Goal: Task Accomplishment & Management: Manage account settings

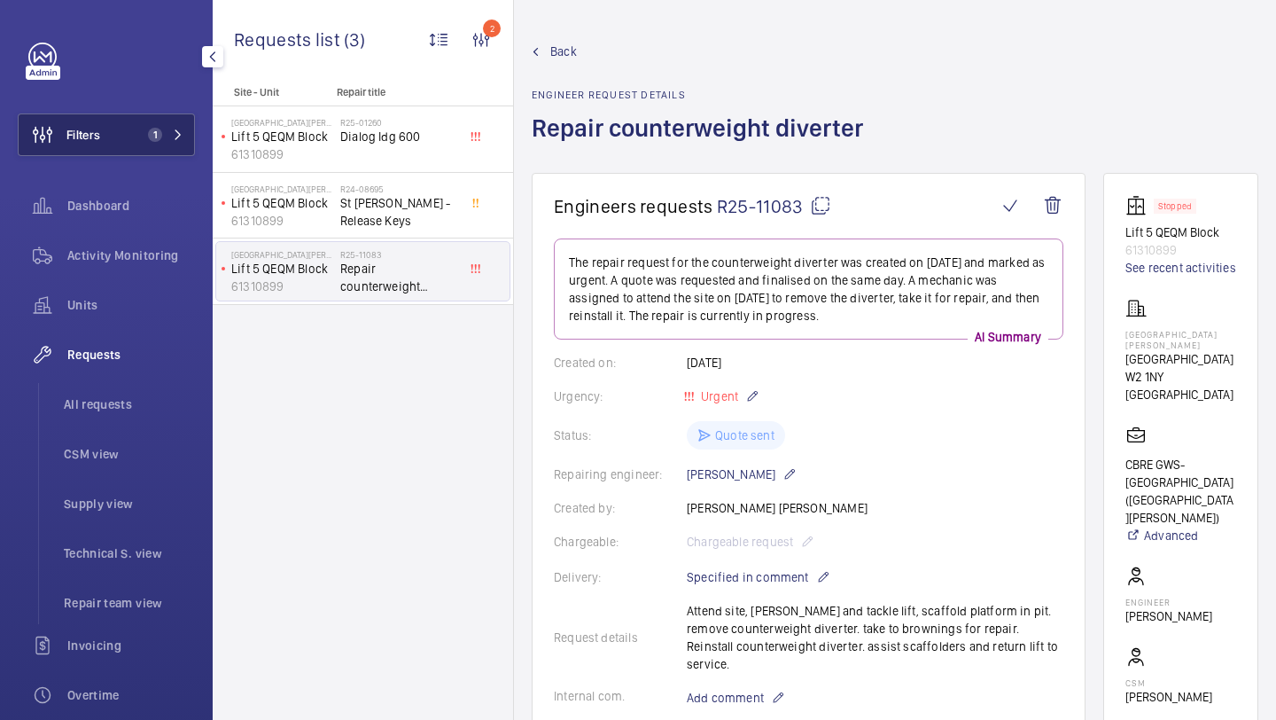
click at [121, 139] on button "Filters 1" at bounding box center [106, 134] width 177 height 43
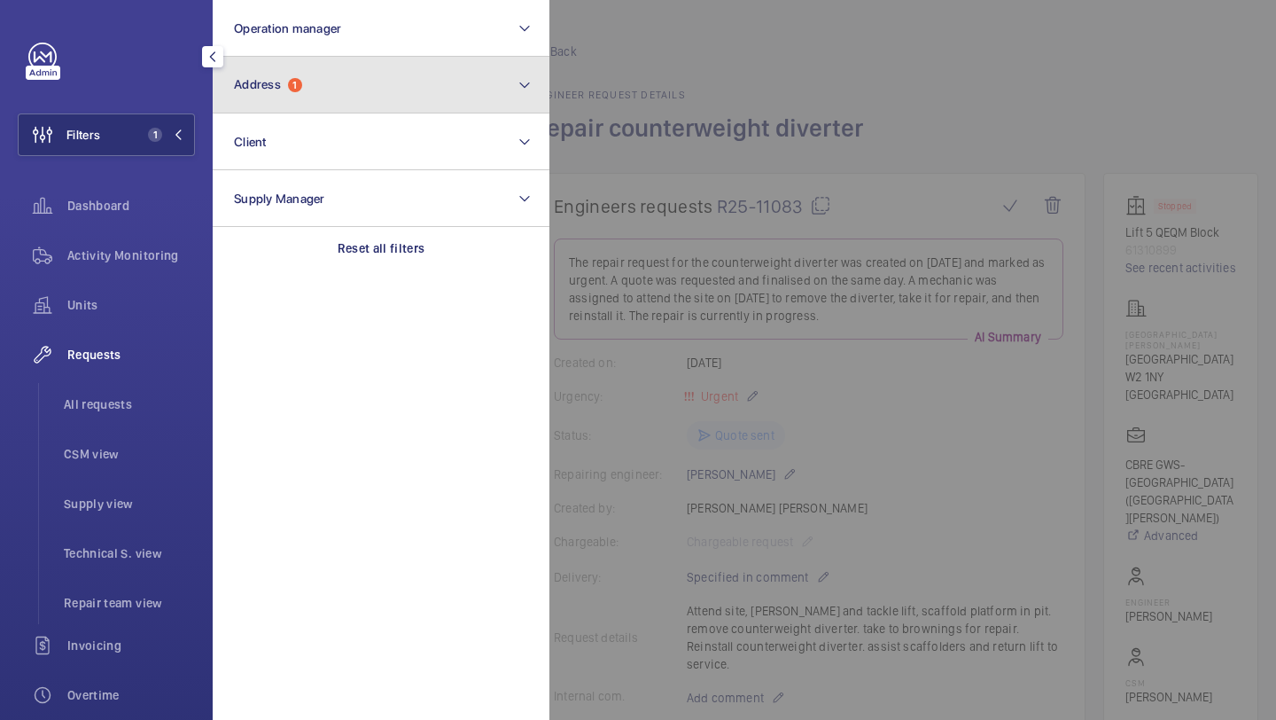
click at [264, 92] on button "Address 1" at bounding box center [381, 85] width 337 height 57
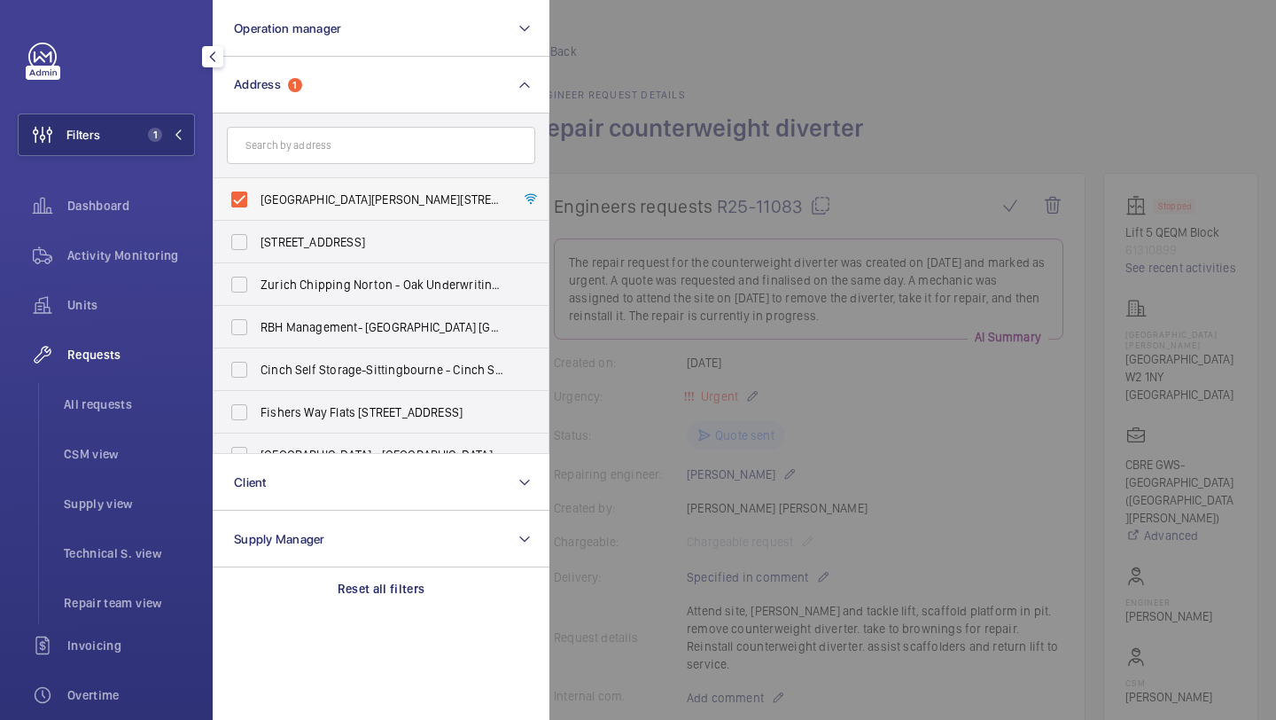
click at [304, 181] on label "St Mary Hospital - Praed Street, LONDON W2 1NY" at bounding box center [368, 199] width 308 height 43
click at [257, 182] on input "St Mary Hospital - Praed Street, LONDON W2 1NY" at bounding box center [239, 199] width 35 height 35
checkbox input "false"
click at [303, 139] on input "text" at bounding box center [381, 145] width 308 height 37
type input "w"
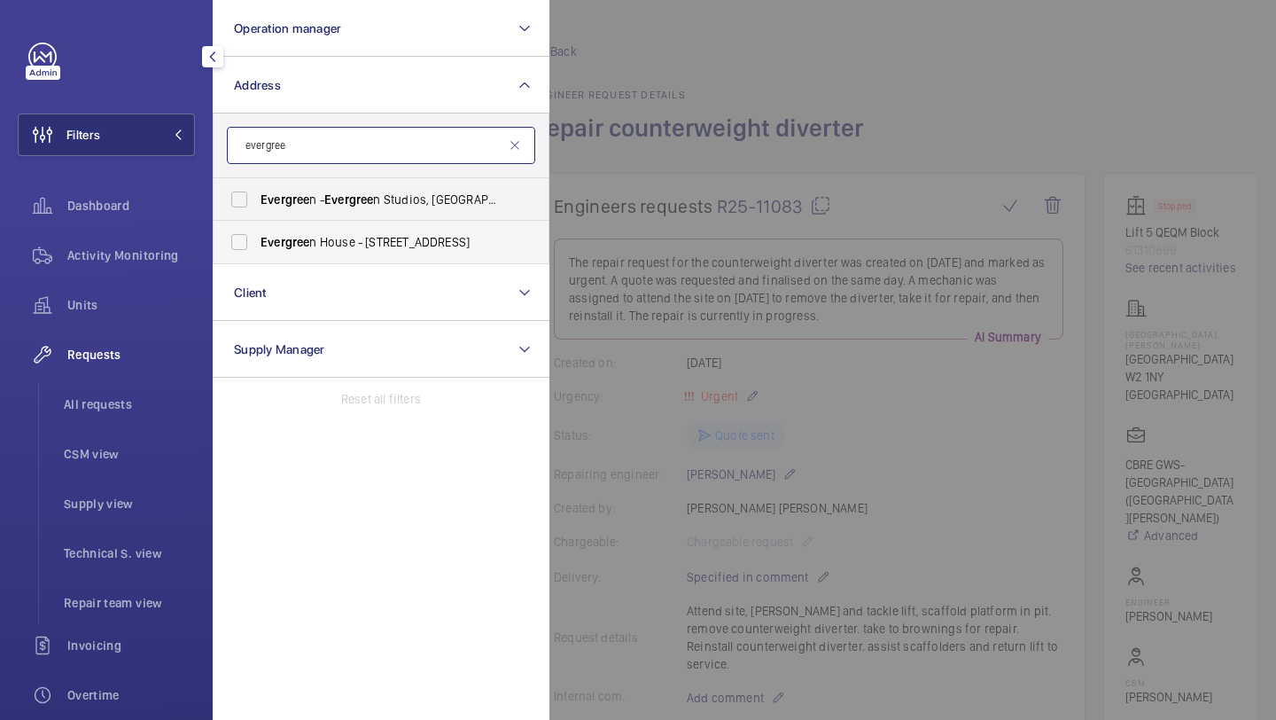
type input "evergree"
click at [289, 240] on span "Evergree" at bounding box center [285, 242] width 49 height 14
click at [257, 240] on input "Evergree n House - 160 Euston Rd, LONDON NW1 2DX" at bounding box center [239, 241] width 35 height 35
checkbox input "true"
click at [841, 95] on div at bounding box center [1187, 360] width 1276 height 720
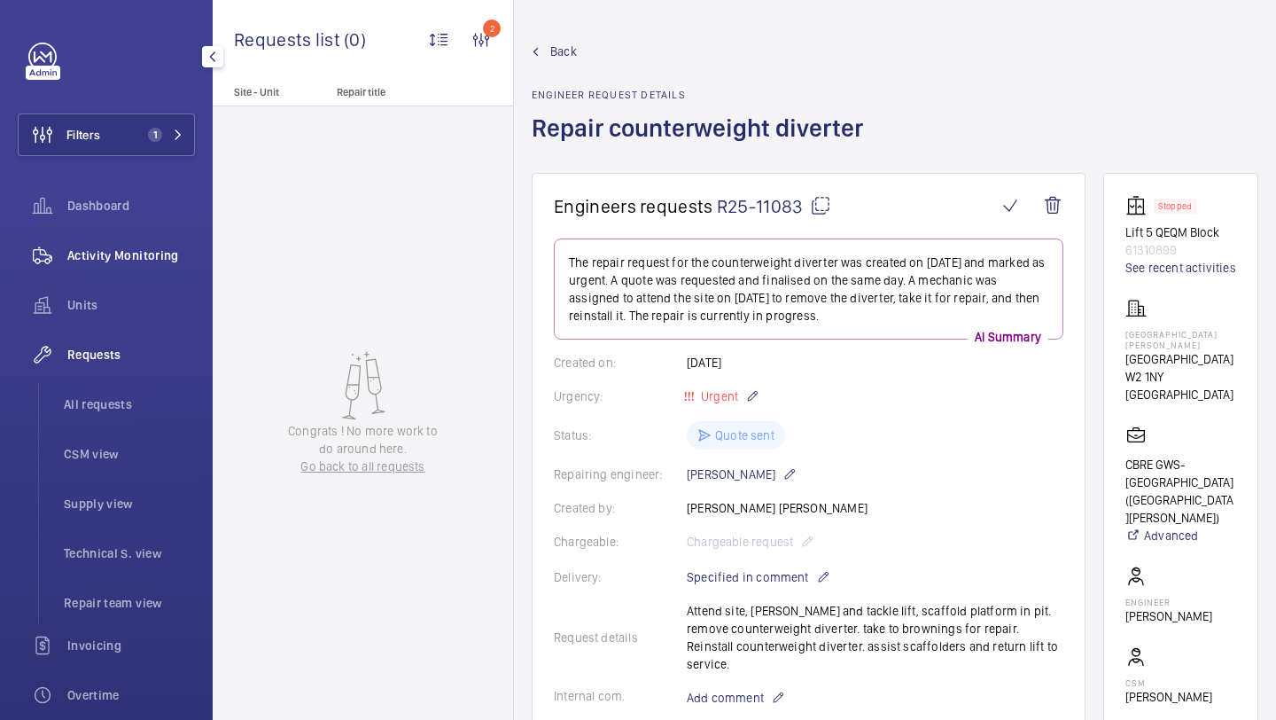
click at [127, 245] on div "Activity Monitoring" at bounding box center [106, 255] width 177 height 43
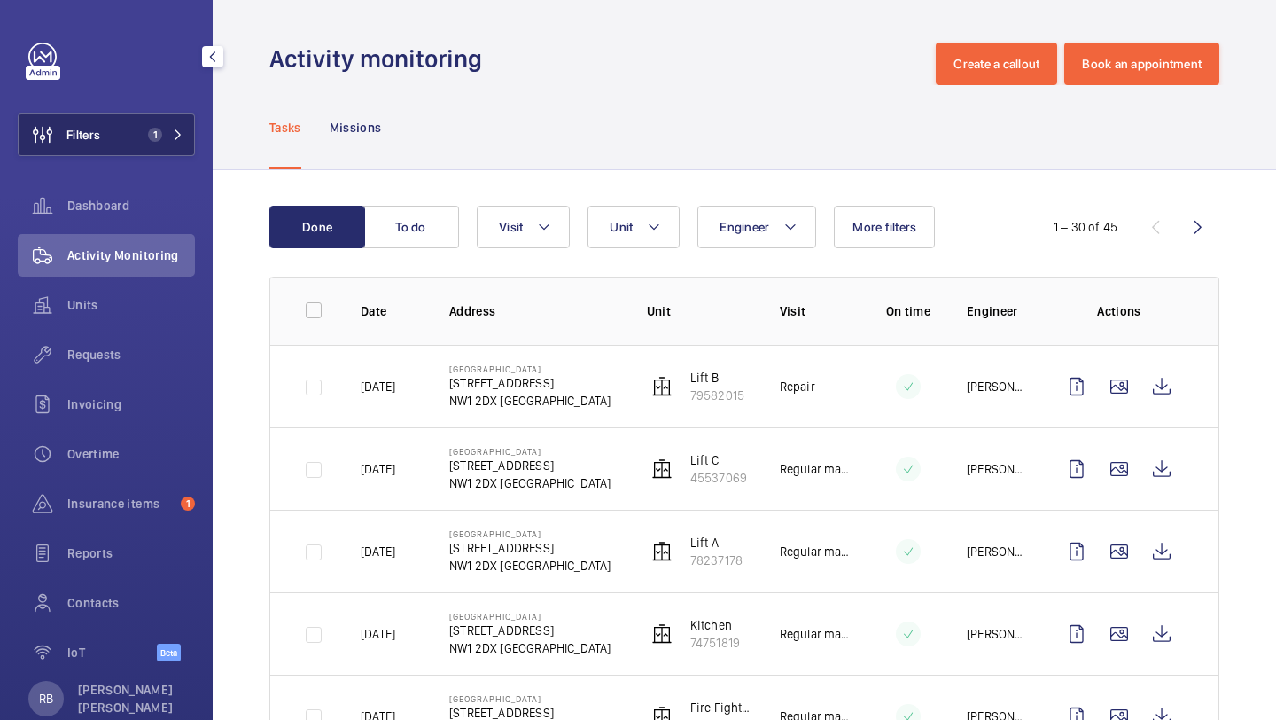
click at [157, 138] on span "1" at bounding box center [155, 135] width 14 height 14
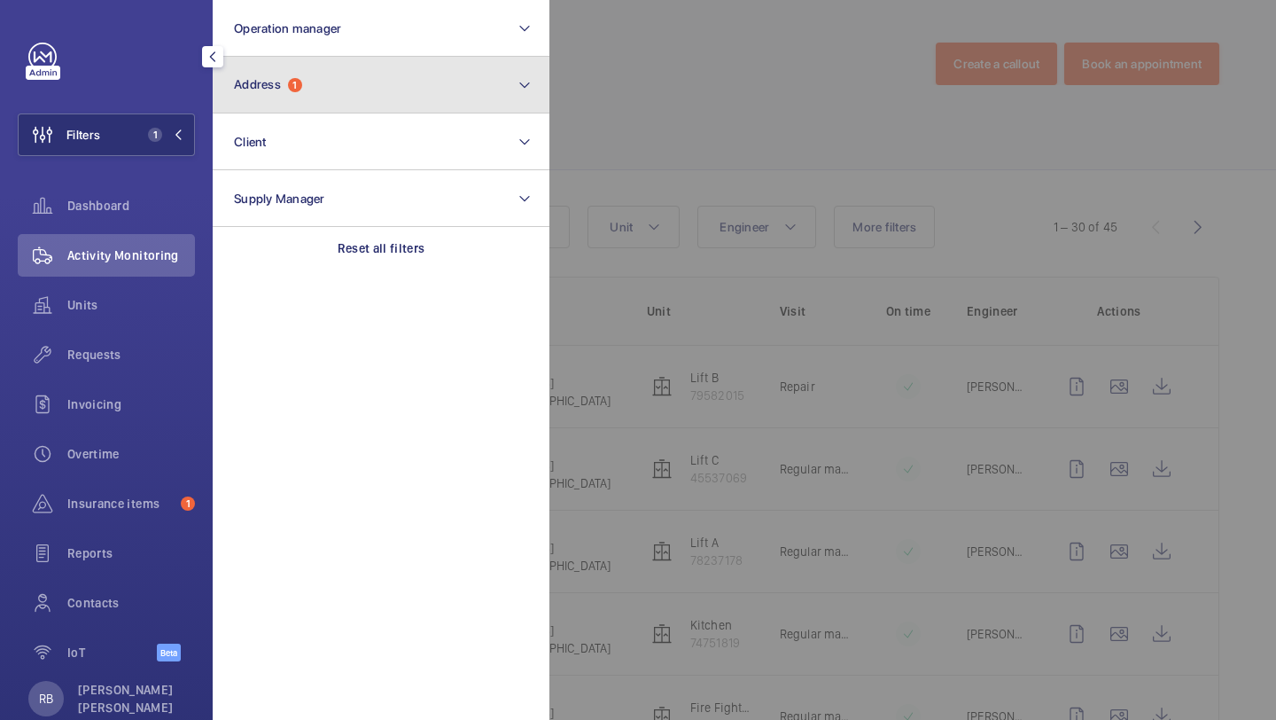
click at [290, 97] on button "Address 1" at bounding box center [381, 85] width 337 height 57
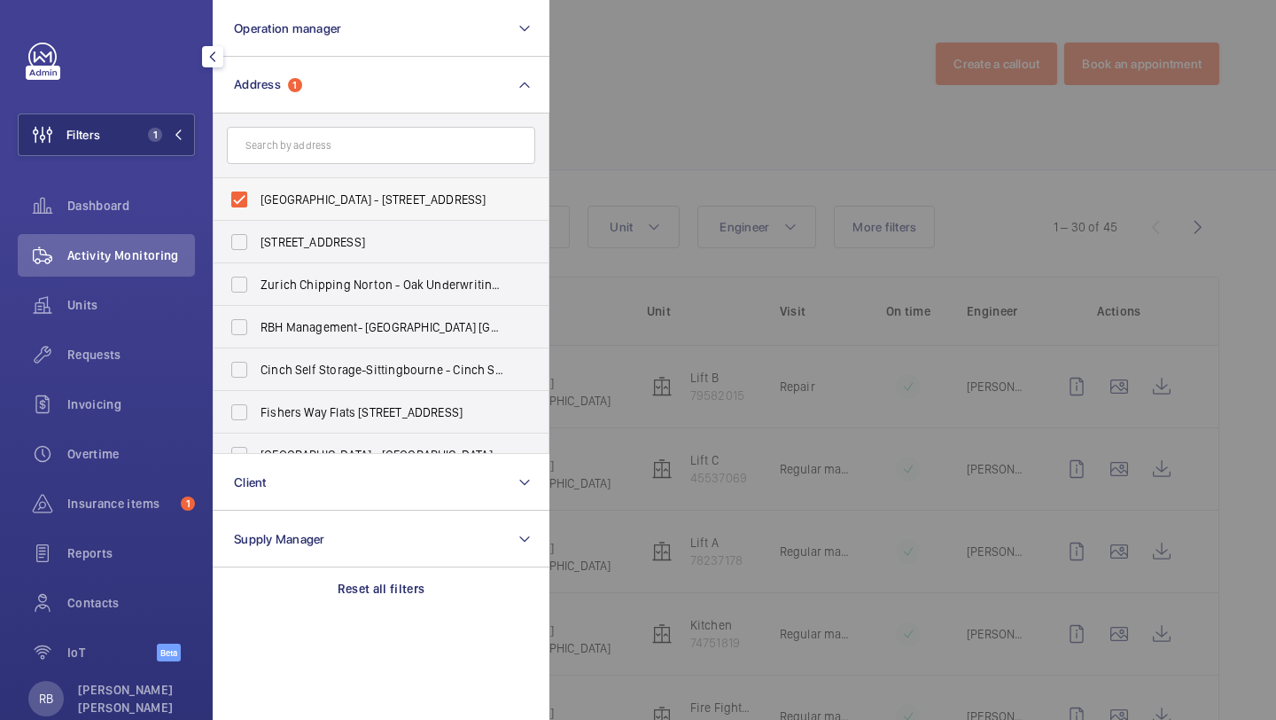
click at [286, 182] on label "Evergreen House - 160 Euston Rd, LONDON NW1 2DX" at bounding box center [368, 199] width 308 height 43
click at [257, 182] on input "Evergreen House - 160 Euston Rd, LONDON NW1 2DX" at bounding box center [239, 199] width 35 height 35
checkbox input "false"
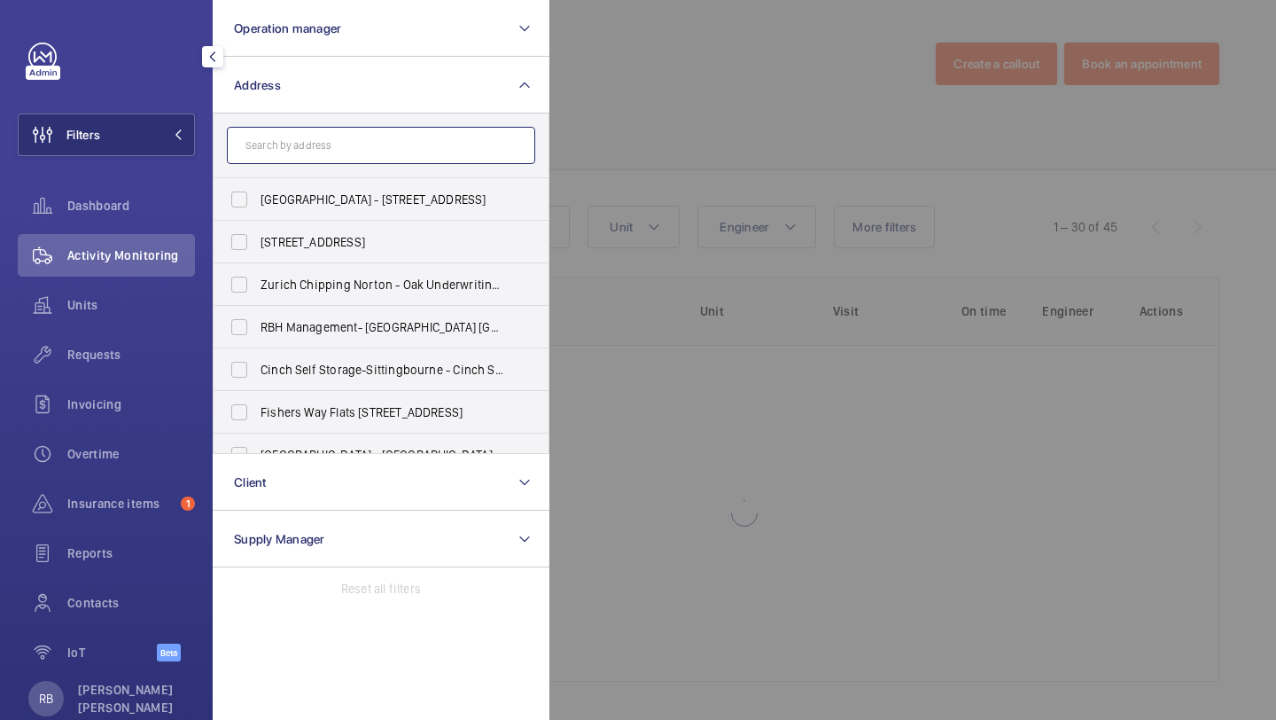
click at [304, 158] on input "text" at bounding box center [381, 145] width 308 height 37
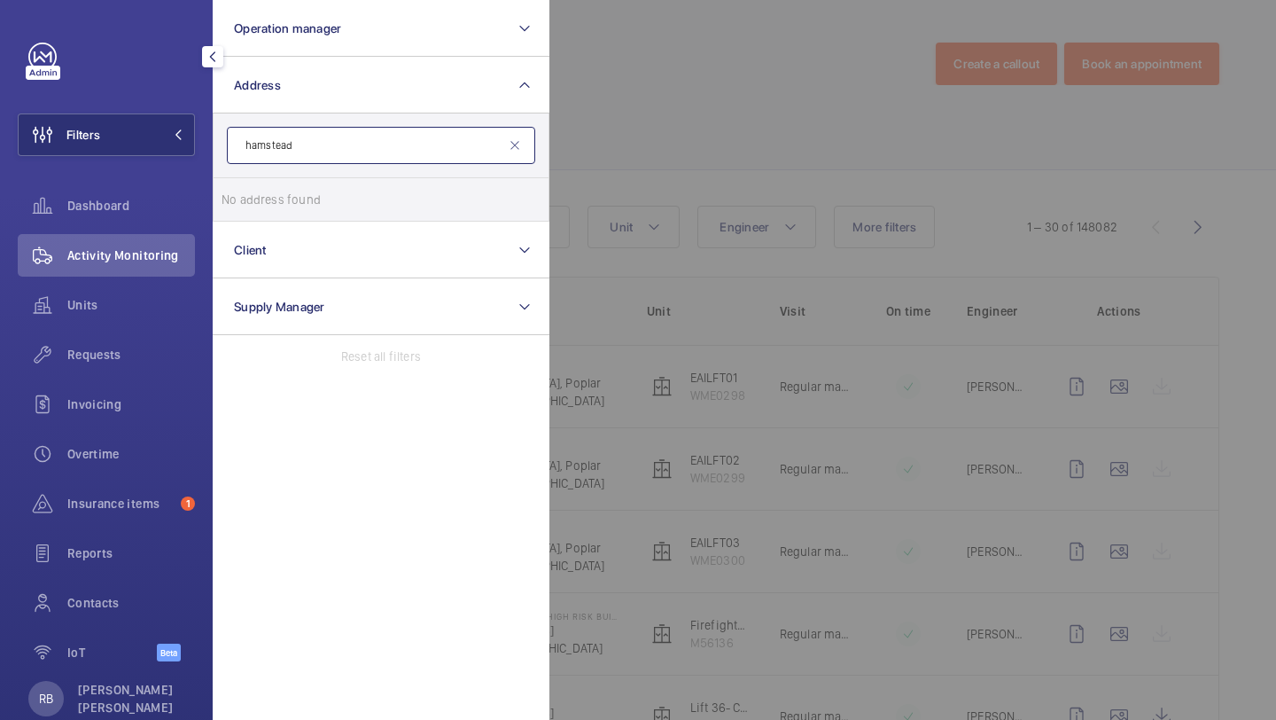
click at [265, 147] on input "hamstead" at bounding box center [381, 145] width 308 height 37
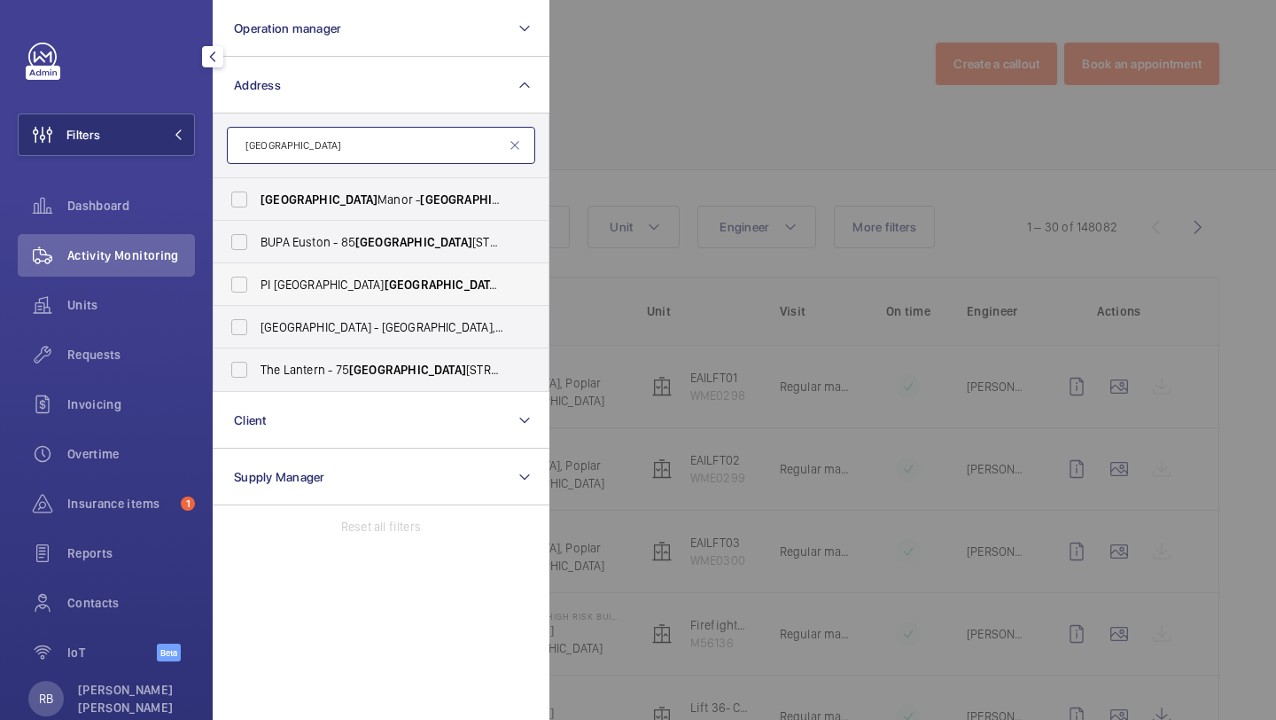
type input "hampstead"
click at [385, 287] on span "Hampstead" at bounding box center [443, 284] width 117 height 14
click at [257, 287] on input "PI London Hampstead - Haverstock Hill, HAMPSTEAD NW3 4RB" at bounding box center [239, 284] width 35 height 35
checkbox input "true"
click at [673, 138] on div at bounding box center [1187, 360] width 1276 height 720
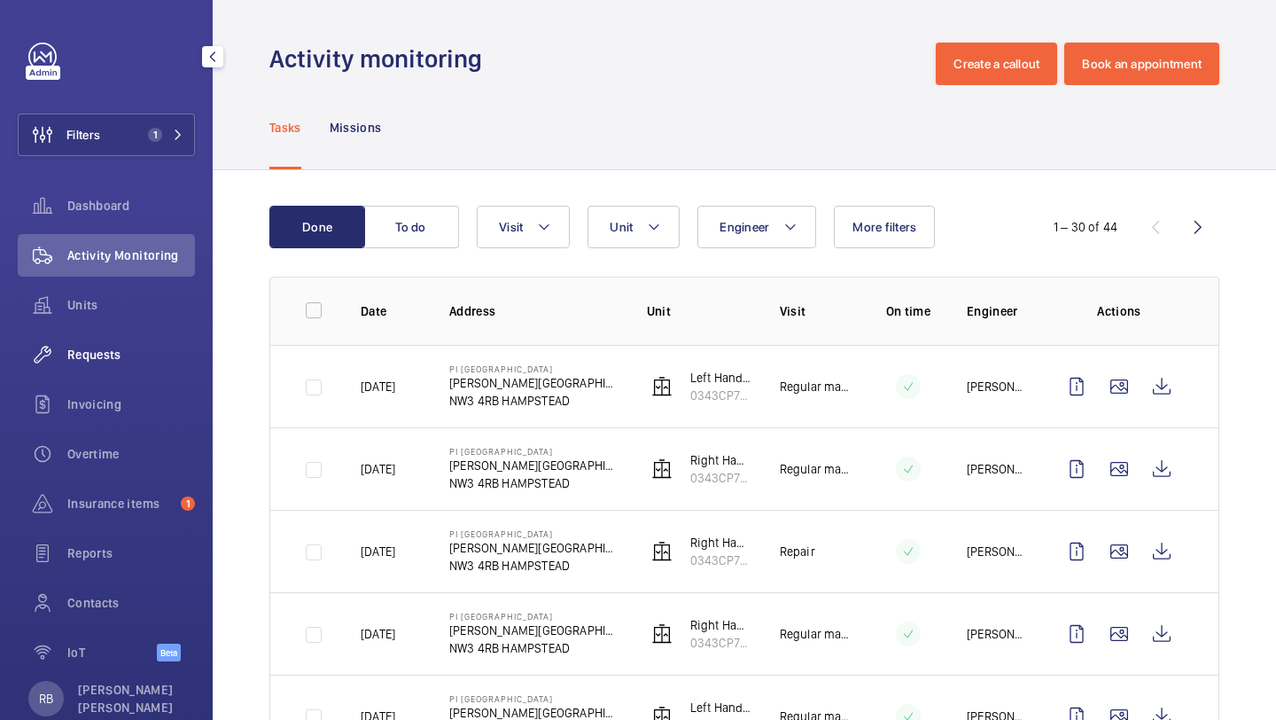
click at [129, 350] on span "Requests" at bounding box center [131, 355] width 128 height 18
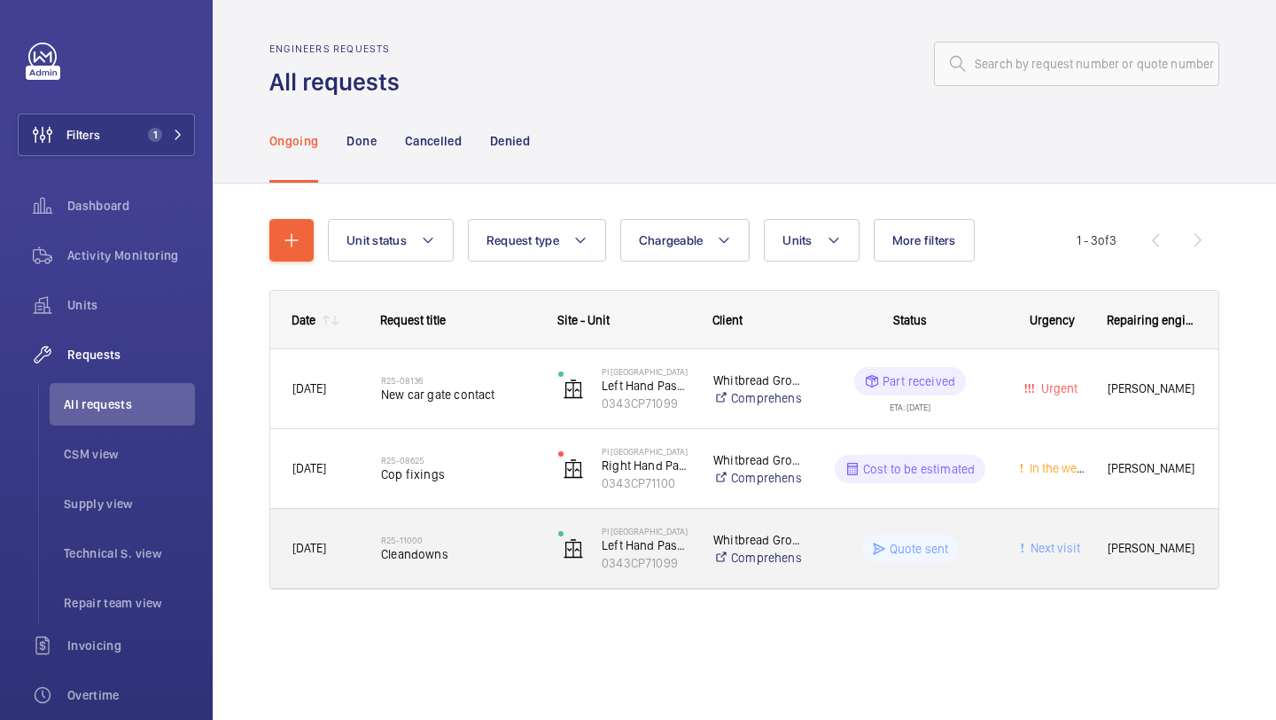
click at [401, 538] on h2 "R25-11000" at bounding box center [458, 539] width 154 height 11
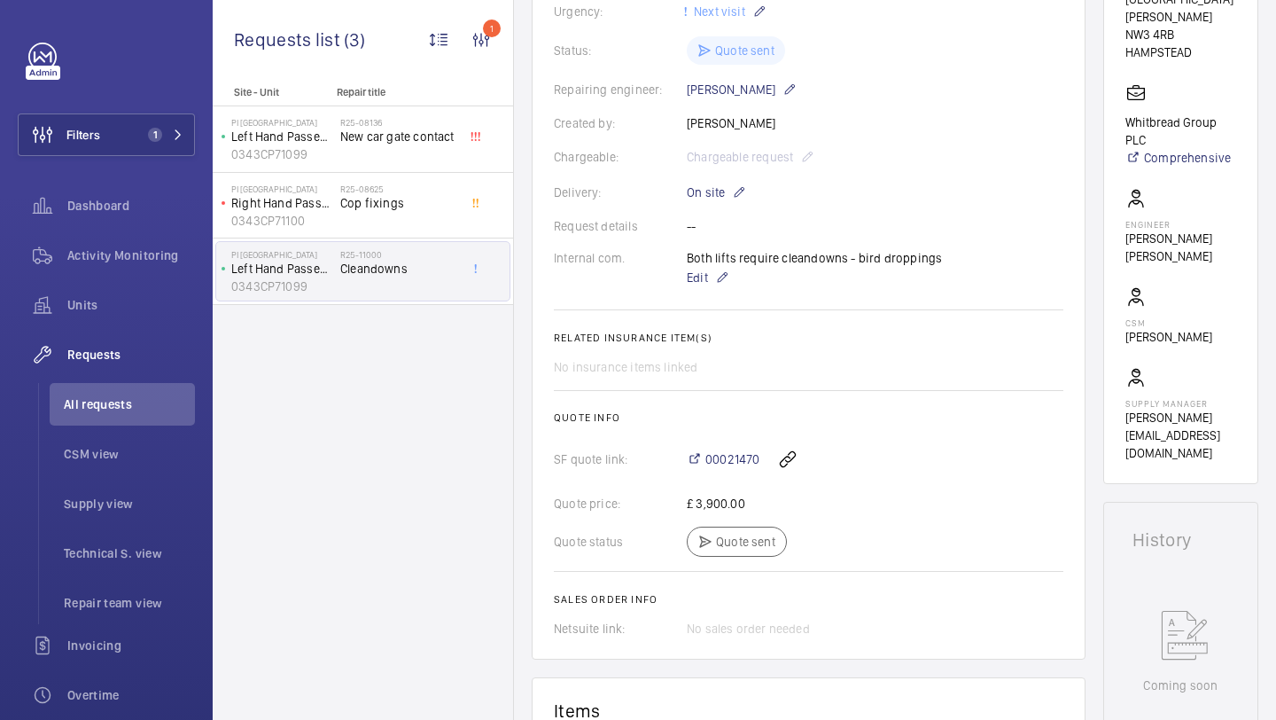
scroll to position [19, 0]
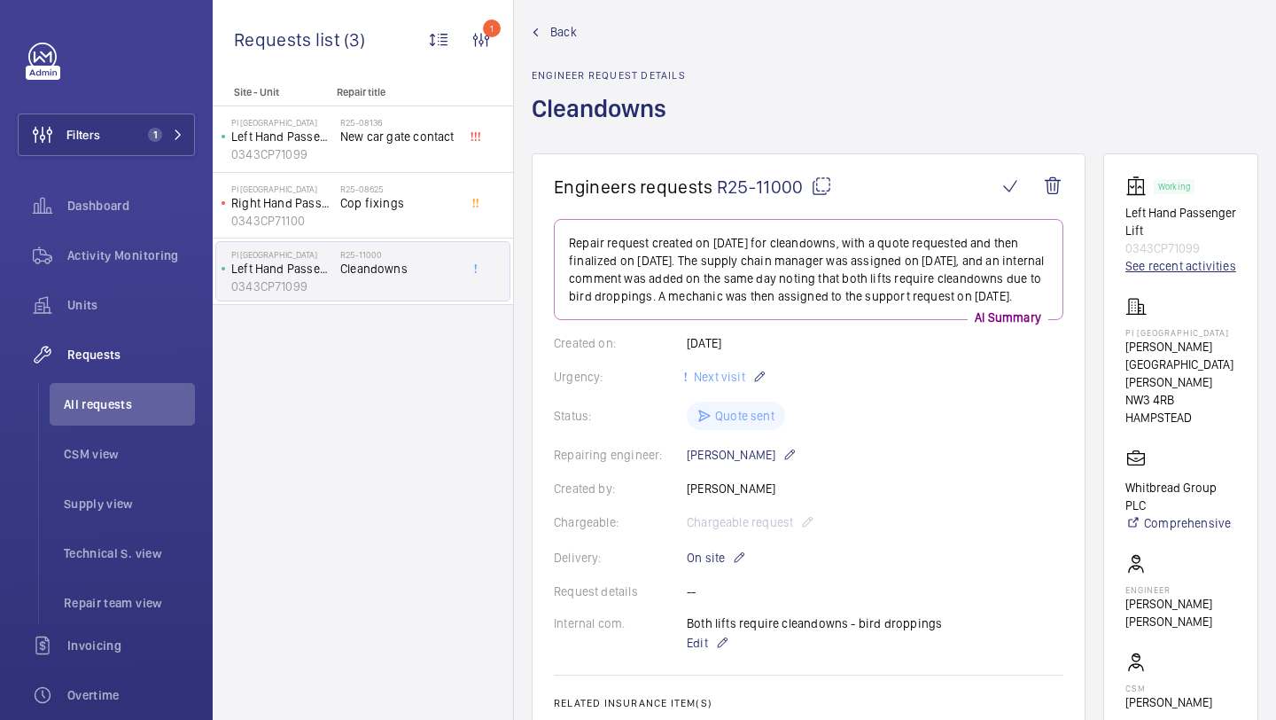
click at [1154, 268] on link "See recent activities" at bounding box center [1180, 266] width 111 height 18
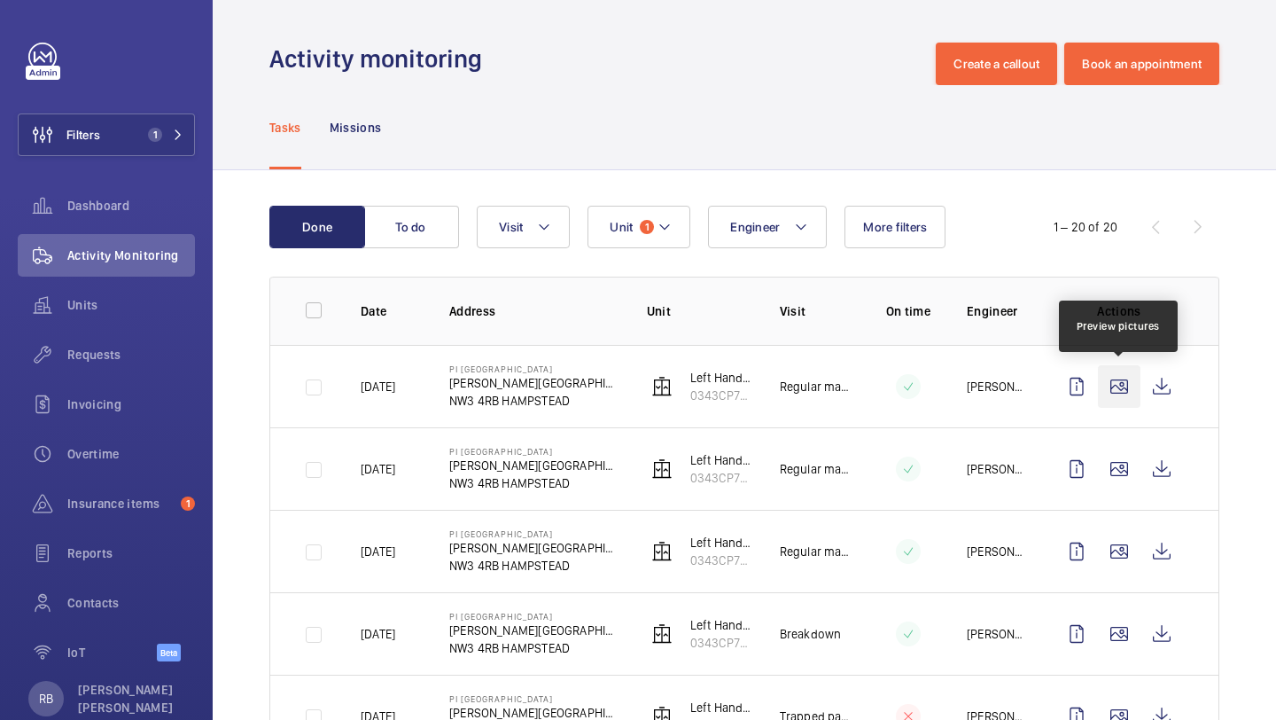
click at [1123, 384] on wm-front-icon-button at bounding box center [1119, 386] width 43 height 43
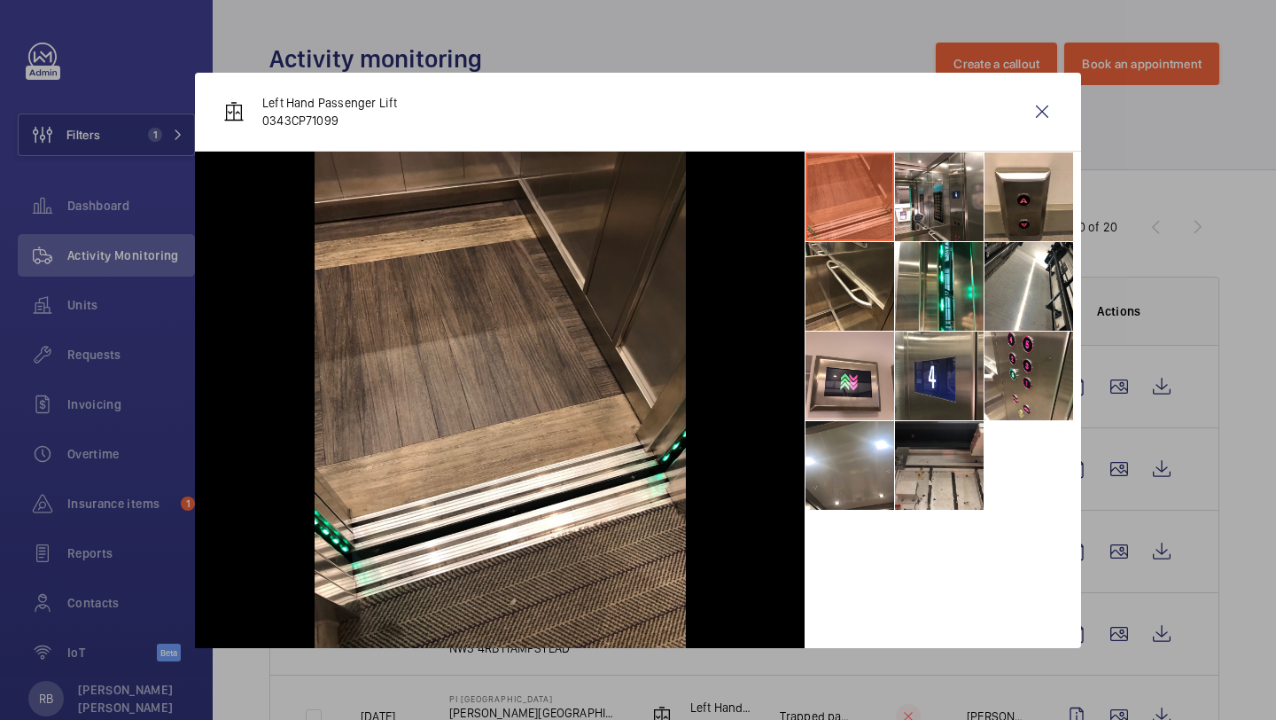
click at [934, 454] on li at bounding box center [939, 465] width 89 height 89
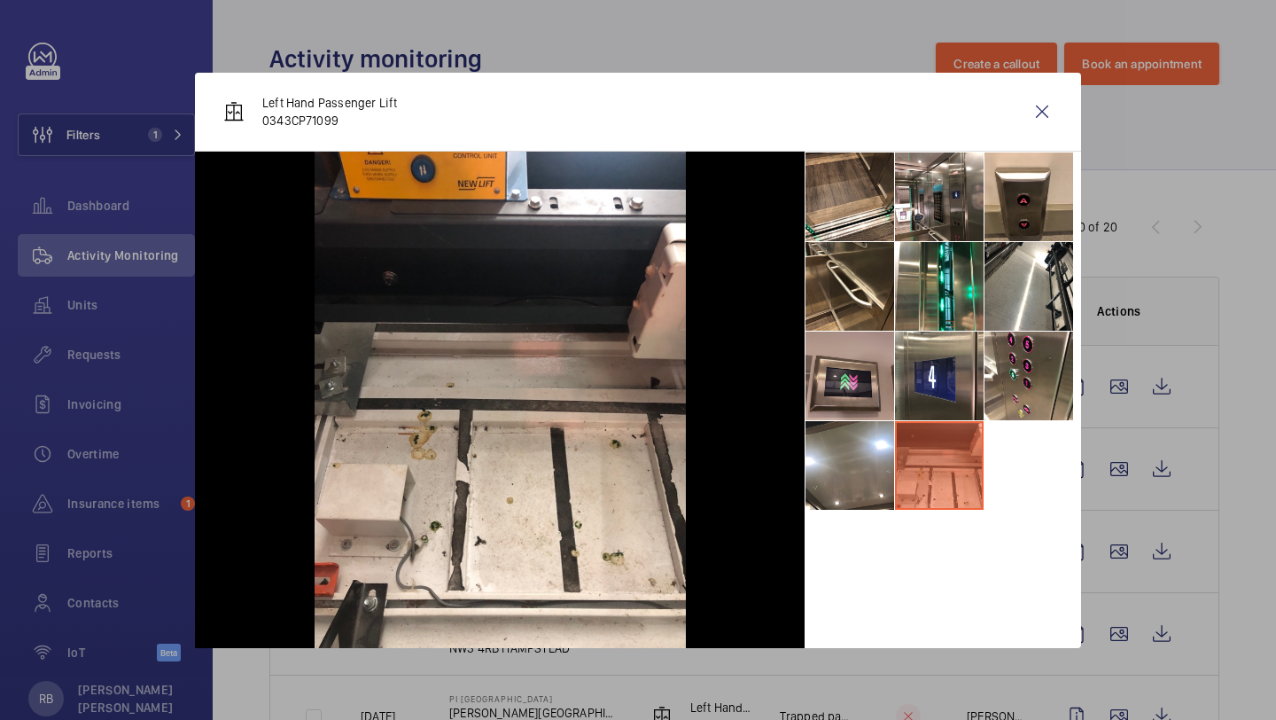
click at [844, 374] on li at bounding box center [850, 375] width 89 height 89
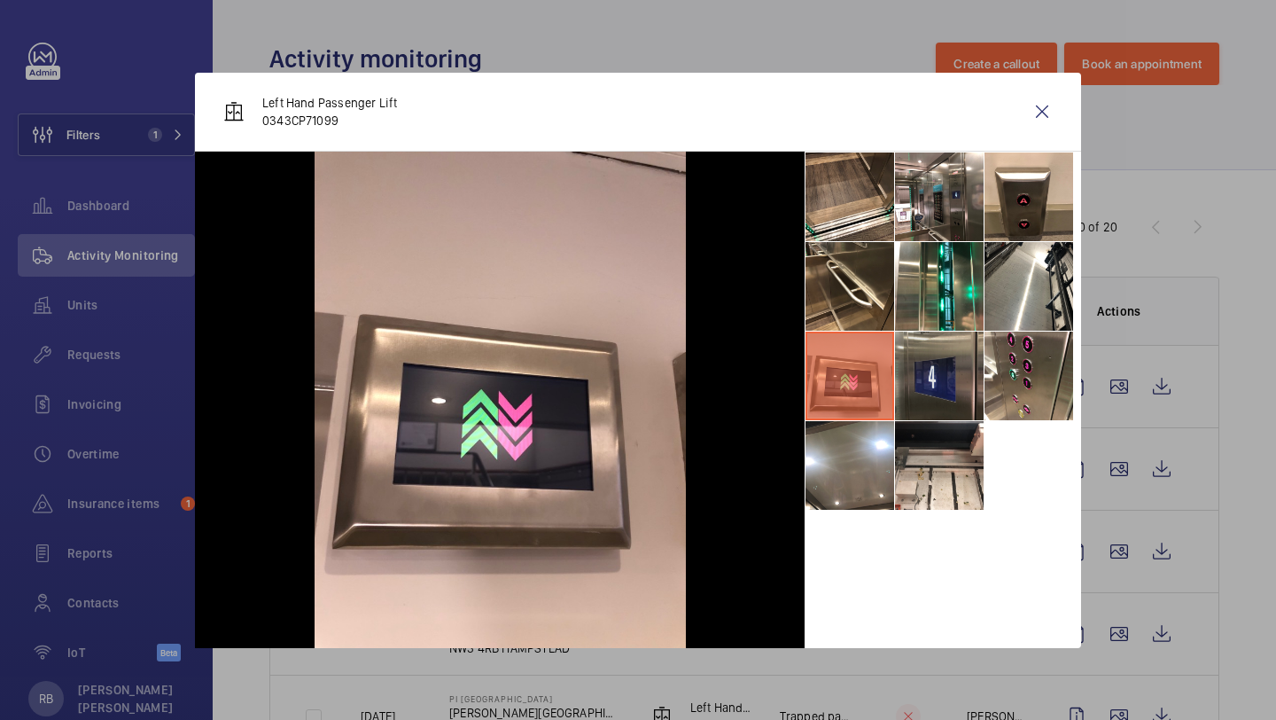
click at [930, 384] on li at bounding box center [939, 375] width 89 height 89
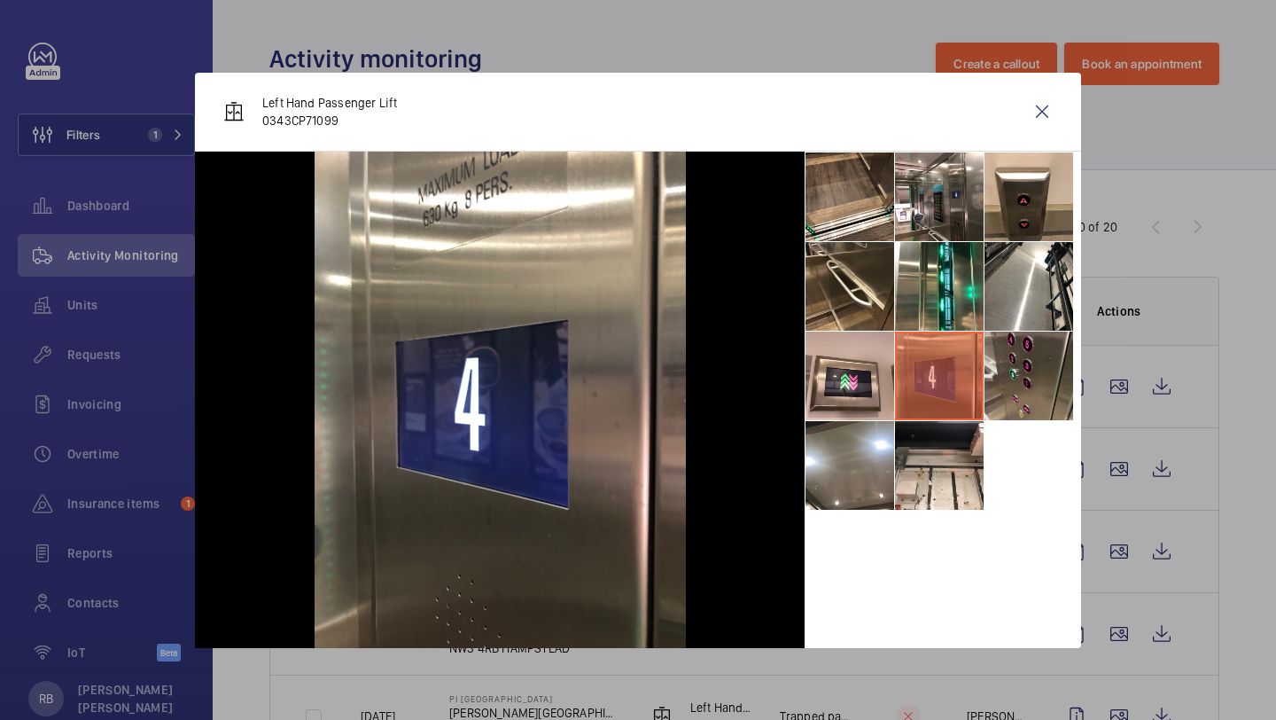
click at [1024, 386] on li at bounding box center [1029, 375] width 89 height 89
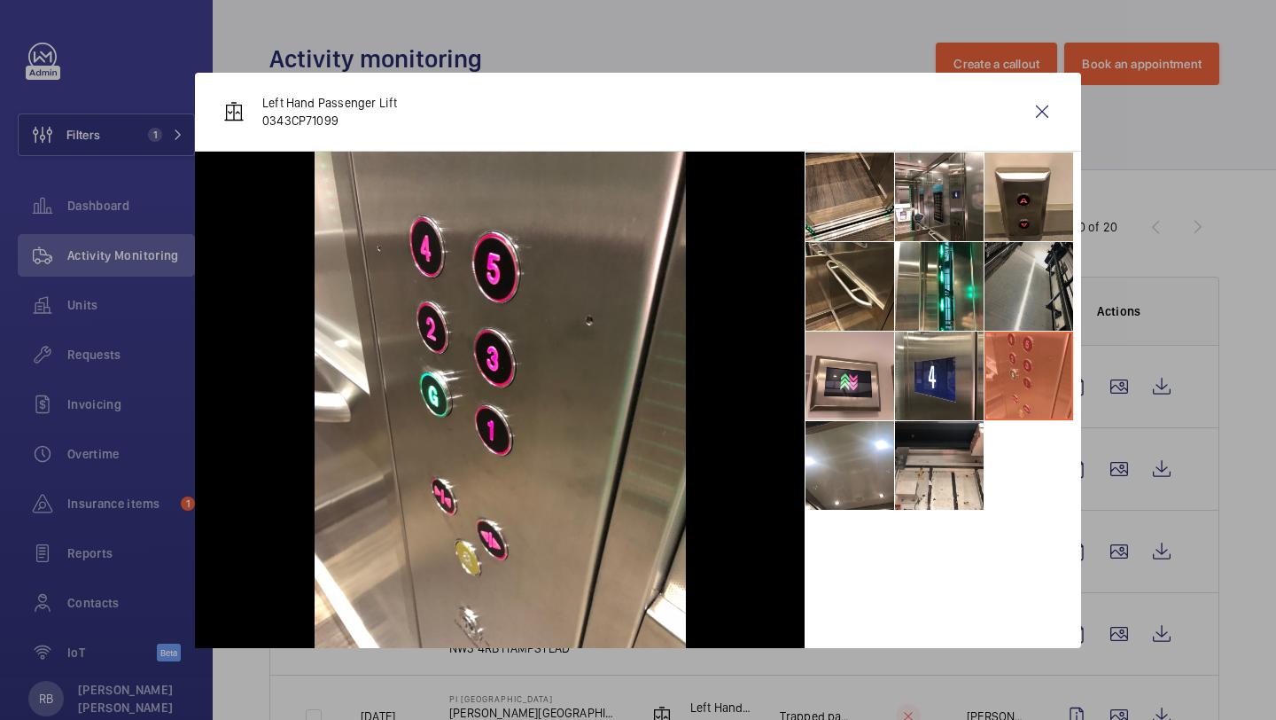
click at [1032, 308] on li at bounding box center [1029, 286] width 89 height 89
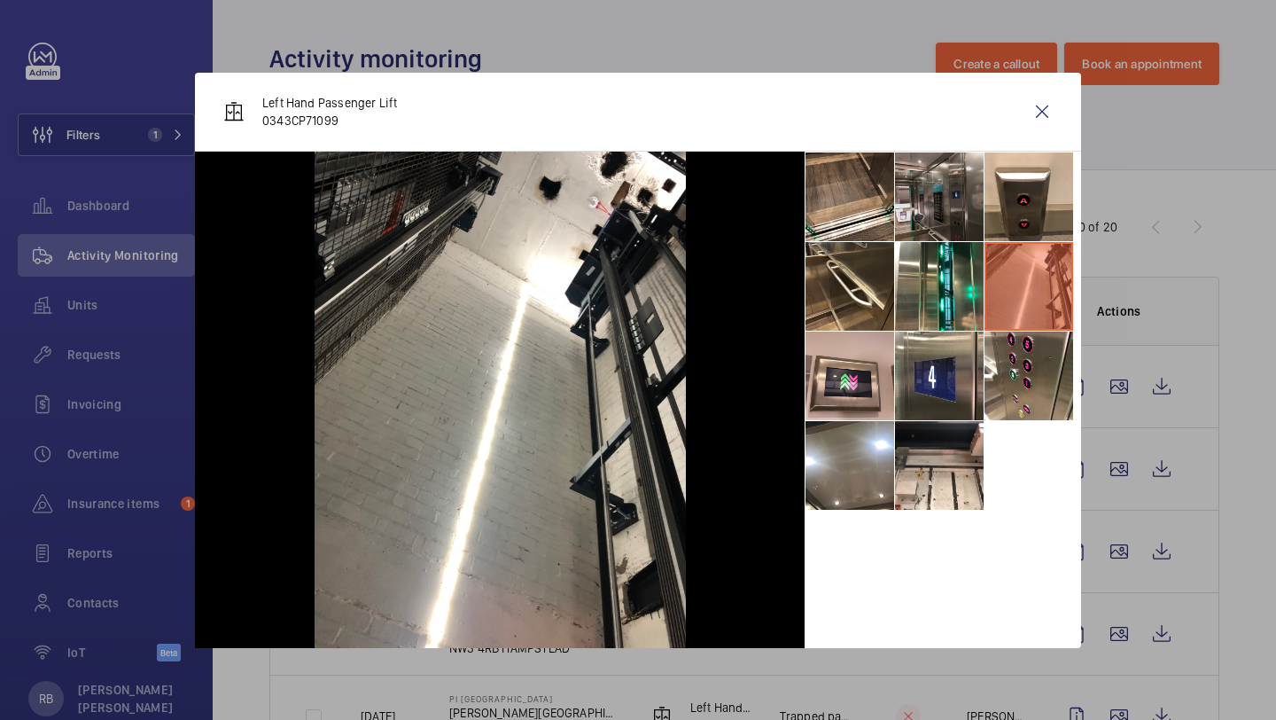
click at [964, 202] on li at bounding box center [939, 196] width 89 height 89
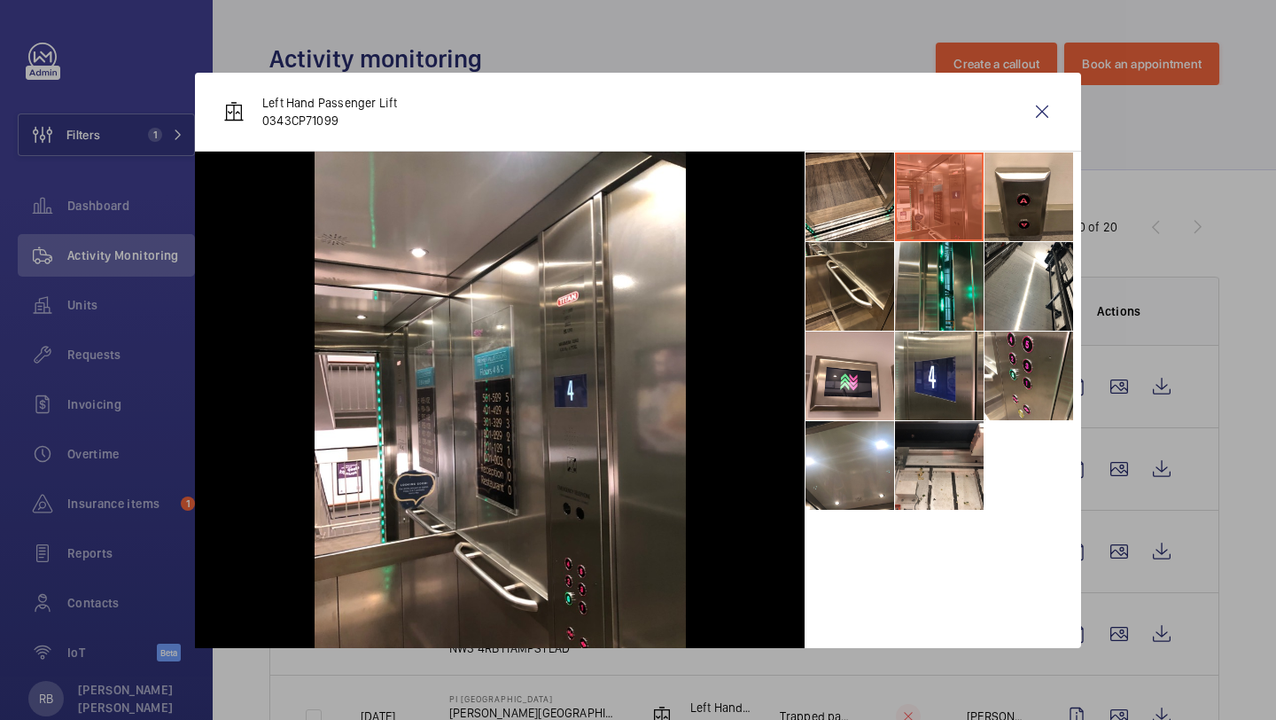
click at [965, 276] on li at bounding box center [939, 286] width 89 height 89
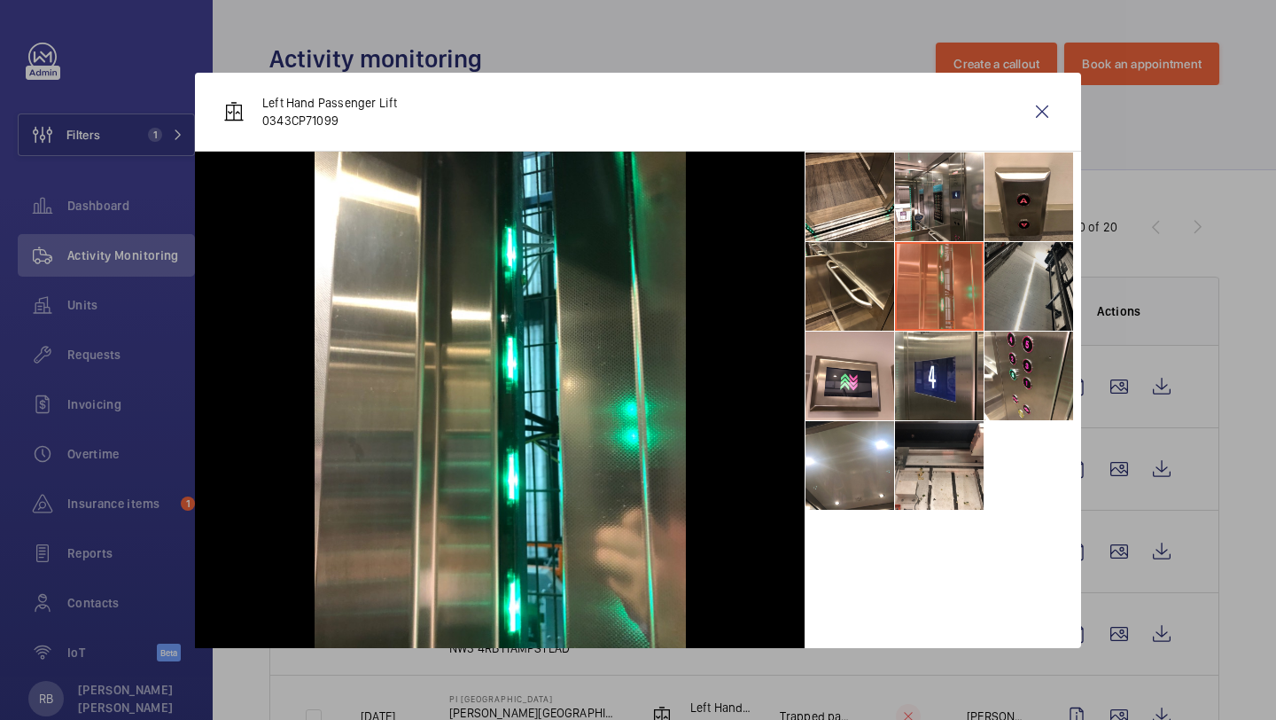
click at [1011, 276] on li at bounding box center [1029, 286] width 89 height 89
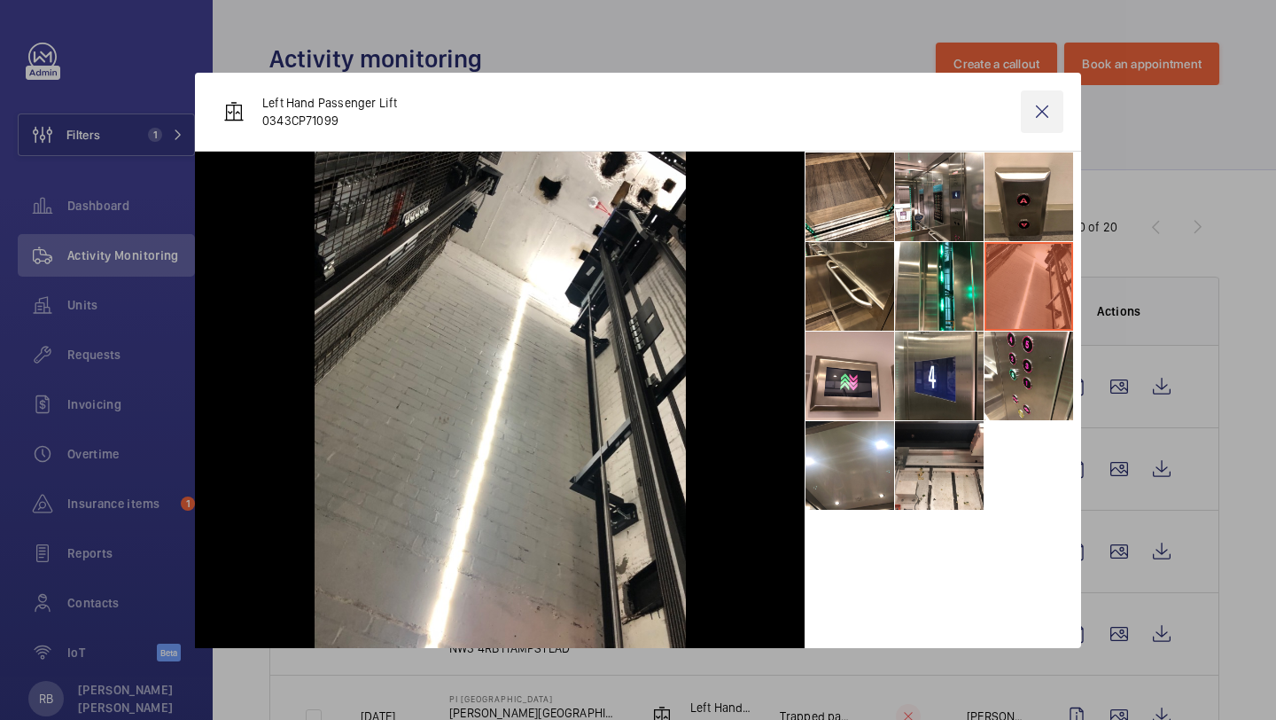
click at [1046, 118] on wm-front-icon-button at bounding box center [1042, 111] width 43 height 43
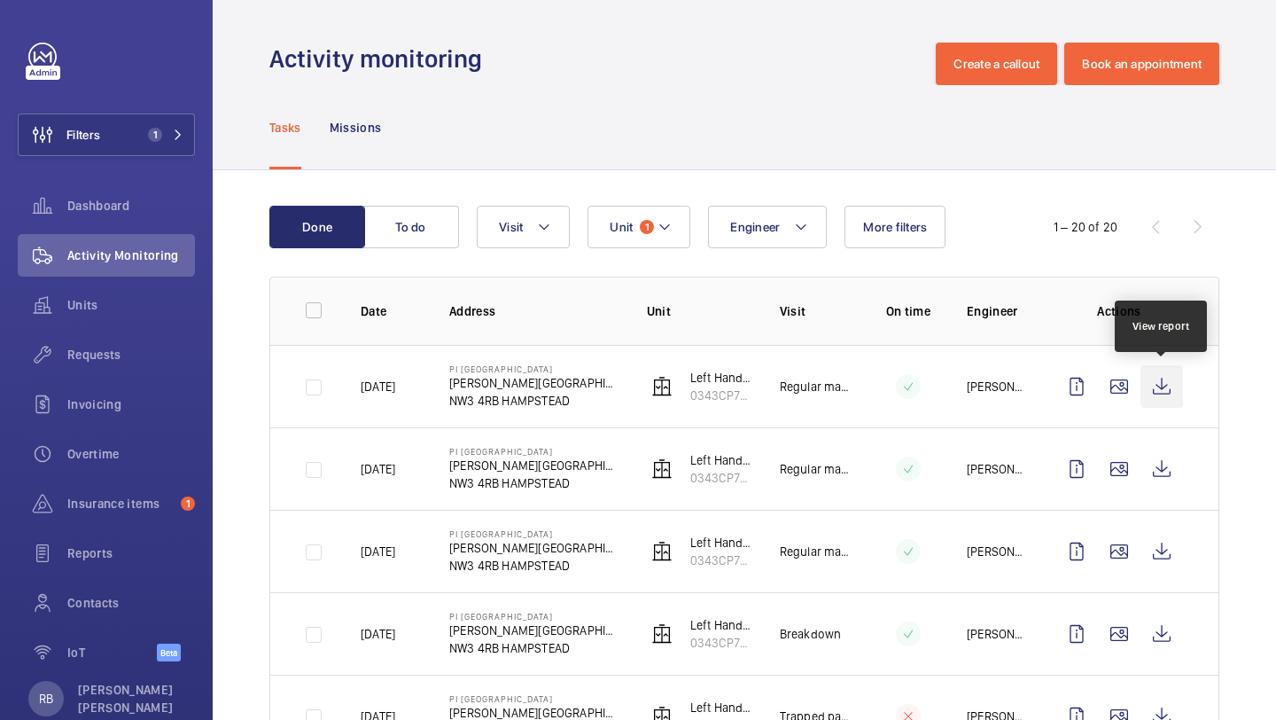
click at [1172, 390] on wm-front-icon-button at bounding box center [1162, 386] width 43 height 43
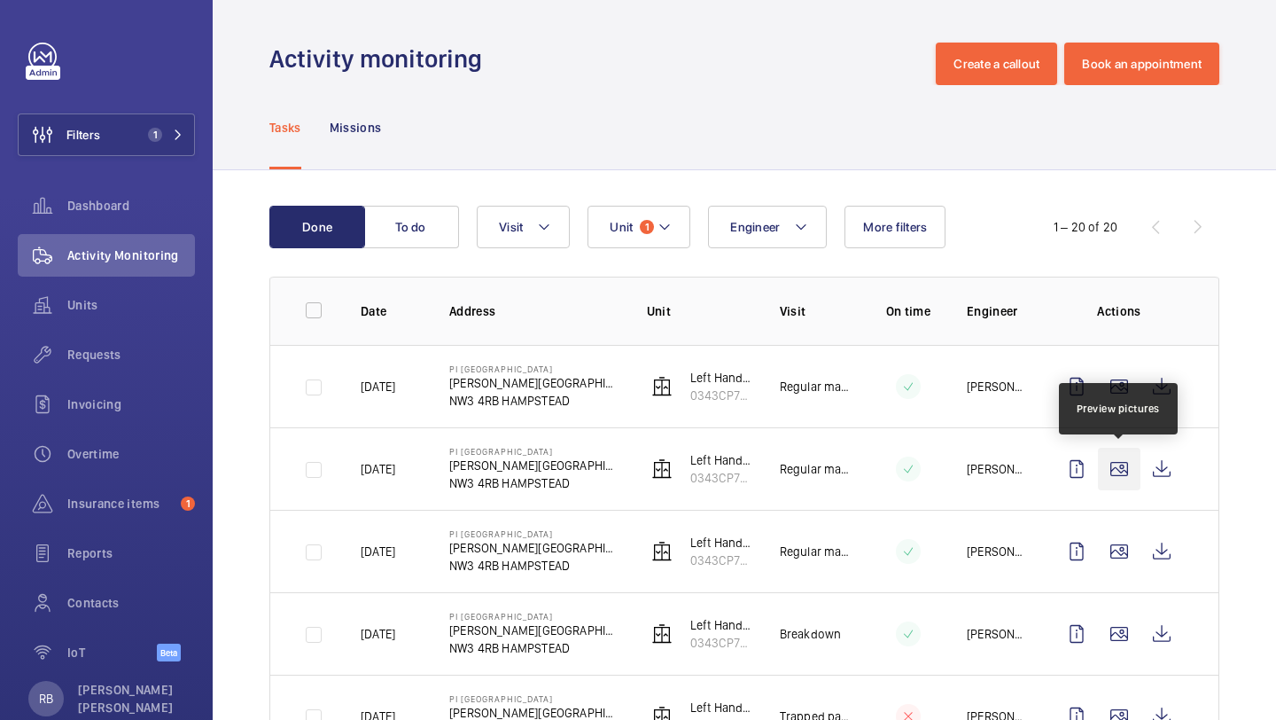
click at [1118, 456] on wm-front-icon-button at bounding box center [1119, 469] width 43 height 43
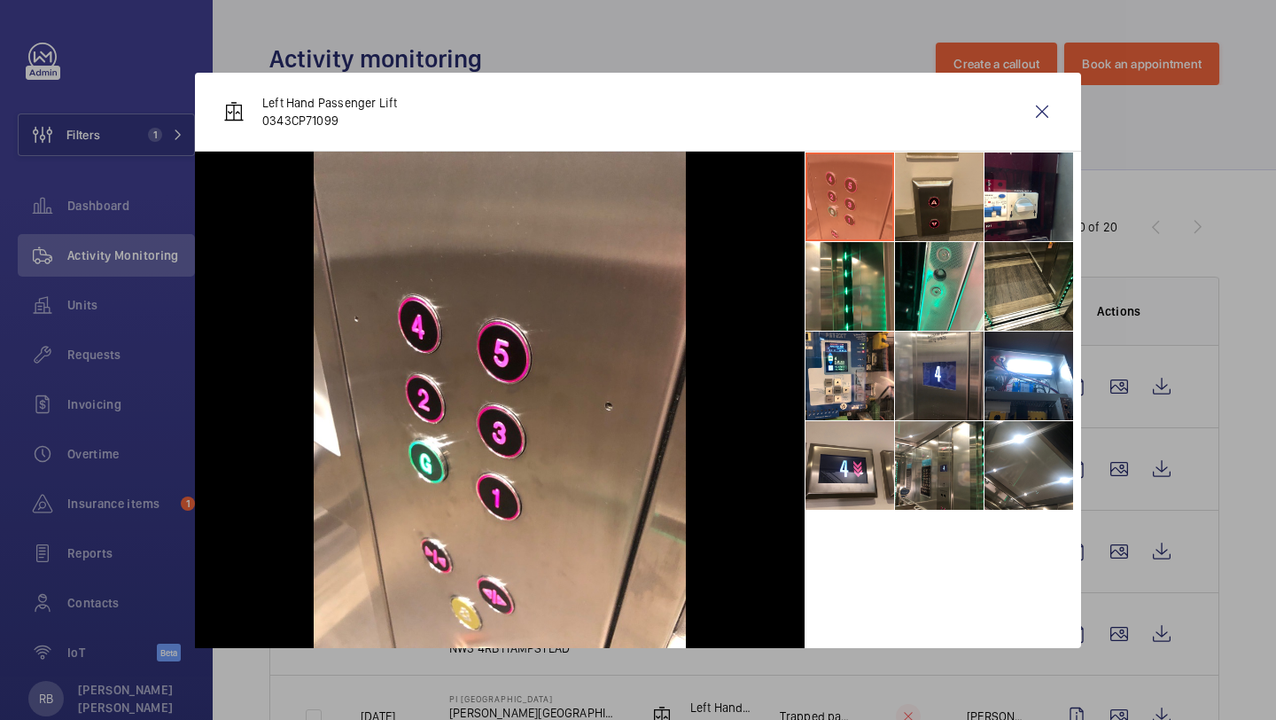
click at [906, 227] on li at bounding box center [939, 196] width 89 height 89
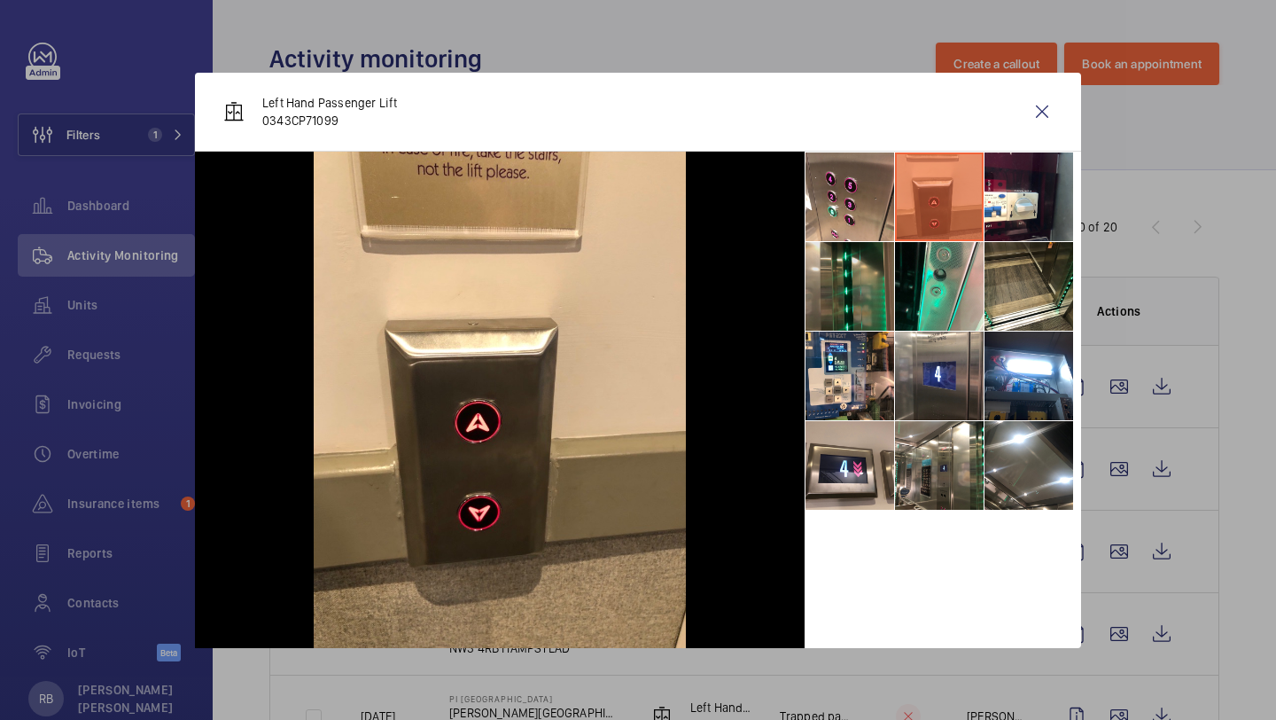
click at [882, 306] on li at bounding box center [850, 286] width 89 height 89
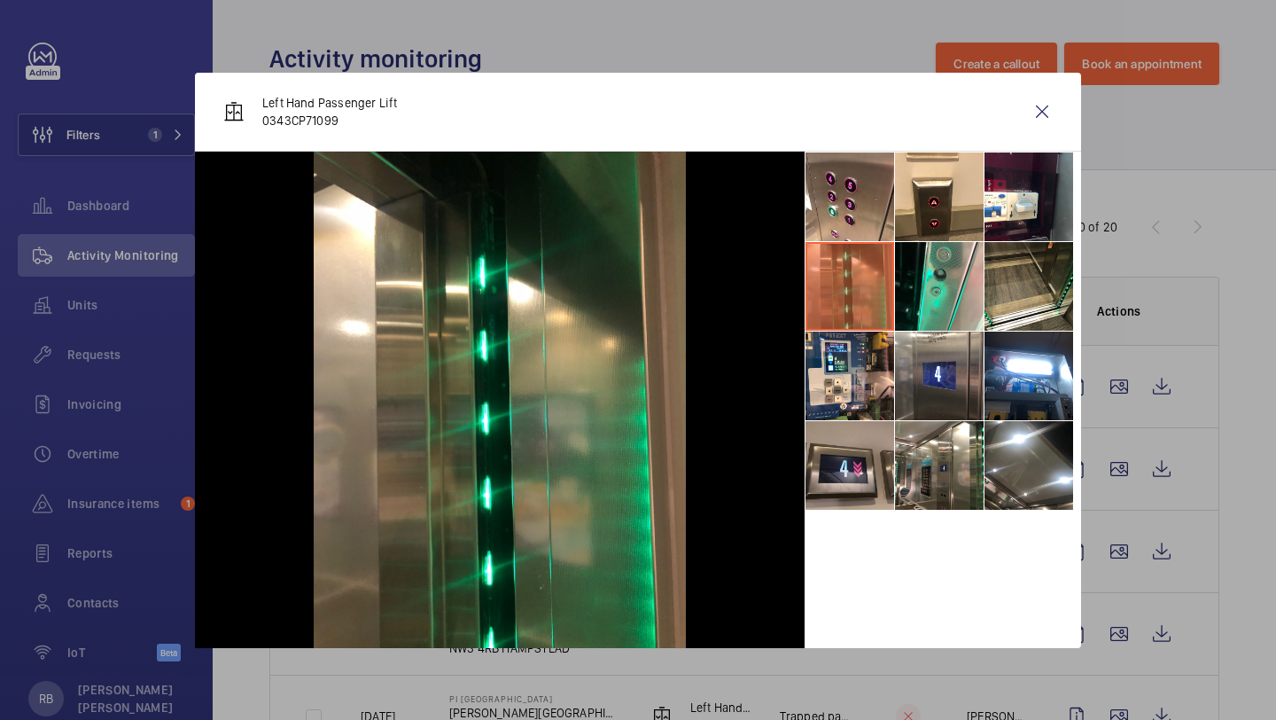
click at [869, 469] on li at bounding box center [850, 465] width 89 height 89
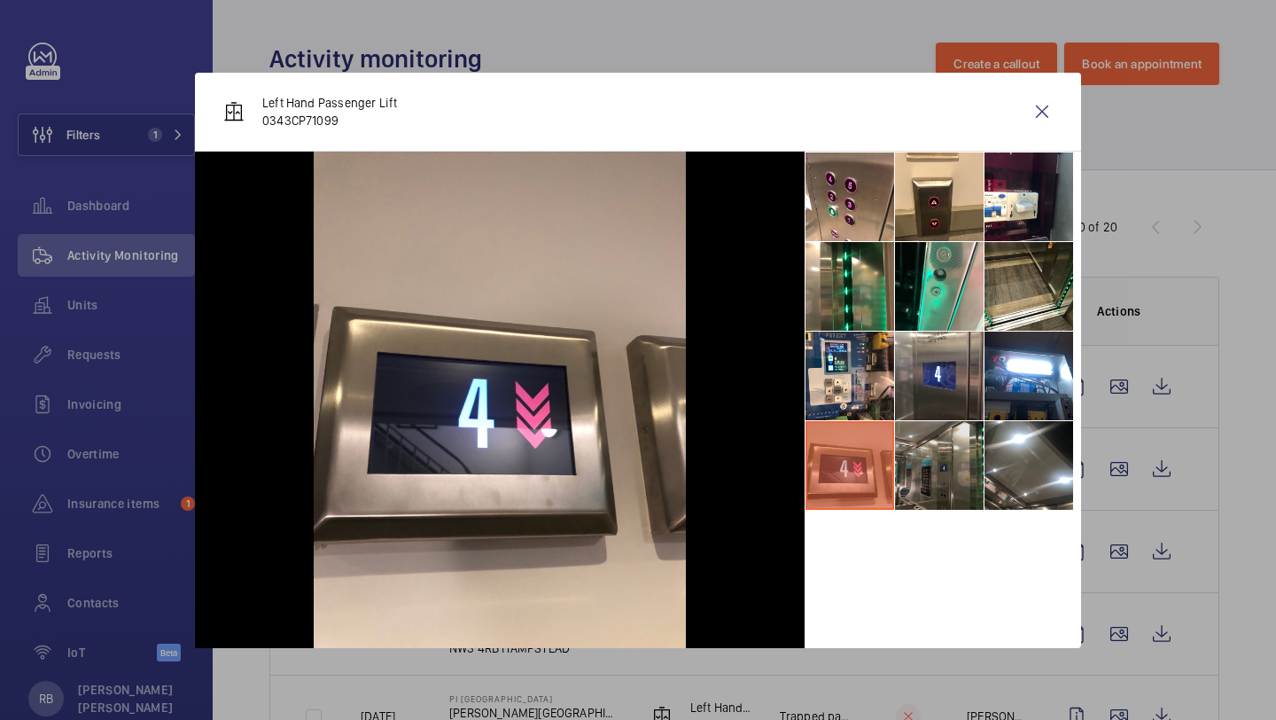
click at [917, 471] on li at bounding box center [939, 465] width 89 height 89
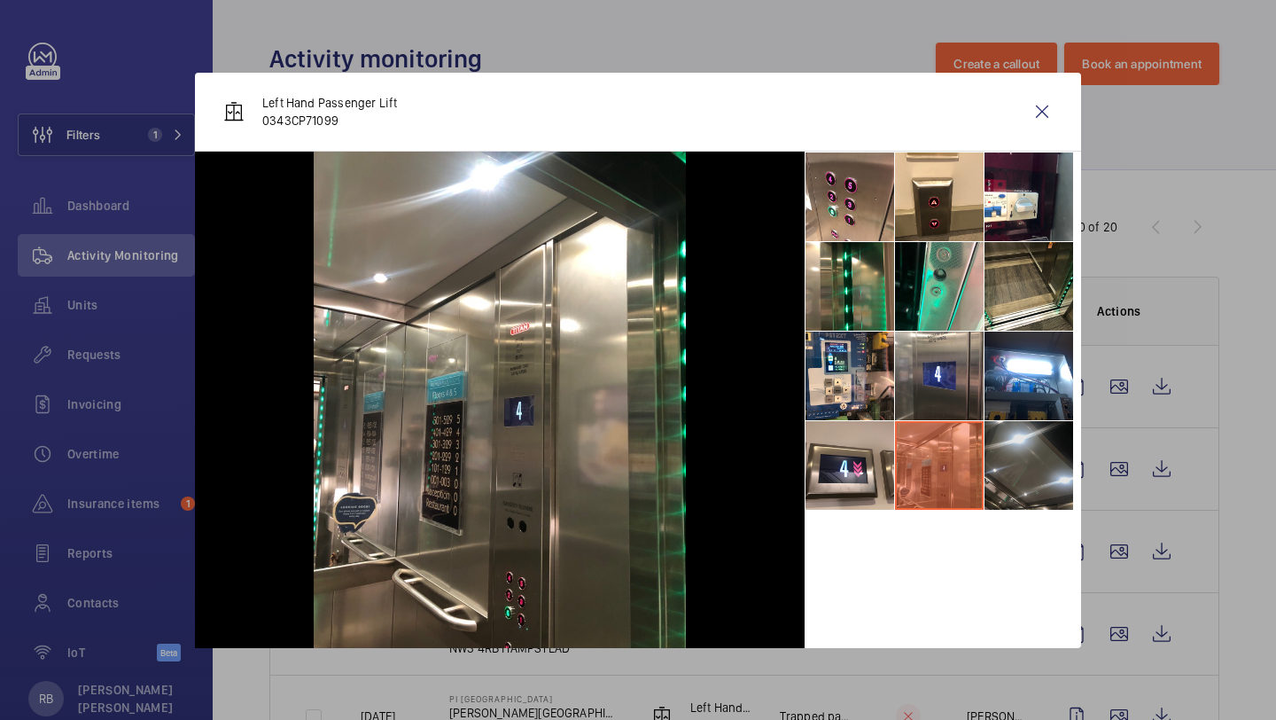
click at [1006, 469] on li at bounding box center [1029, 465] width 89 height 89
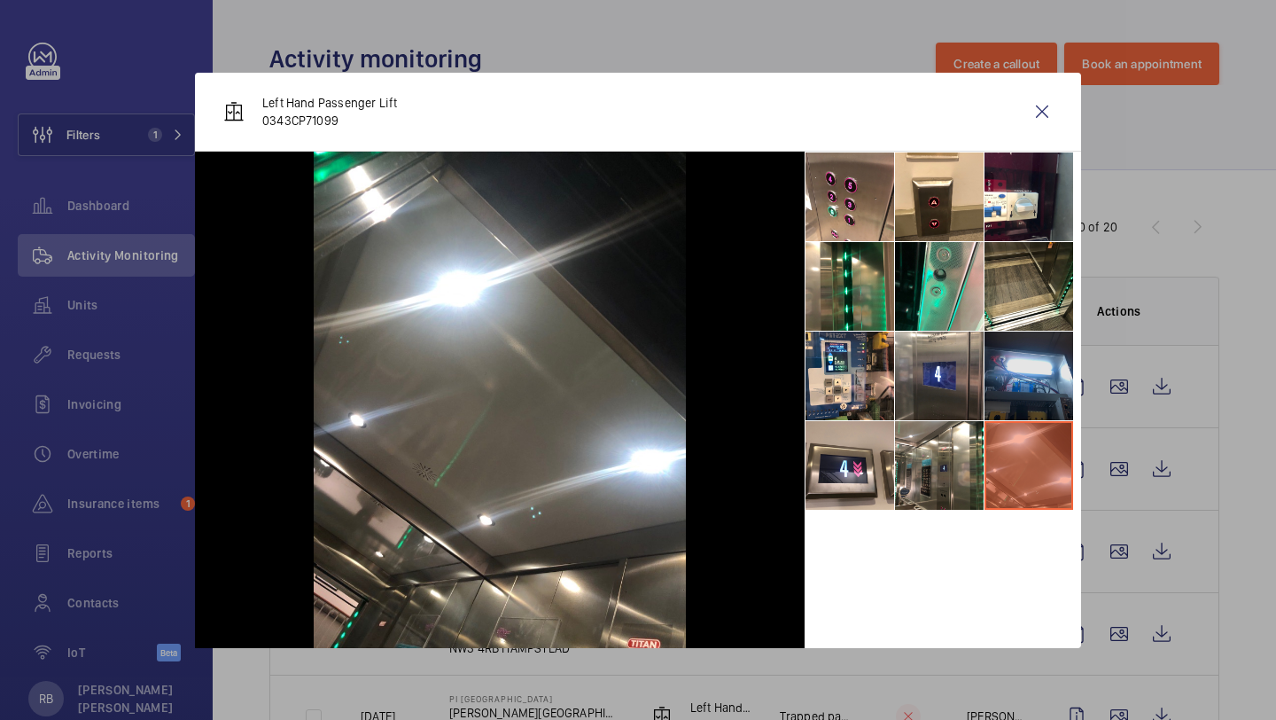
click at [1039, 379] on li at bounding box center [1029, 375] width 89 height 89
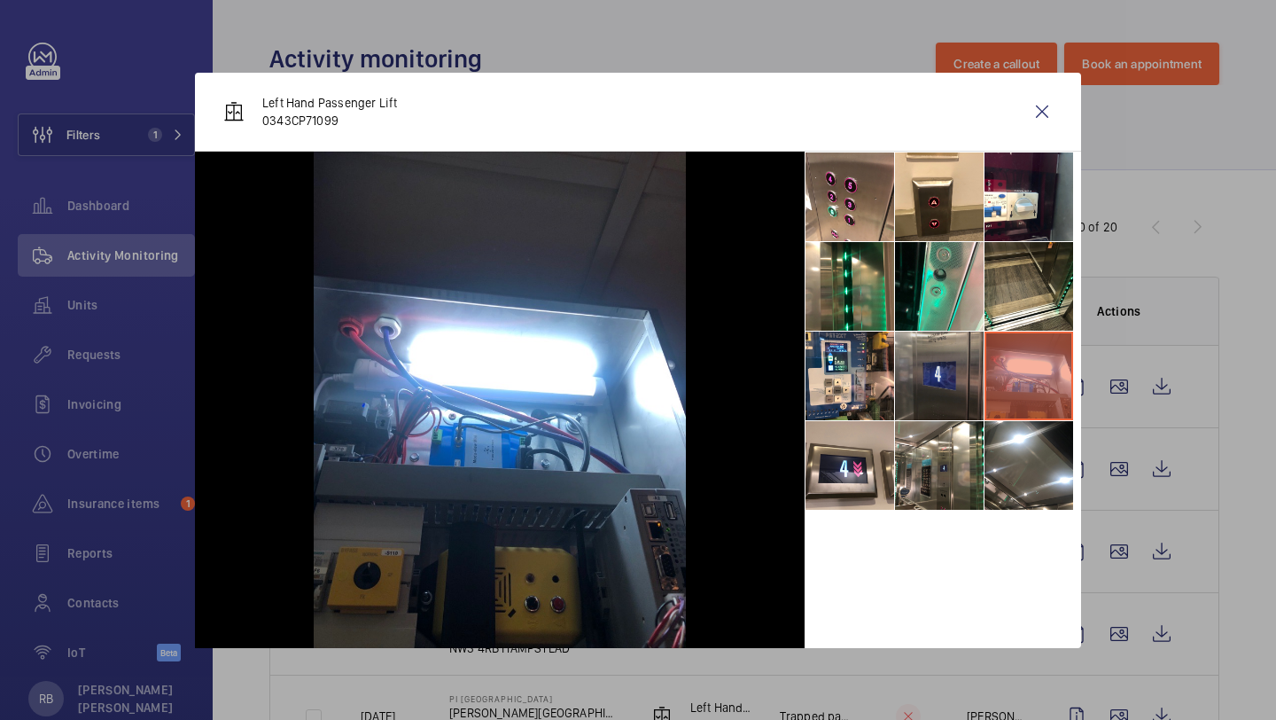
click at [959, 374] on li at bounding box center [939, 375] width 89 height 89
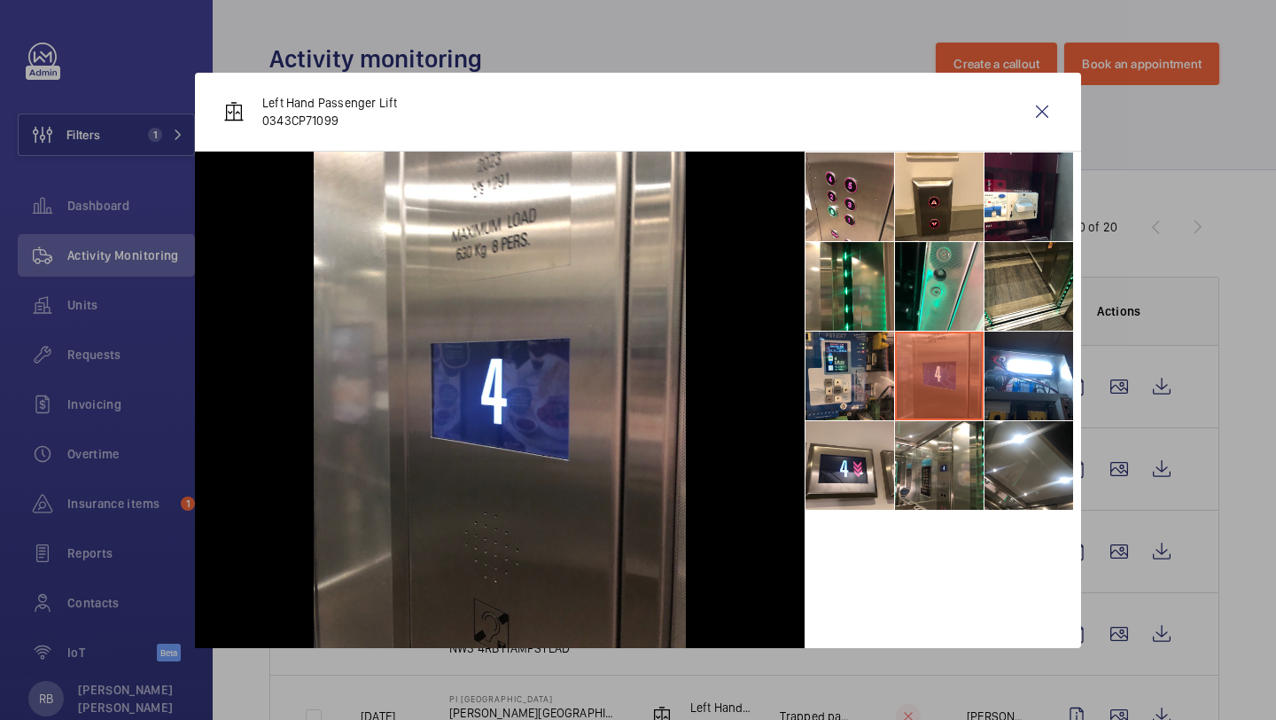
click at [867, 364] on li at bounding box center [850, 375] width 89 height 89
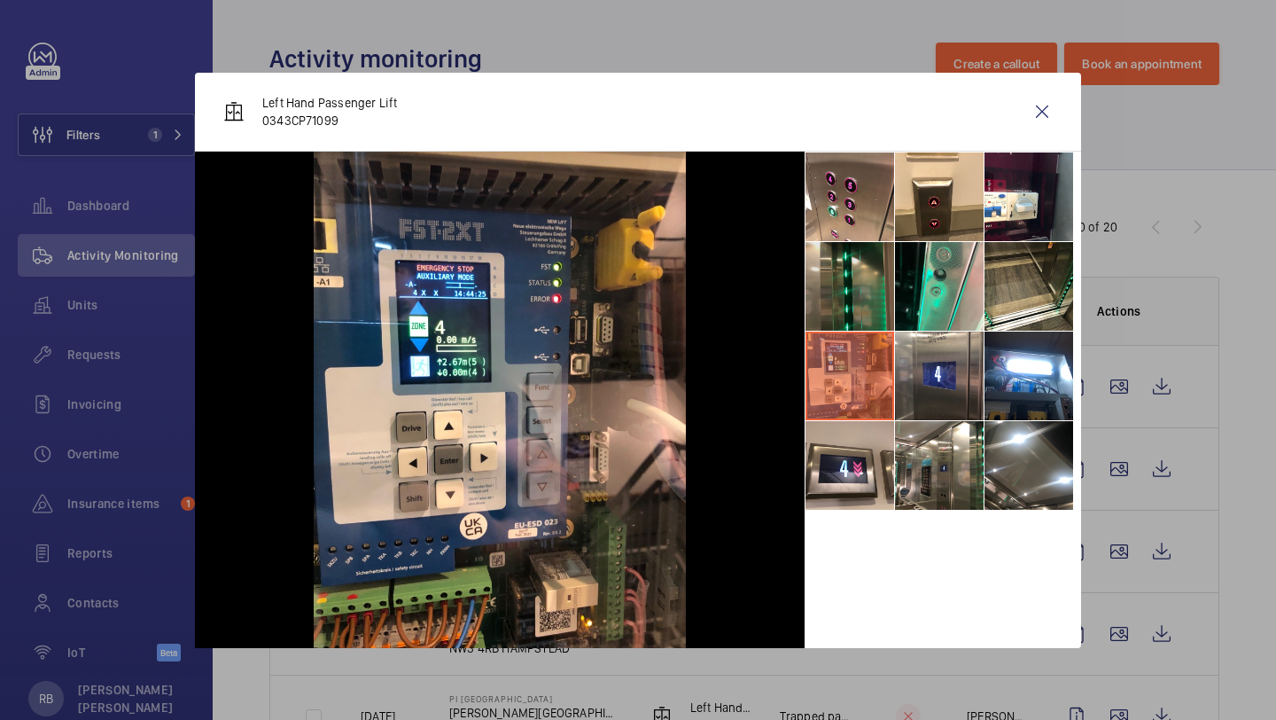
click at [868, 284] on li at bounding box center [850, 286] width 89 height 89
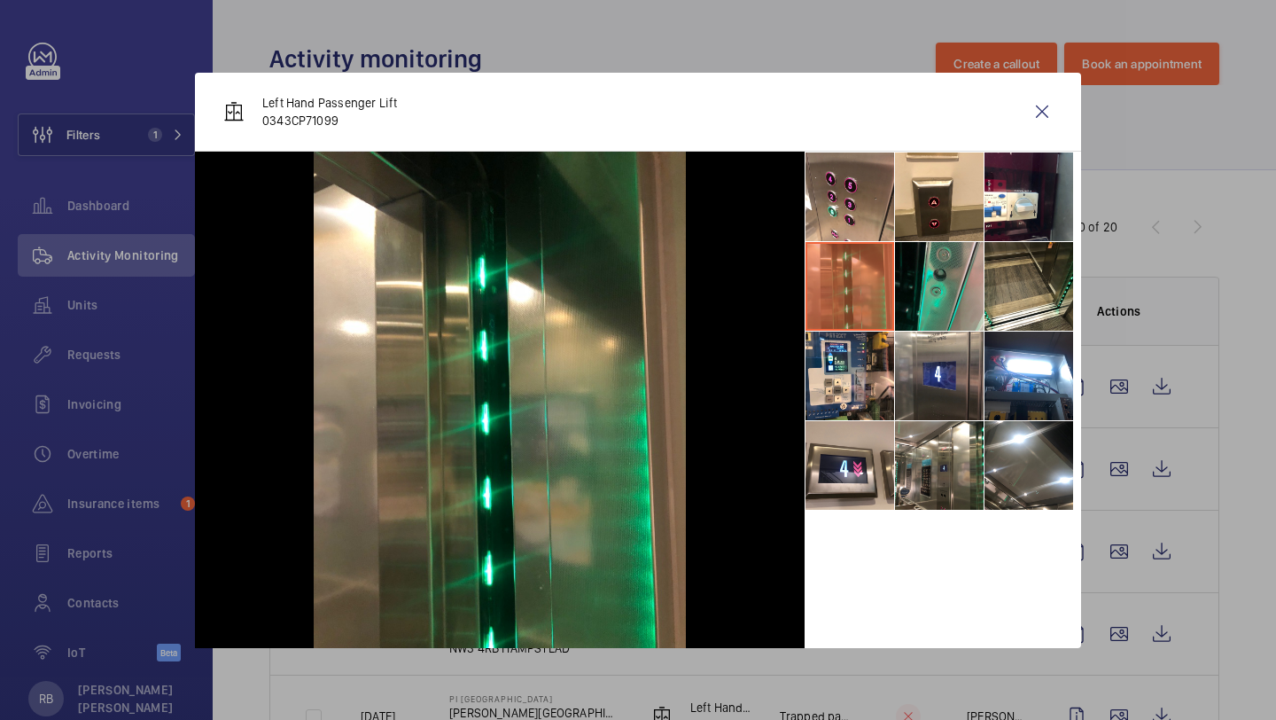
click at [927, 308] on li at bounding box center [939, 286] width 89 height 89
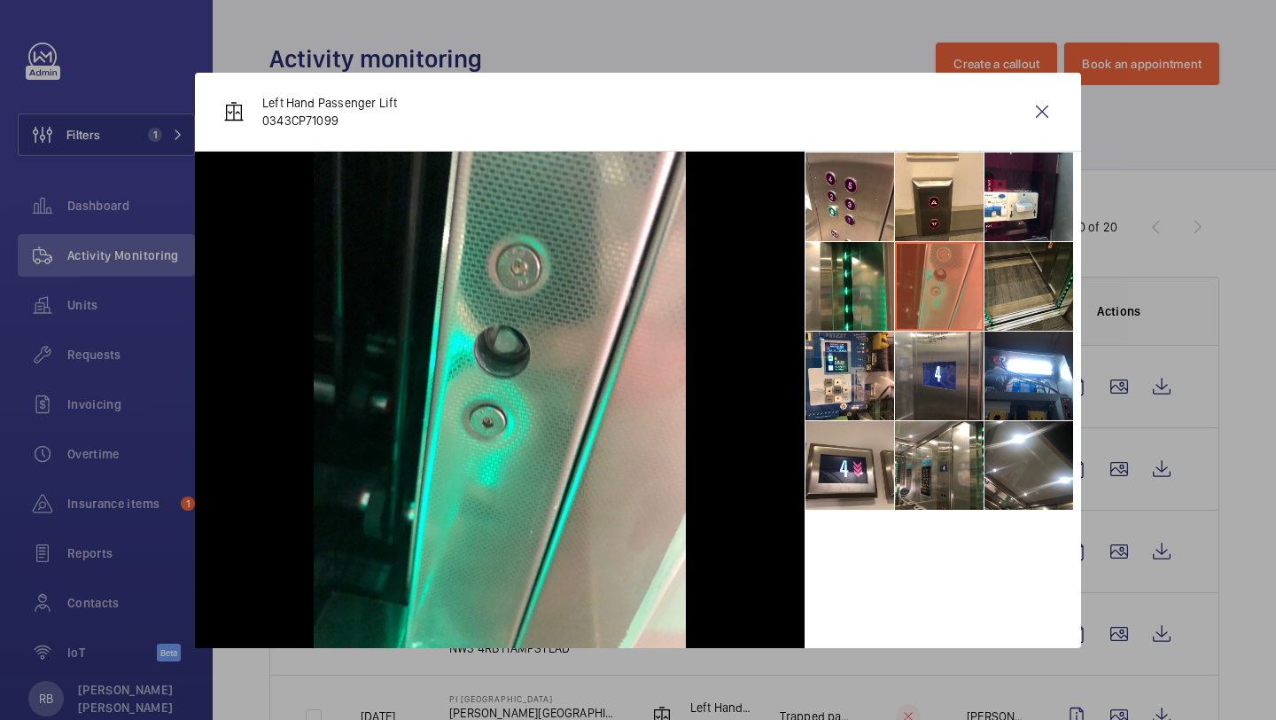
click at [1011, 292] on li at bounding box center [1029, 286] width 89 height 89
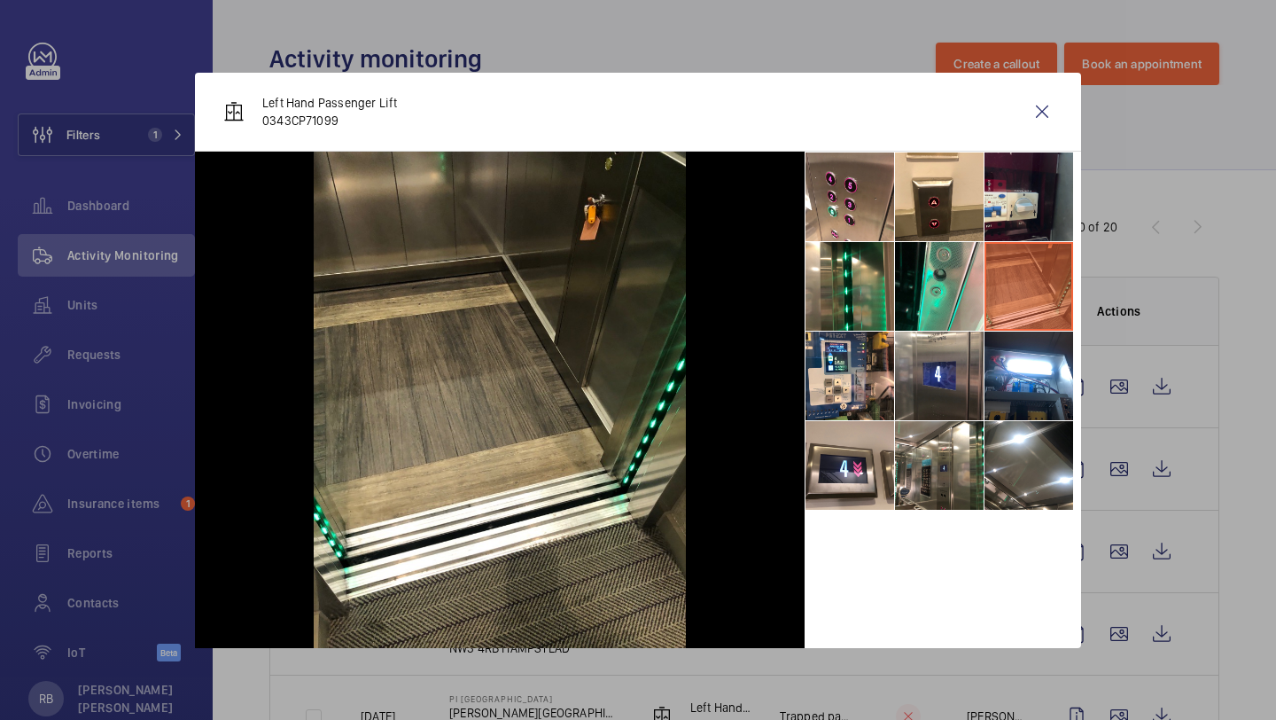
click at [1009, 231] on li at bounding box center [1029, 196] width 89 height 89
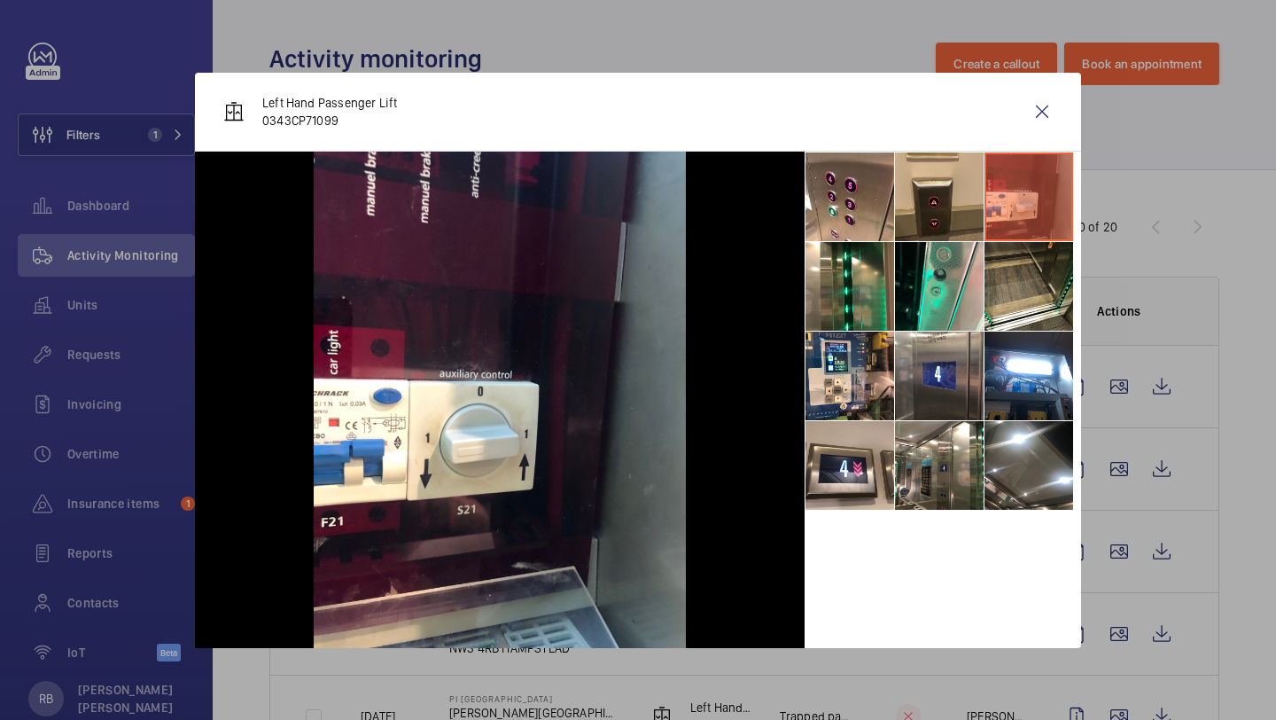
click at [940, 224] on li at bounding box center [939, 196] width 89 height 89
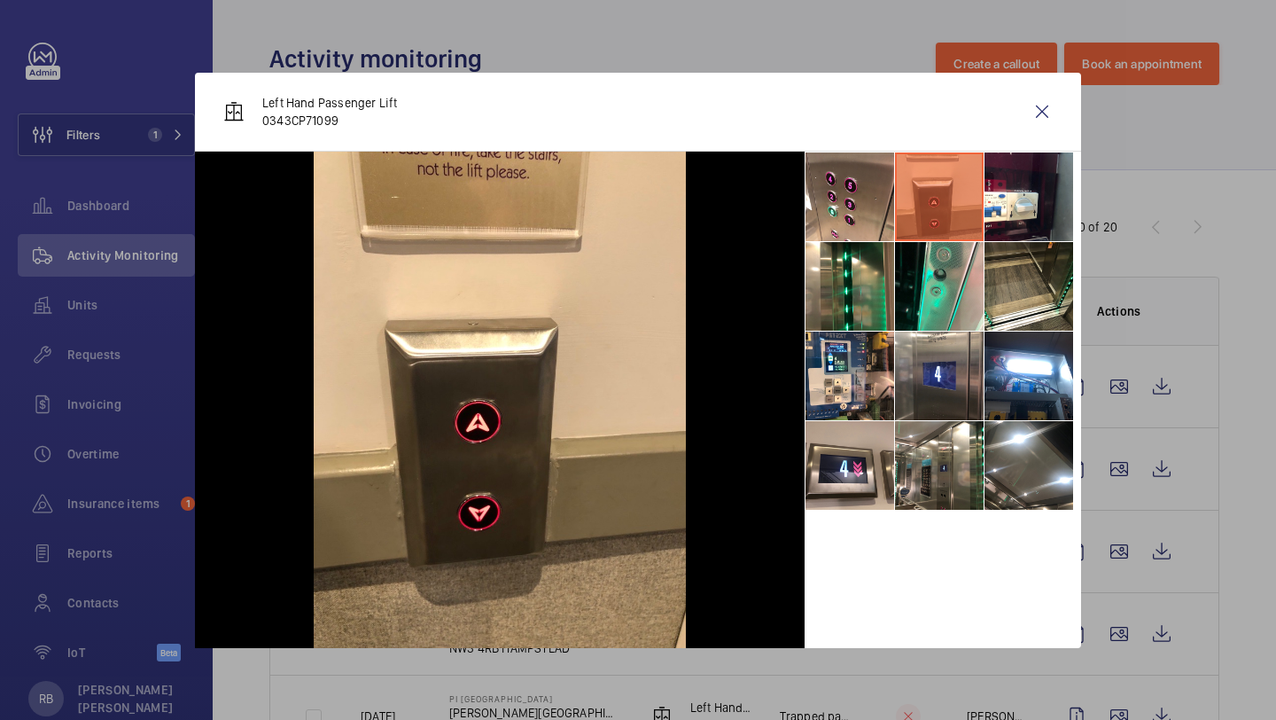
click at [895, 209] on li at bounding box center [939, 196] width 89 height 89
click at [850, 201] on li at bounding box center [850, 196] width 89 height 89
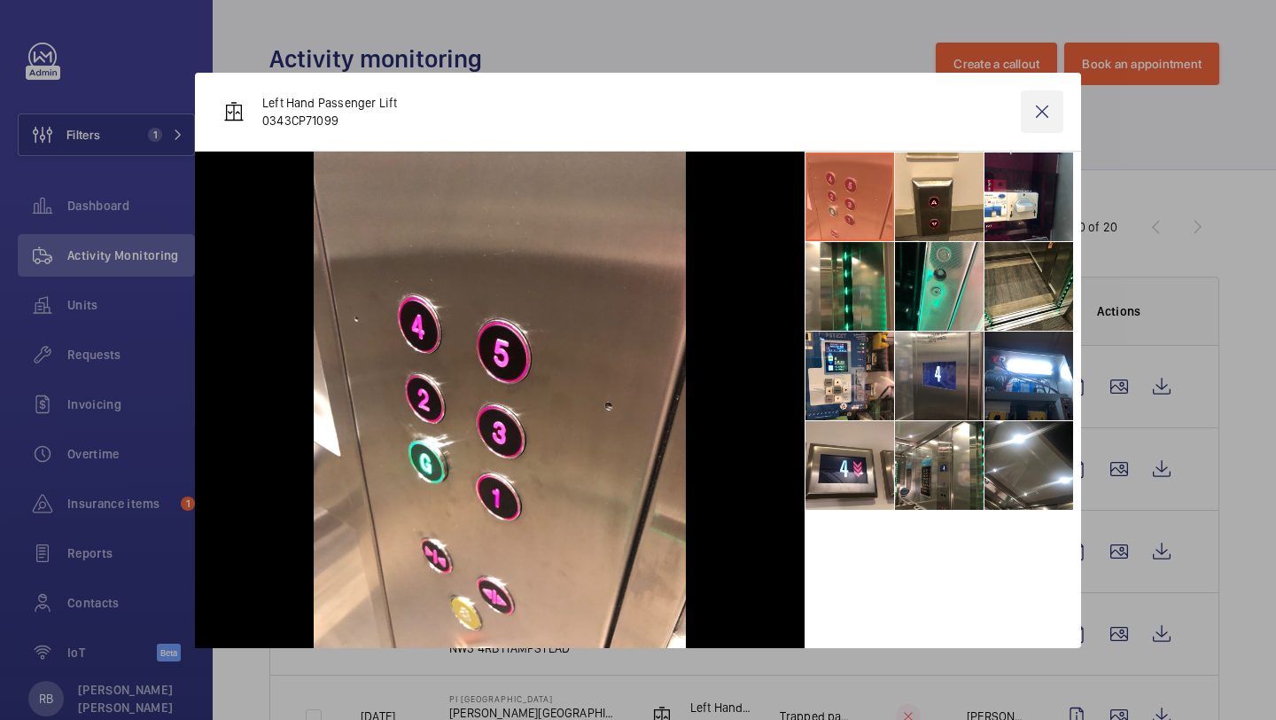
click at [1032, 121] on wm-front-icon-button at bounding box center [1042, 111] width 43 height 43
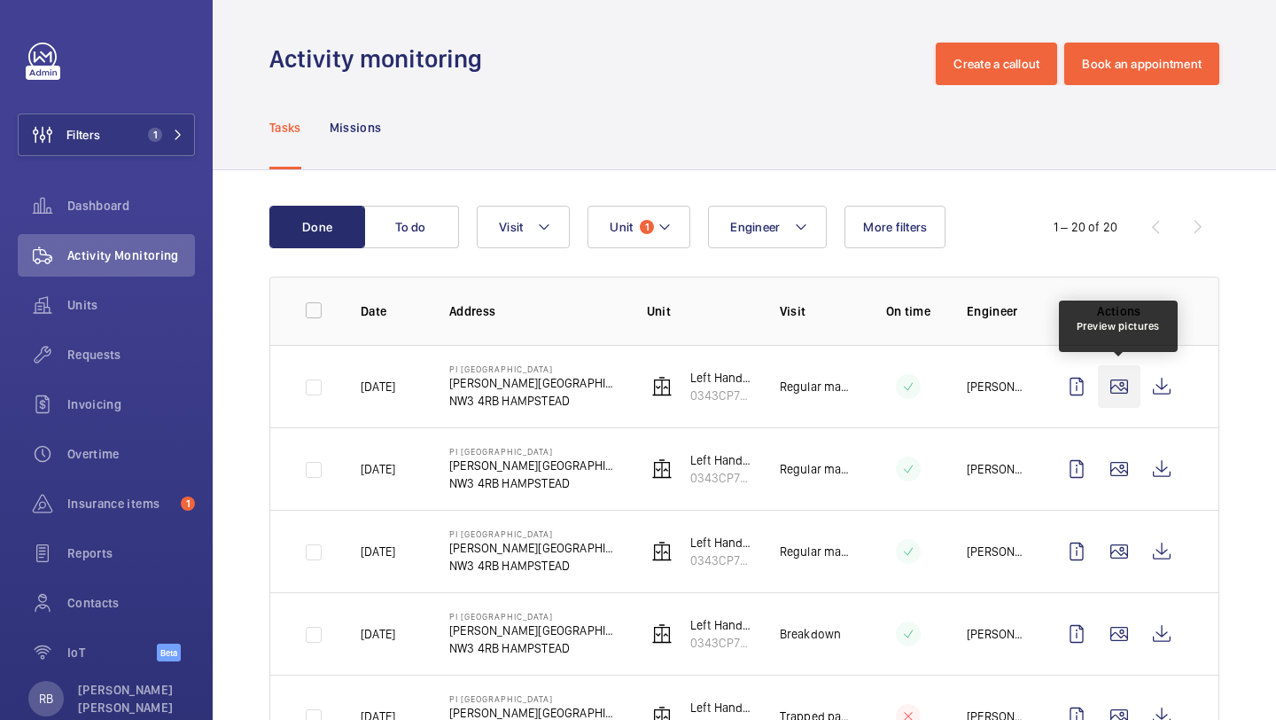
click at [1102, 383] on wm-front-icon-button at bounding box center [1119, 386] width 43 height 43
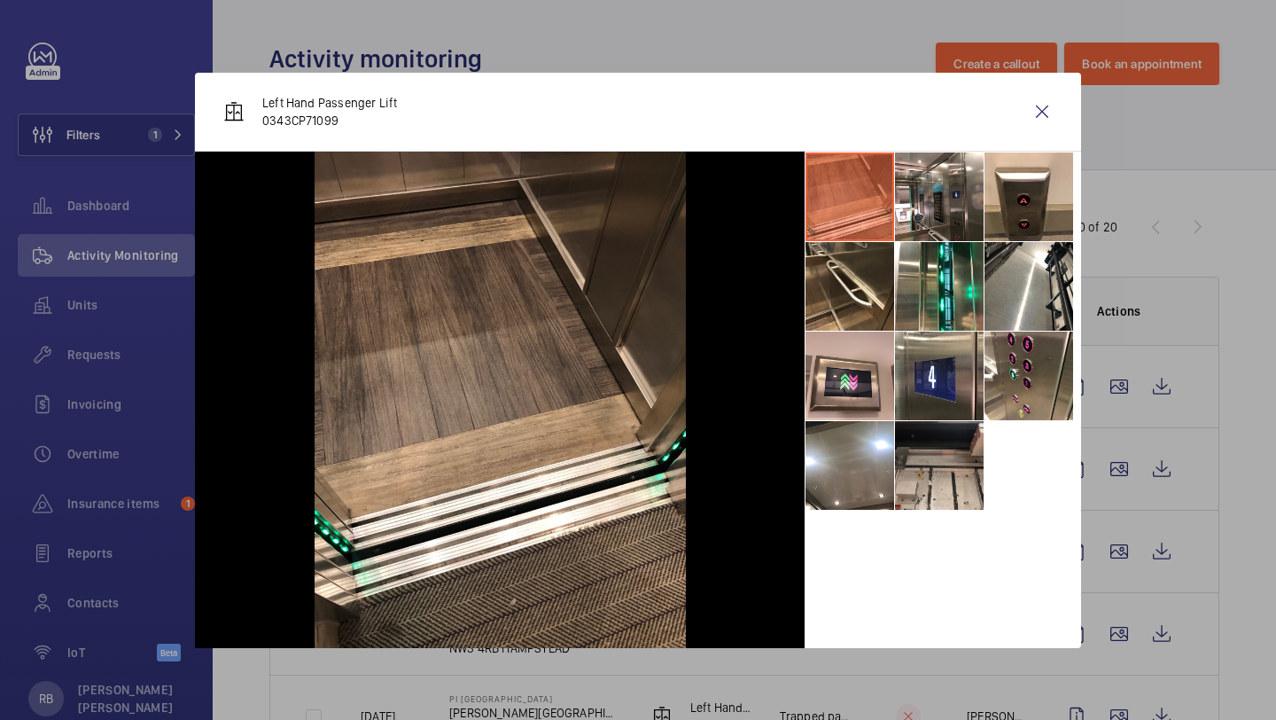
click at [924, 491] on li at bounding box center [939, 465] width 89 height 89
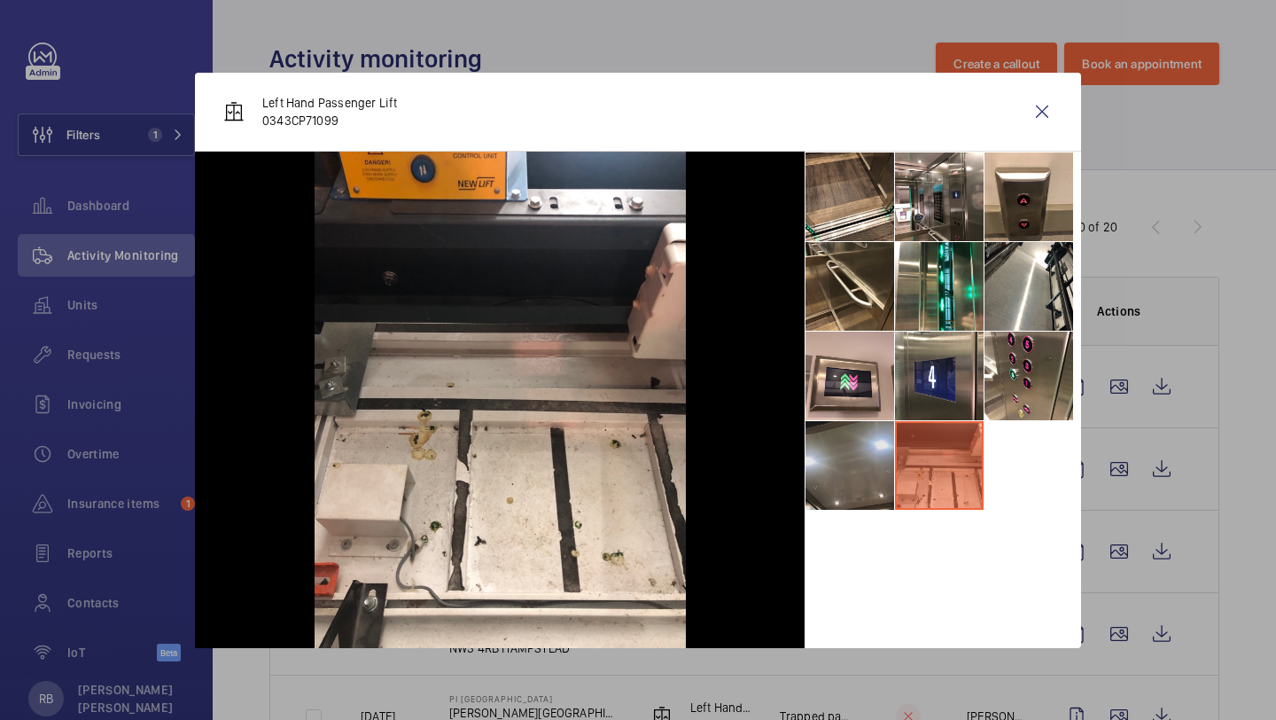
click at [880, 476] on li at bounding box center [850, 465] width 89 height 89
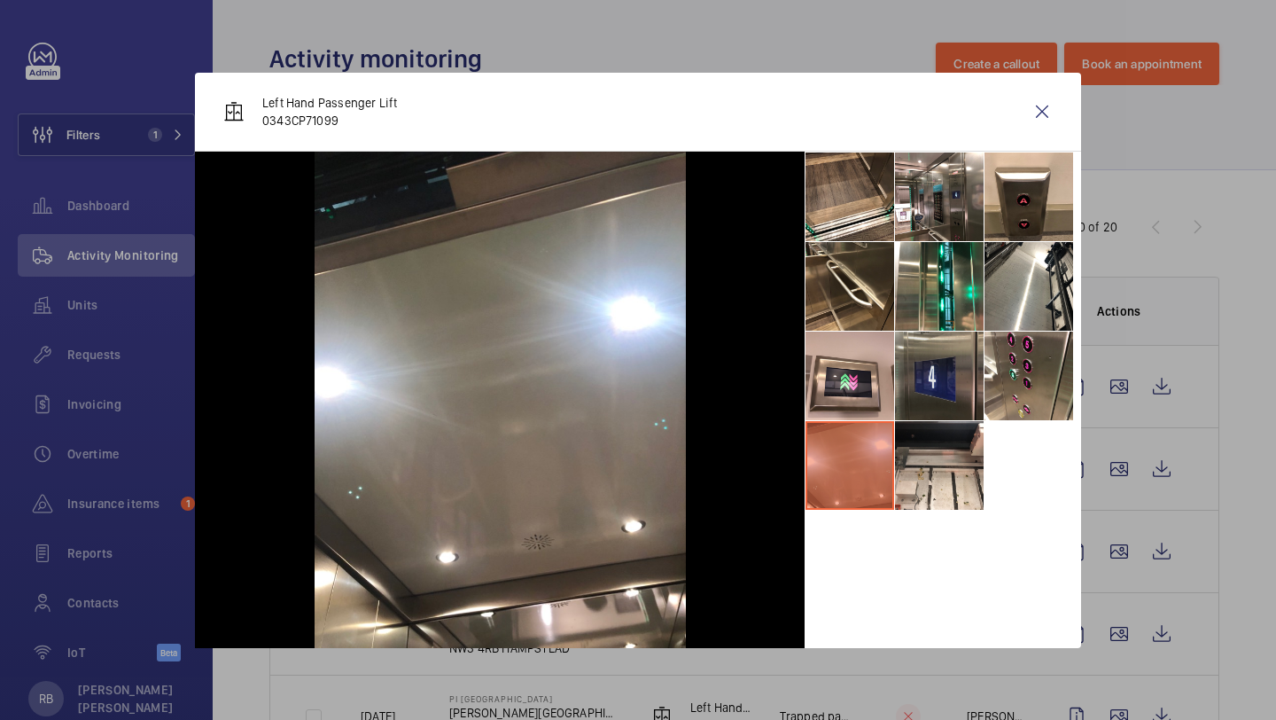
click at [942, 390] on li at bounding box center [939, 375] width 89 height 89
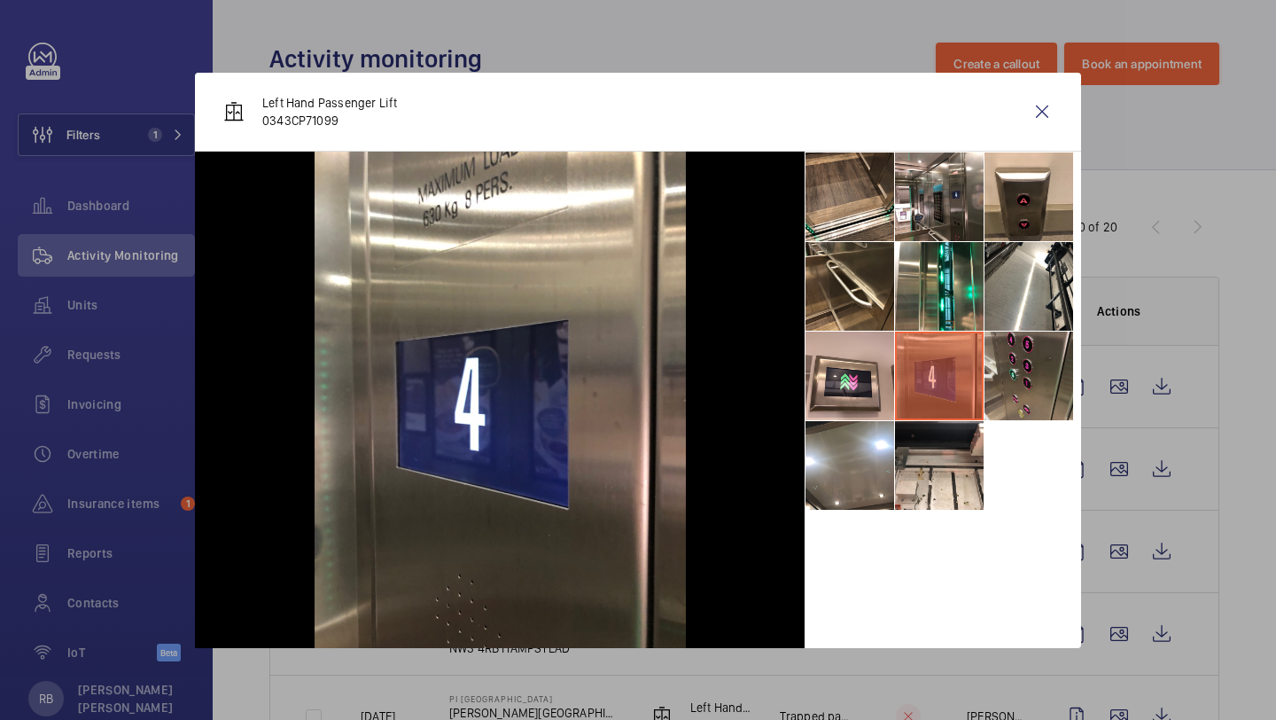
click at [989, 379] on li at bounding box center [1029, 375] width 89 height 89
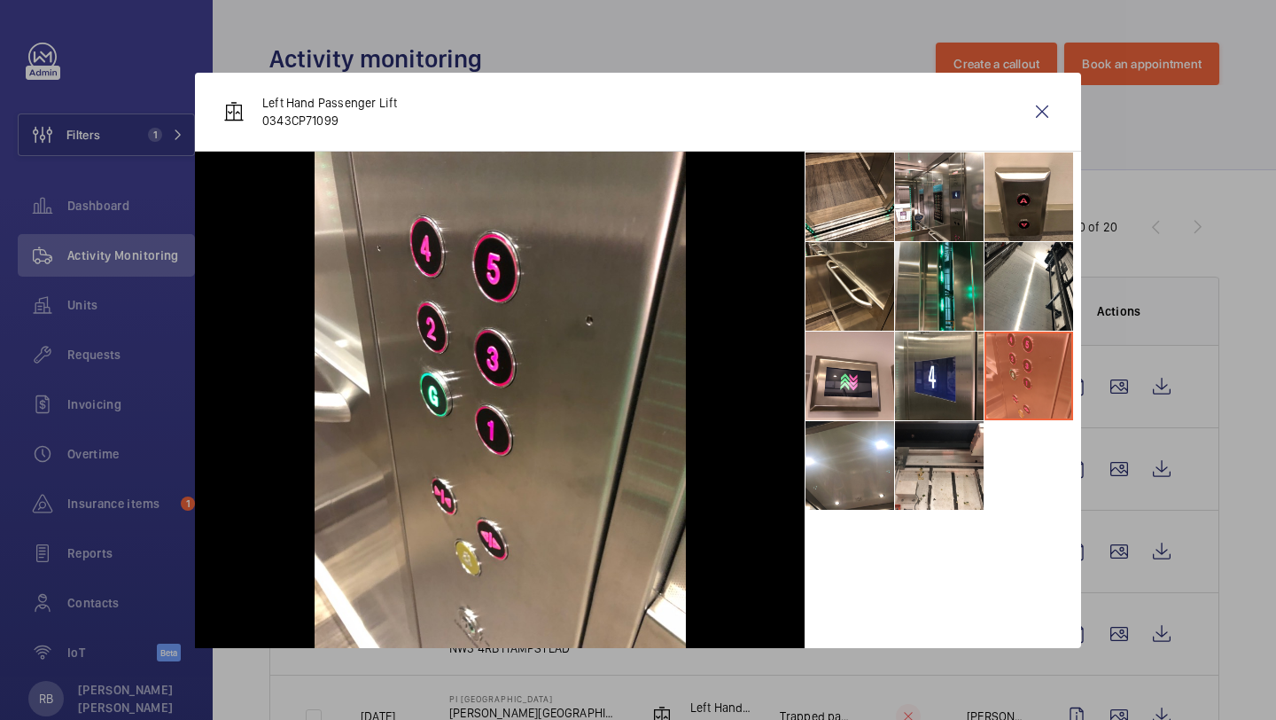
click at [951, 263] on li at bounding box center [939, 286] width 89 height 89
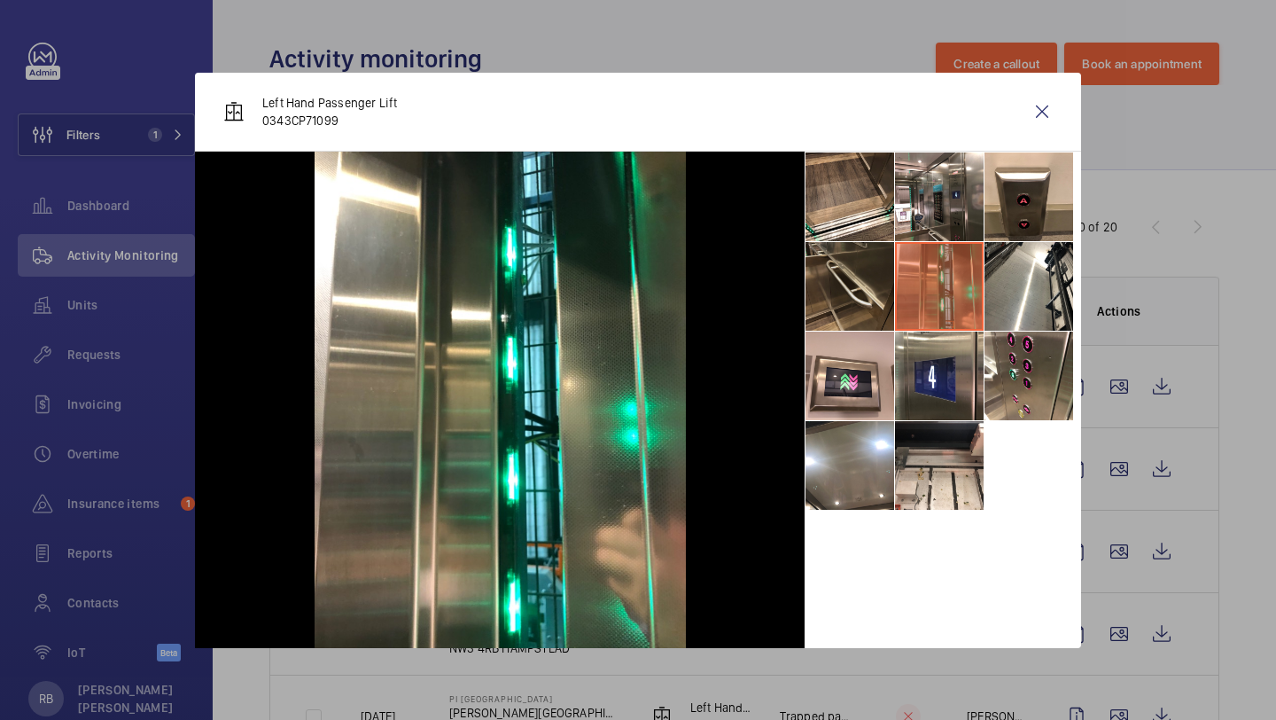
click at [861, 296] on li at bounding box center [850, 286] width 89 height 89
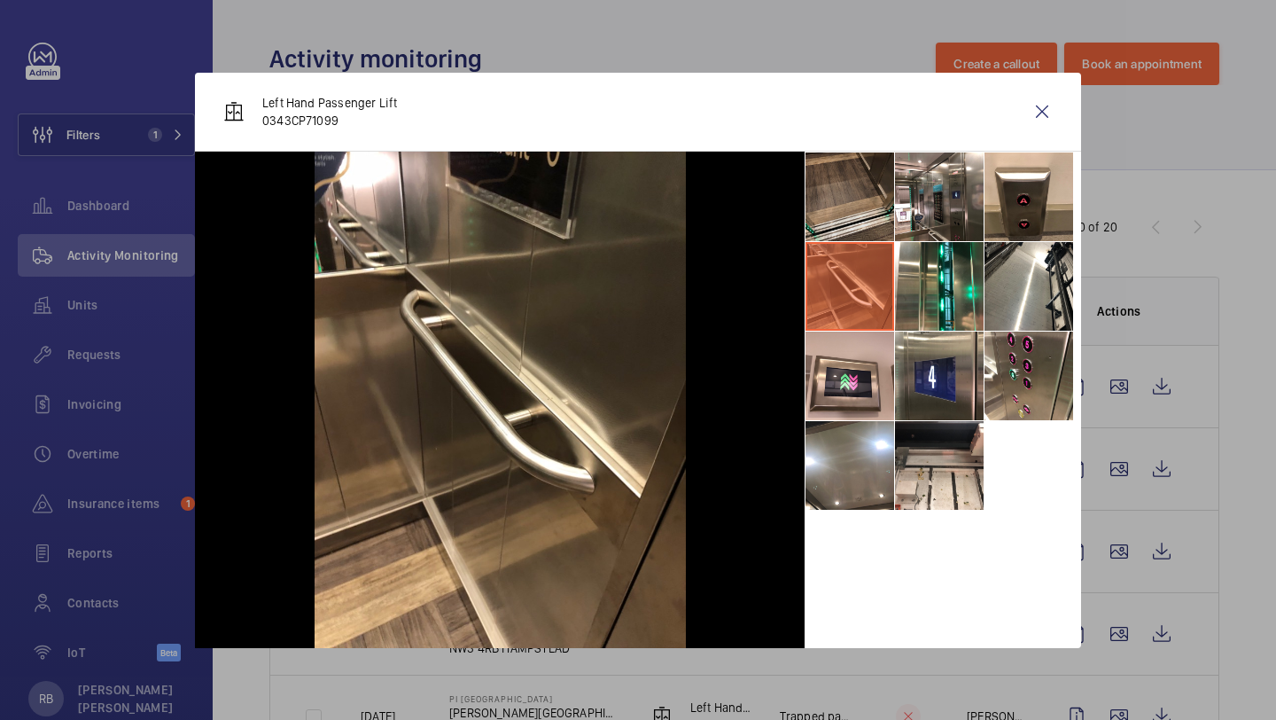
click at [878, 196] on li at bounding box center [850, 196] width 89 height 89
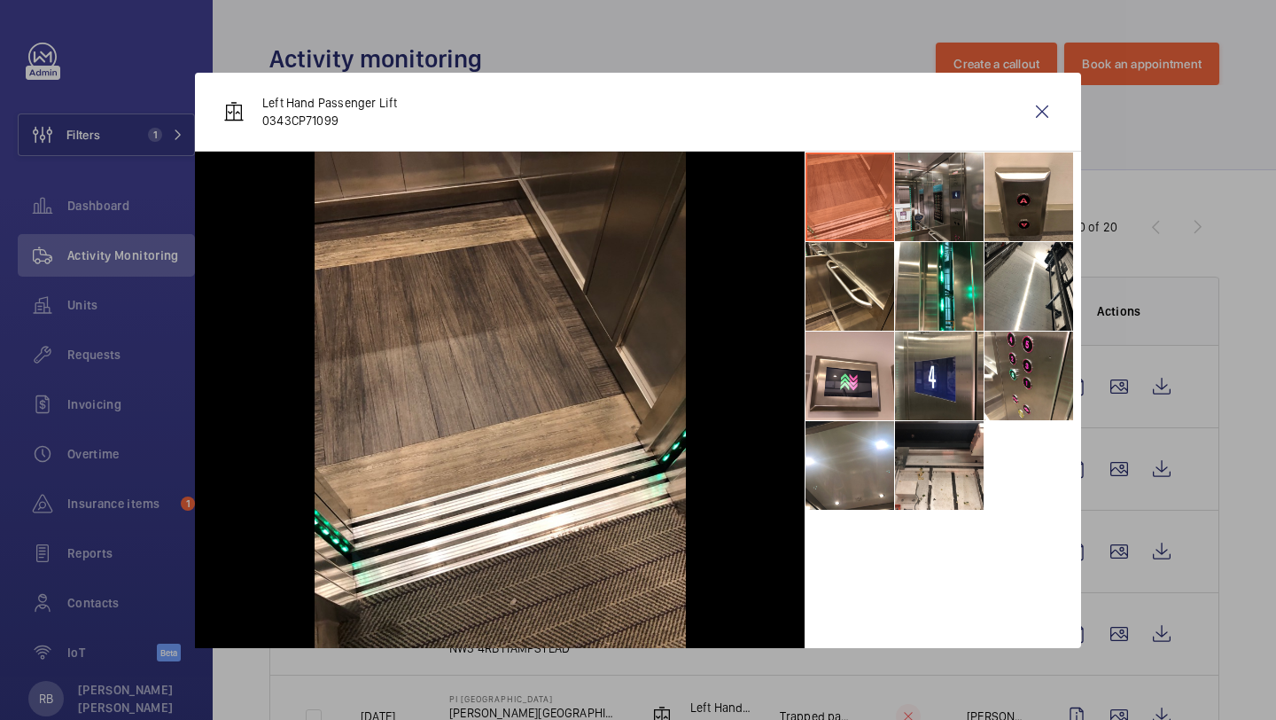
click at [939, 211] on li at bounding box center [939, 196] width 89 height 89
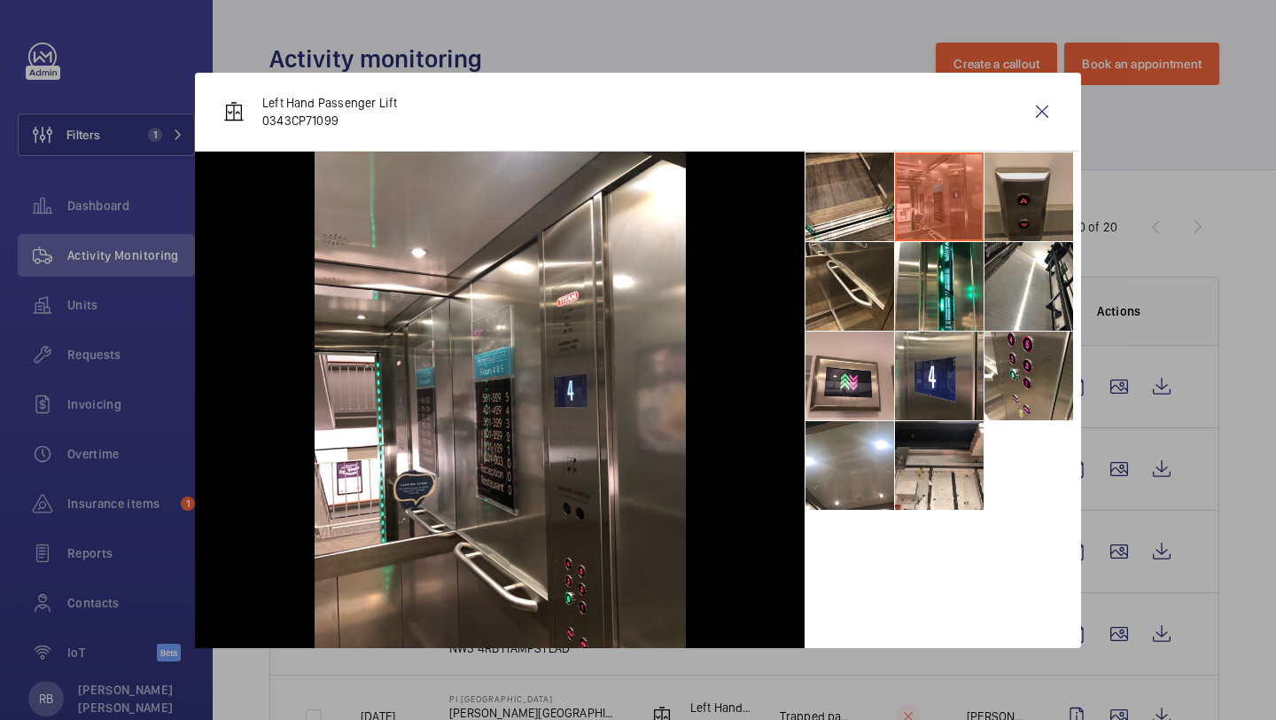
click at [1025, 199] on li at bounding box center [1029, 196] width 89 height 89
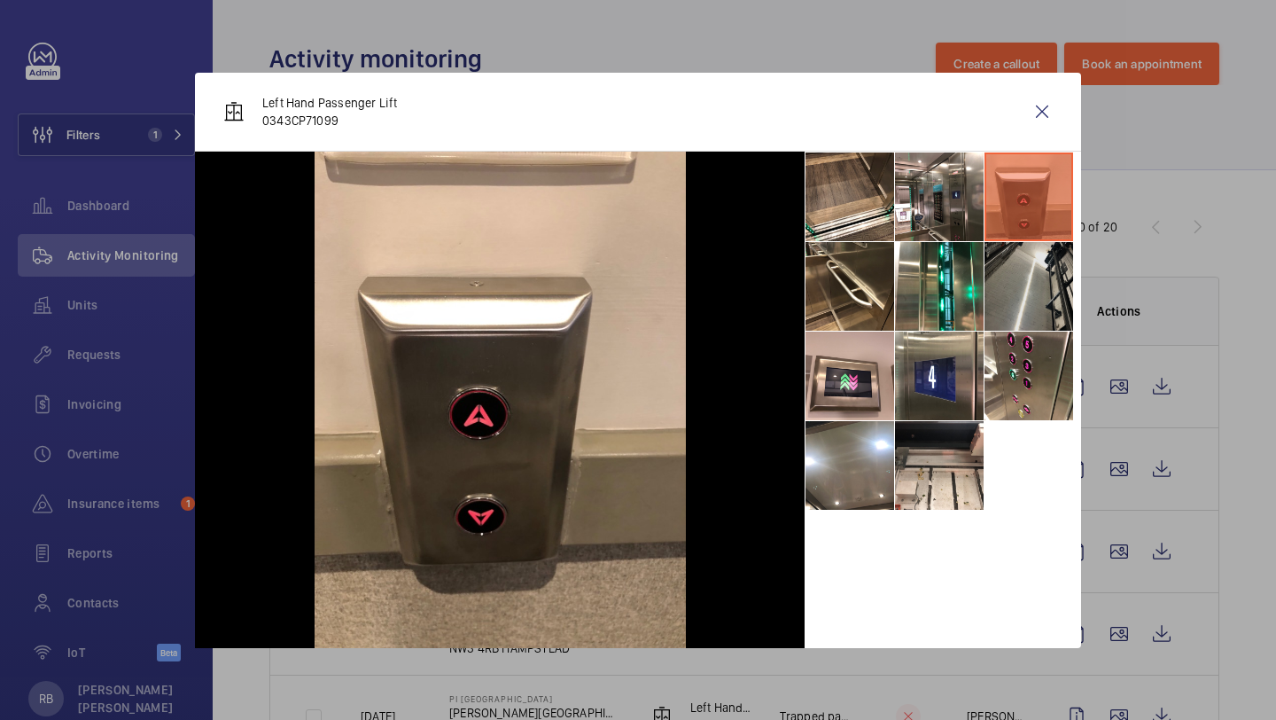
click at [1026, 309] on li at bounding box center [1029, 286] width 89 height 89
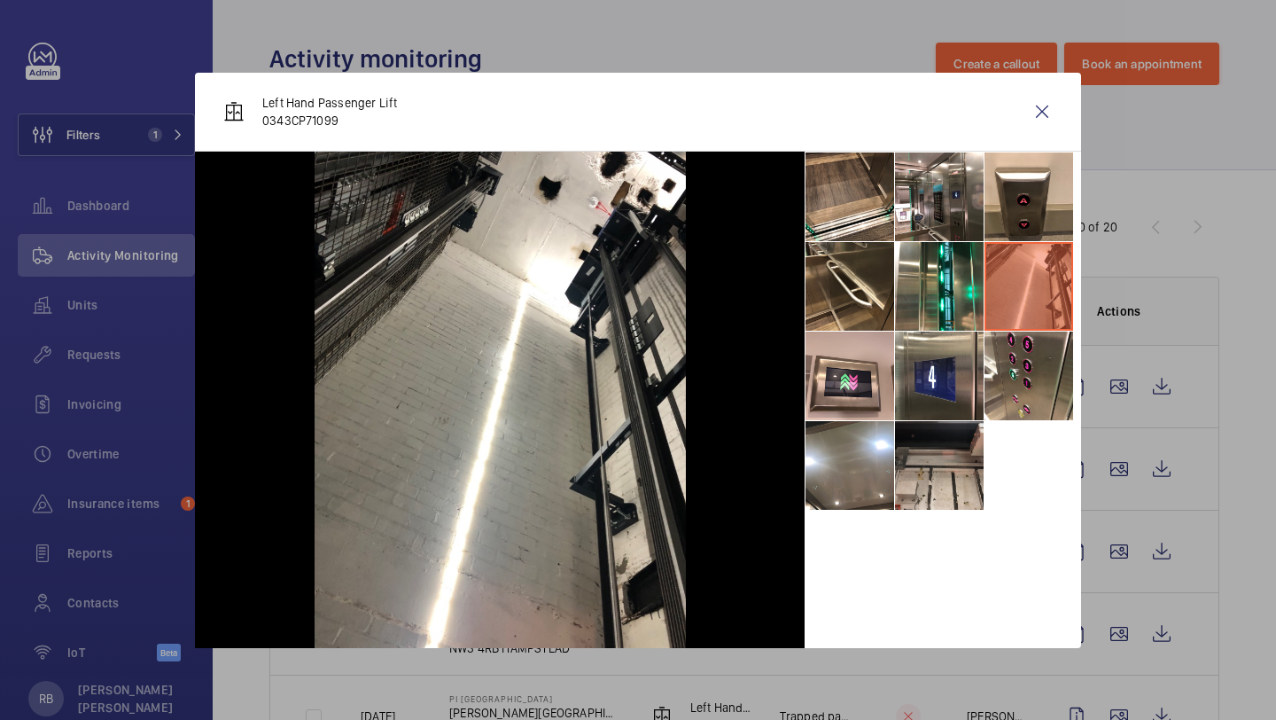
click at [930, 466] on li at bounding box center [939, 465] width 89 height 89
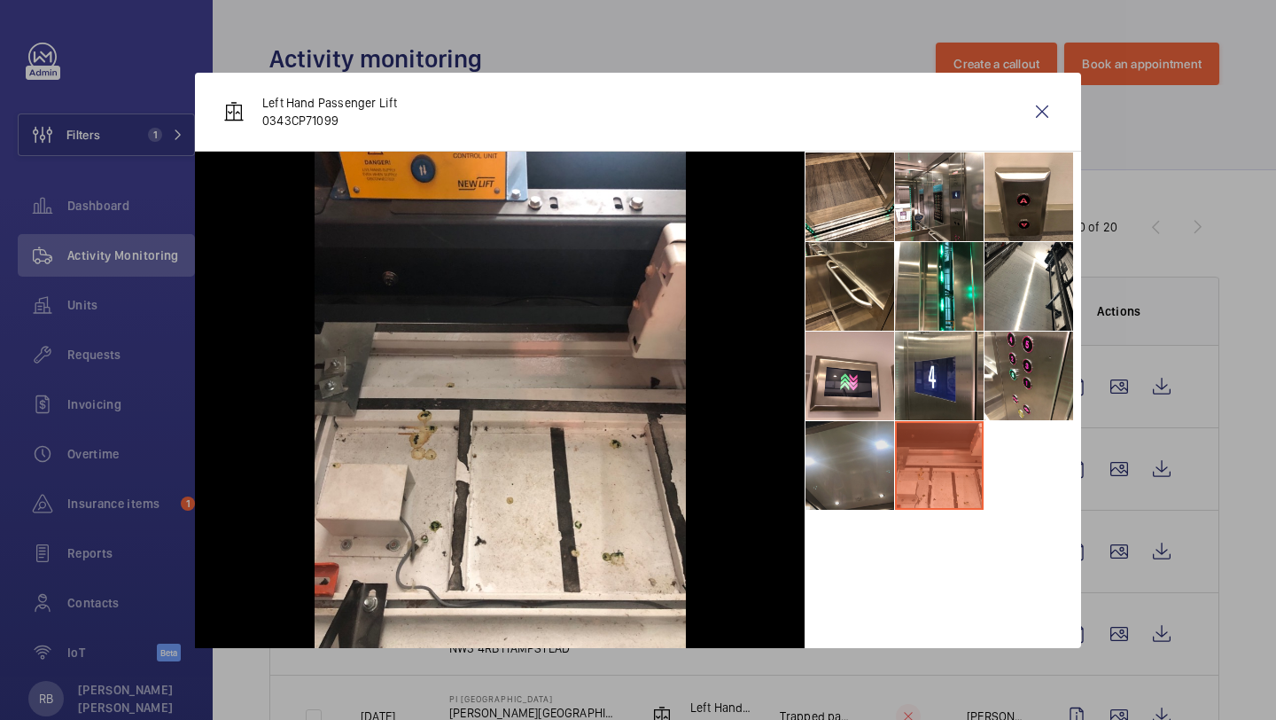
click at [885, 456] on li at bounding box center [850, 465] width 89 height 89
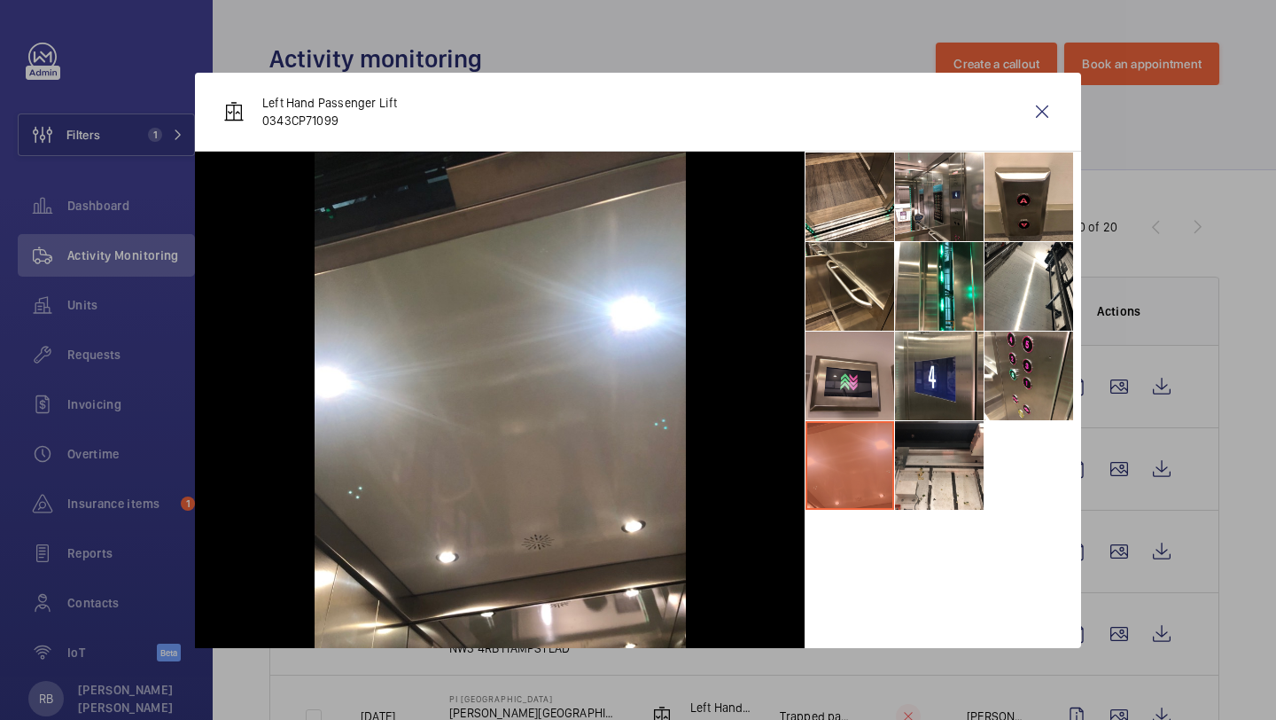
click at [872, 377] on li at bounding box center [850, 375] width 89 height 89
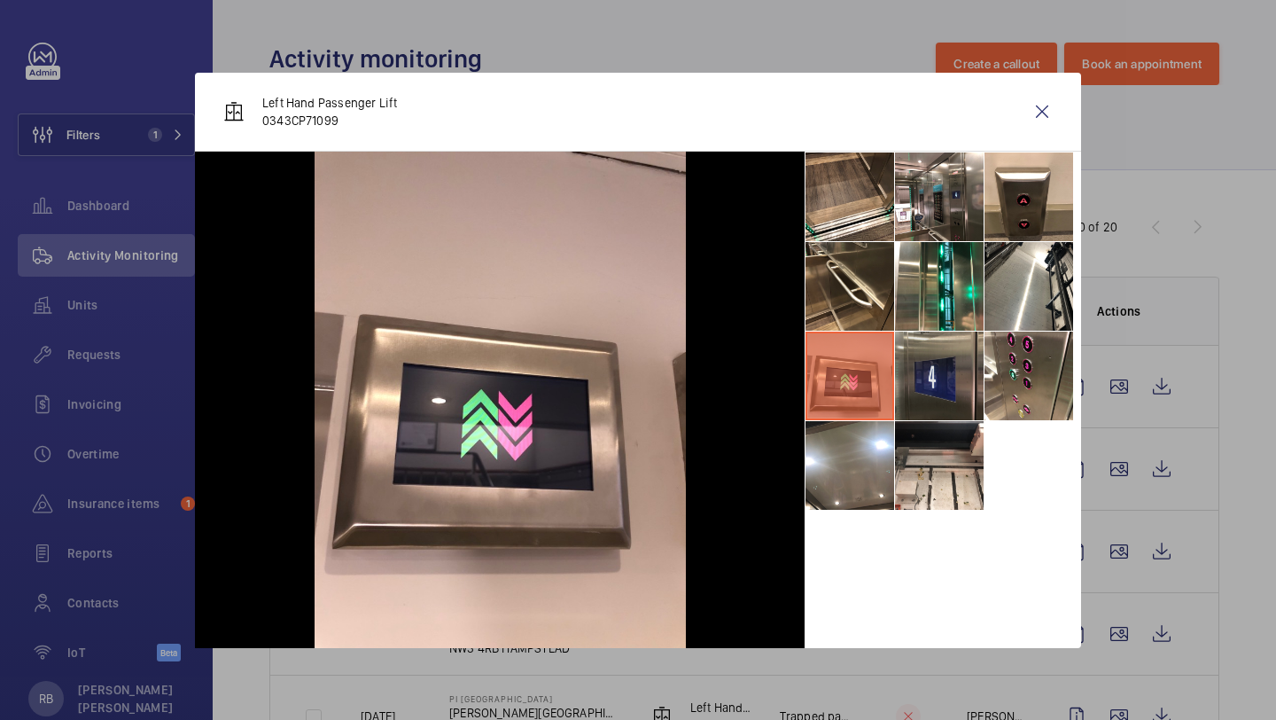
click at [938, 386] on li at bounding box center [939, 375] width 89 height 89
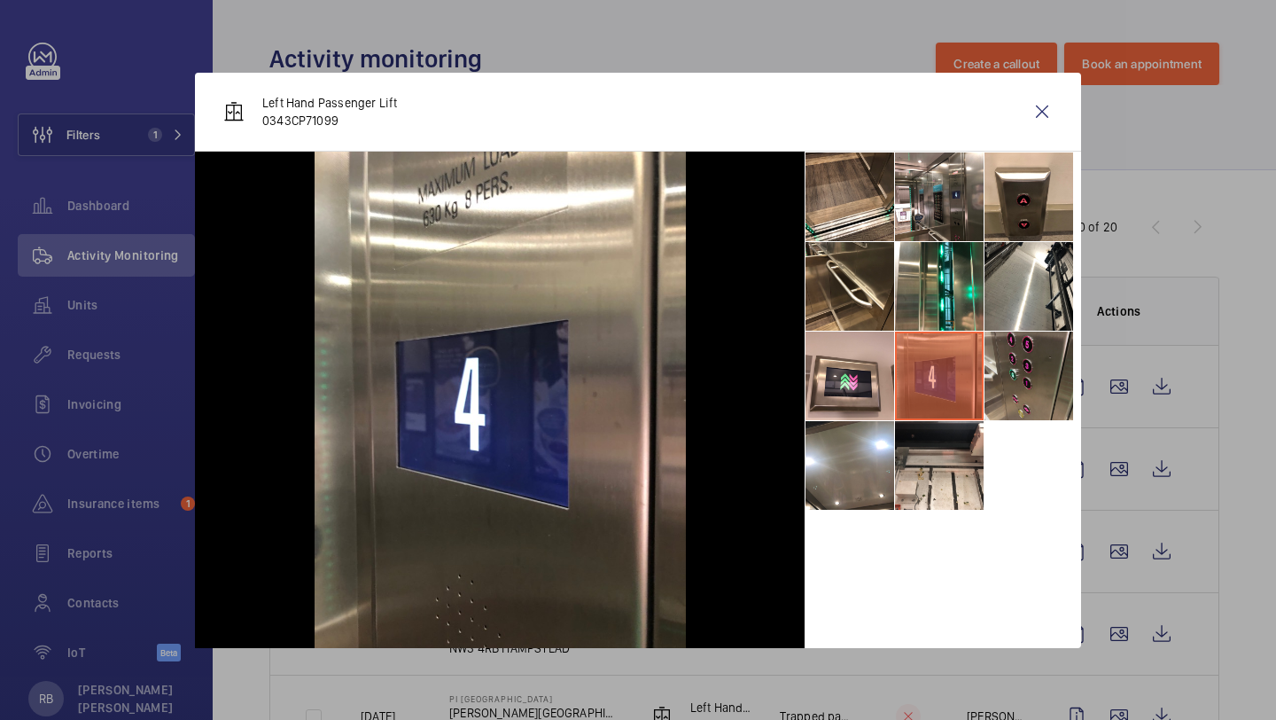
click at [1032, 391] on li at bounding box center [1029, 375] width 89 height 89
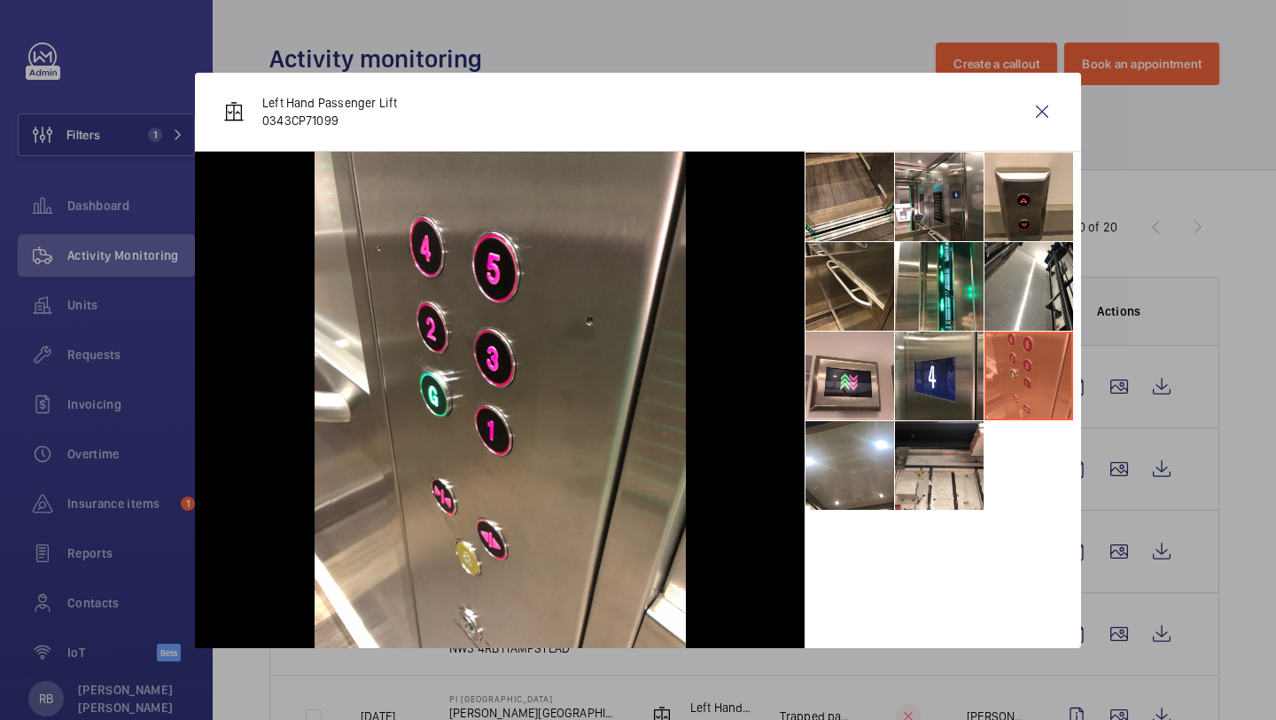
click at [1036, 331] on li at bounding box center [1029, 375] width 89 height 89
click at [1024, 307] on li at bounding box center [1029, 286] width 89 height 89
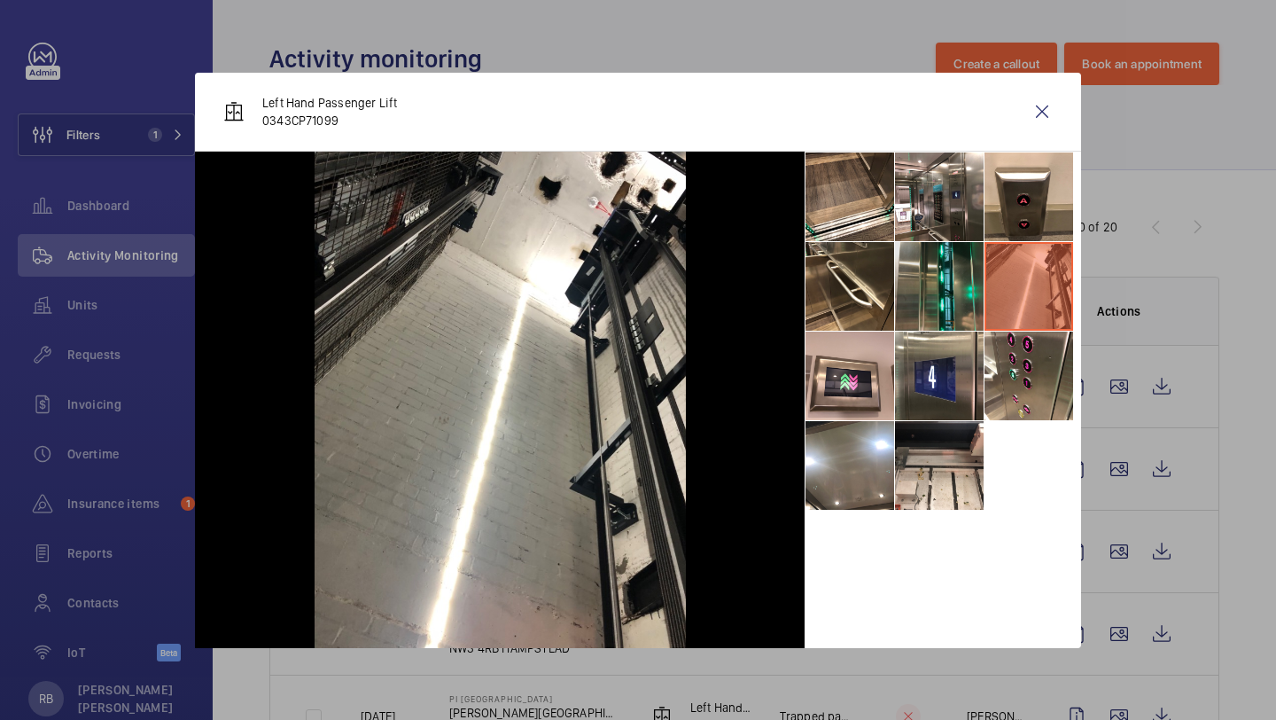
click at [959, 293] on li at bounding box center [939, 286] width 89 height 89
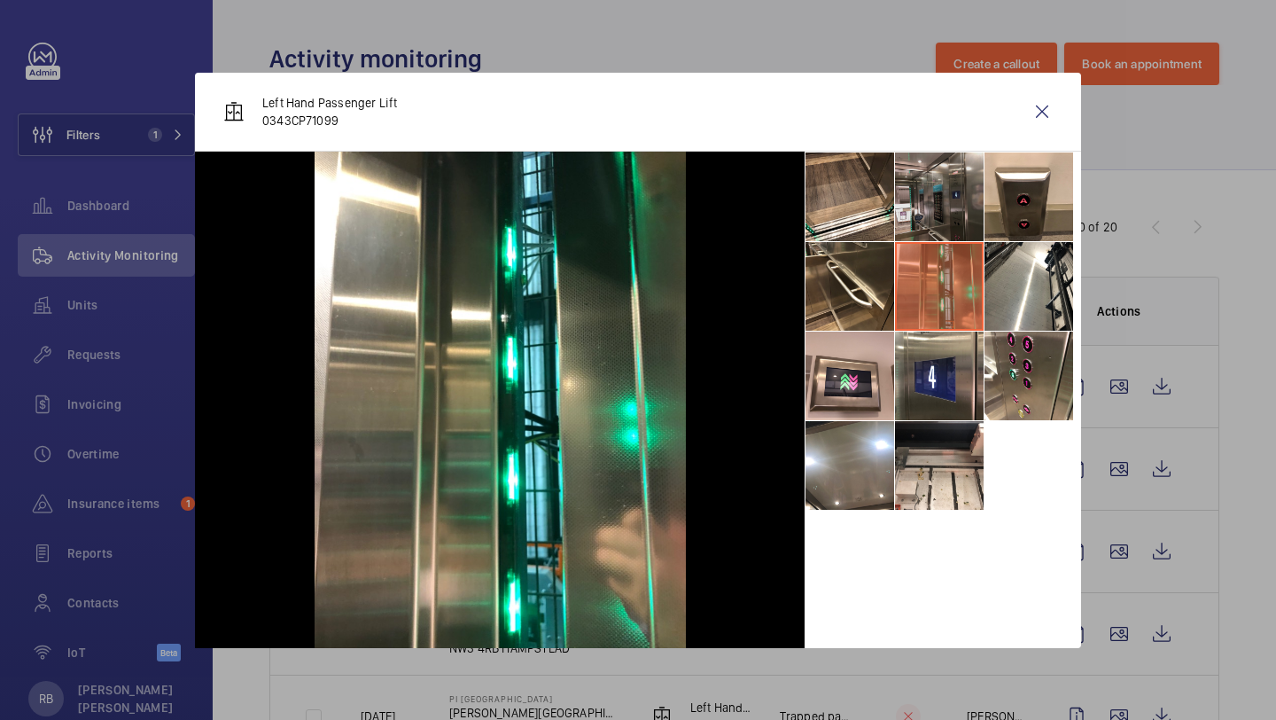
click at [946, 216] on li at bounding box center [939, 196] width 89 height 89
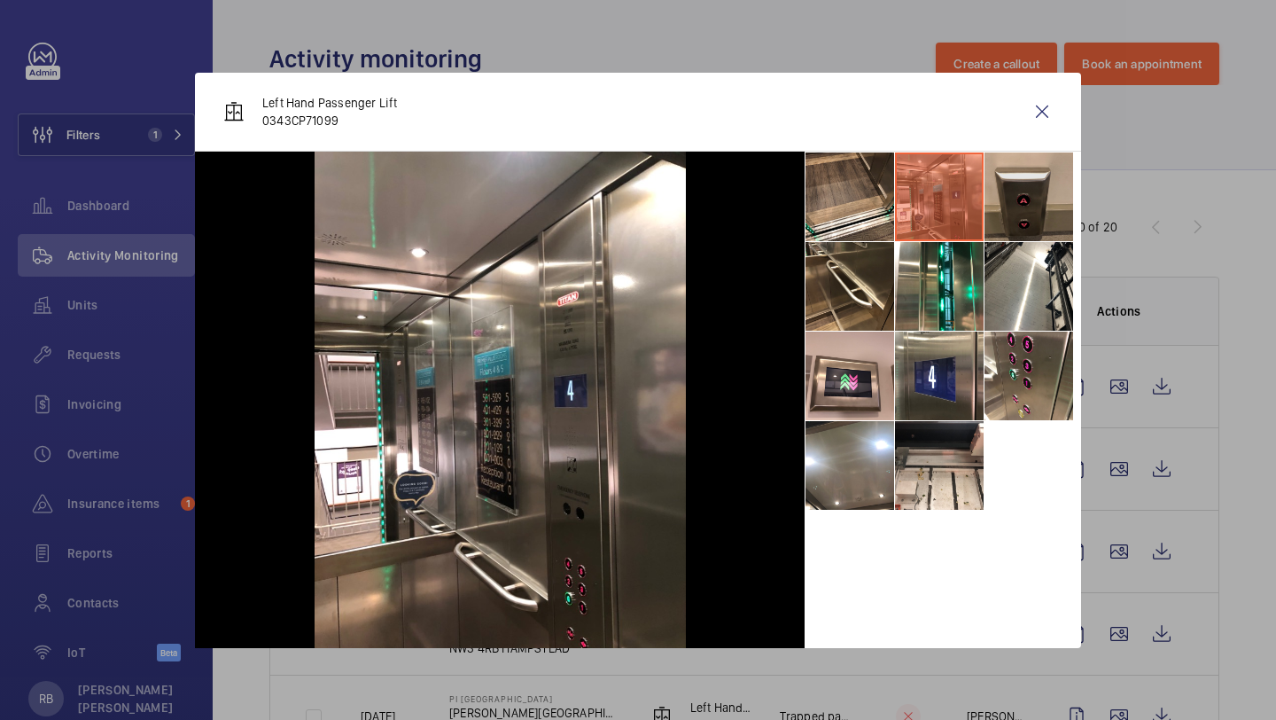
click at [1014, 215] on li at bounding box center [1029, 196] width 89 height 89
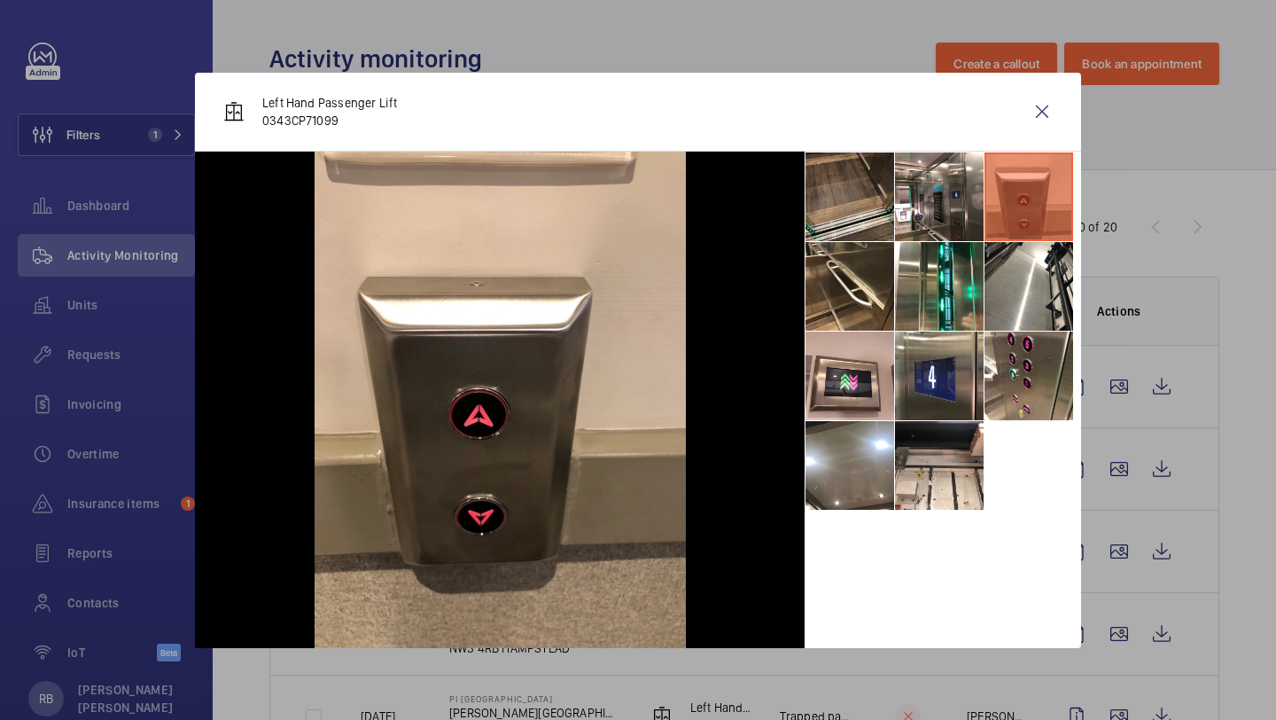
click at [881, 190] on li at bounding box center [850, 196] width 89 height 89
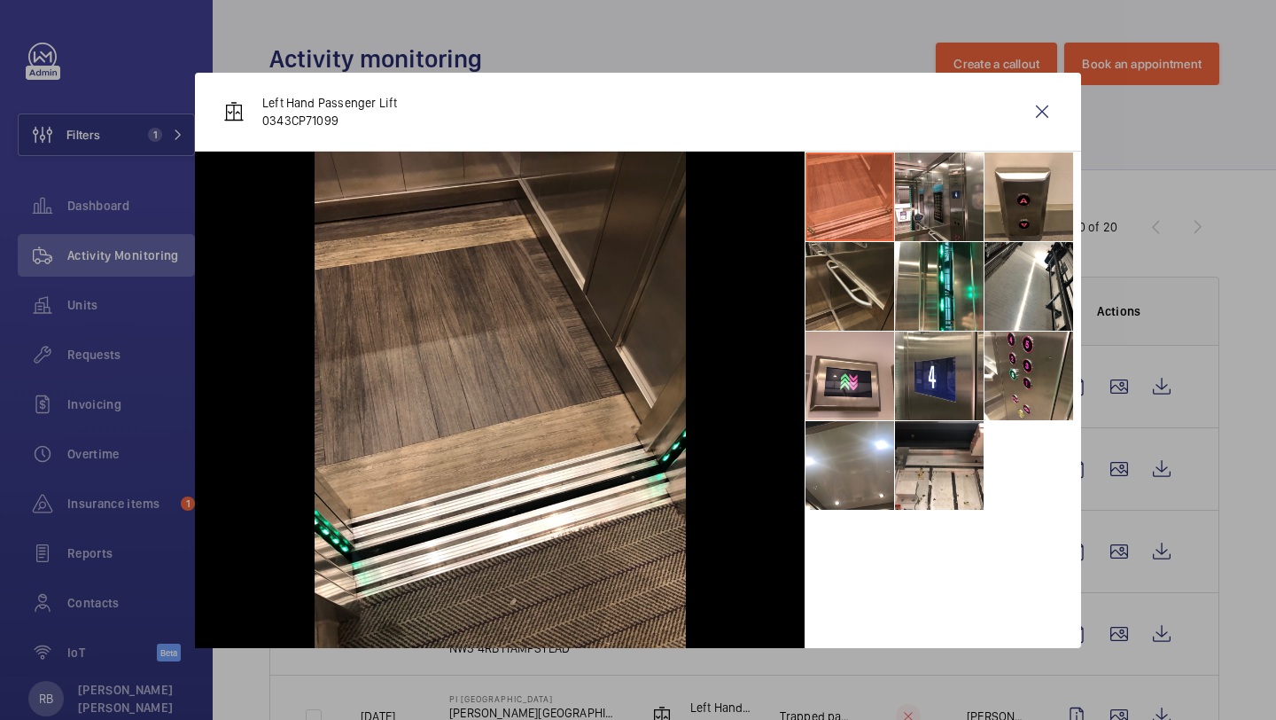
click at [868, 290] on li at bounding box center [850, 286] width 89 height 89
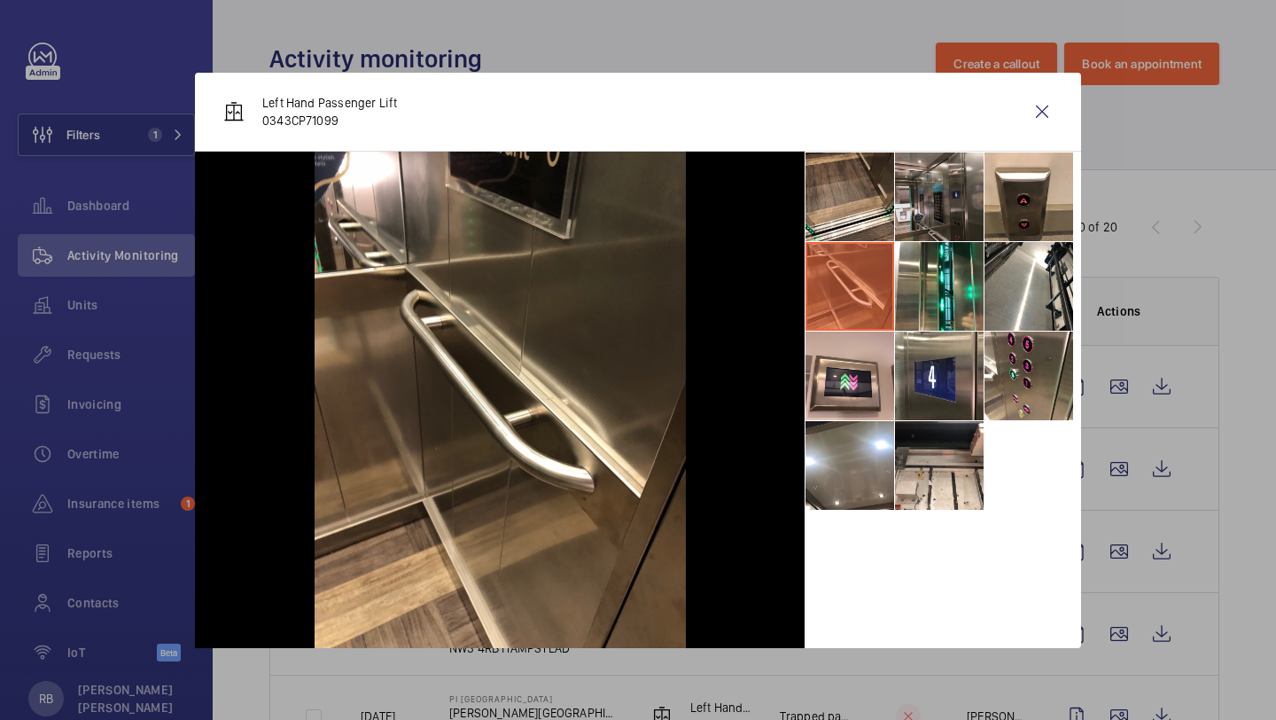
click at [912, 200] on li at bounding box center [939, 196] width 89 height 89
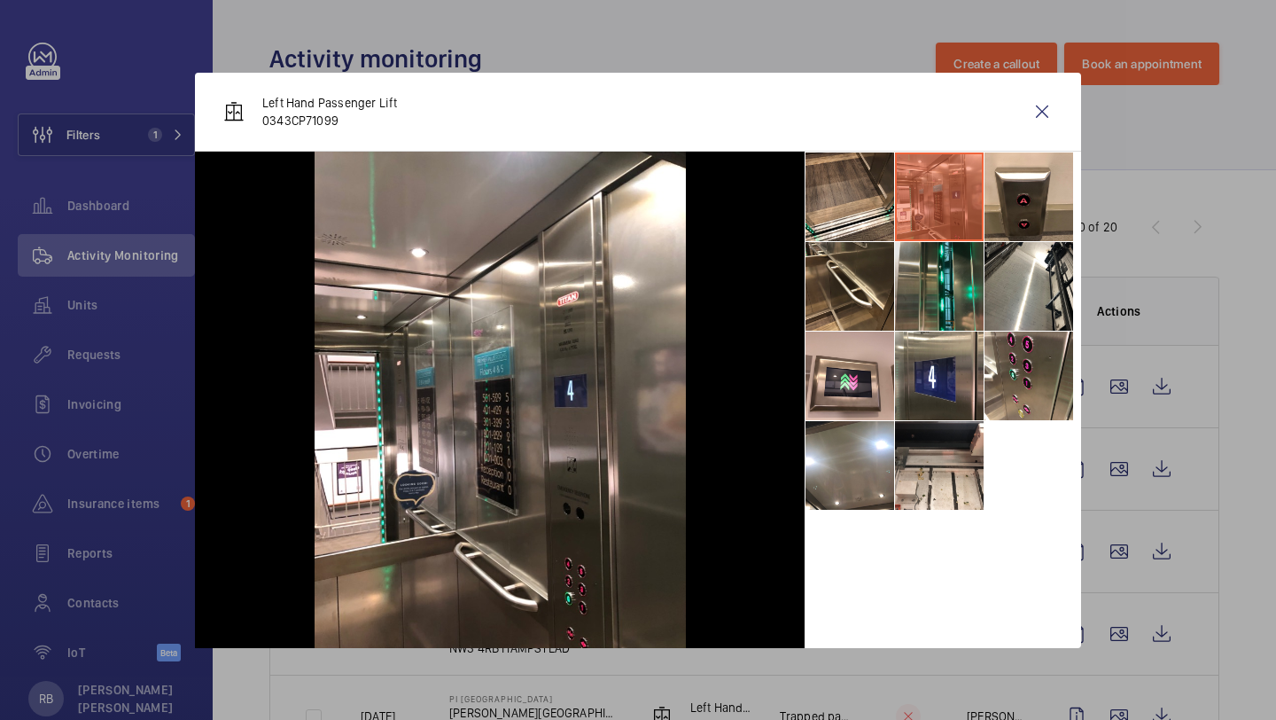
click at [946, 296] on li at bounding box center [939, 286] width 89 height 89
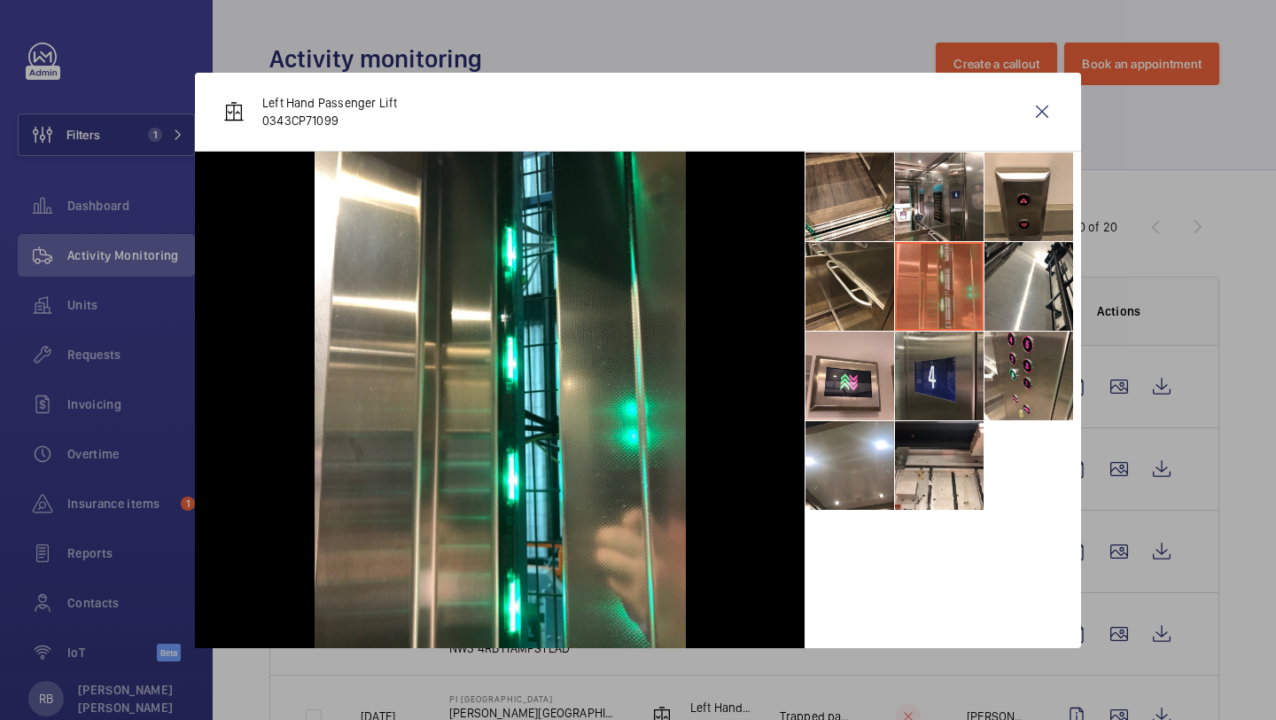
click at [941, 349] on li at bounding box center [939, 375] width 89 height 89
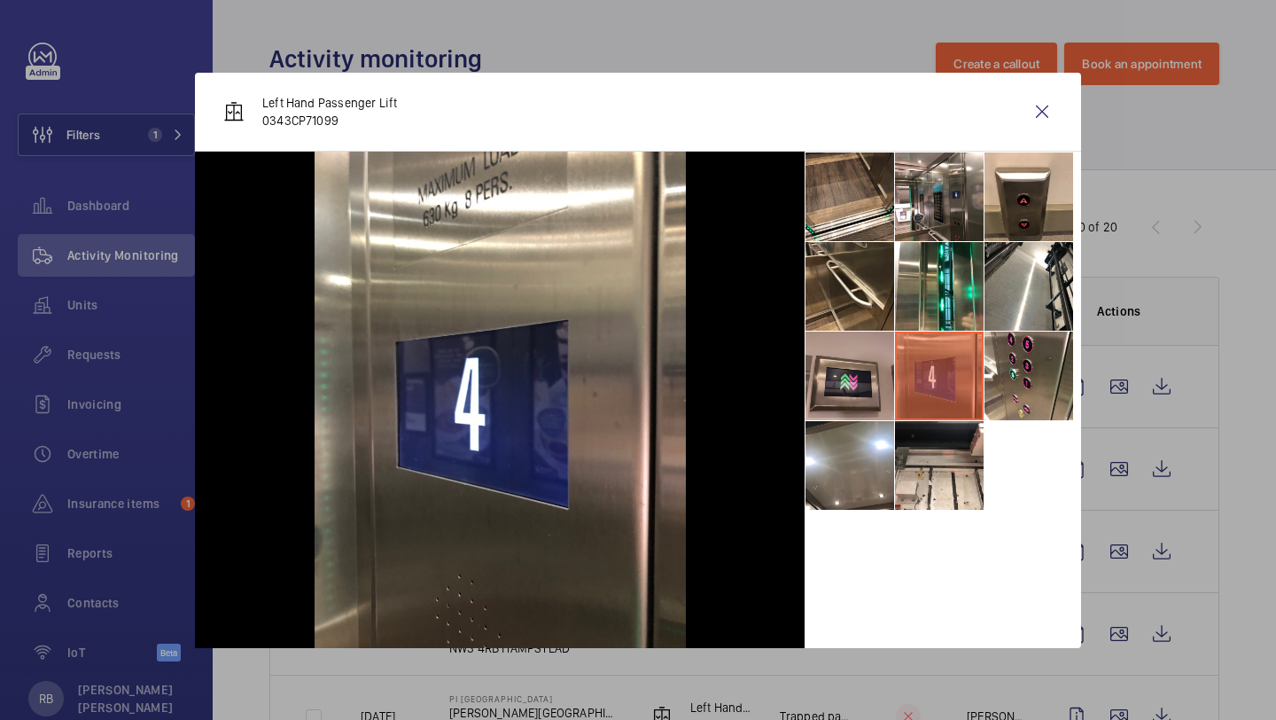
click at [867, 399] on li at bounding box center [850, 375] width 89 height 89
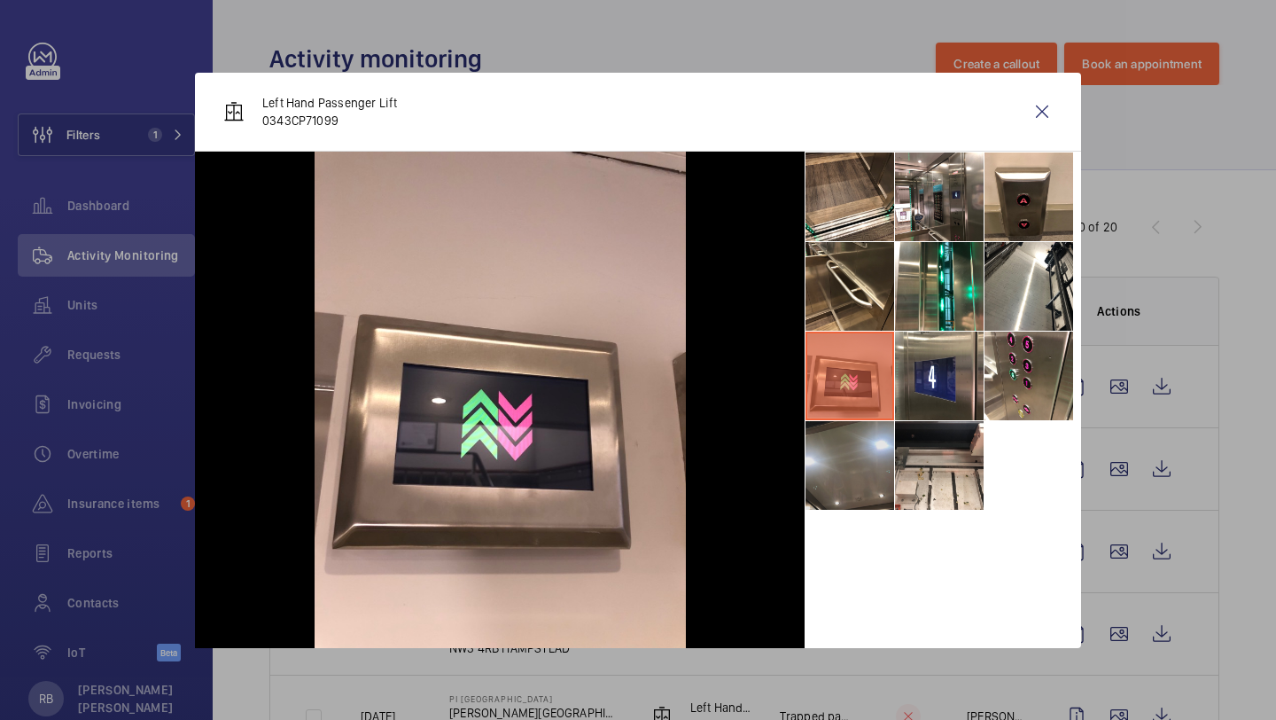
click at [867, 443] on li at bounding box center [850, 465] width 89 height 89
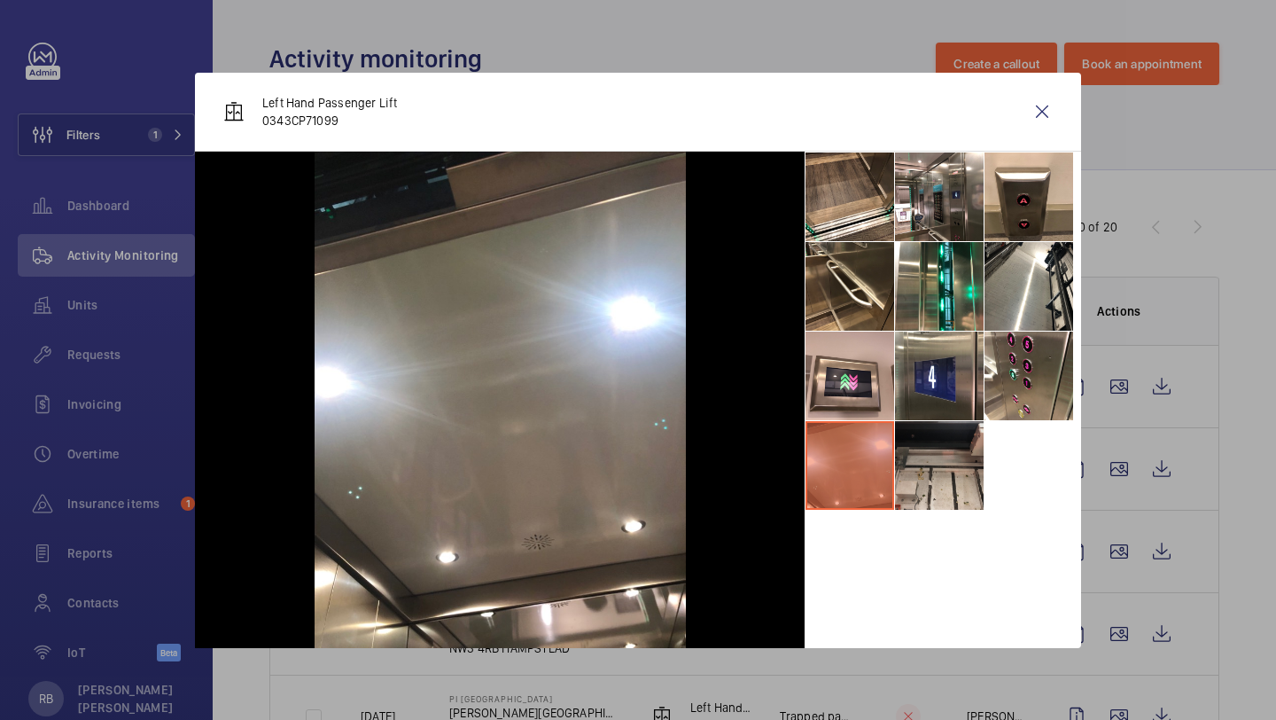
click at [923, 450] on li at bounding box center [939, 465] width 89 height 89
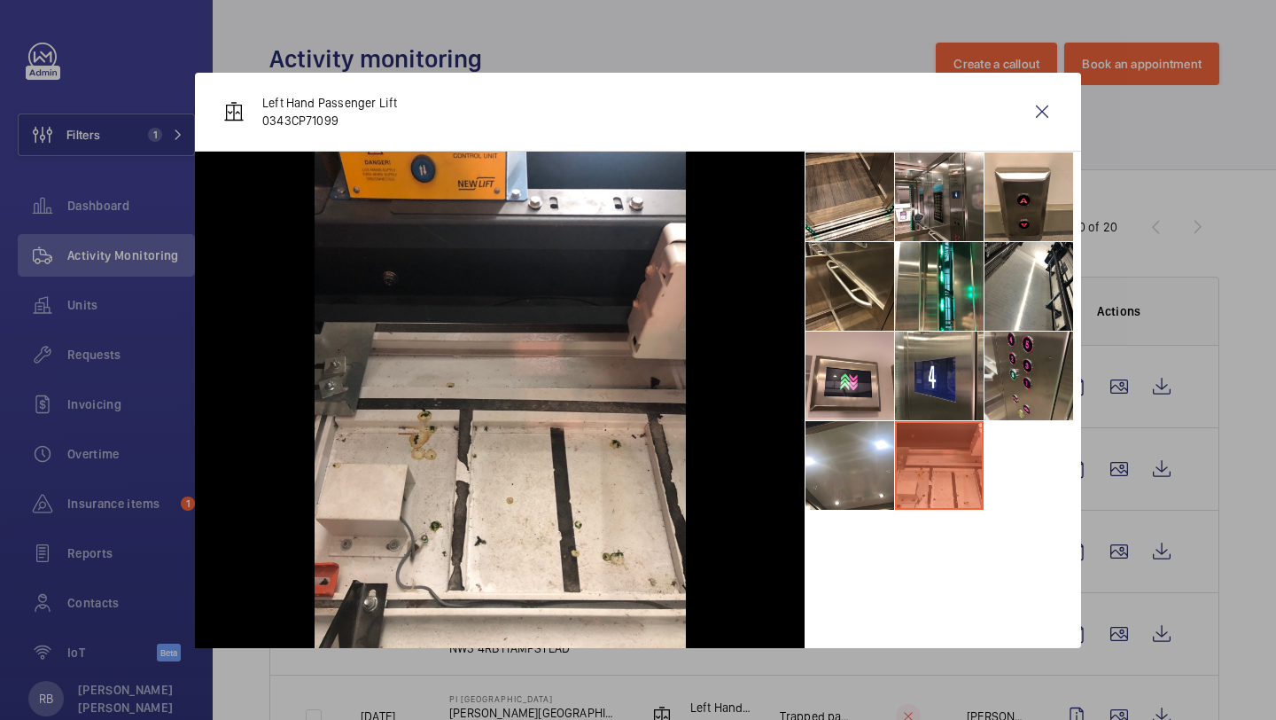
click at [1050, 386] on li at bounding box center [1029, 375] width 89 height 89
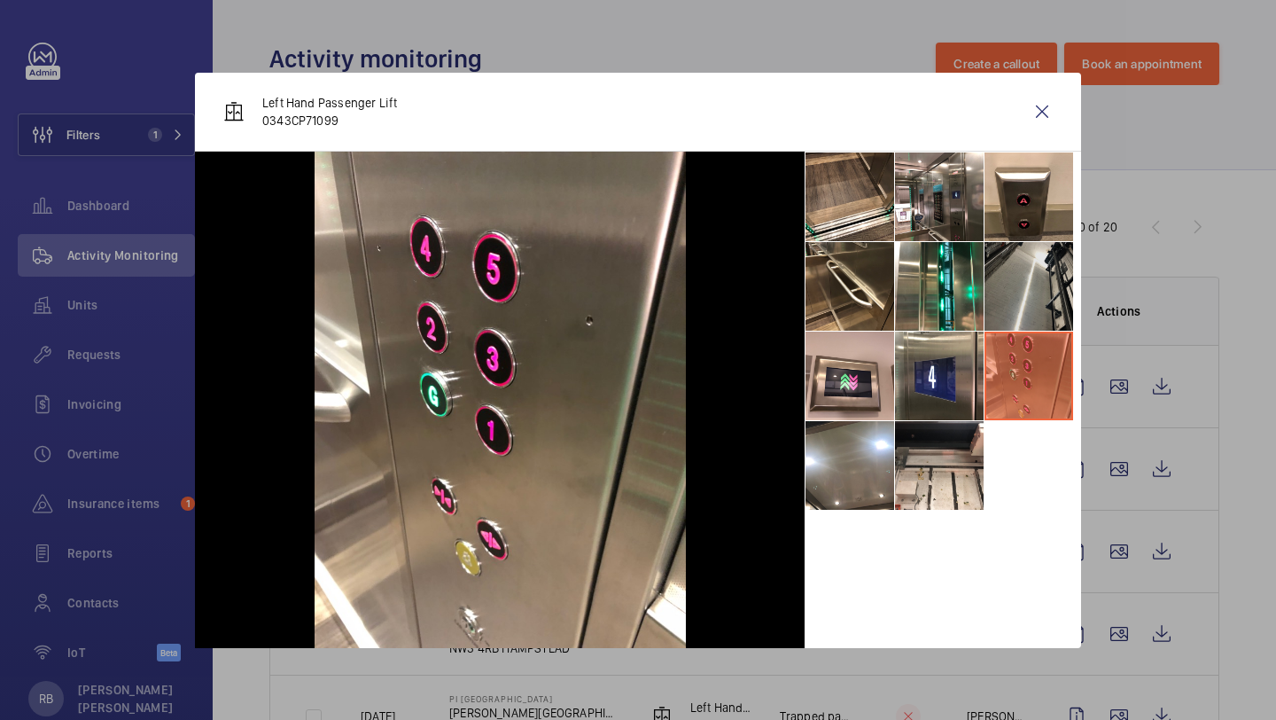
click at [1033, 288] on li at bounding box center [1029, 286] width 89 height 89
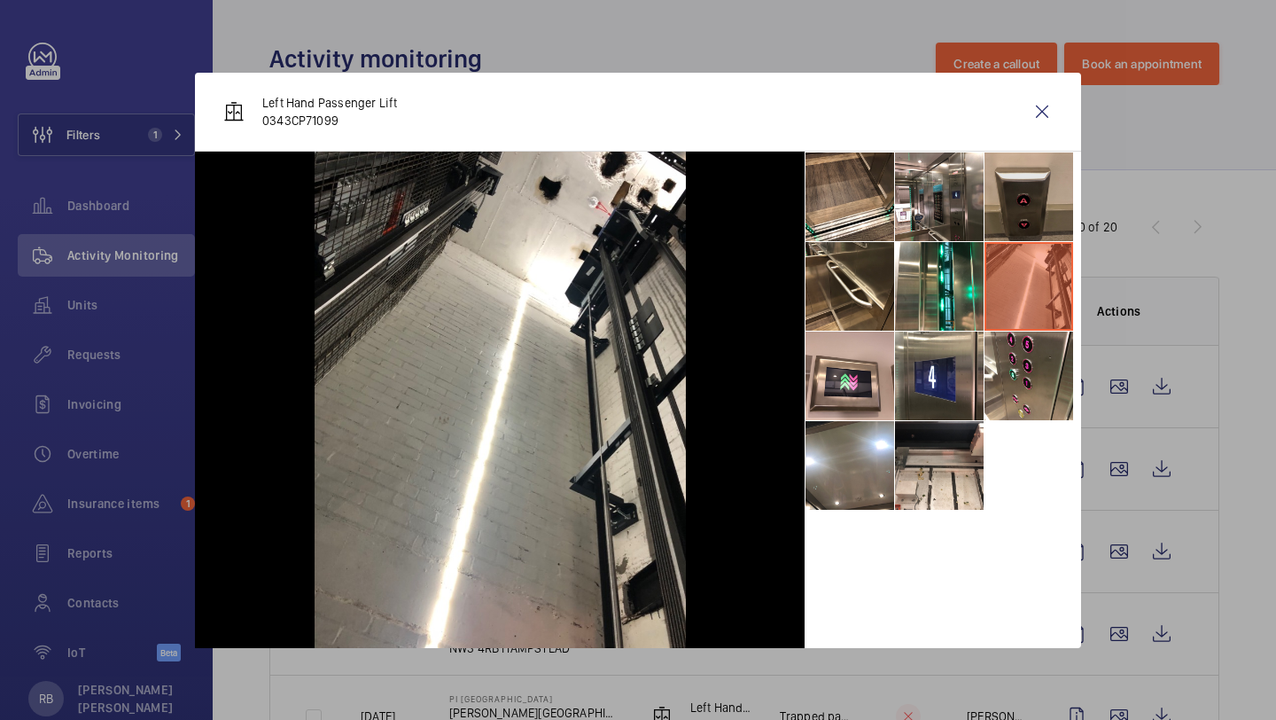
click at [1023, 160] on li at bounding box center [1029, 196] width 89 height 89
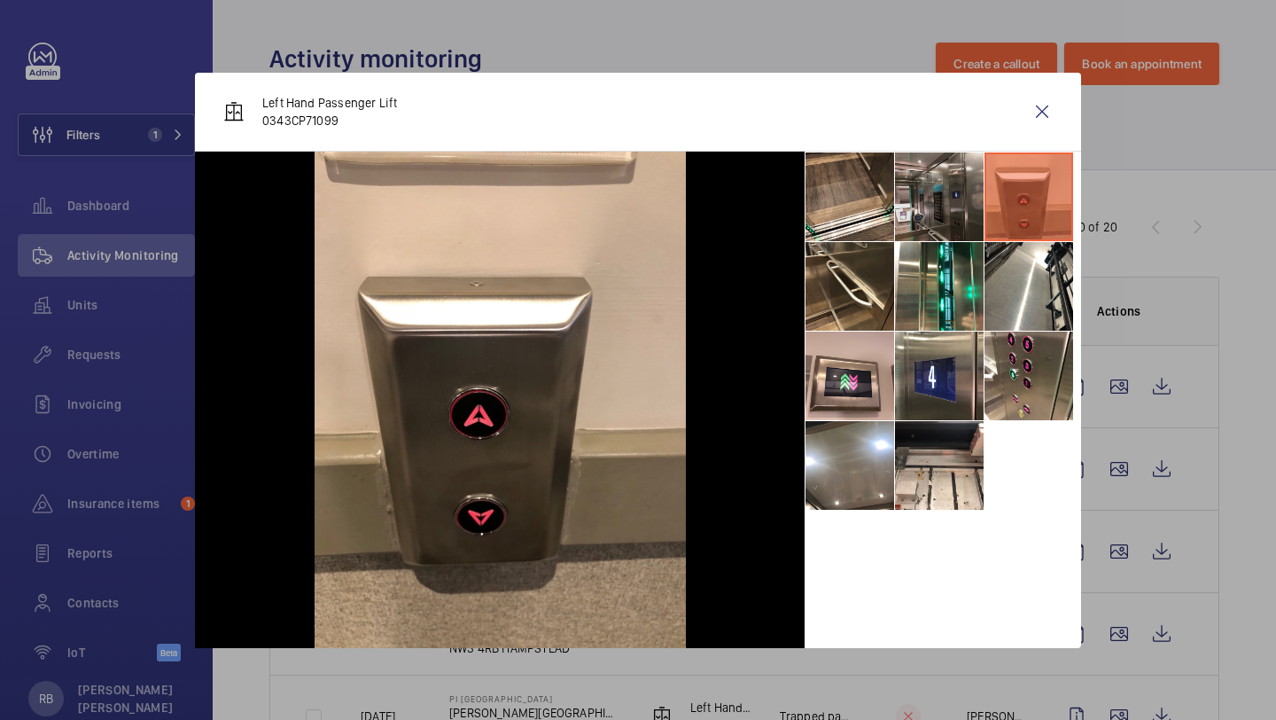
click at [951, 191] on li at bounding box center [939, 196] width 89 height 89
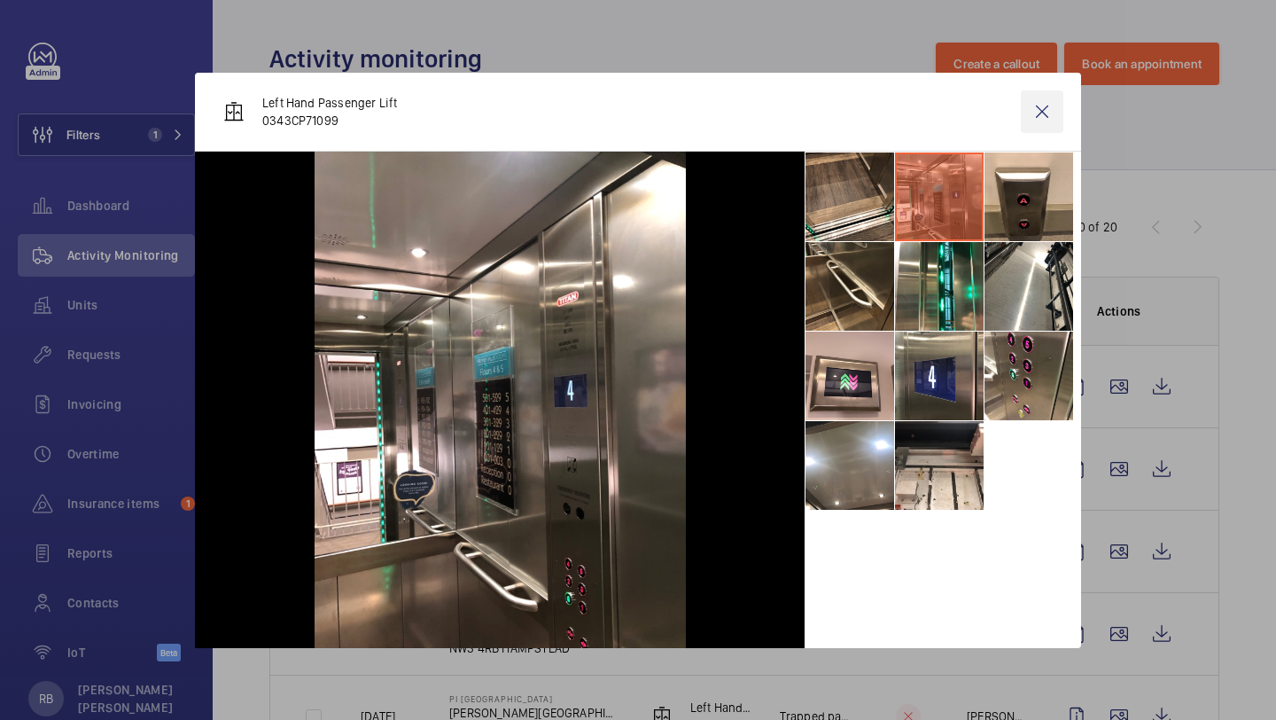
click at [1055, 108] on wm-front-icon-button at bounding box center [1042, 111] width 43 height 43
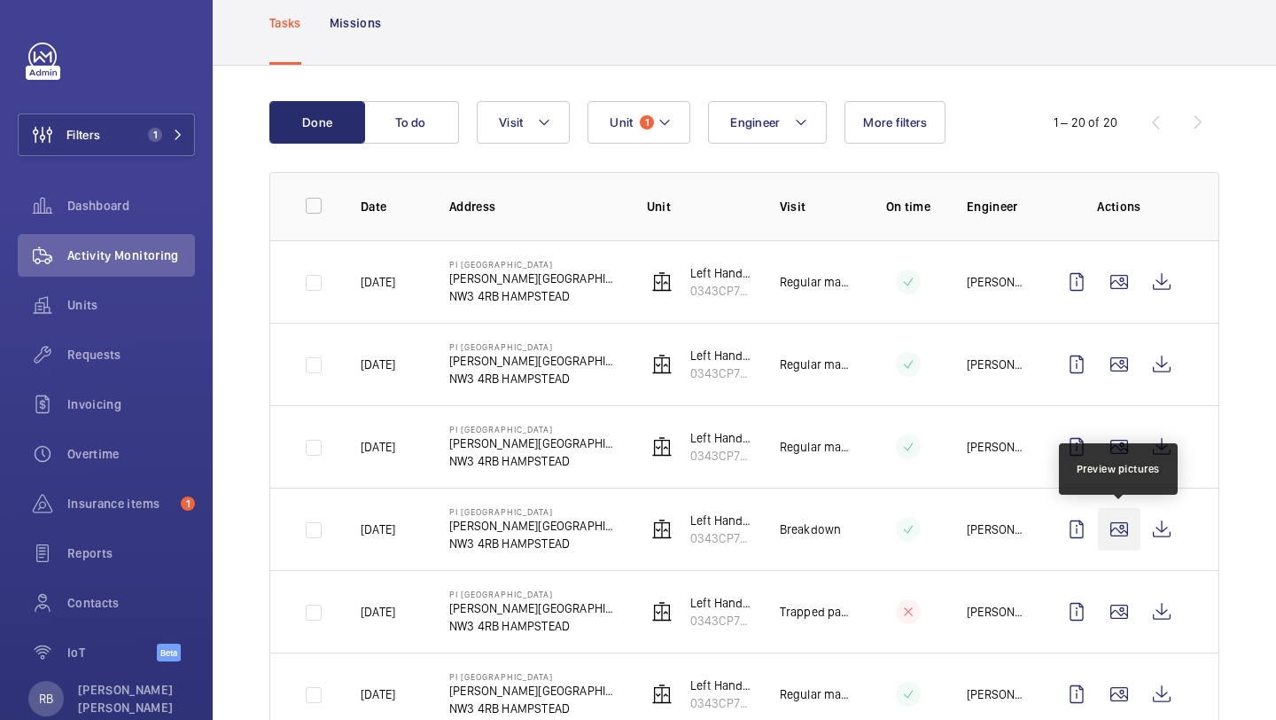
scroll to position [238, 0]
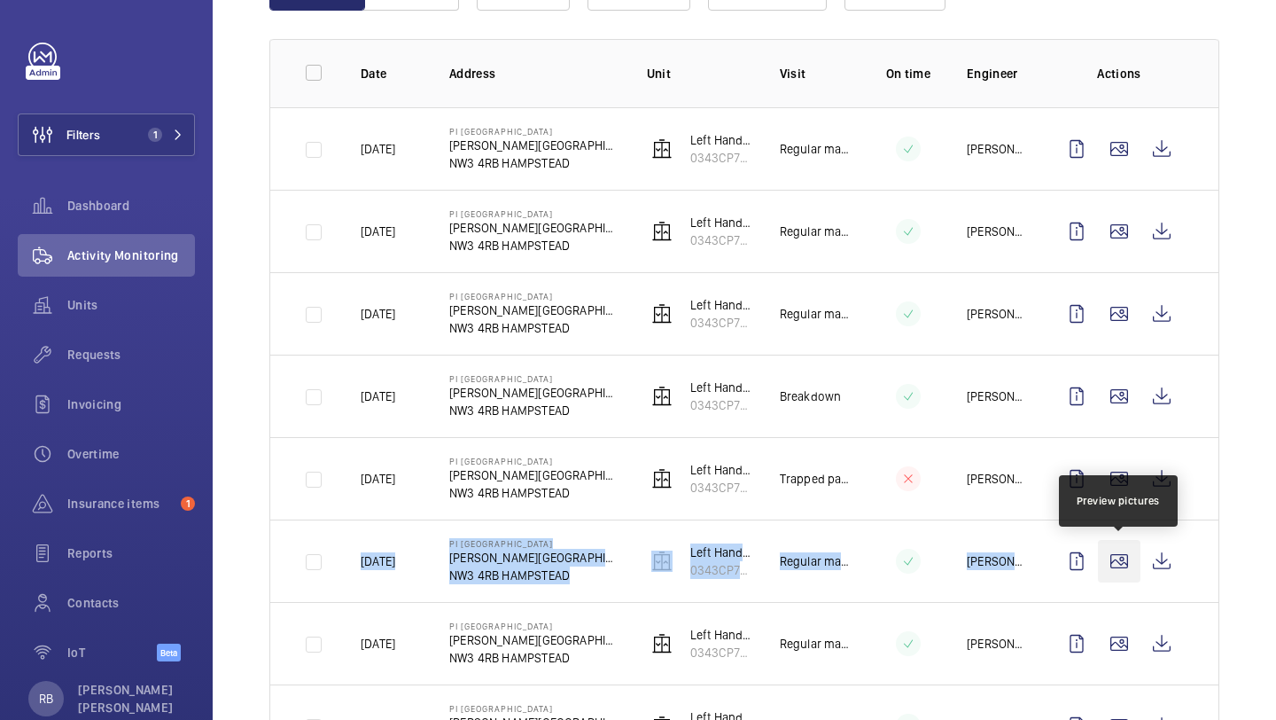
drag, startPoint x: 1128, startPoint y: 480, endPoint x: 1110, endPoint y: 549, distance: 70.5
click at [0, 0] on tbody "15/08/2025 PI London Hampstead Haverstock Hill NW3 4RB HAMPSTEAD Left Hand Pass…" at bounding box center [0, 0] width 0 height 0
click at [1112, 549] on wm-front-icon-button at bounding box center [1119, 561] width 43 height 43
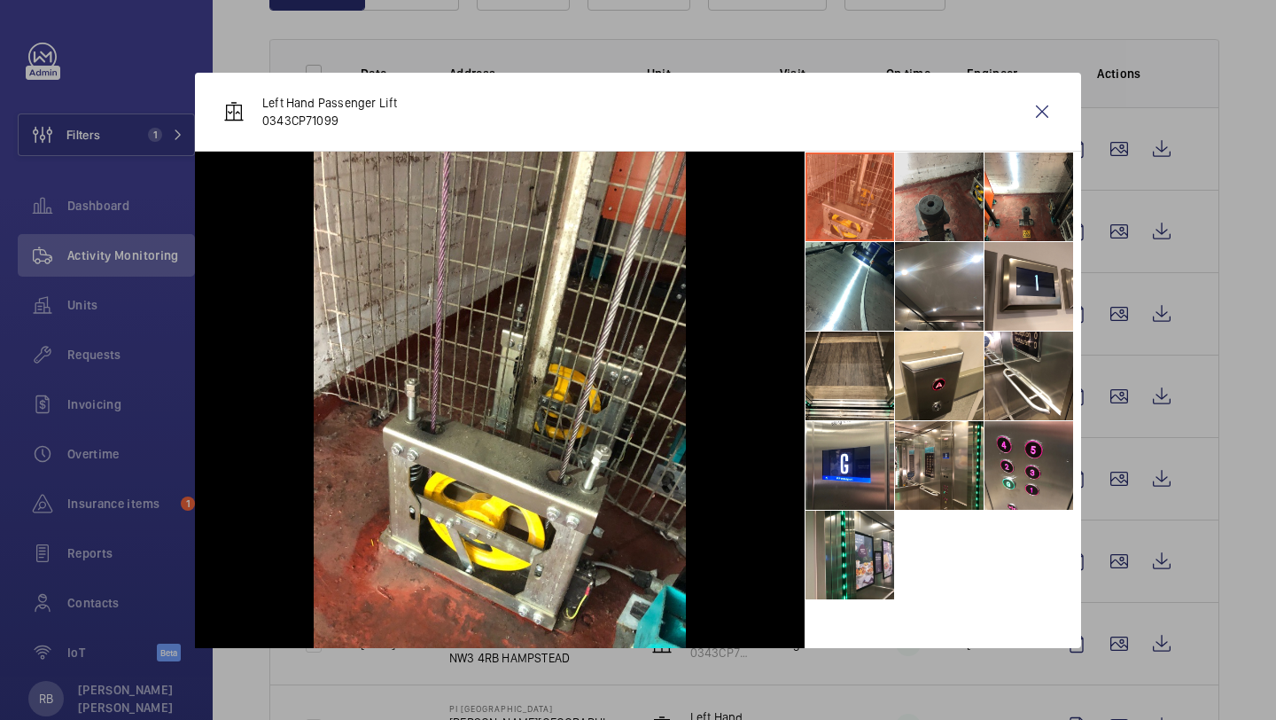
click at [904, 211] on li at bounding box center [939, 196] width 89 height 89
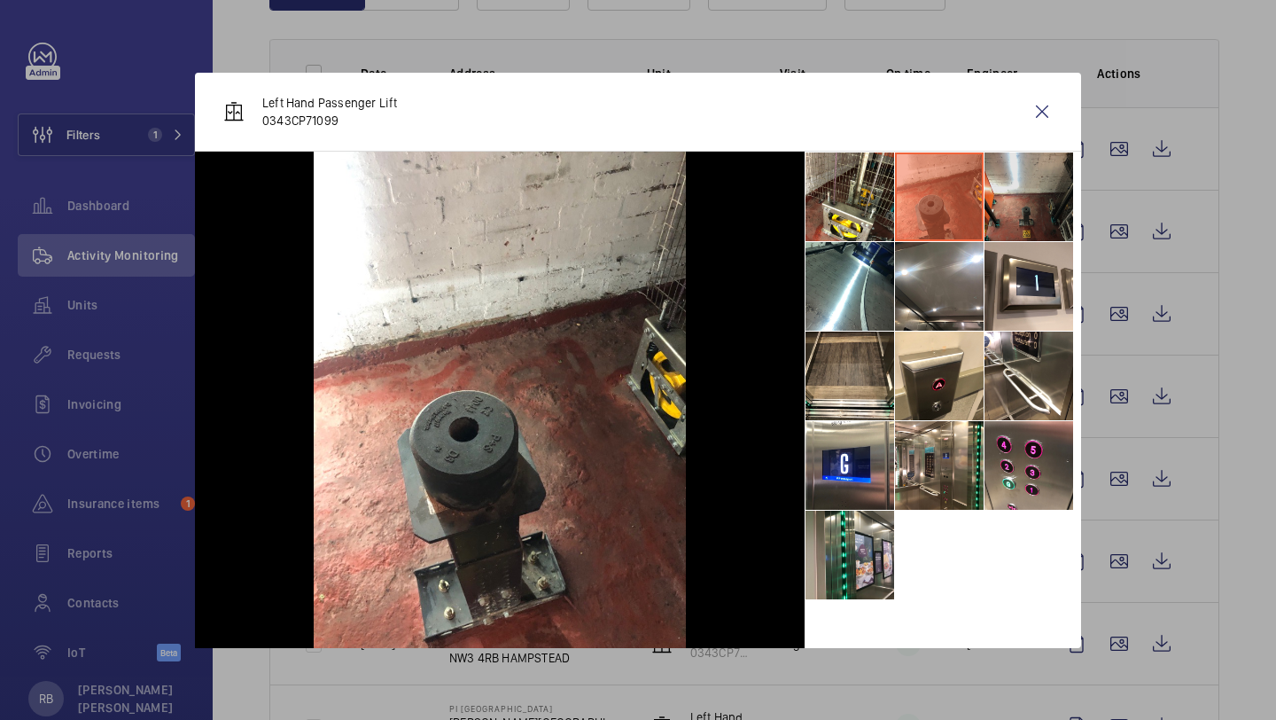
click at [1014, 211] on li at bounding box center [1029, 196] width 89 height 89
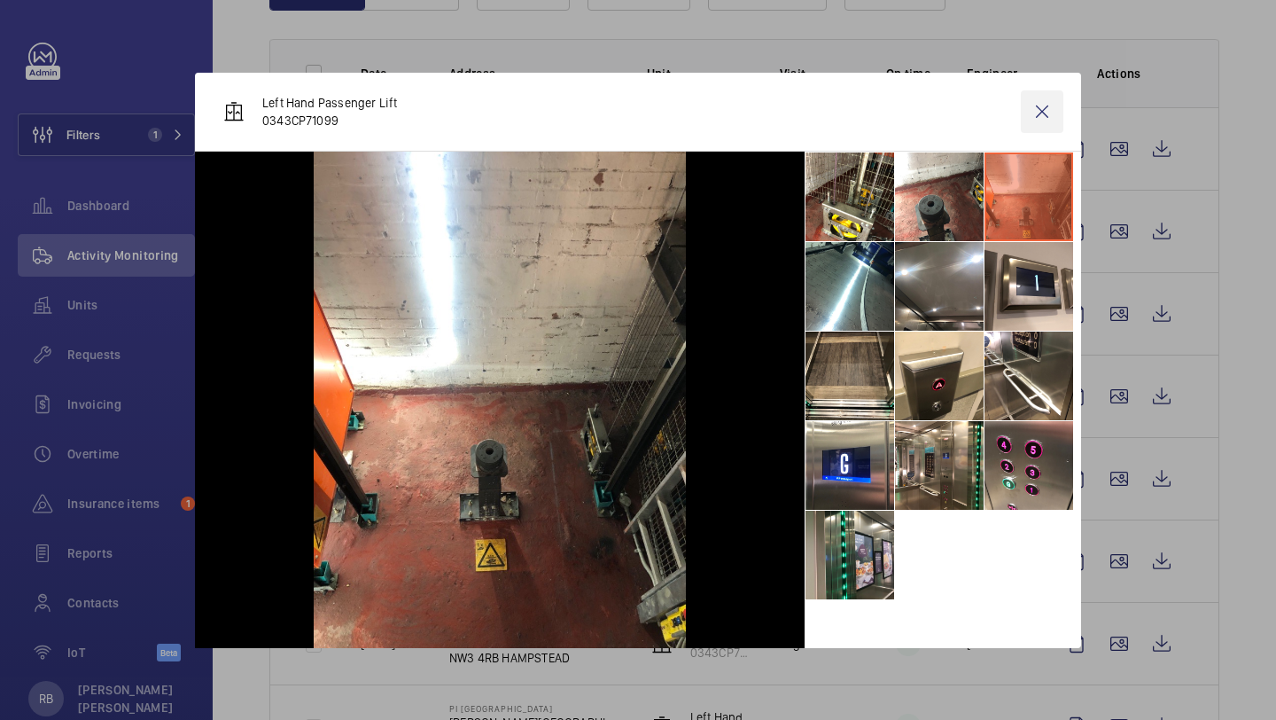
click at [1040, 107] on wm-front-icon-button at bounding box center [1042, 111] width 43 height 43
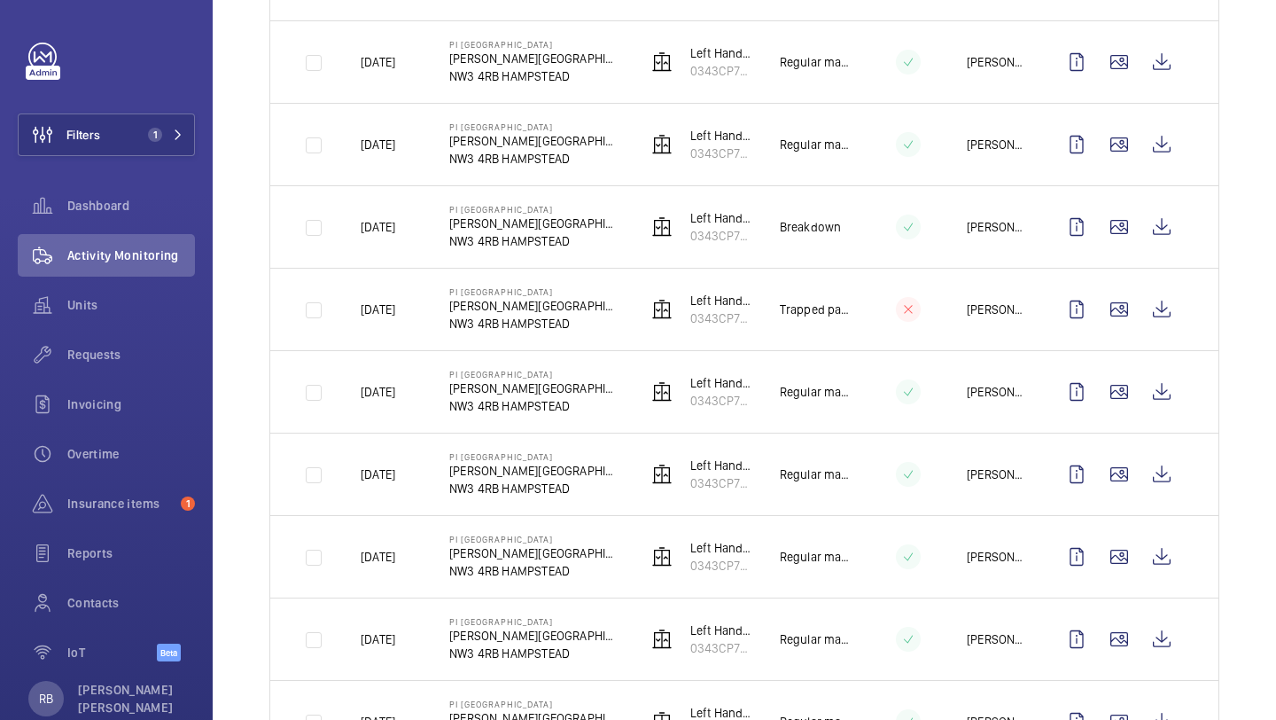
scroll to position [0, 0]
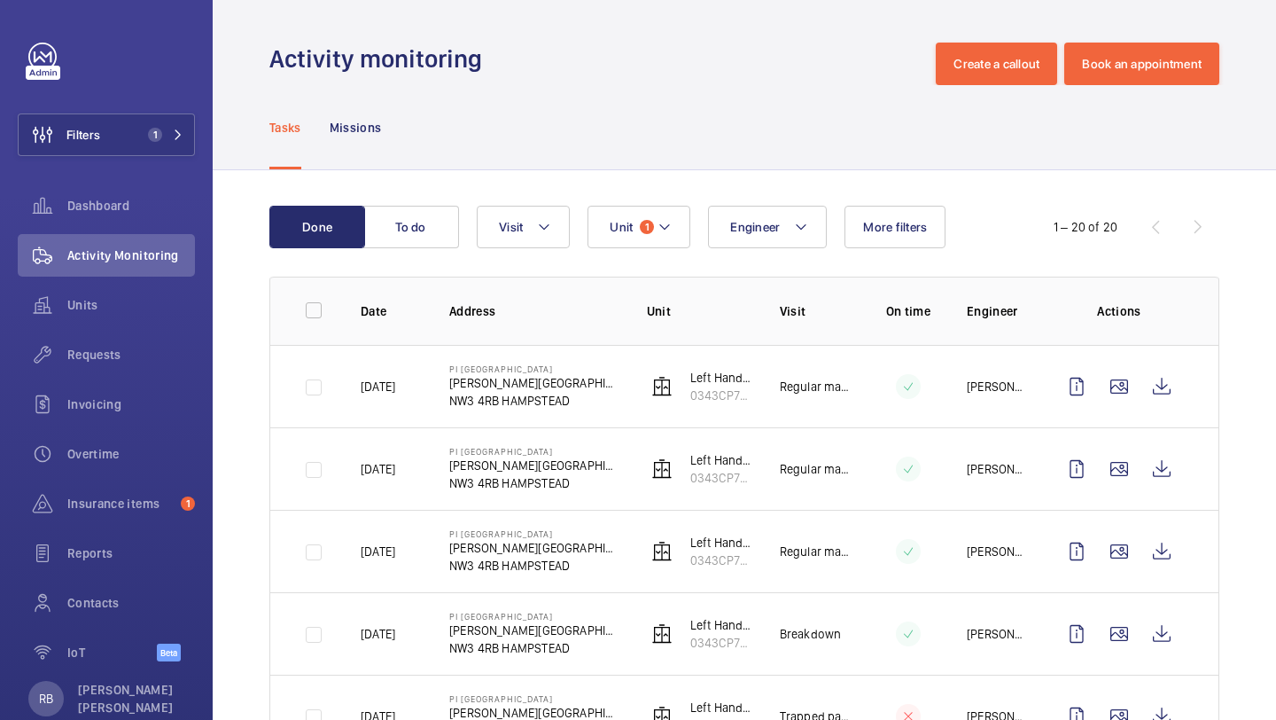
click at [630, 227] on span "Unit" at bounding box center [621, 227] width 23 height 14
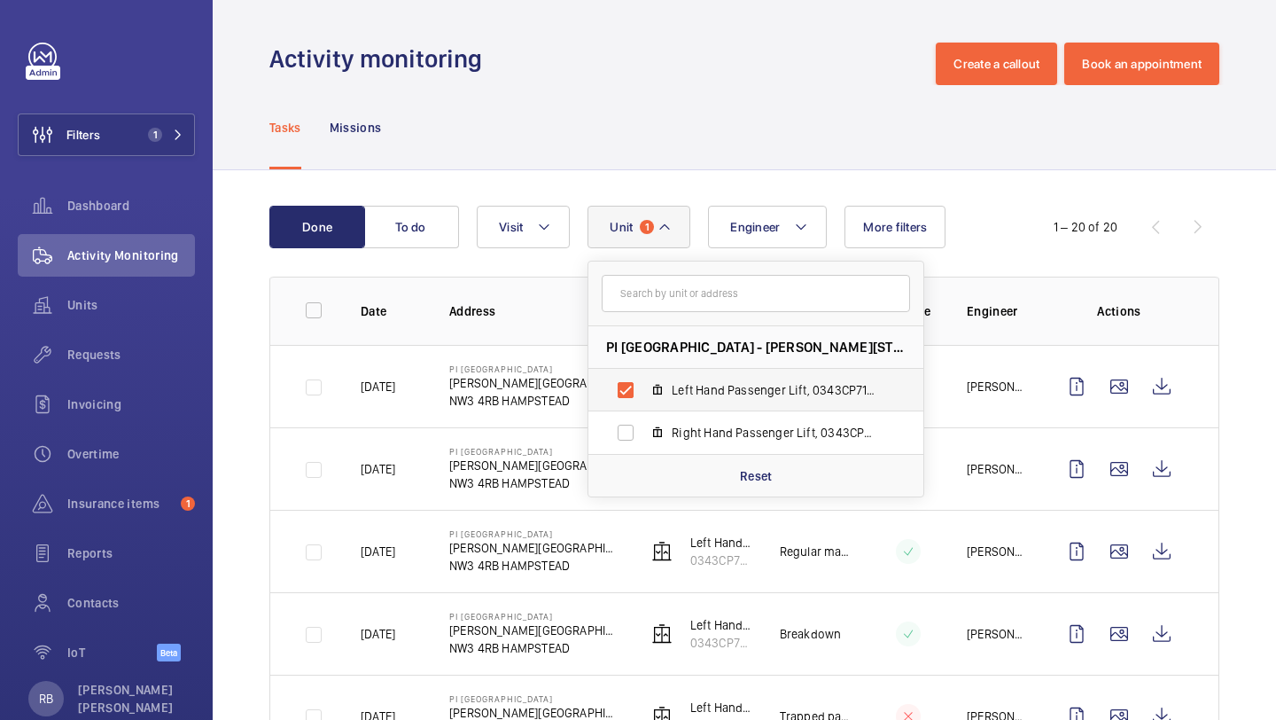
click at [709, 392] on span "Left Hand Passenger Lift, 0343CP71099" at bounding box center [775, 390] width 206 height 18
click at [643, 392] on input "Left Hand Passenger Lift, 0343CP71099" at bounding box center [625, 389] width 35 height 35
checkbox input "false"
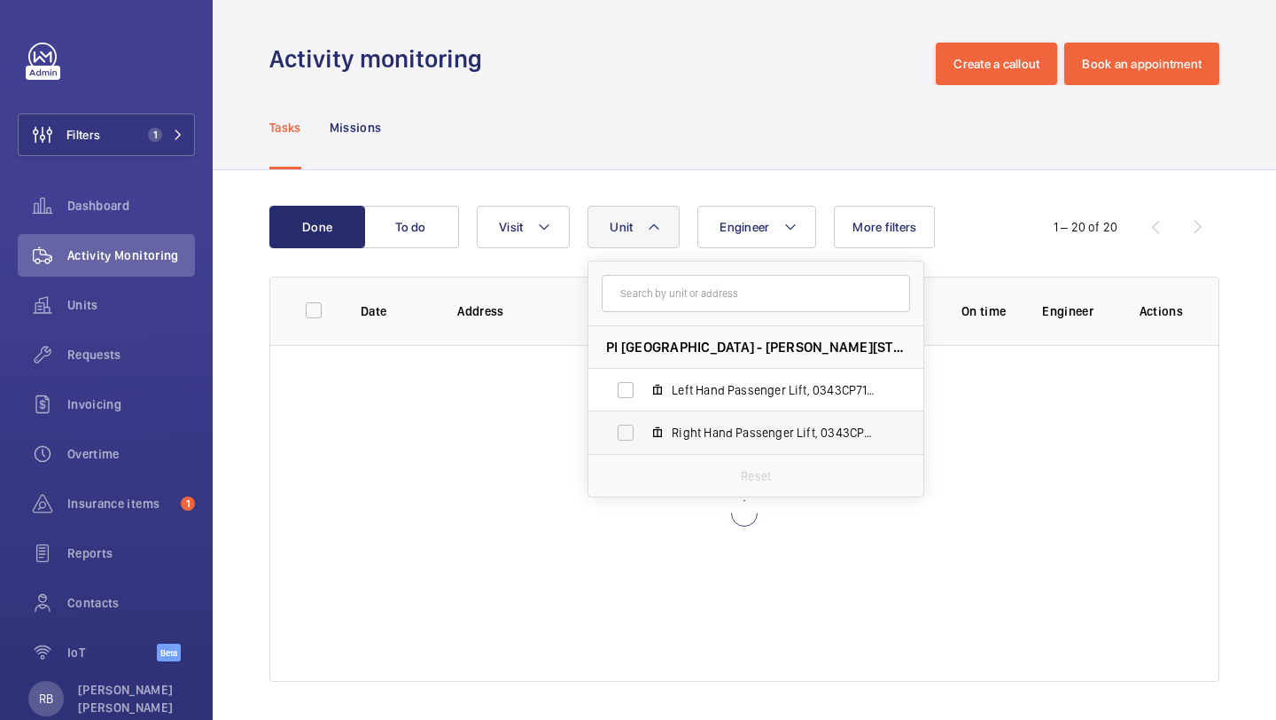
click at [699, 428] on span "Right Hand Passenger Lift, 0343CP71100" at bounding box center [775, 433] width 206 height 18
click at [643, 428] on input "Right Hand Passenger Lift, 0343CP71100" at bounding box center [625, 432] width 35 height 35
checkbox input "true"
click at [1249, 287] on div "Done To do Engineer Unit 1 PI London Hampstead - Haverstock Hill, NW3 4RB HAMPS…" at bounding box center [744, 447] width 1063 height 554
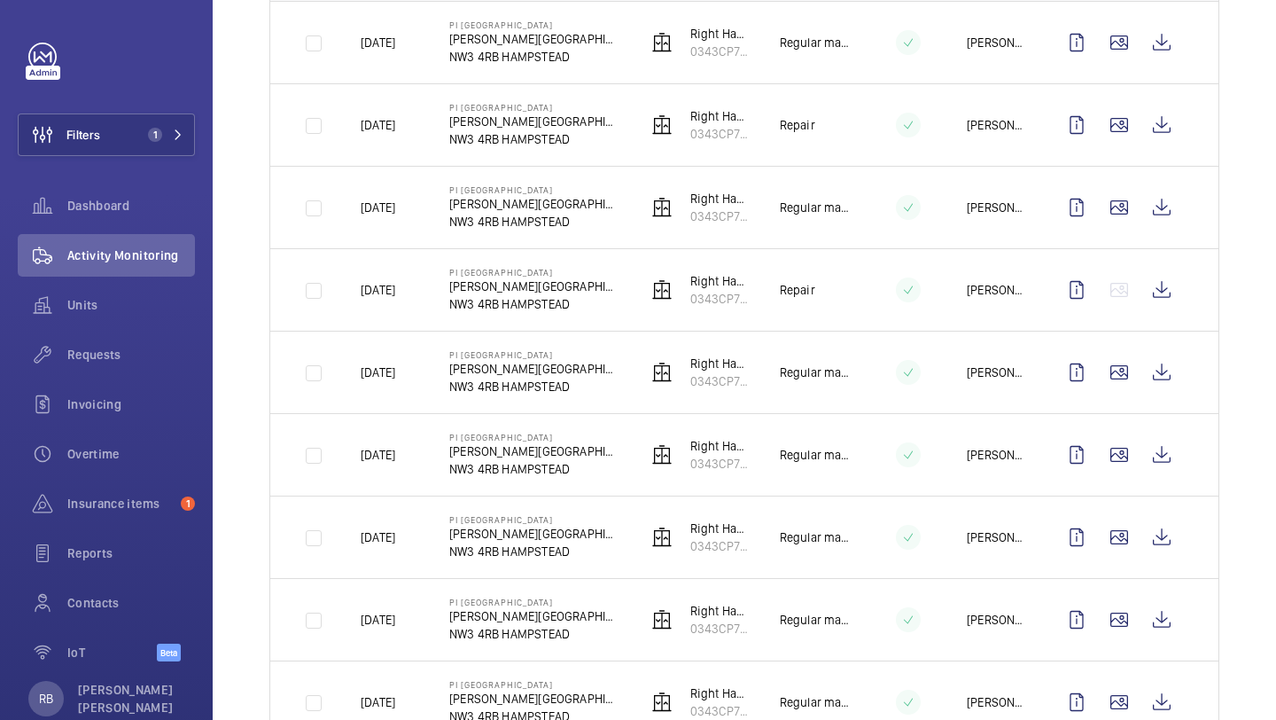
scroll to position [362, 0]
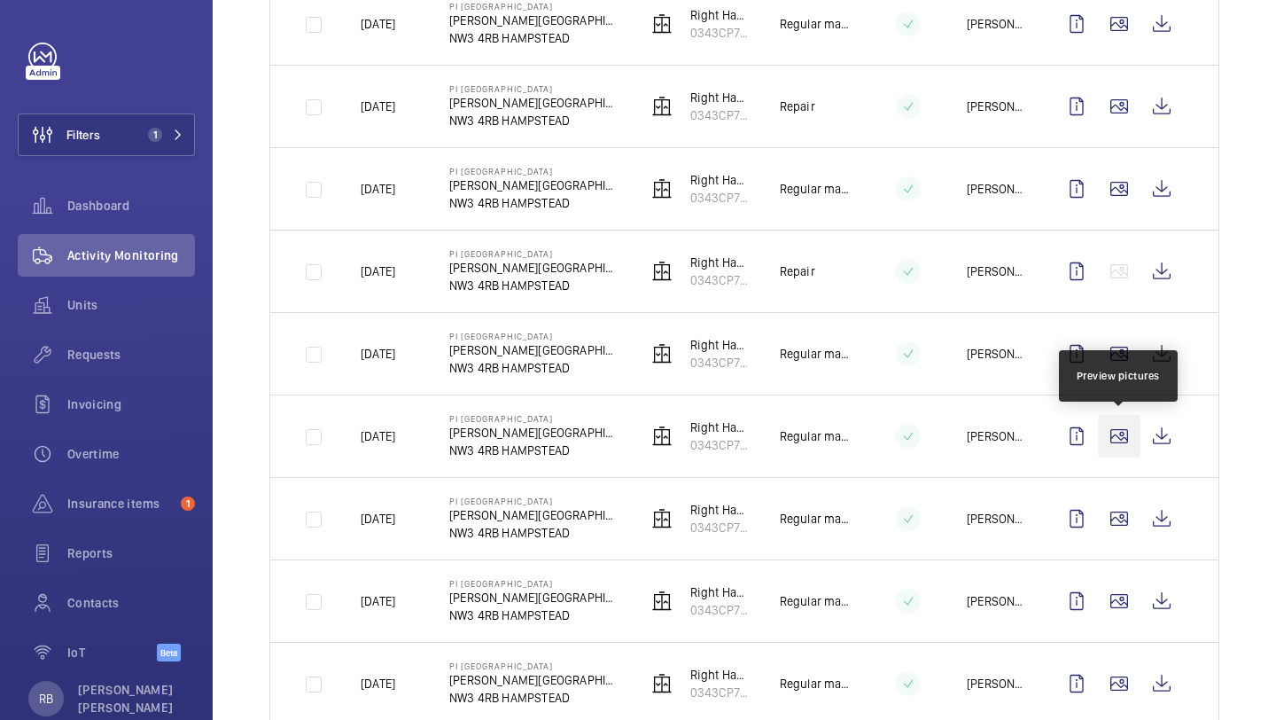
click at [1135, 443] on wm-front-icon-button at bounding box center [1119, 436] width 43 height 43
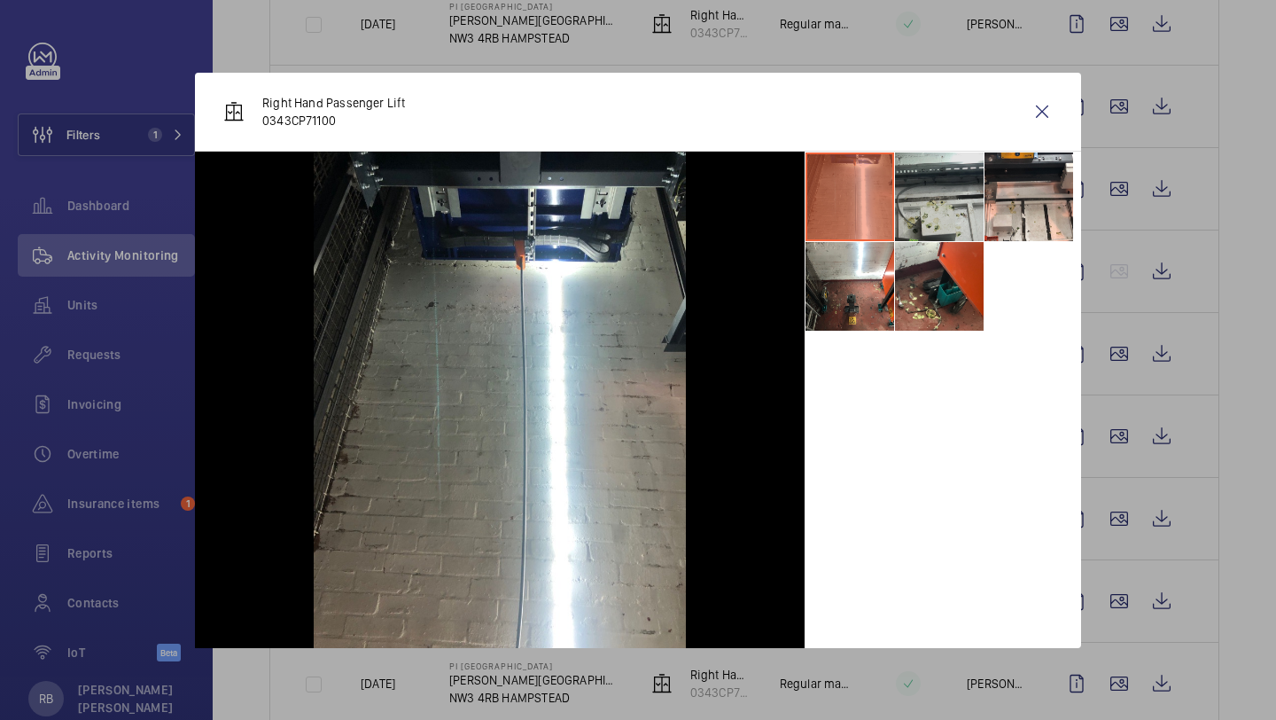
click at [948, 213] on li at bounding box center [939, 196] width 89 height 89
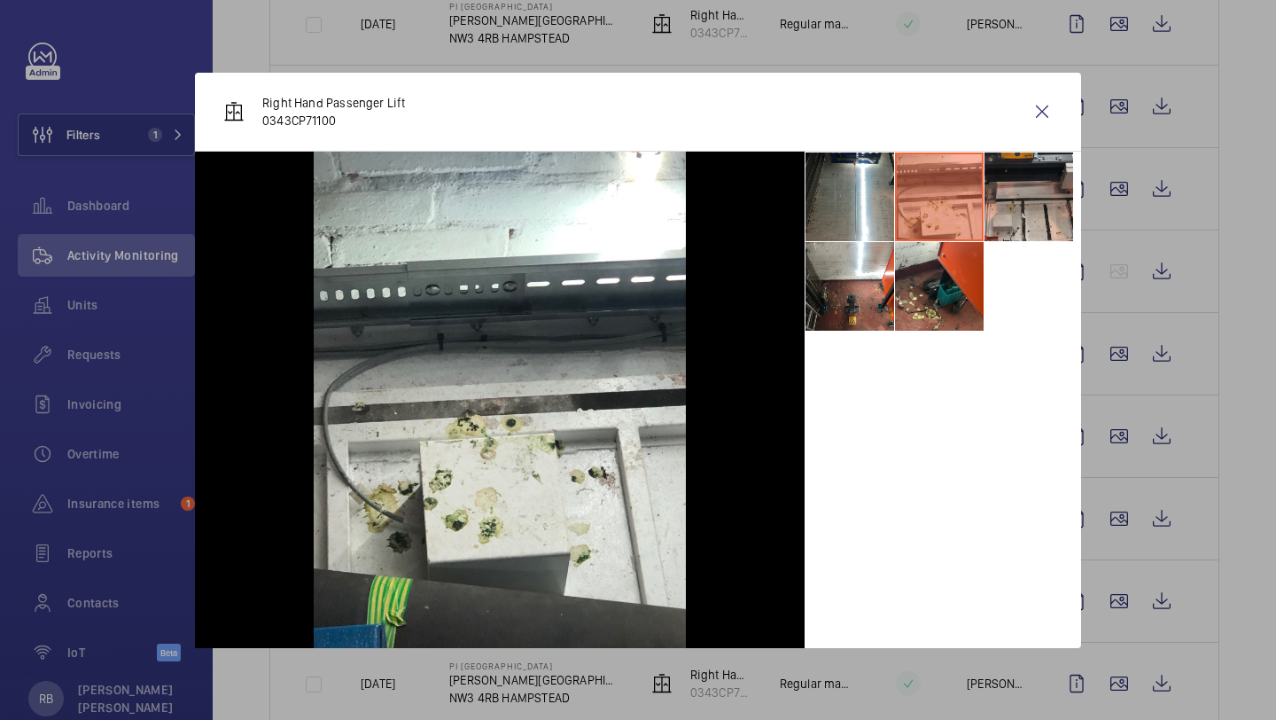
click at [1042, 193] on li at bounding box center [1029, 196] width 89 height 89
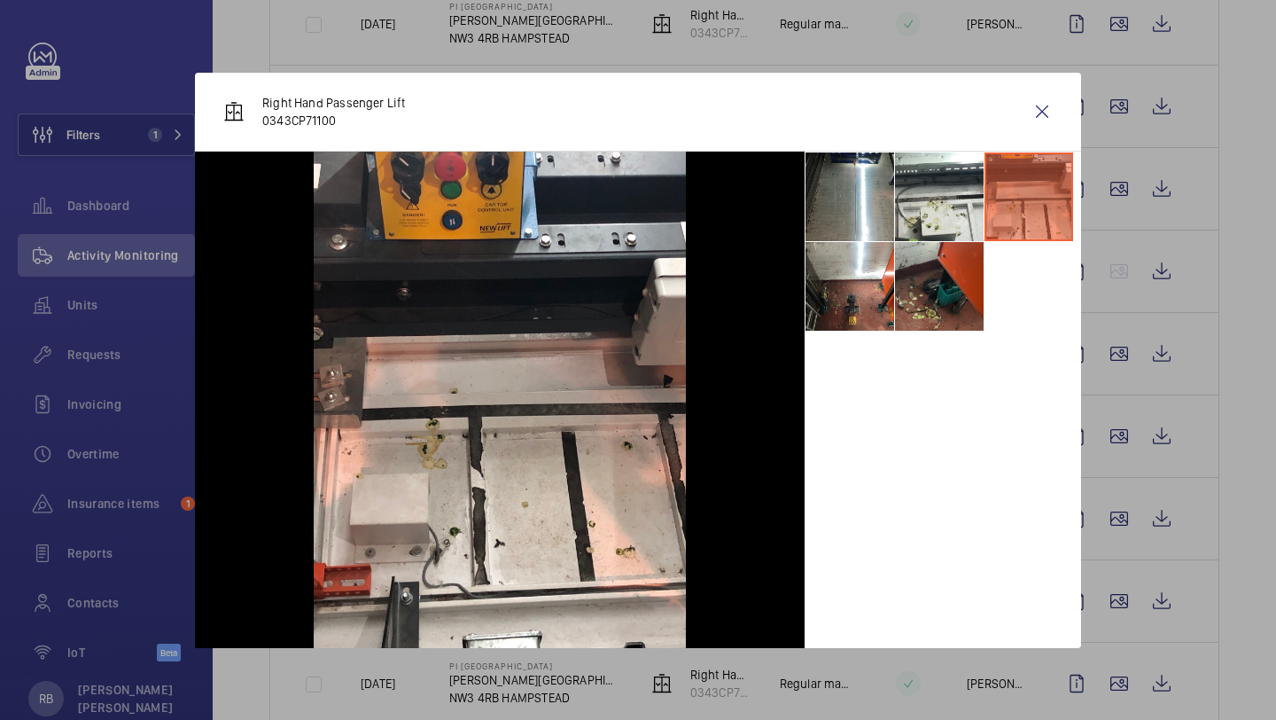
click at [921, 304] on li at bounding box center [939, 286] width 89 height 89
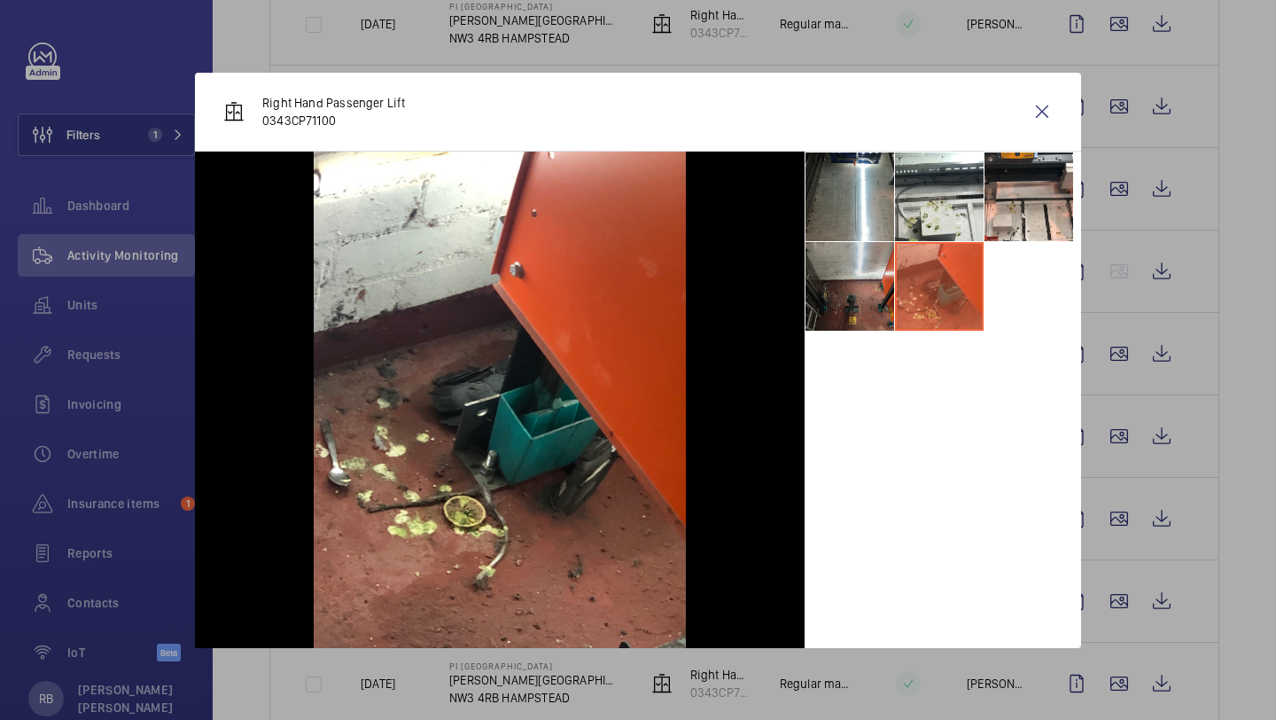
click at [853, 307] on li at bounding box center [850, 286] width 89 height 89
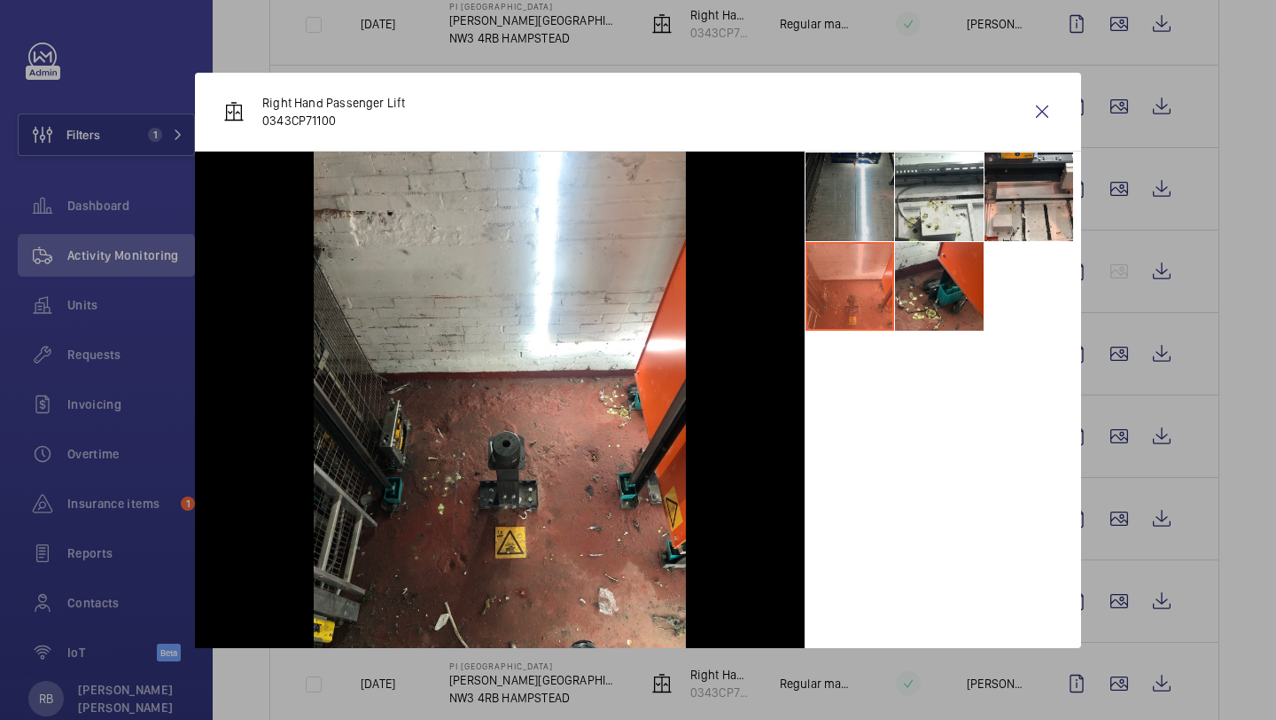
click at [861, 211] on li at bounding box center [850, 196] width 89 height 89
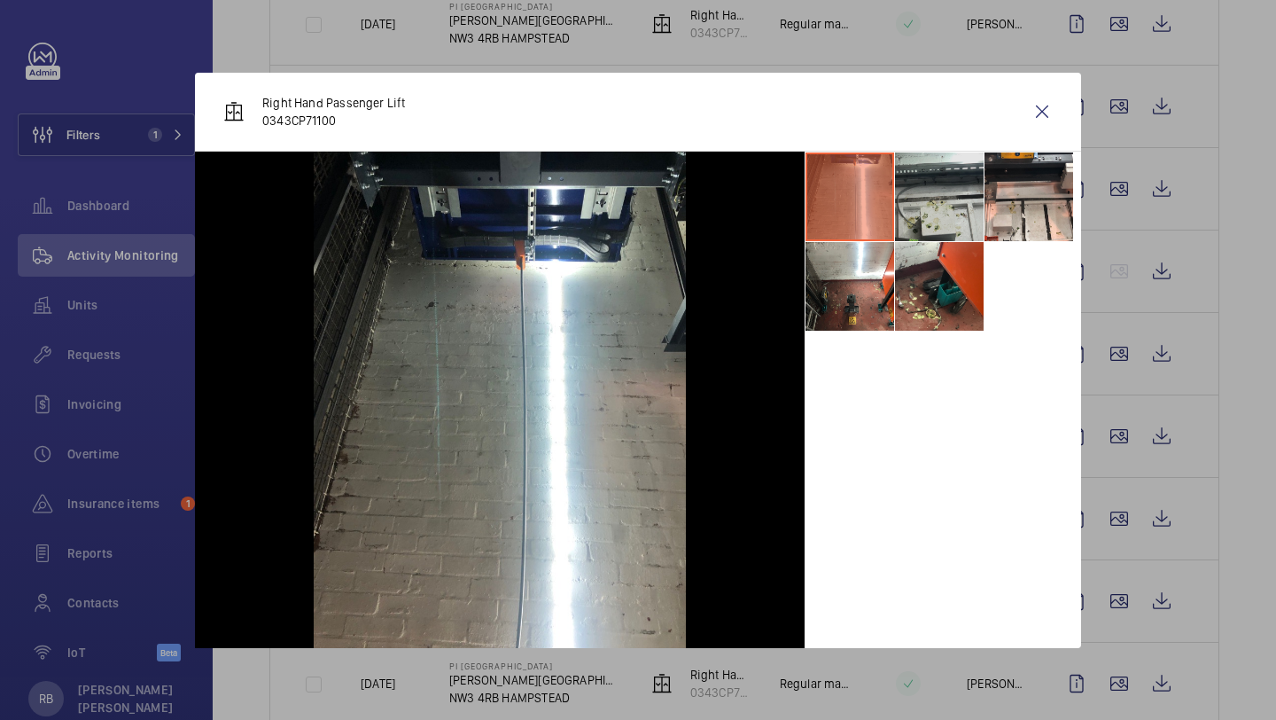
click at [959, 183] on li at bounding box center [939, 196] width 89 height 89
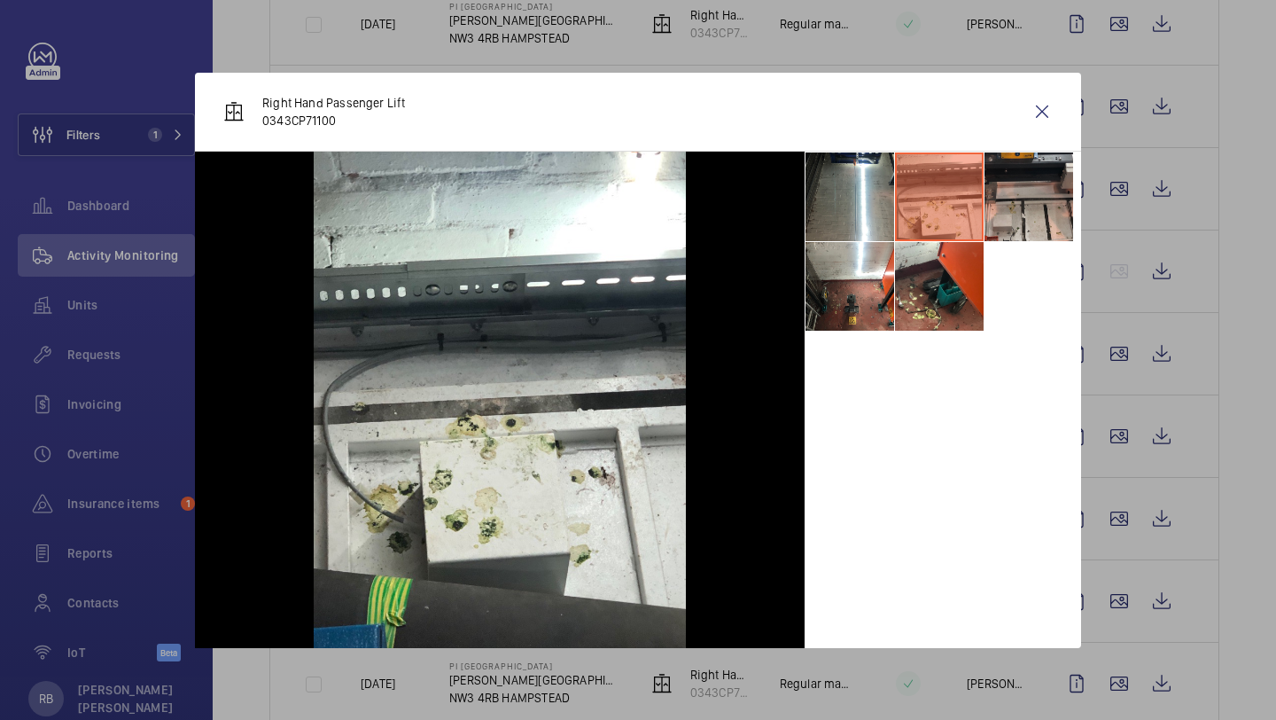
click at [1008, 200] on li at bounding box center [1029, 196] width 89 height 89
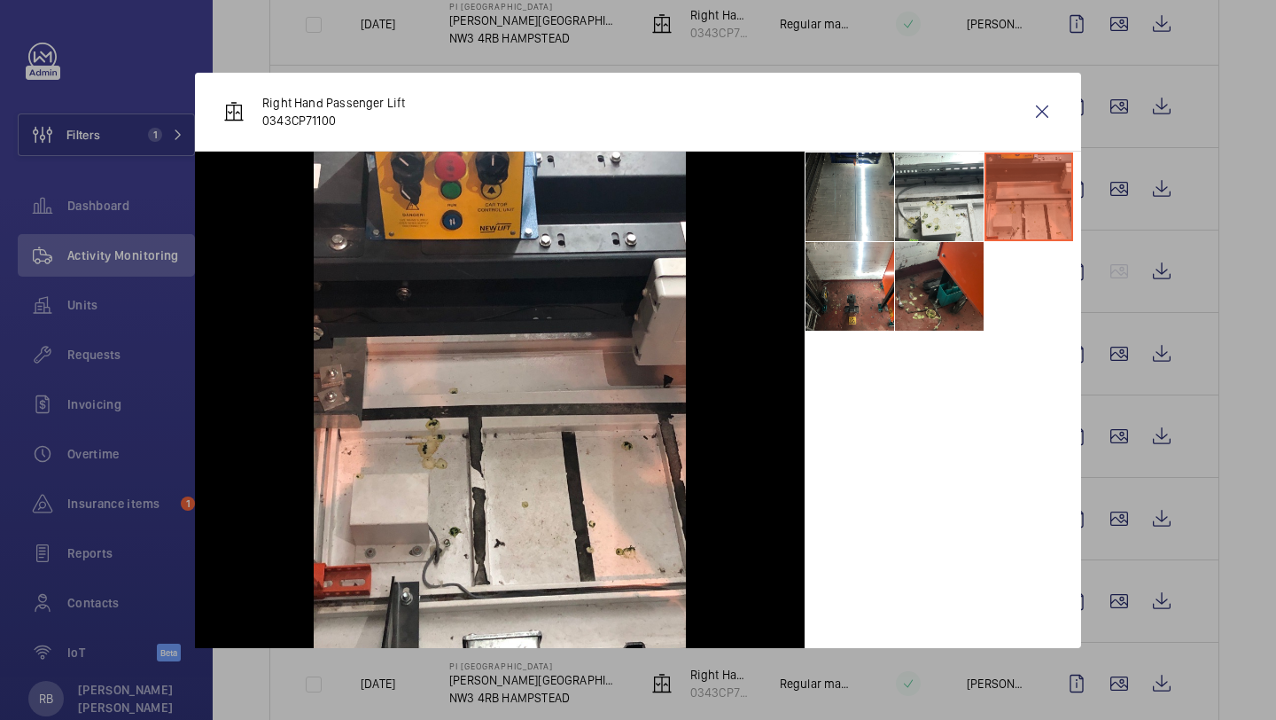
click at [914, 314] on li at bounding box center [939, 286] width 89 height 89
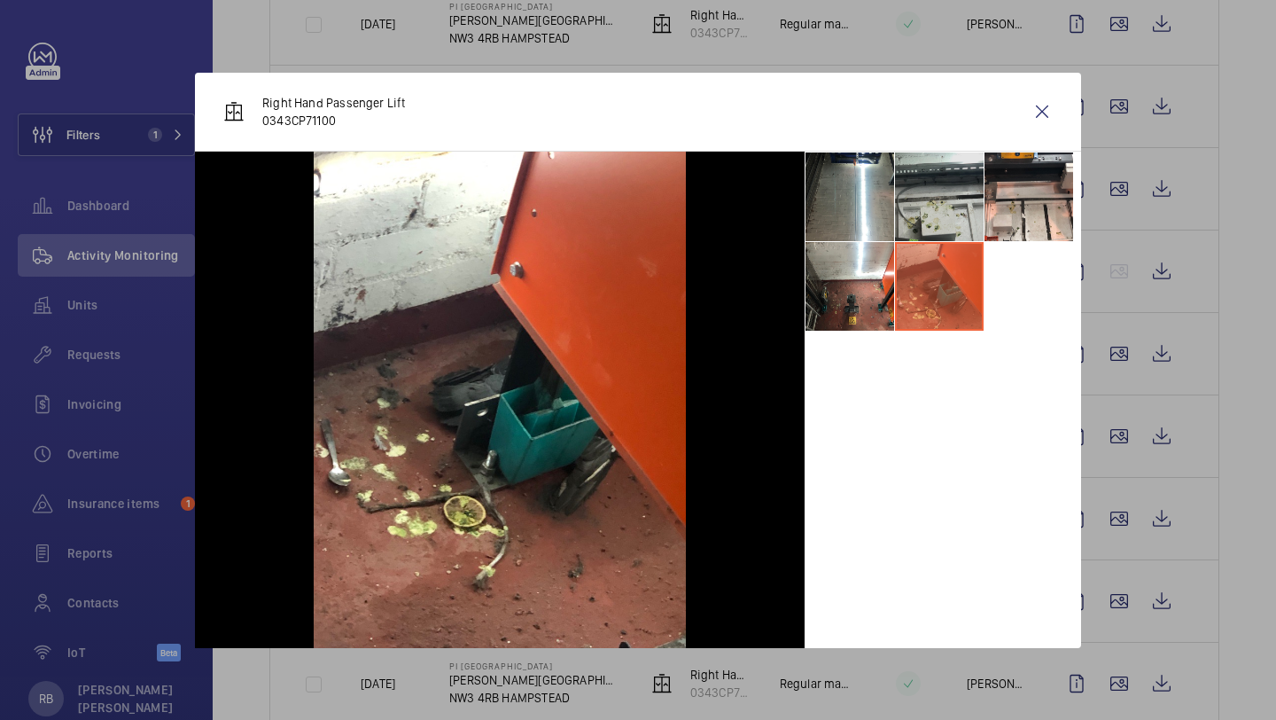
click at [915, 239] on li at bounding box center [939, 196] width 89 height 89
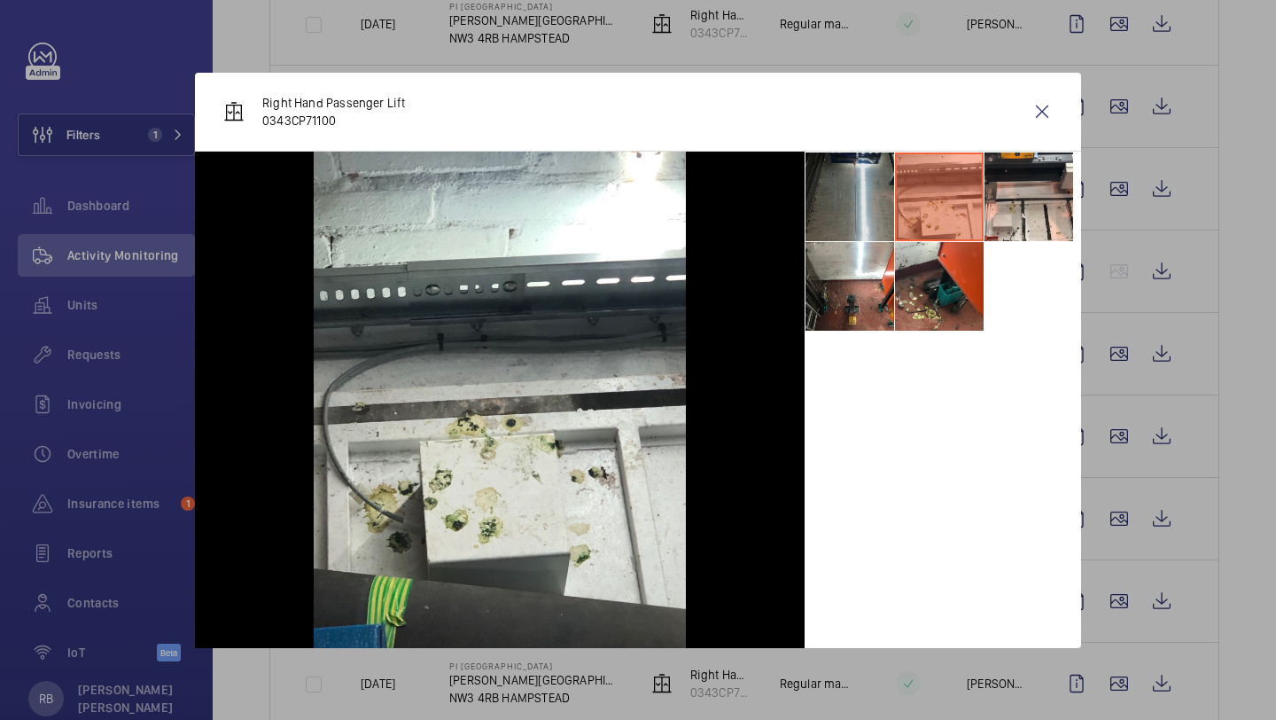
click at [908, 197] on li at bounding box center [939, 196] width 89 height 89
click at [847, 201] on li at bounding box center [850, 196] width 89 height 89
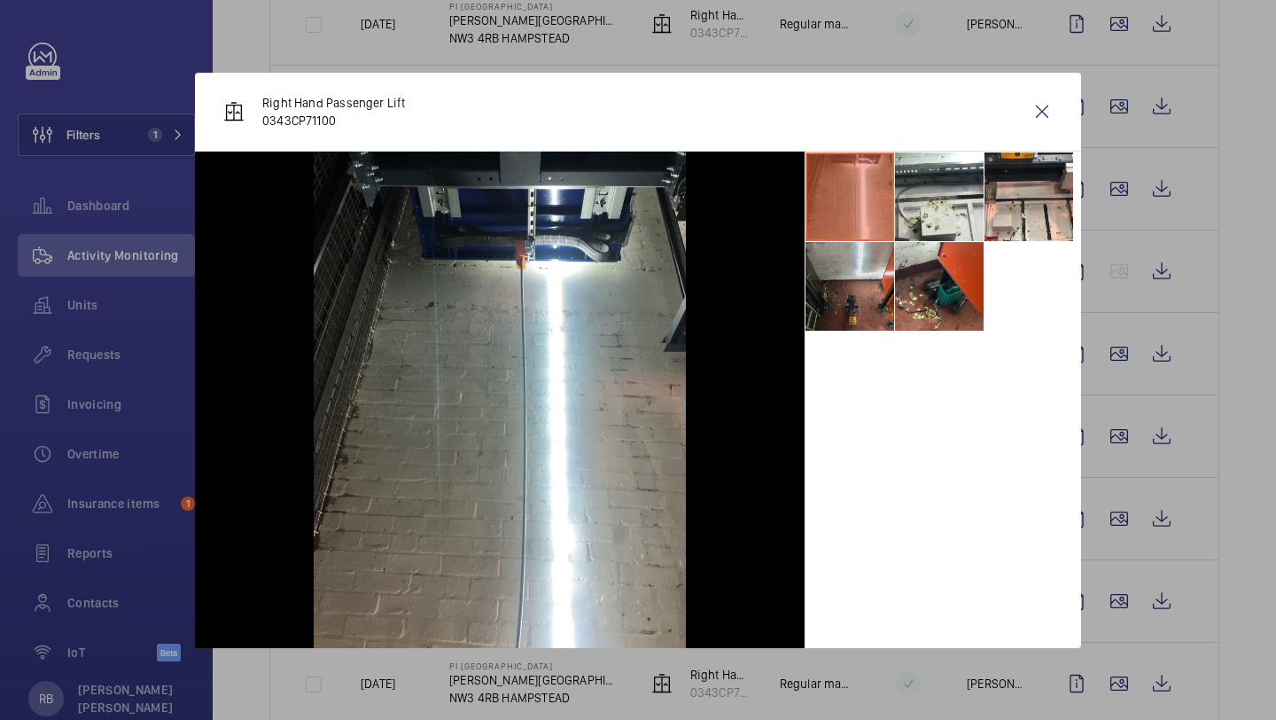
click at [863, 250] on li at bounding box center [850, 286] width 89 height 89
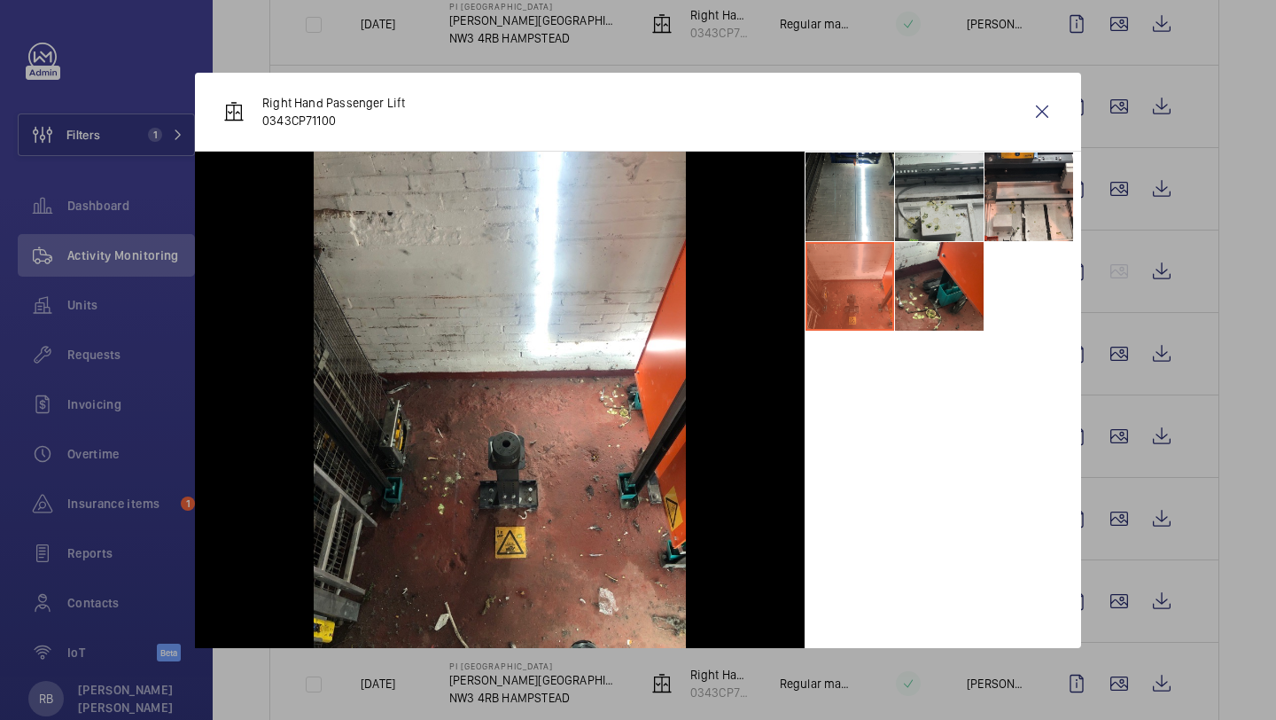
click at [909, 192] on li at bounding box center [939, 196] width 89 height 89
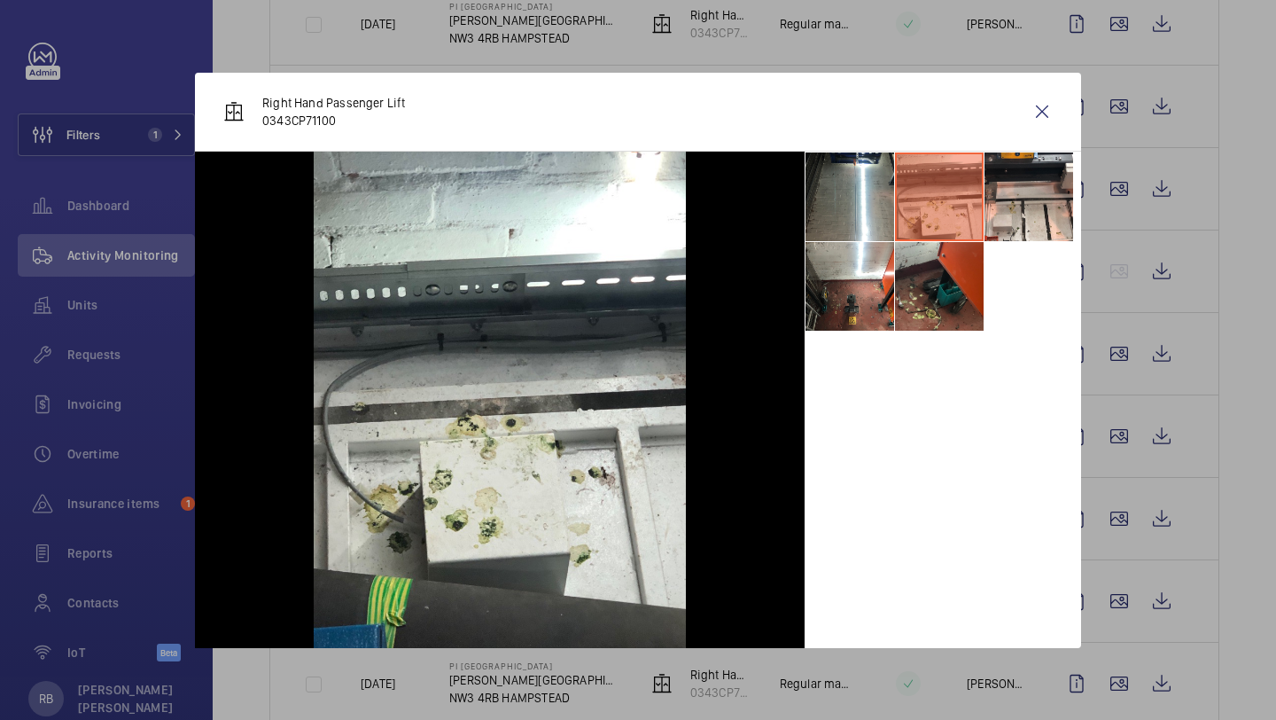
click at [944, 273] on li at bounding box center [939, 286] width 89 height 89
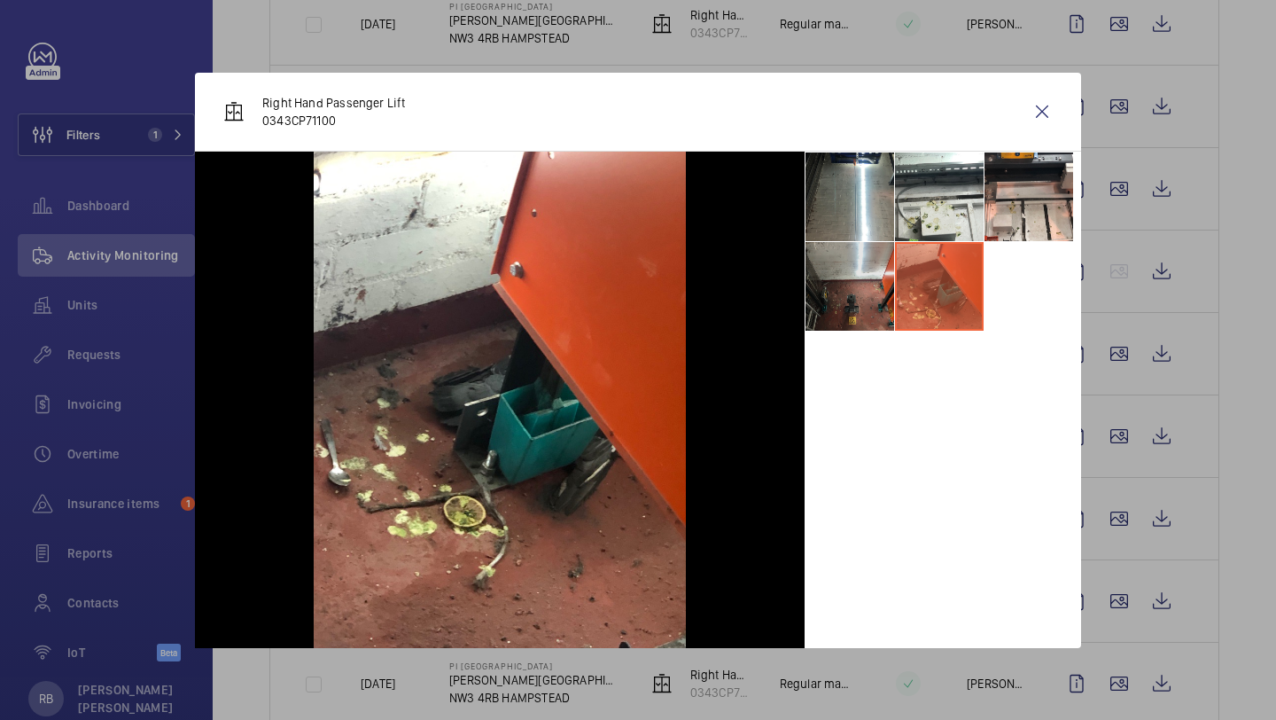
click at [860, 300] on li at bounding box center [850, 286] width 89 height 89
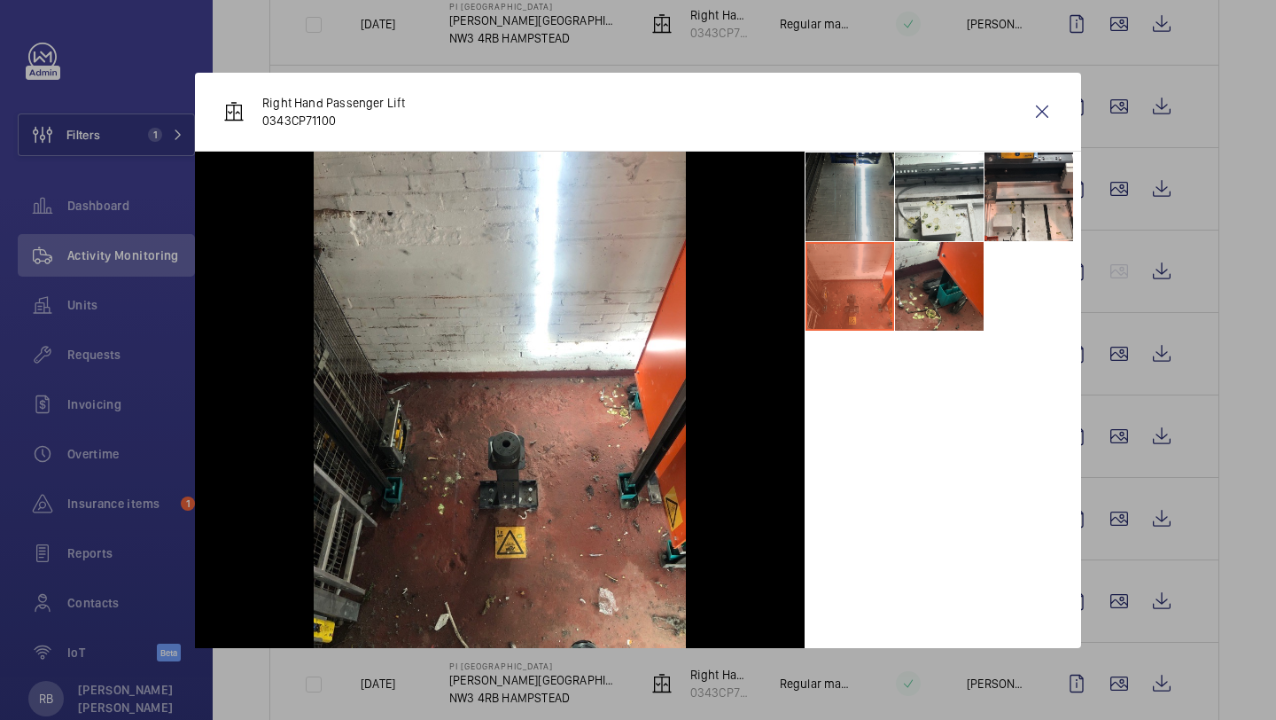
click at [870, 223] on li at bounding box center [850, 196] width 89 height 89
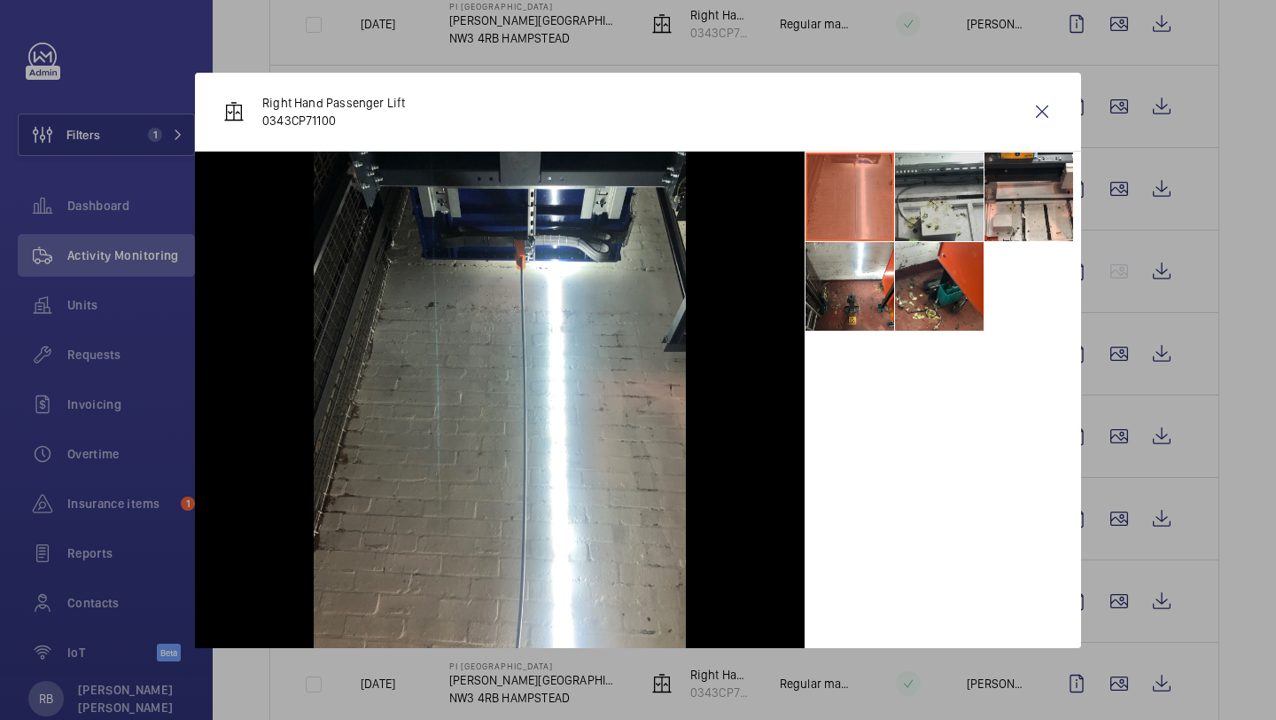
click at [938, 214] on li at bounding box center [939, 196] width 89 height 89
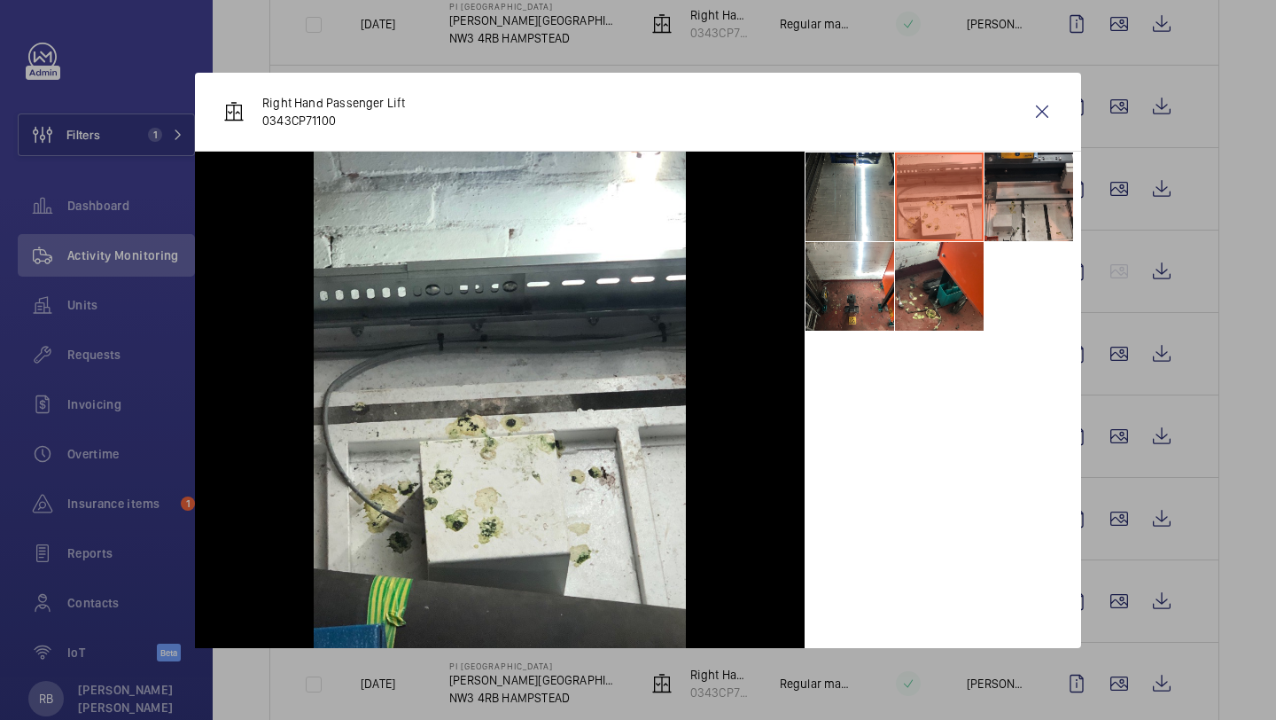
click at [1022, 191] on li at bounding box center [1029, 196] width 89 height 89
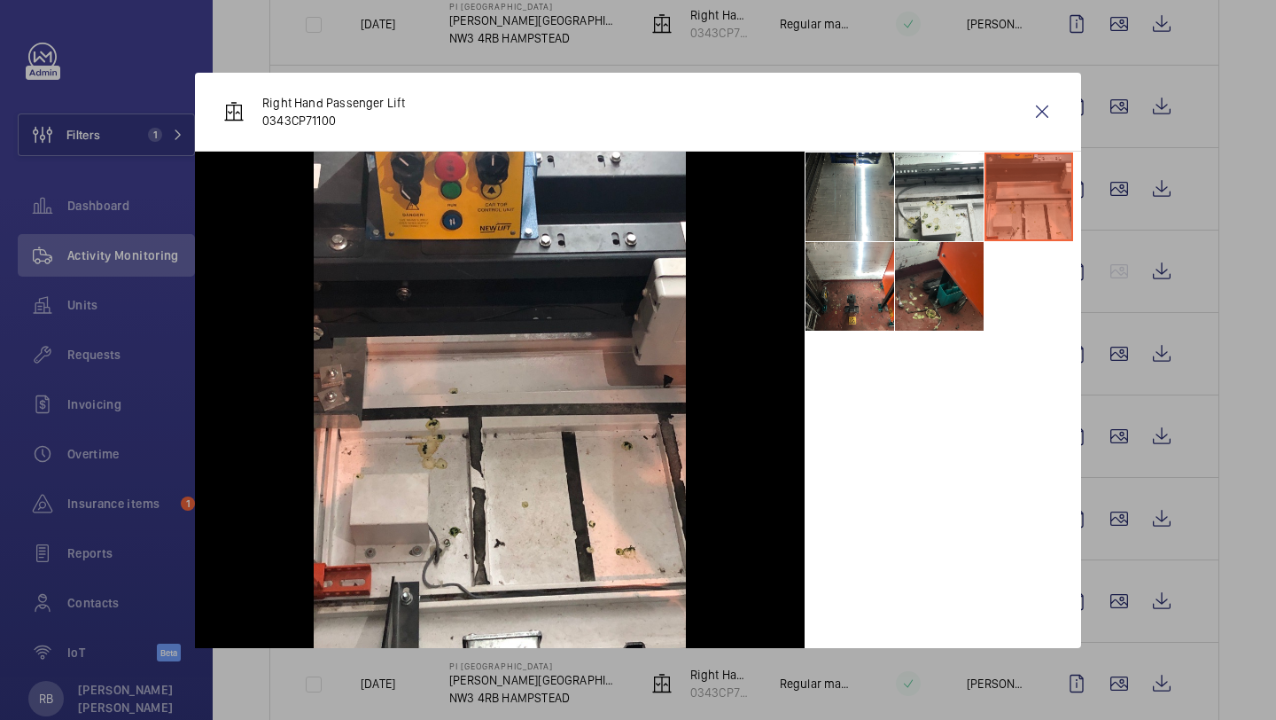
click at [946, 282] on li at bounding box center [939, 286] width 89 height 89
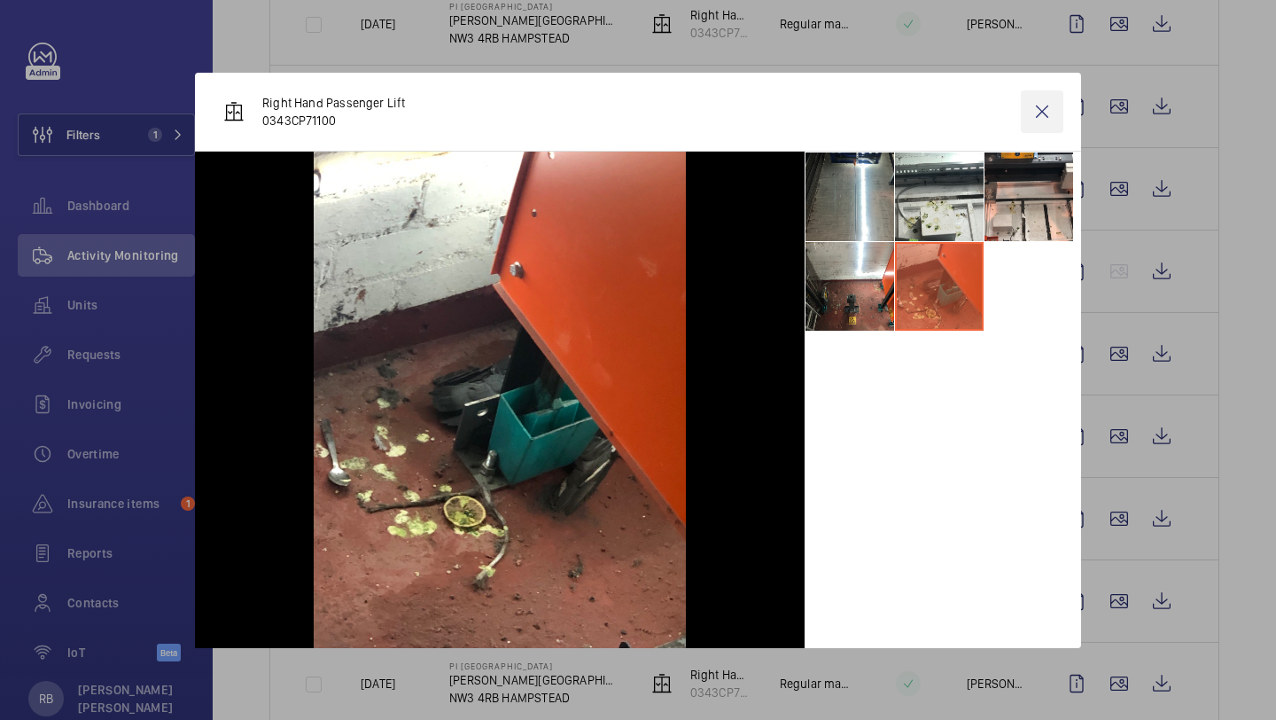
click at [1040, 113] on wm-front-icon-button at bounding box center [1042, 111] width 43 height 43
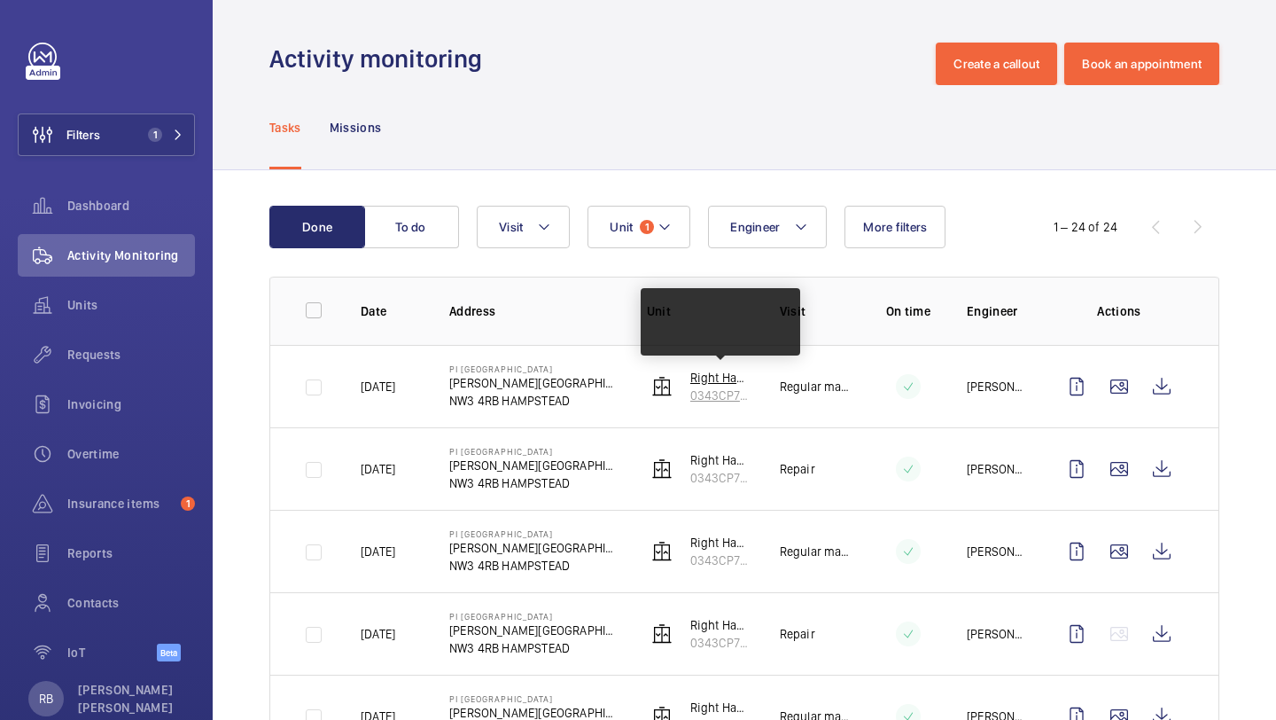
scroll to position [45, 0]
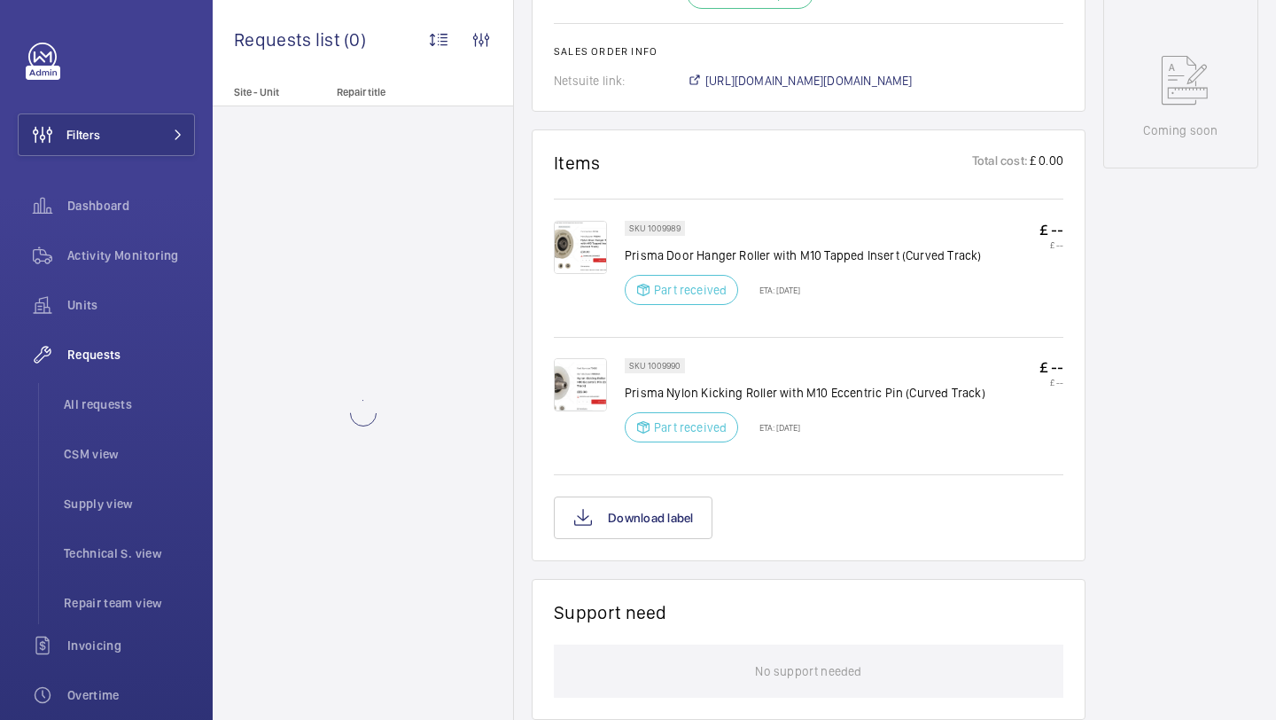
scroll to position [941, 0]
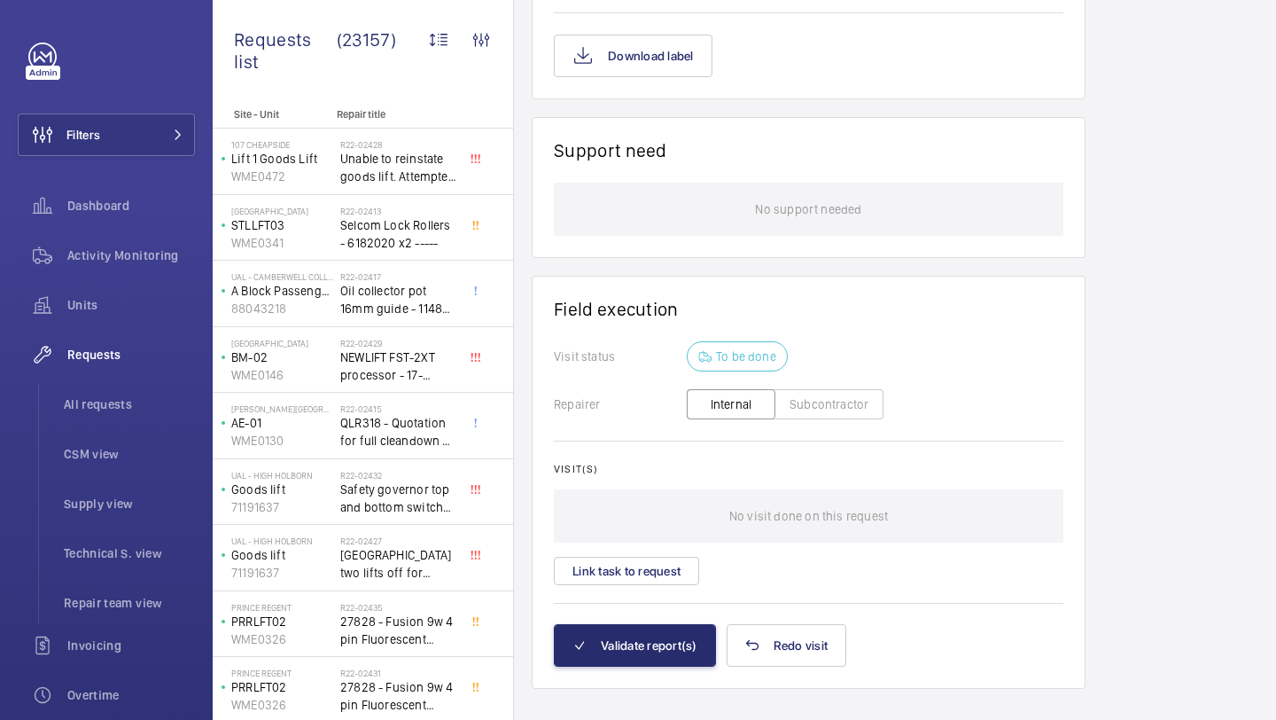
scroll to position [1387, 0]
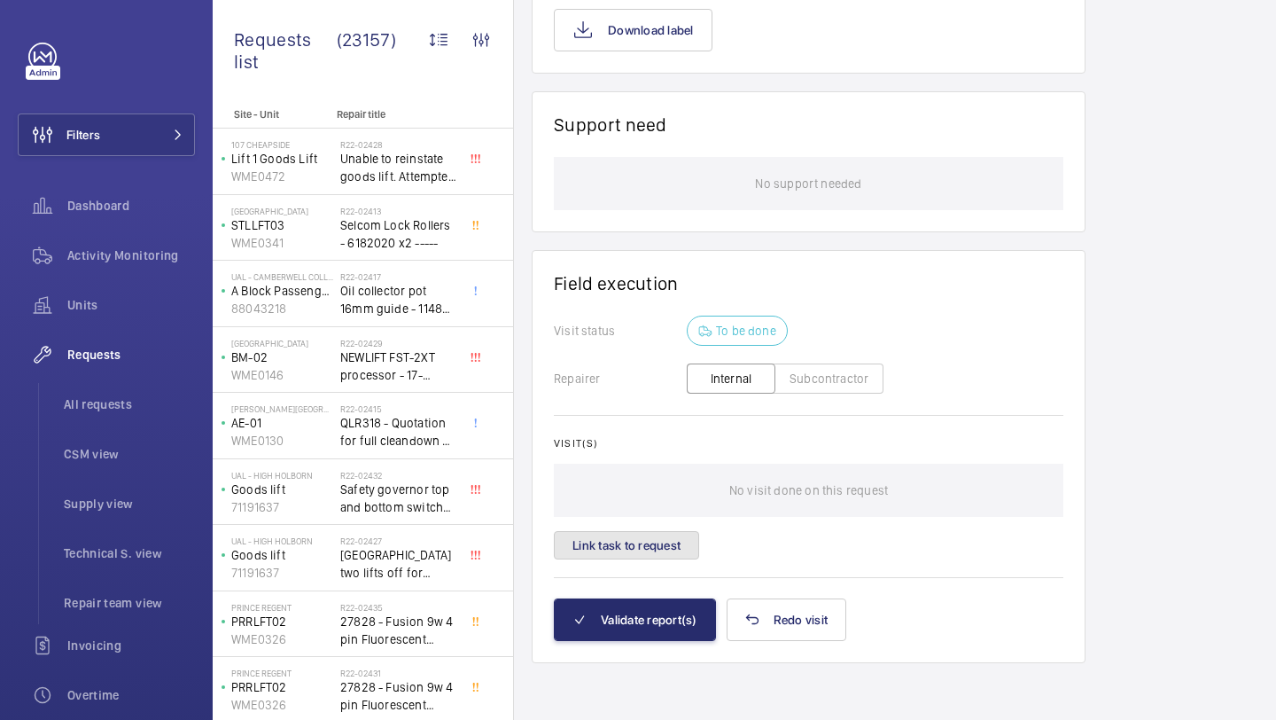
click at [667, 535] on button "Link task to request" at bounding box center [626, 545] width 145 height 28
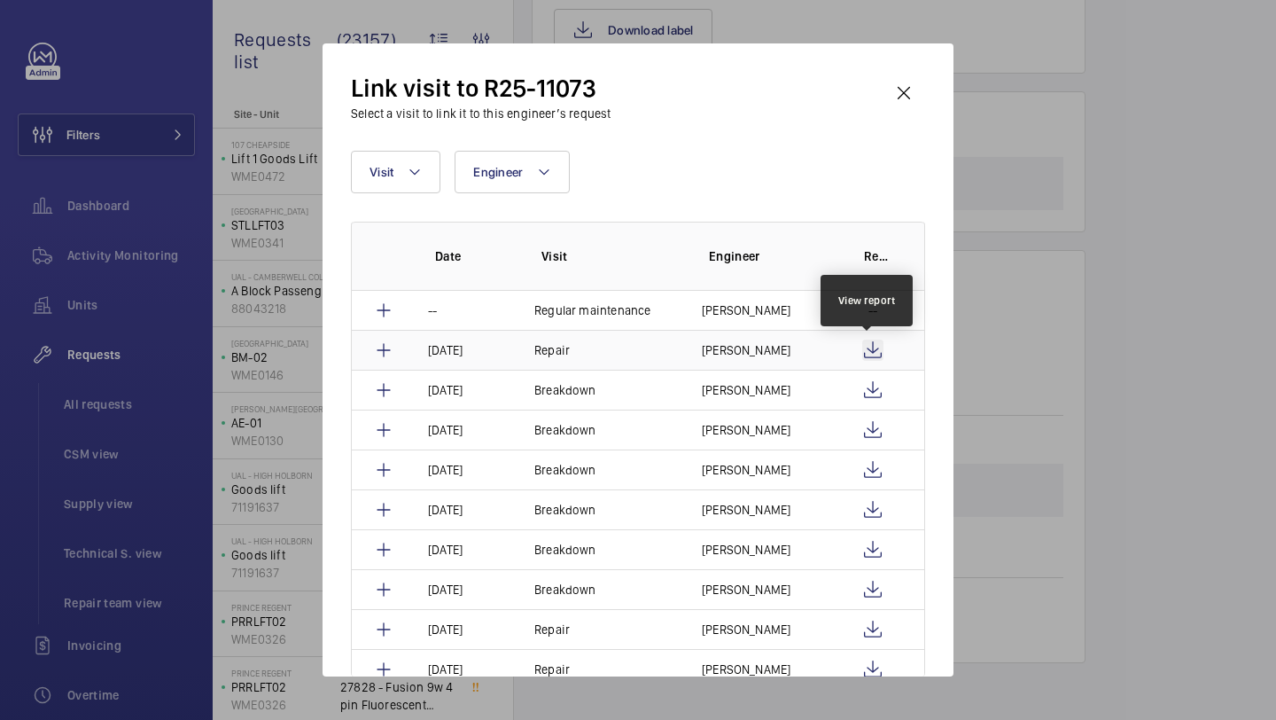
click at [866, 342] on wm-front-icon-button at bounding box center [872, 349] width 21 height 21
click at [740, 343] on p "[PERSON_NAME]" at bounding box center [746, 350] width 89 height 18
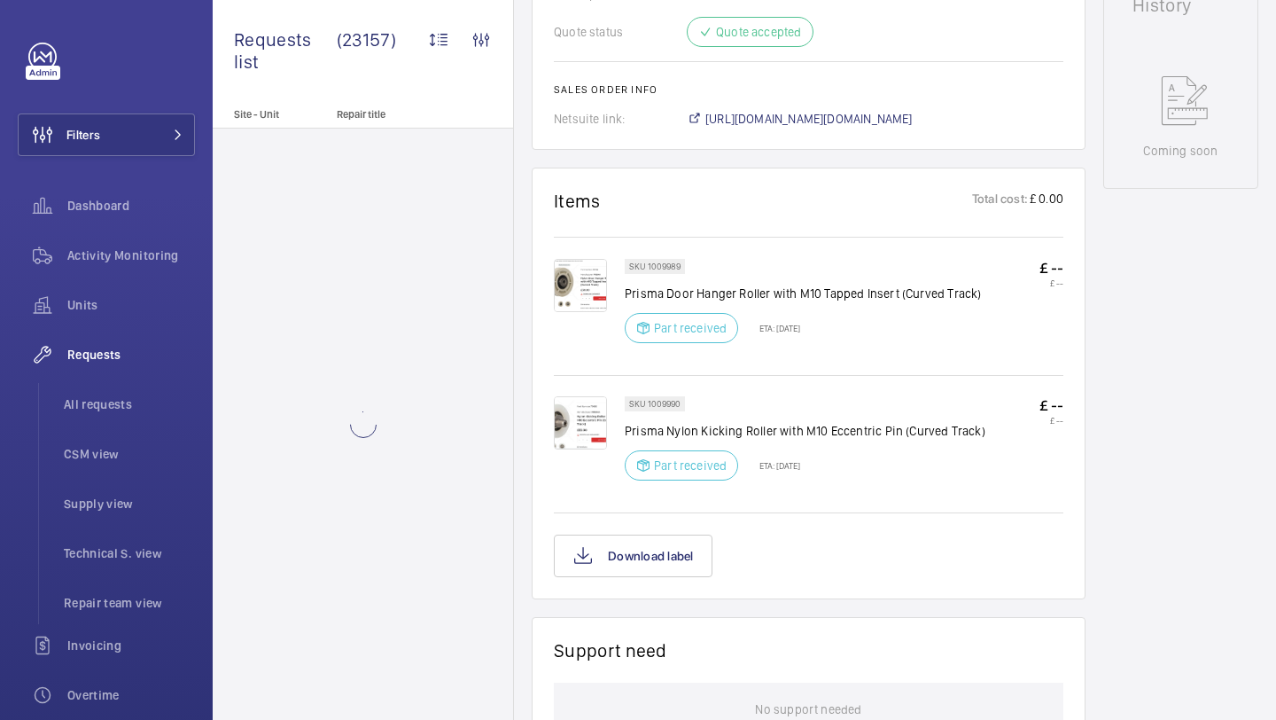
scroll to position [893, 0]
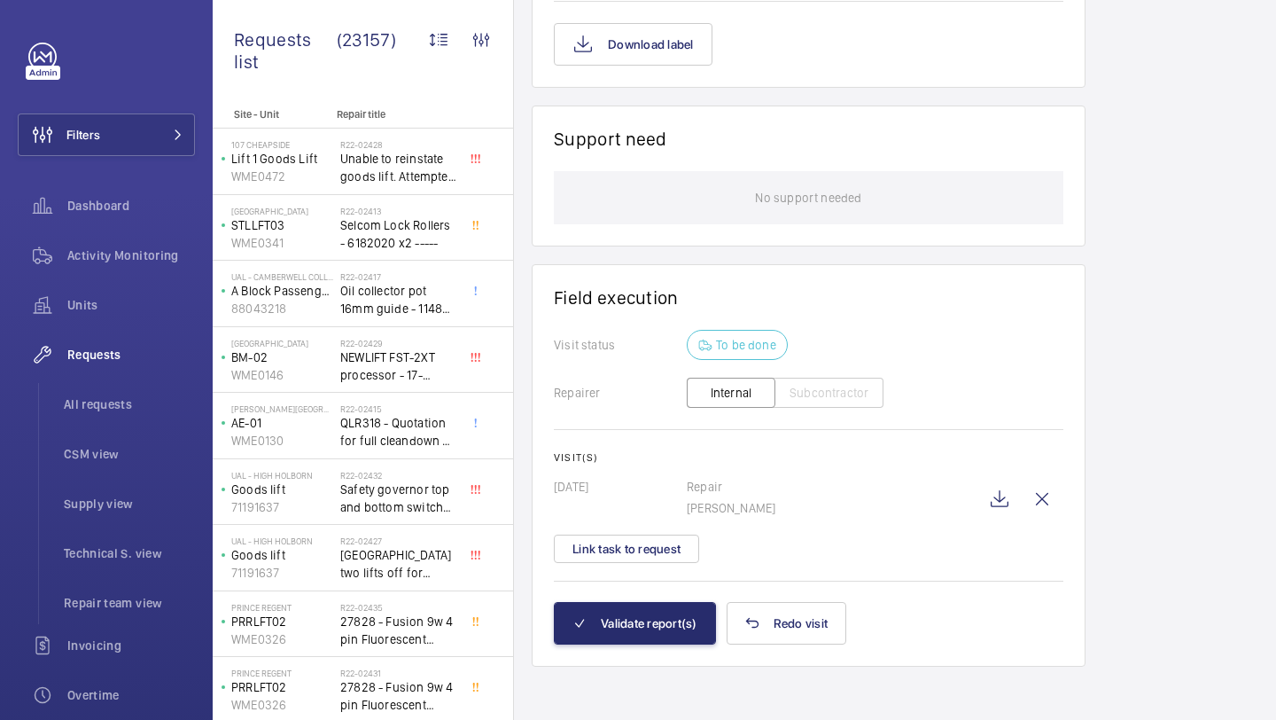
scroll to position [1393, 0]
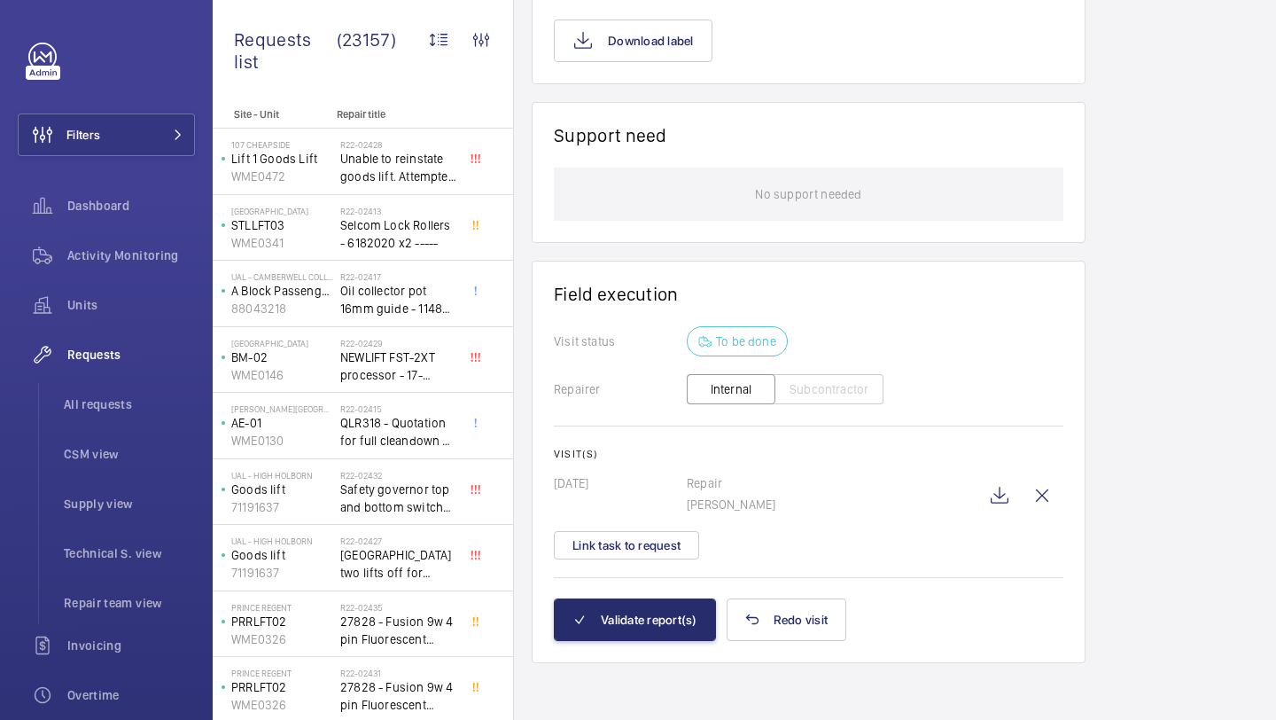
click at [674, 517] on div "Visit(s) Yesterday Repair James Shillibeer Link task to request" at bounding box center [809, 504] width 510 height 112
click at [664, 545] on button "Link task to request" at bounding box center [626, 545] width 145 height 28
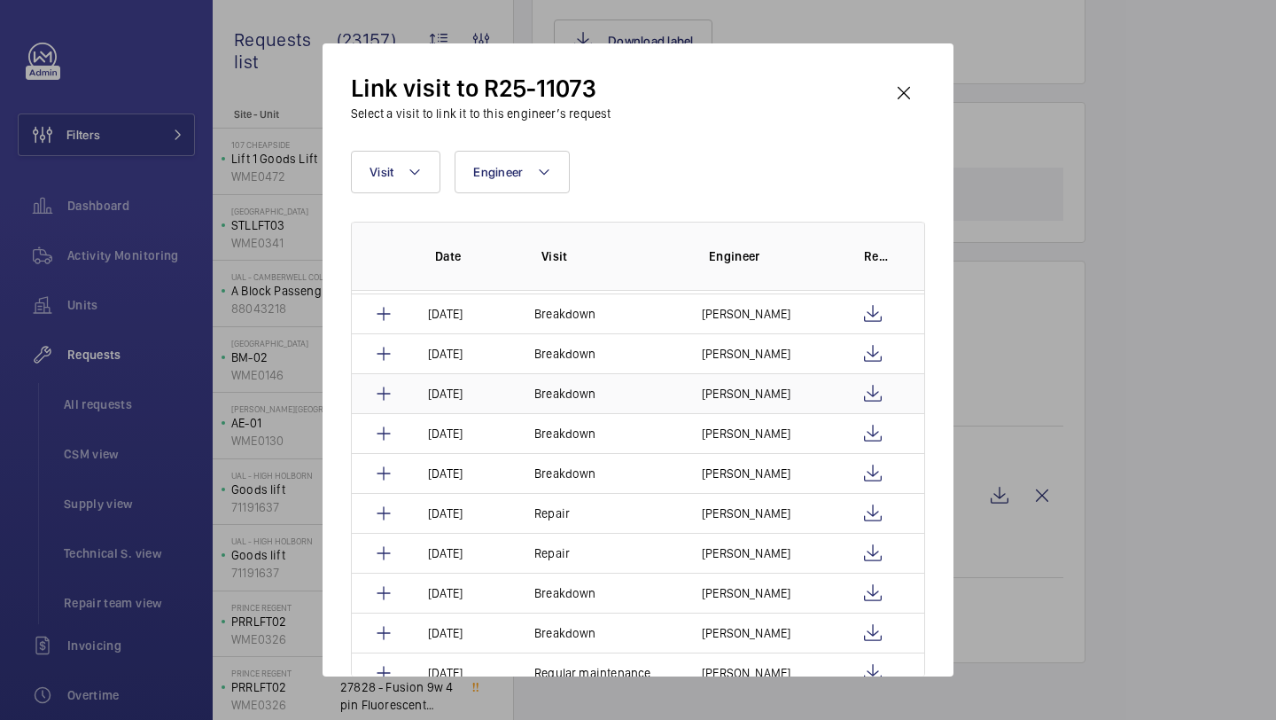
scroll to position [137, 0]
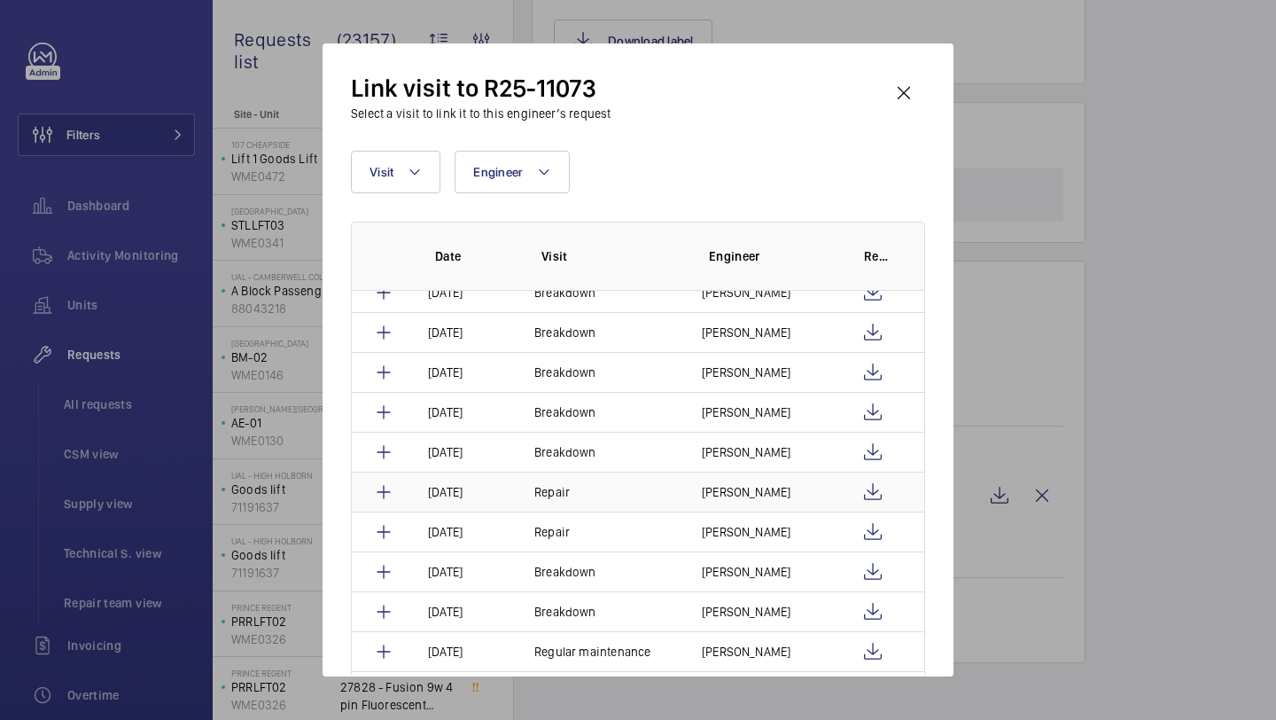
click at [793, 495] on td "[PERSON_NAME]" at bounding box center [758, 491] width 155 height 40
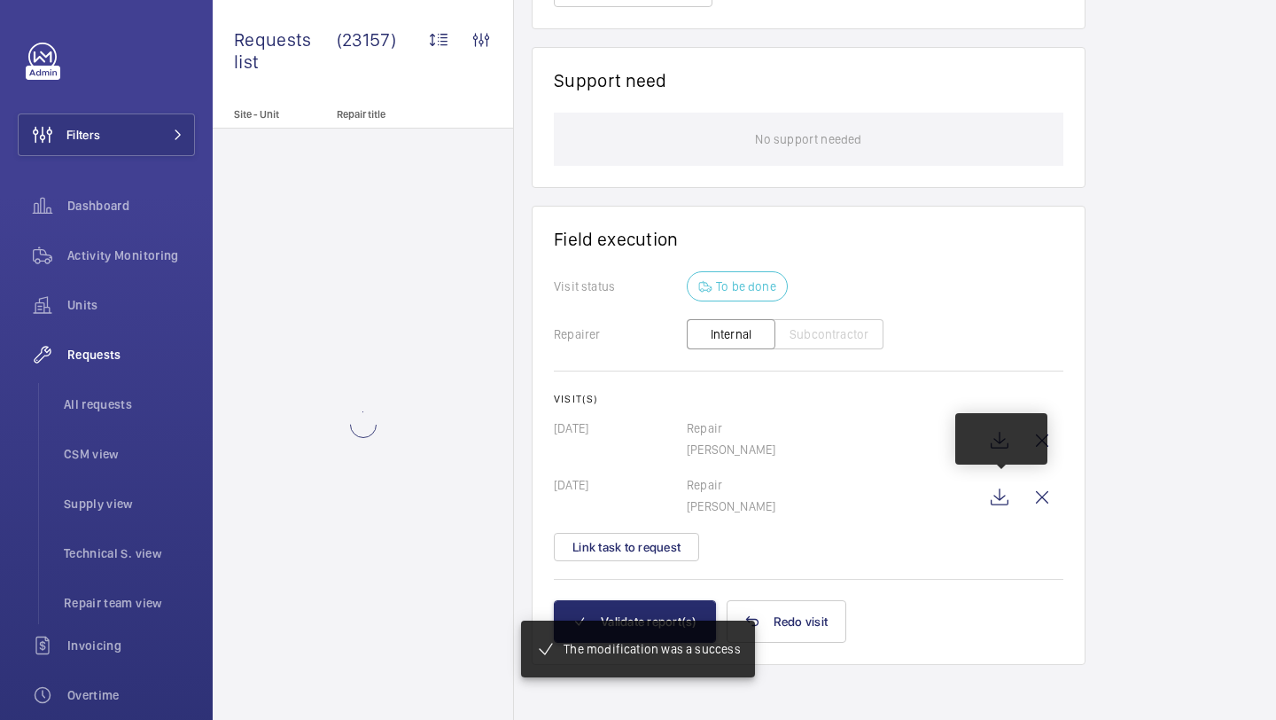
scroll to position [1446, 0]
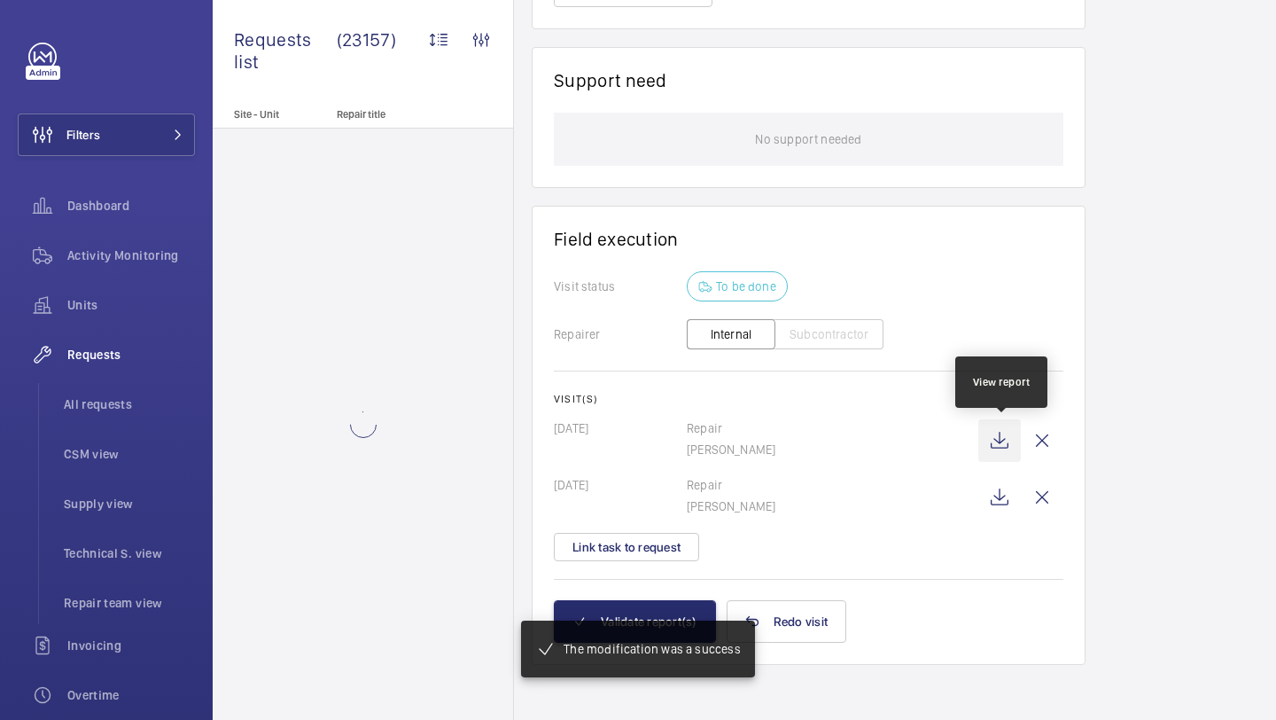
click at [1001, 435] on wm-front-icon-button at bounding box center [999, 440] width 43 height 43
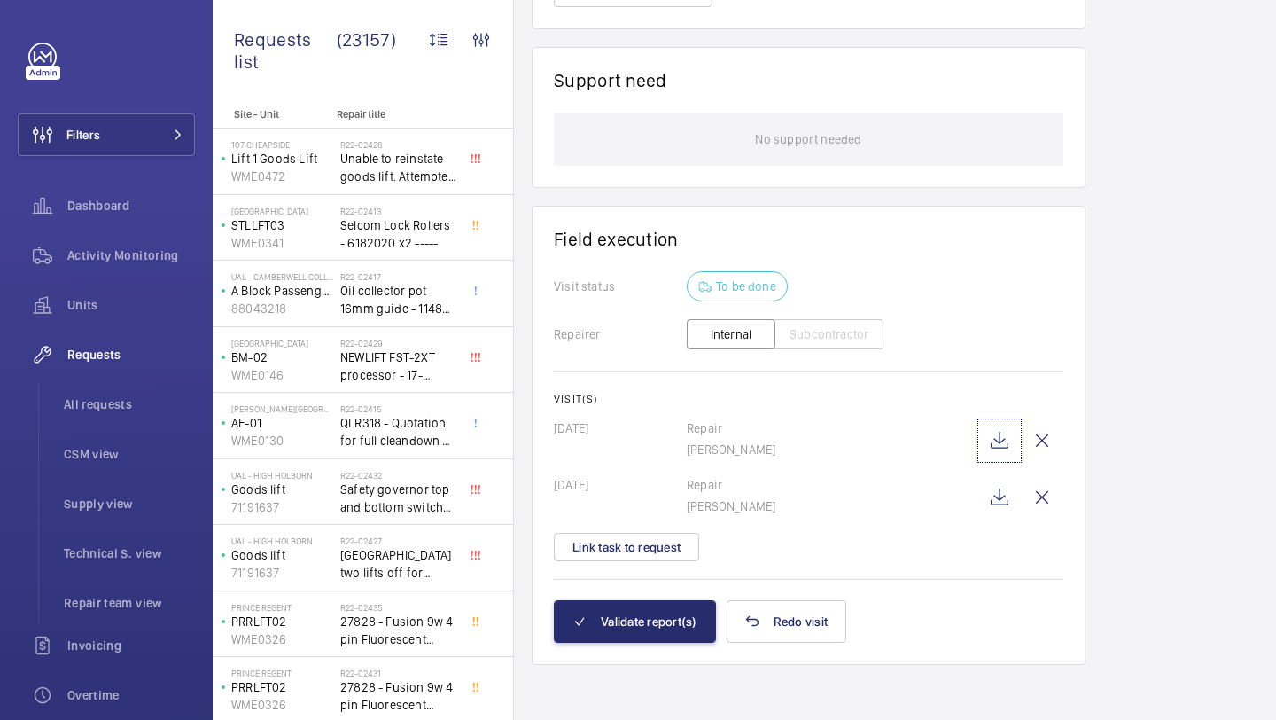
scroll to position [1451, 0]
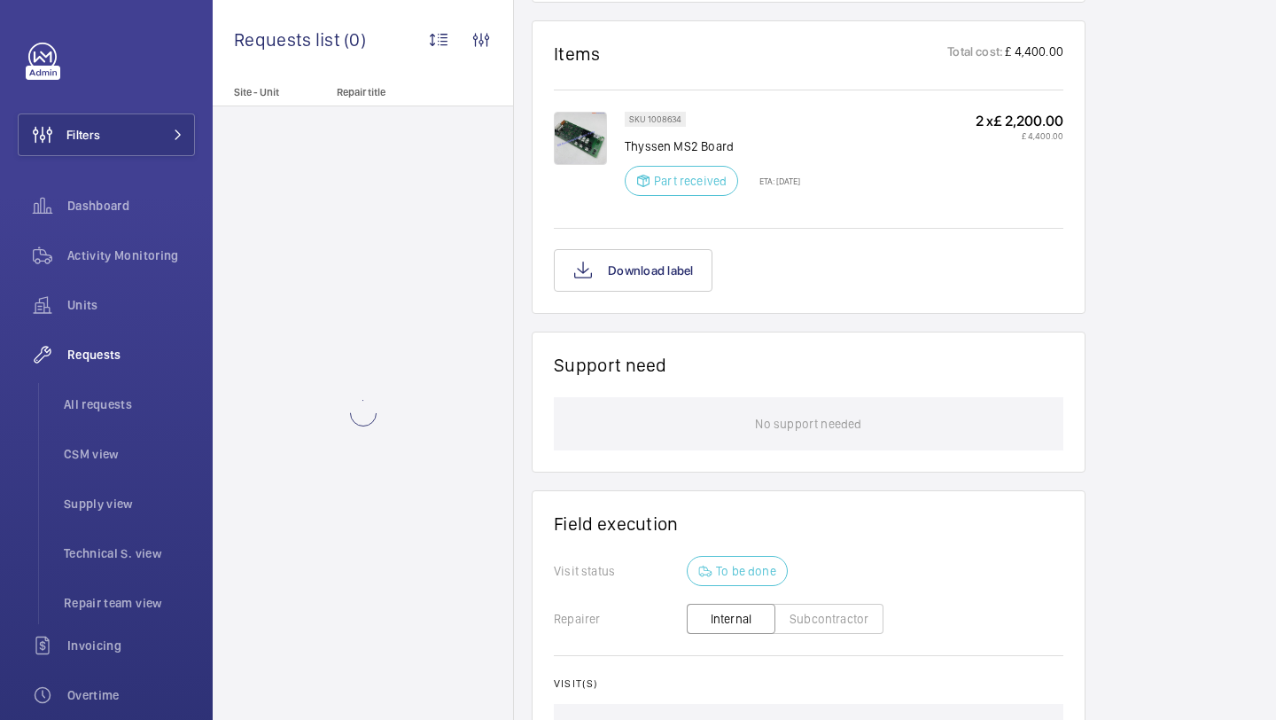
scroll to position [1320, 0]
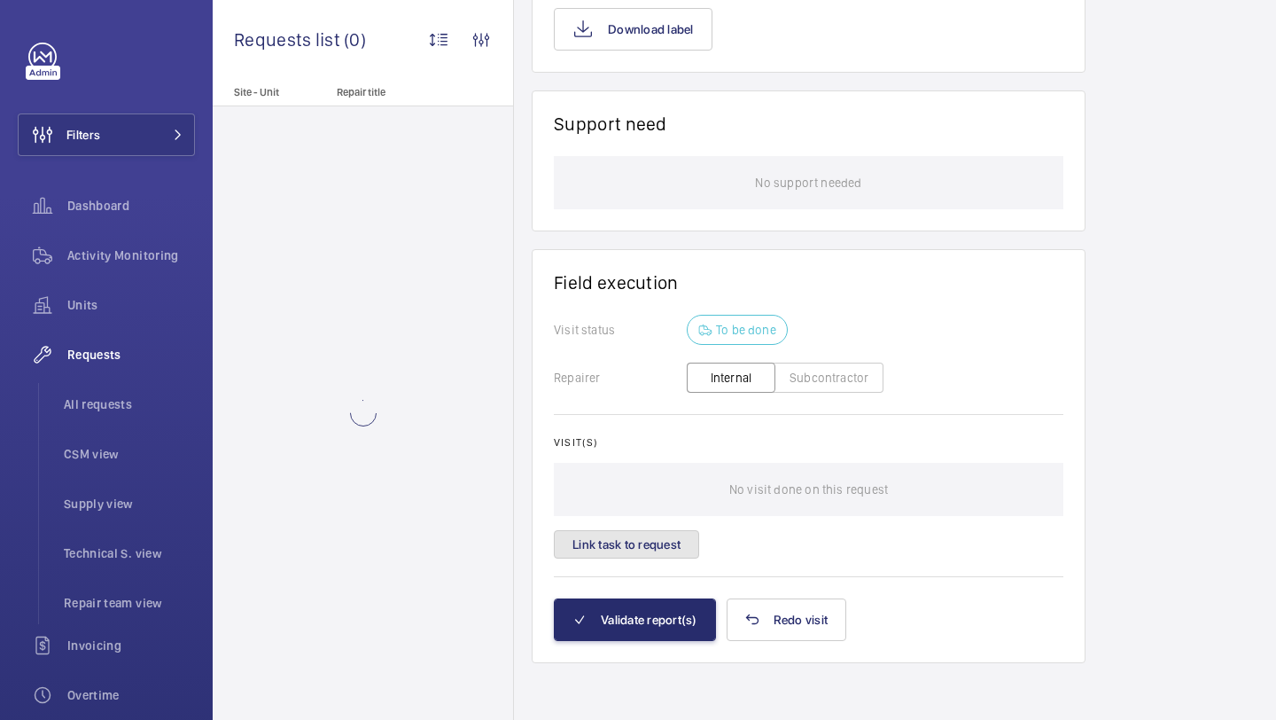
click at [642, 545] on button "Link task to request" at bounding box center [626, 544] width 145 height 28
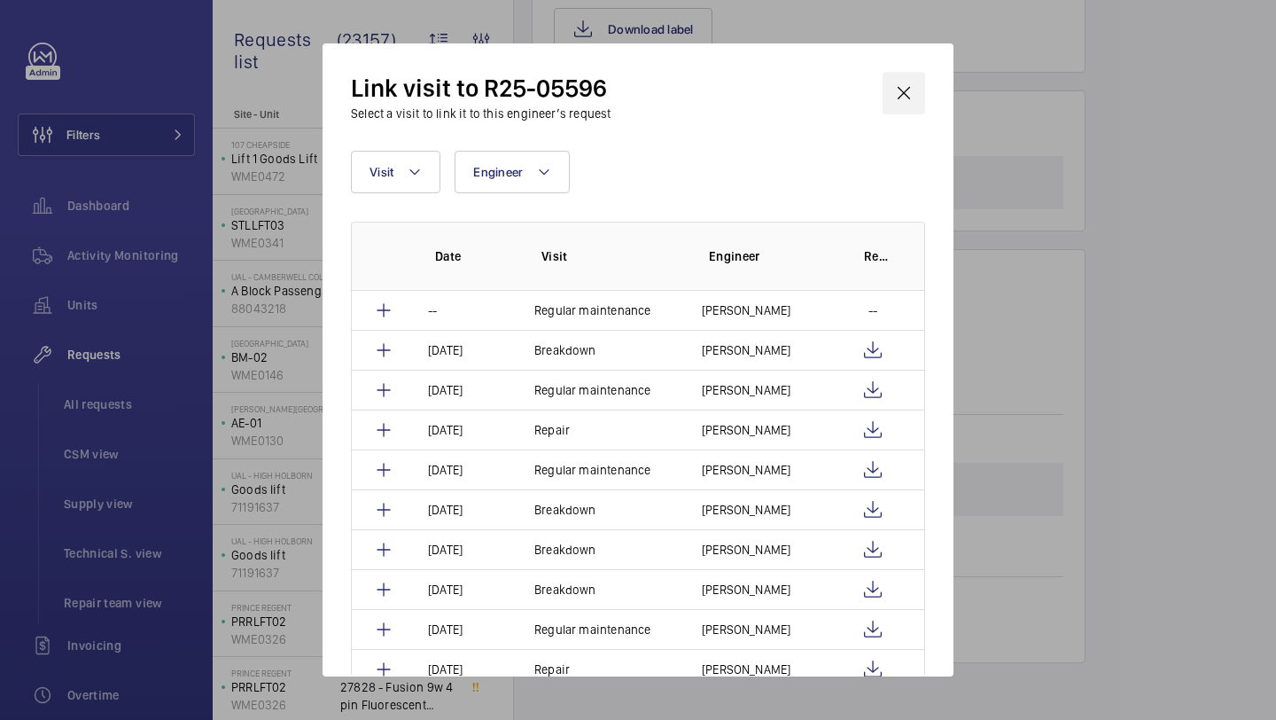
click at [901, 87] on wm-front-icon-button at bounding box center [904, 93] width 43 height 43
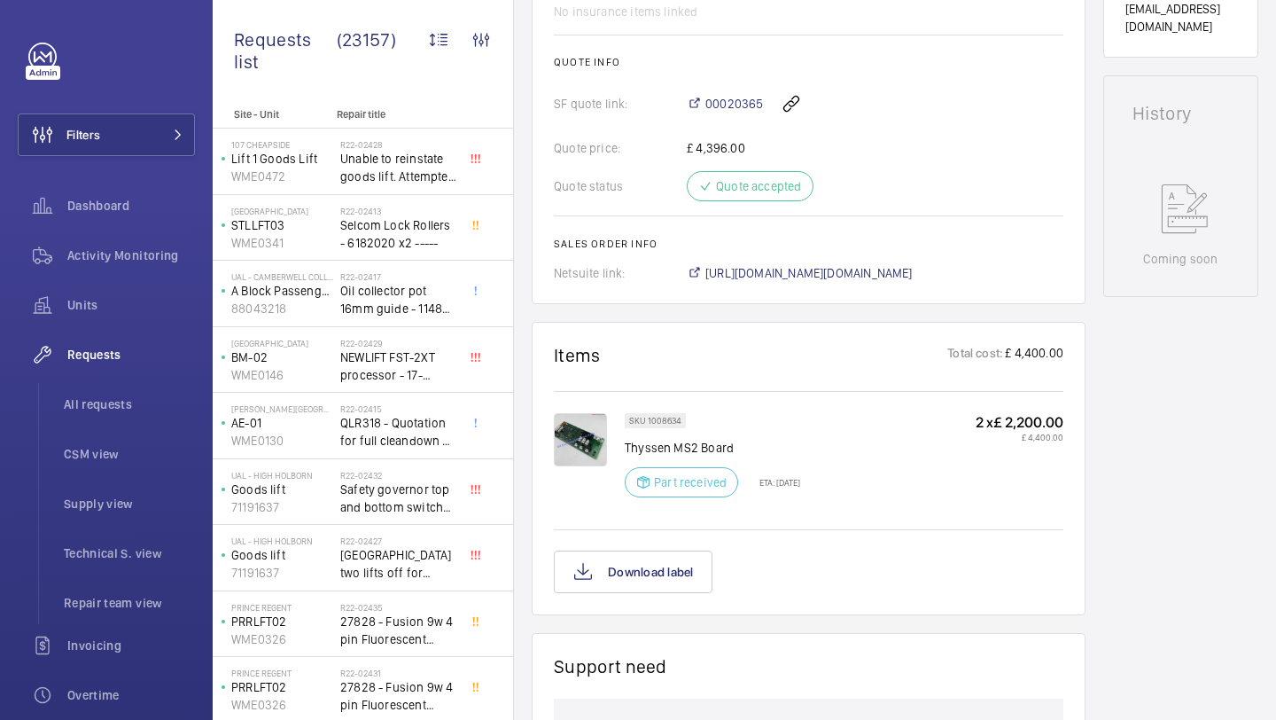
scroll to position [760, 0]
click at [561, 494] on div at bounding box center [589, 457] width 71 height 95
click at [572, 462] on img at bounding box center [580, 436] width 53 height 53
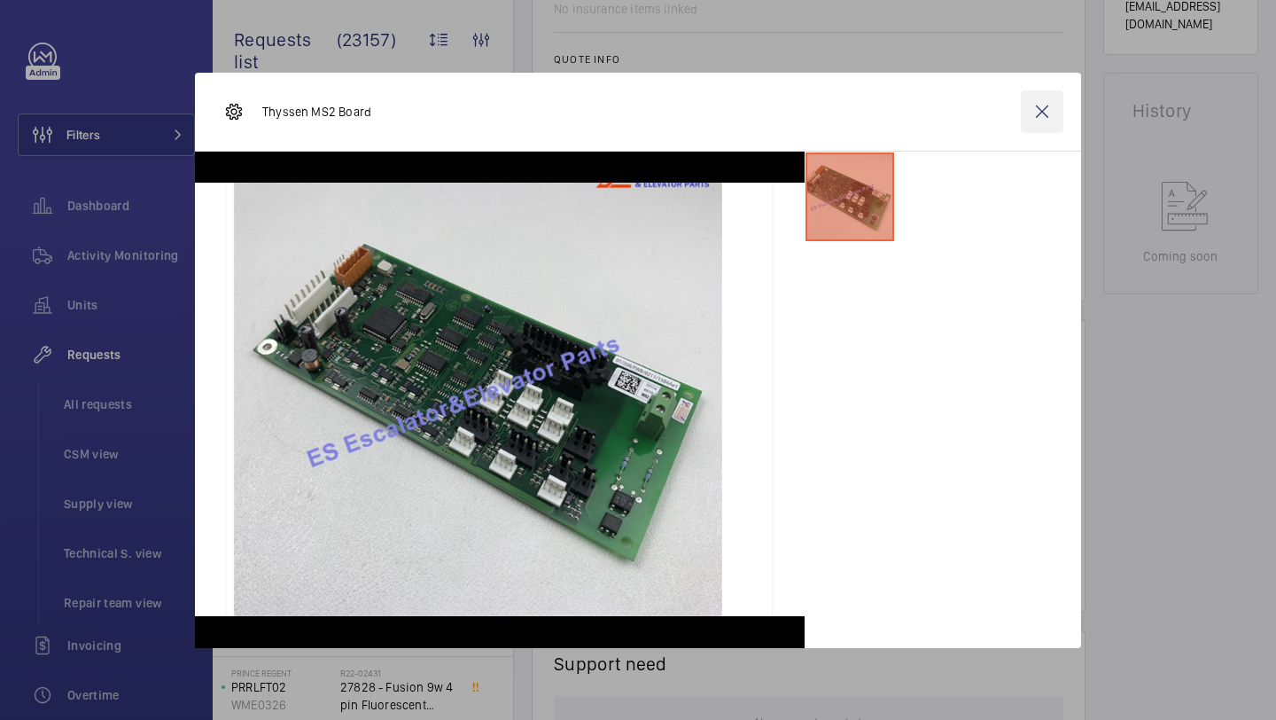
click at [1032, 112] on wm-front-icon-button at bounding box center [1042, 111] width 43 height 43
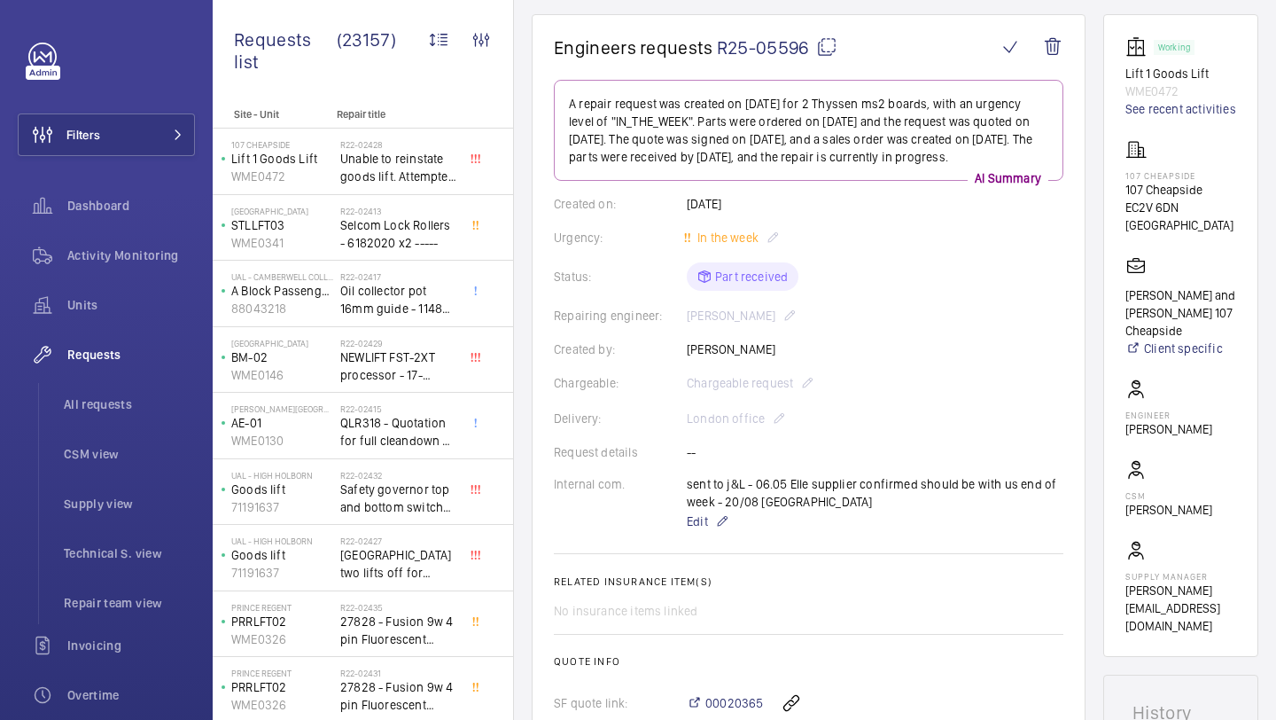
scroll to position [183, 0]
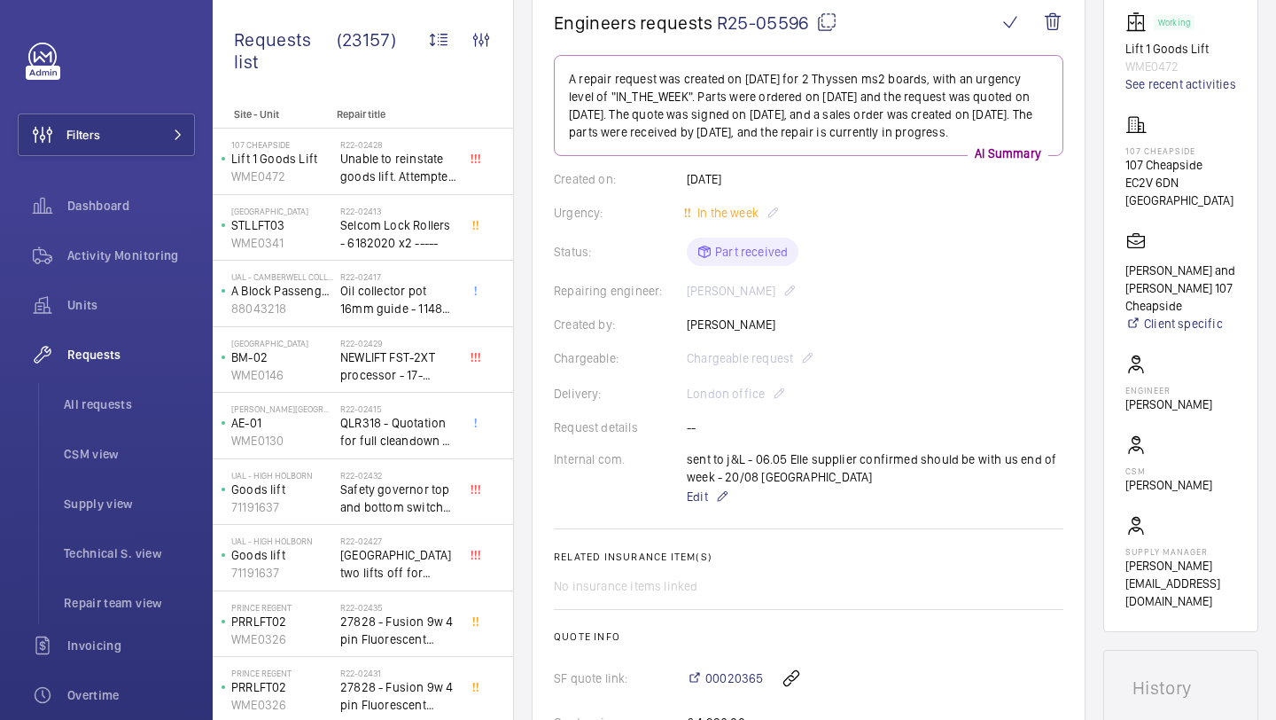
click at [804, 487] on div "sent to j&L - 06.05 Elle supplier confirmed should be with us end of week - 20/…" at bounding box center [875, 478] width 377 height 57
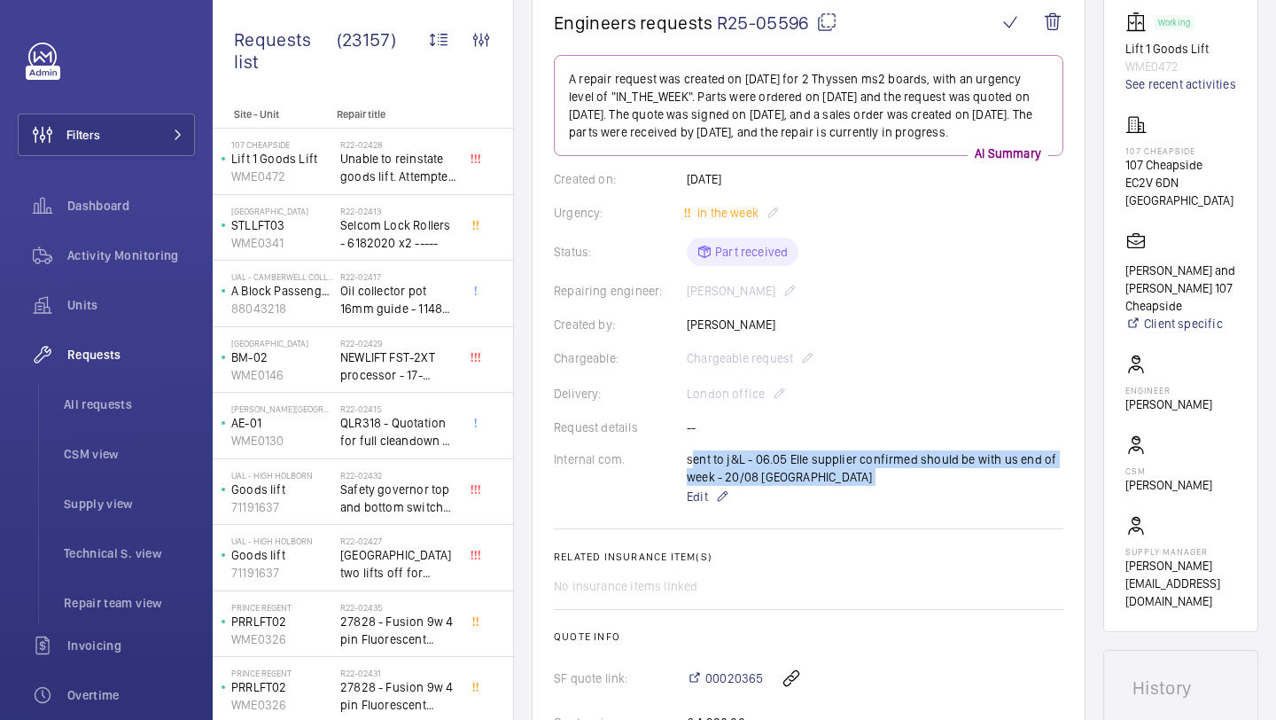
click at [804, 487] on div "sent to j&L - 06.05 Elle supplier confirmed should be with us end of week - 20/…" at bounding box center [875, 478] width 377 height 57
click at [795, 478] on div "sent to j&L - 06.05 Elle supplier confirmed should be with us end of week - 20/…" at bounding box center [875, 478] width 377 height 57
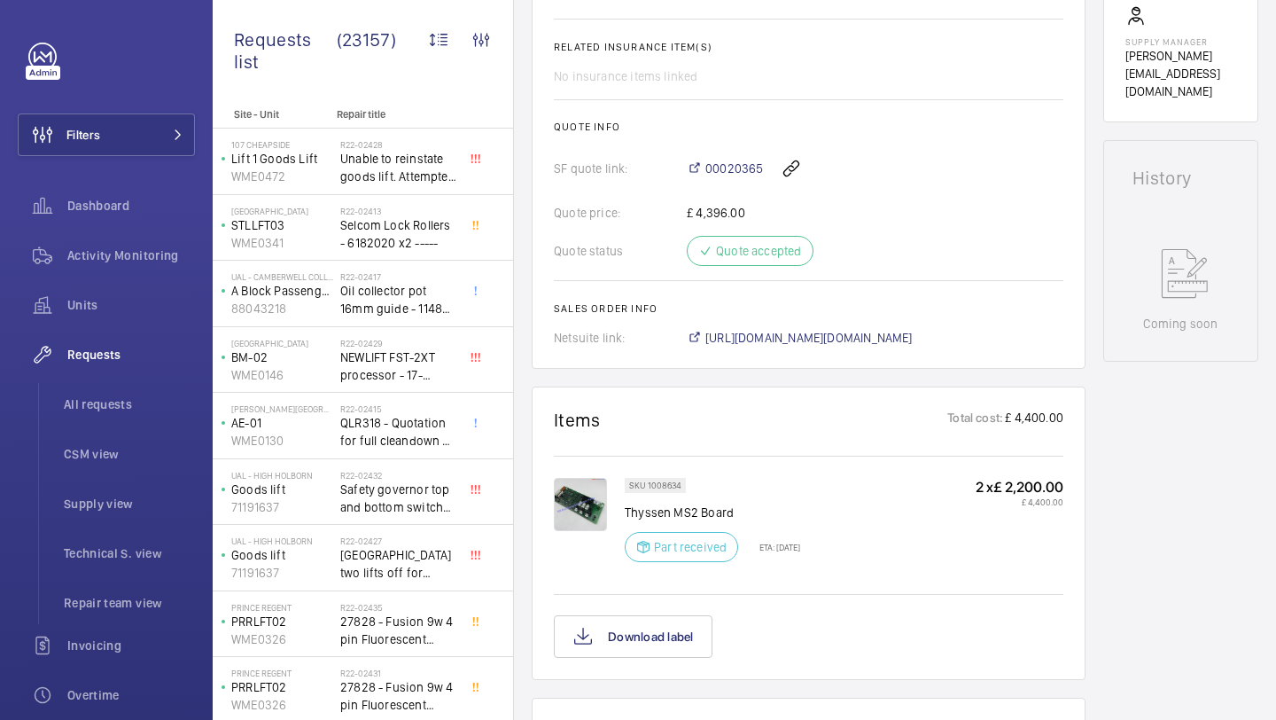
scroll to position [714, 0]
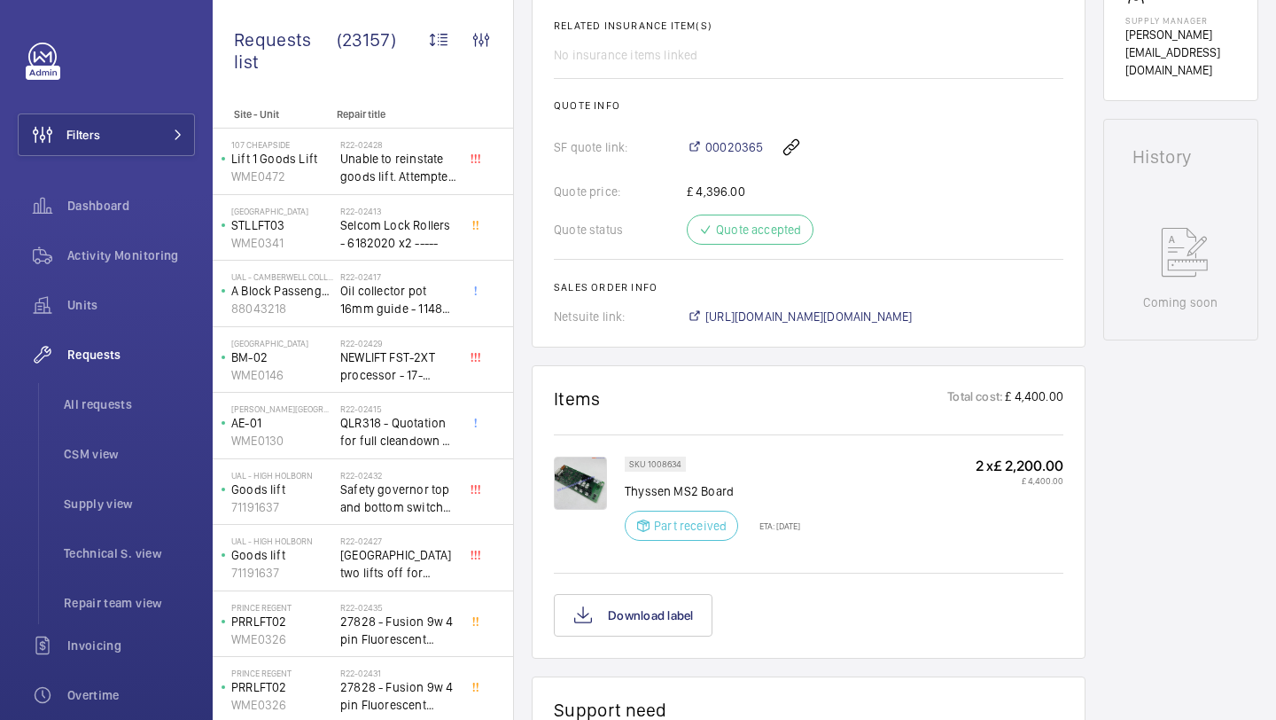
click at [797, 531] on p "ETA: [DATE]" at bounding box center [774, 525] width 51 height 11
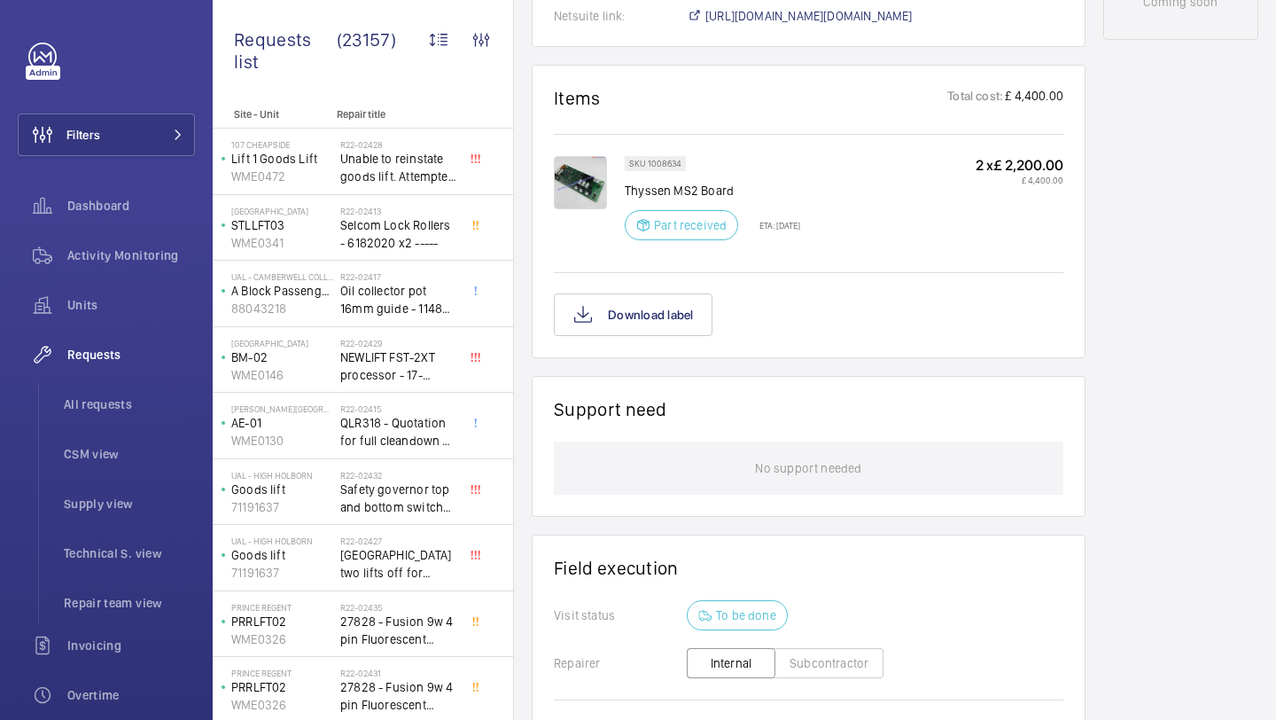
scroll to position [805, 0]
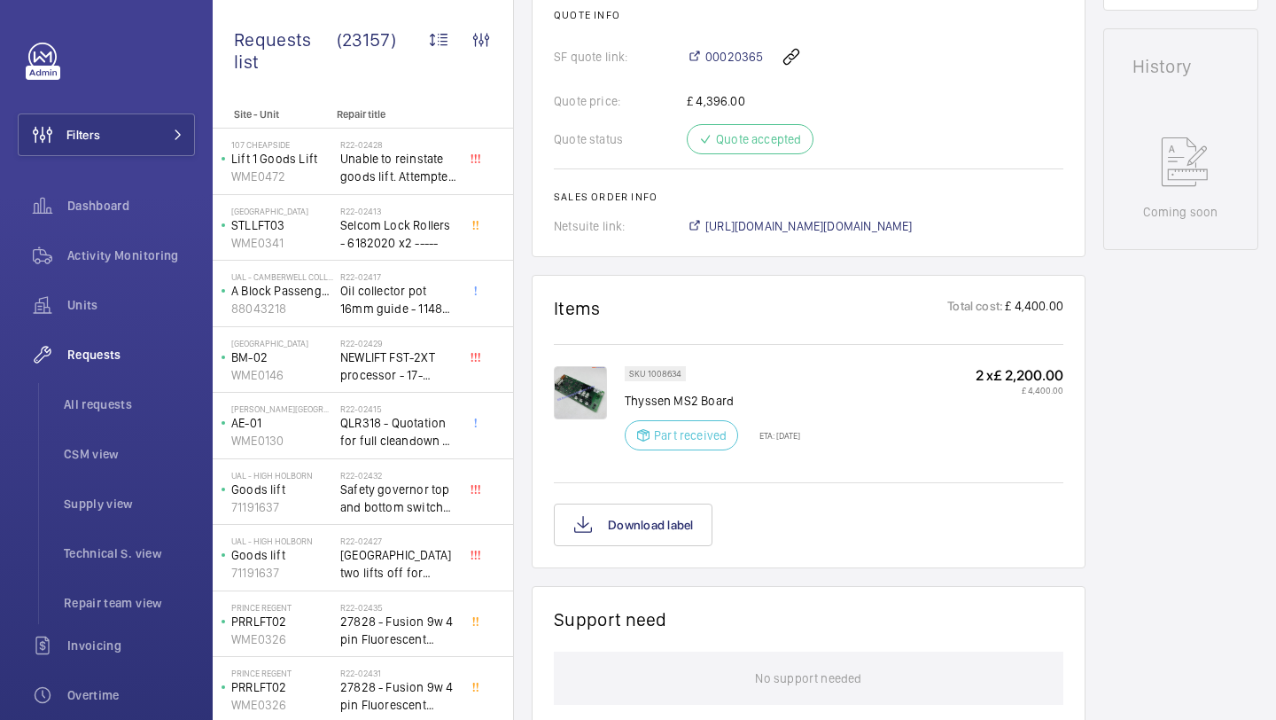
click at [601, 419] on img at bounding box center [580, 392] width 53 height 53
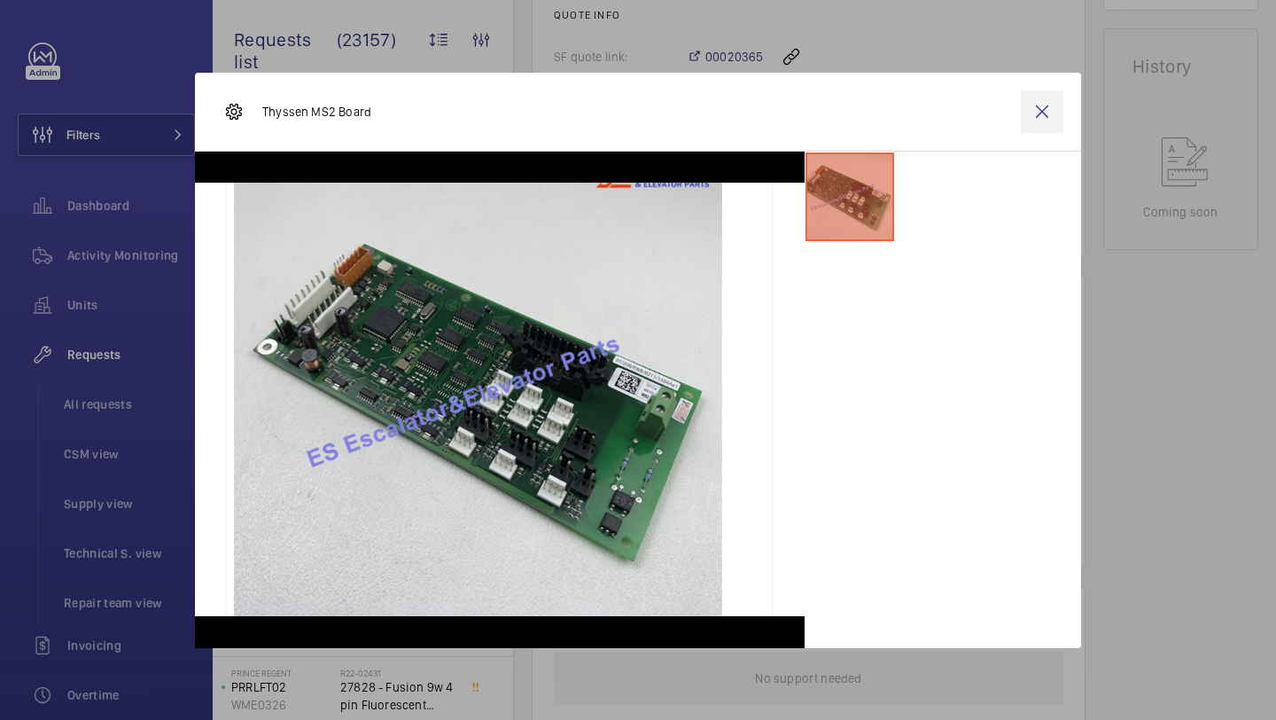
click at [1047, 102] on wm-front-icon-button at bounding box center [1042, 111] width 43 height 43
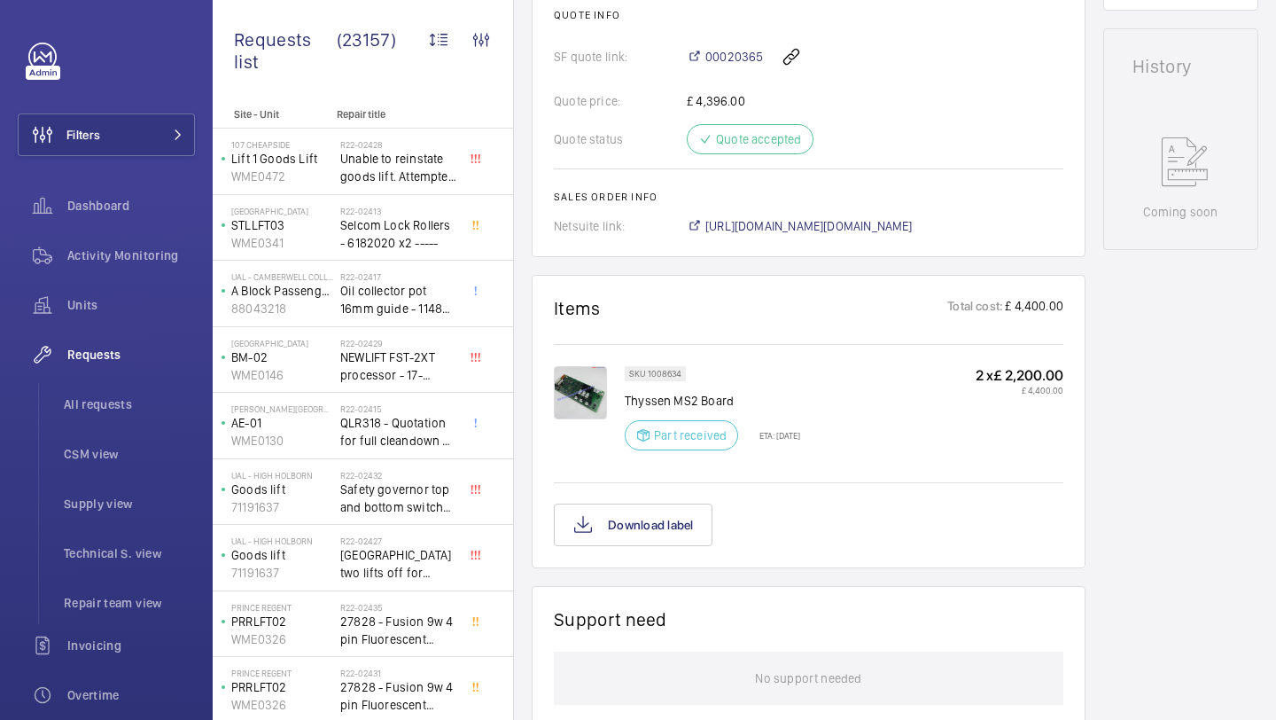
click at [597, 412] on img at bounding box center [580, 392] width 53 height 53
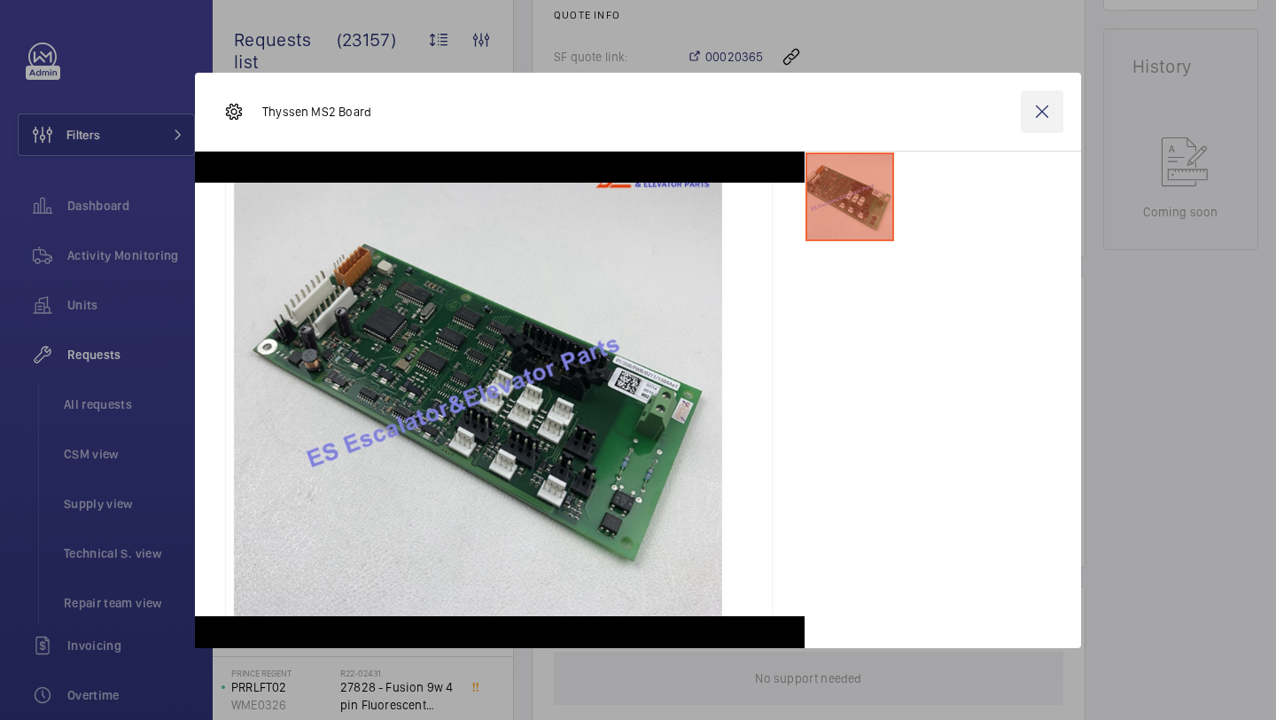
click at [1042, 115] on wm-front-icon-button at bounding box center [1042, 111] width 43 height 43
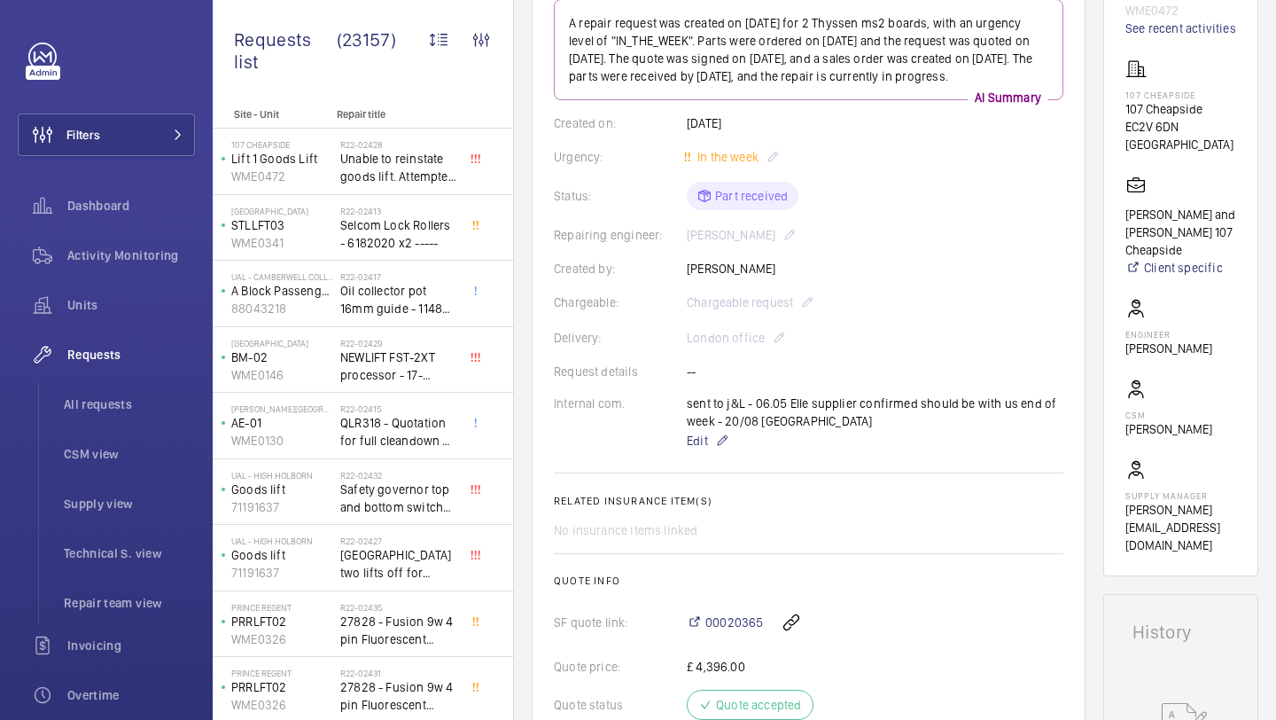
scroll to position [238, 0]
click at [118, 611] on span "Repair team view" at bounding box center [129, 603] width 131 height 18
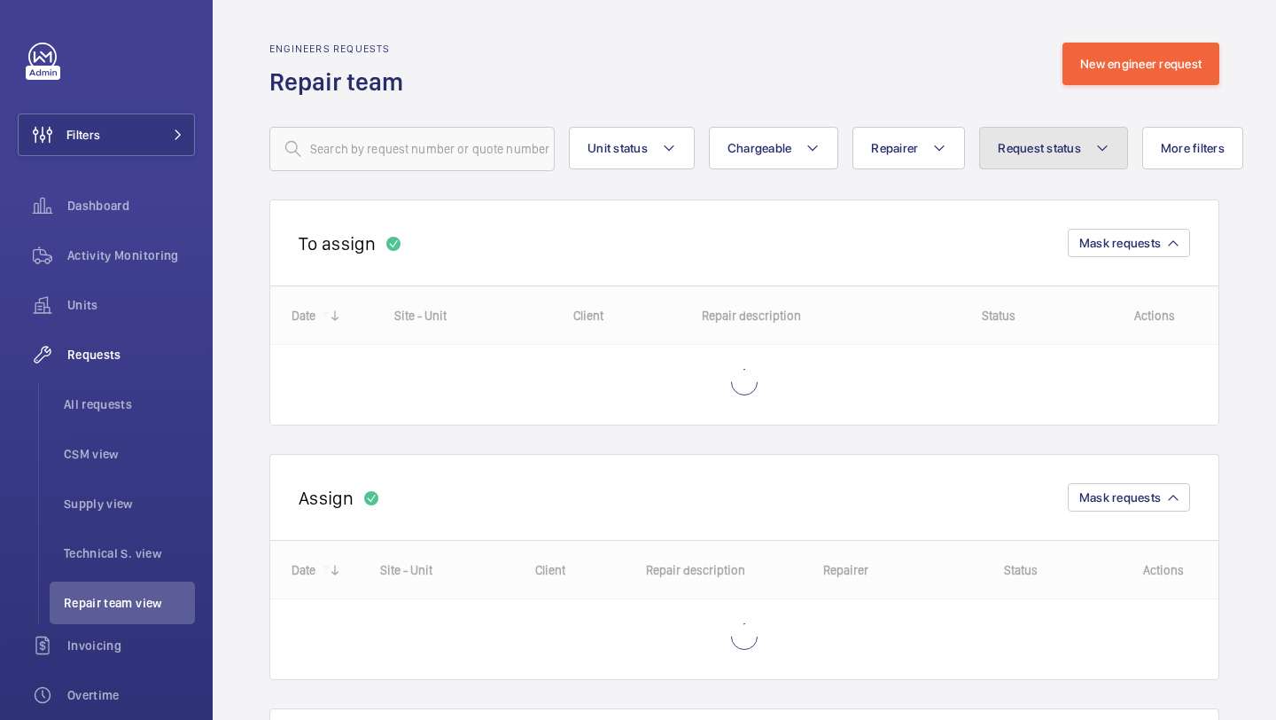
click at [1046, 135] on button "Request status" at bounding box center [1053, 148] width 149 height 43
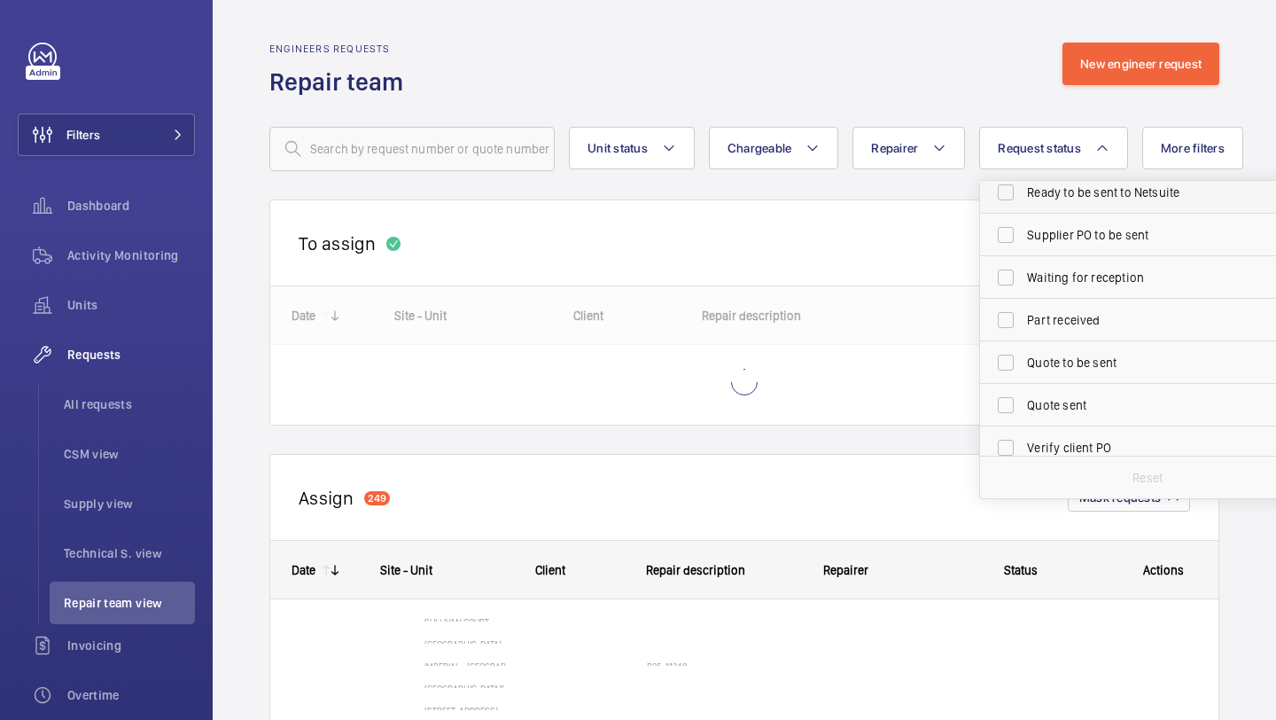
click at [1030, 326] on span "Part received" at bounding box center [1149, 320] width 244 height 18
click at [1024, 326] on input "Part received" at bounding box center [1005, 319] width 35 height 35
checkbox input "true"
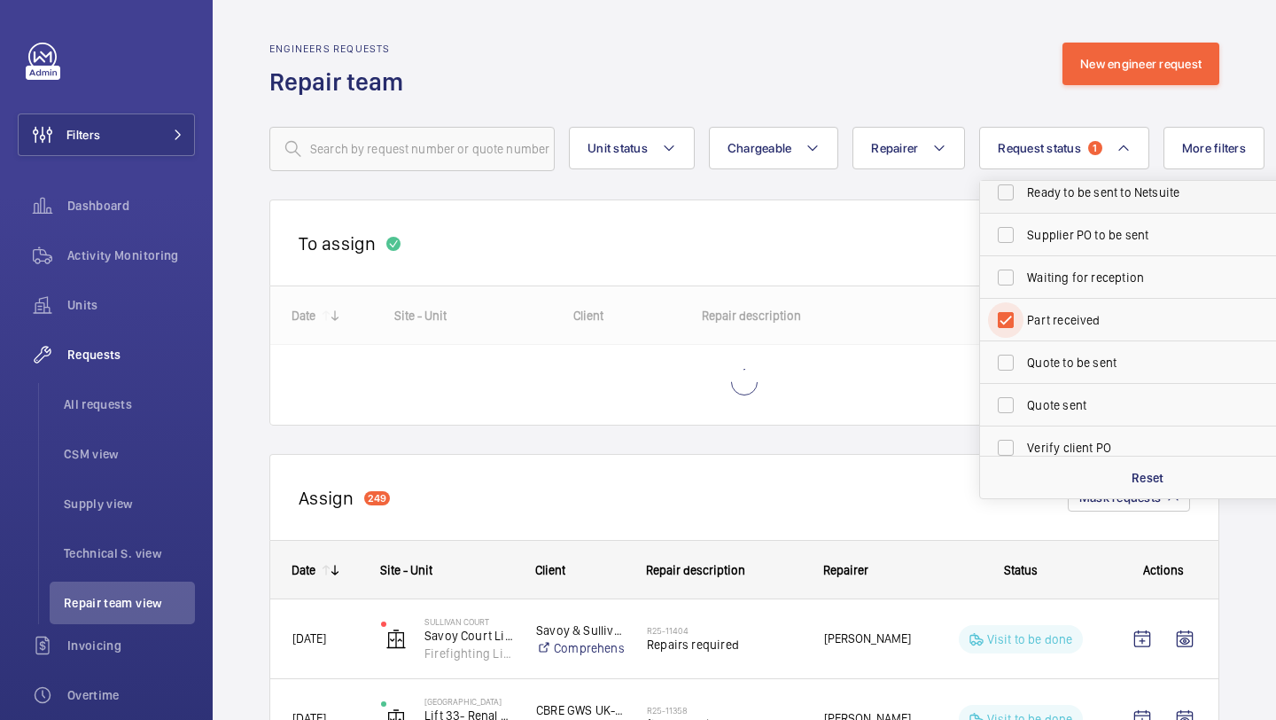
scroll to position [236, 0]
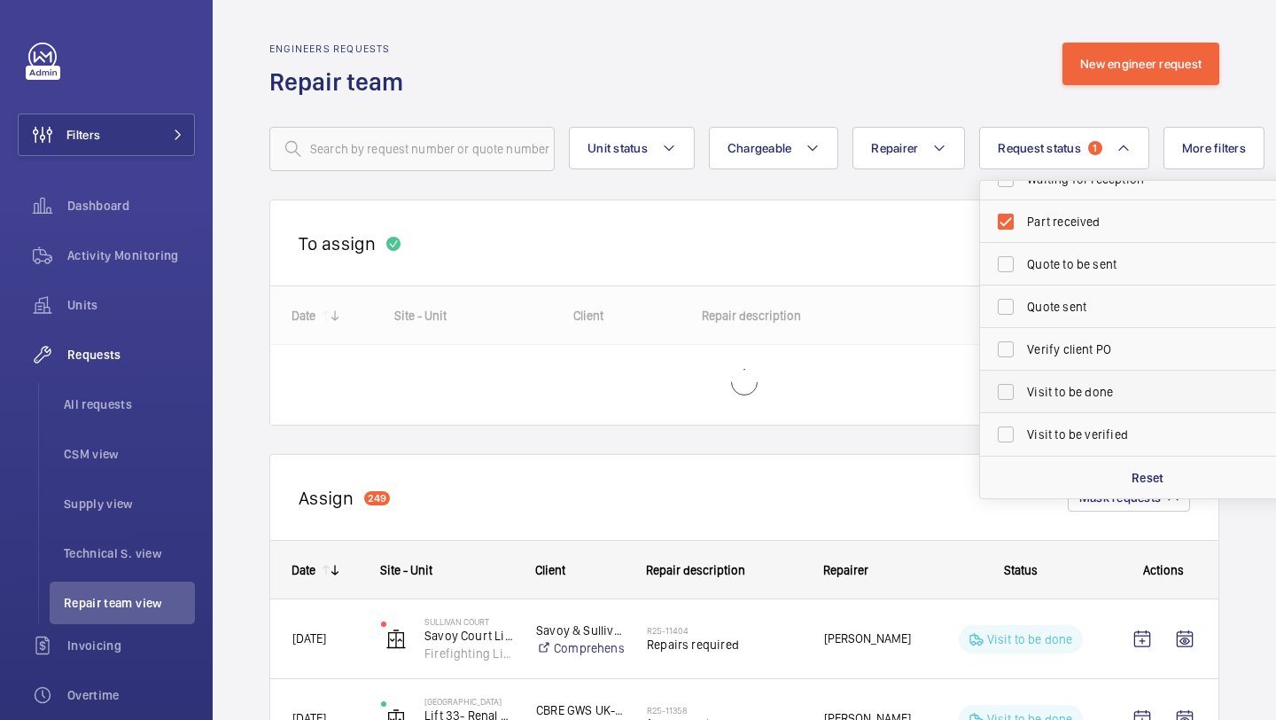
click at [1040, 390] on span "Visit to be done" at bounding box center [1149, 392] width 244 height 18
click at [1024, 390] on input "Visit to be done" at bounding box center [1005, 391] width 35 height 35
checkbox input "true"
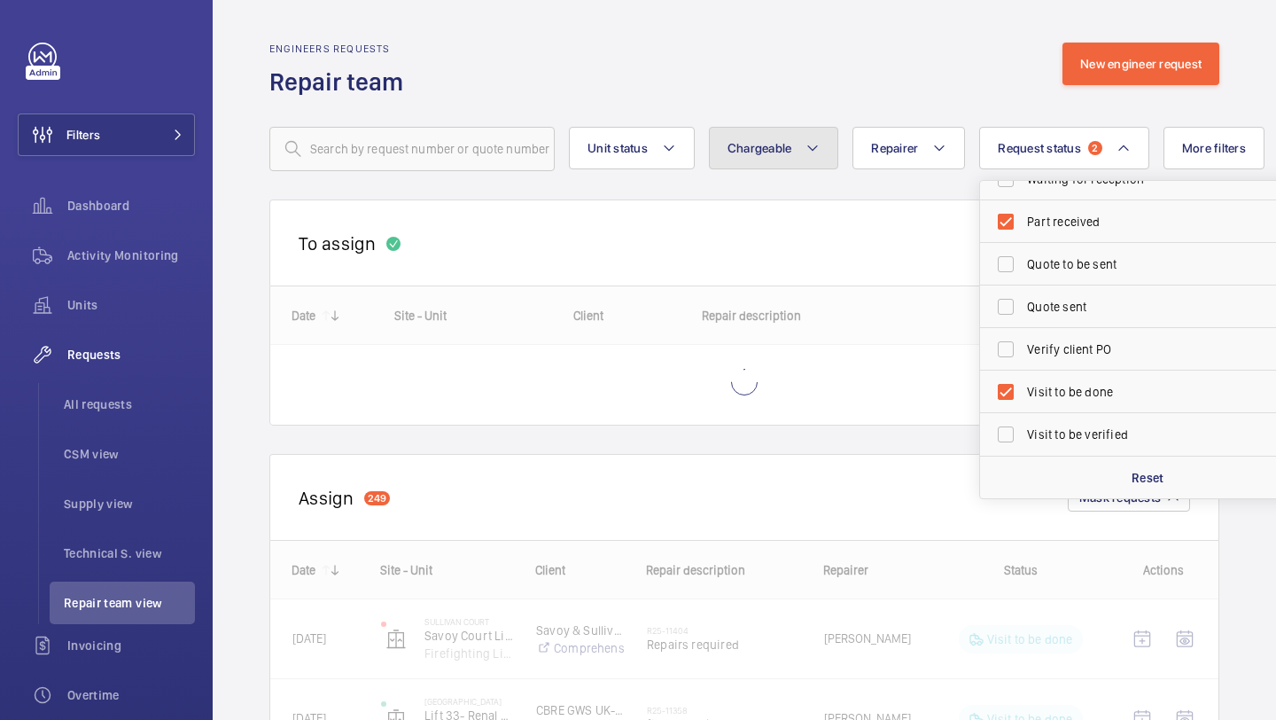
click at [764, 160] on button "Chargeable" at bounding box center [774, 148] width 130 height 43
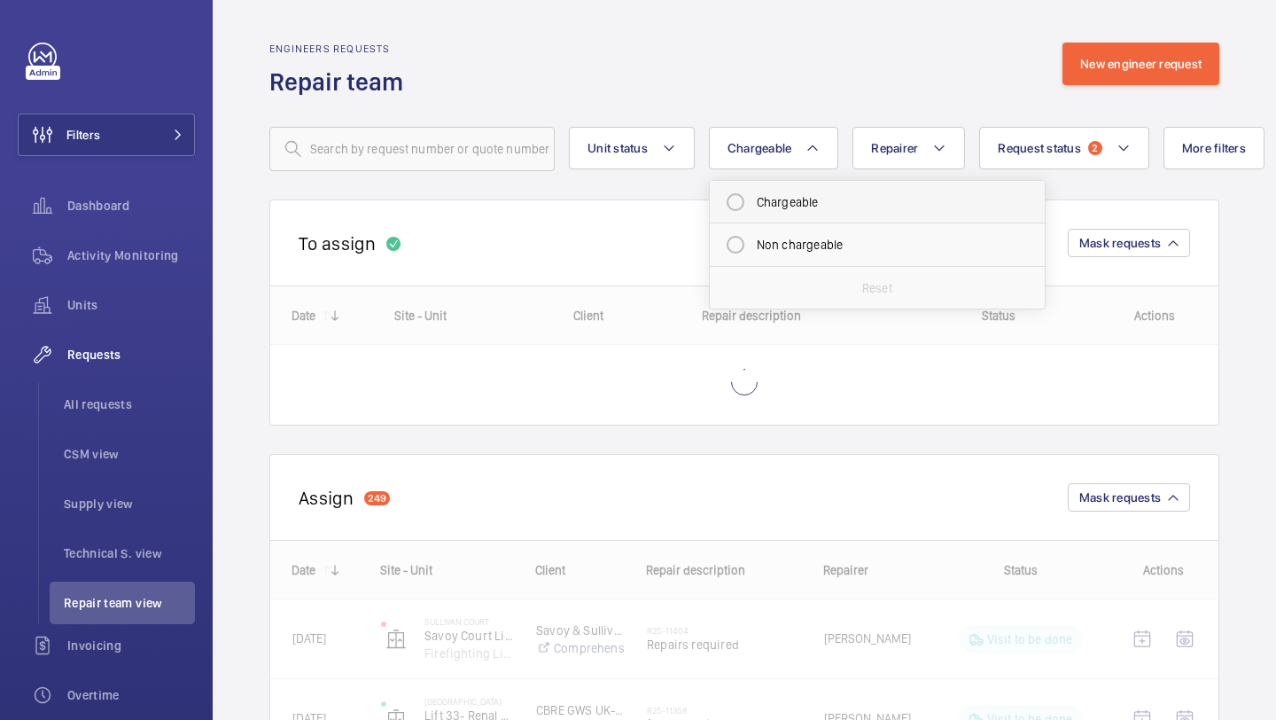
click at [768, 198] on mat-radio-button "Chargeable" at bounding box center [877, 201] width 319 height 35
radio input "true"
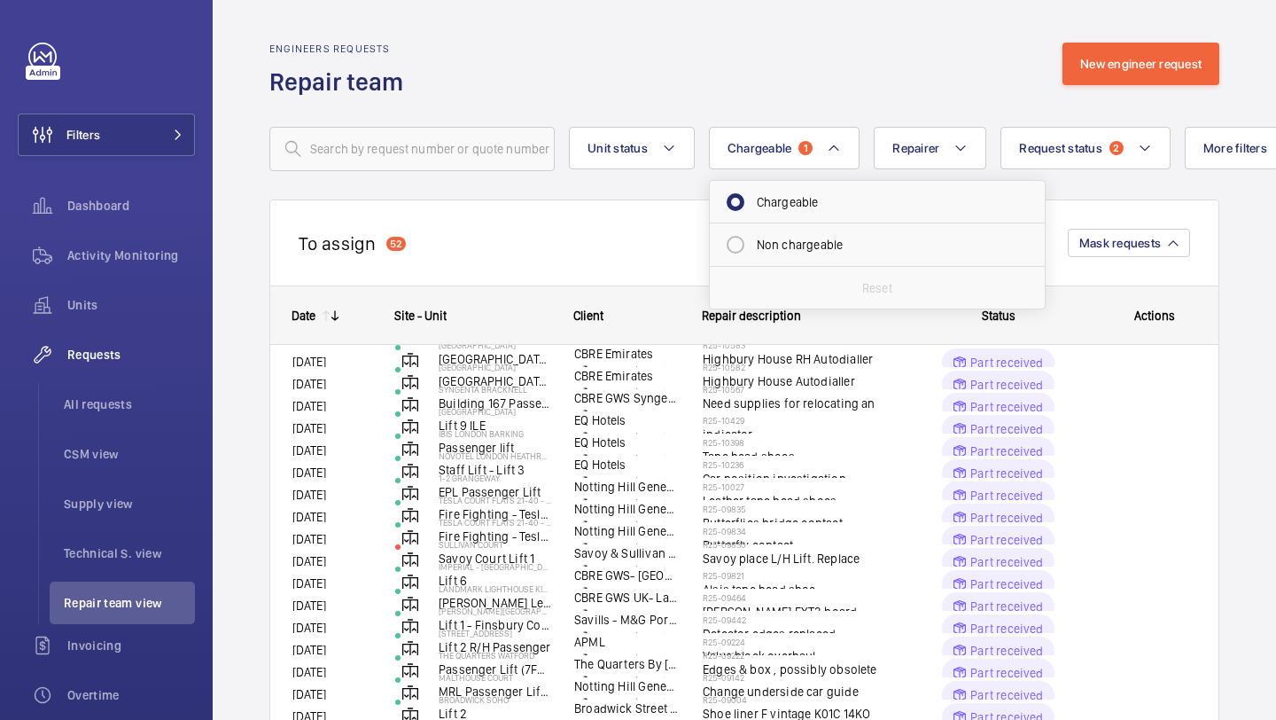
click at [821, 90] on div "Engineers requests Repair team New engineer request" at bounding box center [744, 71] width 950 height 56
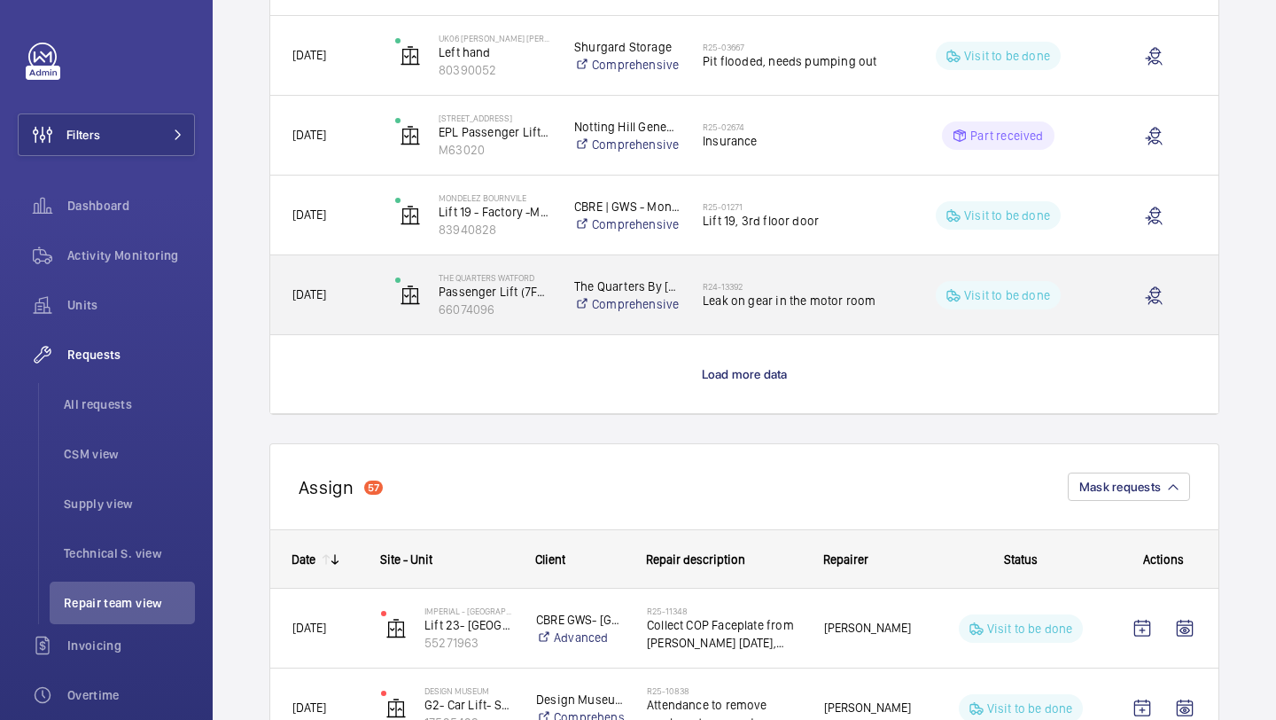
scroll to position [1467, 0]
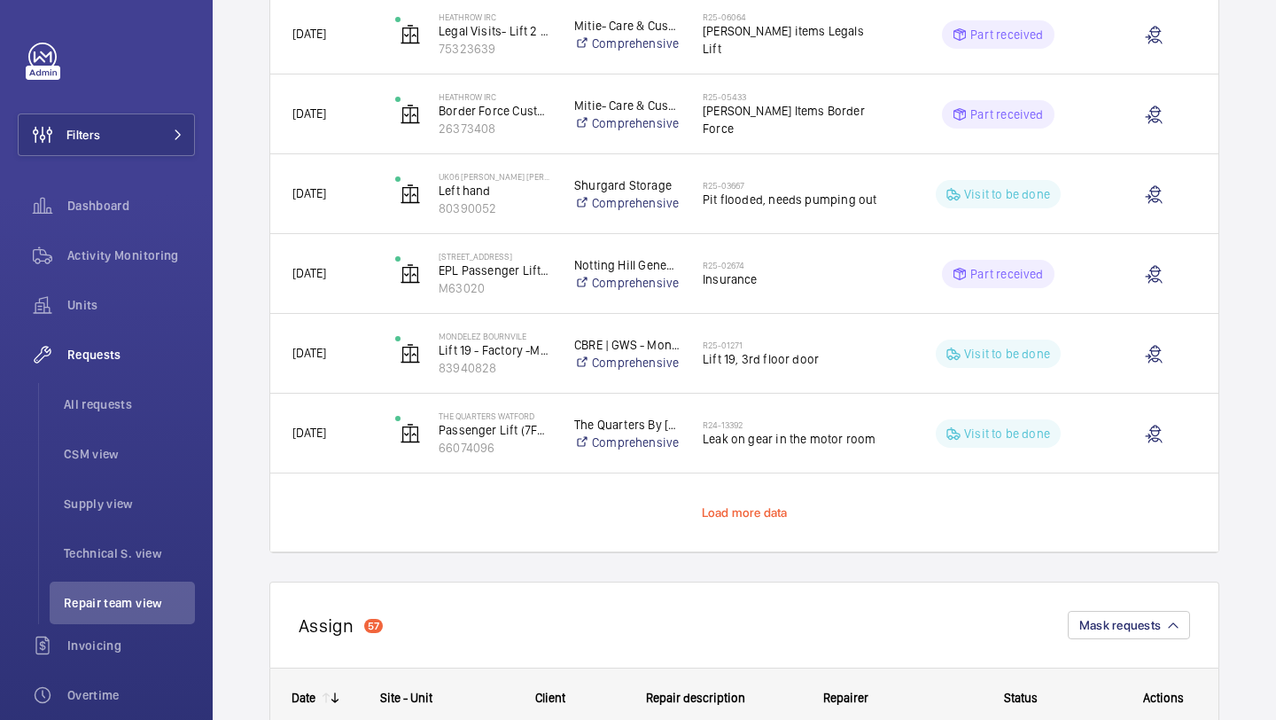
click at [728, 519] on span "Load more data" at bounding box center [745, 512] width 86 height 14
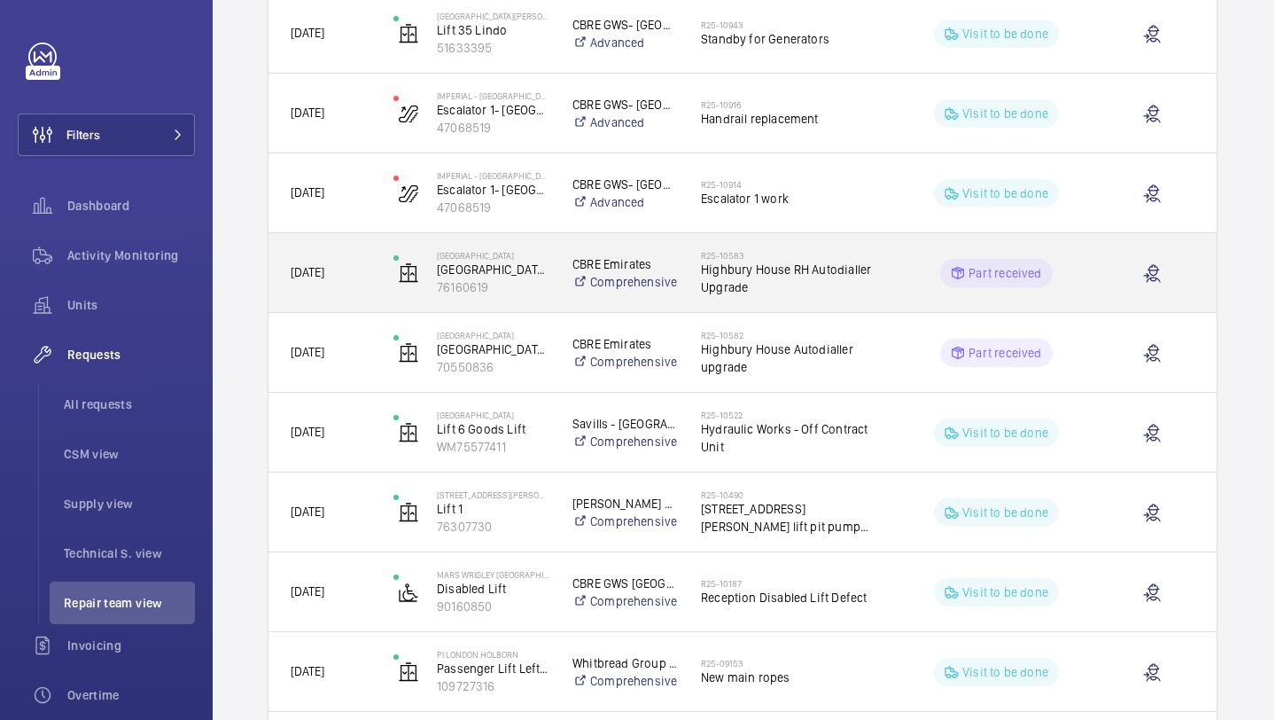
scroll to position [440, 2]
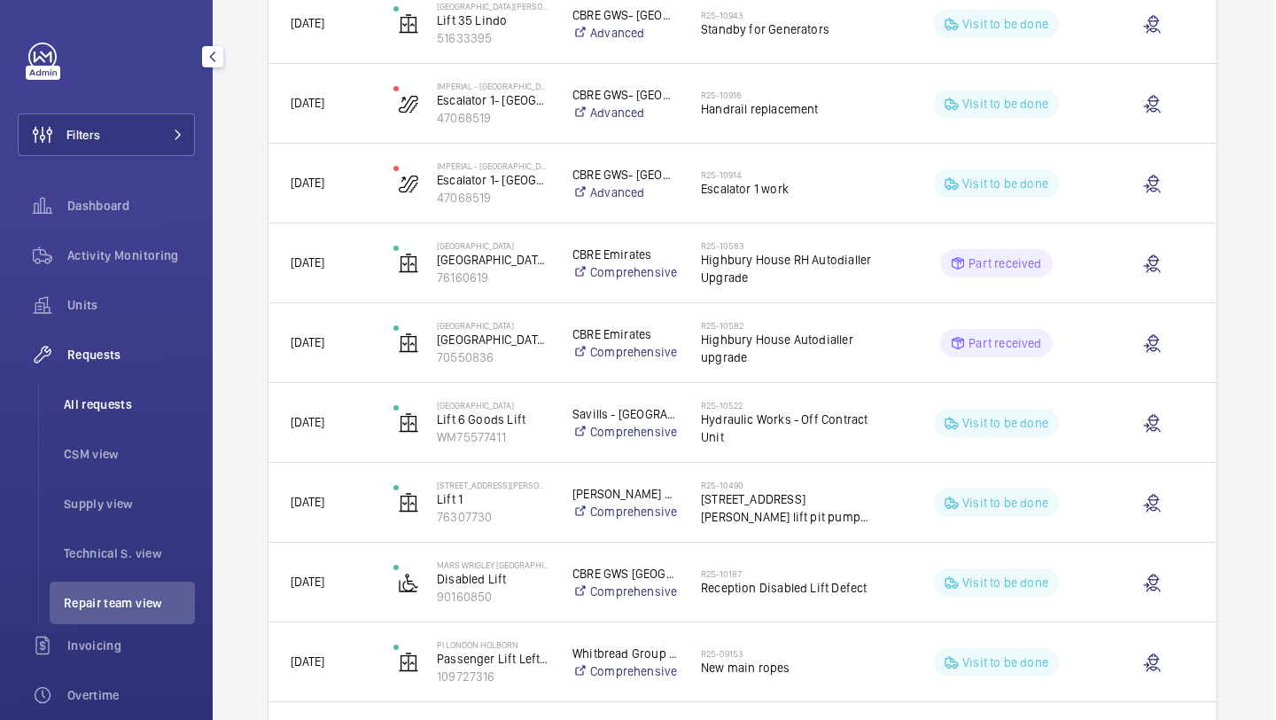
click at [127, 417] on li "All requests" at bounding box center [122, 404] width 145 height 43
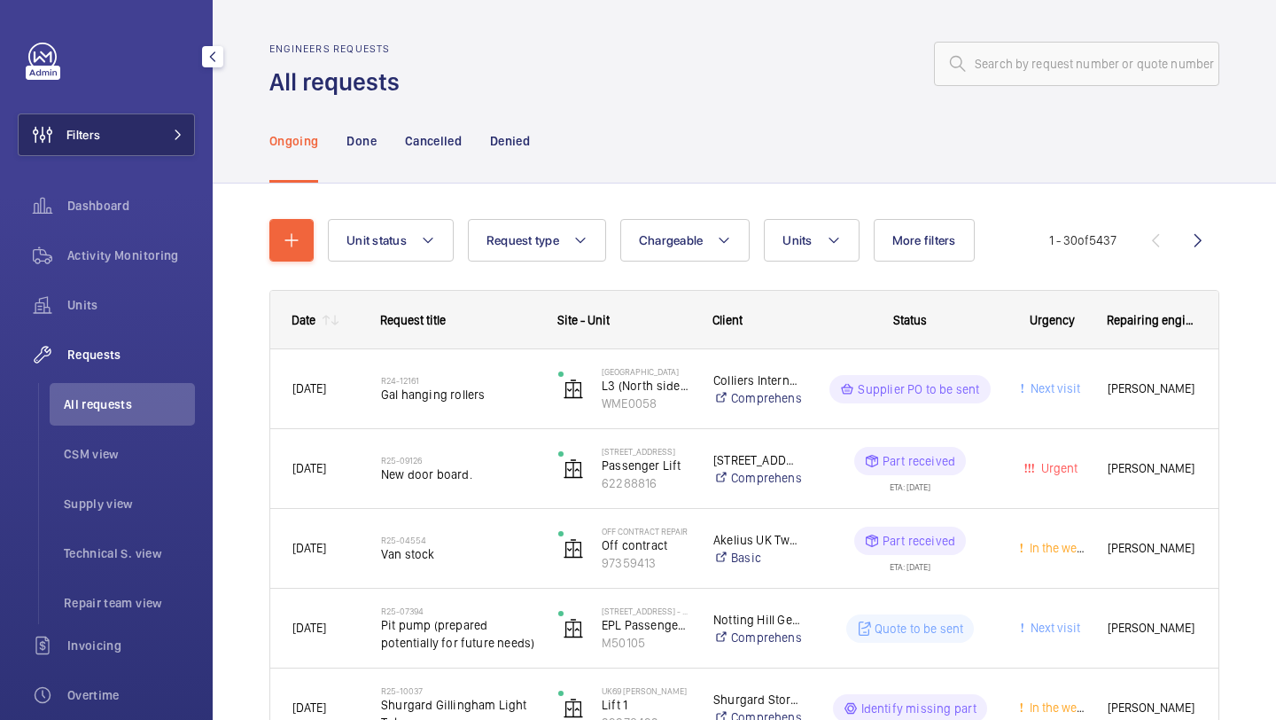
click at [153, 120] on button "Filters" at bounding box center [106, 134] width 177 height 43
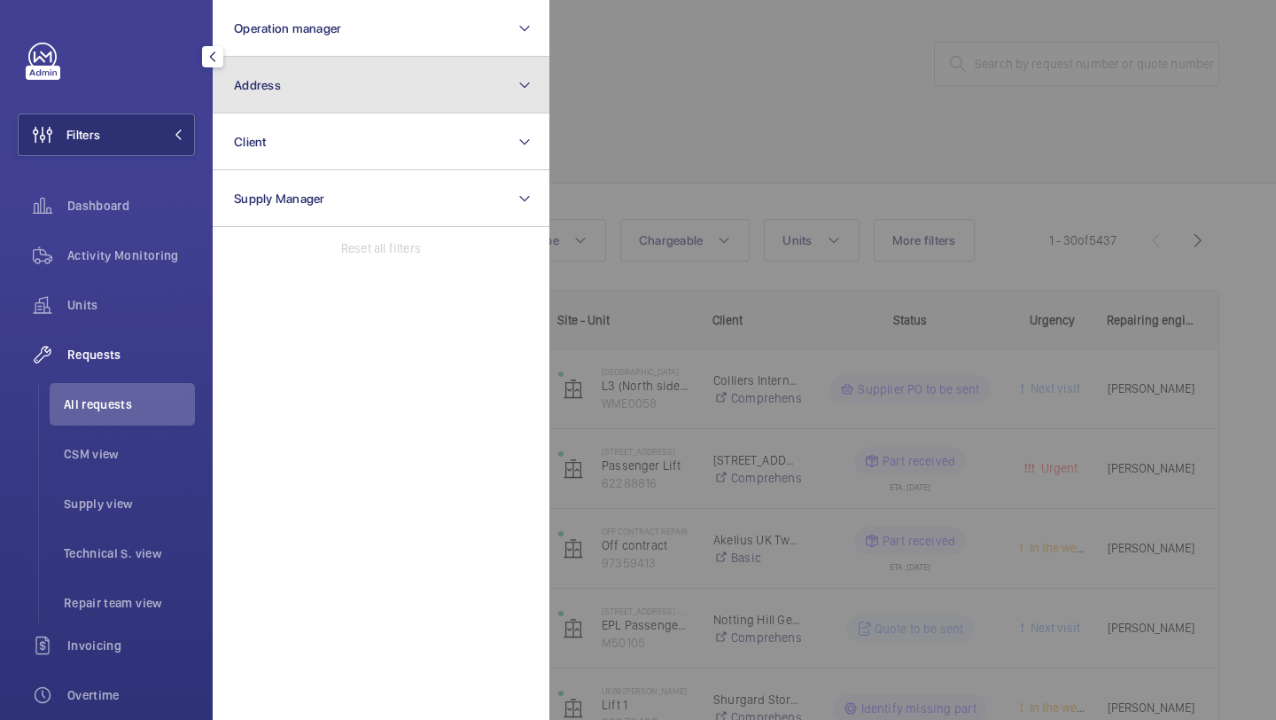
click at [301, 82] on button "Address" at bounding box center [381, 85] width 337 height 57
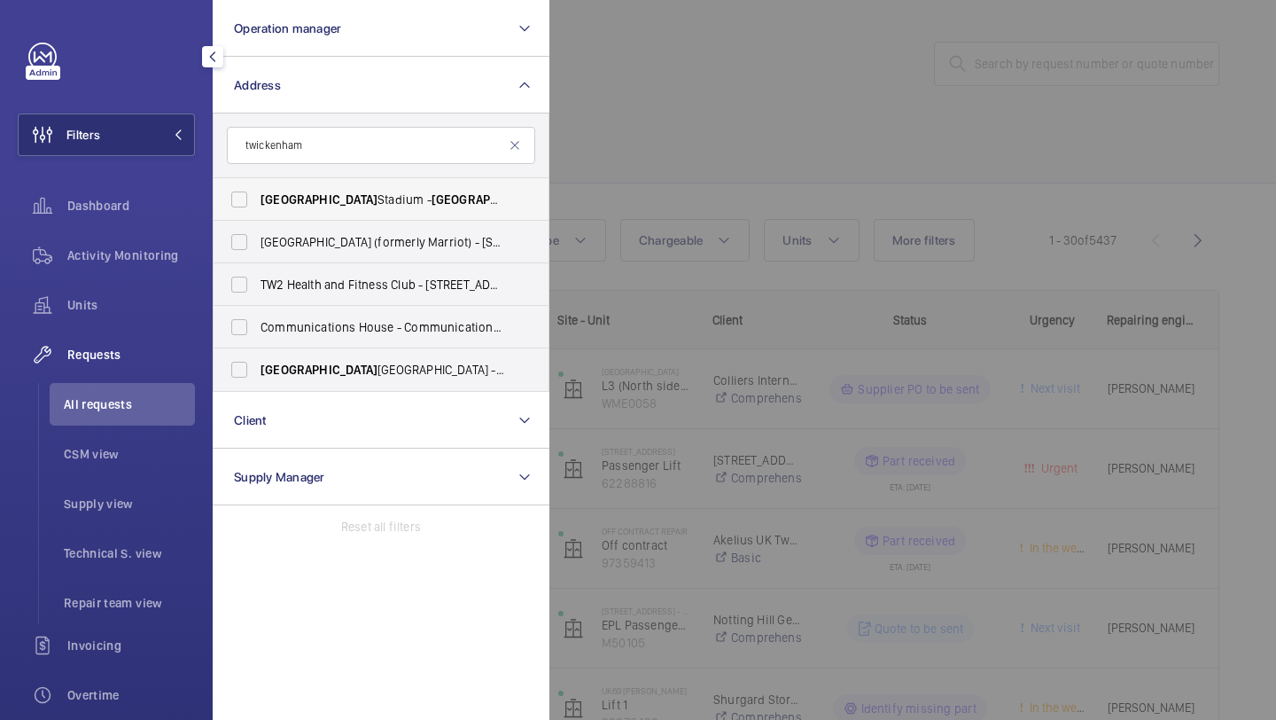
type input "twickenham"
click at [322, 205] on span "Twickenham" at bounding box center [319, 199] width 117 height 14
click at [257, 205] on input "Twickenham Stadium - Twickenham Stadium, TWICKENHAM TW2 7BA" at bounding box center [239, 199] width 35 height 35
checkbox input "true"
click at [635, 175] on div at bounding box center [1187, 360] width 1276 height 720
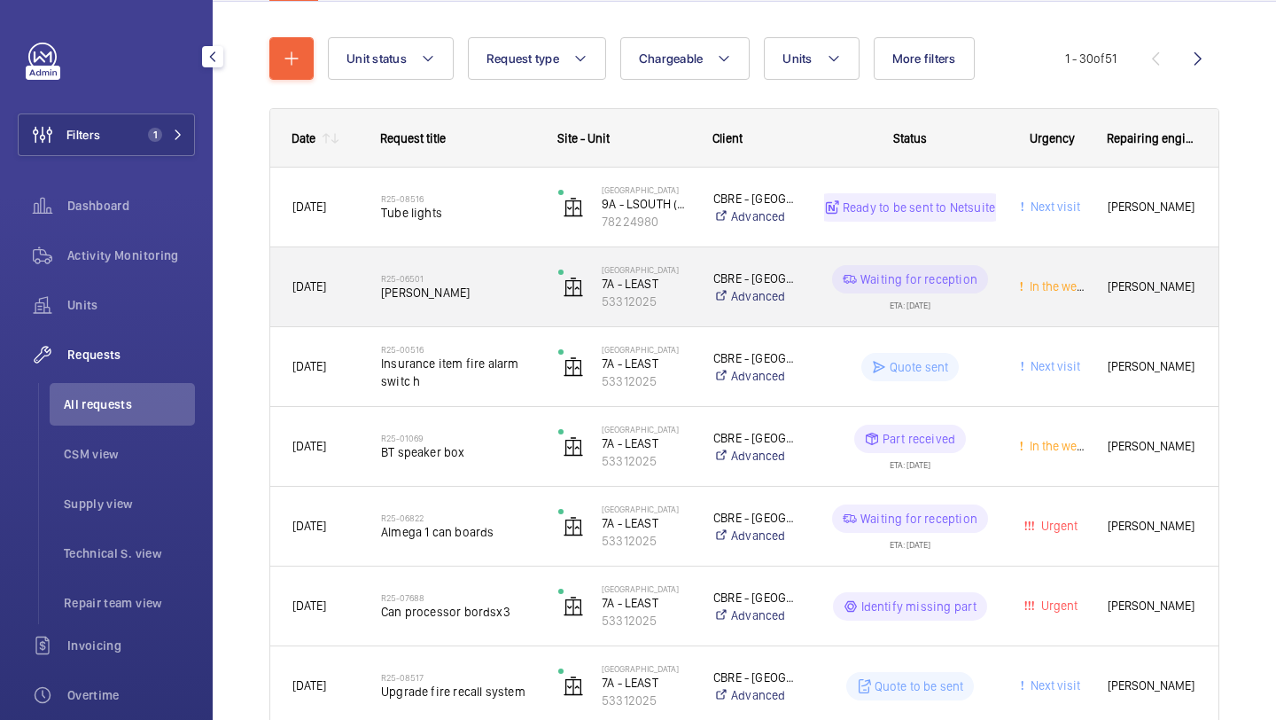
scroll to position [114, 0]
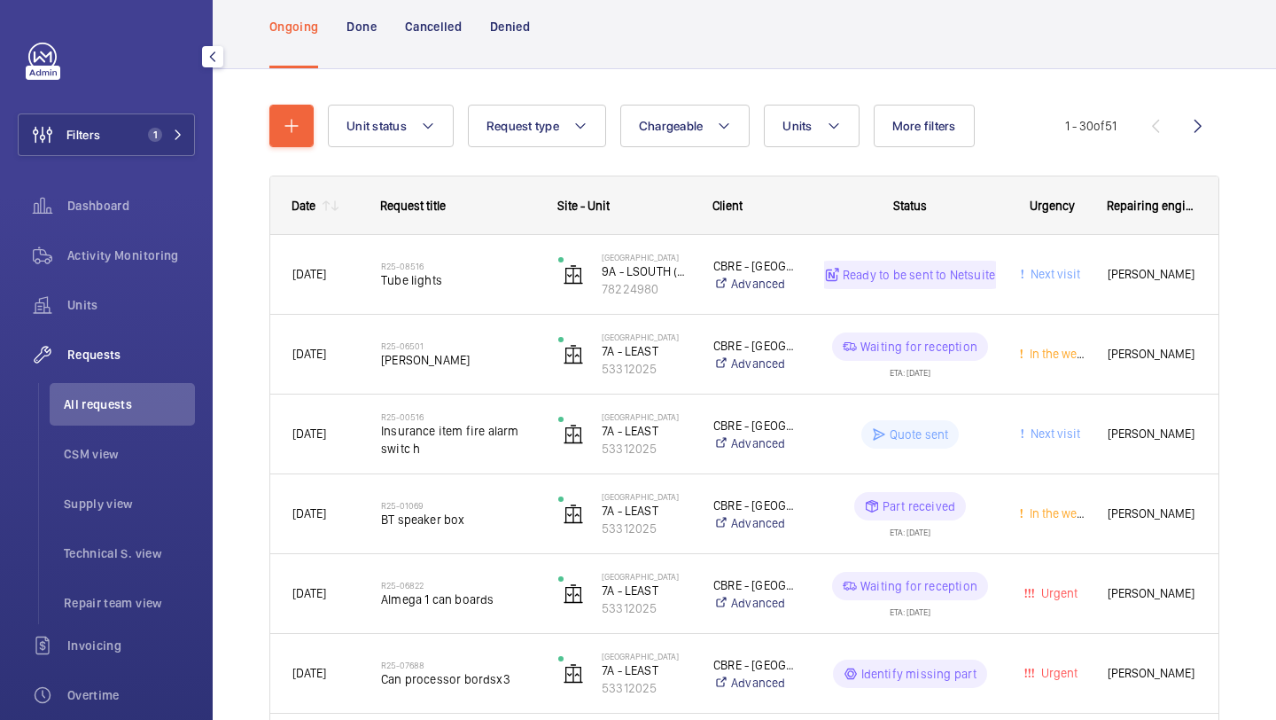
click at [681, 137] on button "Chargeable" at bounding box center [685, 126] width 130 height 43
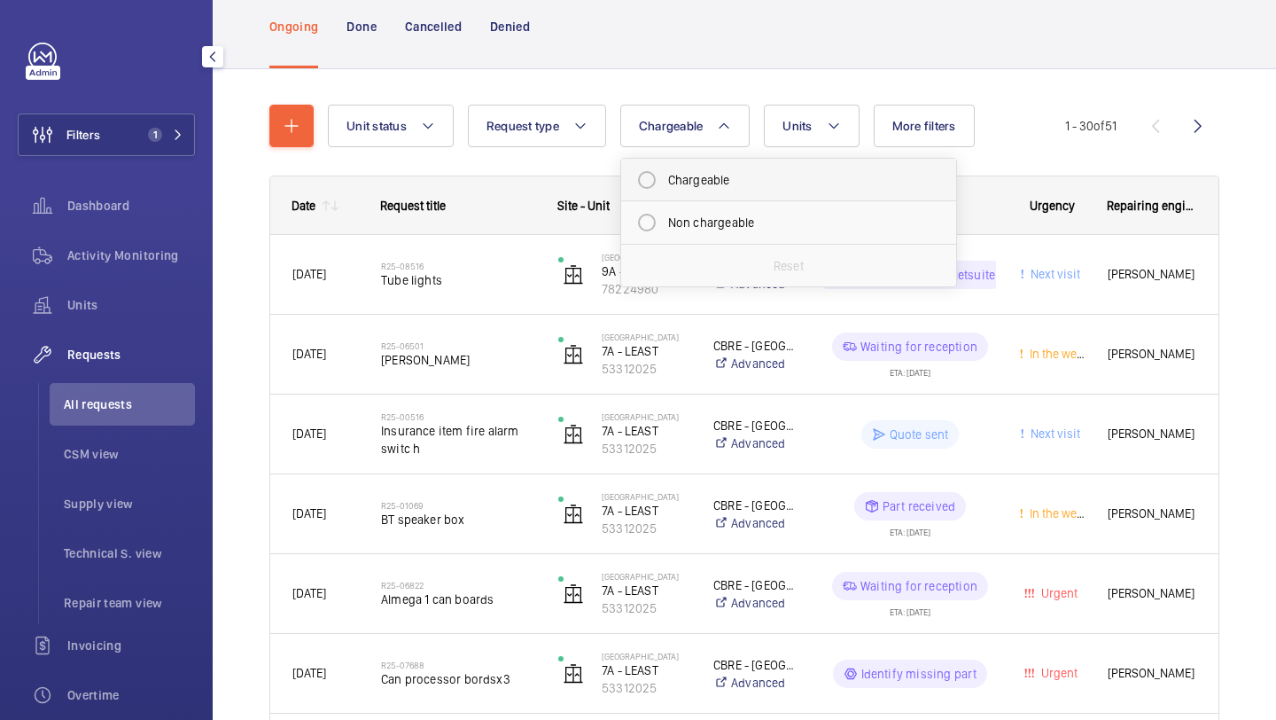
click at [691, 178] on mat-radio-button "Chargeable" at bounding box center [788, 179] width 319 height 35
radio input "true"
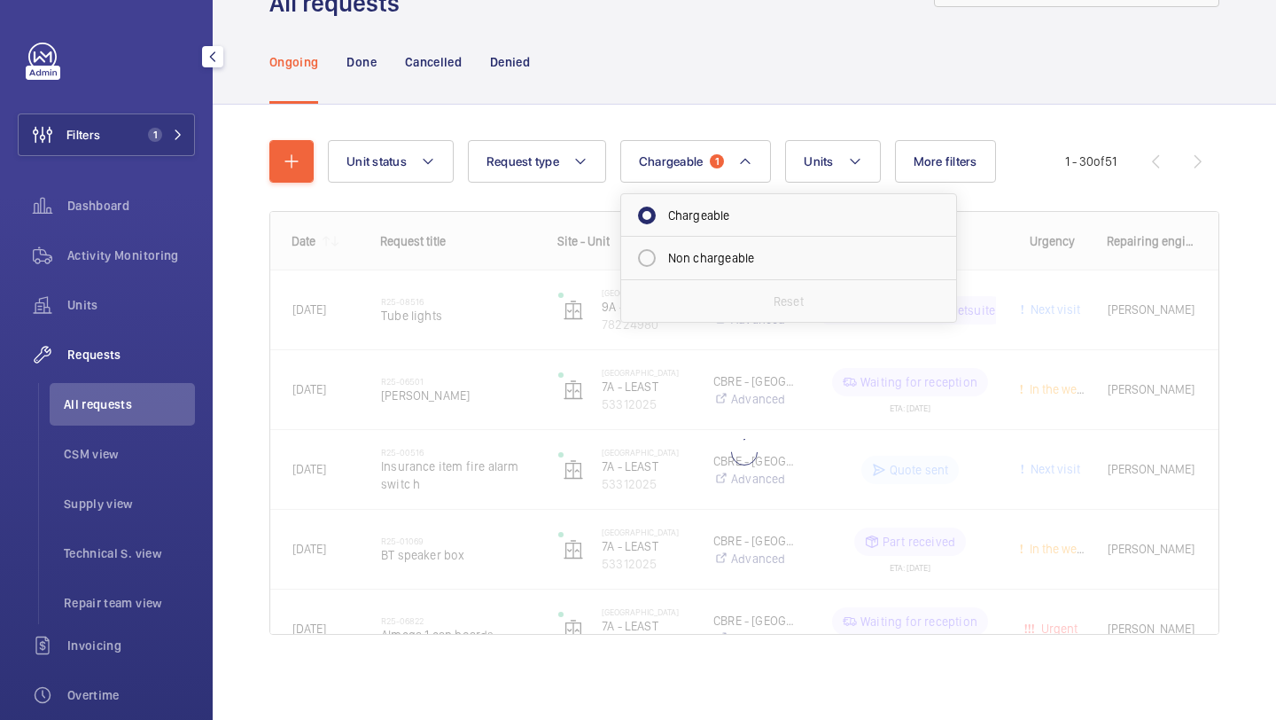
click at [736, 114] on div "Unit status Request type Chargeable 1 Chargeable Non chargeable Reset Units Mor…" at bounding box center [744, 394] width 950 height 565
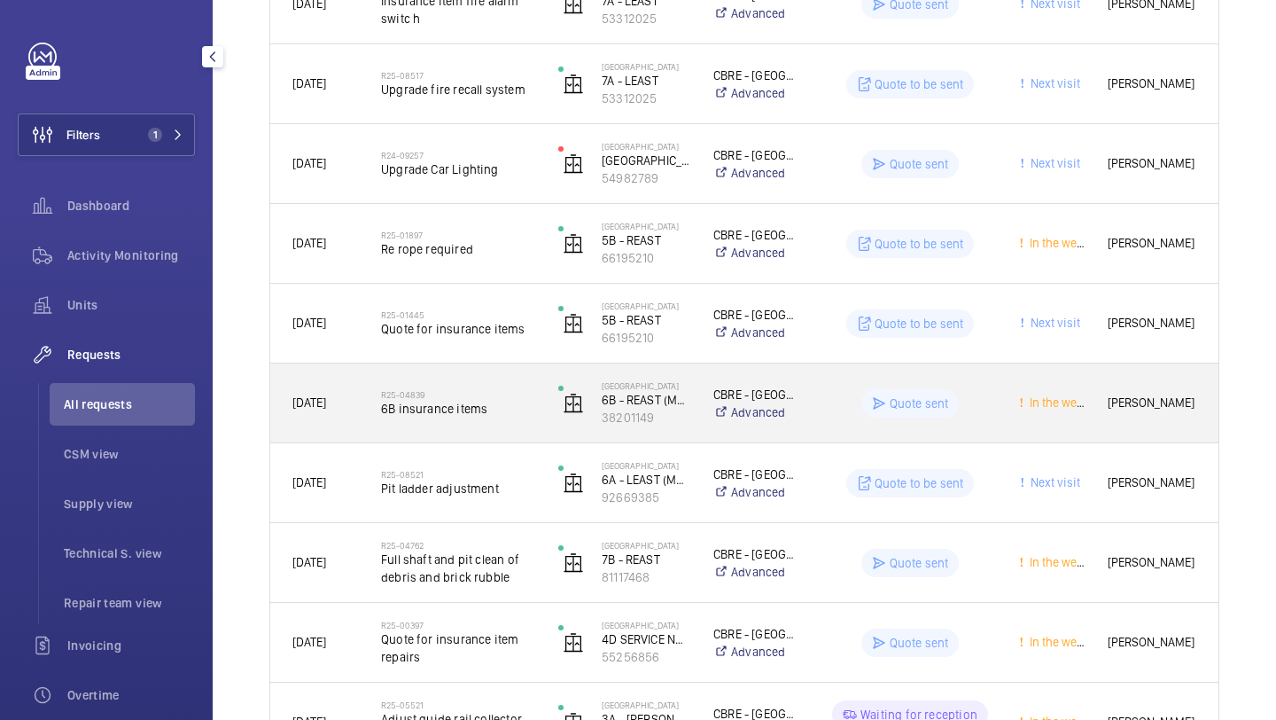
scroll to position [481, 0]
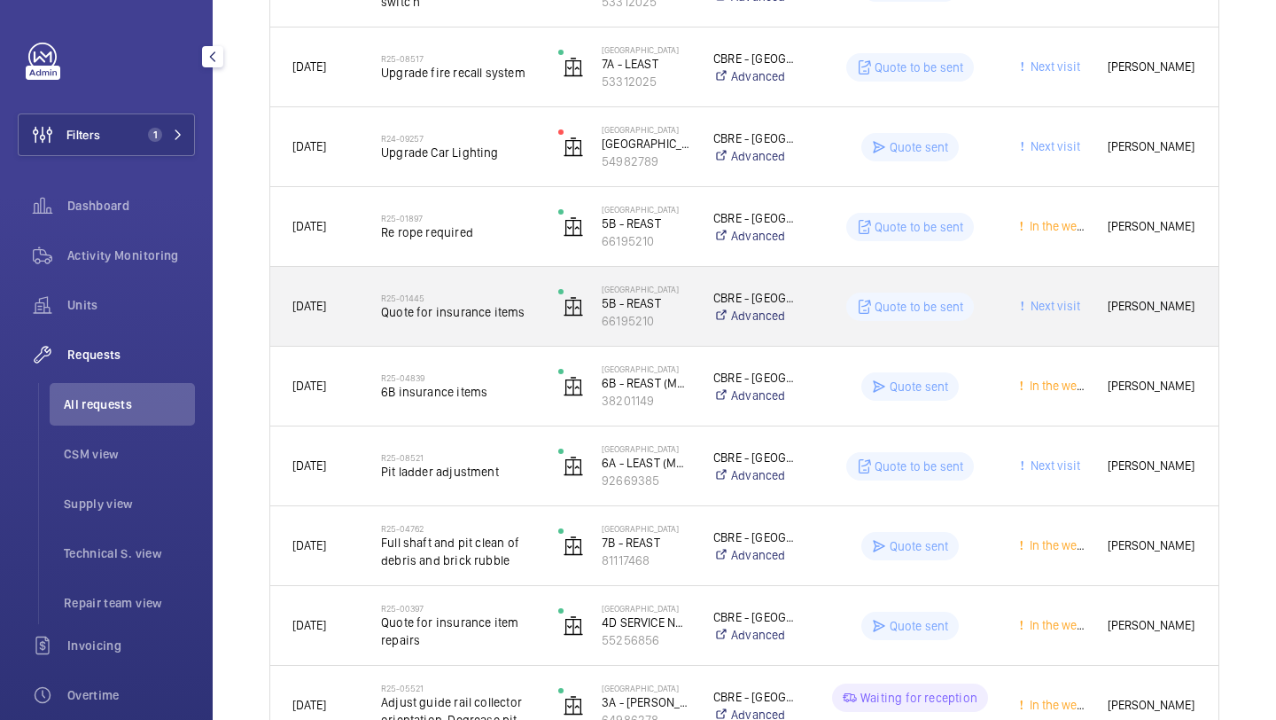
click at [523, 300] on h2 "R25-01445" at bounding box center [458, 297] width 154 height 11
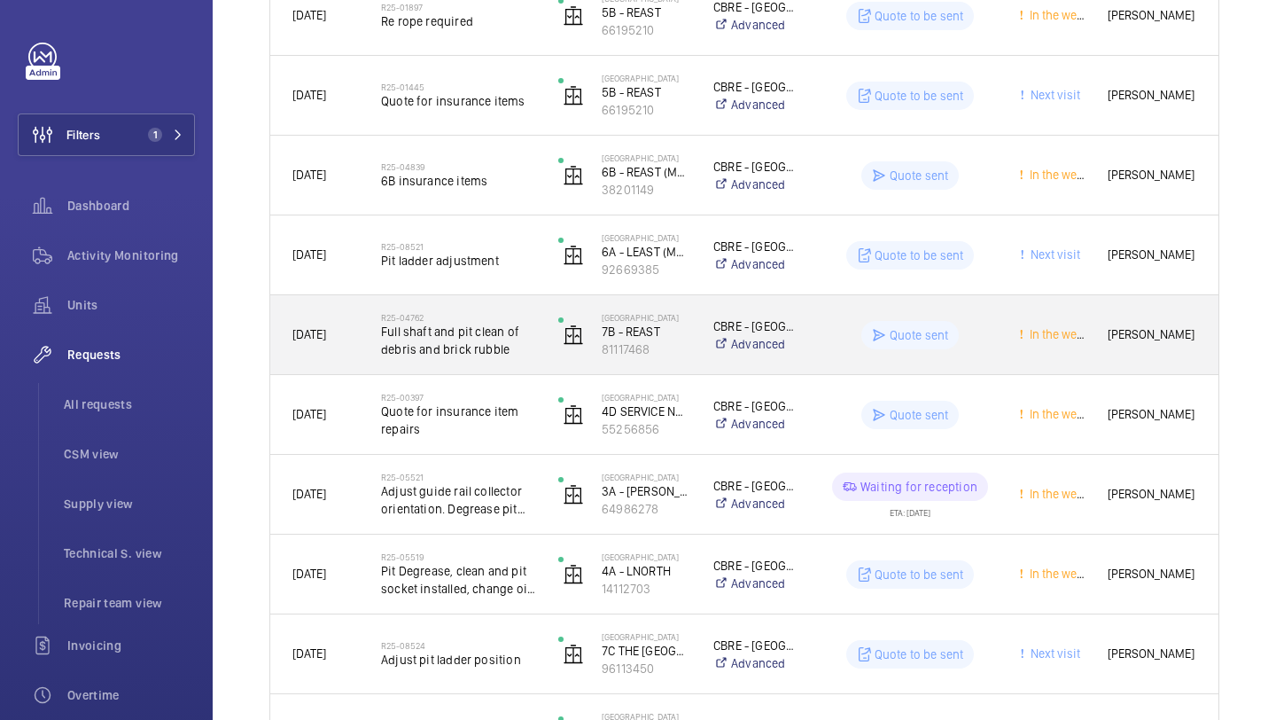
scroll to position [708, 0]
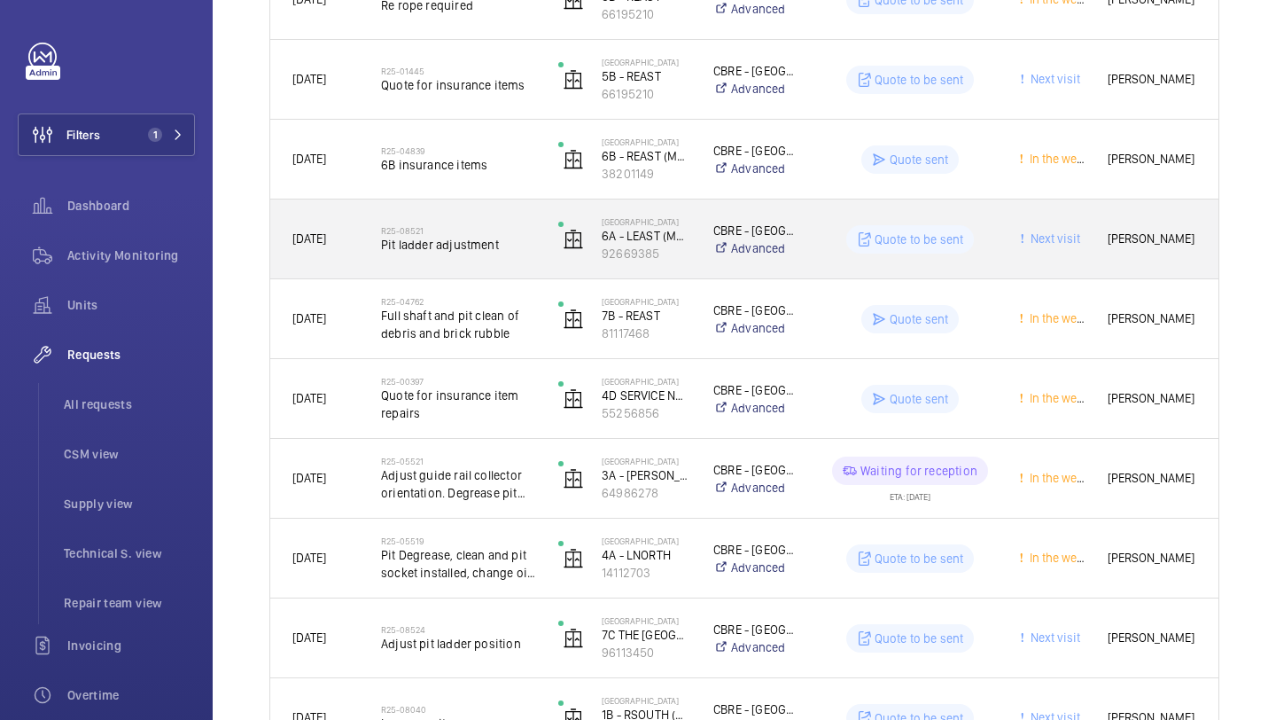
click at [528, 256] on div "R25-08521 Pit ladder adjustment" at bounding box center [458, 239] width 154 height 51
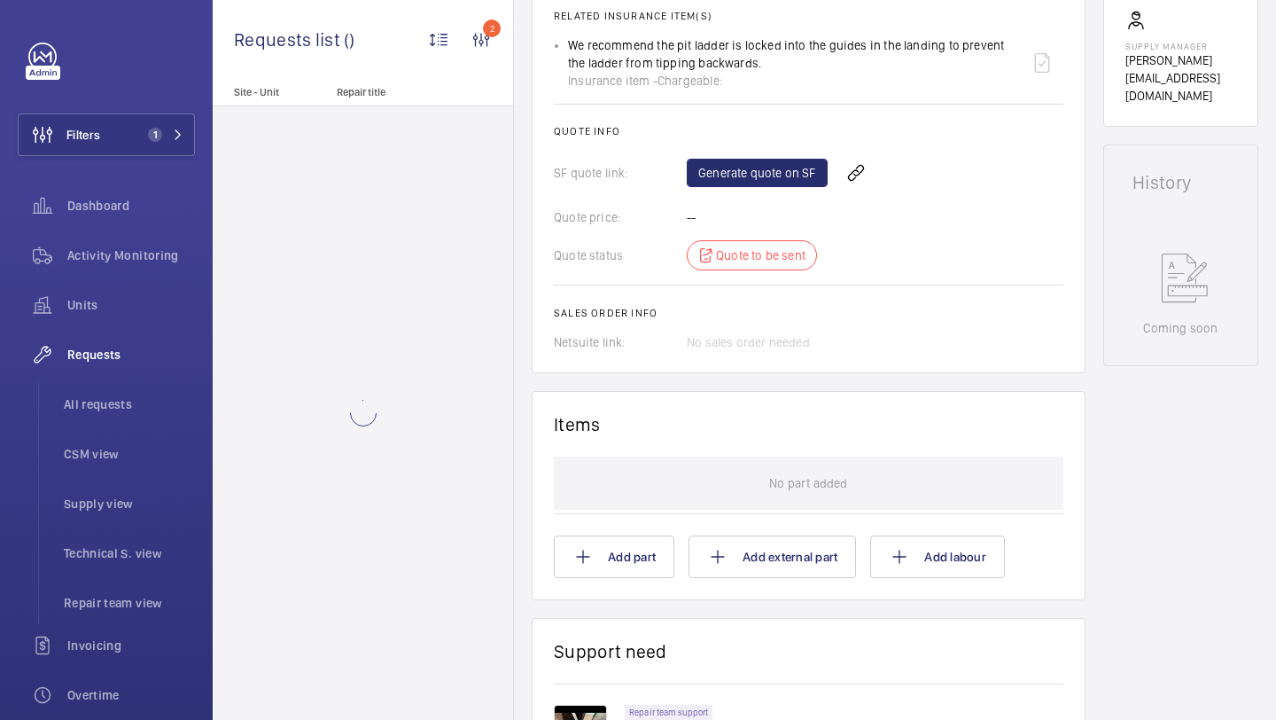
scroll to position [1017, 0]
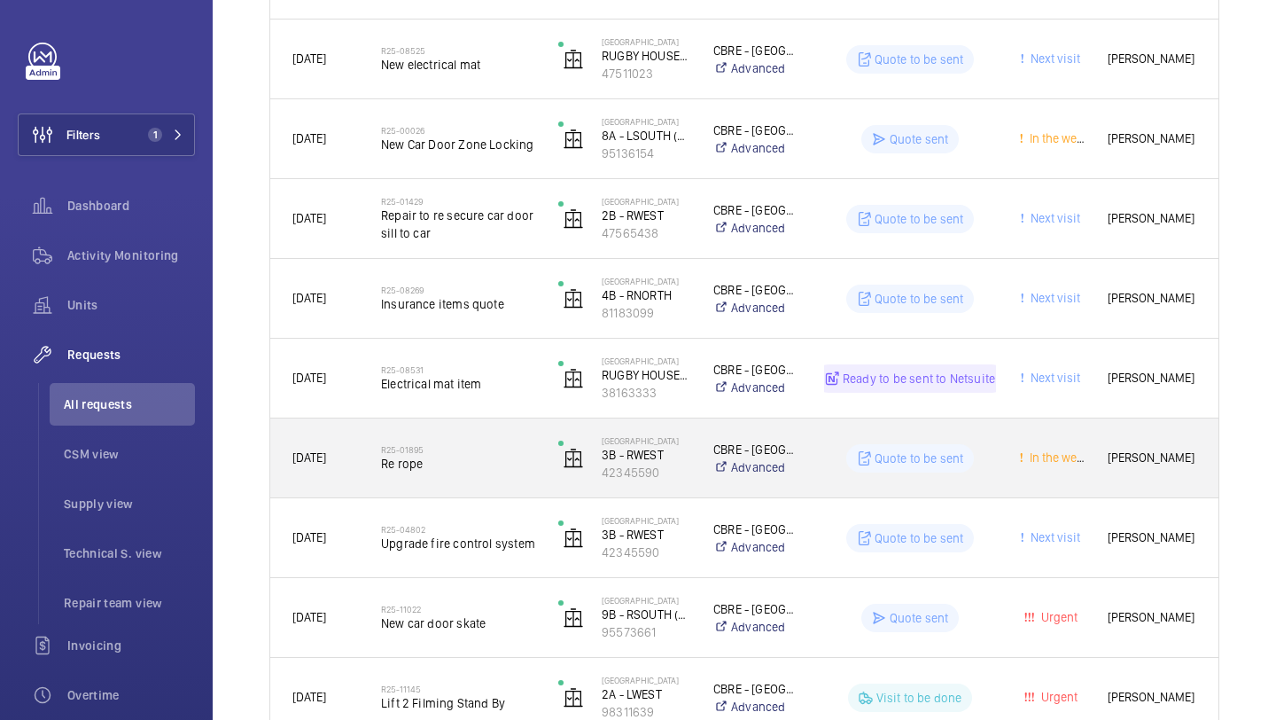
scroll to position [1607, 0]
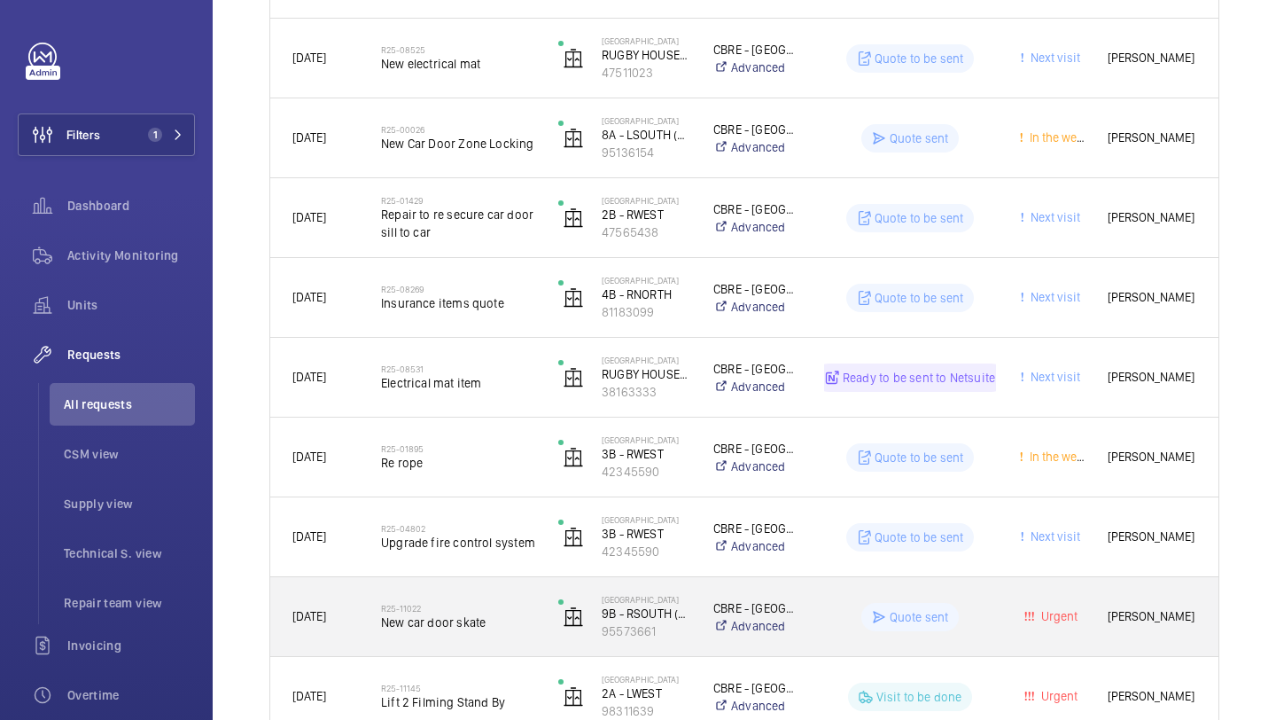
click at [509, 606] on h2 "R25-11022" at bounding box center [458, 608] width 154 height 11
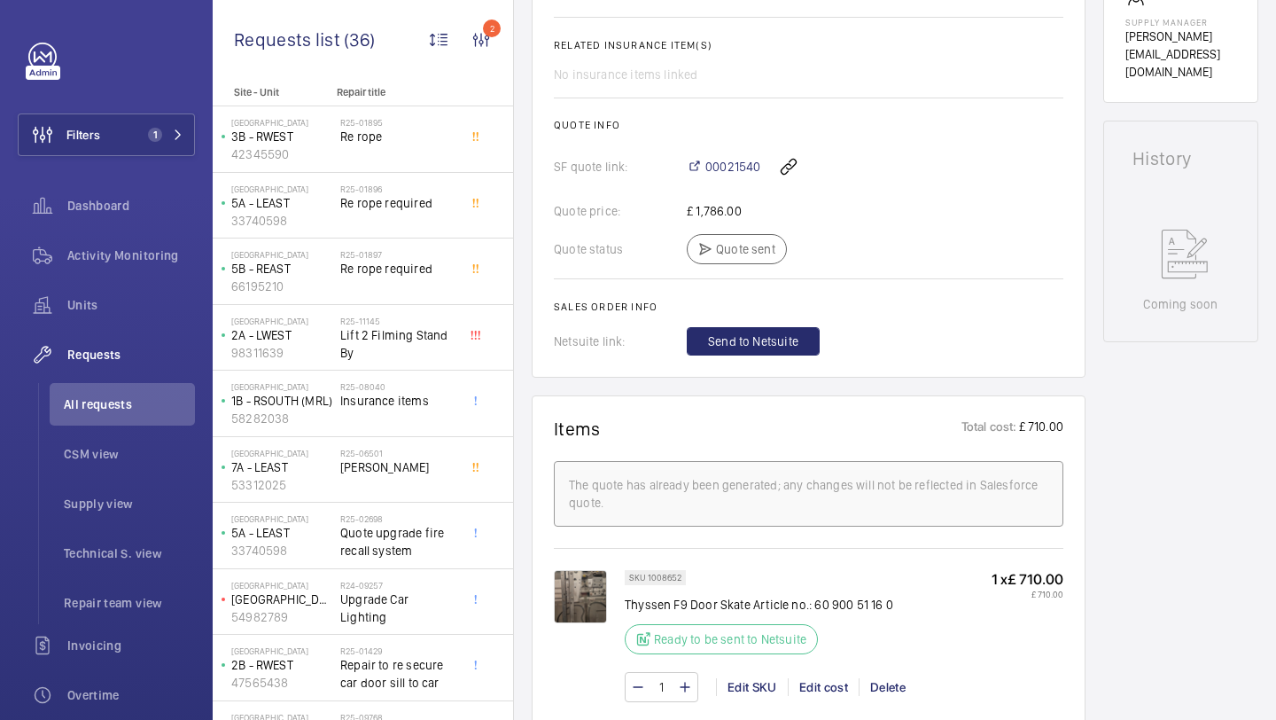
scroll to position [776, 0]
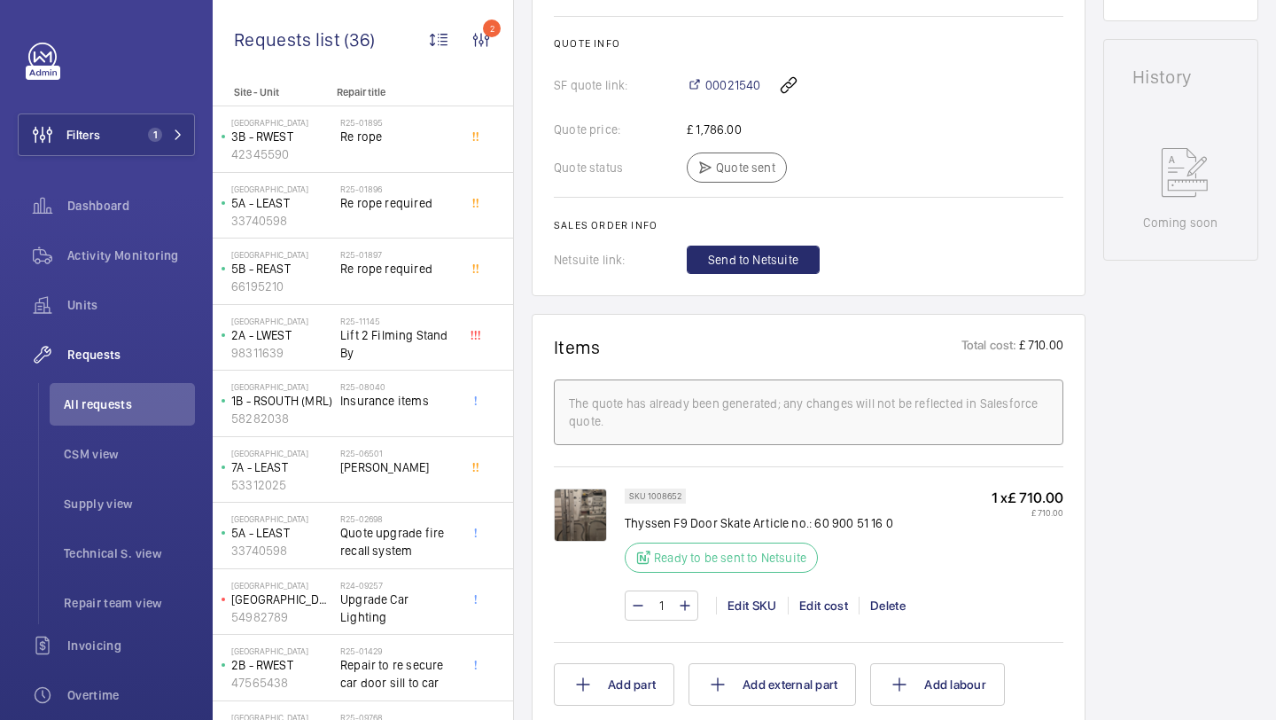
click at [571, 526] on img at bounding box center [580, 514] width 53 height 53
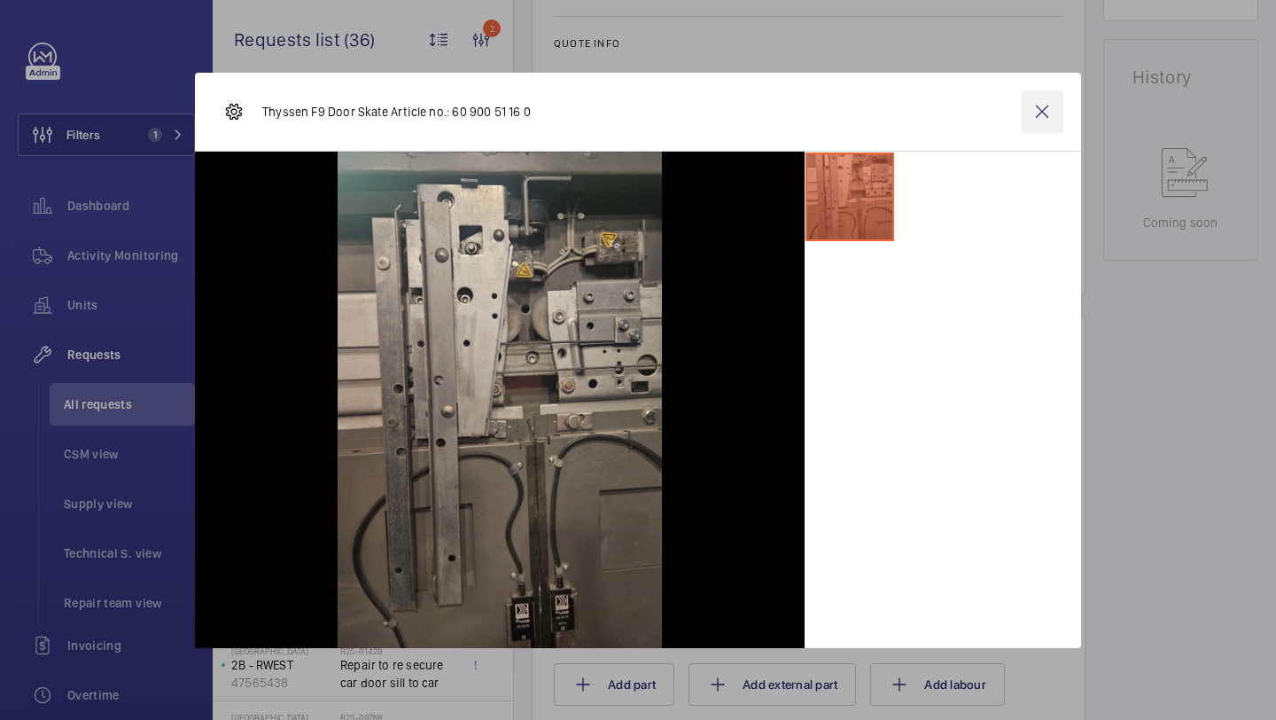
click at [1037, 106] on wm-front-icon-button at bounding box center [1042, 111] width 43 height 43
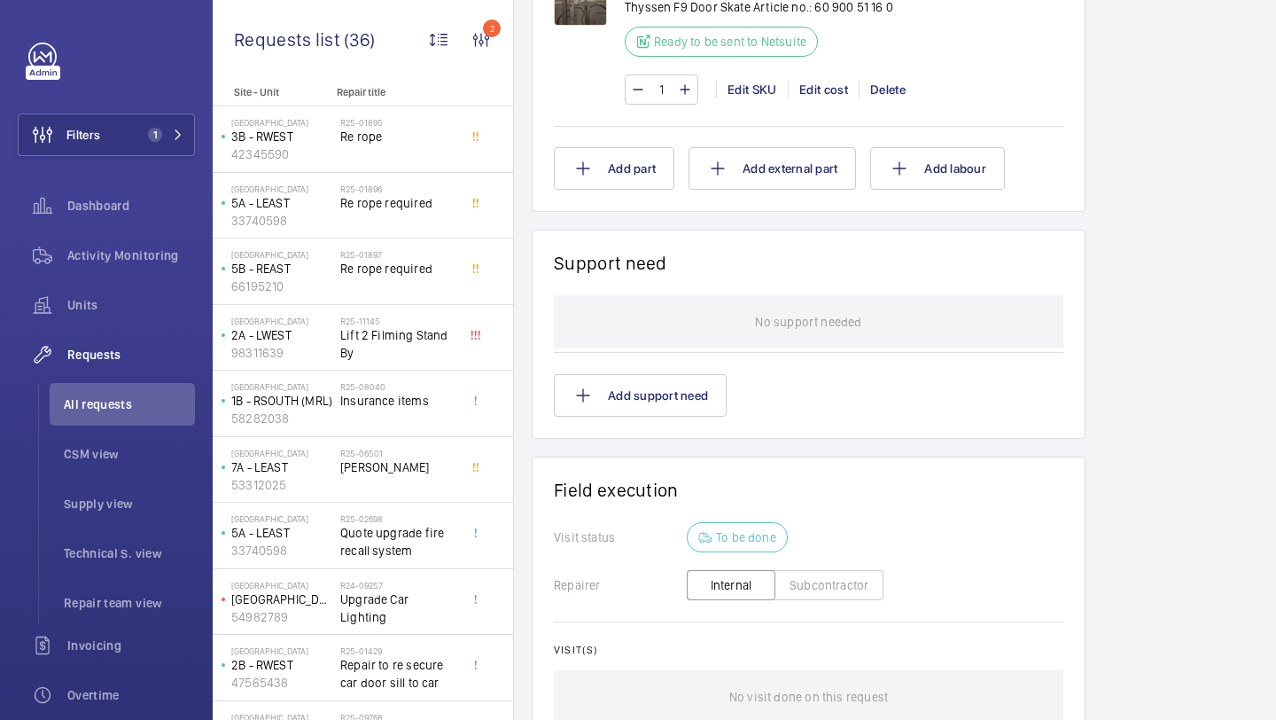
scroll to position [1501, 0]
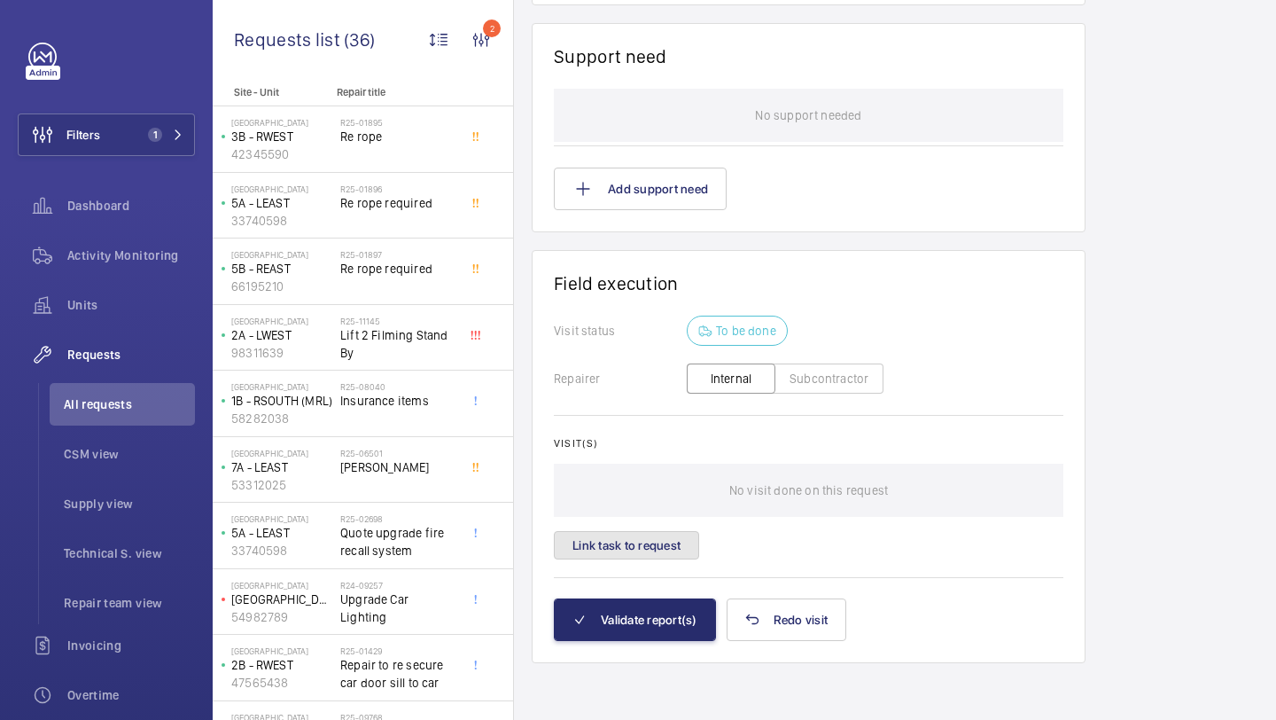
click at [635, 554] on button "Link task to request" at bounding box center [626, 545] width 145 height 28
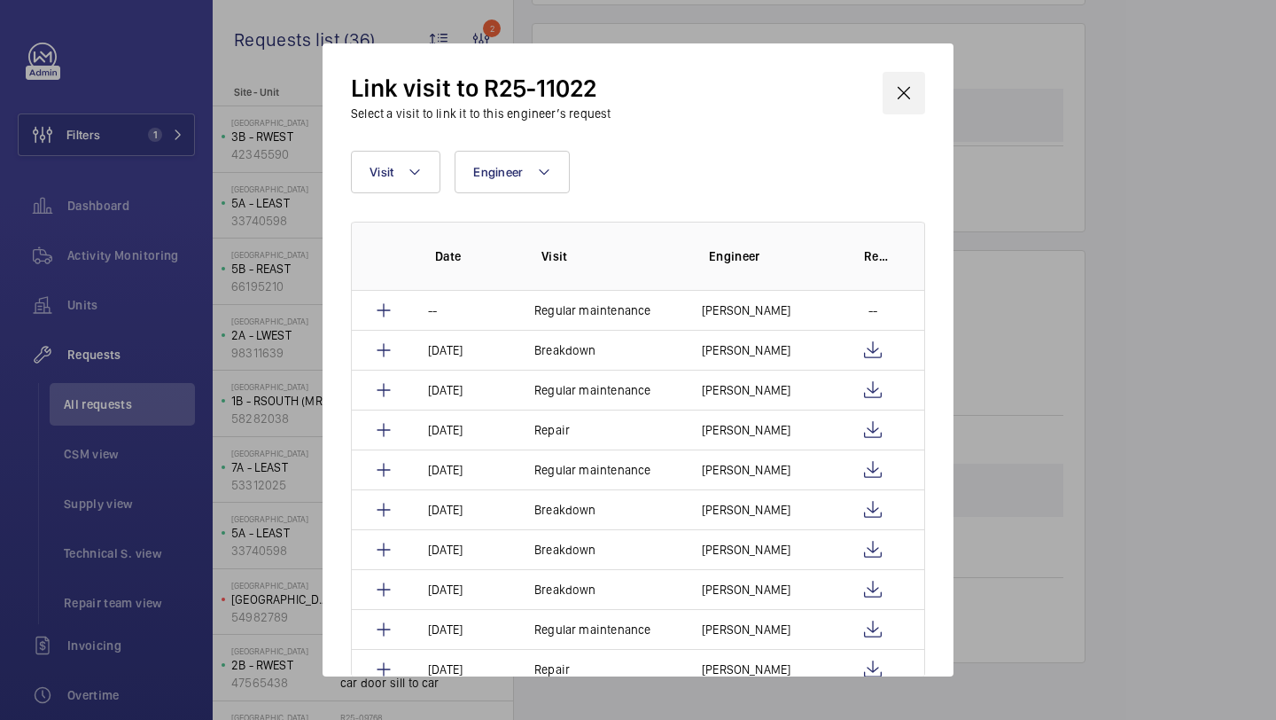
click at [919, 98] on wm-front-icon-button at bounding box center [904, 93] width 43 height 43
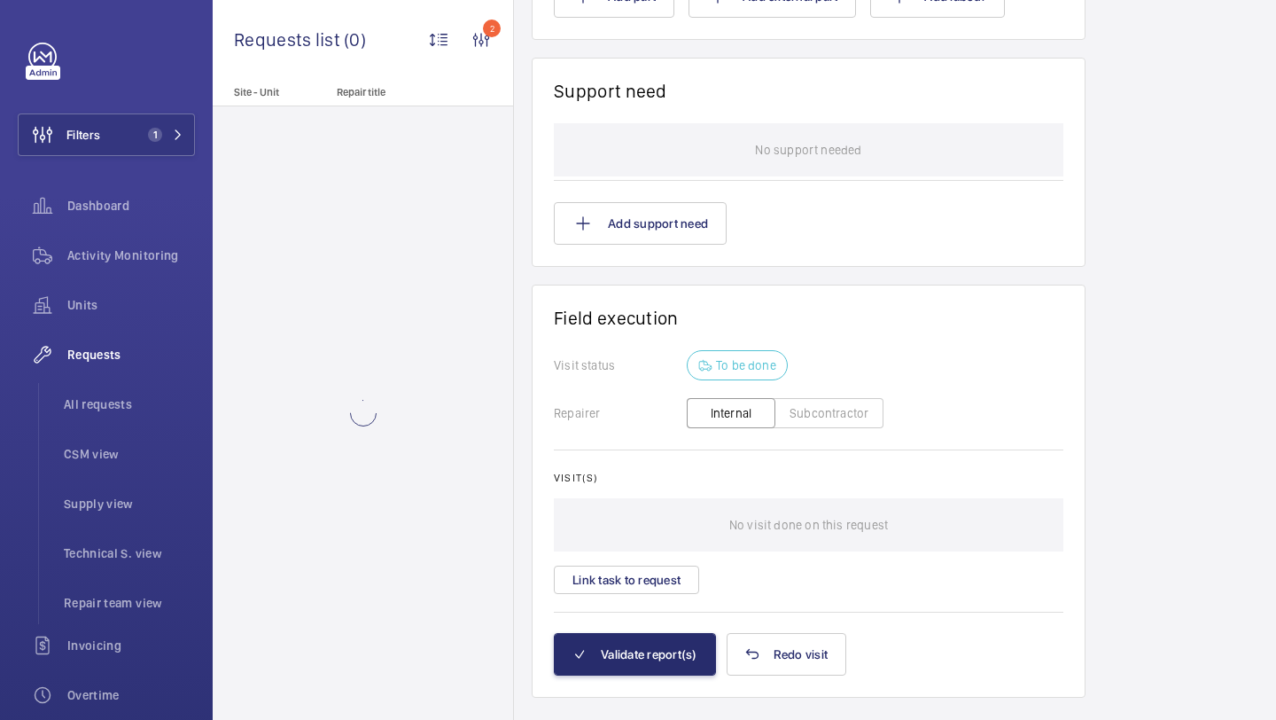
scroll to position [1501, 0]
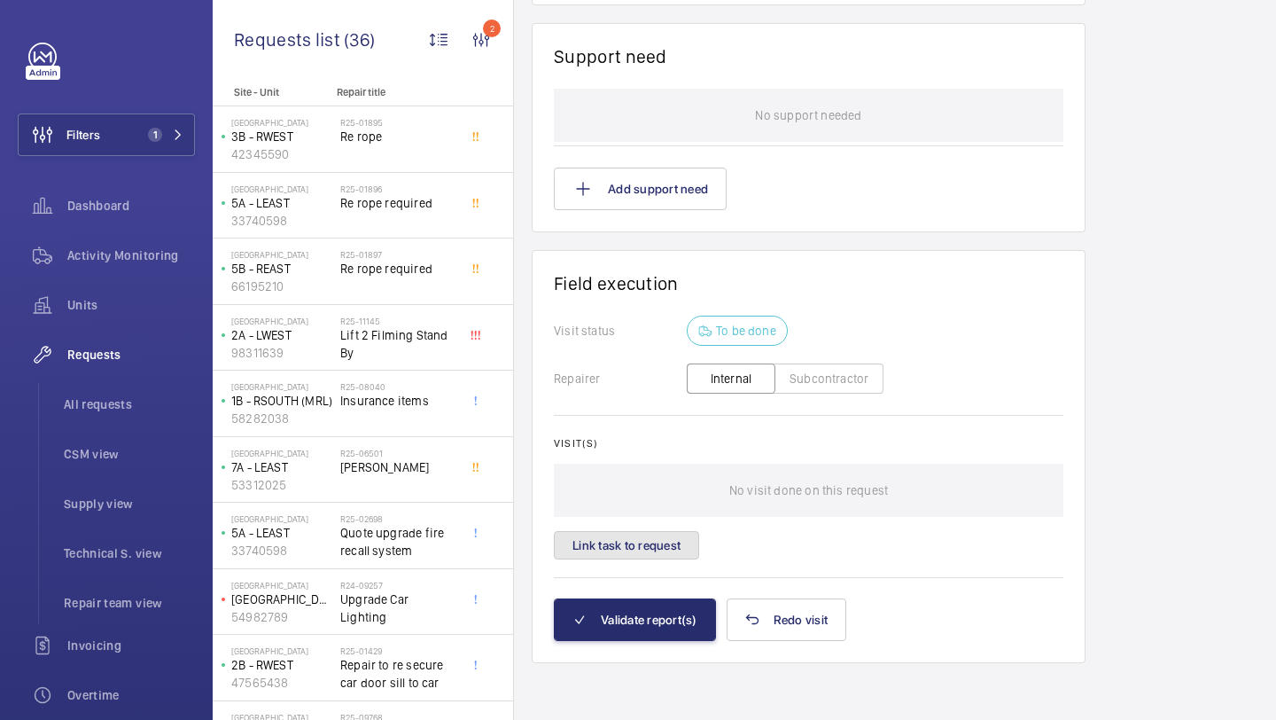
click at [648, 554] on button "Link task to request" at bounding box center [626, 545] width 145 height 28
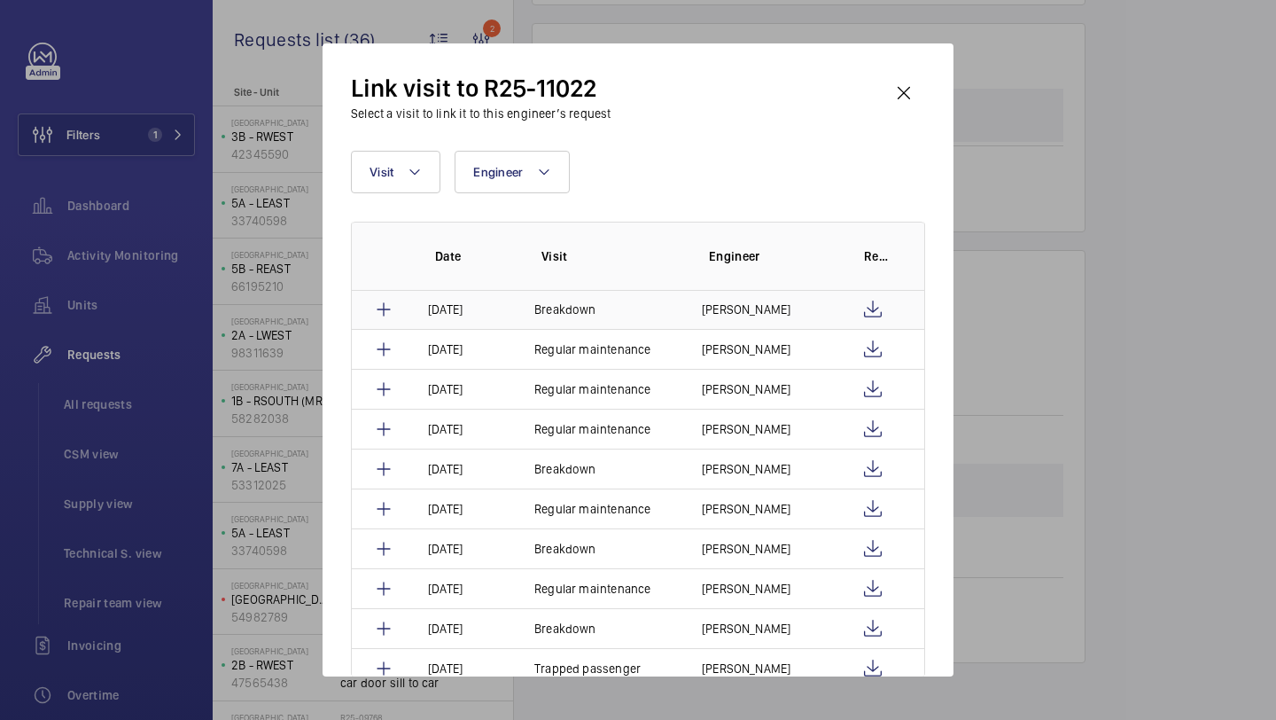
scroll to position [173, 0]
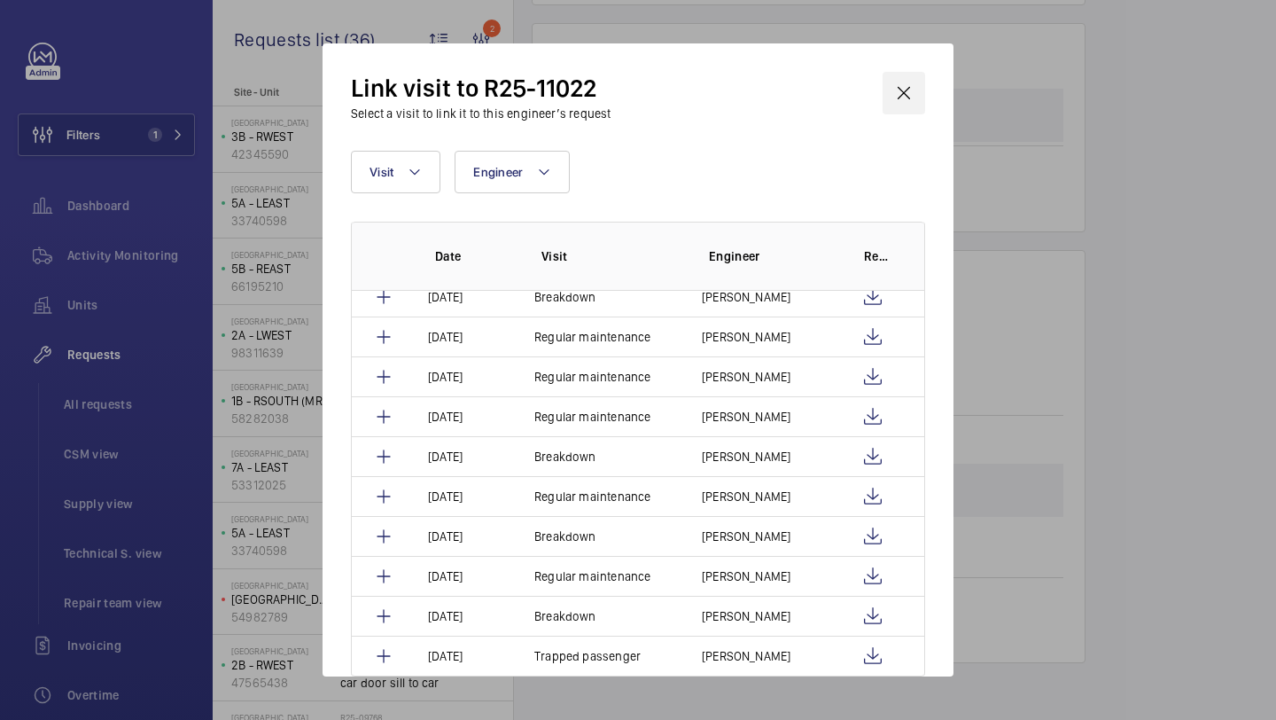
click at [912, 87] on wm-front-icon-button at bounding box center [904, 93] width 43 height 43
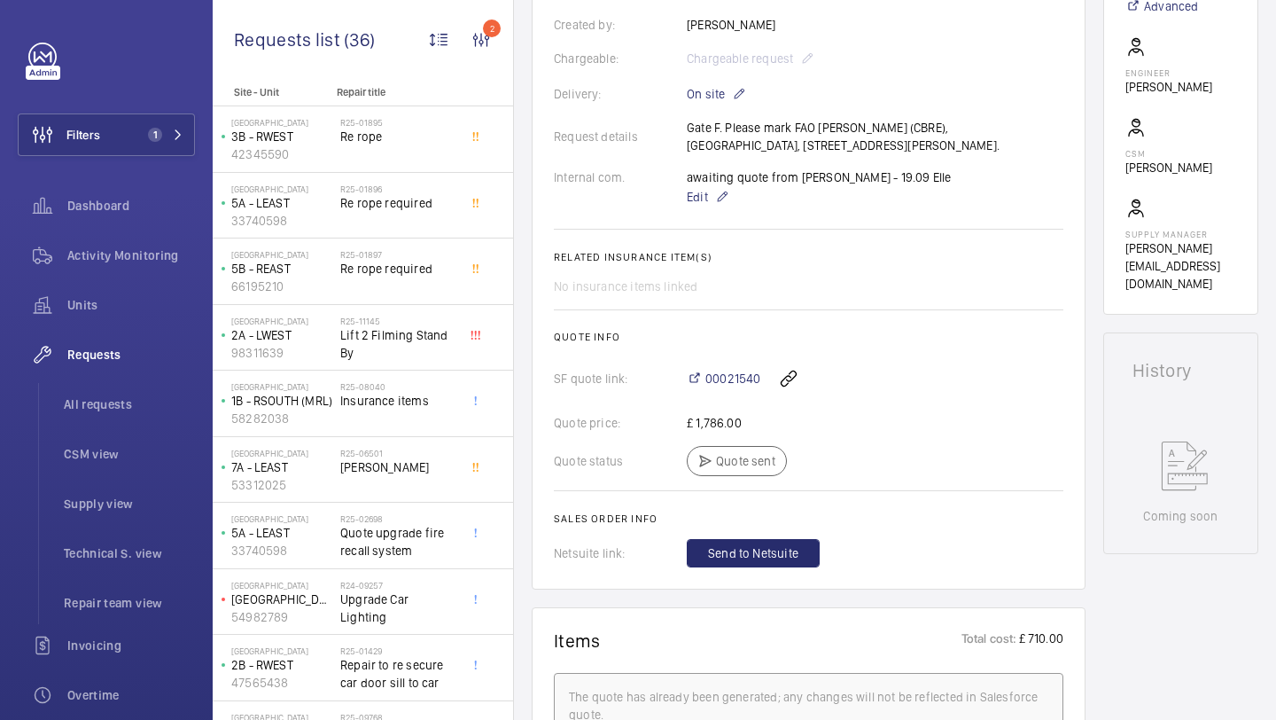
scroll to position [292, 0]
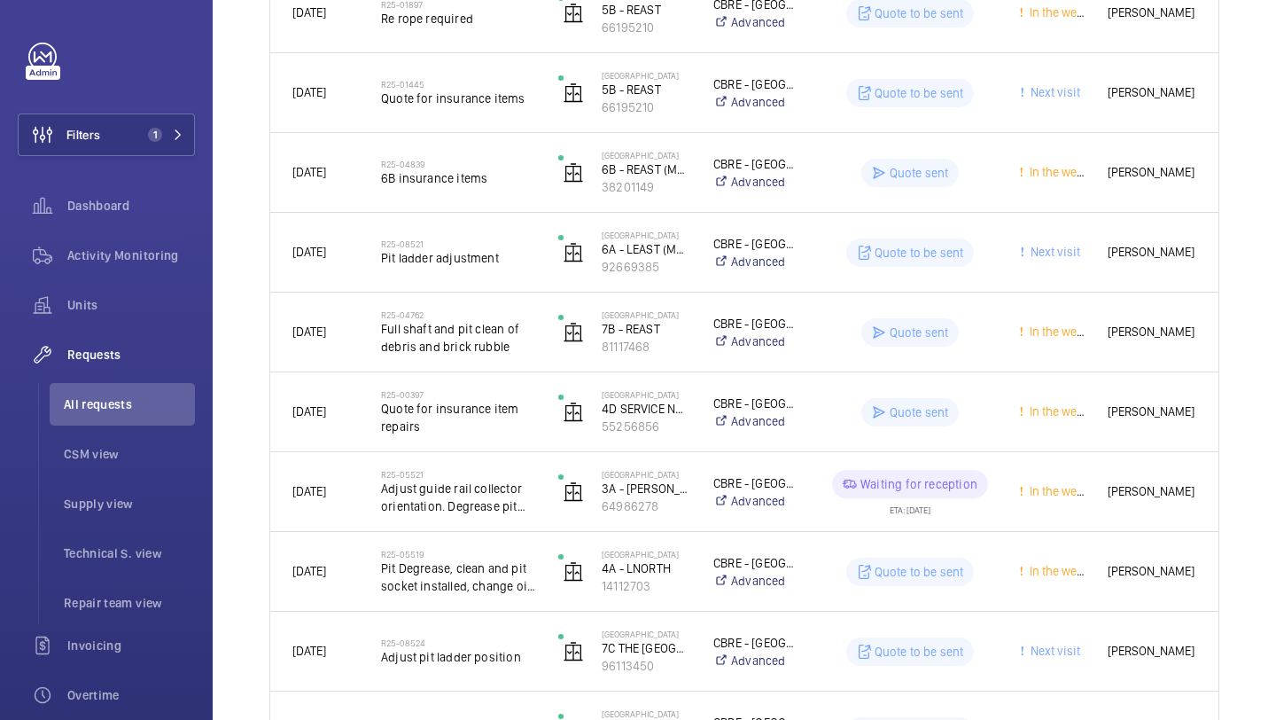
scroll to position [698, 0]
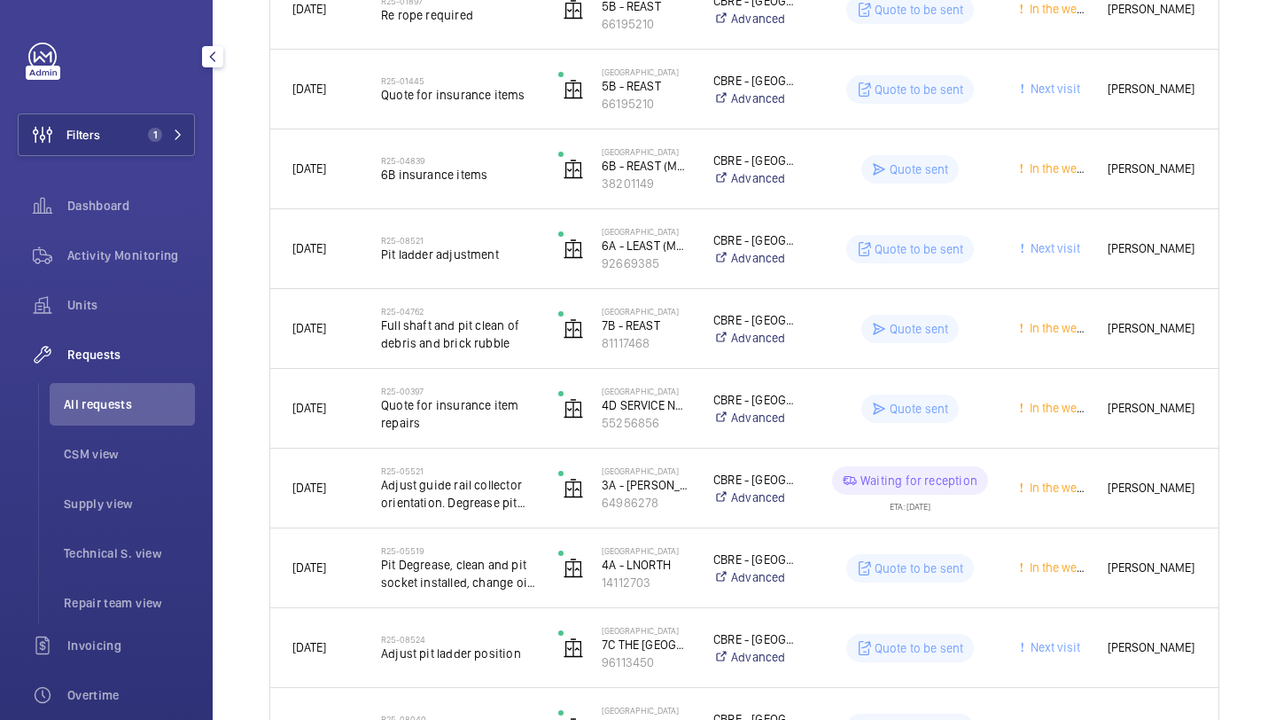
click at [110, 425] on ul "All requests CSM view Supply view Technical S. view Repair team view" at bounding box center [116, 503] width 157 height 241
click at [114, 401] on span "All requests" at bounding box center [129, 404] width 131 height 18
click at [167, 141] on span "1" at bounding box center [162, 135] width 43 height 14
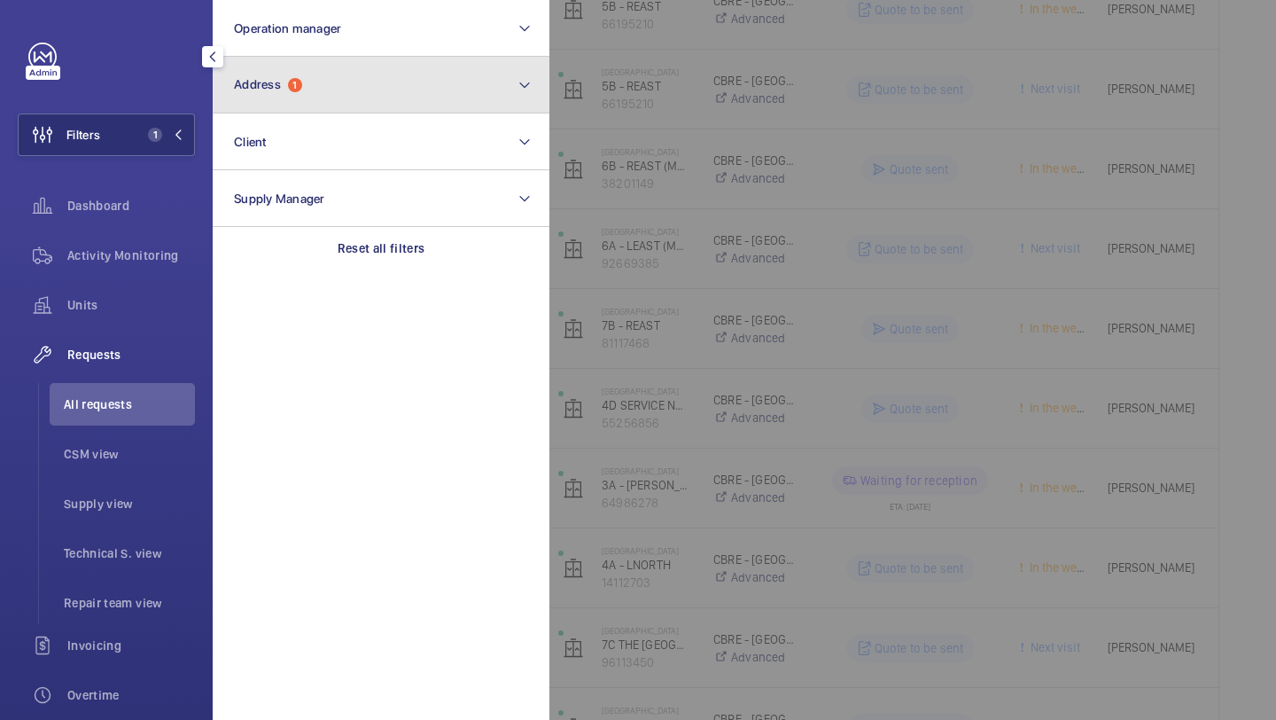
click at [245, 91] on span "Address" at bounding box center [257, 84] width 47 height 14
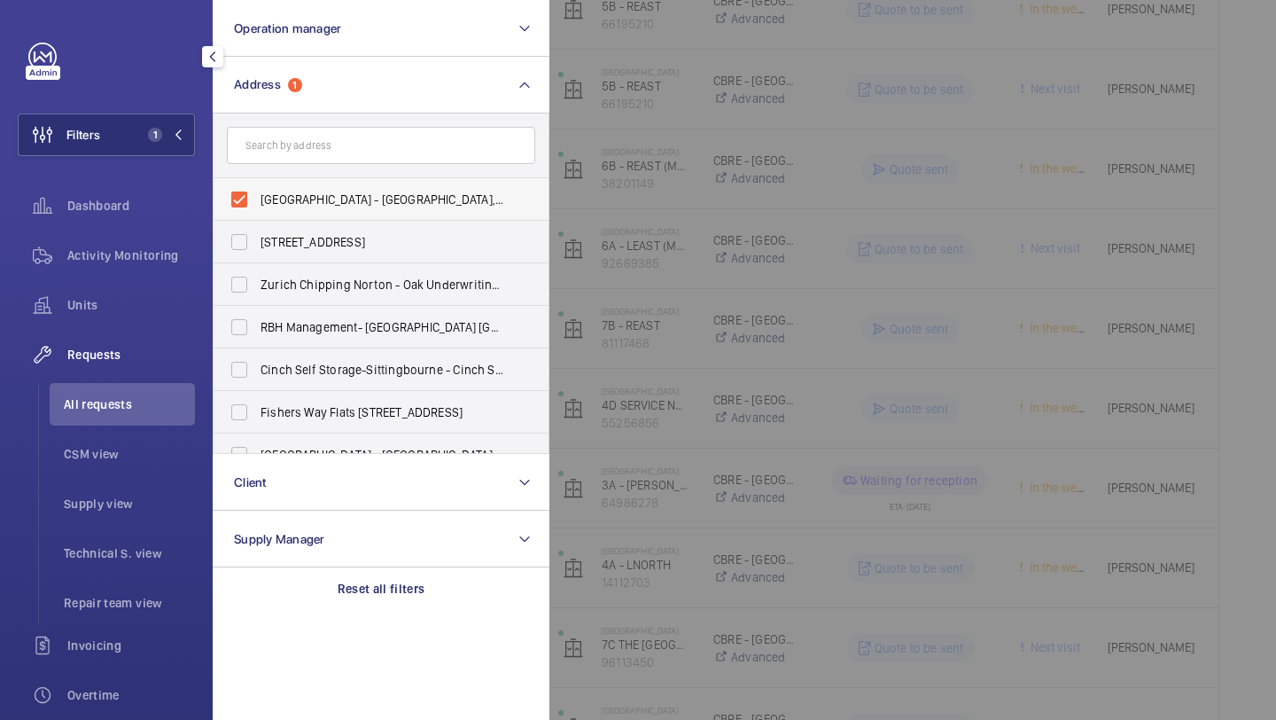
click at [300, 193] on span "Twickenham Stadium - Twickenham Stadium, TWICKENHAM TW2 7BA" at bounding box center [383, 200] width 244 height 18
click at [257, 193] on input "Twickenham Stadium - Twickenham Stadium, TWICKENHAM TW2 7BA" at bounding box center [239, 199] width 35 height 35
checkbox input "false"
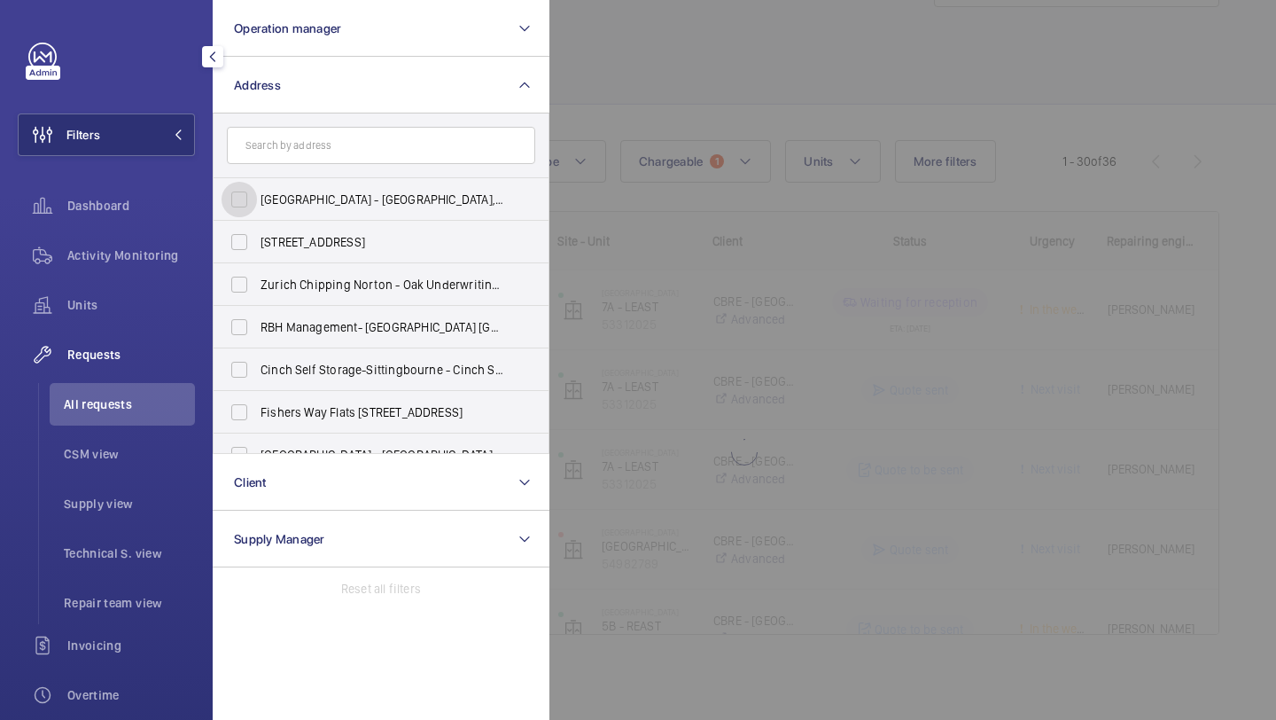
scroll to position [79, 0]
click at [101, 404] on span "All requests" at bounding box center [129, 404] width 131 height 18
click at [863, 91] on div at bounding box center [1187, 360] width 1276 height 720
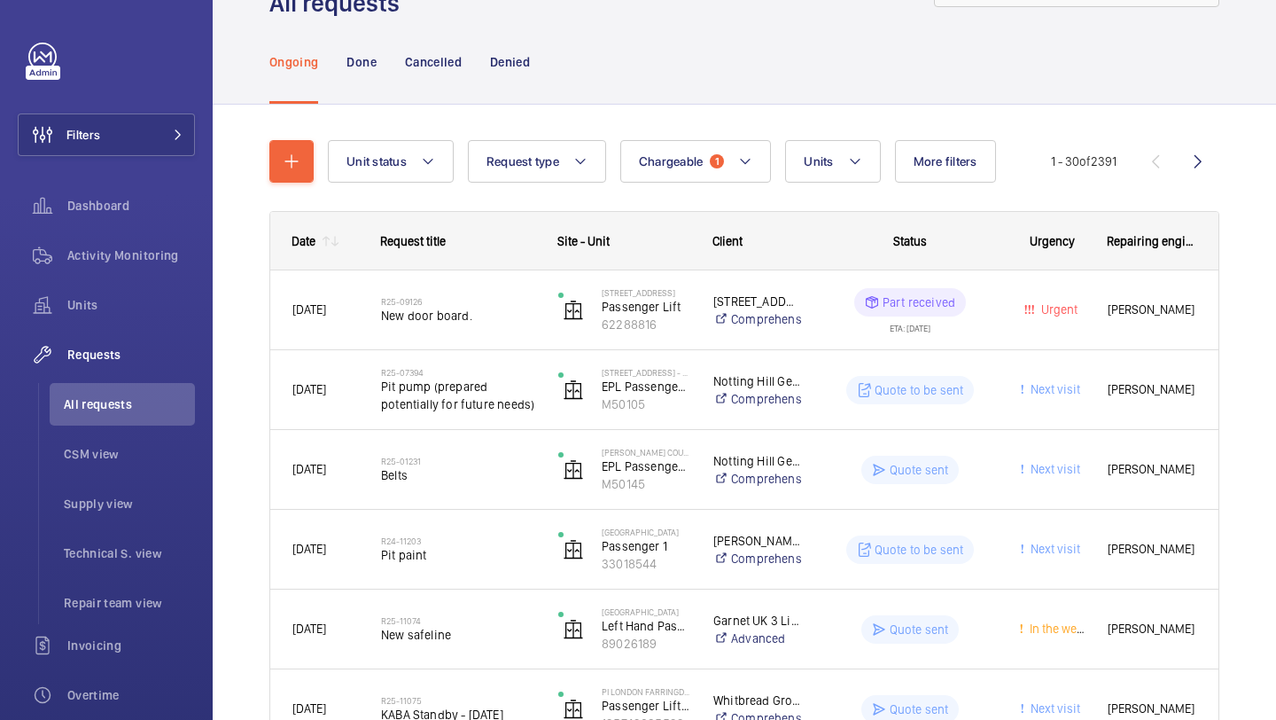
scroll to position [0, 0]
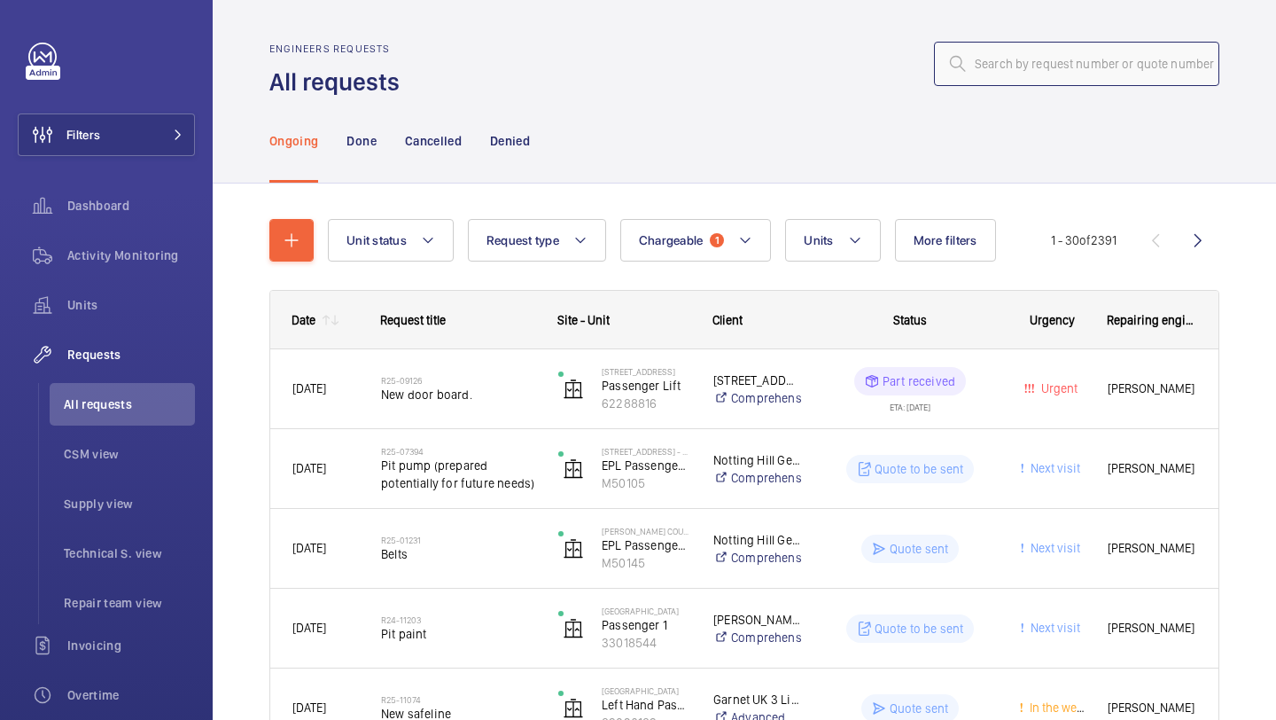
click at [1000, 66] on input "text" at bounding box center [1076, 64] width 285 height 44
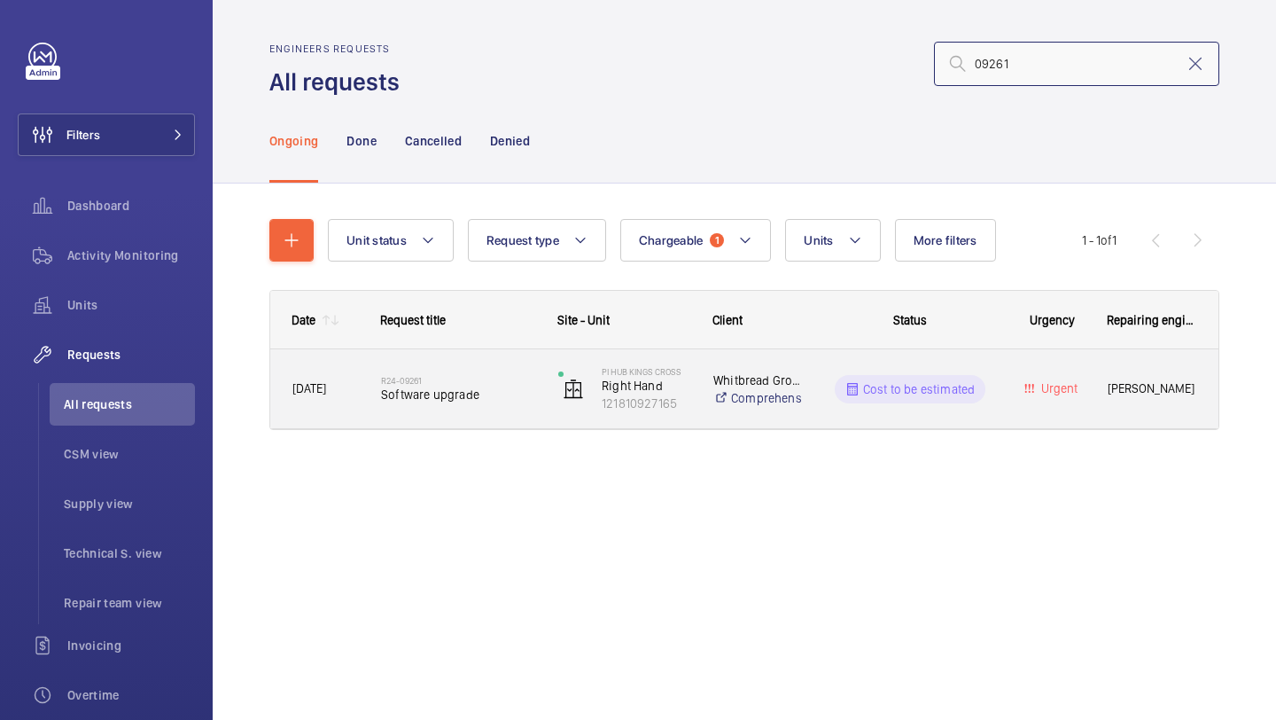
type input "09261"
click at [487, 386] on span "Software upgrade" at bounding box center [458, 395] width 154 height 18
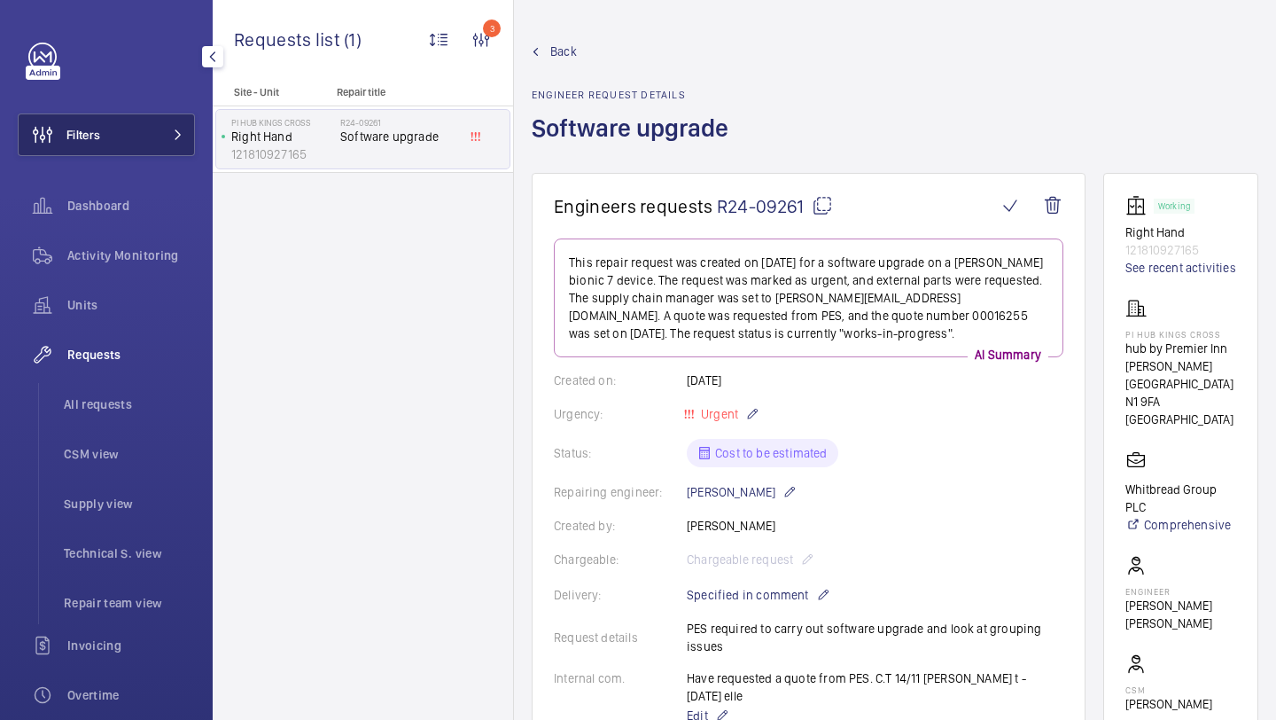
click at [164, 132] on span at bounding box center [172, 134] width 21 height 11
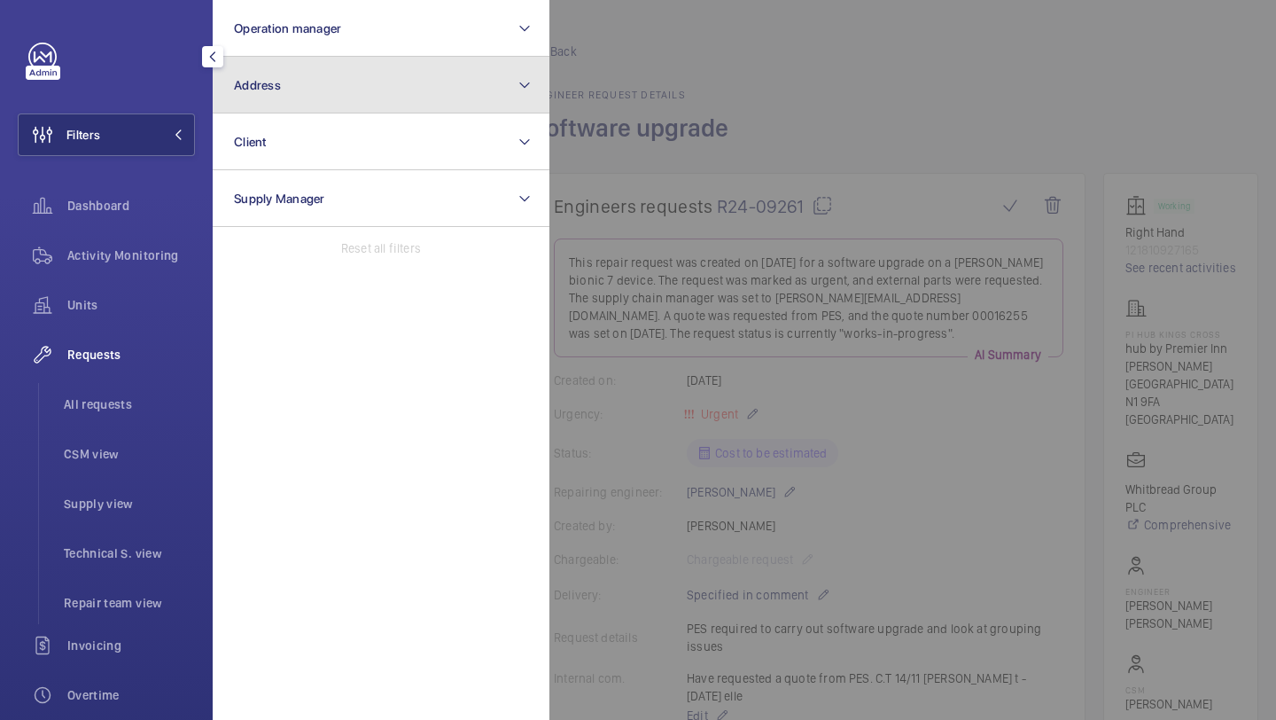
click at [278, 110] on button "Address" at bounding box center [381, 85] width 337 height 57
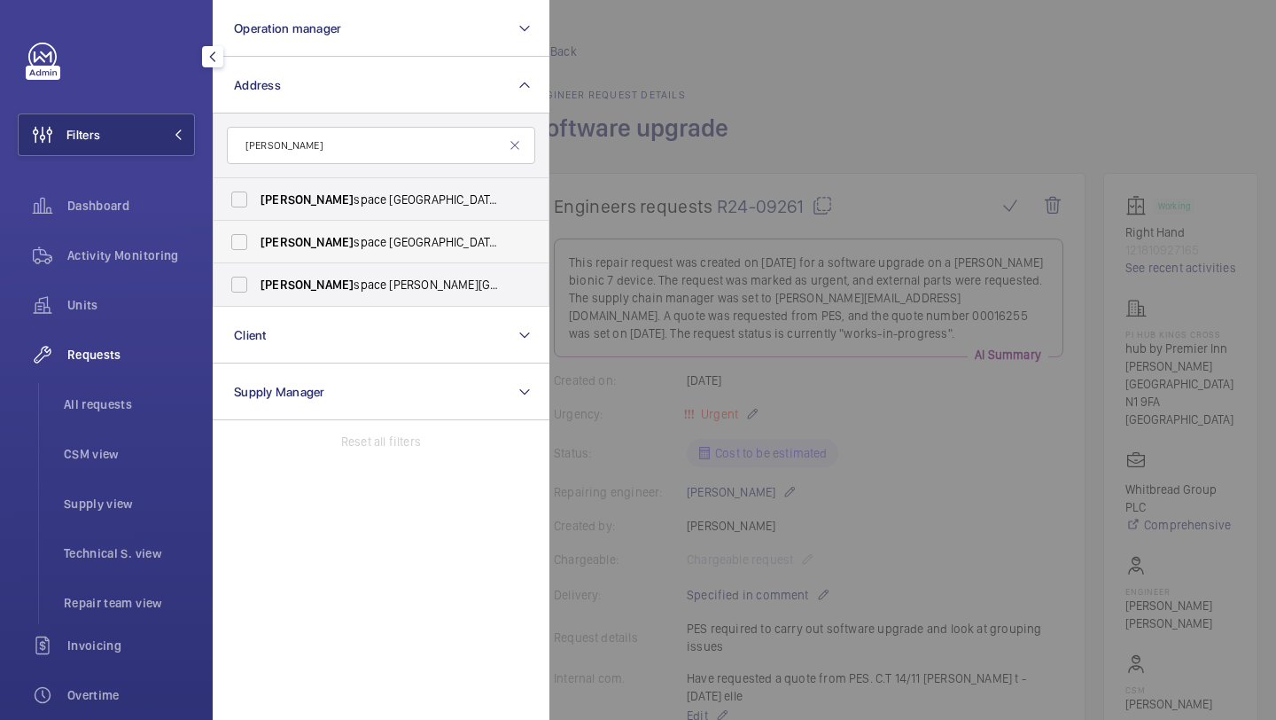
type input "wallace"
click at [357, 252] on label "Wallace space Clerkenwell Green - 18 Clerkenwell Grn, LONDON EC1R 0DP" at bounding box center [368, 242] width 308 height 43
click at [257, 252] on input "Wallace space Clerkenwell Green - 18 Clerkenwell Grn, LONDON EC1R 0DP" at bounding box center [239, 241] width 35 height 35
checkbox input "true"
click at [658, 184] on div at bounding box center [1187, 360] width 1276 height 720
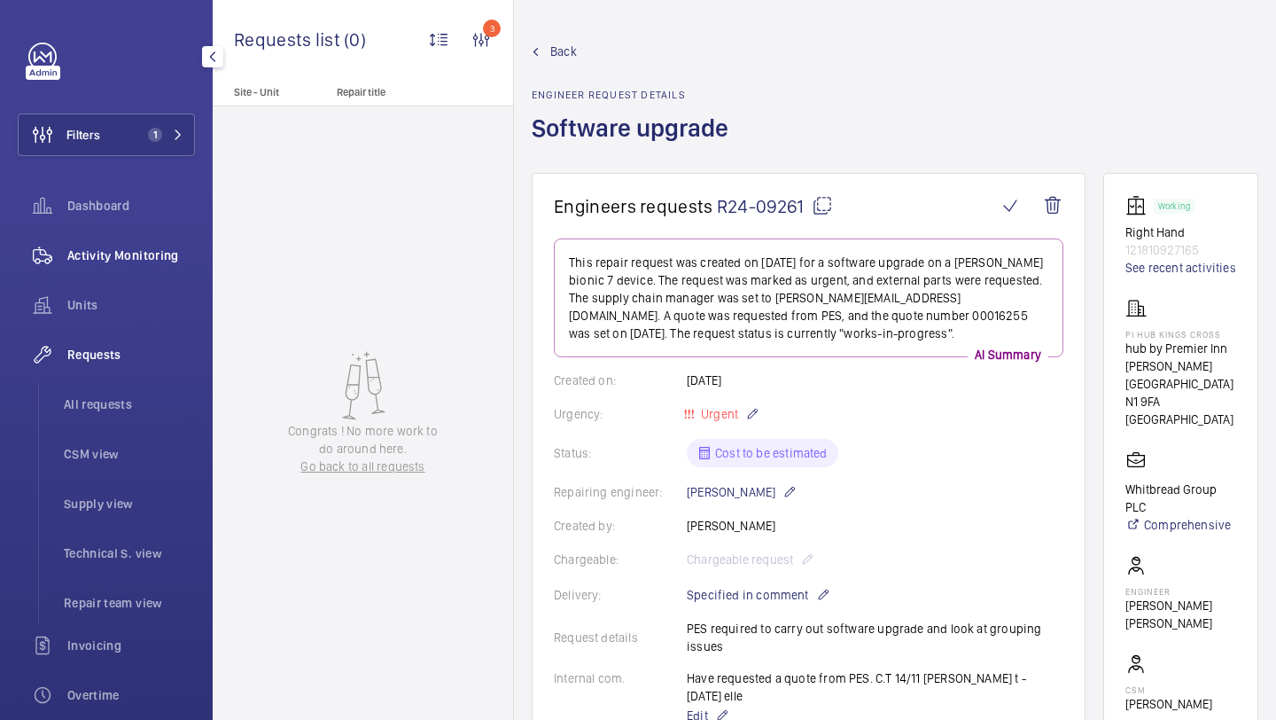
click at [165, 256] on span "Activity Monitoring" at bounding box center [131, 255] width 128 height 18
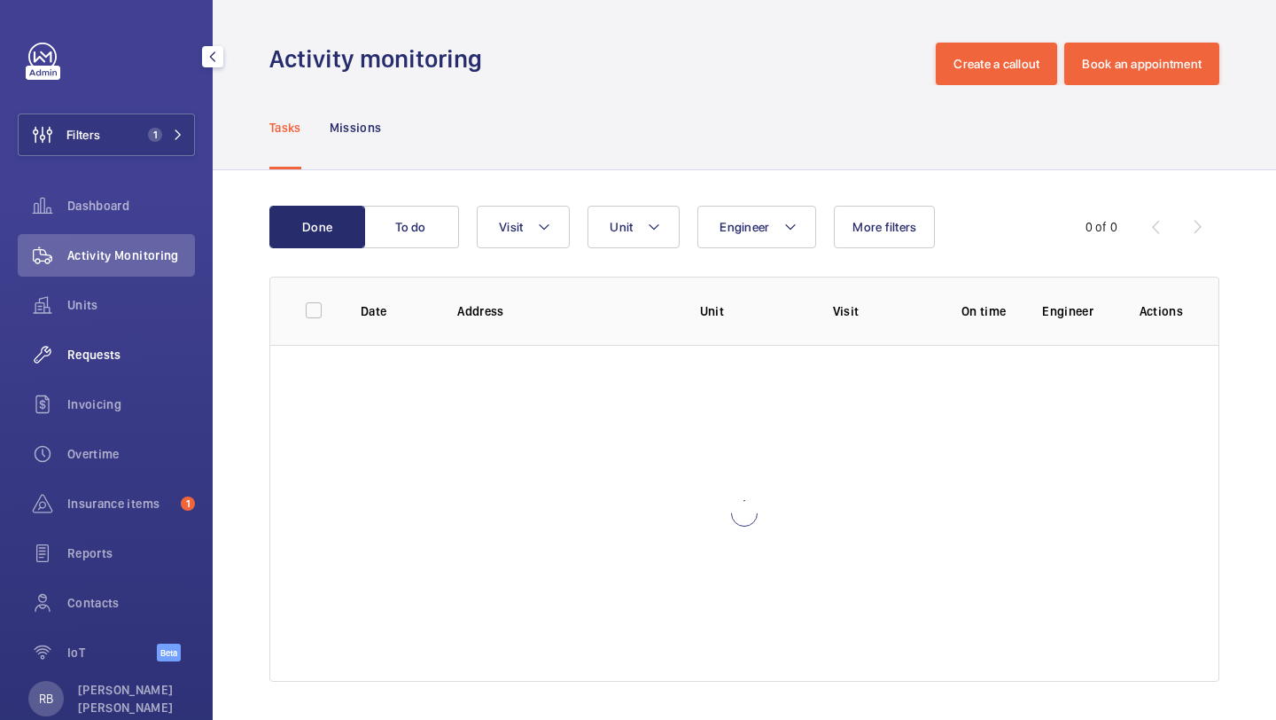
click at [120, 341] on div "Requests" at bounding box center [106, 354] width 177 height 43
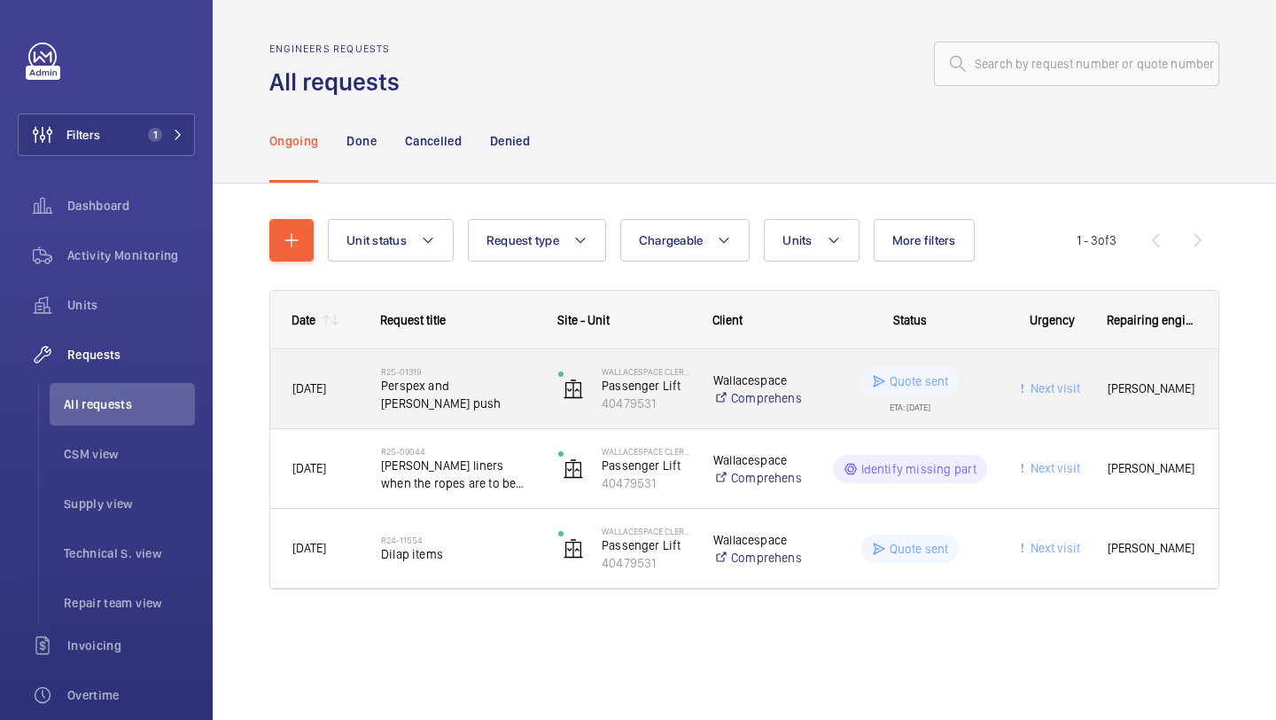
click at [549, 374] on div "Wallacespace Clerkenwell Green Passenger Lift 40479531" at bounding box center [613, 389] width 153 height 73
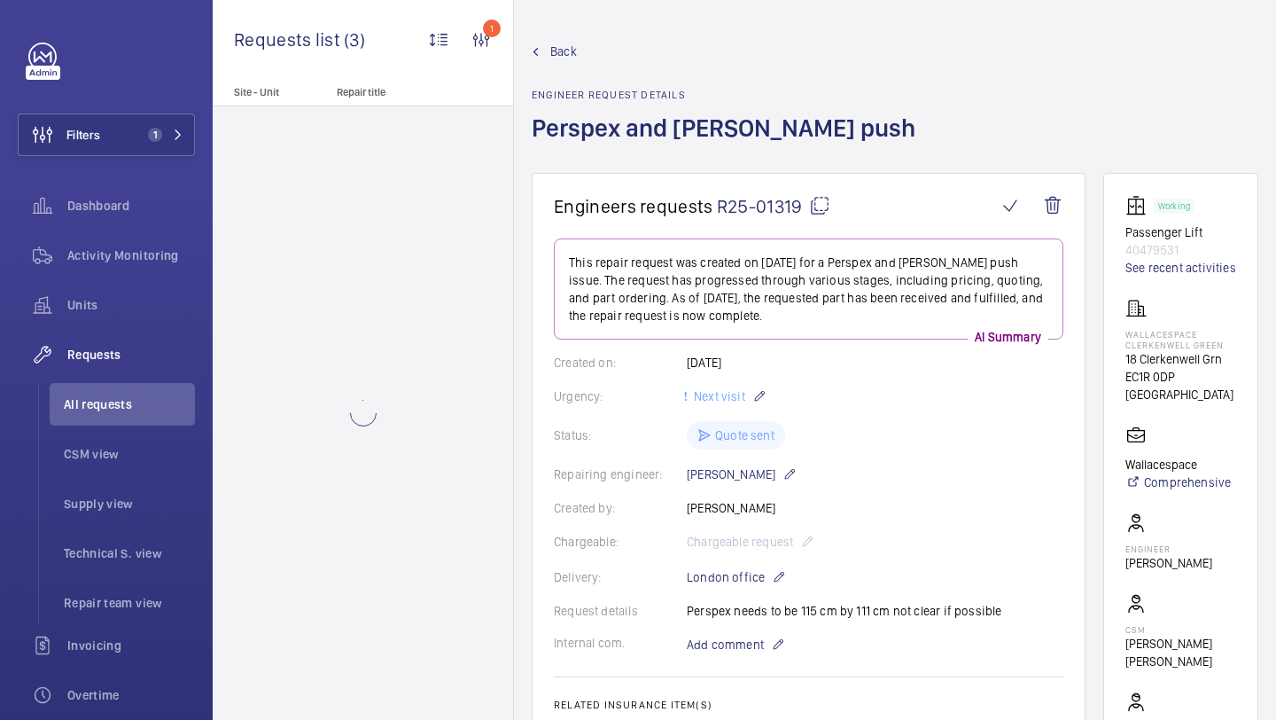
scroll to position [58, 0]
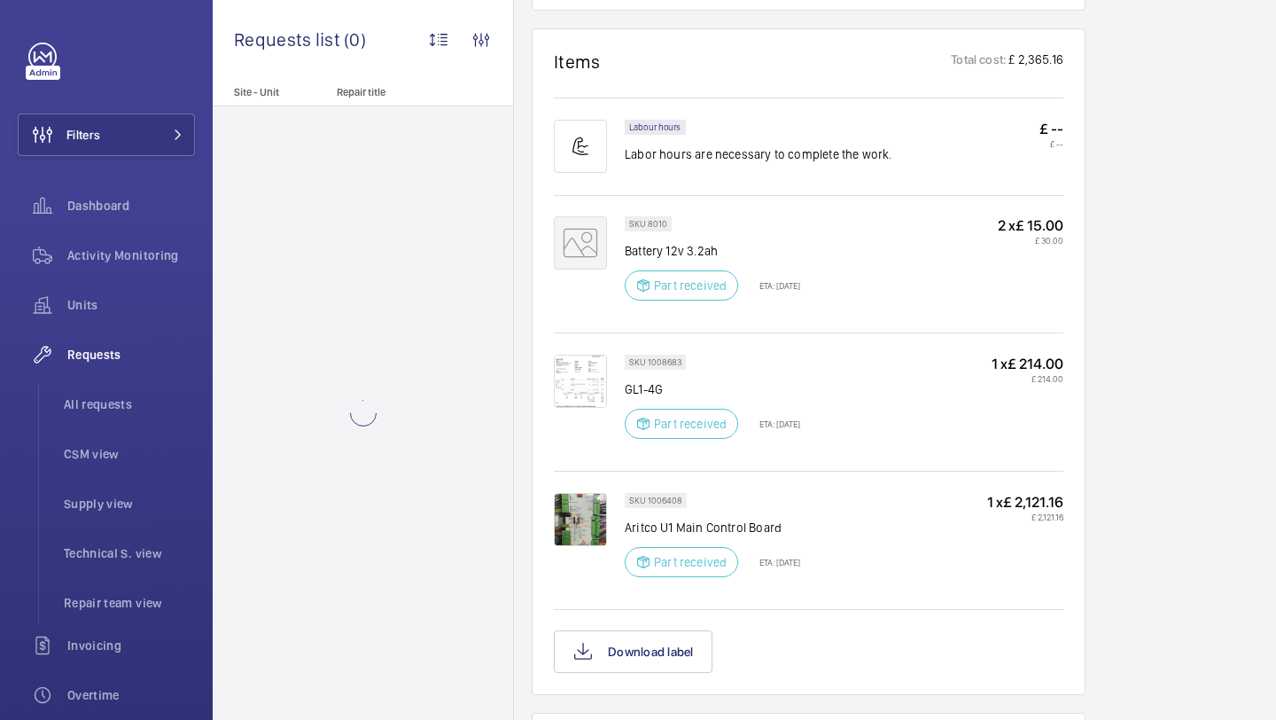
scroll to position [1721, 0]
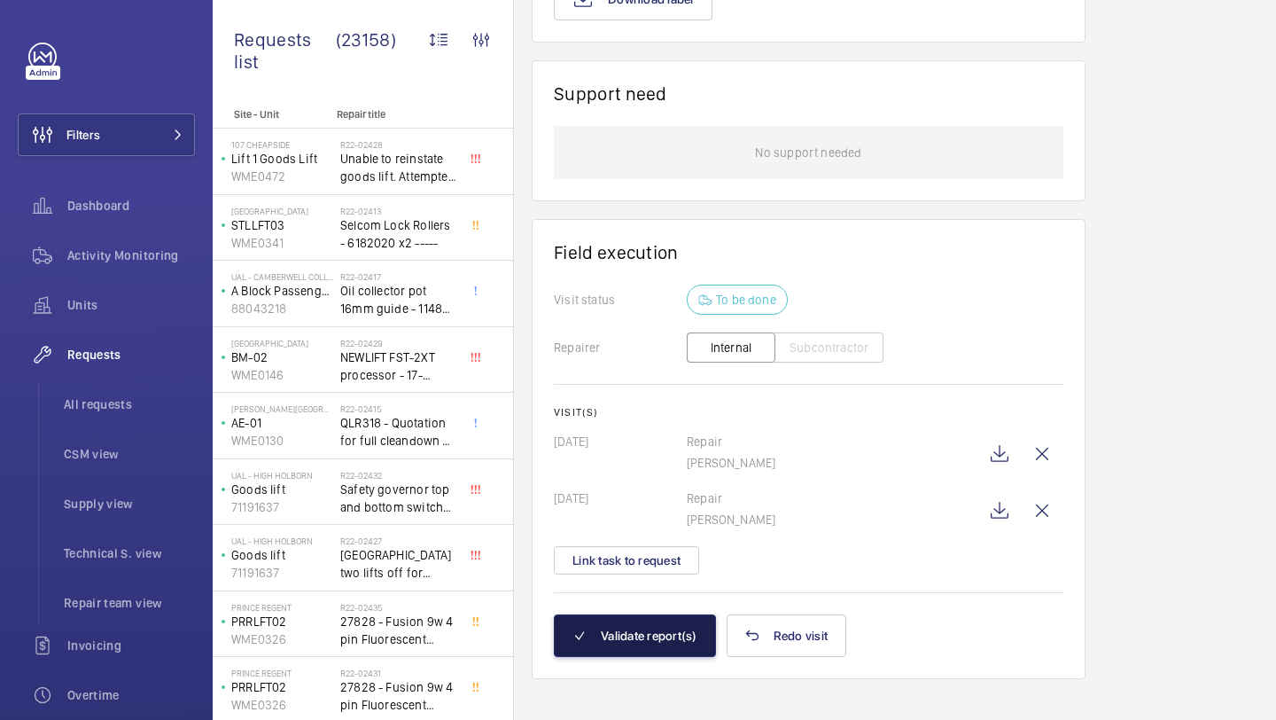
click at [647, 628] on button "Validate report(s)" at bounding box center [635, 635] width 162 height 43
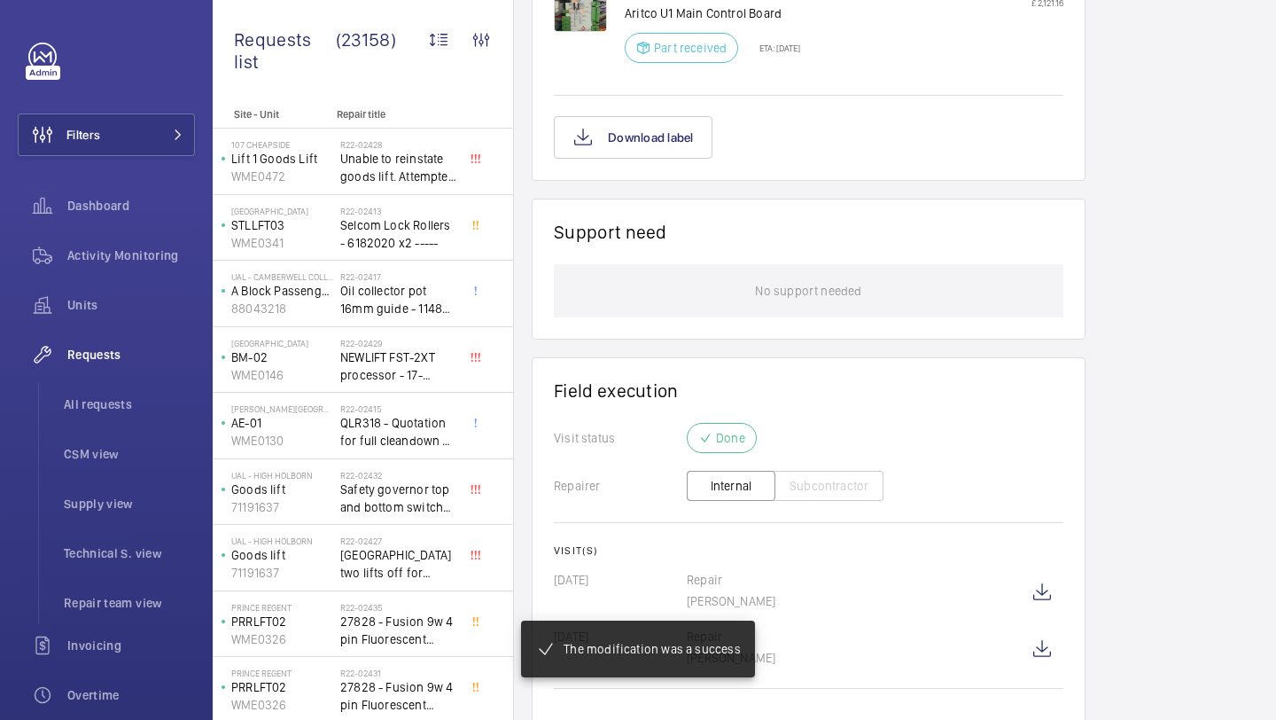
scroll to position [1636, 0]
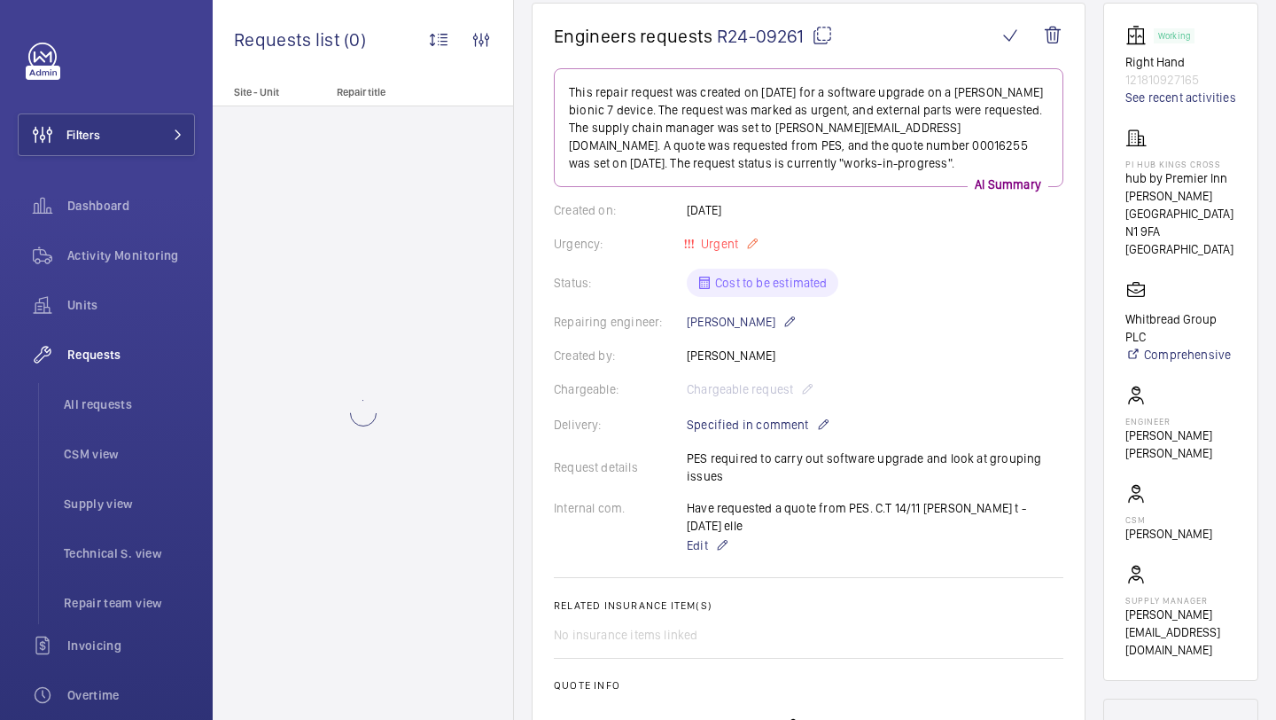
scroll to position [171, 0]
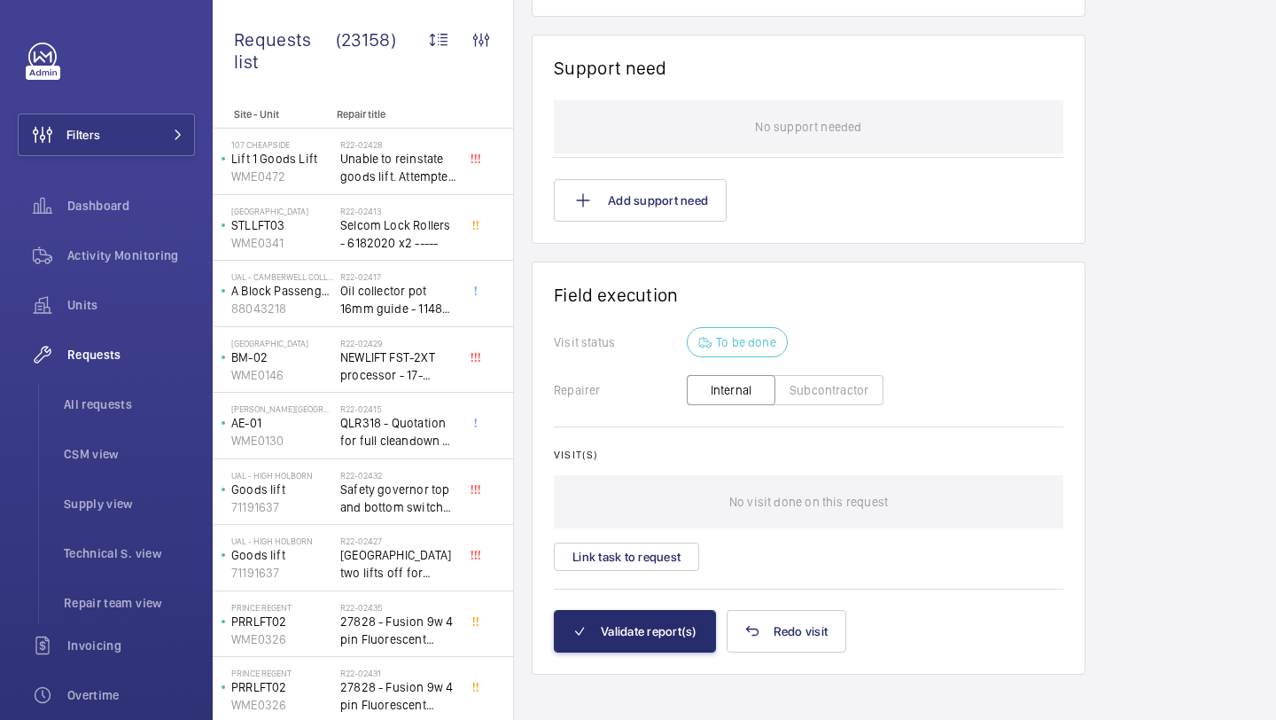
scroll to position [1565, 0]
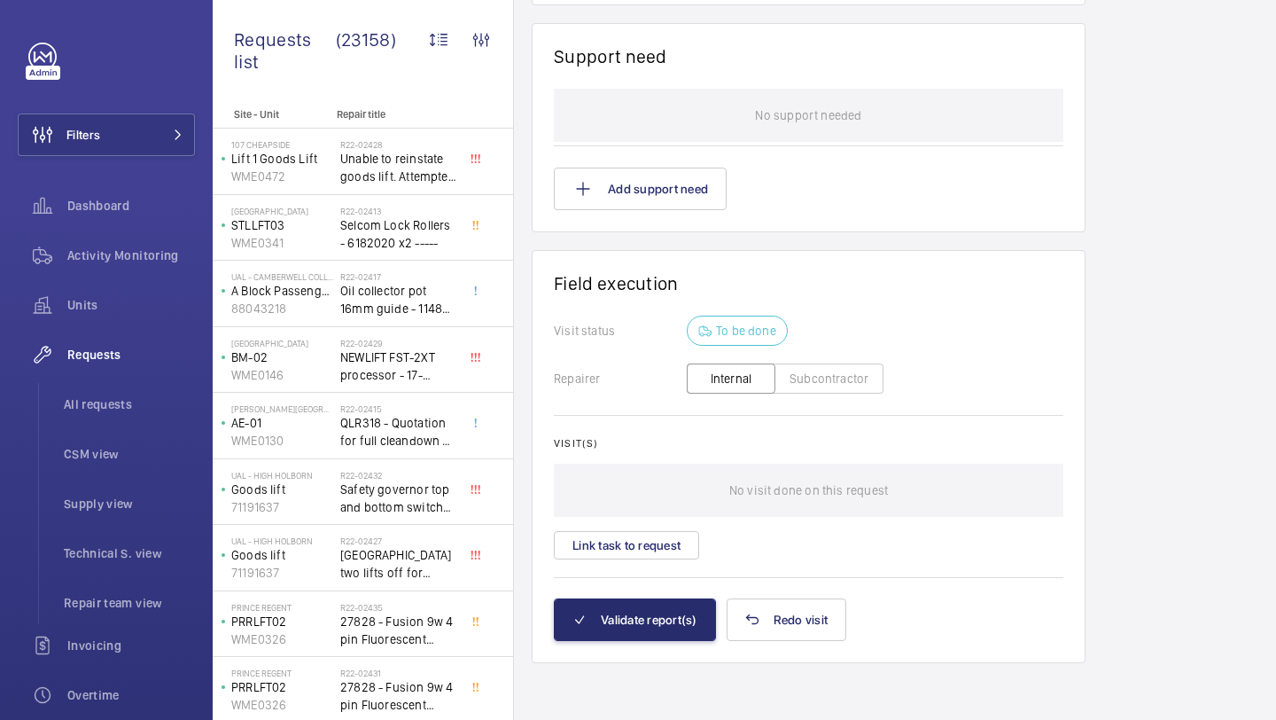
click at [647, 526] on div "Visit(s) No visit done on this request Link task to request" at bounding box center [809, 498] width 510 height 122
click at [641, 540] on button "Link task to request" at bounding box center [626, 545] width 145 height 28
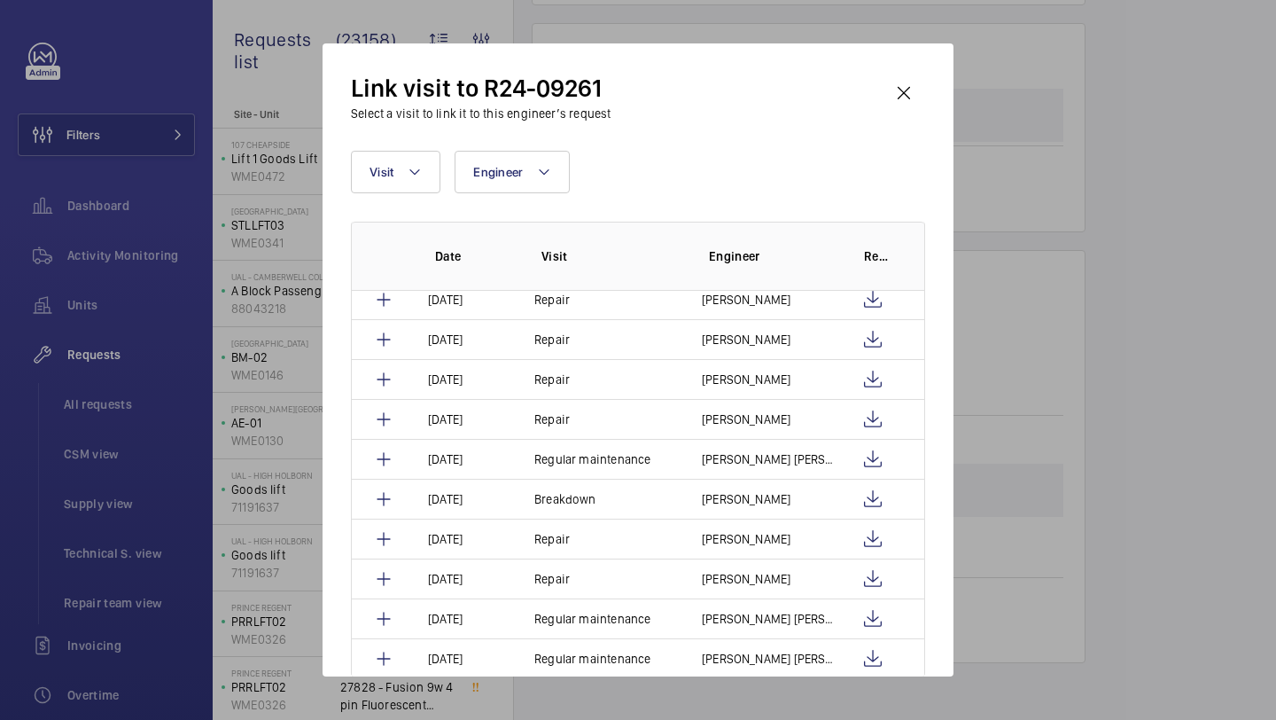
scroll to position [149, 0]
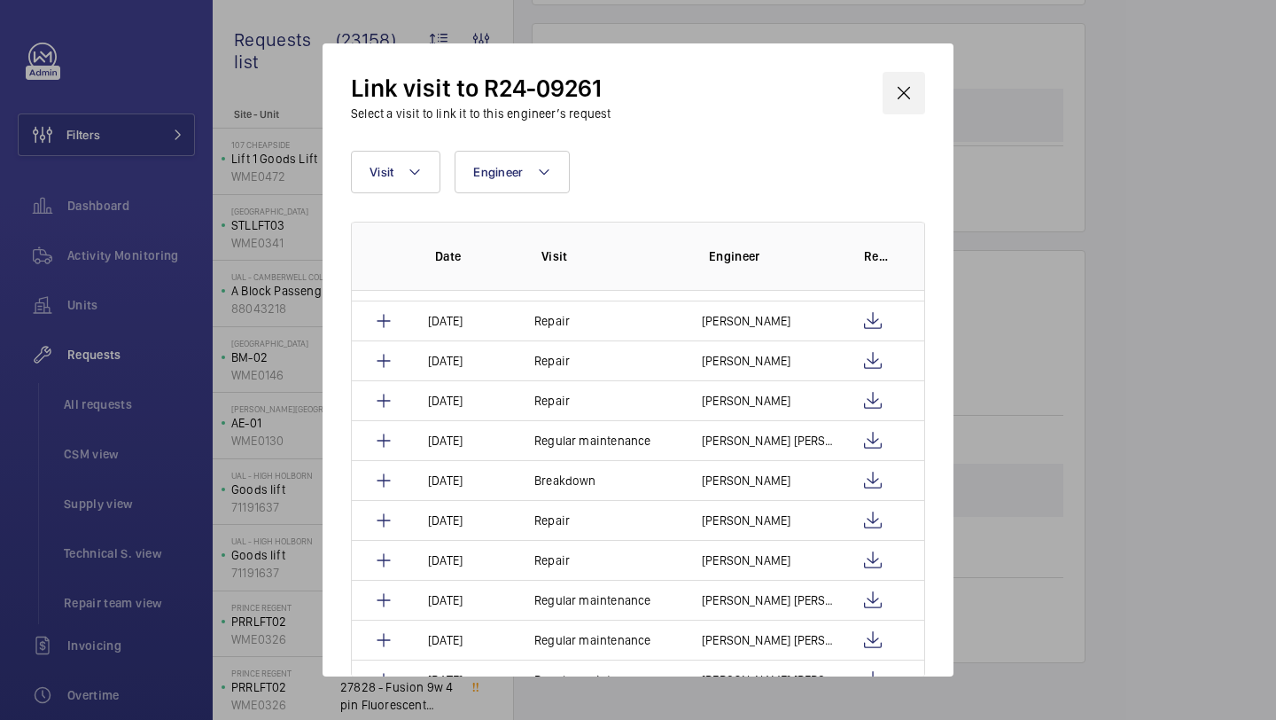
click at [903, 104] on wm-front-icon-button at bounding box center [904, 93] width 43 height 43
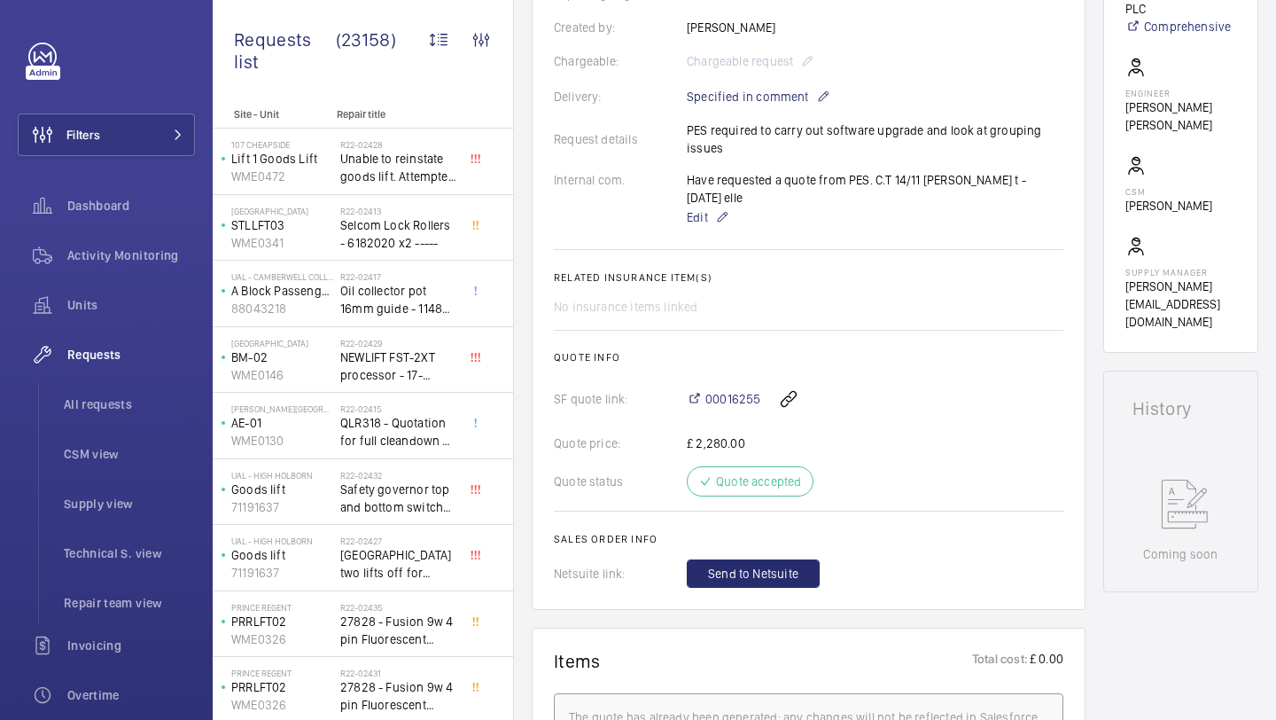
scroll to position [0, 0]
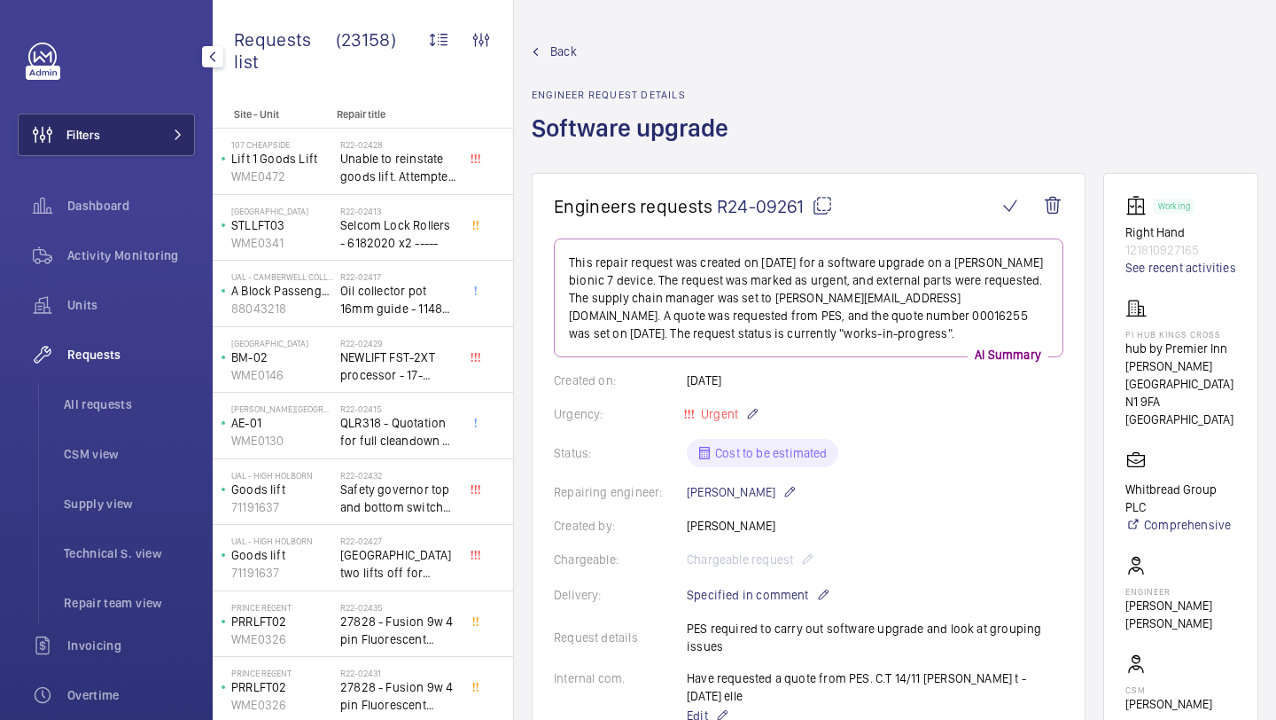
click at [179, 146] on button "Filters" at bounding box center [106, 134] width 177 height 43
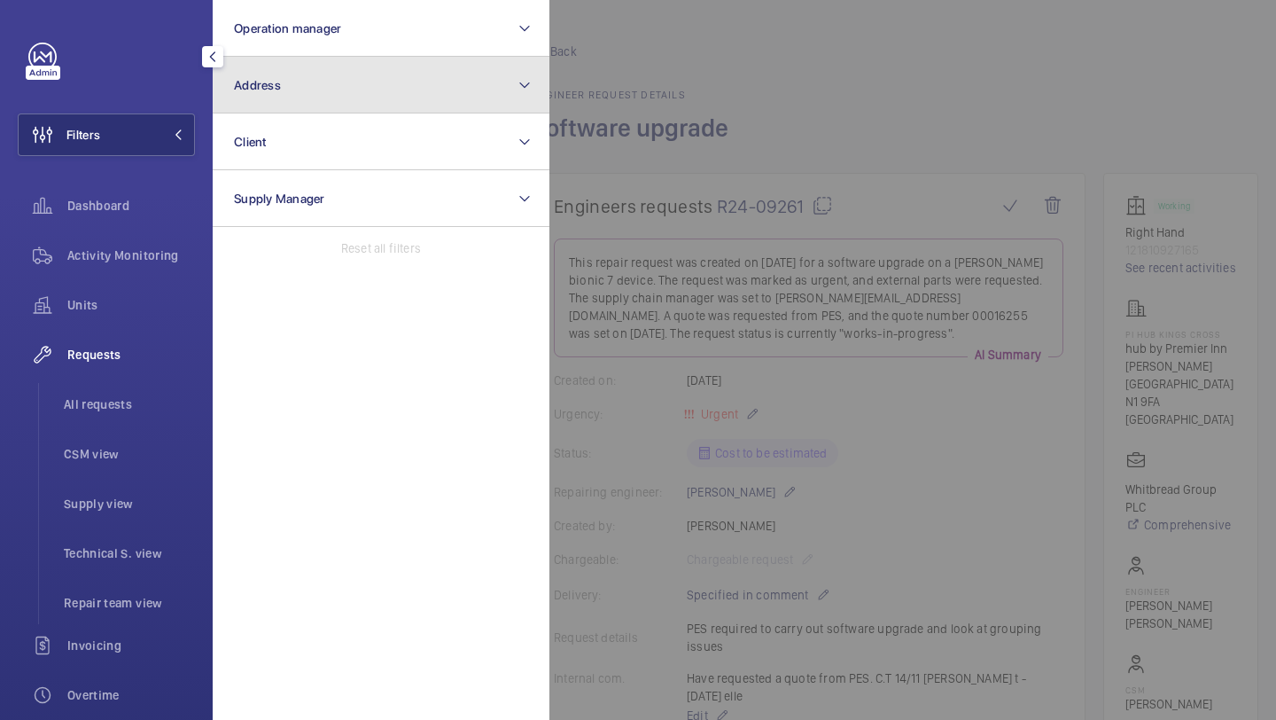
click at [270, 93] on button "Address" at bounding box center [381, 85] width 337 height 57
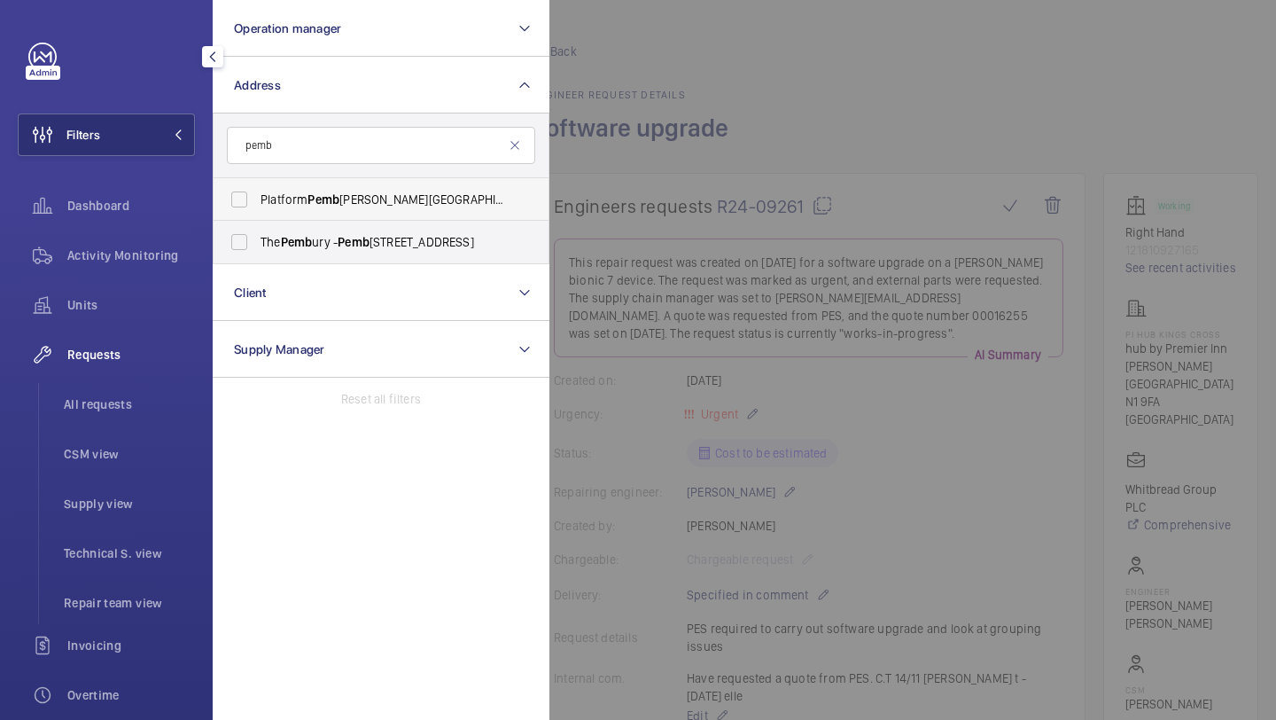
type input "pemb"
click at [377, 185] on label "Platform Pemb rooke House - Southernhay Gardens, EXETER EX1 1UN" at bounding box center [368, 199] width 308 height 43
click at [257, 185] on input "Platform Pemb rooke House - Southernhay Gardens, EXETER EX1 1UN" at bounding box center [239, 199] width 35 height 35
checkbox input "true"
click at [713, 141] on div at bounding box center [1187, 360] width 1276 height 720
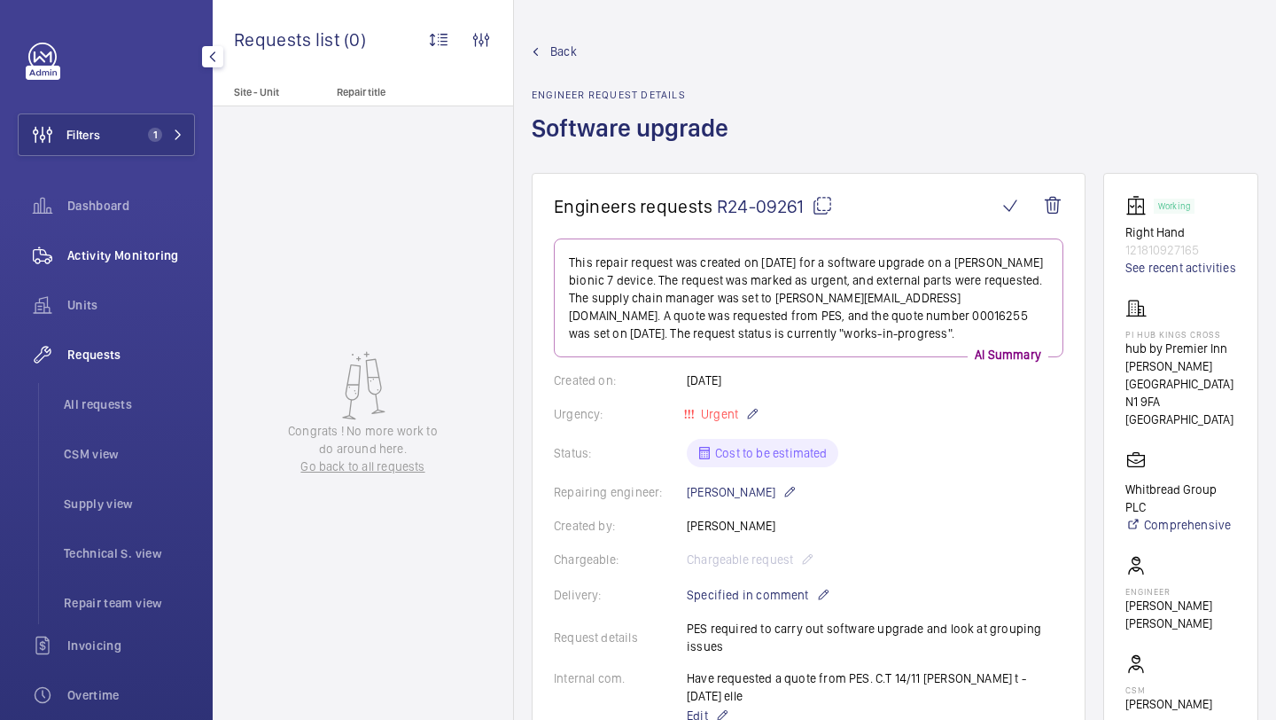
click at [105, 269] on div "Activity Monitoring" at bounding box center [106, 255] width 177 height 43
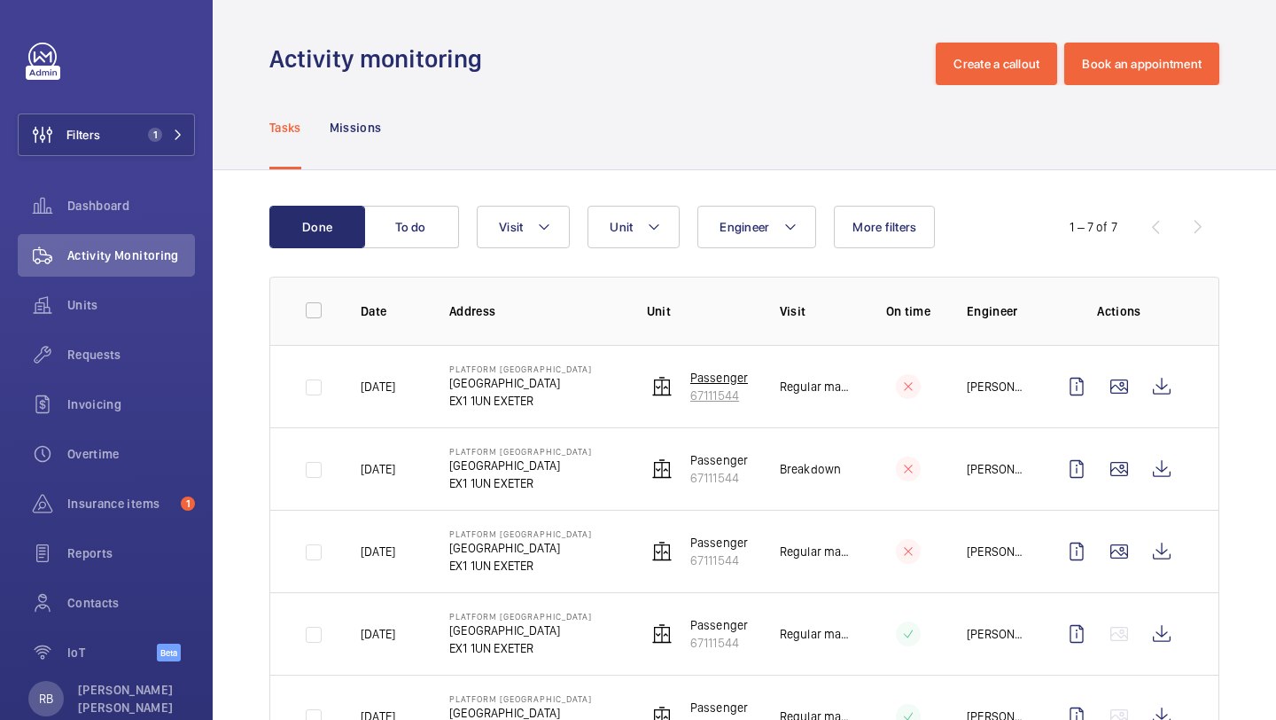
scroll to position [53, 0]
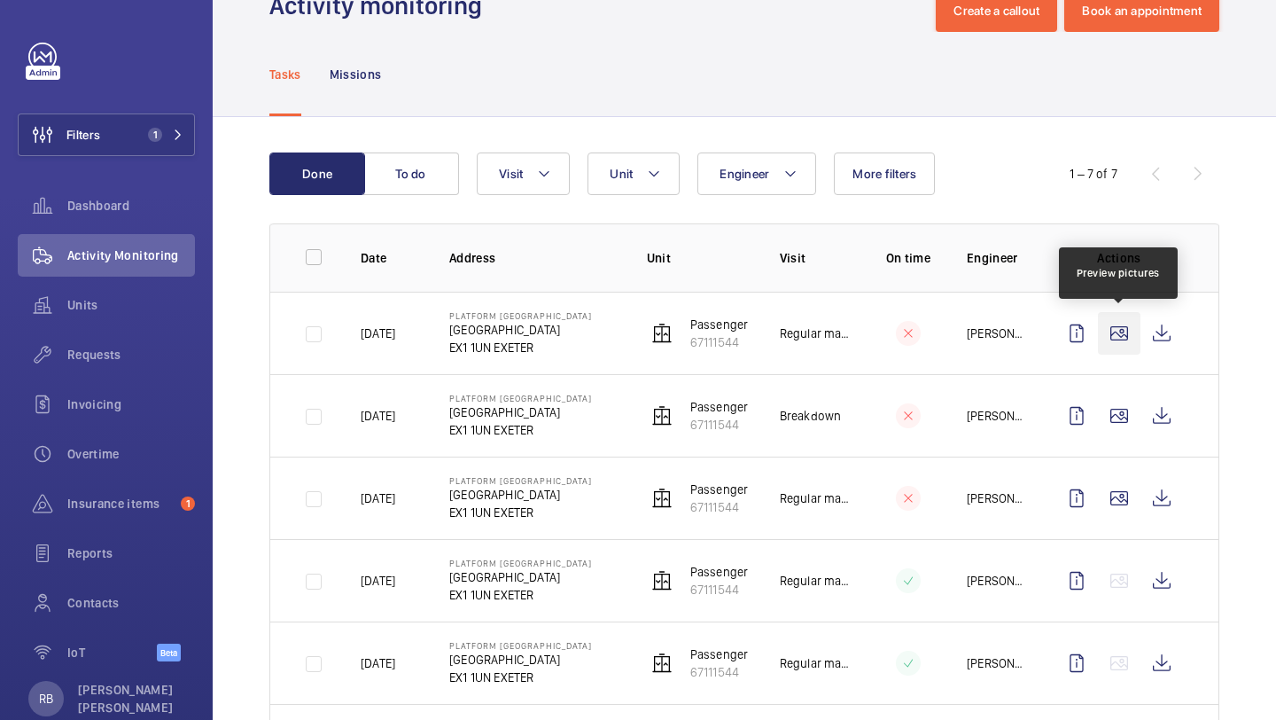
click at [1114, 332] on wm-front-icon-button at bounding box center [1119, 333] width 43 height 43
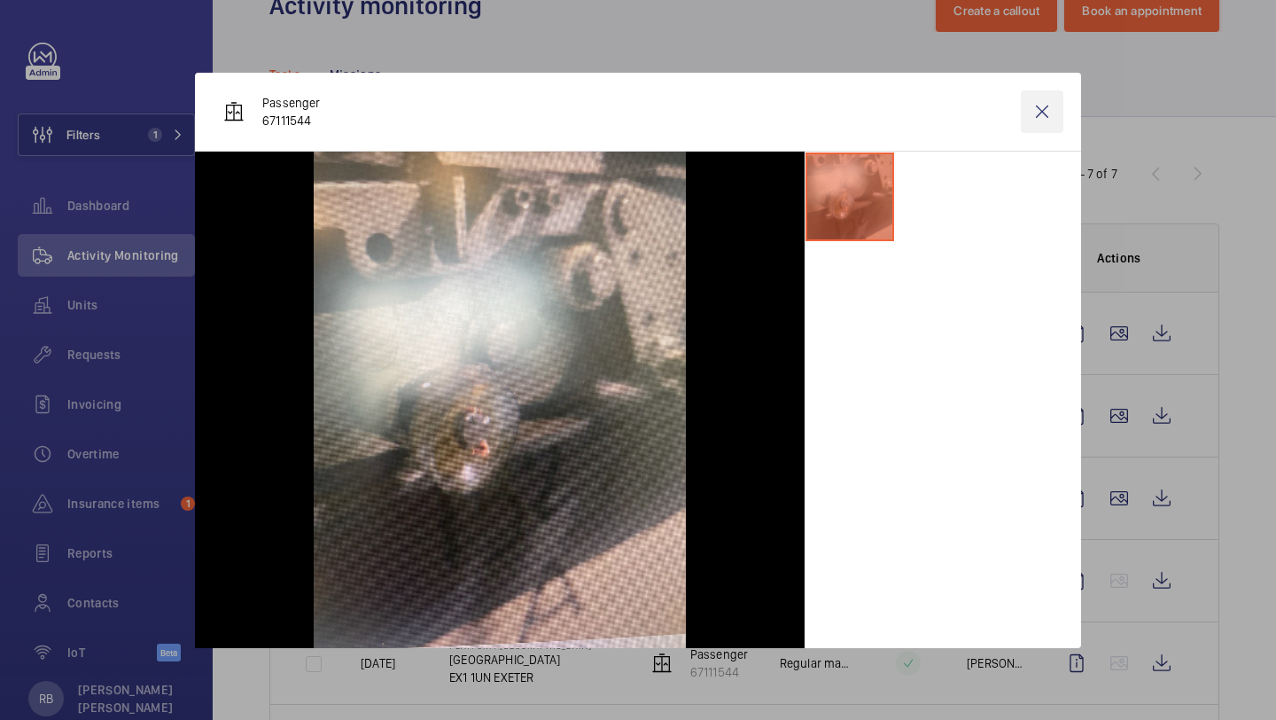
click at [1035, 113] on wm-front-icon-button at bounding box center [1042, 111] width 43 height 43
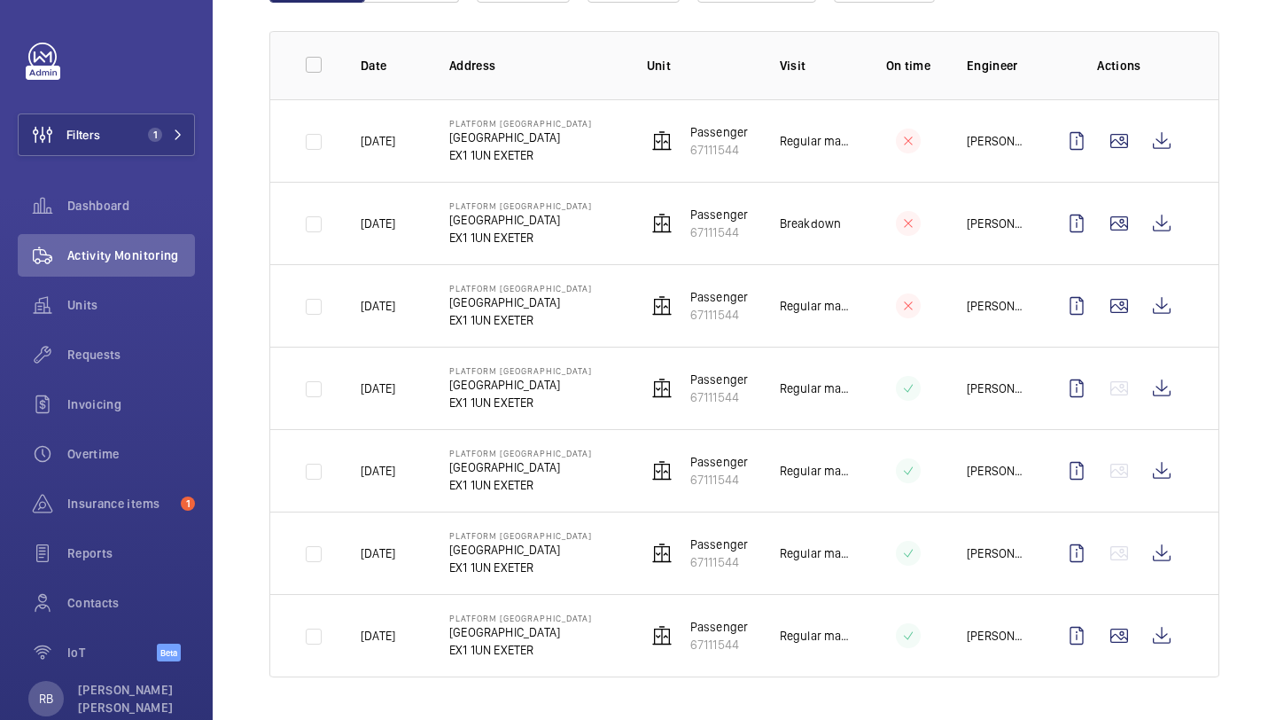
scroll to position [242, 0]
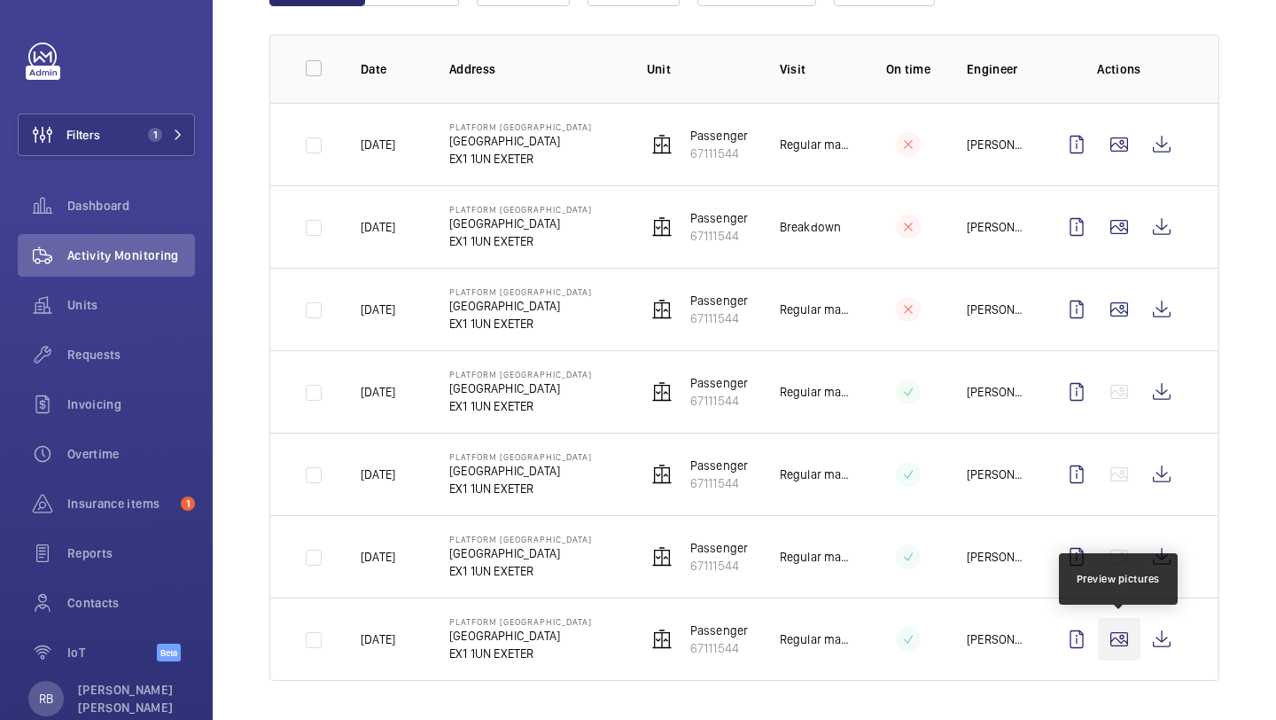
click at [1112, 634] on wm-front-icon-button at bounding box center [1119, 639] width 43 height 43
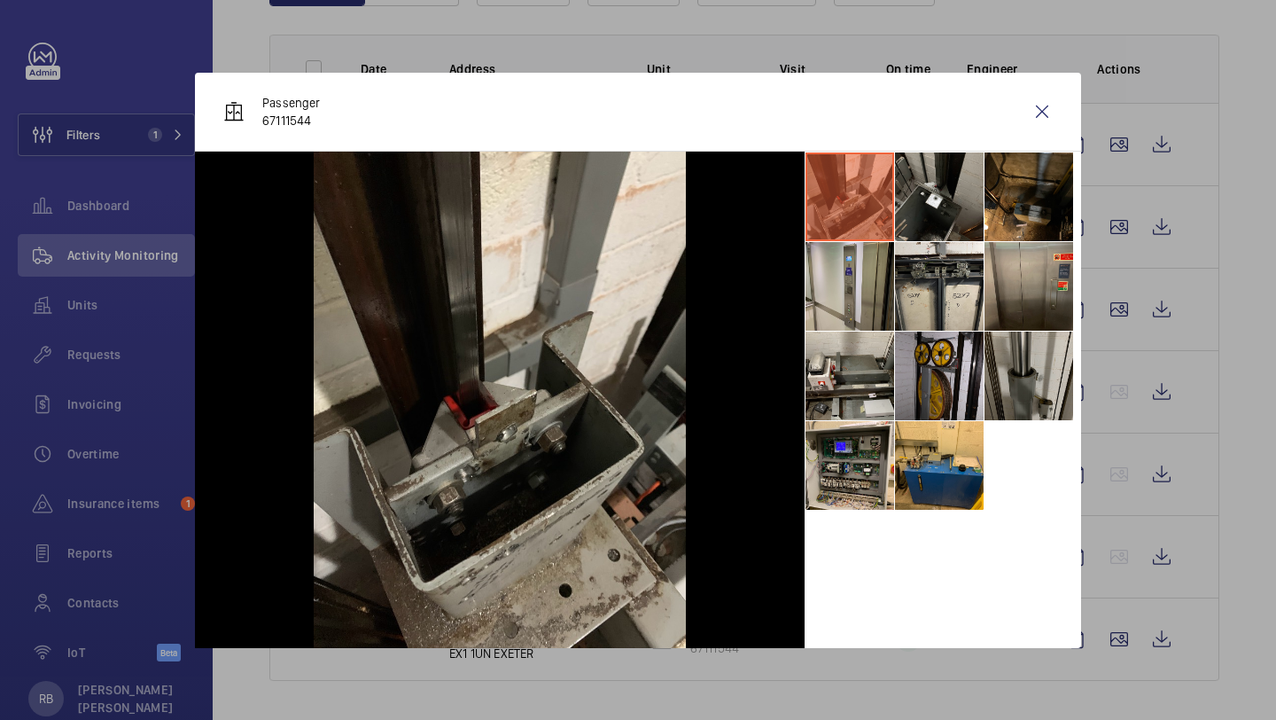
click at [1016, 387] on li at bounding box center [1029, 375] width 89 height 89
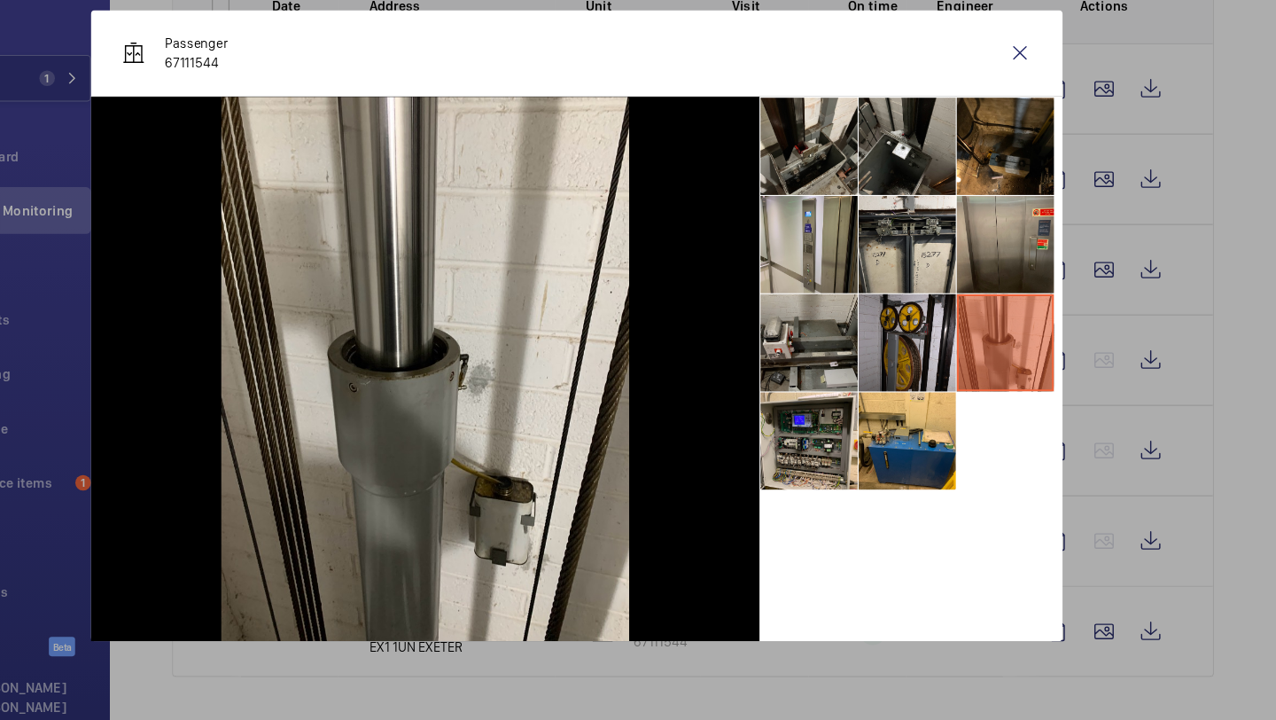
click at [839, 410] on li at bounding box center [850, 375] width 89 height 89
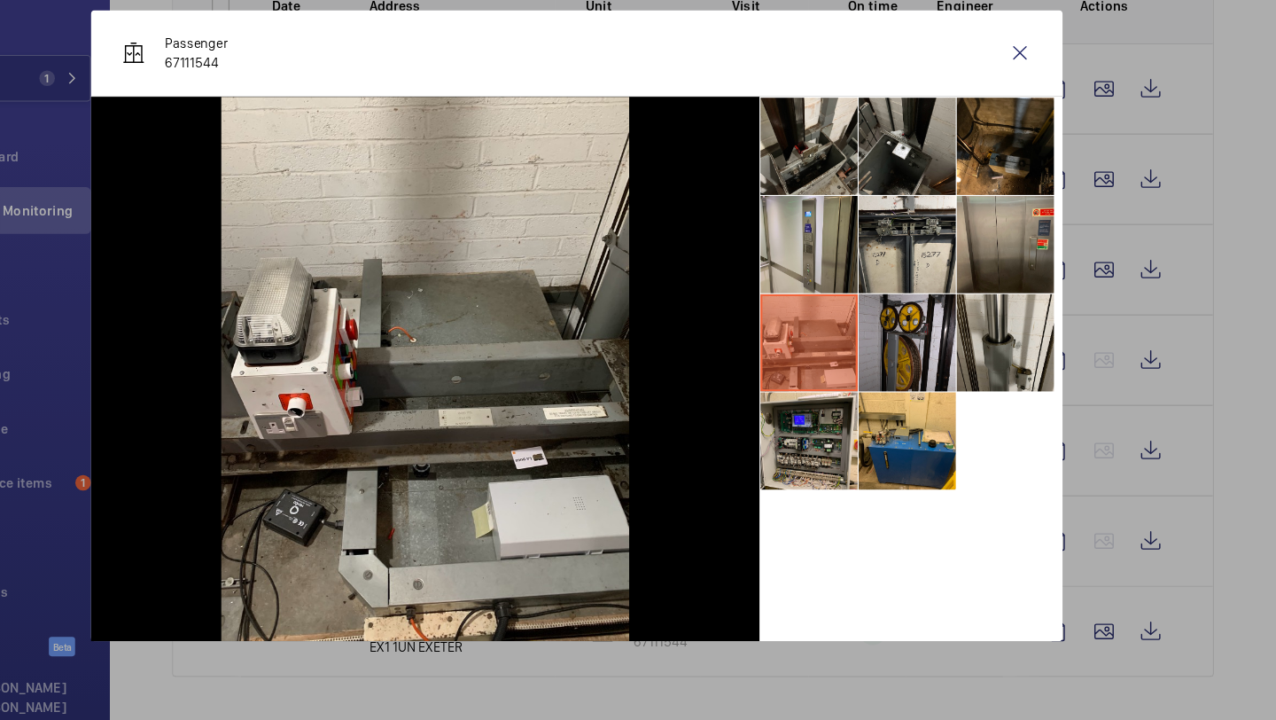
click at [1093, 375] on div at bounding box center [638, 360] width 1276 height 720
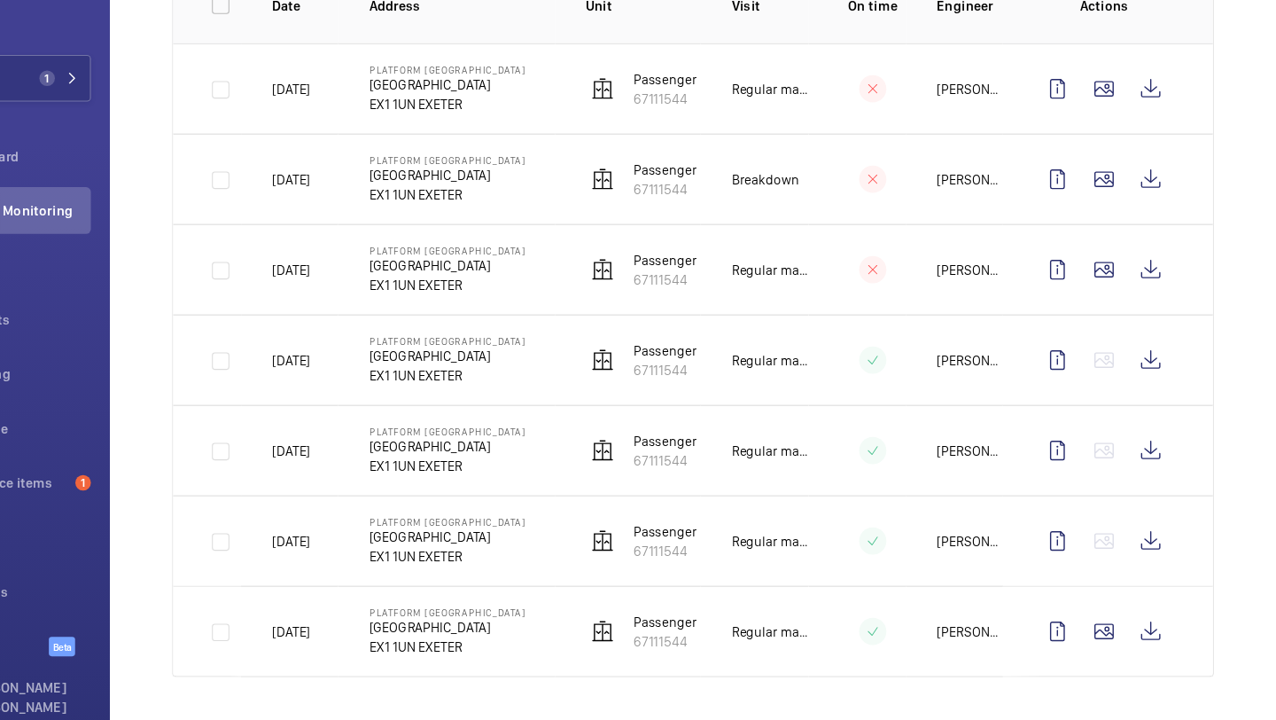
click at [1130, 665] on td at bounding box center [1122, 638] width 191 height 83
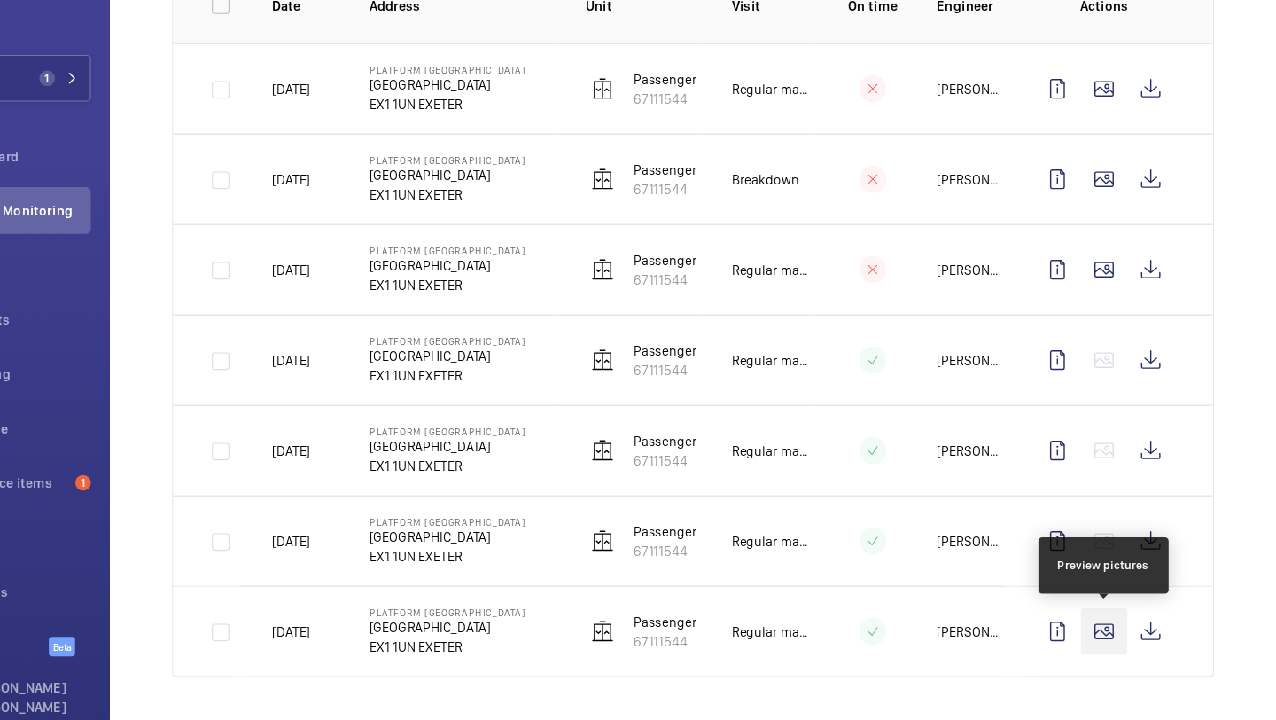
click at [1126, 657] on wm-front-icon-button at bounding box center [1119, 639] width 43 height 43
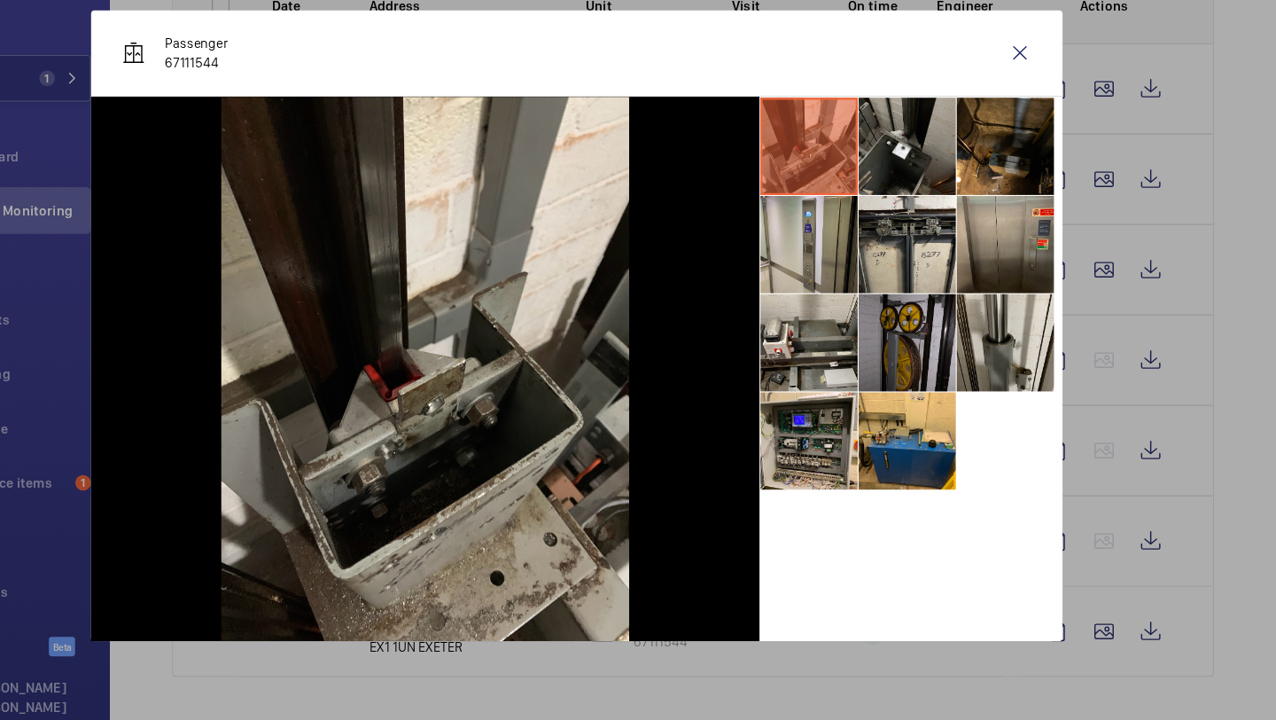
click at [973, 414] on li at bounding box center [939, 375] width 89 height 89
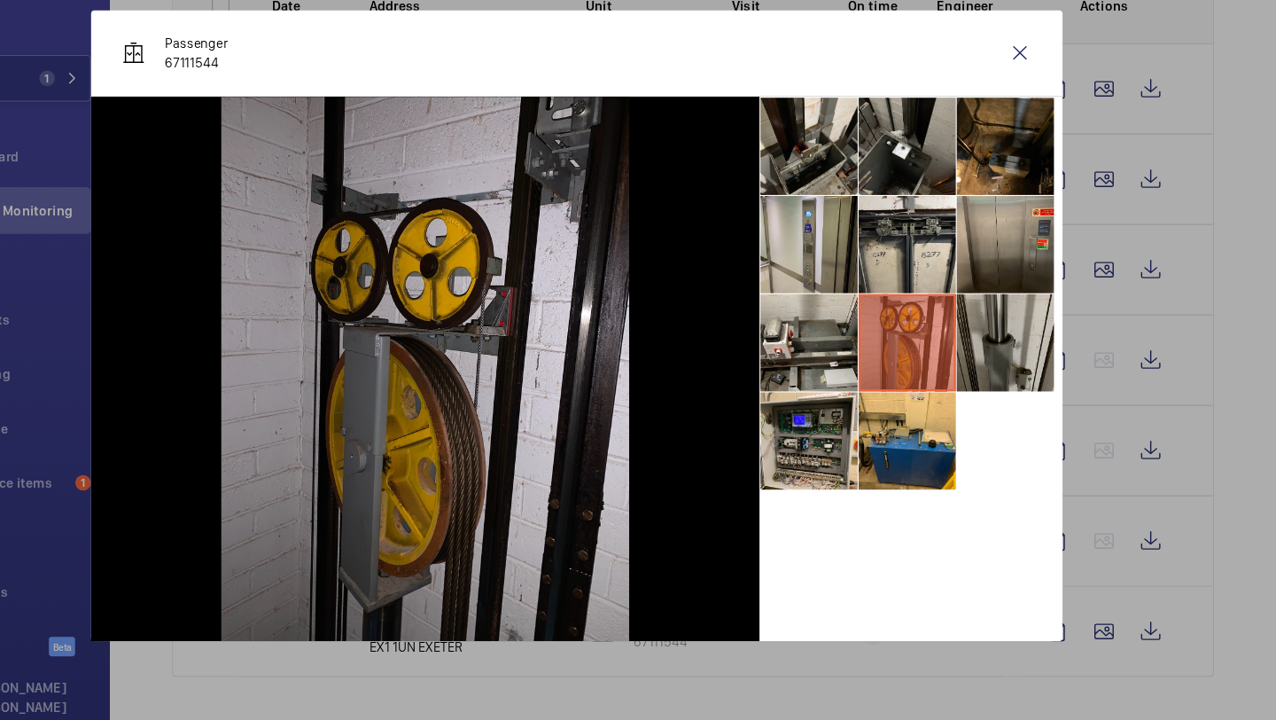
click at [1026, 370] on li at bounding box center [1029, 375] width 89 height 89
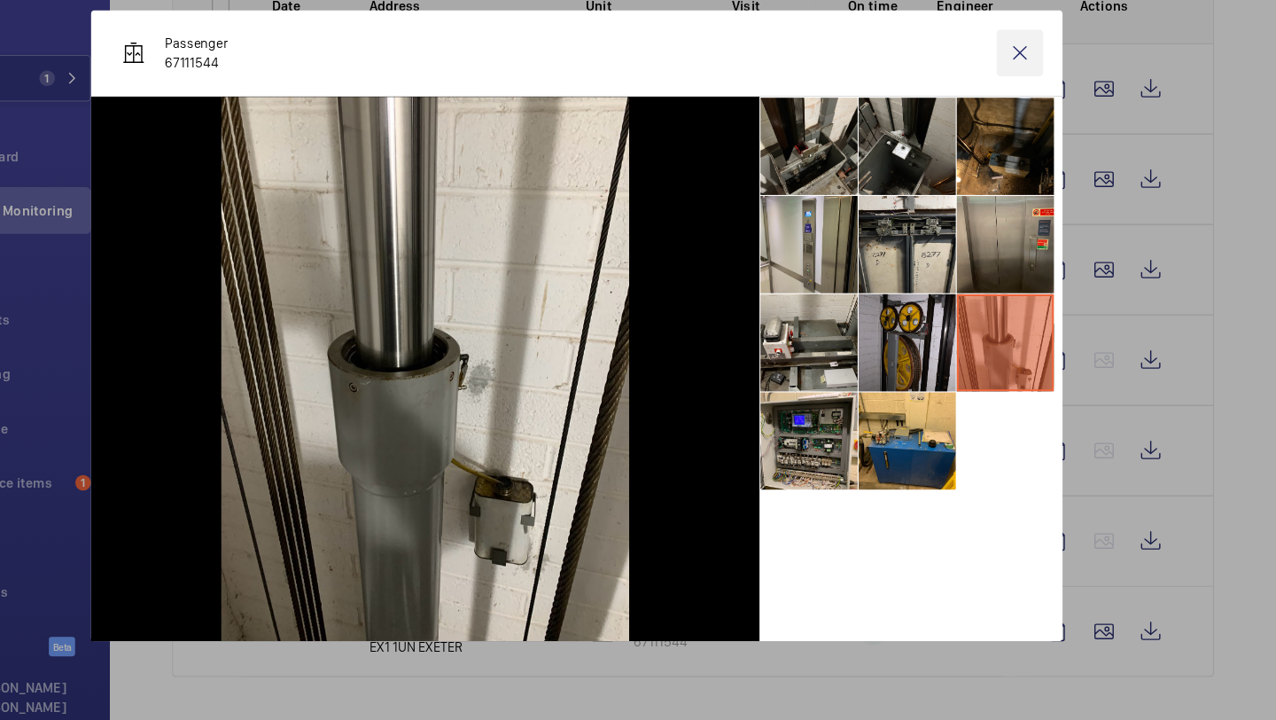
click at [1037, 113] on wm-front-icon-button at bounding box center [1042, 111] width 43 height 43
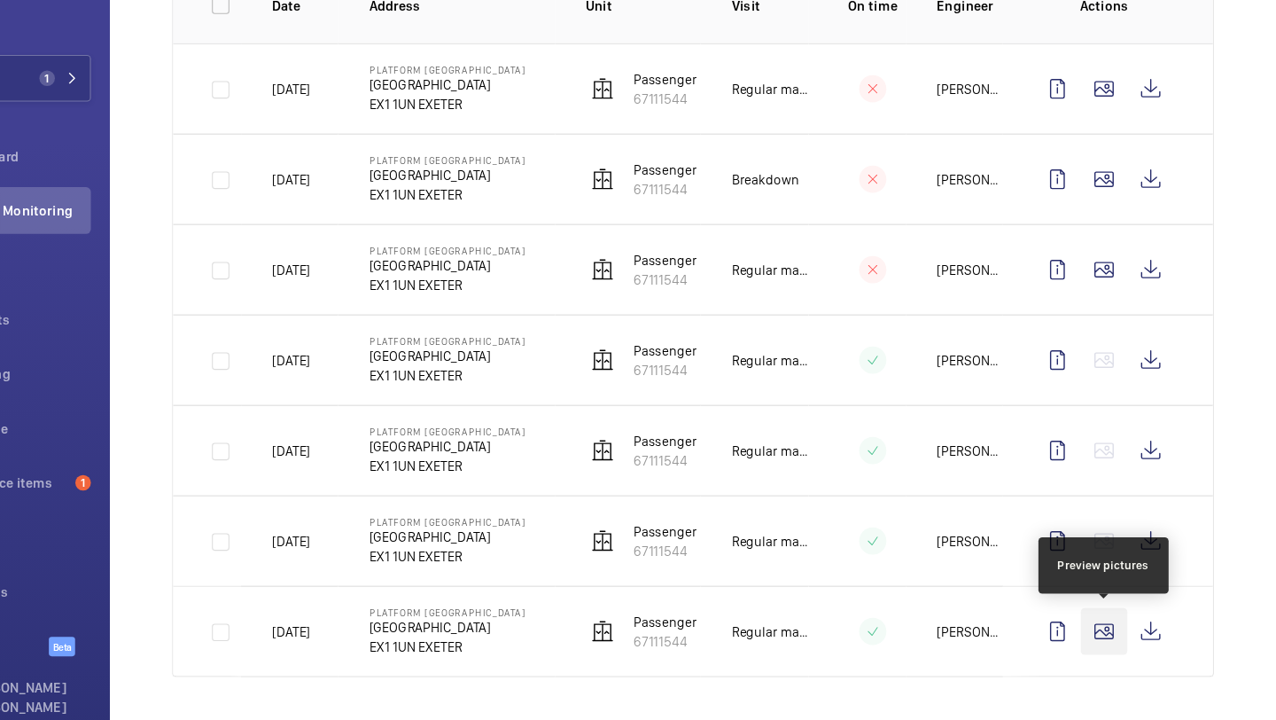
click at [1130, 653] on wm-front-icon-button at bounding box center [1119, 639] width 43 height 43
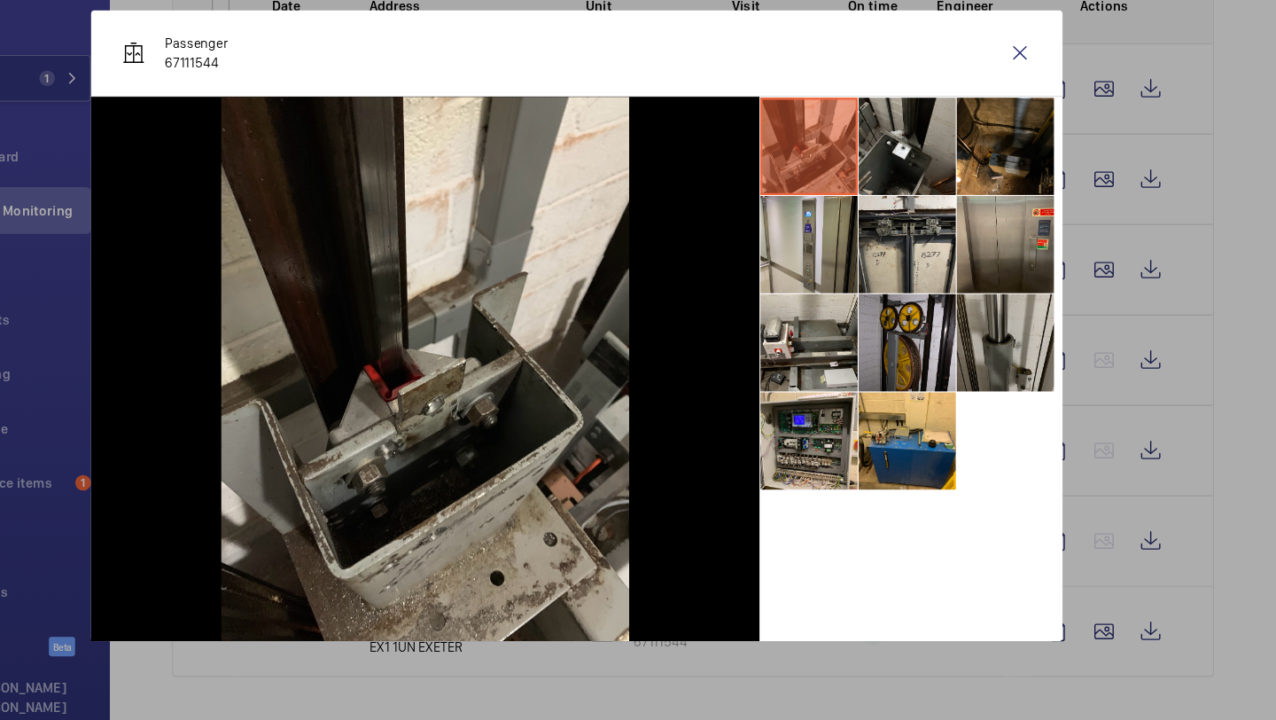
click at [998, 399] on li at bounding box center [1029, 375] width 89 height 89
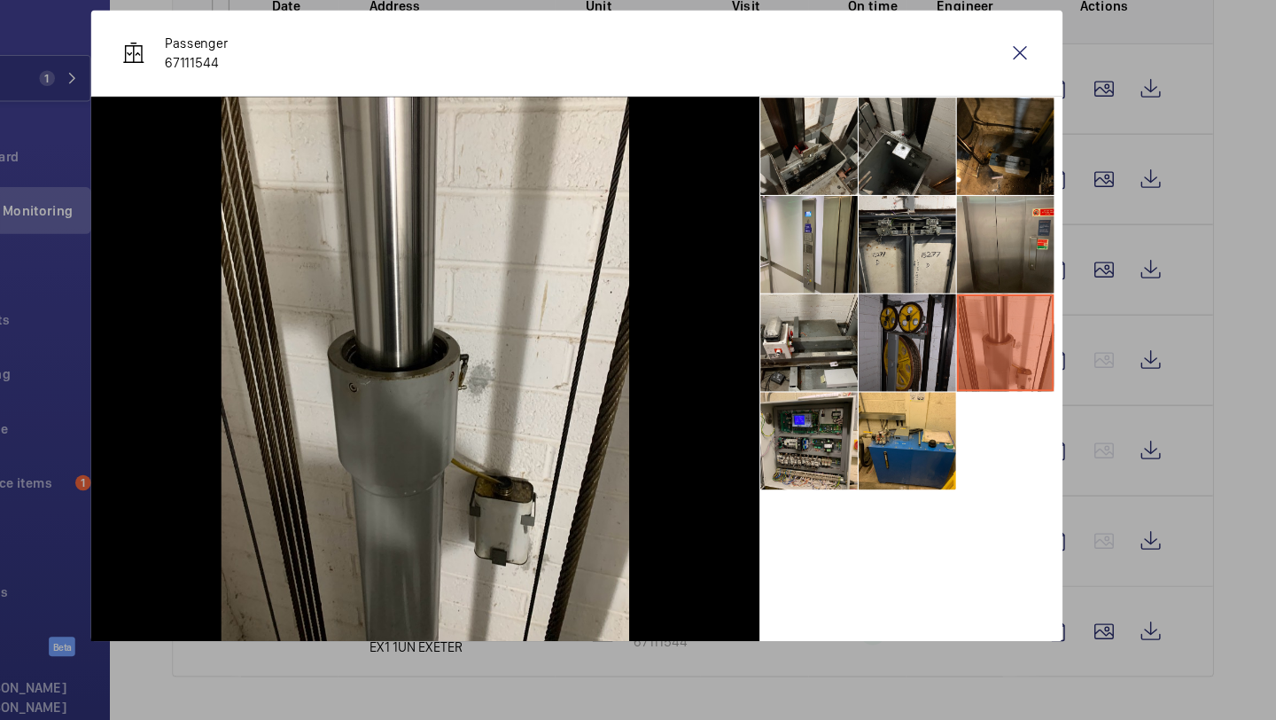
click at [962, 344] on li at bounding box center [939, 375] width 89 height 89
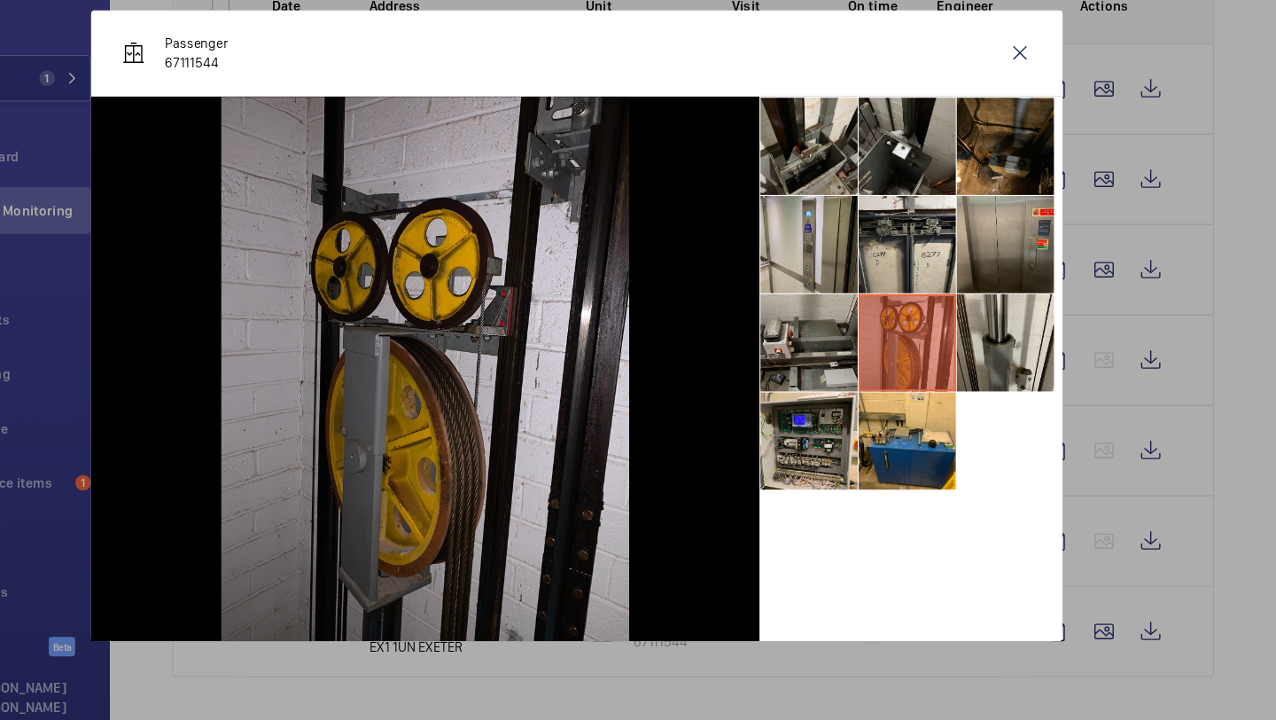
click at [816, 409] on li at bounding box center [850, 375] width 89 height 89
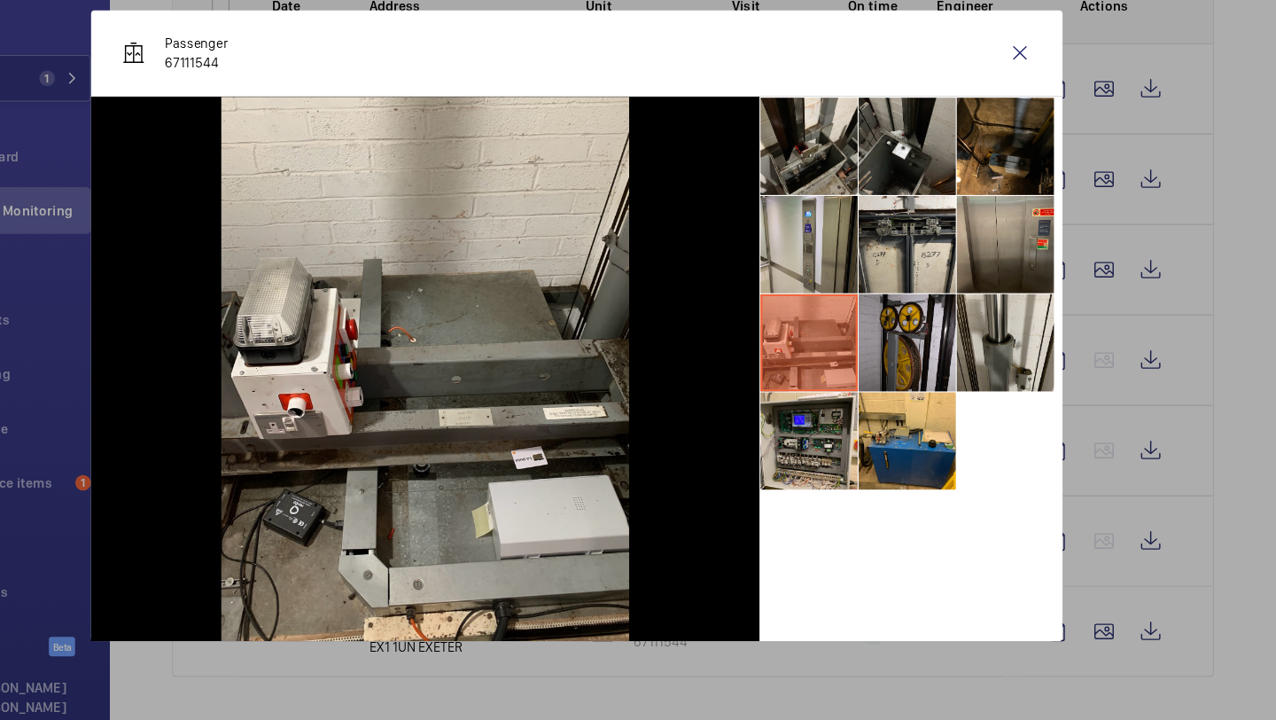
click at [872, 518] on div at bounding box center [943, 400] width 276 height 496
click at [922, 479] on li at bounding box center [939, 465] width 89 height 89
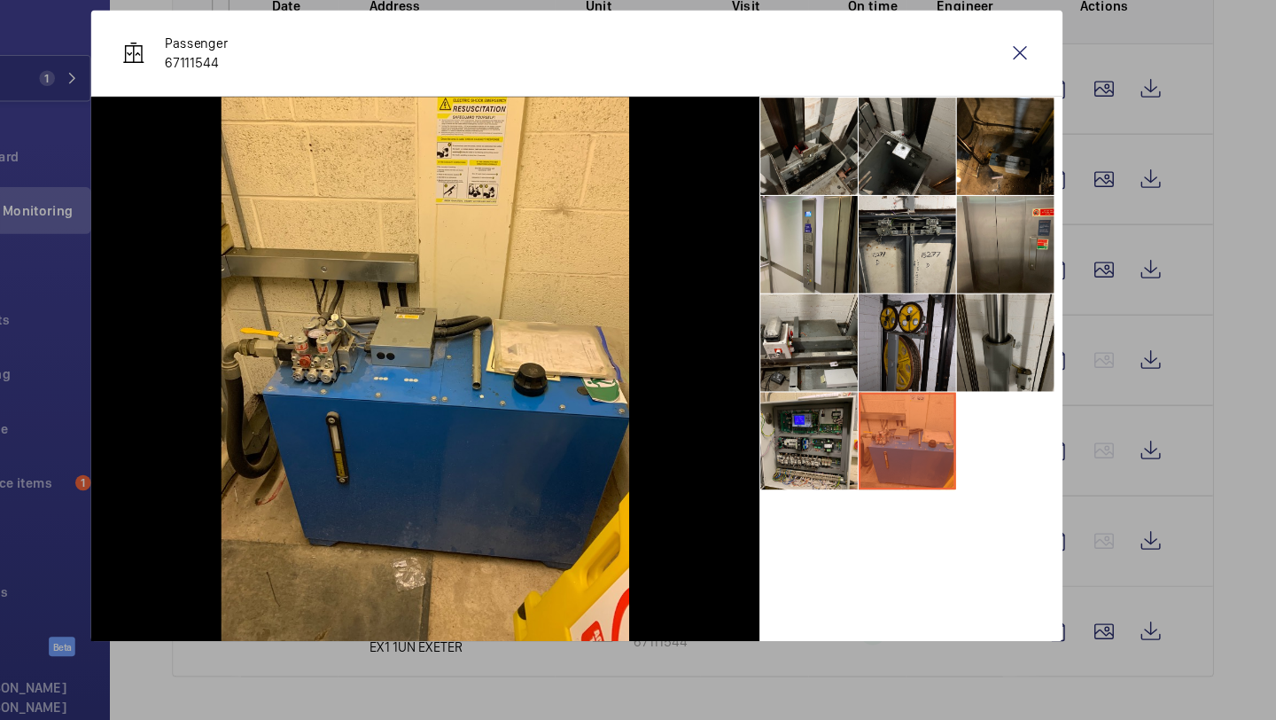
click at [1046, 362] on li at bounding box center [1029, 375] width 89 height 89
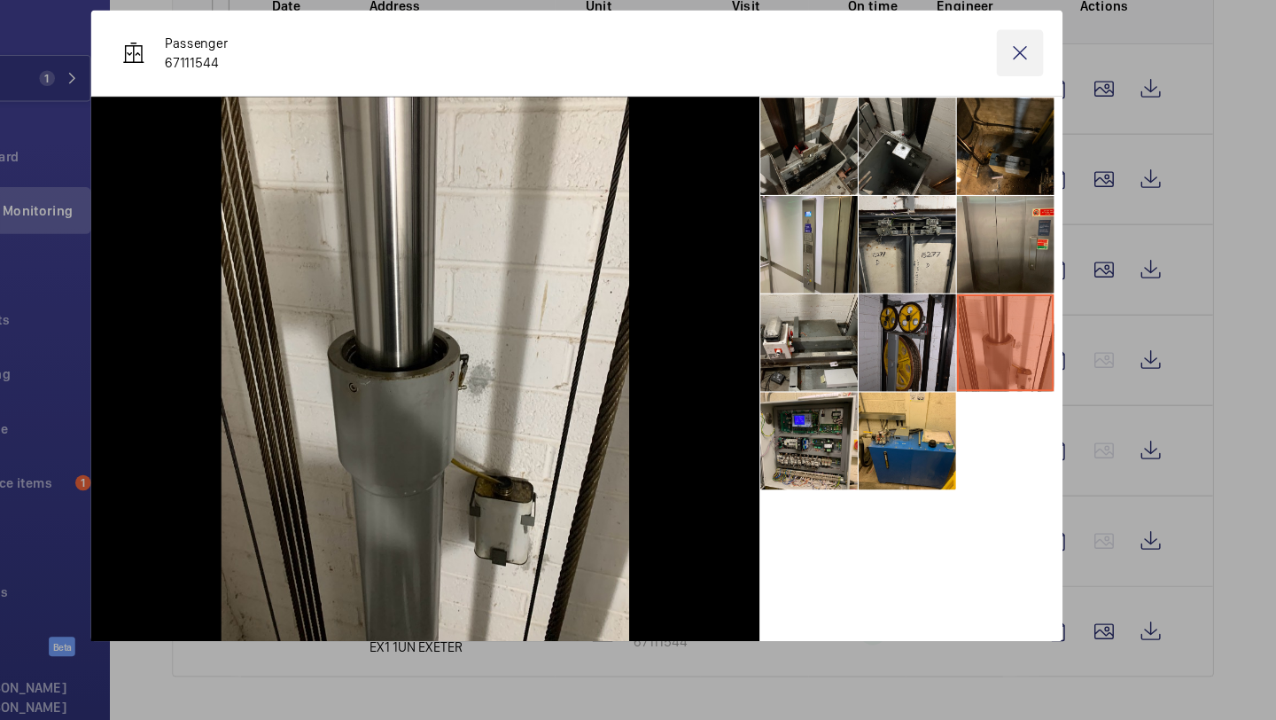
click at [1043, 106] on wm-front-icon-button at bounding box center [1042, 111] width 43 height 43
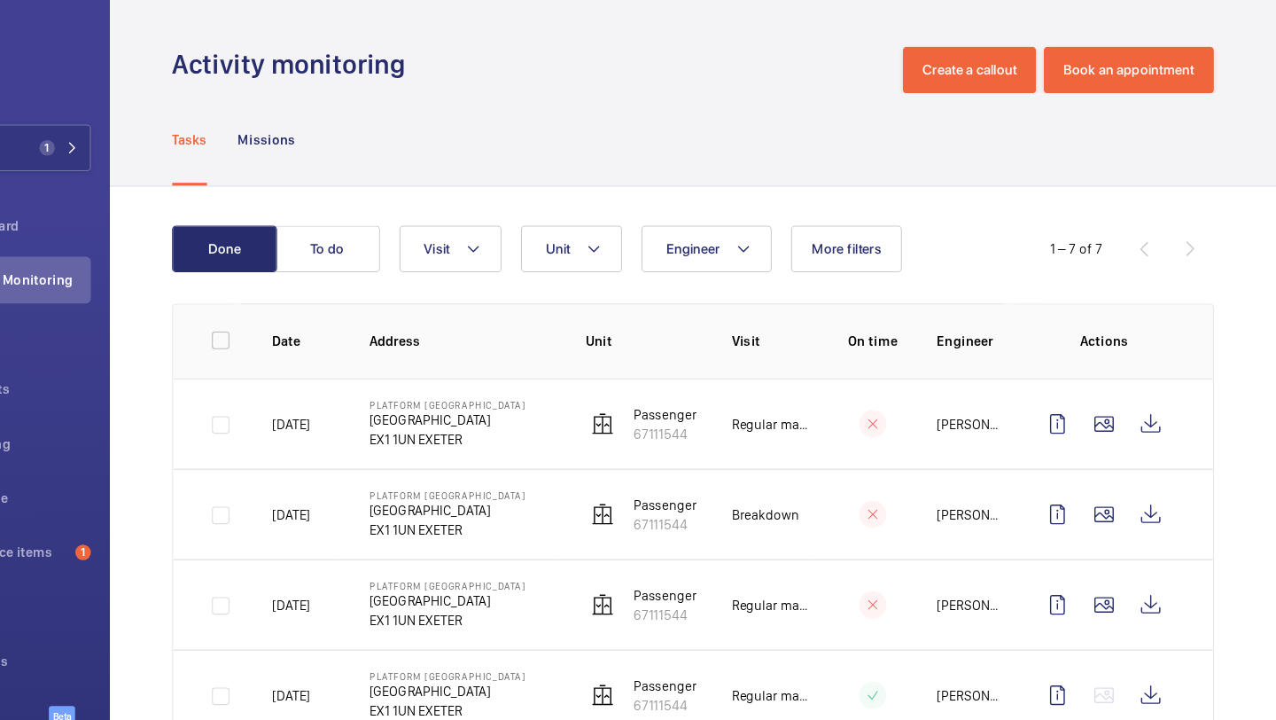
scroll to position [245, 0]
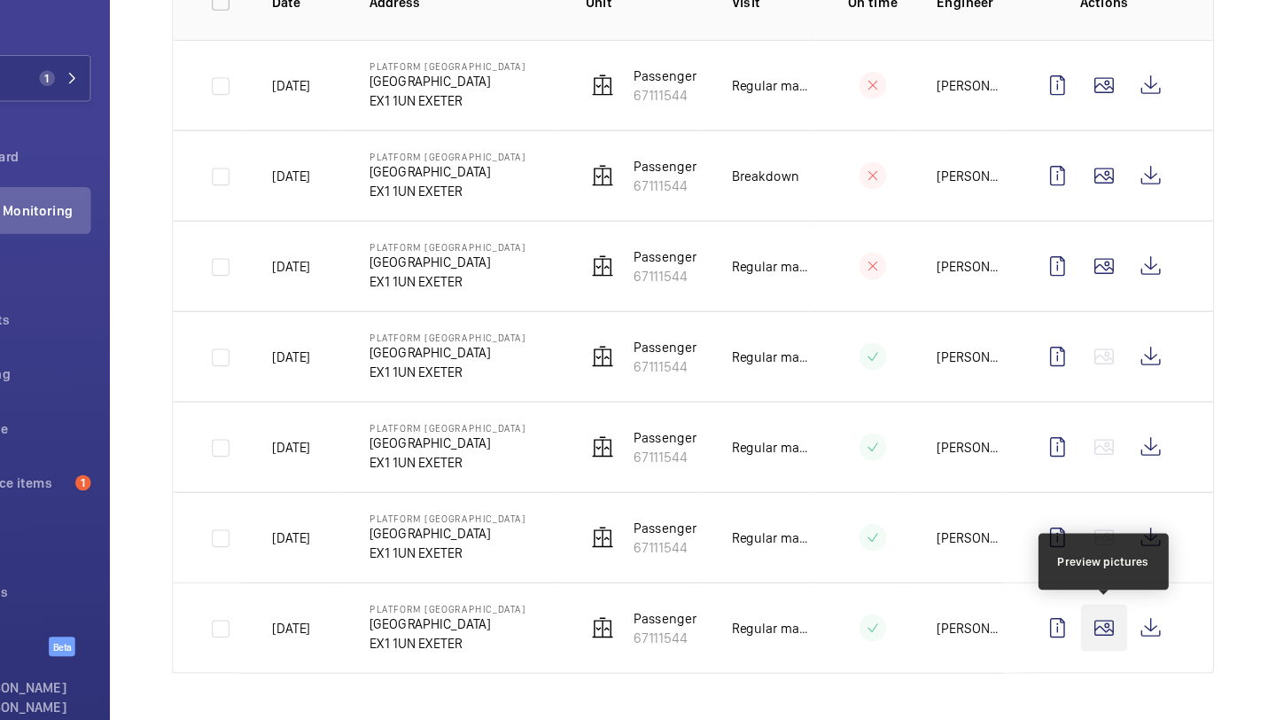
click at [1129, 637] on wm-front-icon-button at bounding box center [1119, 635] width 43 height 43
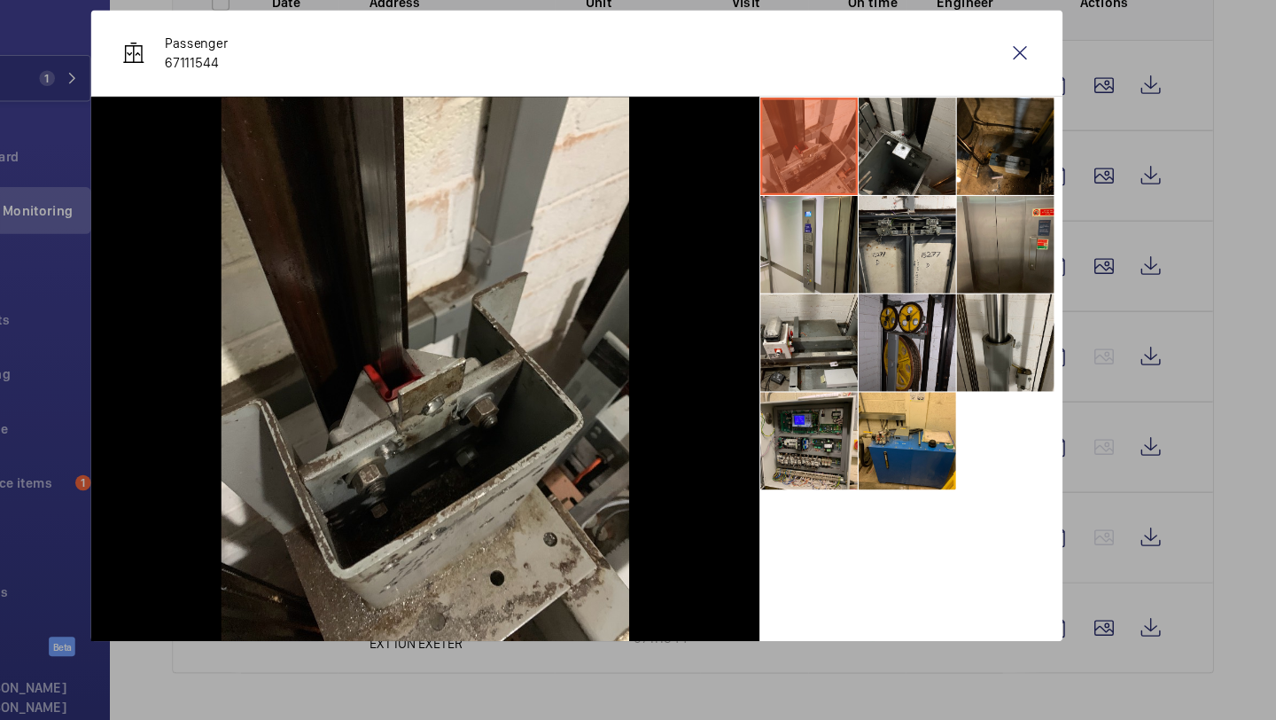
click at [1079, 380] on ul at bounding box center [943, 331] width 276 height 359
click at [1031, 376] on li at bounding box center [1029, 375] width 89 height 89
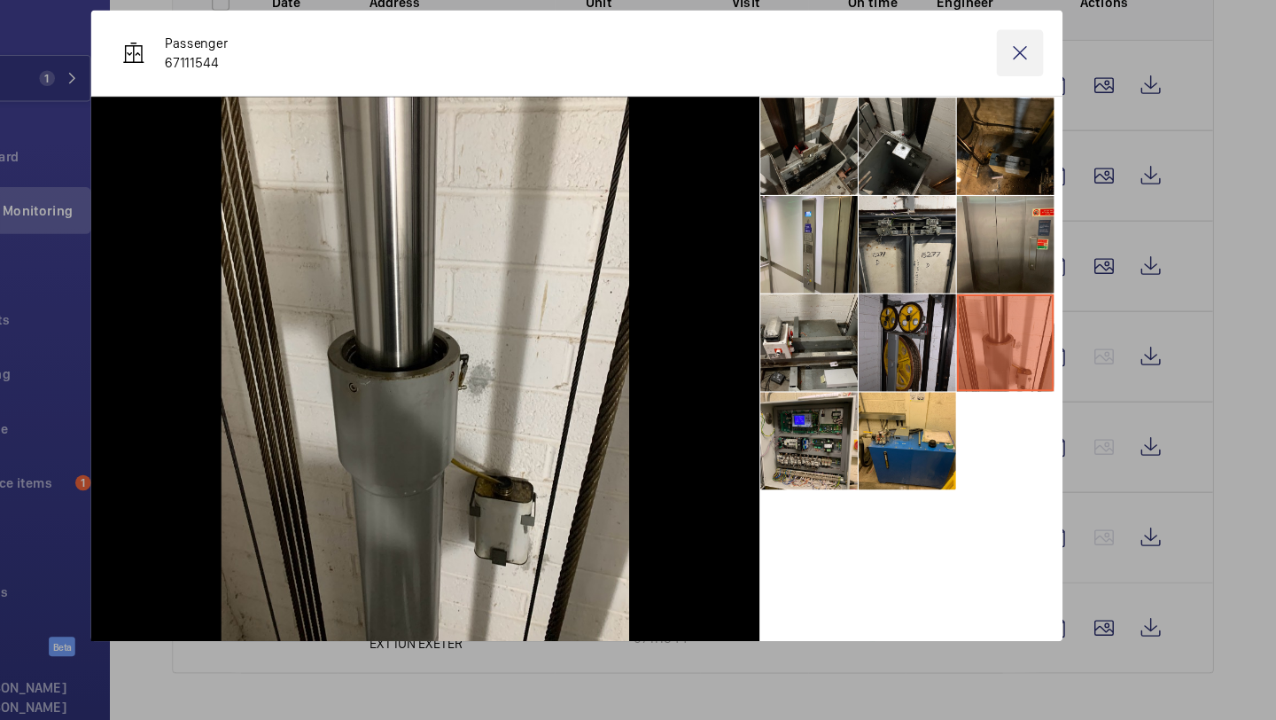
click at [1040, 109] on wm-front-icon-button at bounding box center [1042, 111] width 43 height 43
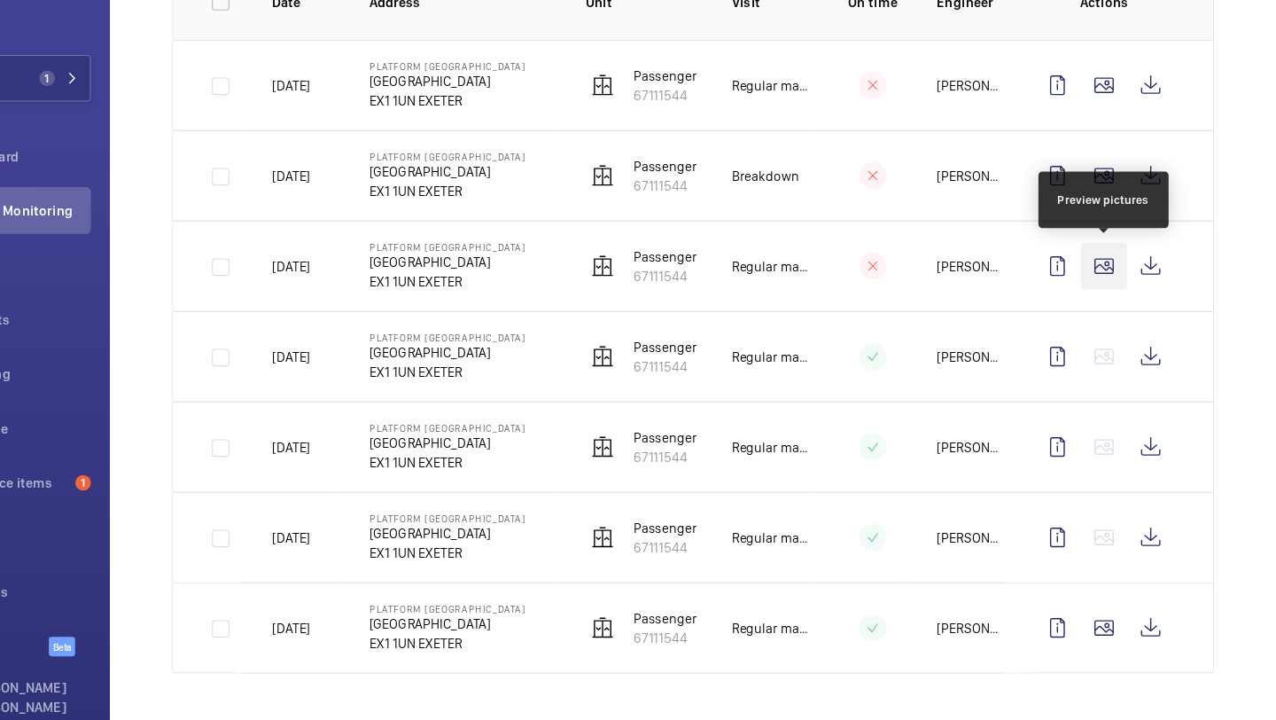
click at [1123, 314] on wm-front-icon-button at bounding box center [1119, 305] width 43 height 43
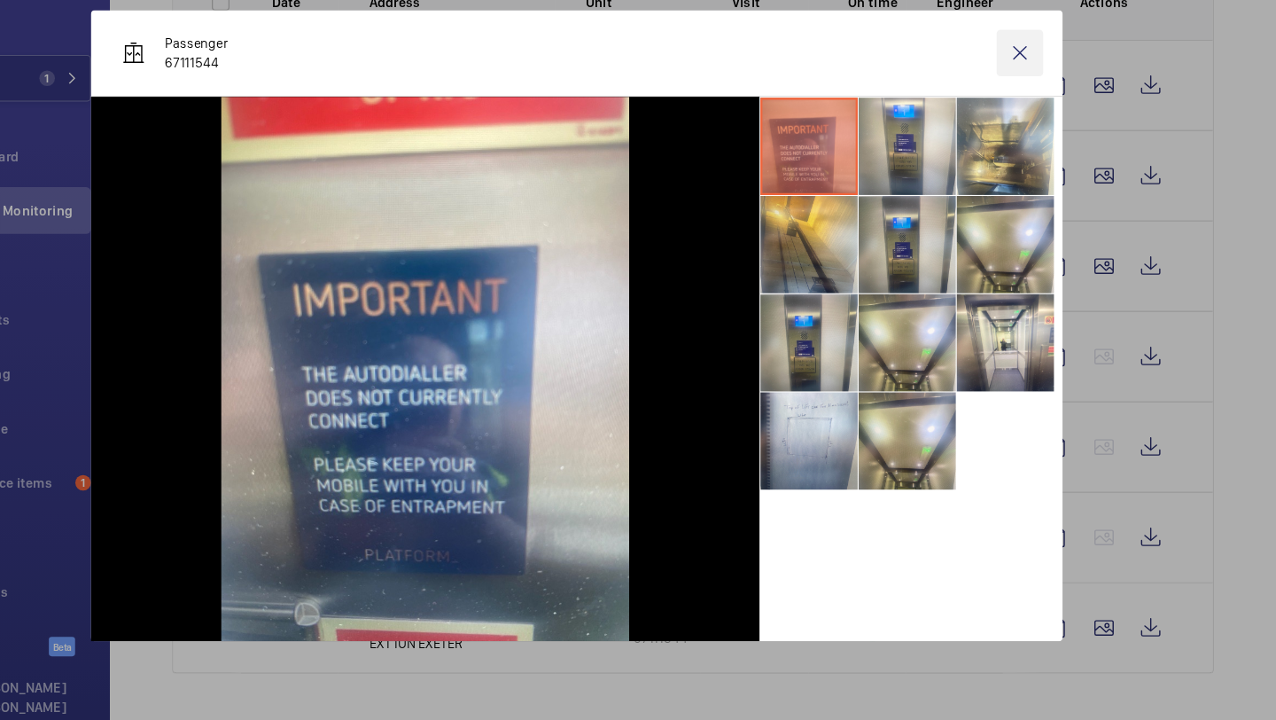
click at [1041, 121] on wm-front-icon-button at bounding box center [1042, 111] width 43 height 43
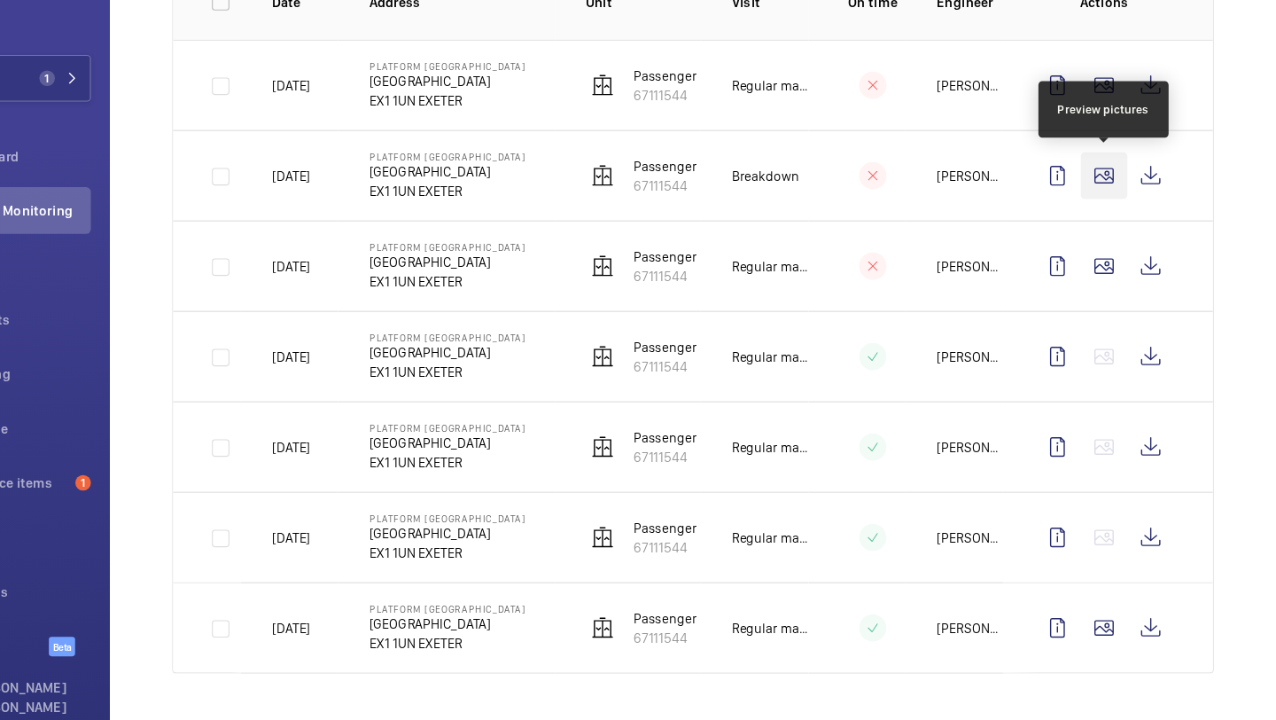
click at [1110, 221] on wm-front-icon-button at bounding box center [1119, 223] width 43 height 43
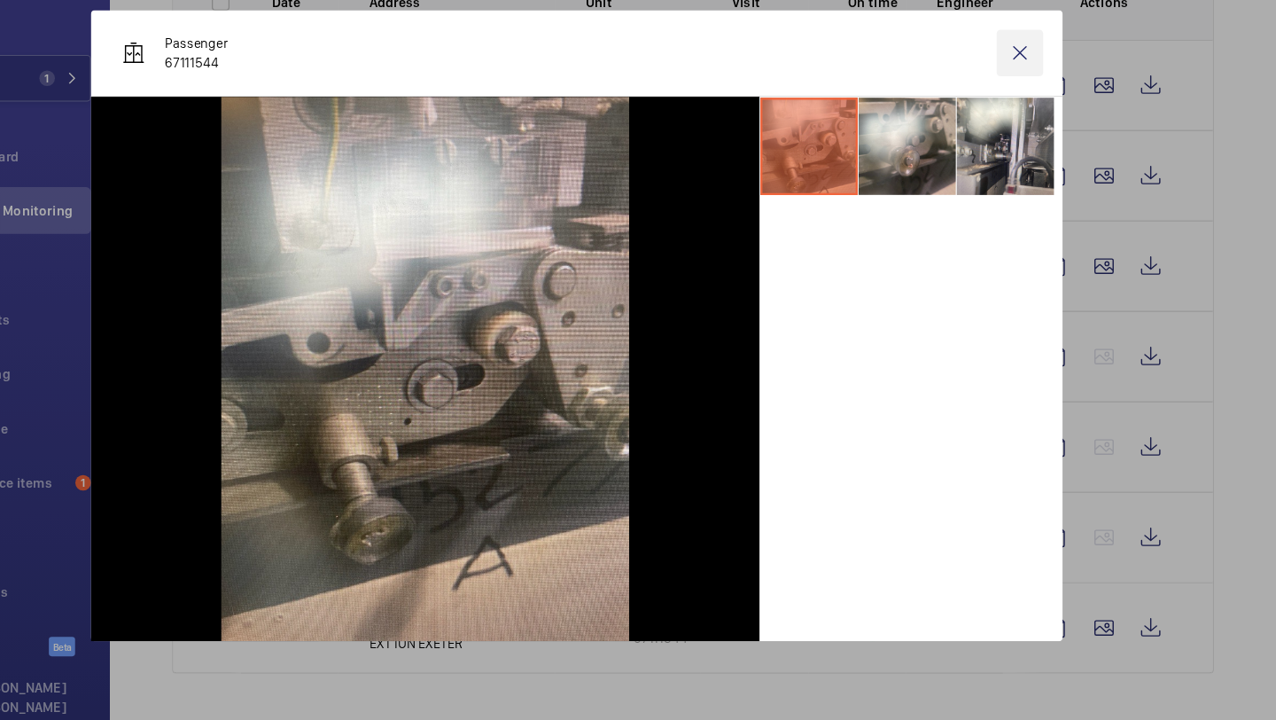
click at [1055, 125] on wm-front-icon-button at bounding box center [1042, 111] width 43 height 43
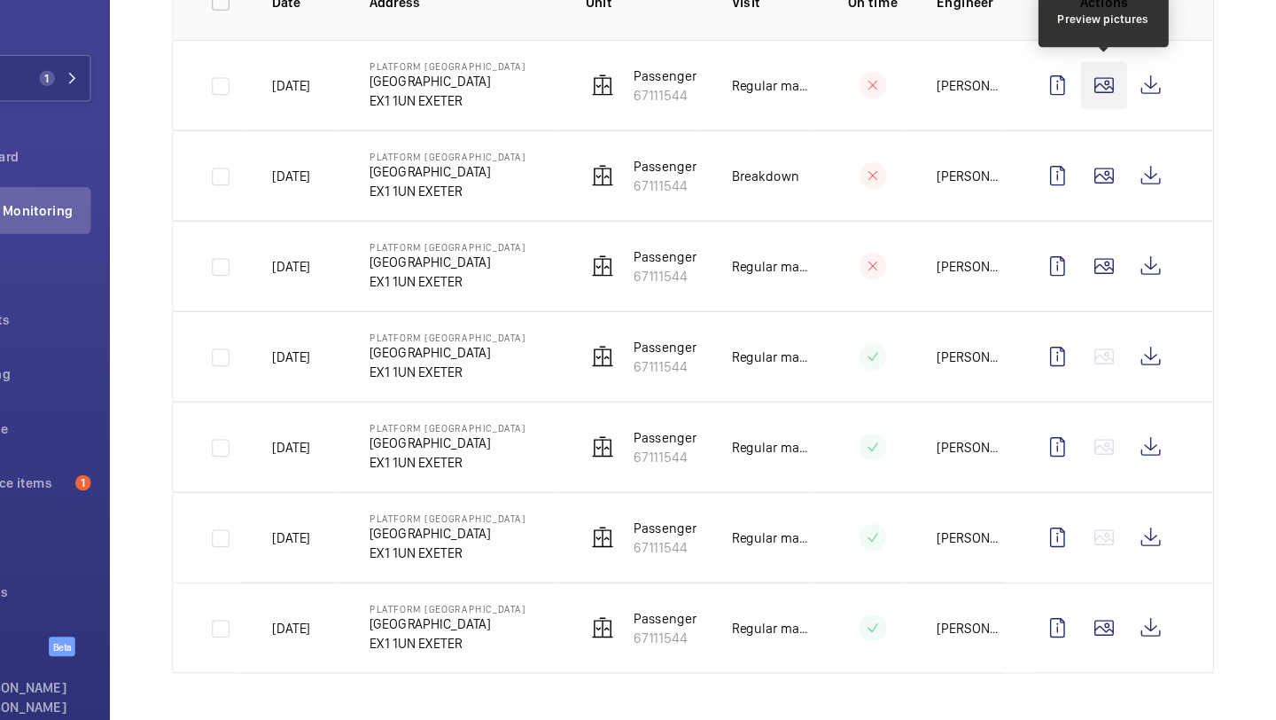
click at [1125, 136] on wm-front-icon-button at bounding box center [1119, 141] width 43 height 43
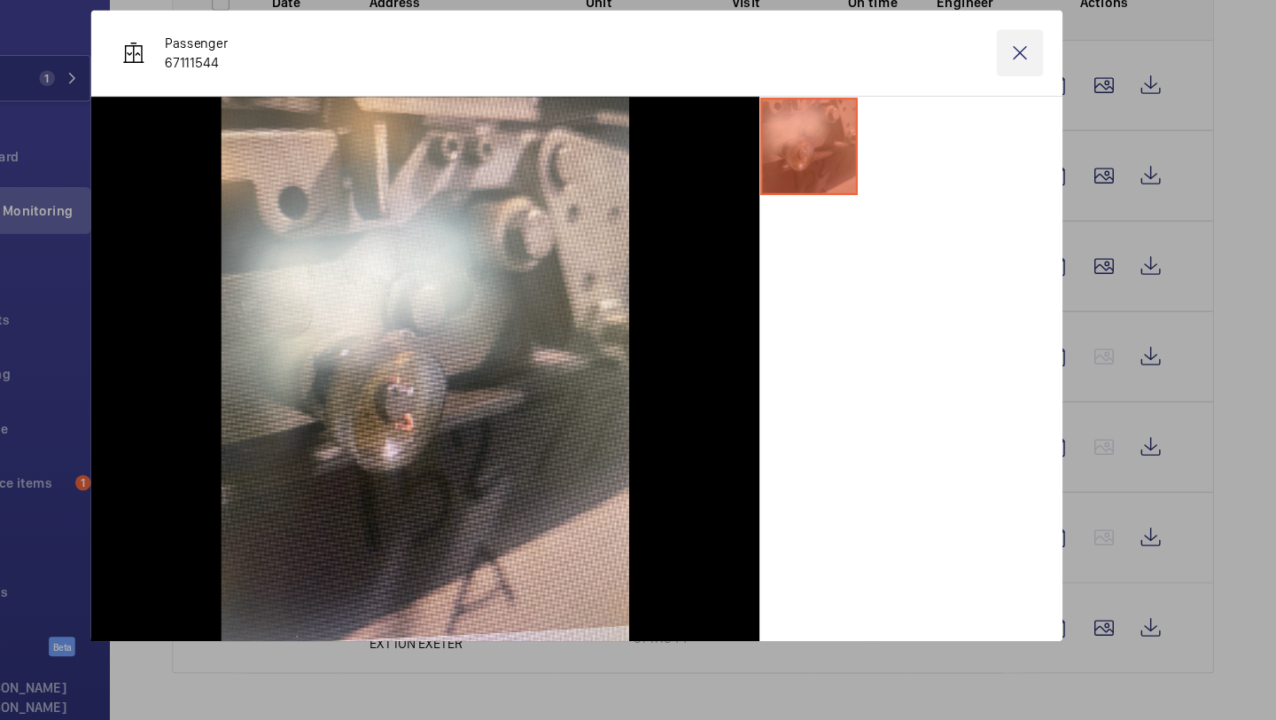
click at [1052, 114] on wm-front-icon-button at bounding box center [1042, 111] width 43 height 43
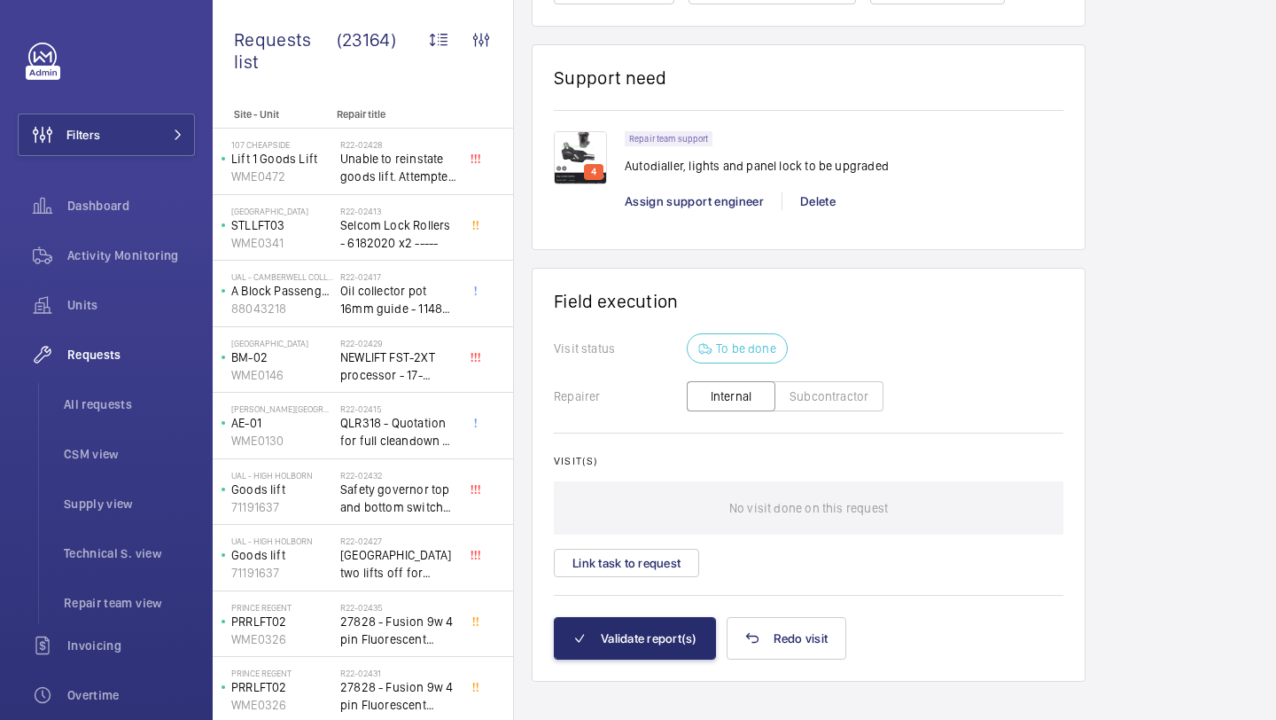
scroll to position [1848, 0]
click at [650, 562] on button "Link task to request" at bounding box center [626, 564] width 145 height 28
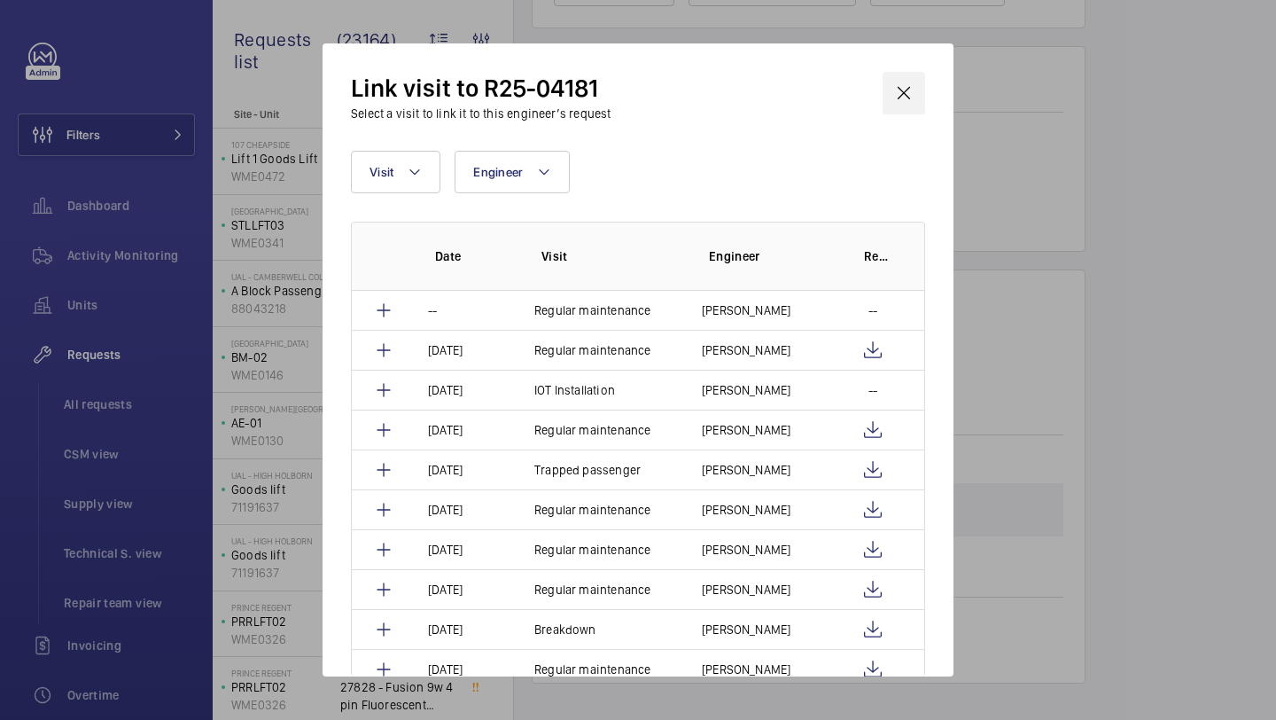
click at [909, 99] on wm-front-icon-button at bounding box center [904, 93] width 43 height 43
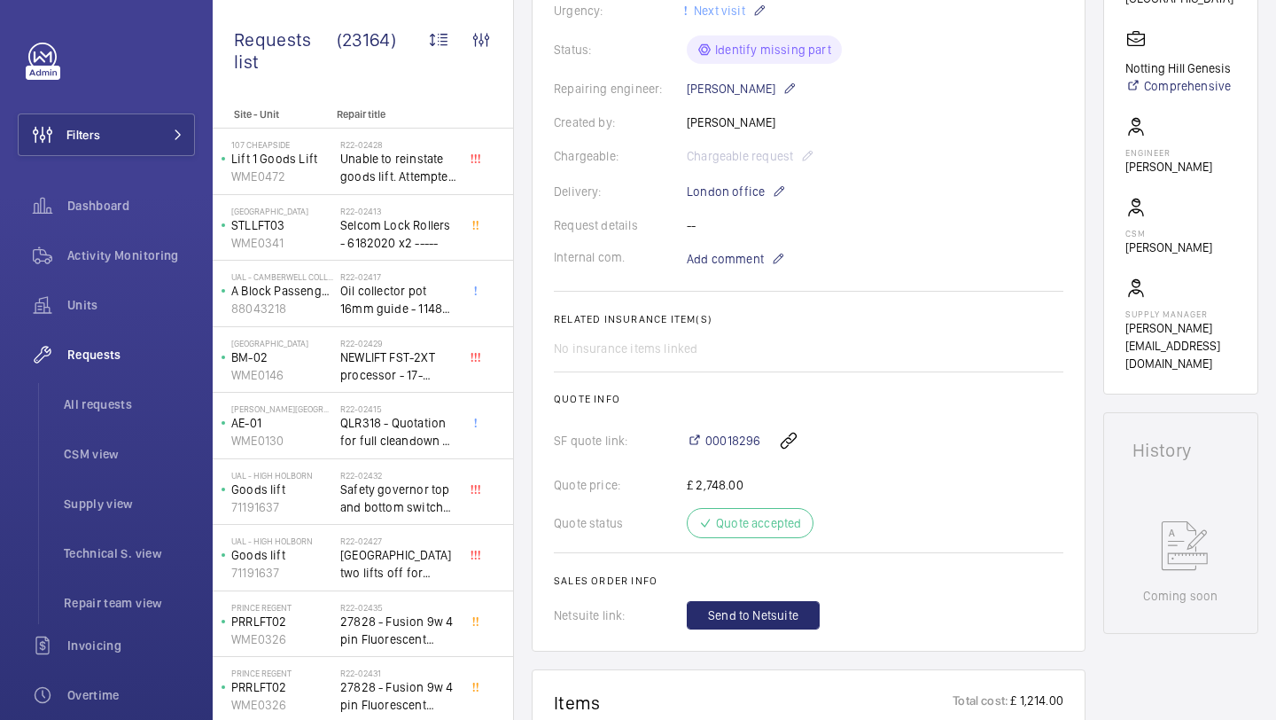
scroll to position [165, 0]
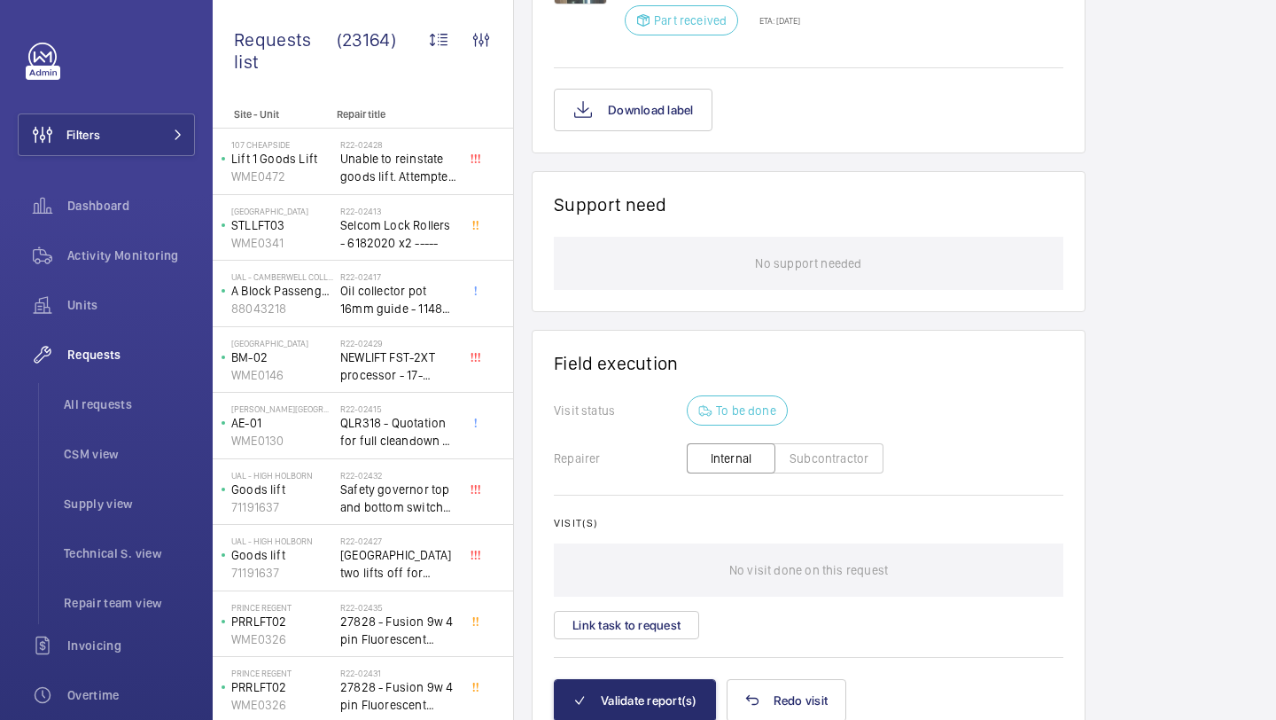
scroll to position [1302, 0]
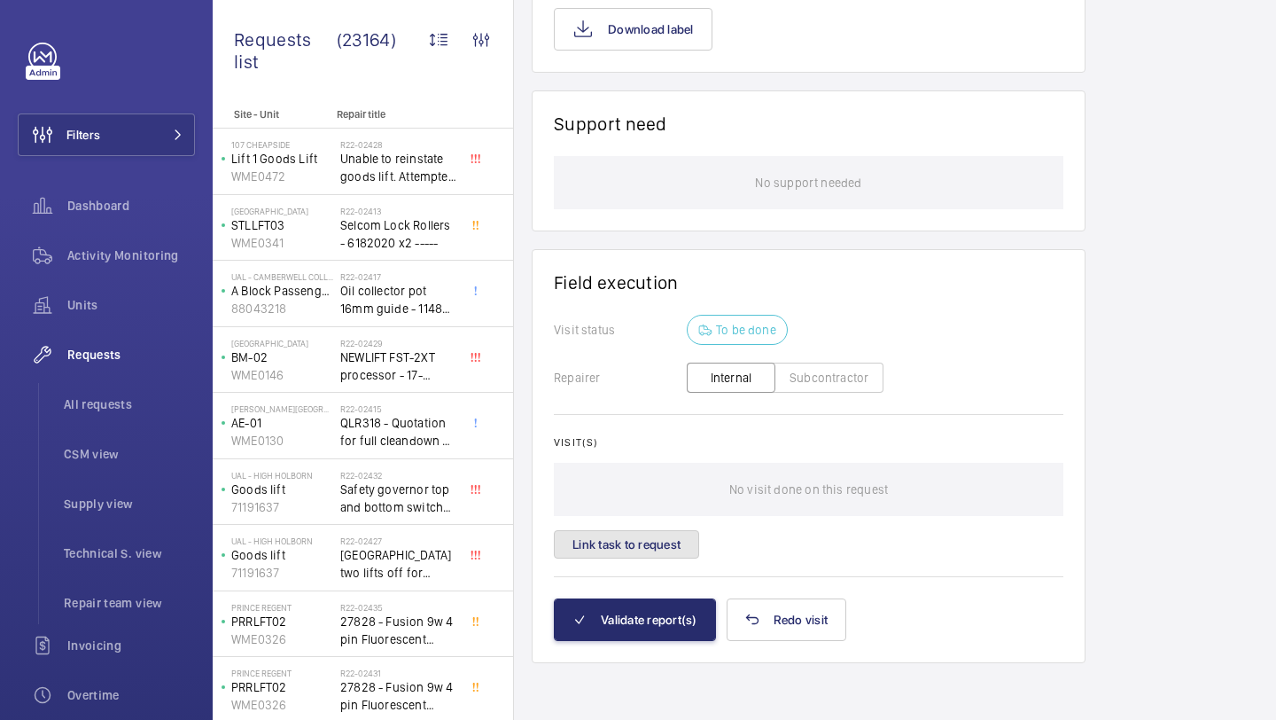
click at [635, 549] on button "Link task to request" at bounding box center [626, 544] width 145 height 28
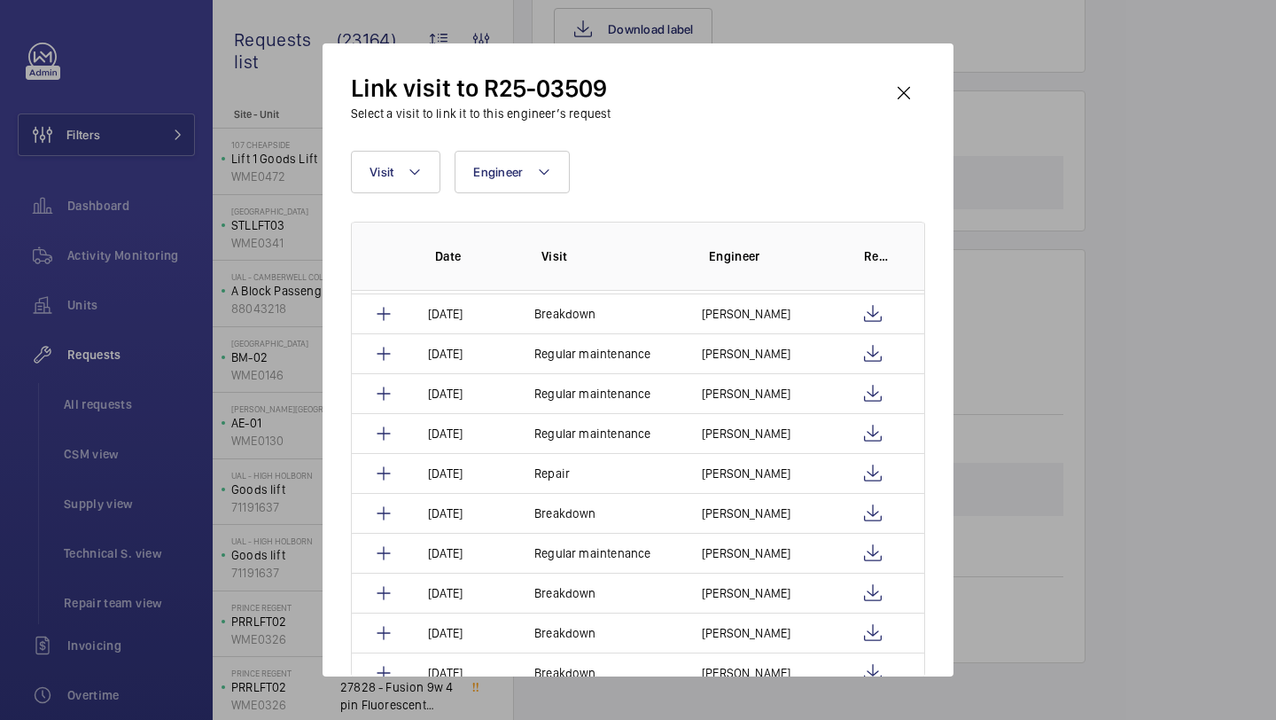
scroll to position [518, 0]
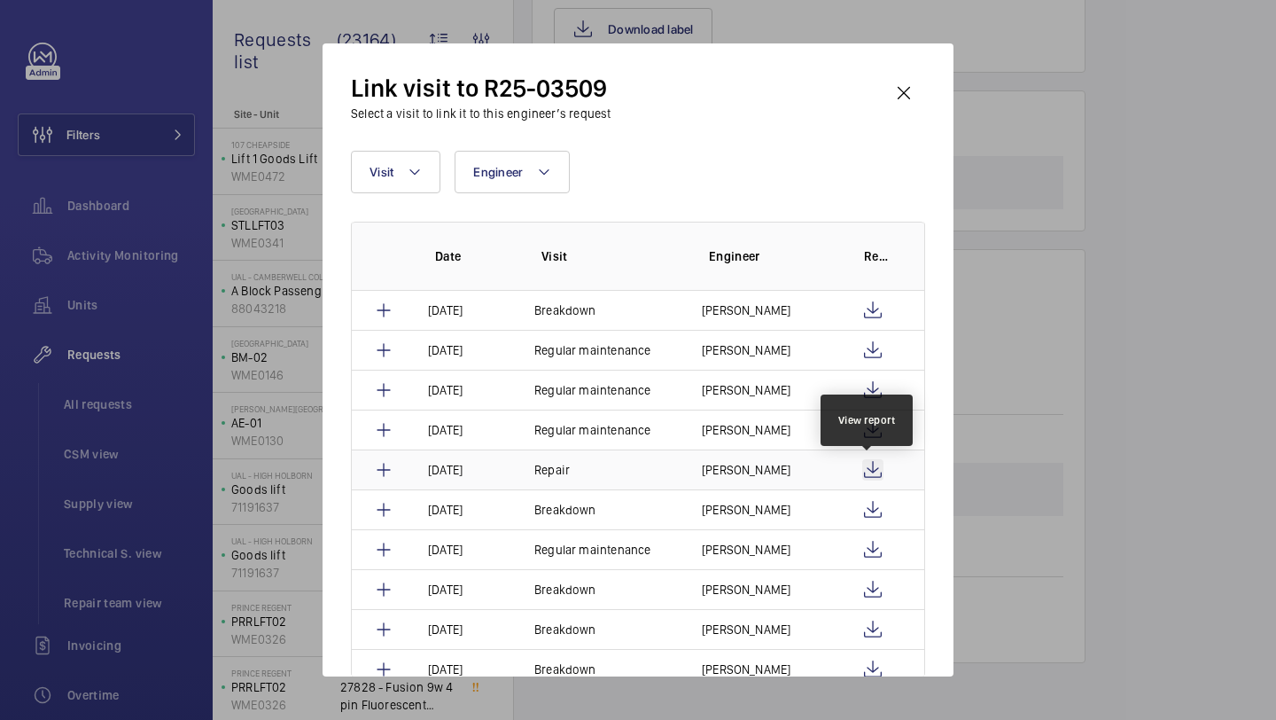
click at [871, 475] on wm-front-icon-button at bounding box center [872, 469] width 21 height 21
click at [945, 74] on div "Link visit to R25-03509 Select a visit to link it to this engineer’s request Vi…" at bounding box center [638, 359] width 631 height 633
click at [930, 79] on div "Link visit to R25-03509 Select a visit to link it to this engineer’s request Vi…" at bounding box center [638, 359] width 631 height 633
click at [892, 100] on wm-front-icon-button at bounding box center [904, 93] width 43 height 43
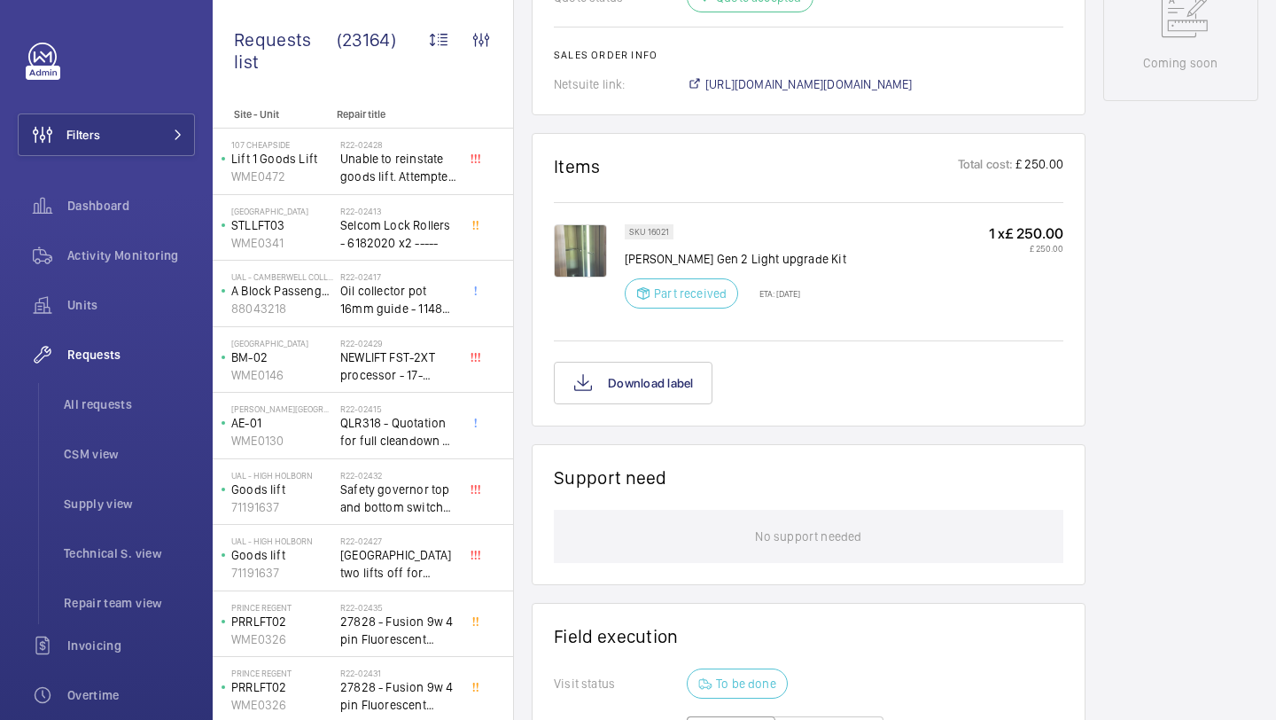
scroll to position [946, 0]
click at [578, 267] on img at bounding box center [580, 251] width 53 height 53
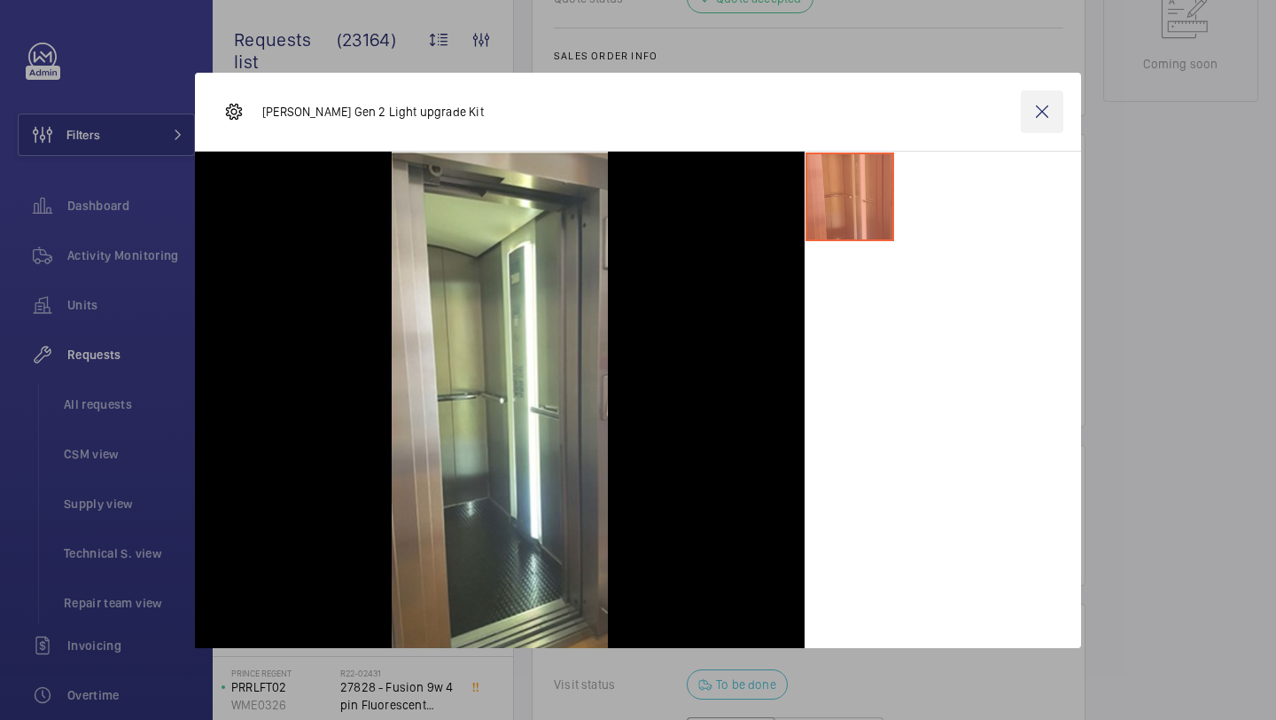
click at [1028, 126] on wm-front-icon-button at bounding box center [1042, 111] width 43 height 43
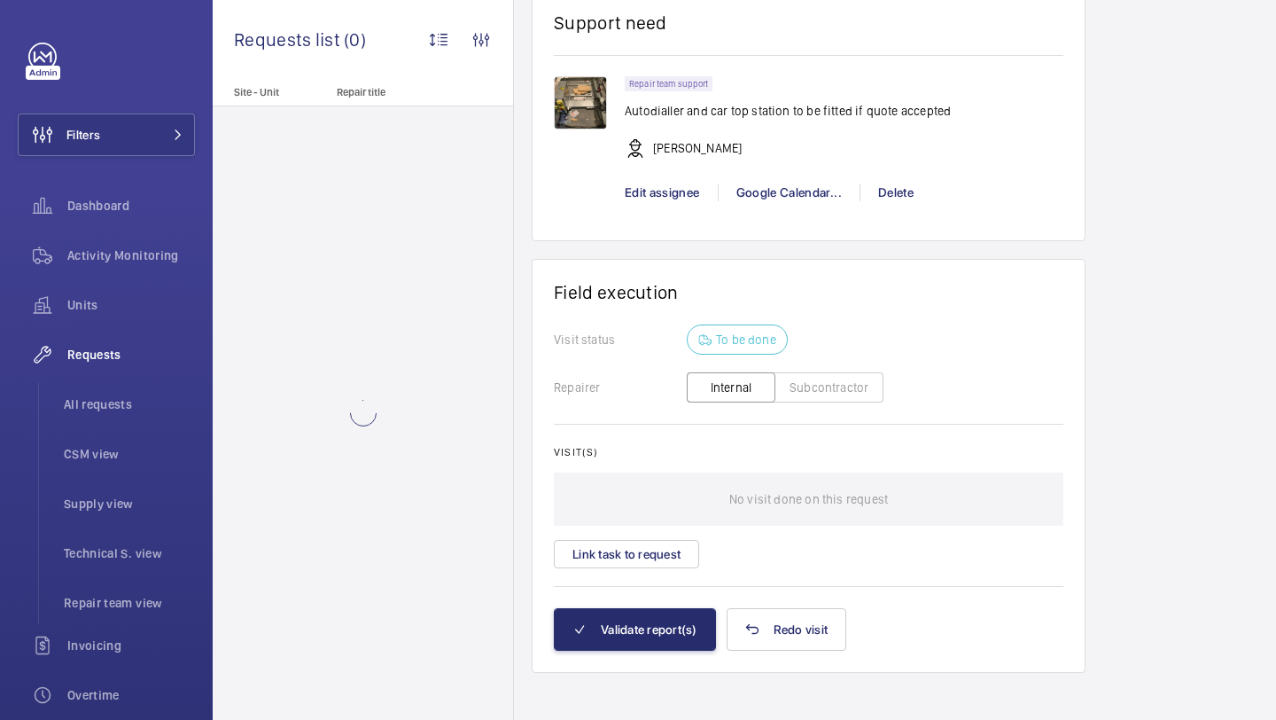
scroll to position [1648, 0]
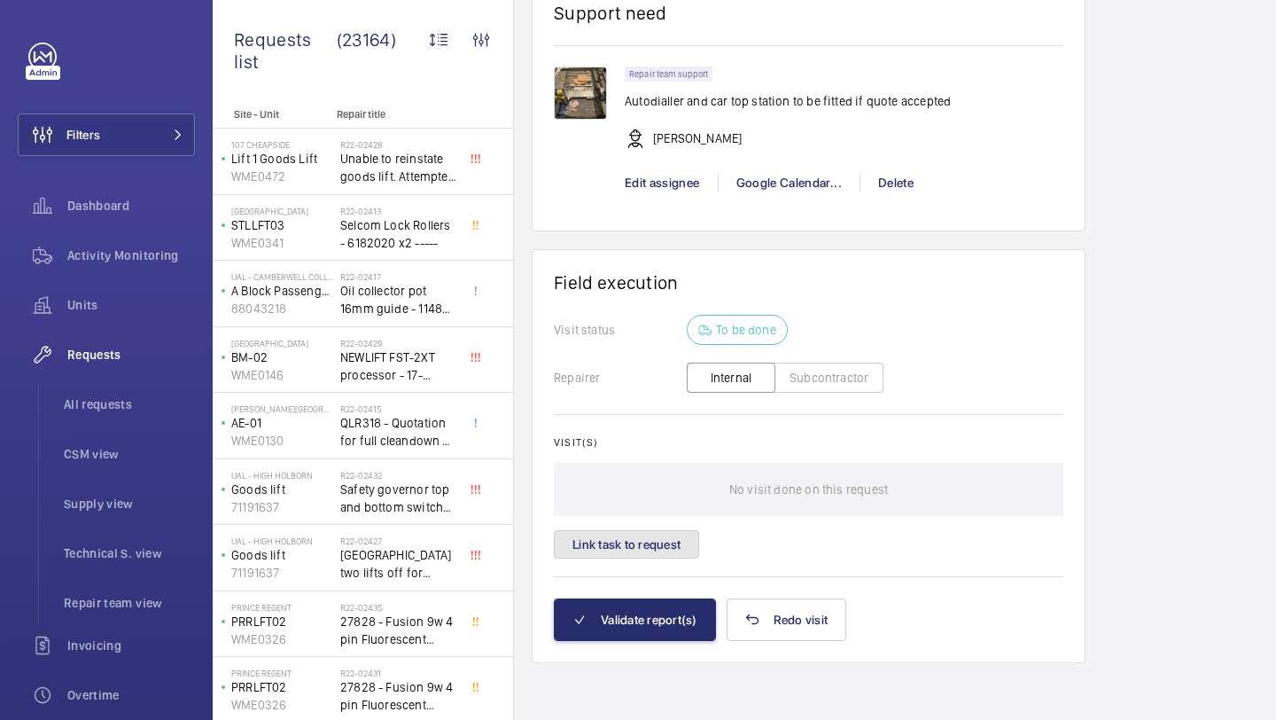
click at [677, 533] on button "Link task to request" at bounding box center [626, 544] width 145 height 28
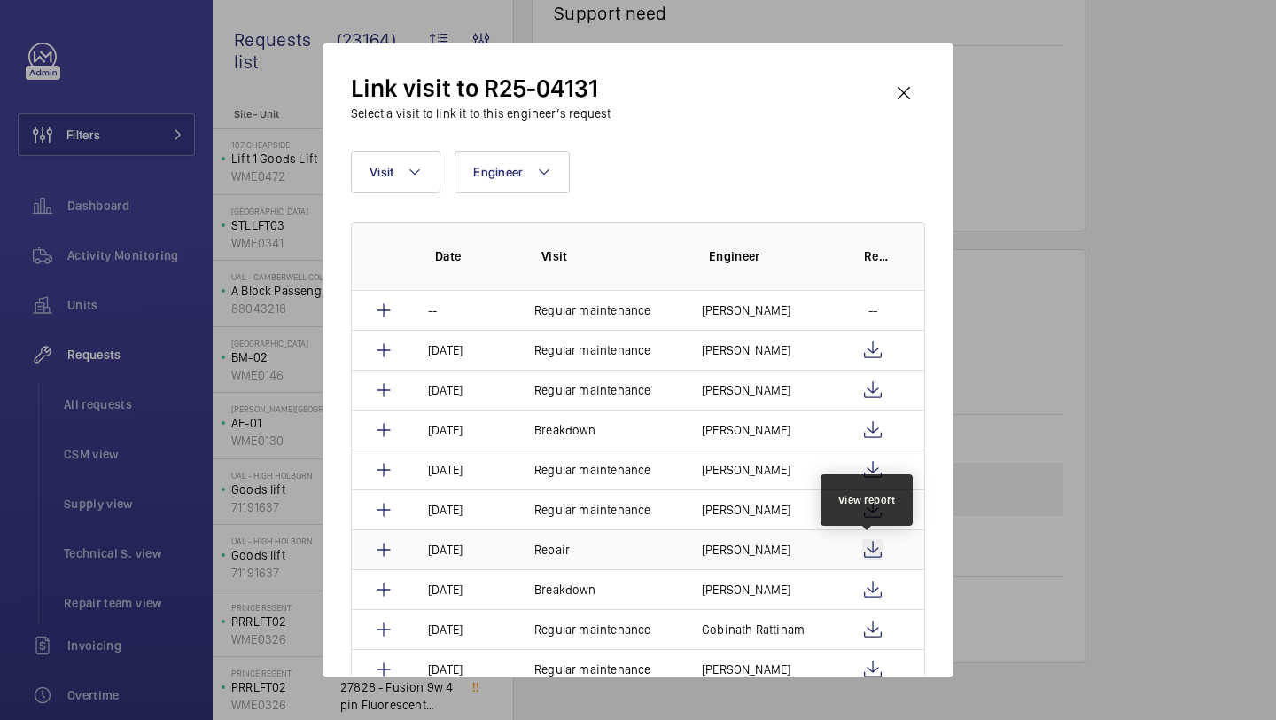
click at [864, 549] on wm-front-icon-button at bounding box center [872, 549] width 21 height 21
click at [764, 559] on td "[PERSON_NAME]" at bounding box center [758, 549] width 155 height 40
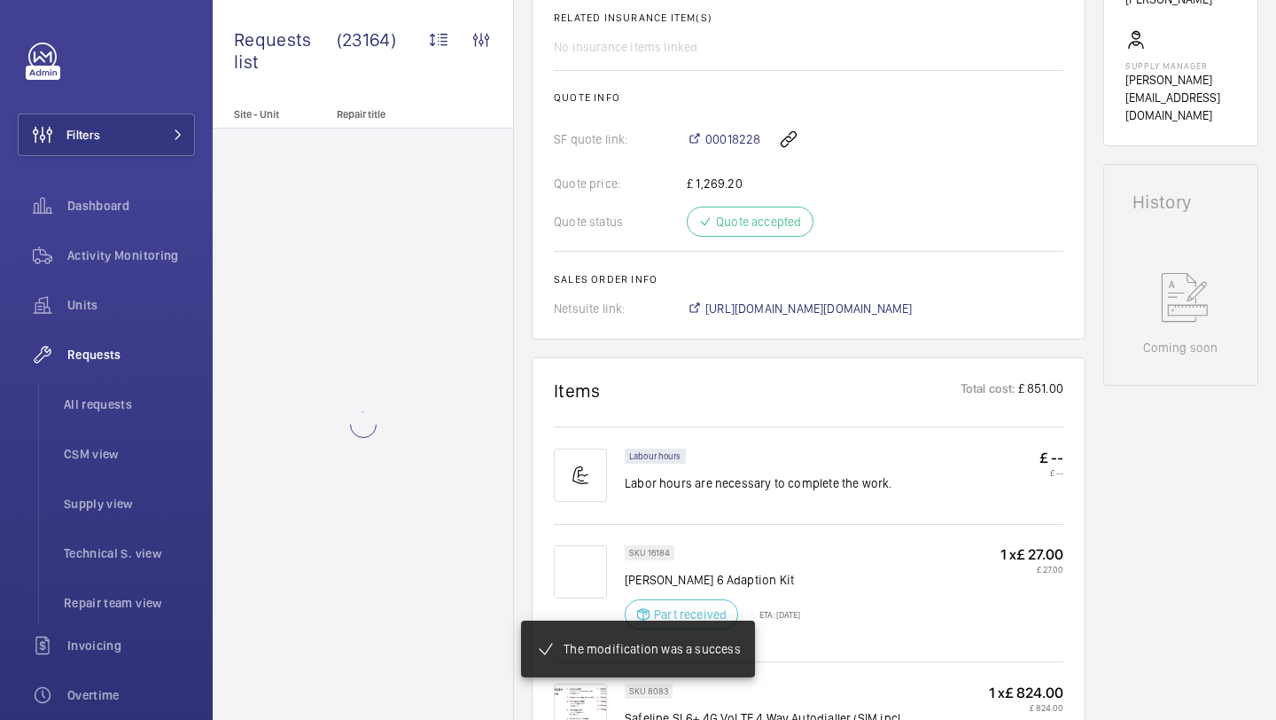
scroll to position [705, 0]
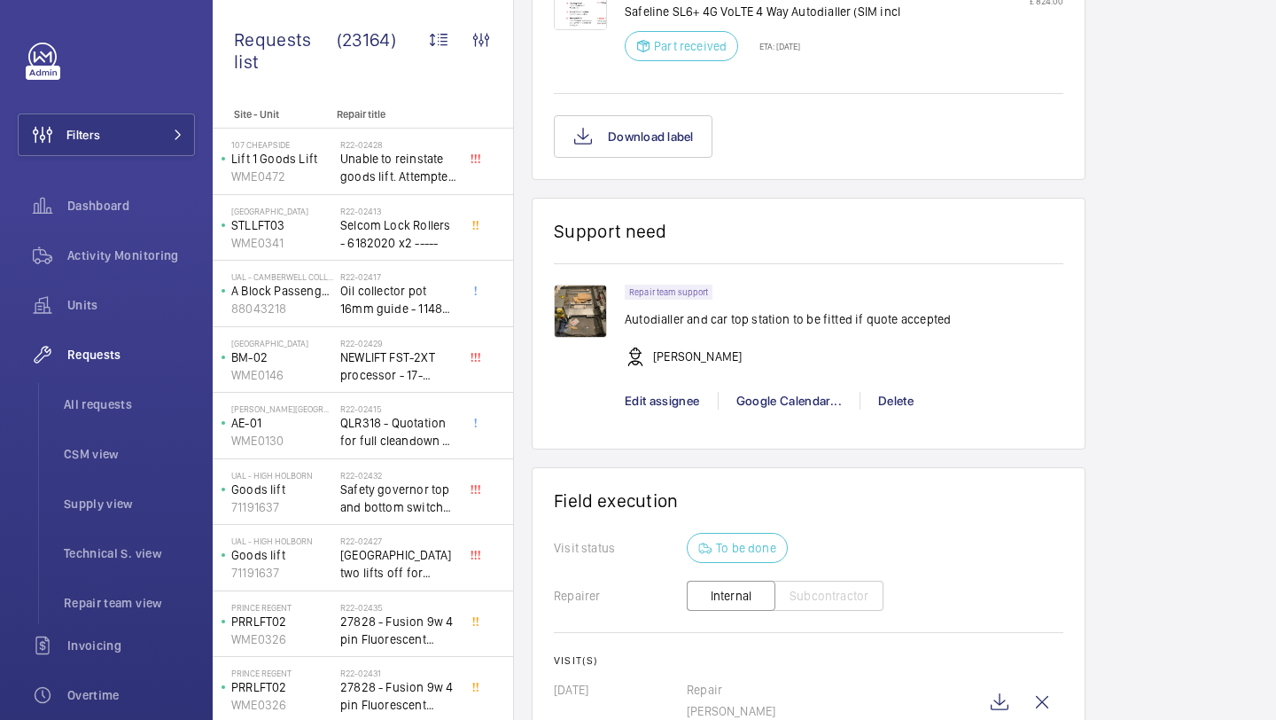
scroll to position [1655, 0]
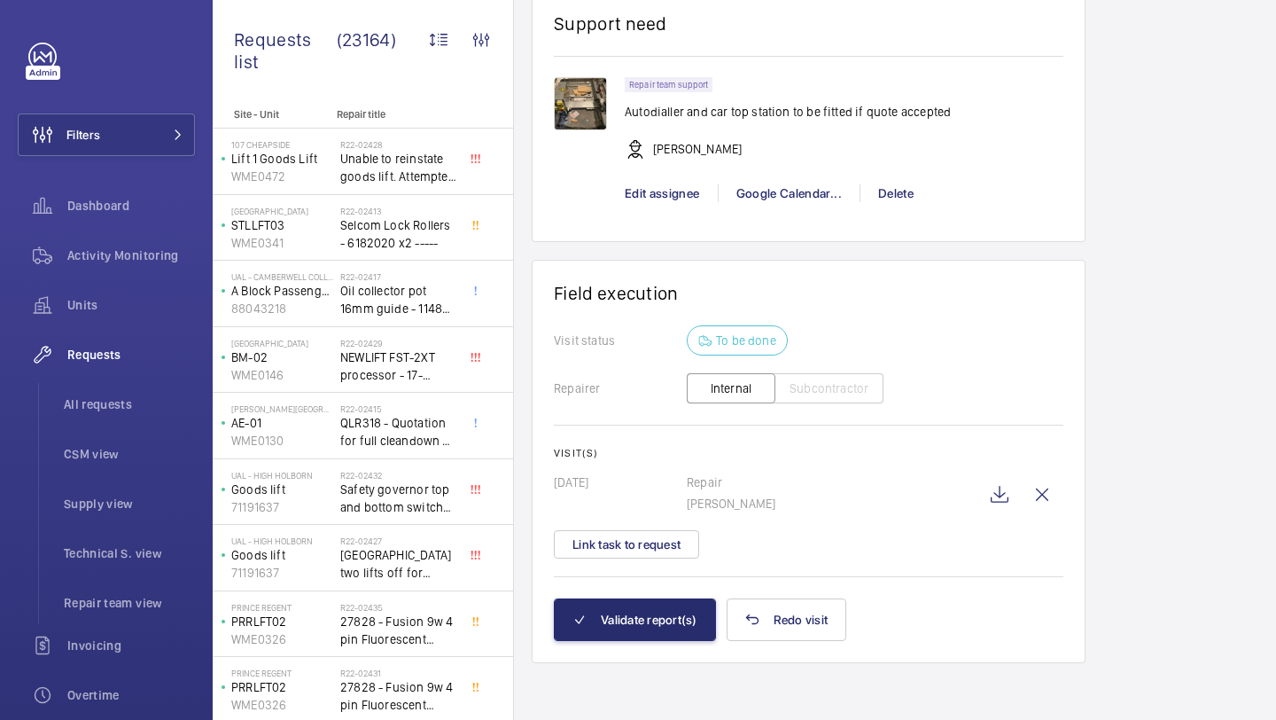
click at [650, 643] on wm-front-card "Field execution Visit status To be done Repairer Internal Subcontractor Visit(s…" at bounding box center [809, 461] width 554 height 402
click at [650, 618] on button "Validate report(s)" at bounding box center [635, 619] width 162 height 43
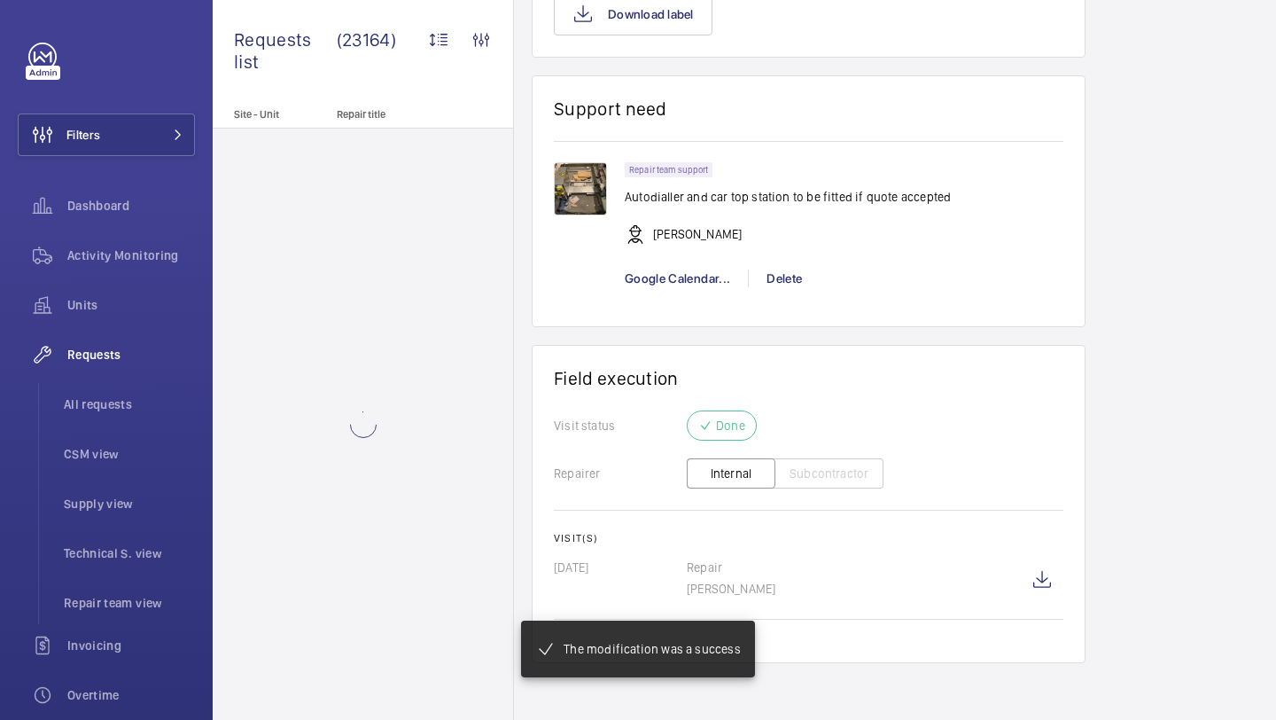
scroll to position [1553, 0]
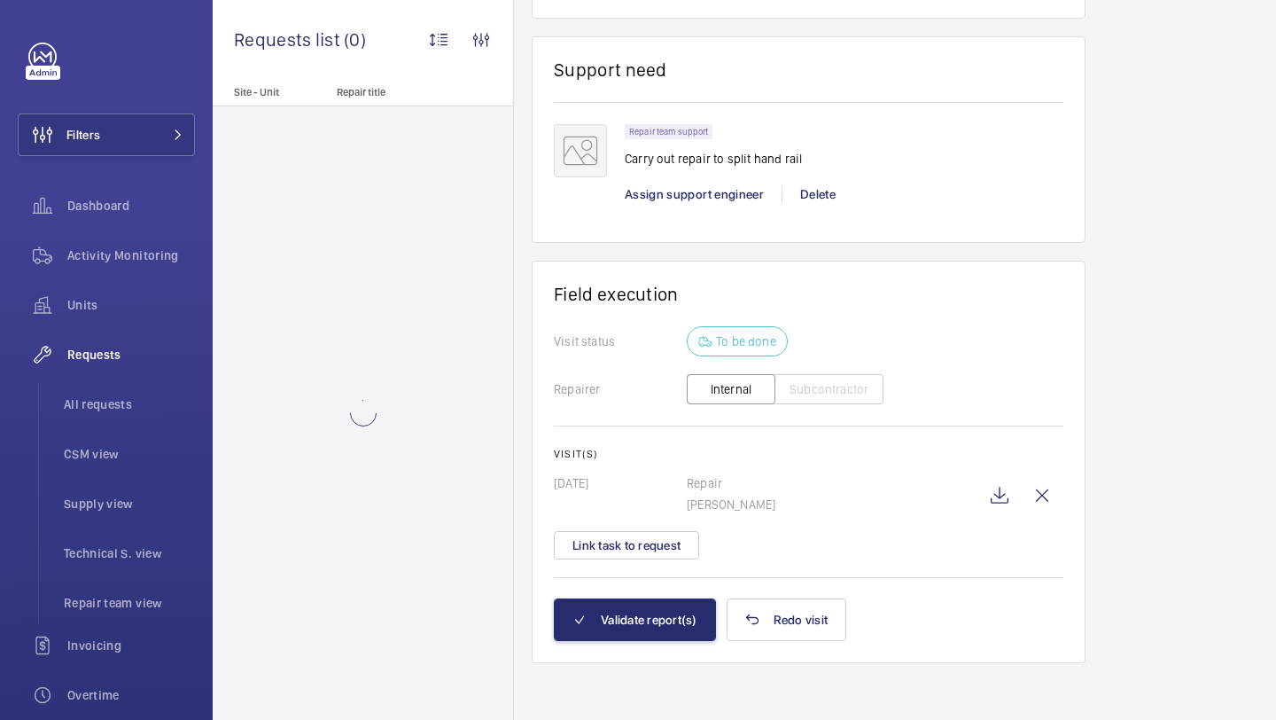
scroll to position [1397, 0]
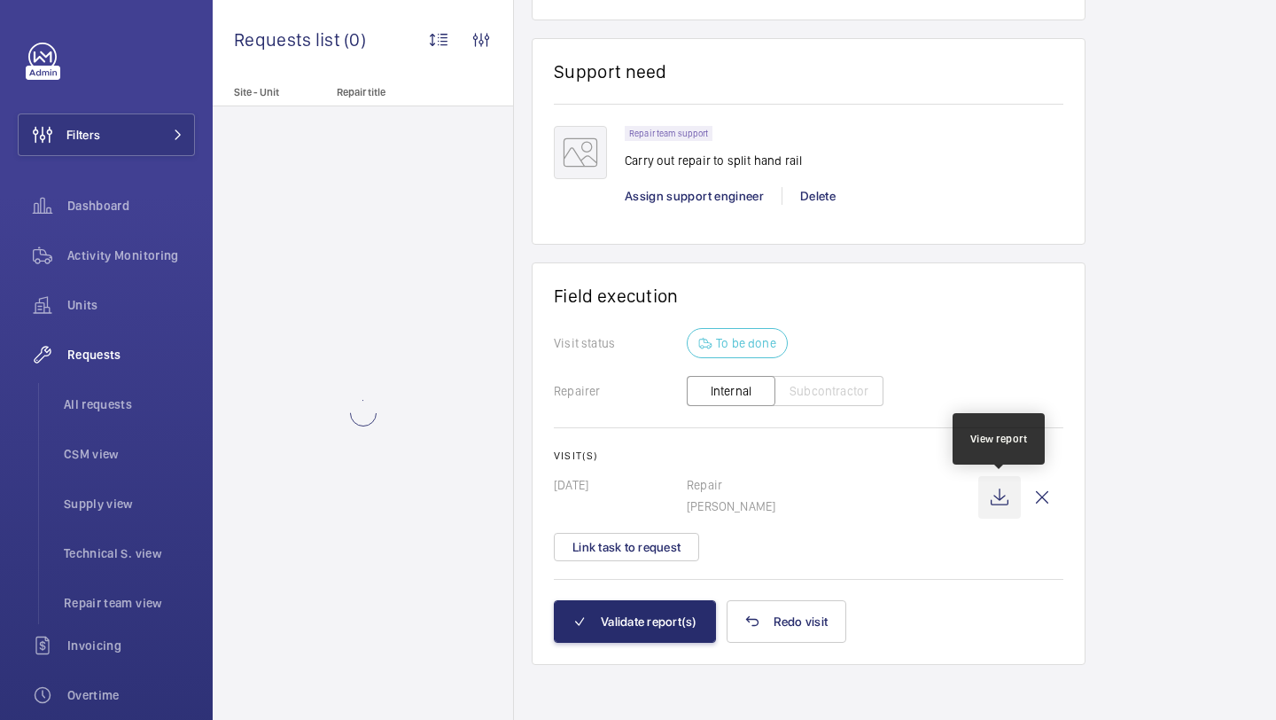
click at [997, 492] on wm-front-icon-button at bounding box center [999, 497] width 43 height 43
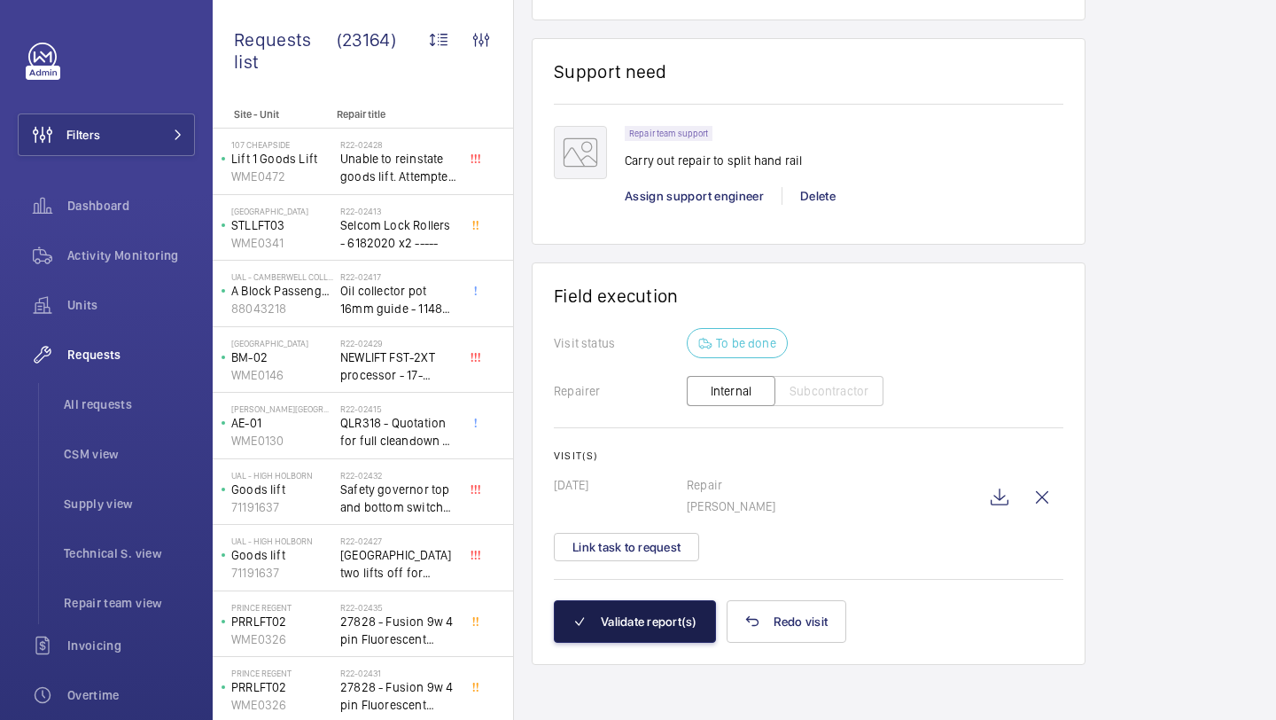
click at [604, 635] on button "Validate report(s)" at bounding box center [635, 621] width 162 height 43
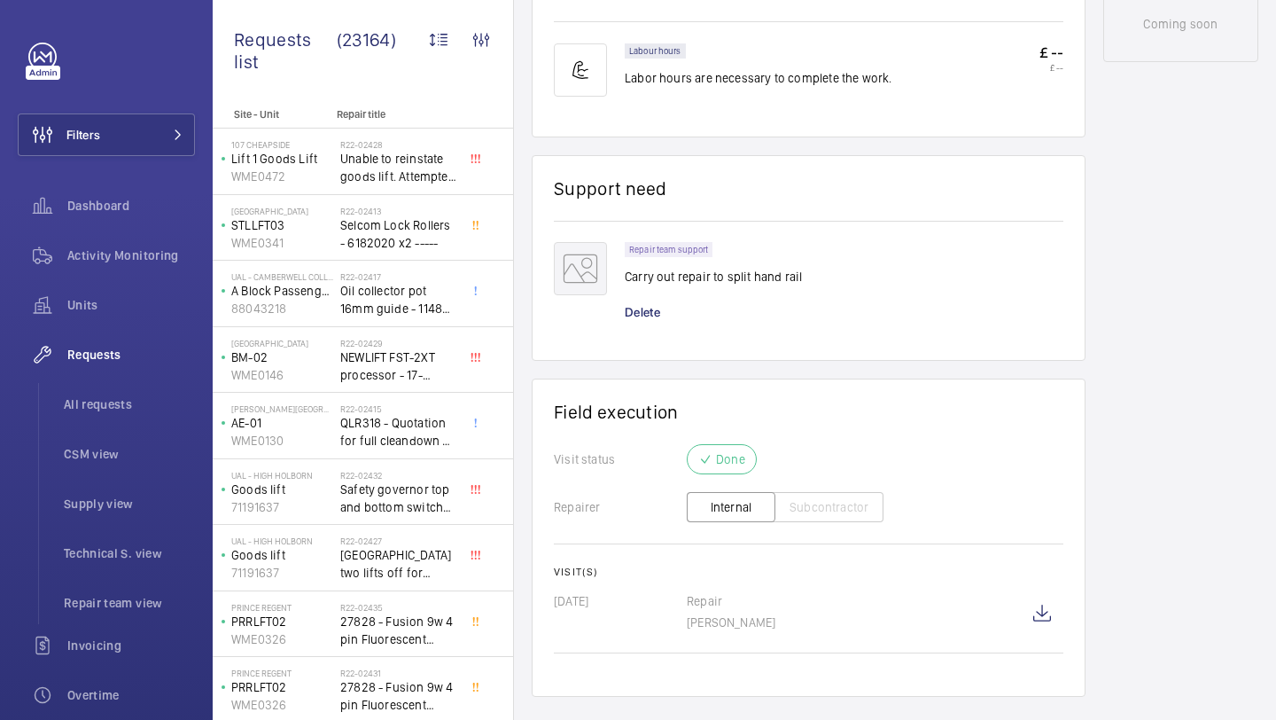
scroll to position [1110, 0]
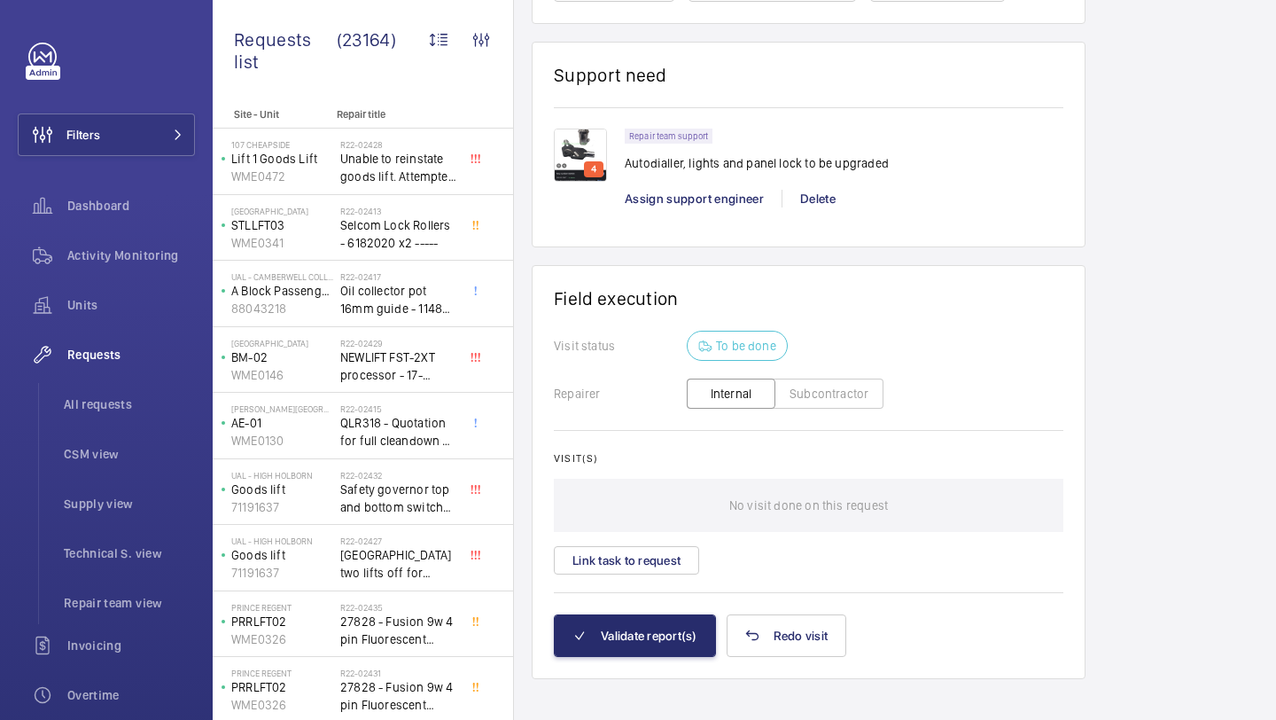
scroll to position [1851, 0]
click at [658, 567] on button "Link task to request" at bounding box center [626, 561] width 145 height 28
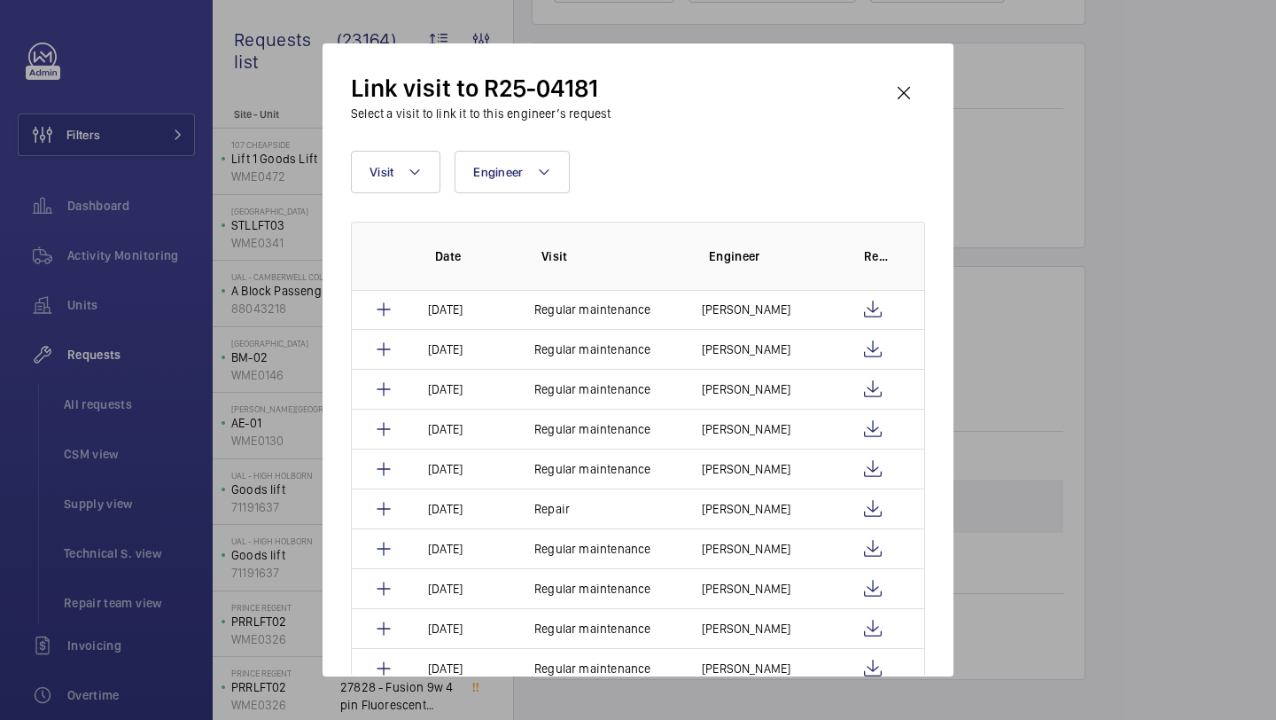
scroll to position [440, 0]
click at [895, 83] on wm-front-icon-button at bounding box center [904, 93] width 43 height 43
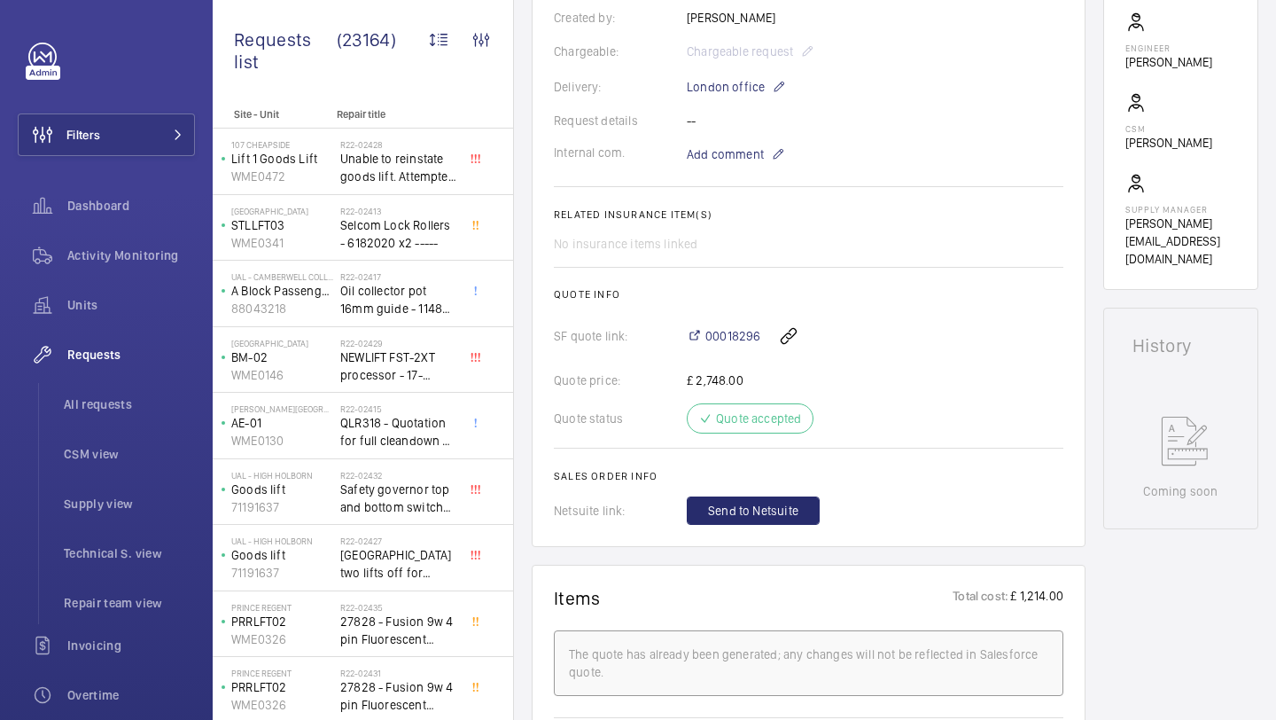
scroll to position [222, 0]
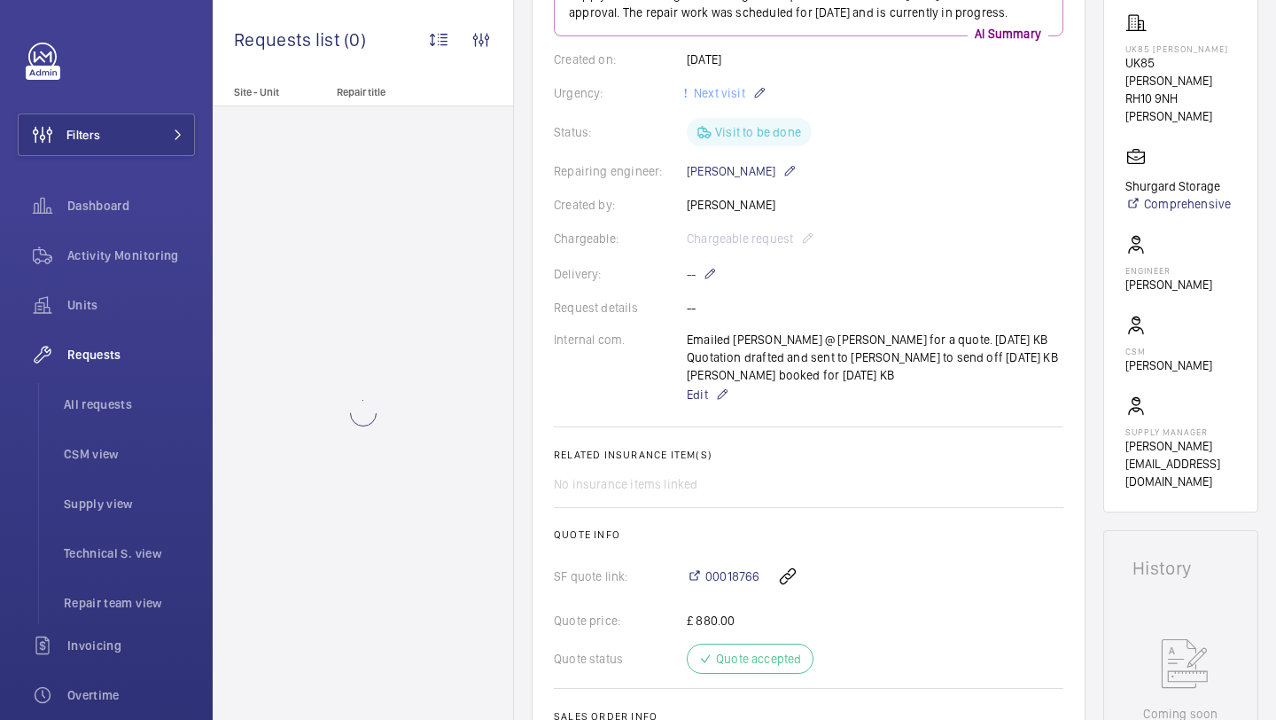
scroll to position [300, 0]
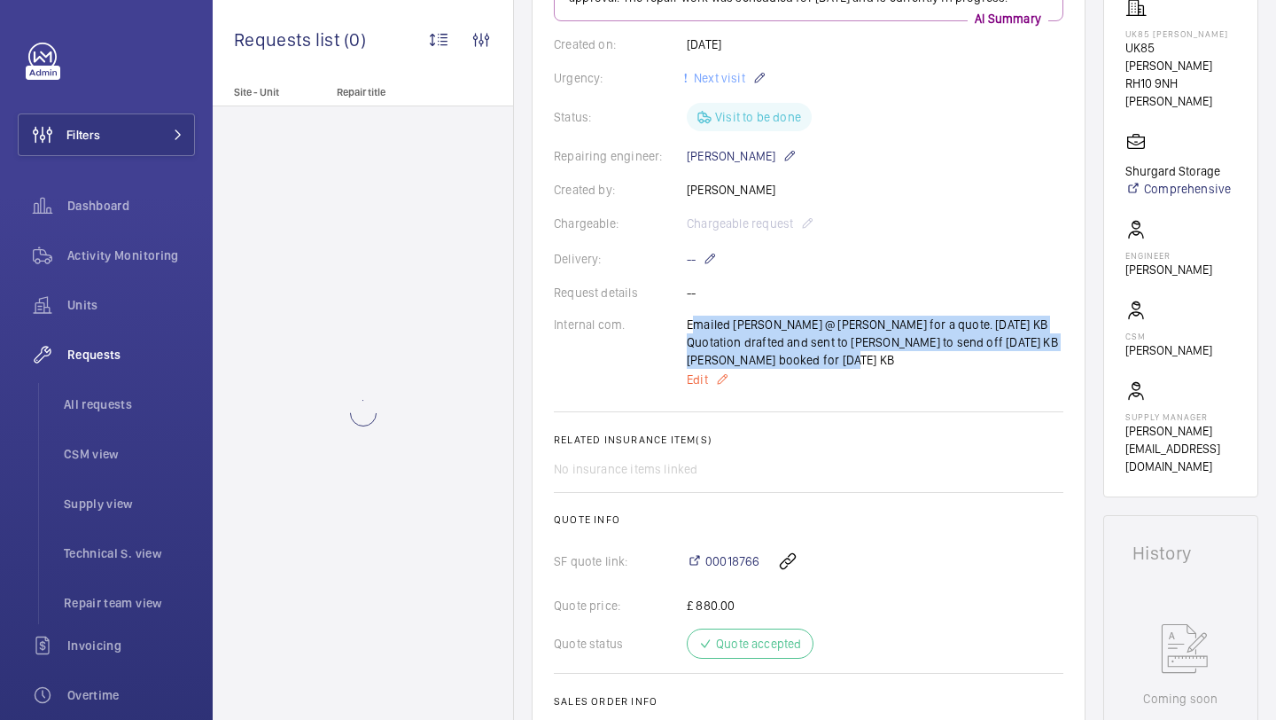
drag, startPoint x: 687, startPoint y: 327, endPoint x: 813, endPoint y: 369, distance: 132.6
click at [813, 369] on div "Emailed [PERSON_NAME] @ [PERSON_NAME] for a quote. [DATE] KB Quotation drafted …" at bounding box center [875, 352] width 377 height 74
click at [814, 369] on p "Edit" at bounding box center [875, 379] width 377 height 21
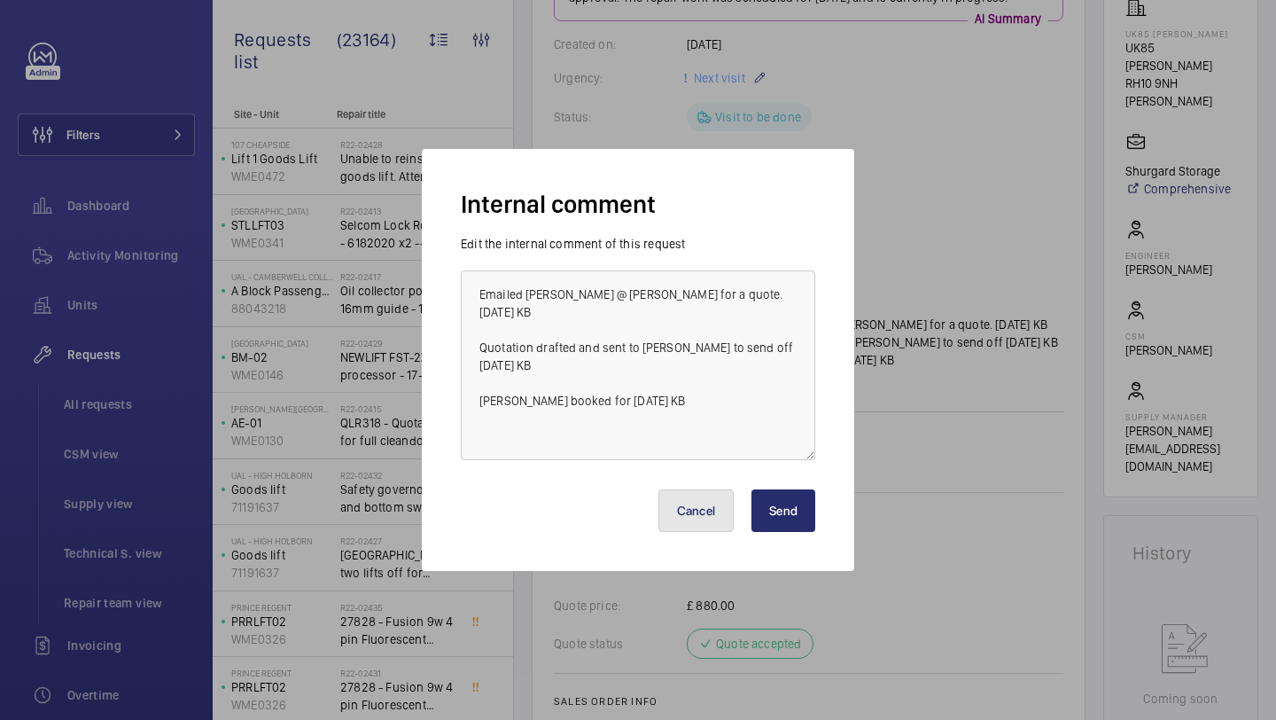
click at [705, 530] on button "Cancel" at bounding box center [696, 510] width 76 height 43
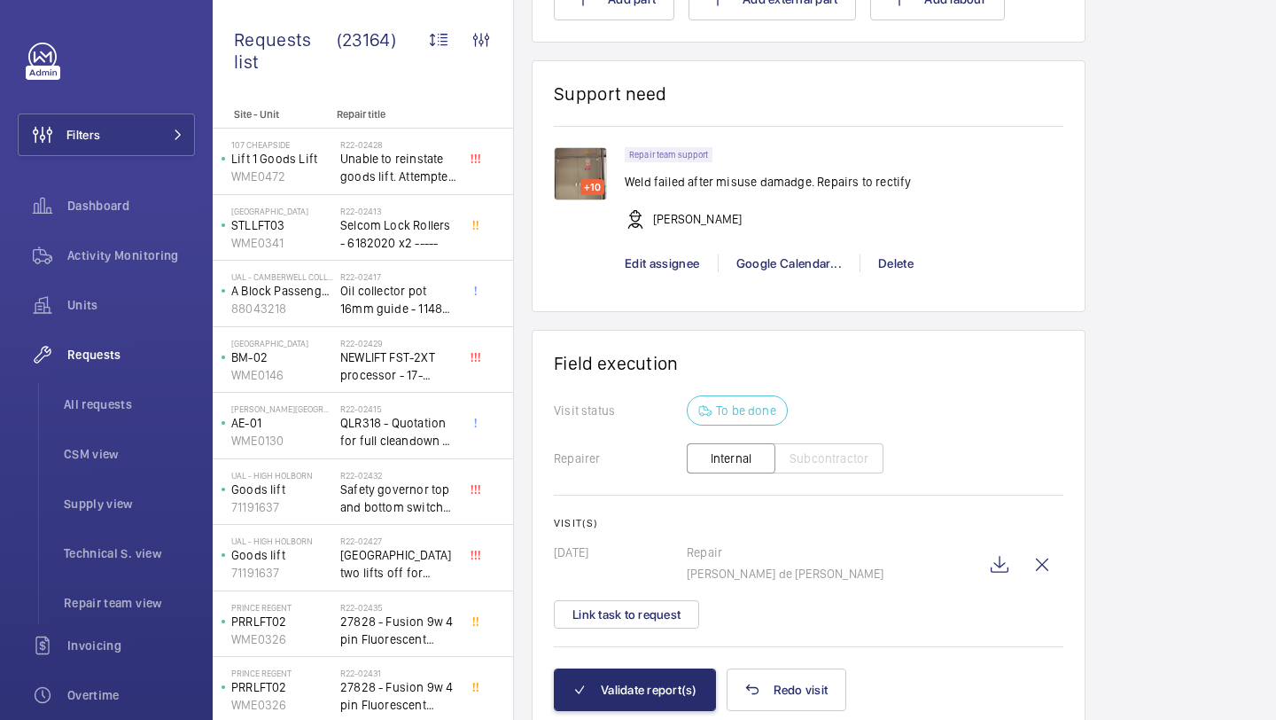
scroll to position [1401, 0]
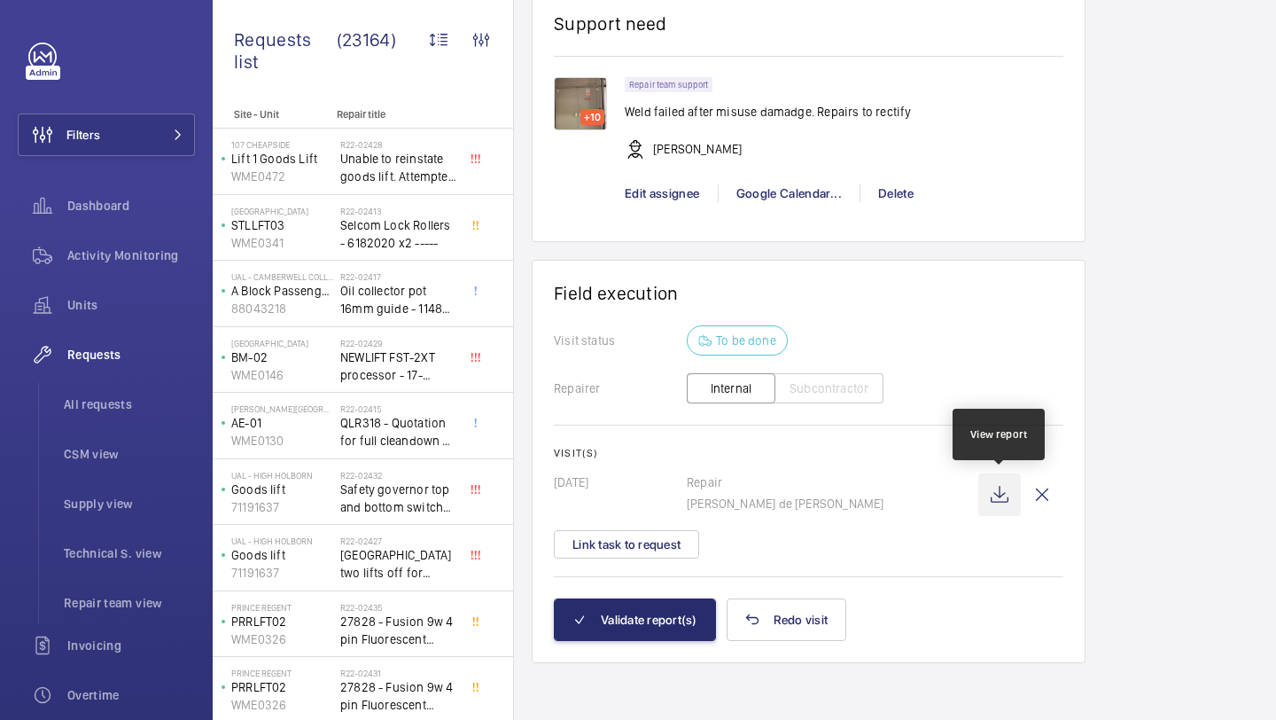
click at [1010, 484] on wm-front-icon-button at bounding box center [999, 494] width 43 height 43
click at [673, 556] on button "Link task to request" at bounding box center [626, 544] width 145 height 28
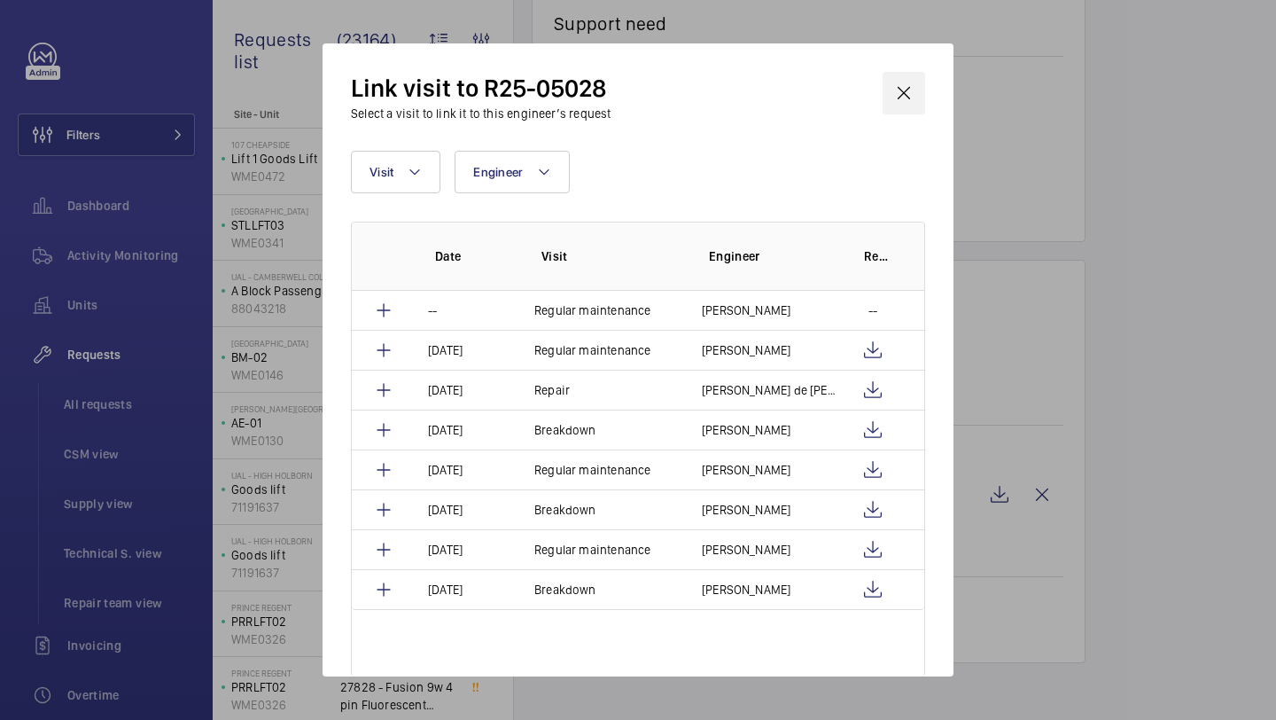
click at [918, 100] on wm-front-icon-button at bounding box center [904, 93] width 43 height 43
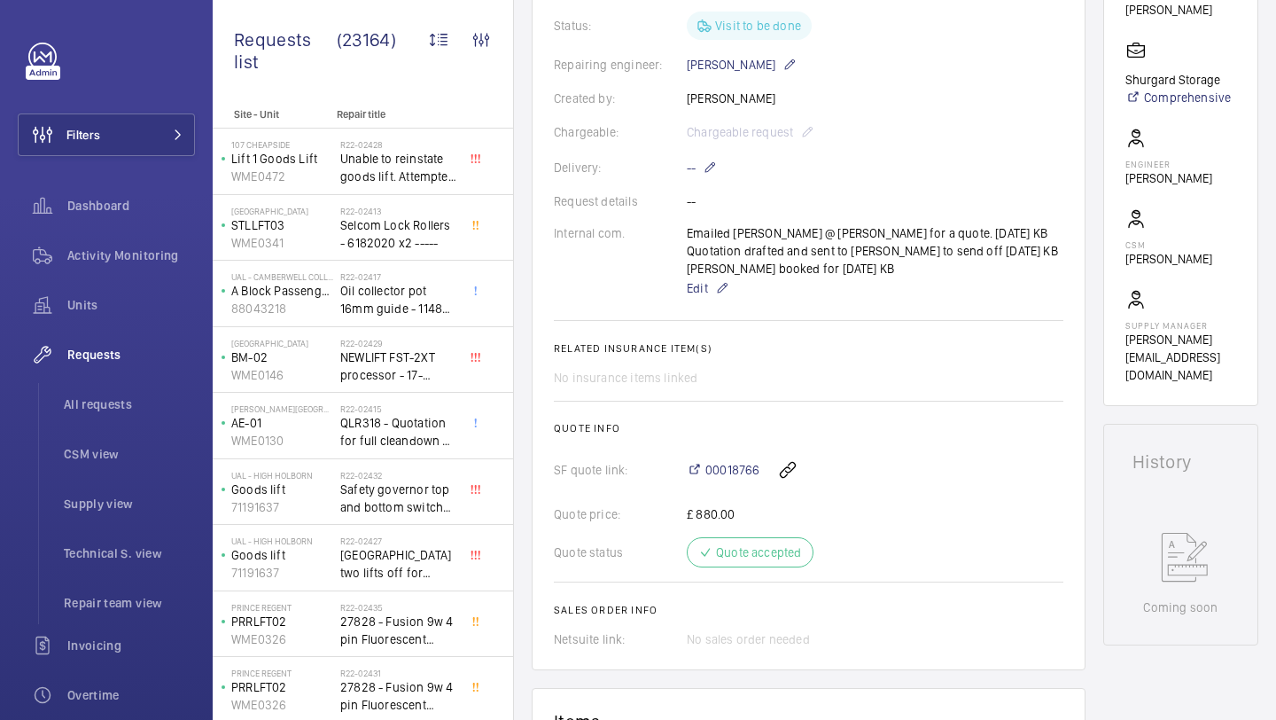
scroll to position [389, 0]
click at [804, 233] on div "Emailed scott @ marcos for a quote. 07/04/2025 KB Quotation drafted and sent to…" at bounding box center [875, 264] width 377 height 74
click at [784, 251] on div "Emailed scott @ marcos for a quote. 07/04/2025 KB Quotation drafted and sent to…" at bounding box center [875, 264] width 377 height 74
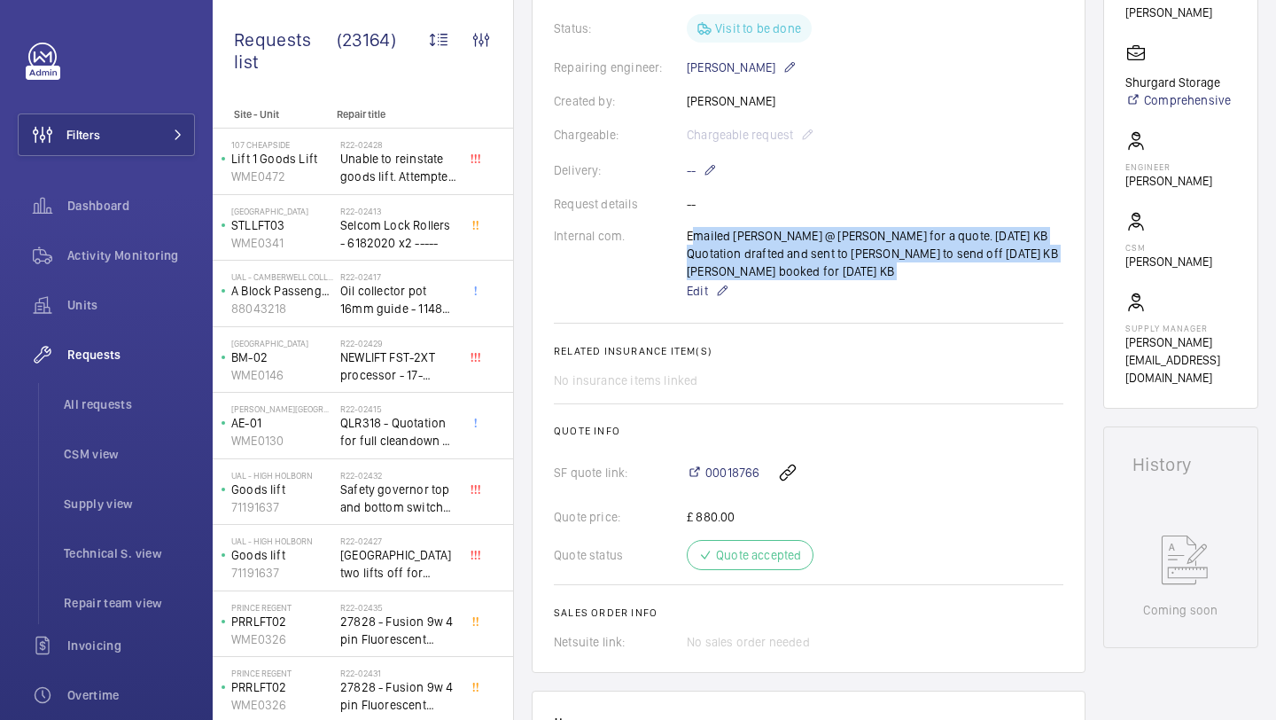
click at [784, 251] on div "Emailed scott @ marcos for a quote. 07/04/2025 KB Quotation drafted and sent to…" at bounding box center [875, 264] width 377 height 74
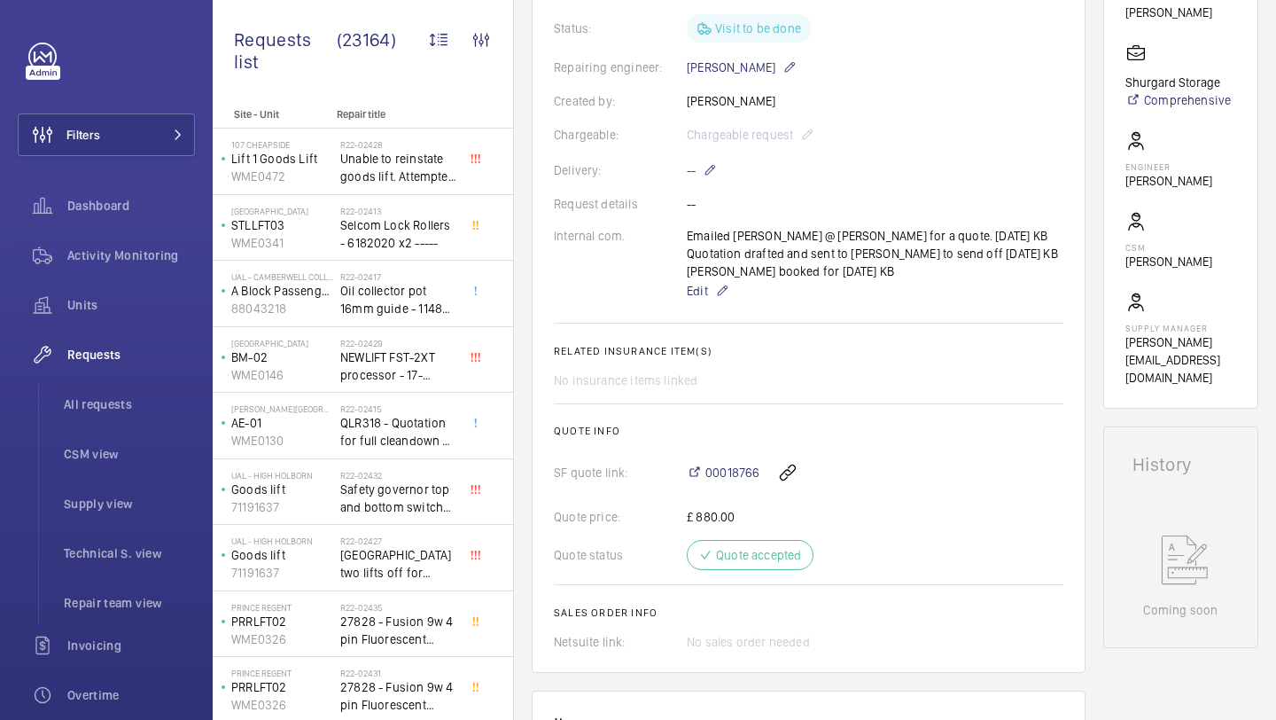
click at [787, 251] on div "Emailed scott @ marcos for a quote. 07/04/2025 KB Quotation drafted and sent to…" at bounding box center [875, 264] width 377 height 74
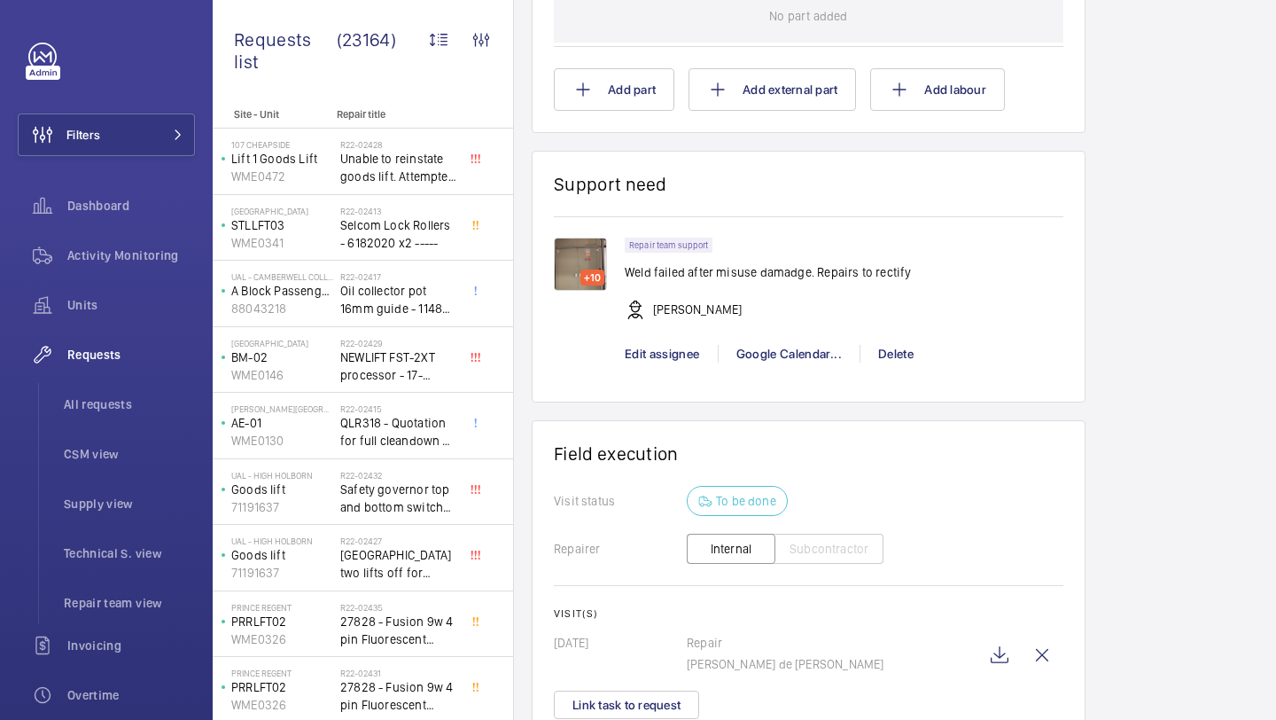
scroll to position [1242, 0]
click at [605, 251] on img at bounding box center [580, 261] width 53 height 53
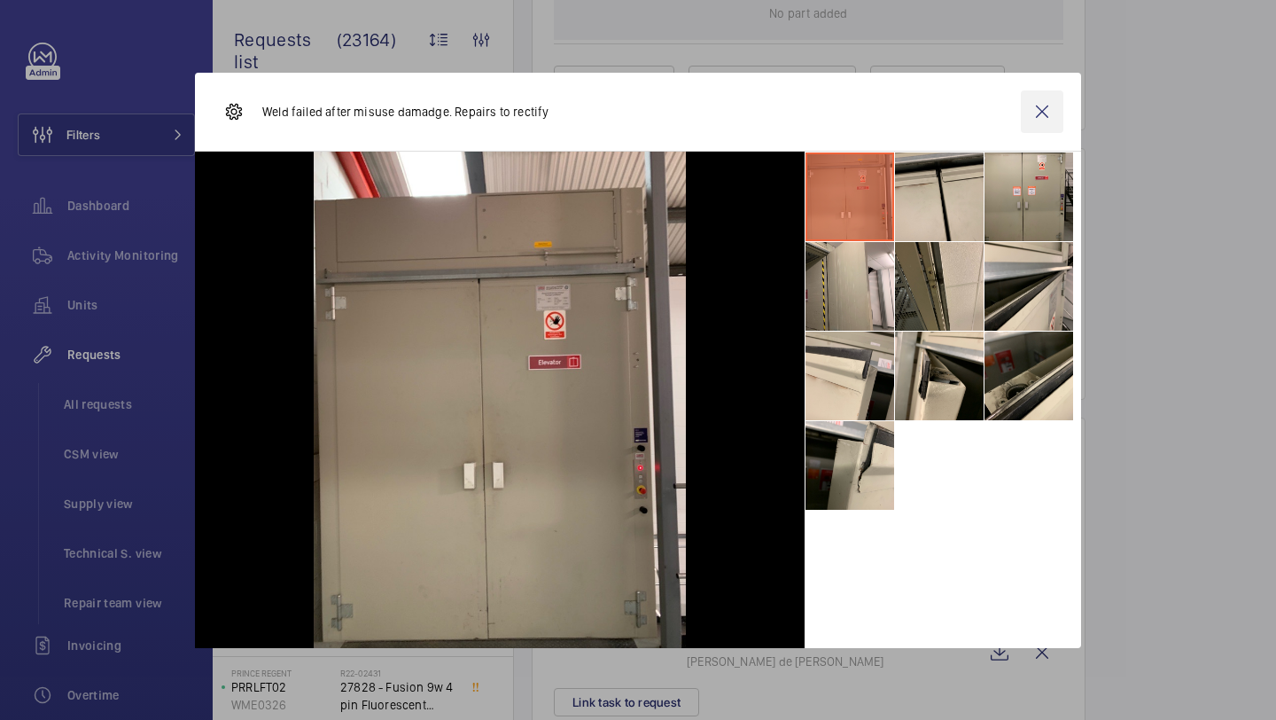
click at [1043, 125] on wm-front-icon-button at bounding box center [1042, 111] width 43 height 43
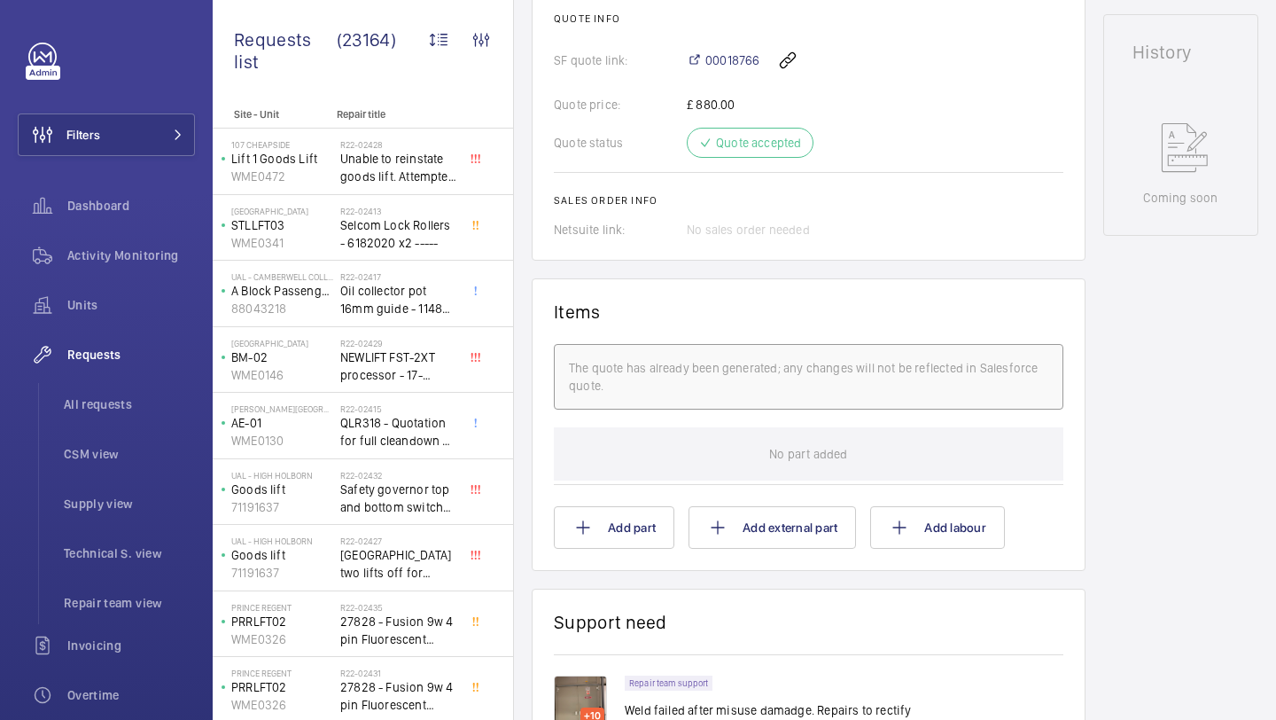
scroll to position [797, 0]
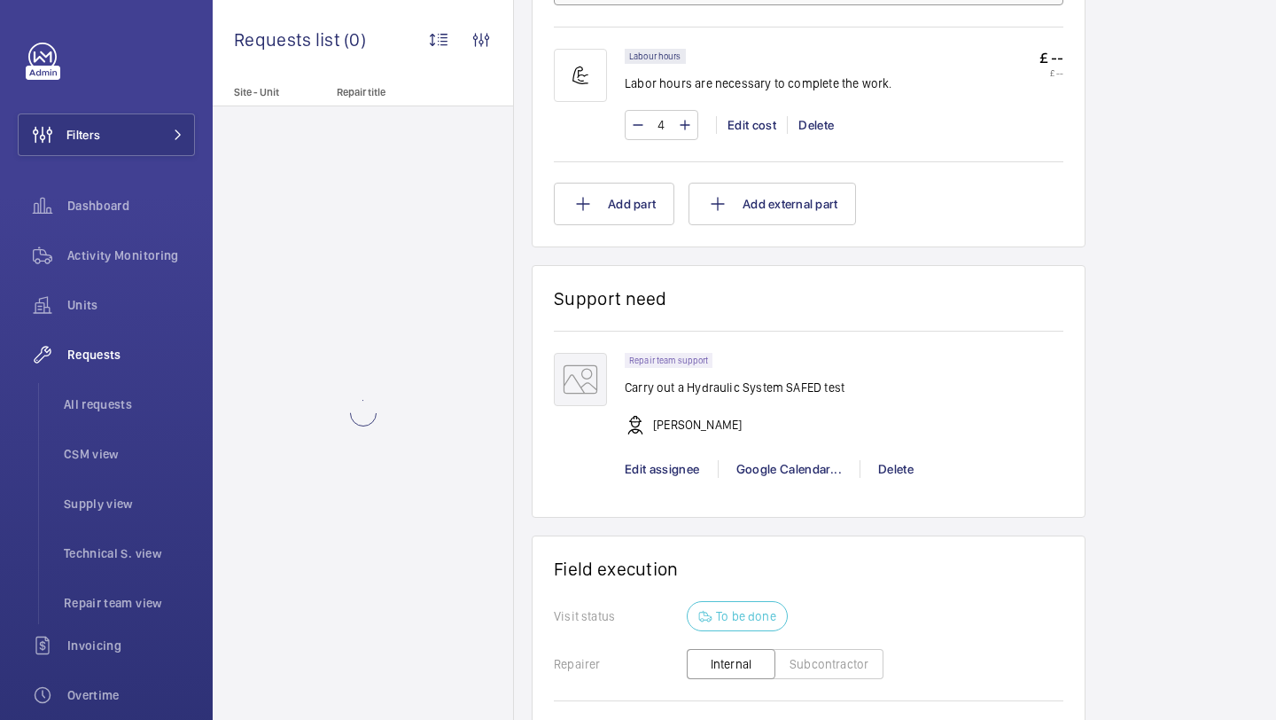
scroll to position [1458, 0]
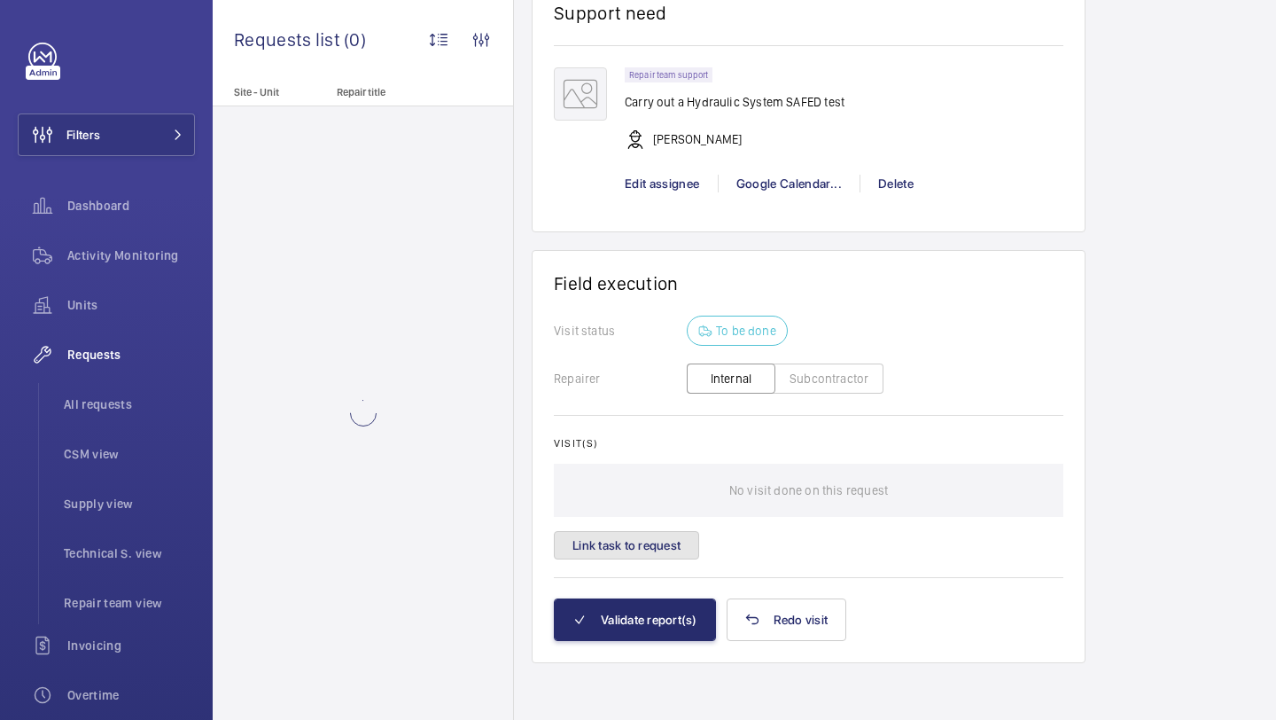
click at [649, 544] on button "Link task to request" at bounding box center [626, 545] width 145 height 28
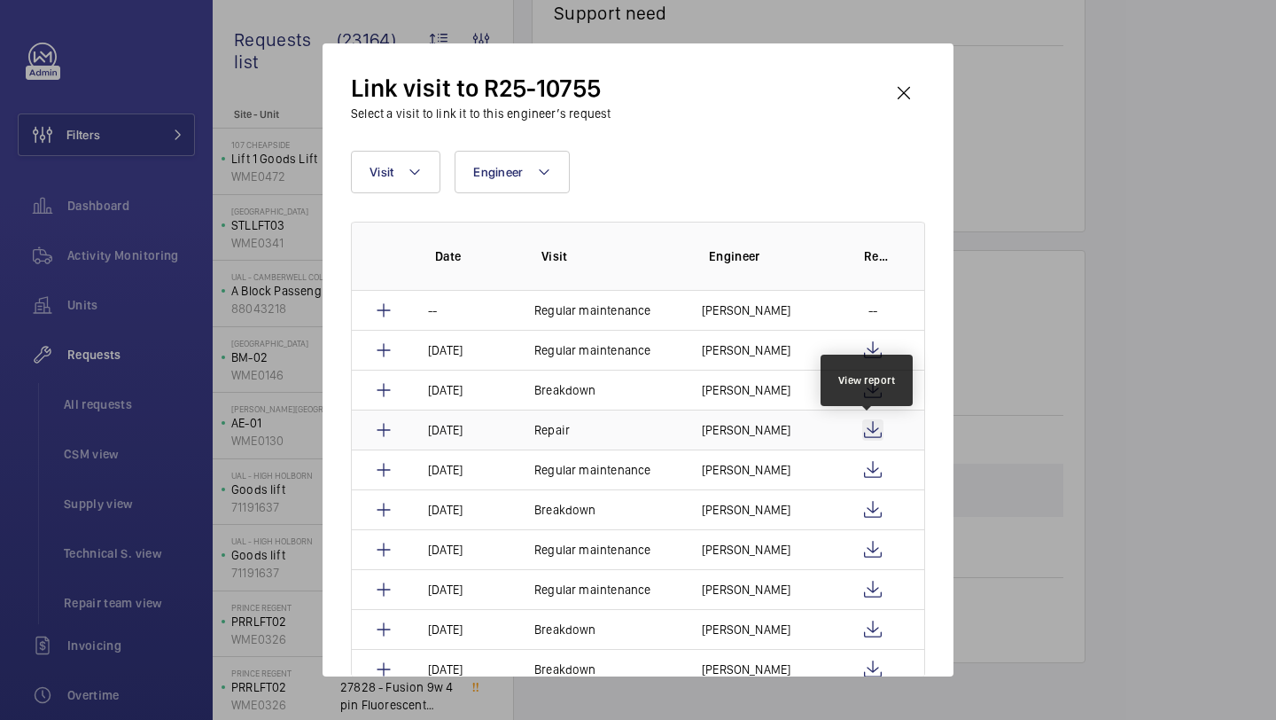
click at [865, 424] on wm-front-icon-button at bounding box center [872, 429] width 21 height 21
click at [743, 435] on p "[PERSON_NAME]" at bounding box center [746, 430] width 89 height 18
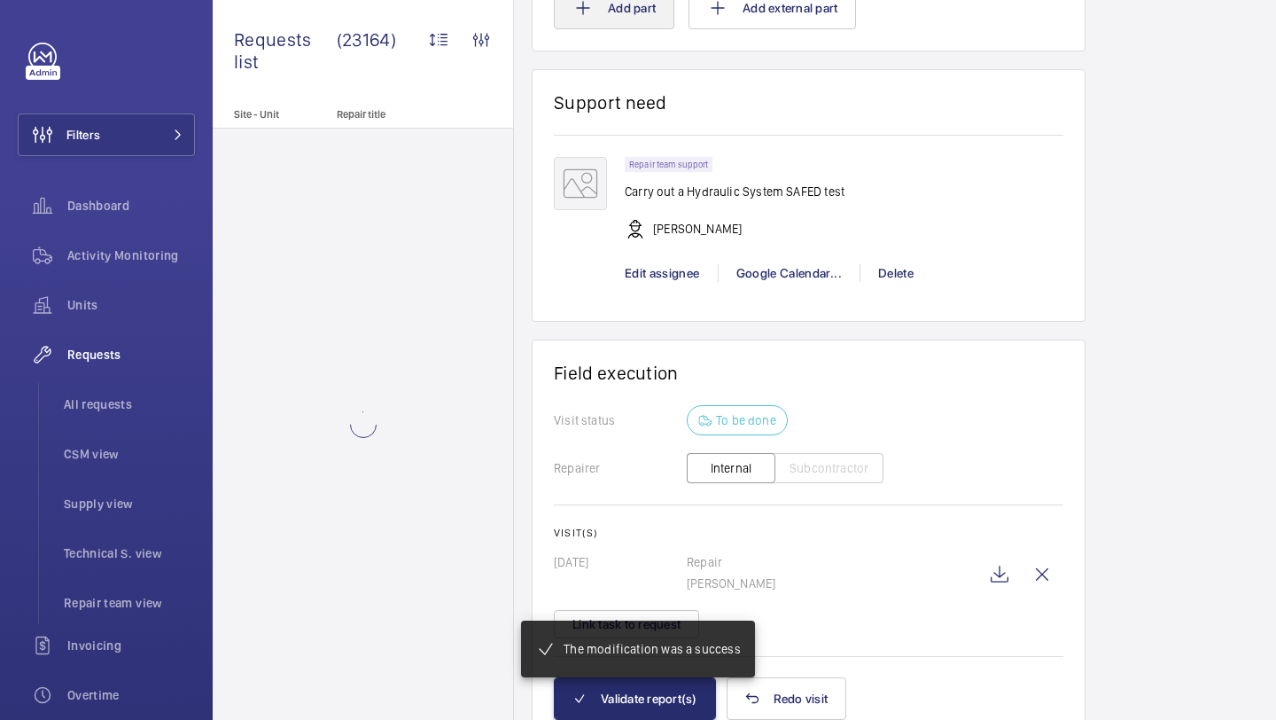
scroll to position [1383, 0]
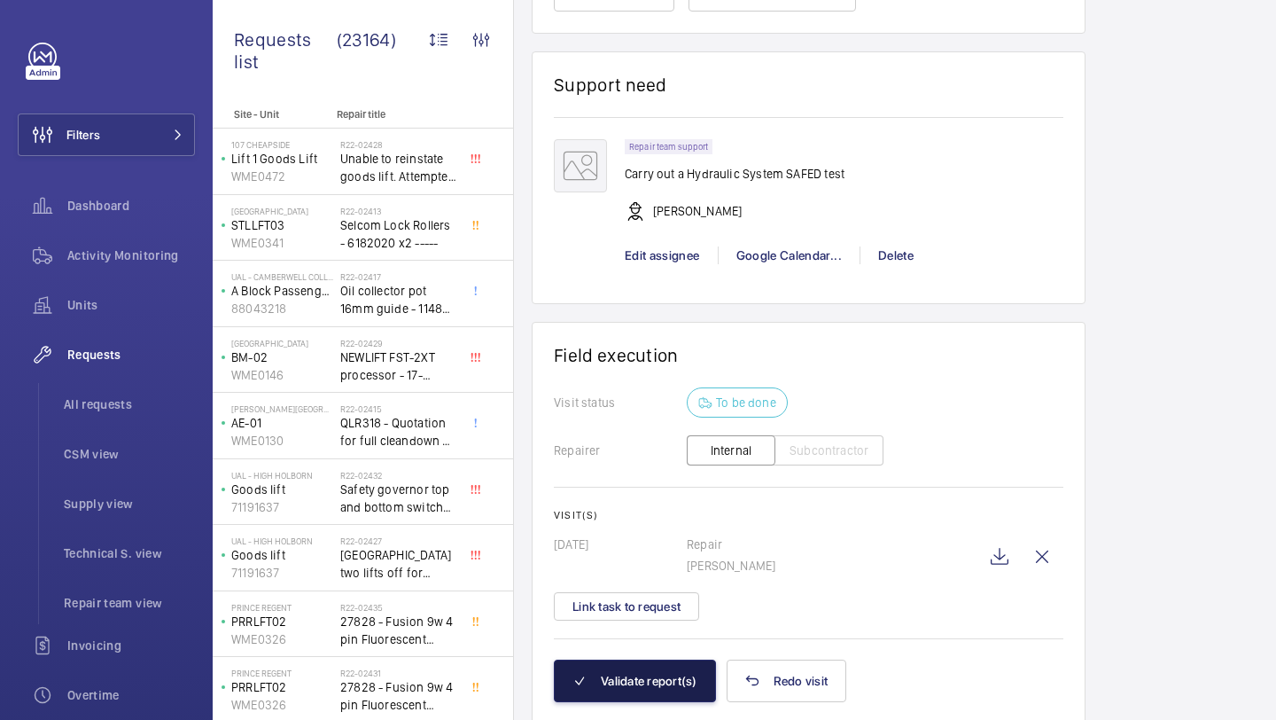
click at [687, 679] on button "Validate report(s)" at bounding box center [635, 680] width 162 height 43
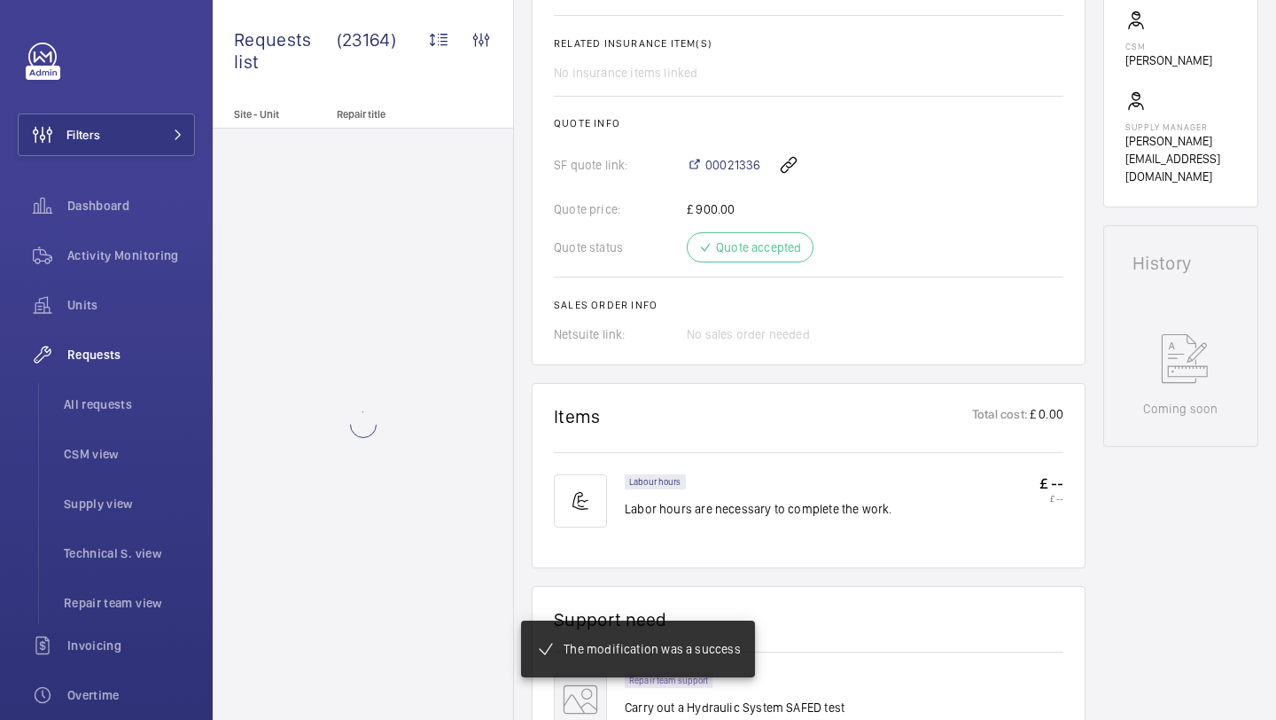
scroll to position [611, 0]
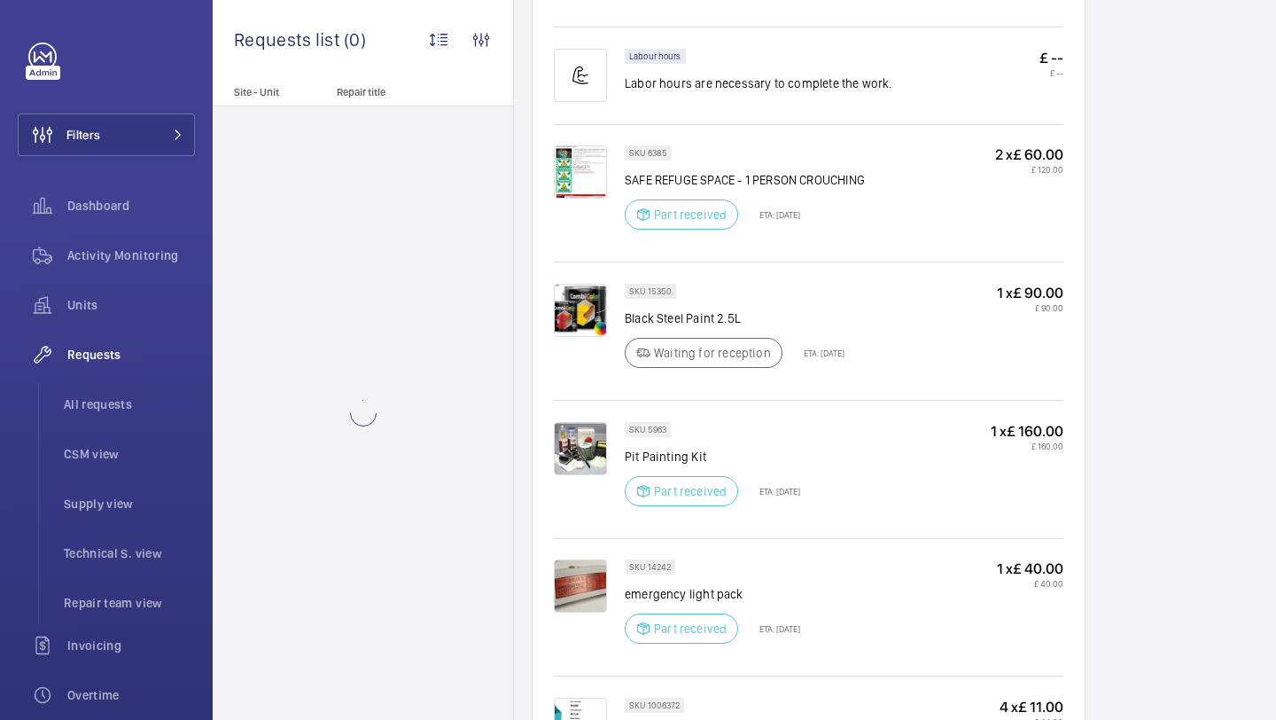
scroll to position [1678, 0]
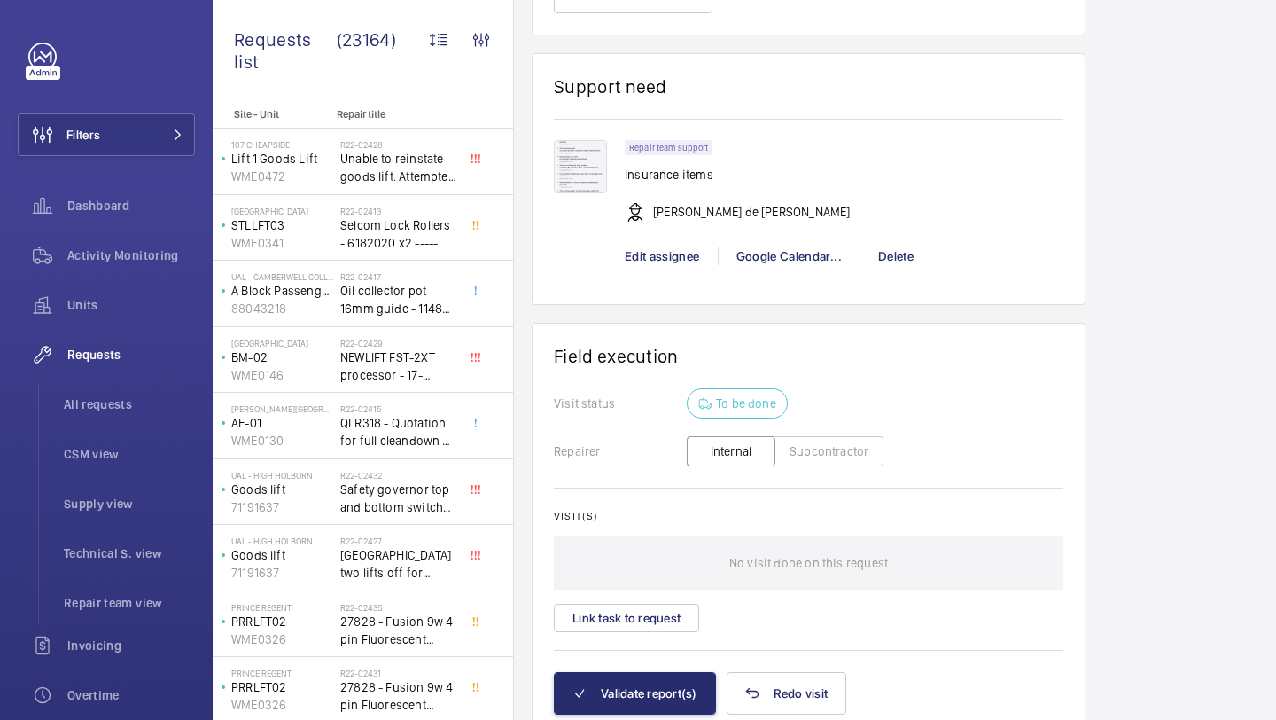
scroll to position [2605, 0]
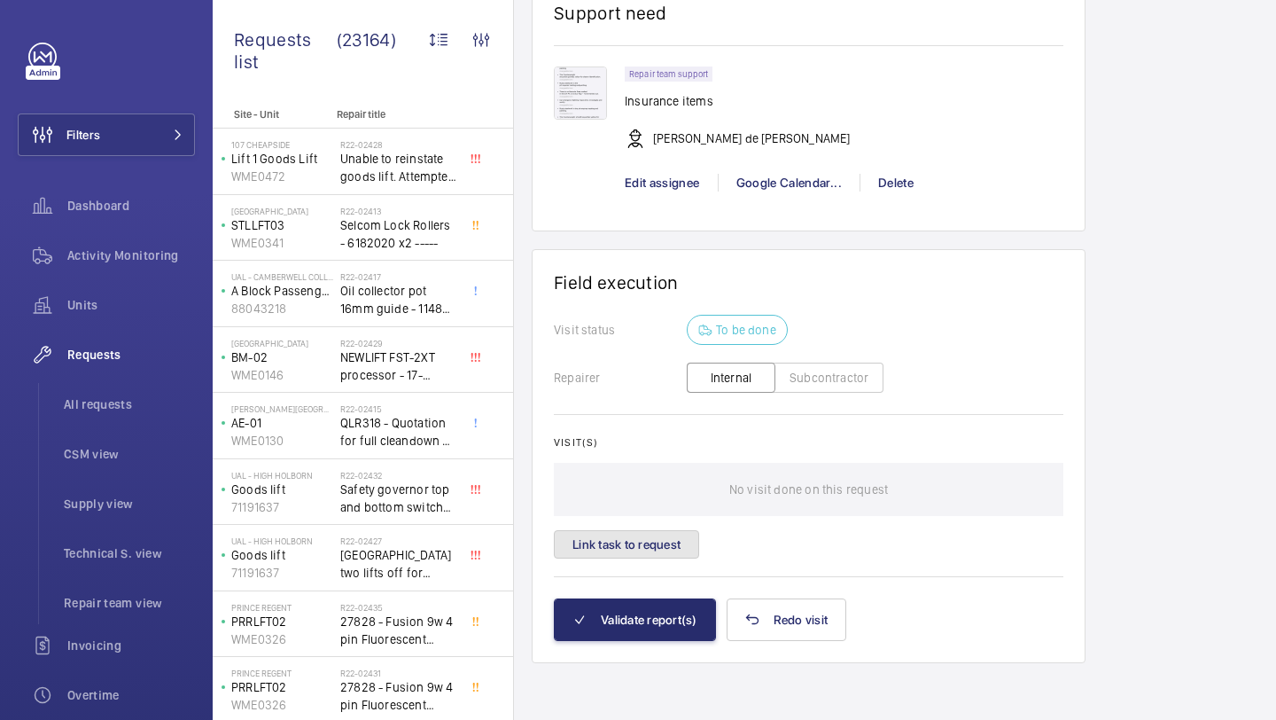
click at [660, 542] on button "Link task to request" at bounding box center [626, 544] width 145 height 28
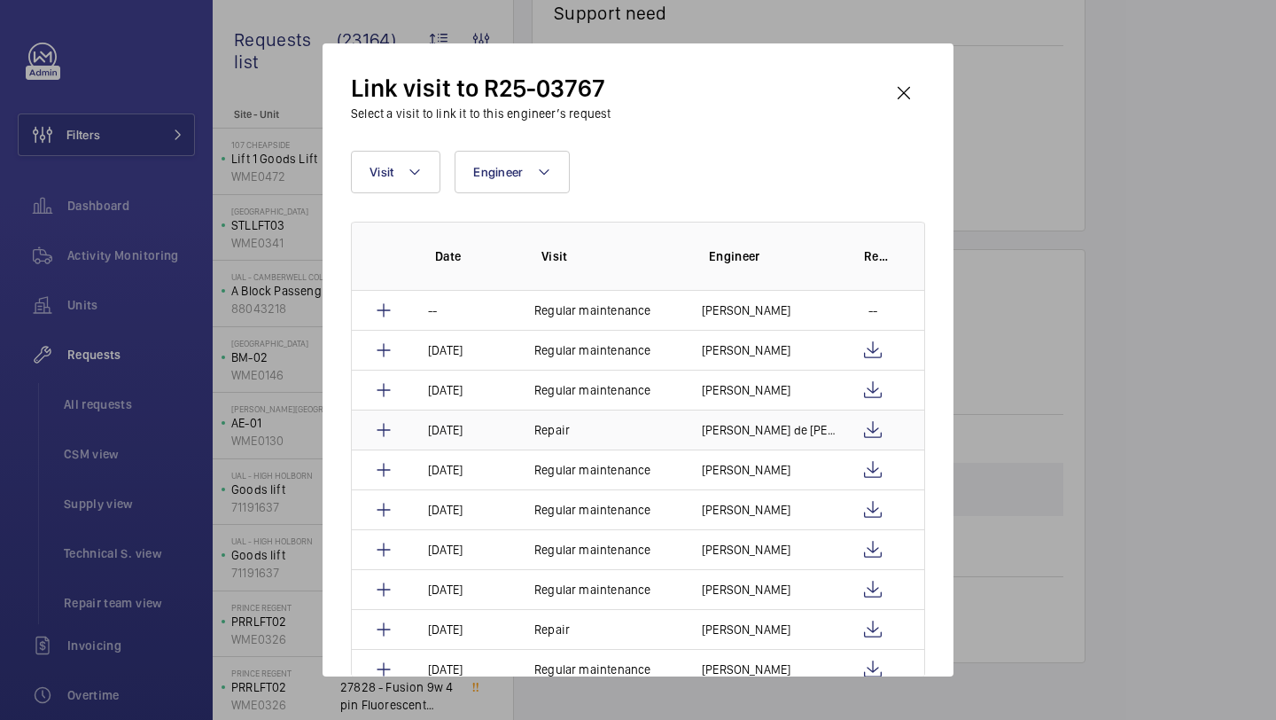
click at [880, 435] on td at bounding box center [880, 429] width 89 height 40
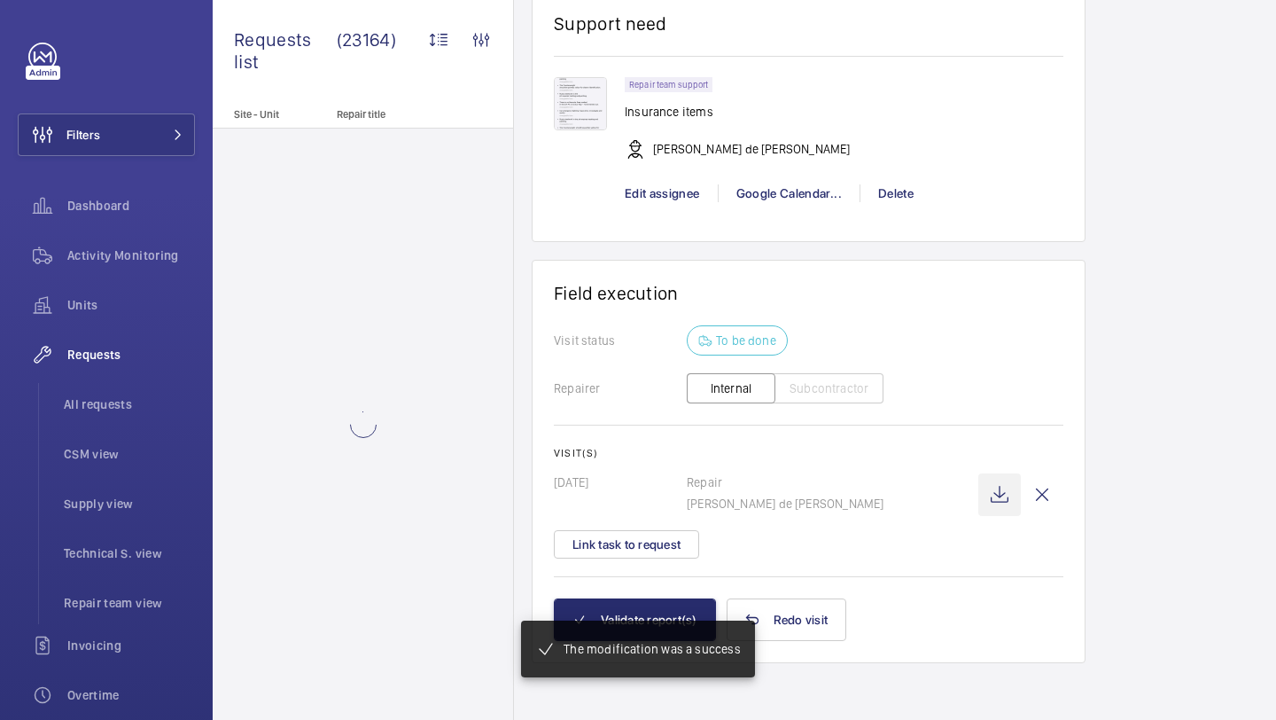
scroll to position [2559, 0]
click at [997, 491] on wm-front-icon-button at bounding box center [999, 494] width 43 height 43
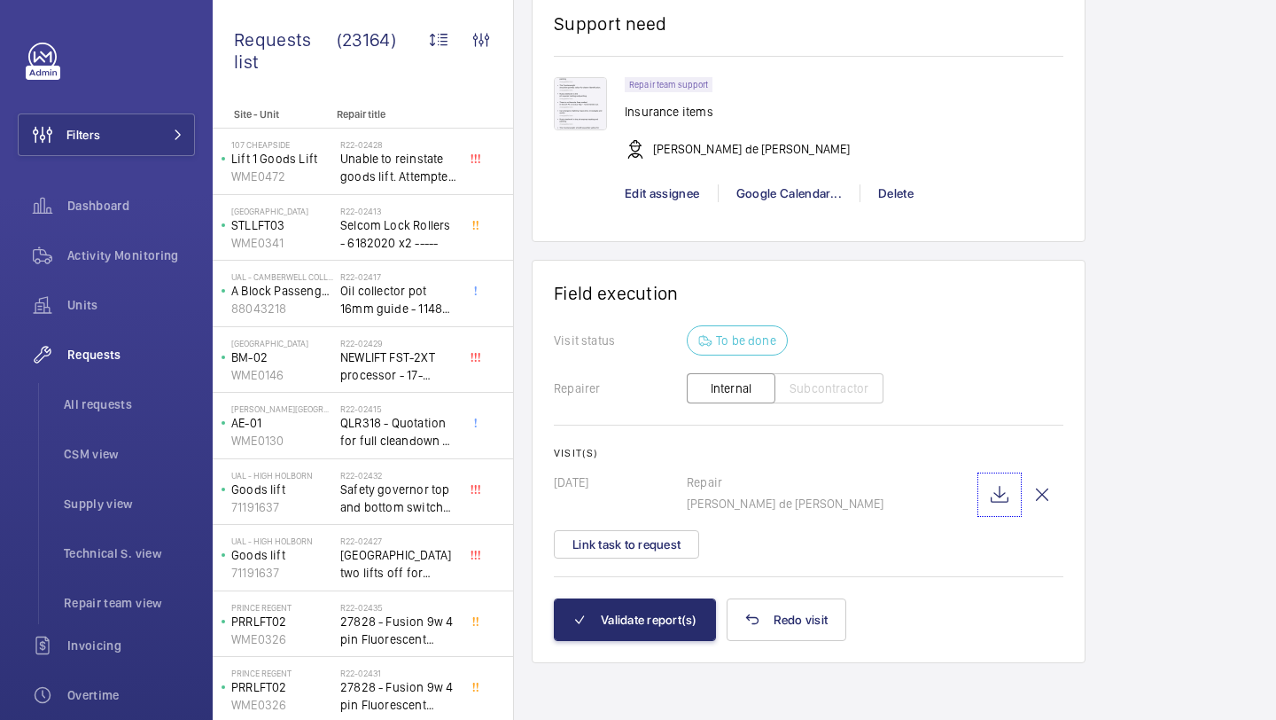
scroll to position [2575, 0]
click at [682, 624] on button "Validate report(s)" at bounding box center [635, 619] width 162 height 43
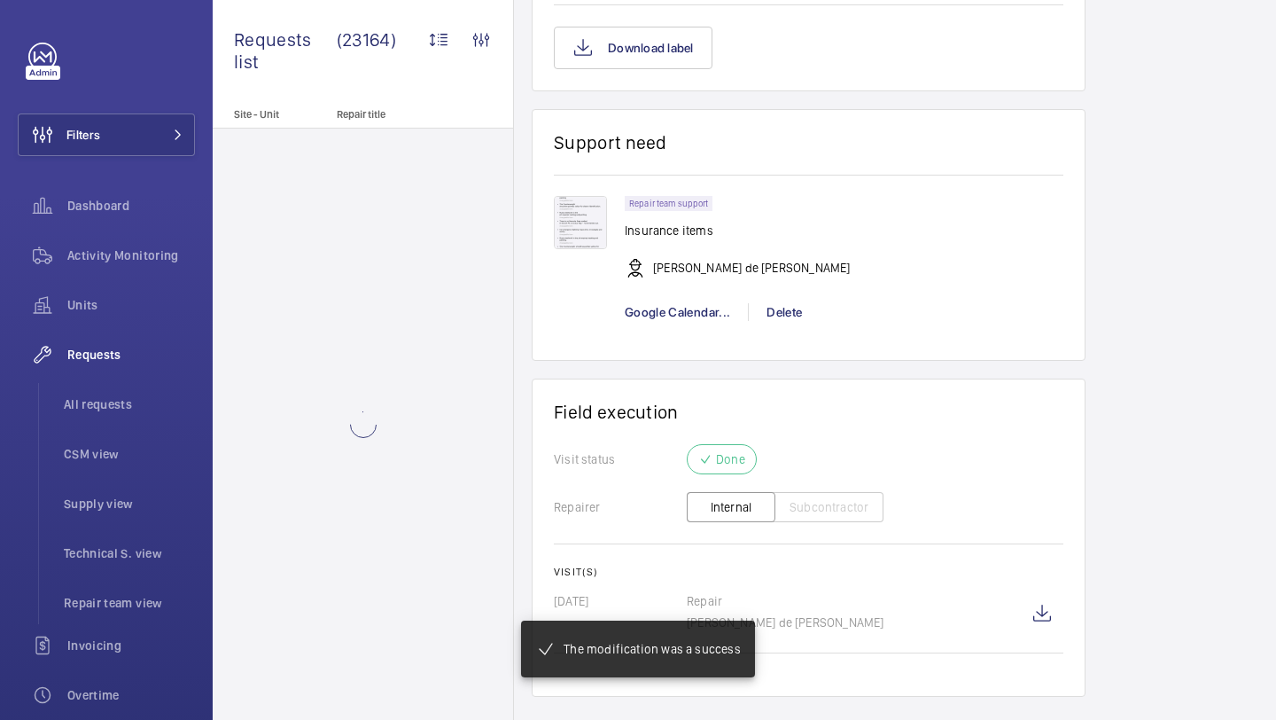
scroll to position [2509, 0]
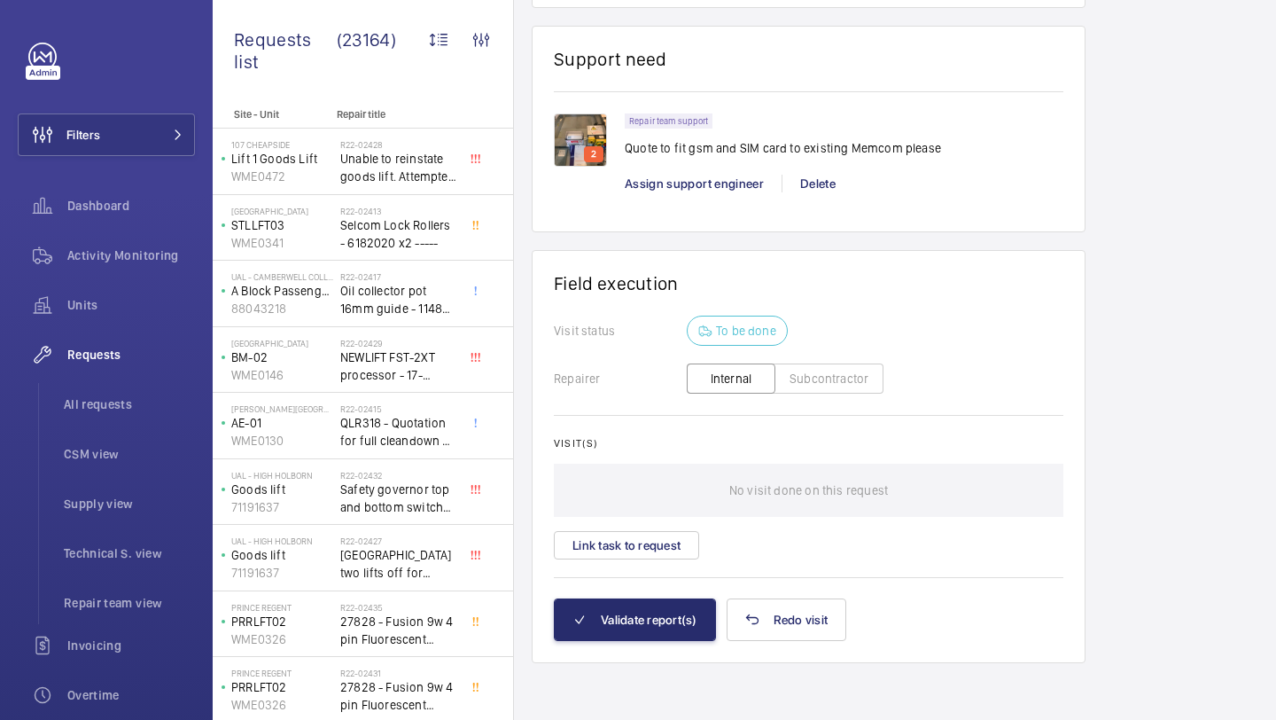
scroll to position [1468, 0]
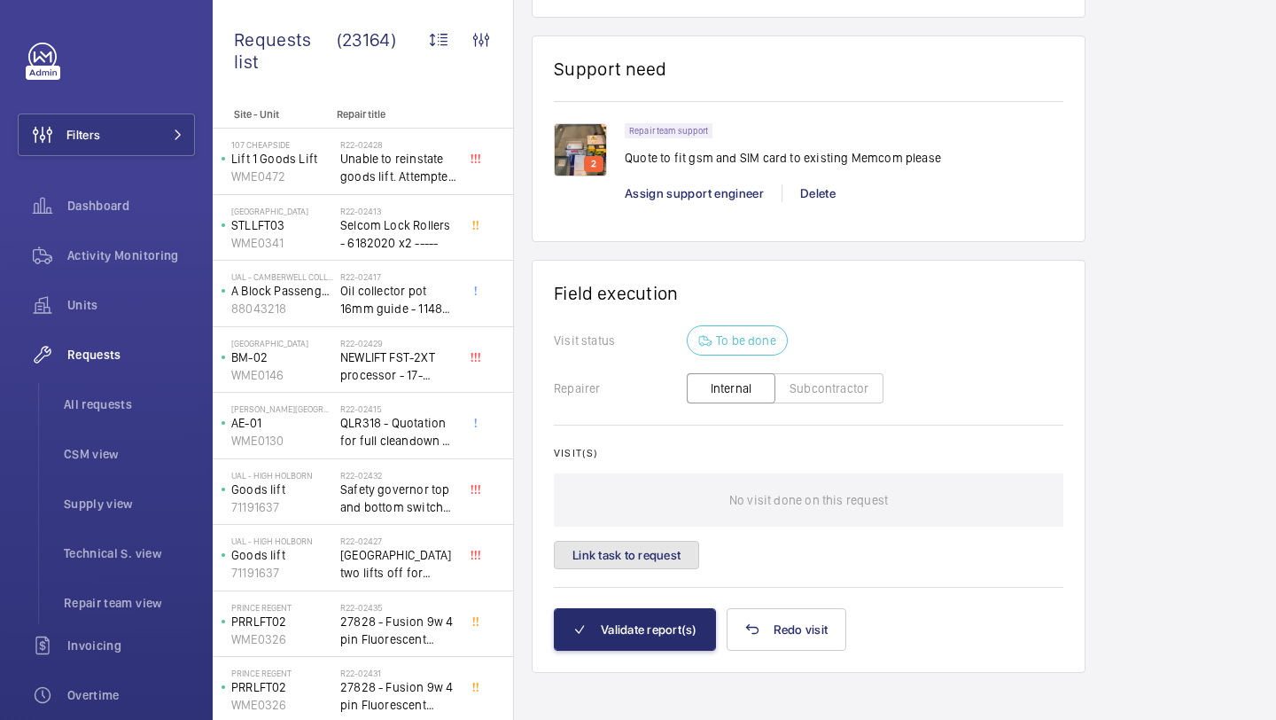
click at [662, 549] on button "Link task to request" at bounding box center [626, 555] width 145 height 28
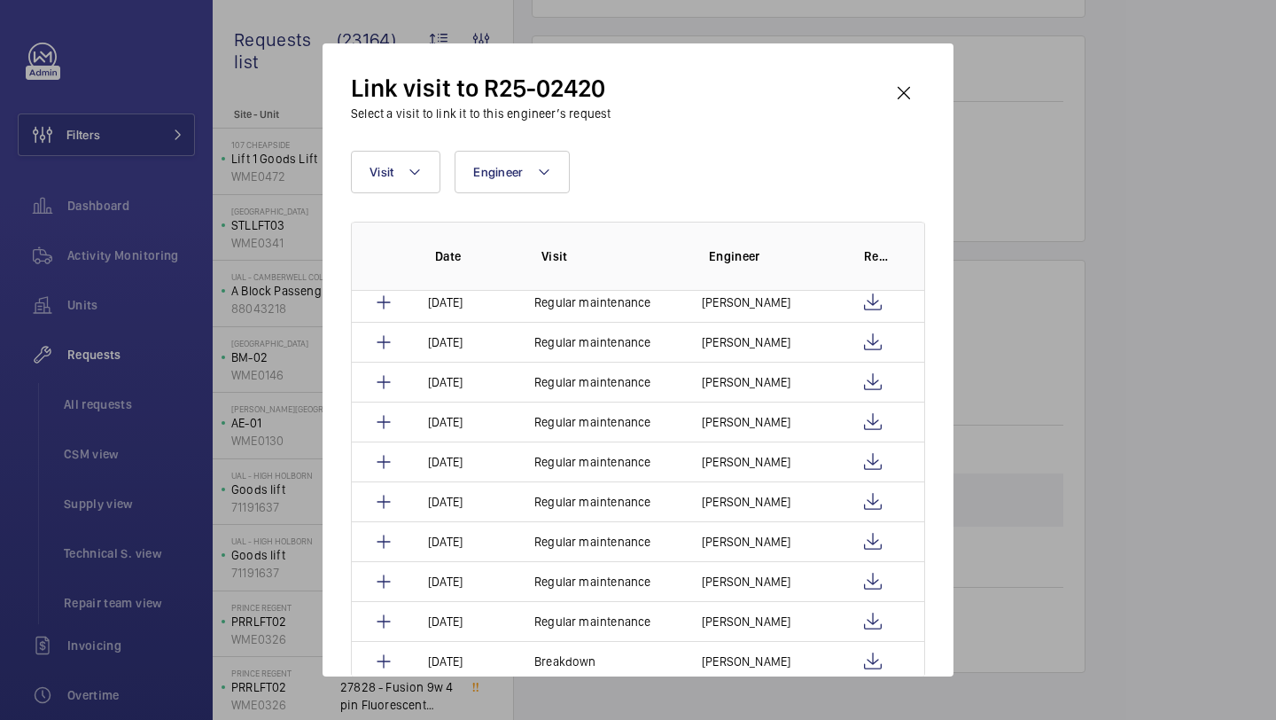
scroll to position [208, 0]
click at [904, 90] on wm-front-icon-button at bounding box center [904, 93] width 43 height 43
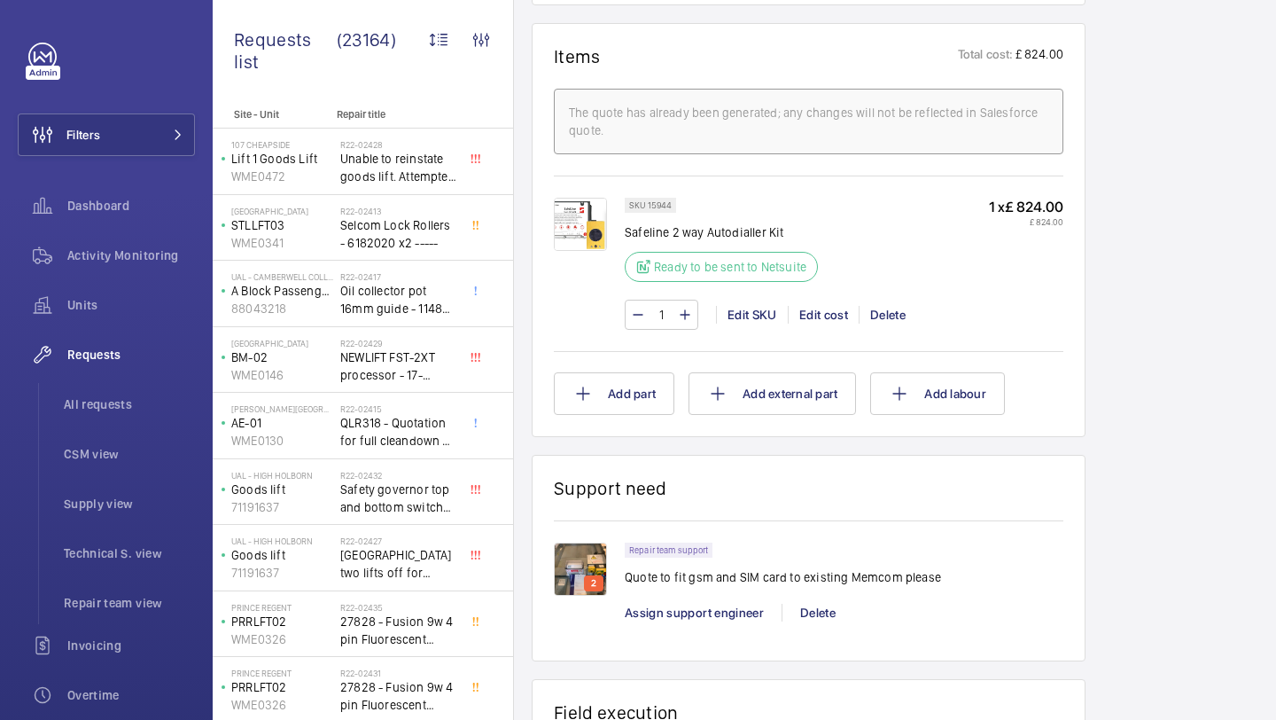
scroll to position [816, 0]
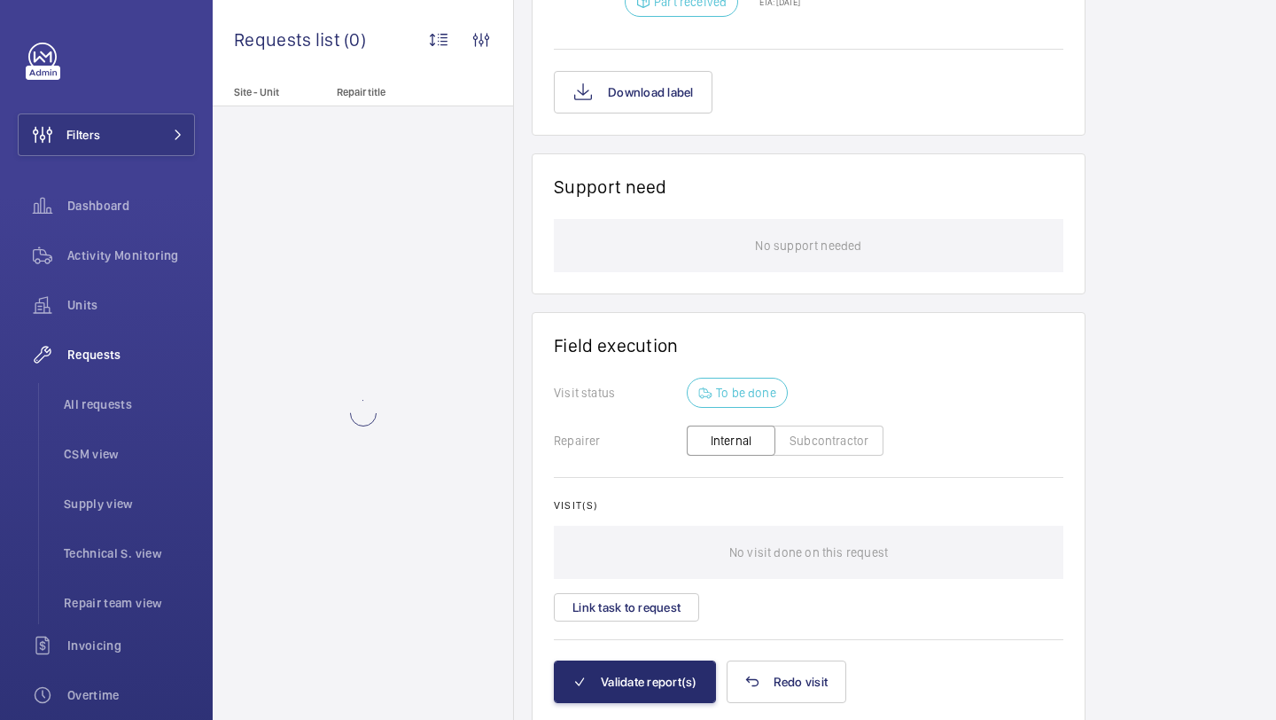
scroll to position [2061, 0]
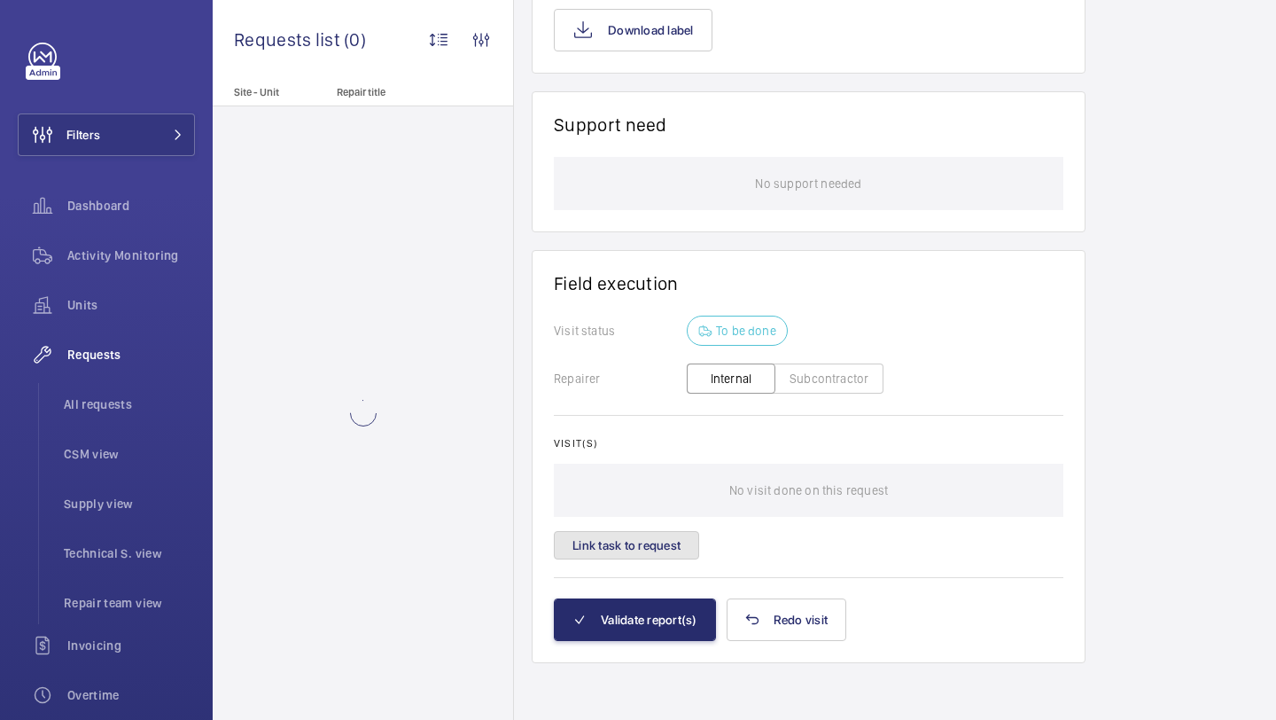
click at [669, 554] on button "Link task to request" at bounding box center [626, 545] width 145 height 28
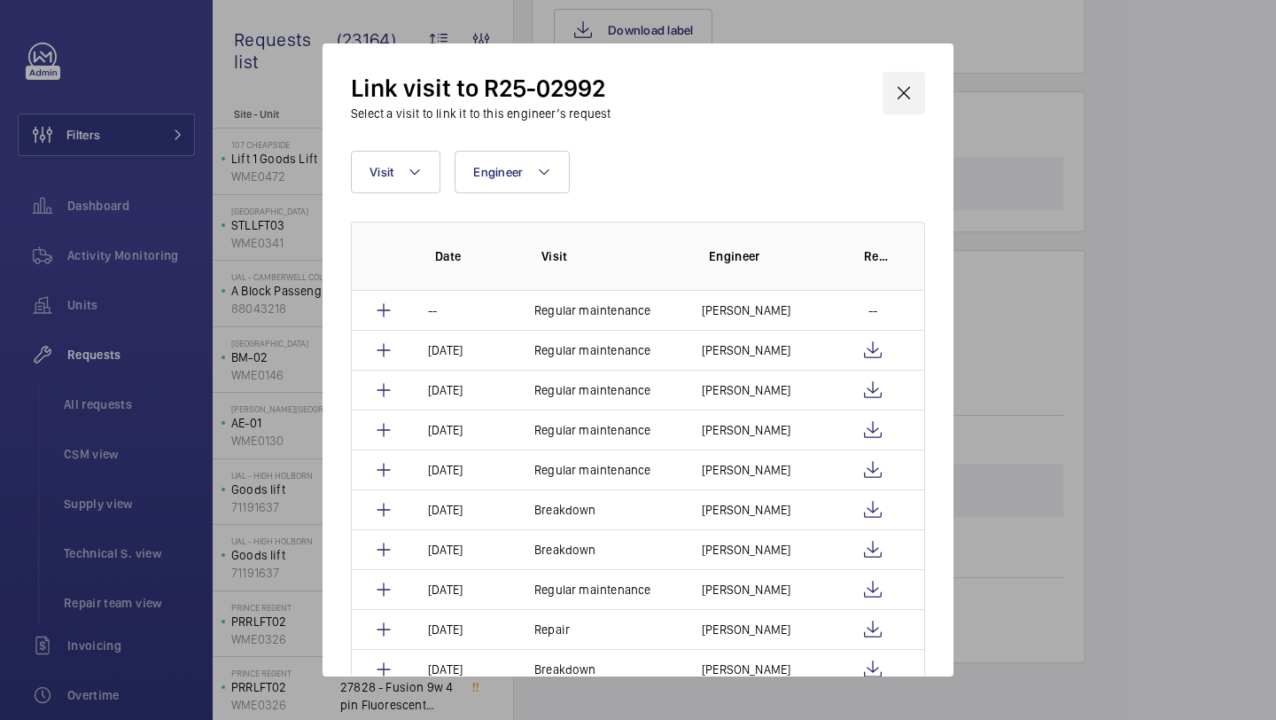
click at [913, 77] on wm-front-icon-button at bounding box center [904, 93] width 43 height 43
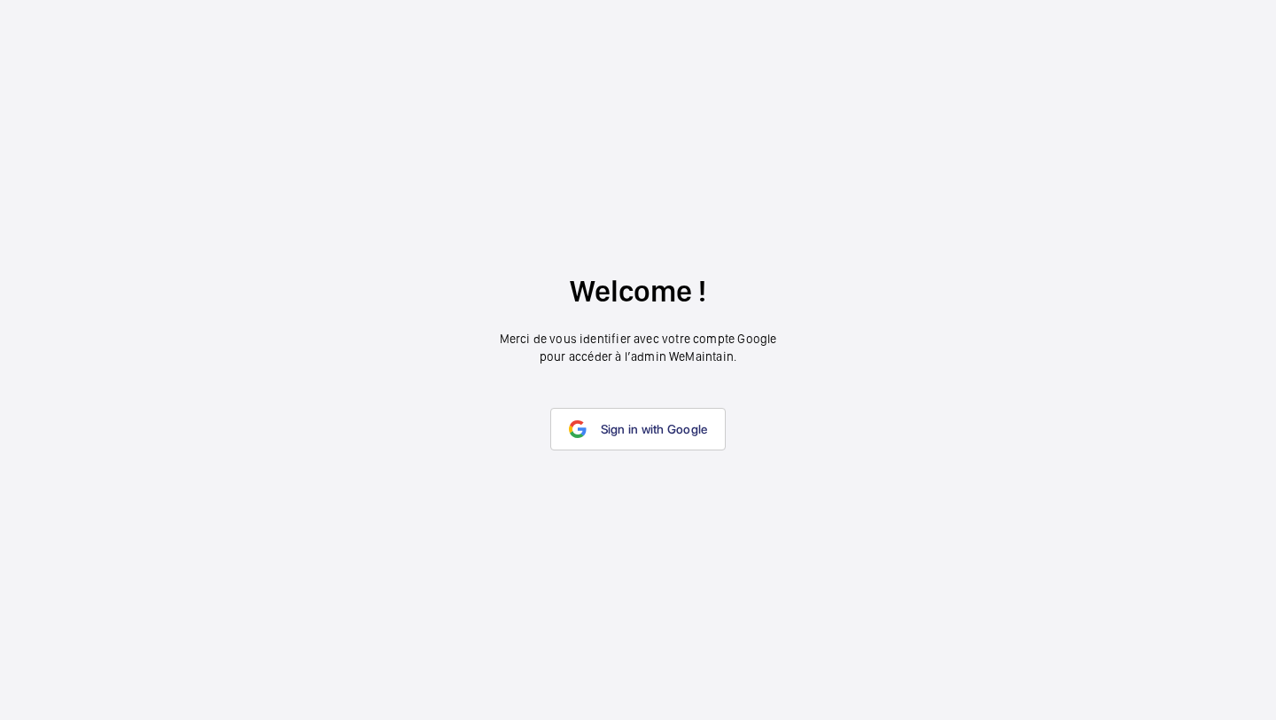
click at [644, 393] on wm-front-google-login "Welcome ! Merci de vous identifier avec votre compte Google pour accéder à l’ad…" at bounding box center [638, 360] width 1276 height 720
click at [638, 432] on span "Sign in with Google" at bounding box center [654, 429] width 107 height 14
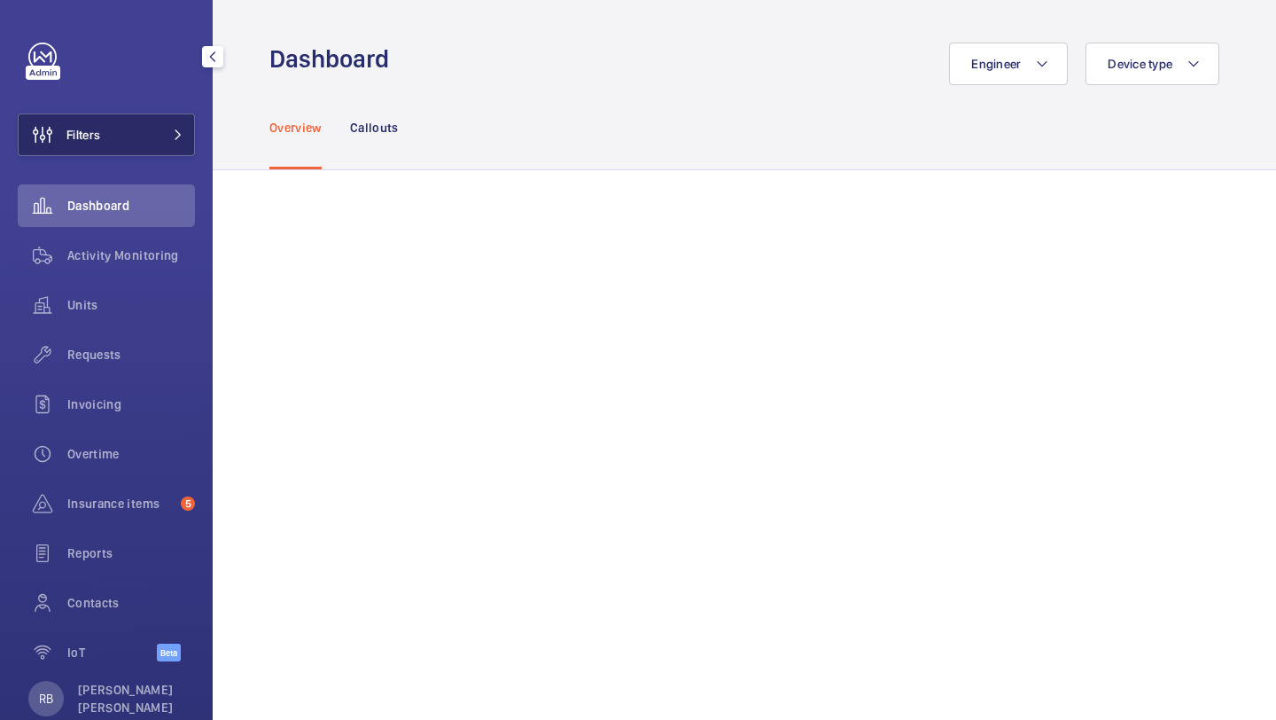
click at [162, 134] on span at bounding box center [172, 134] width 21 height 11
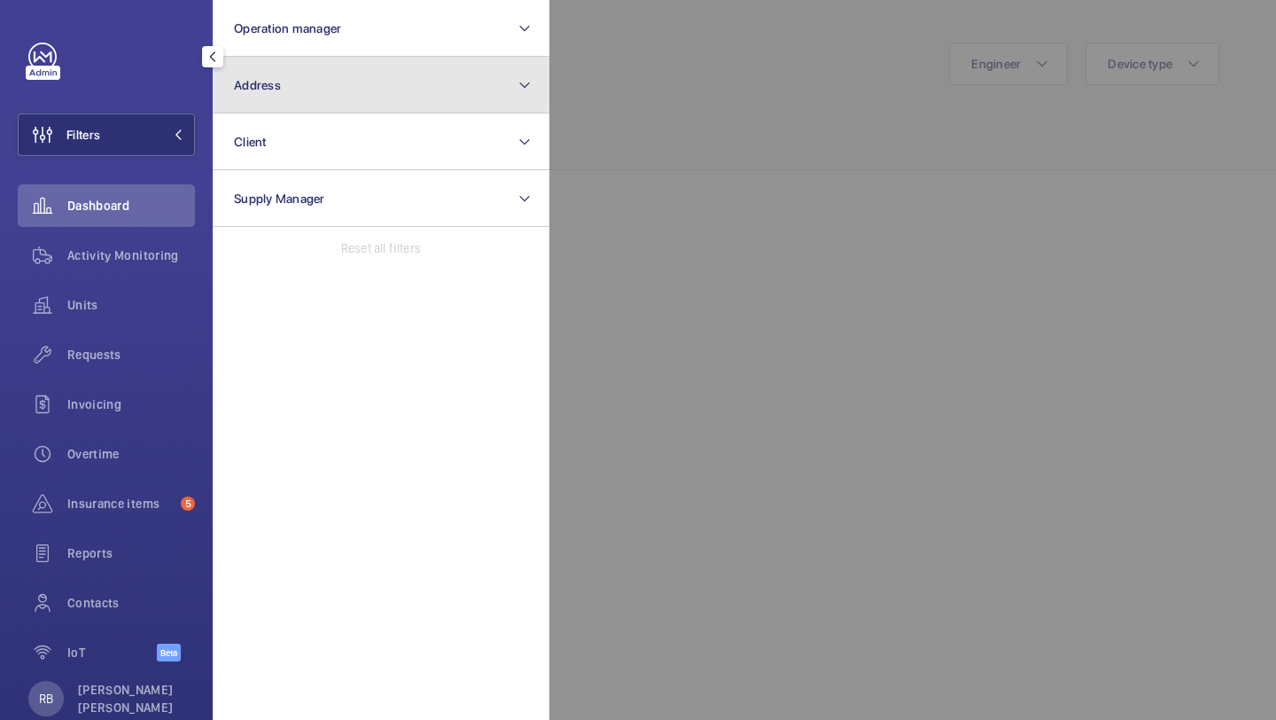
click at [280, 74] on button "Address" at bounding box center [381, 85] width 337 height 57
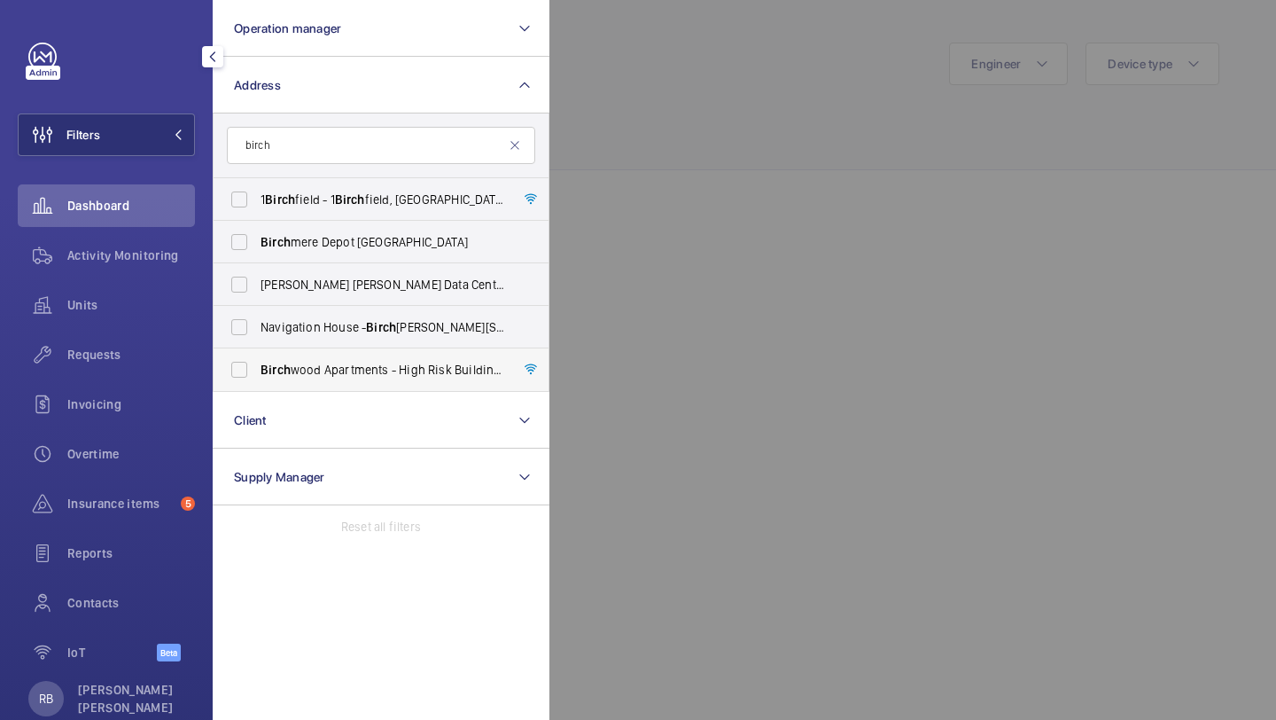
type input "birch"
click at [305, 369] on span "Birch wood Apartments - High Risk Building - [GEOGRAPHIC_DATA]" at bounding box center [383, 370] width 244 height 18
click at [257, 369] on input "Birch wood Apartments - High Risk Building - [GEOGRAPHIC_DATA]" at bounding box center [239, 369] width 35 height 35
checkbox input "true"
click at [645, 261] on div at bounding box center [1187, 360] width 1276 height 720
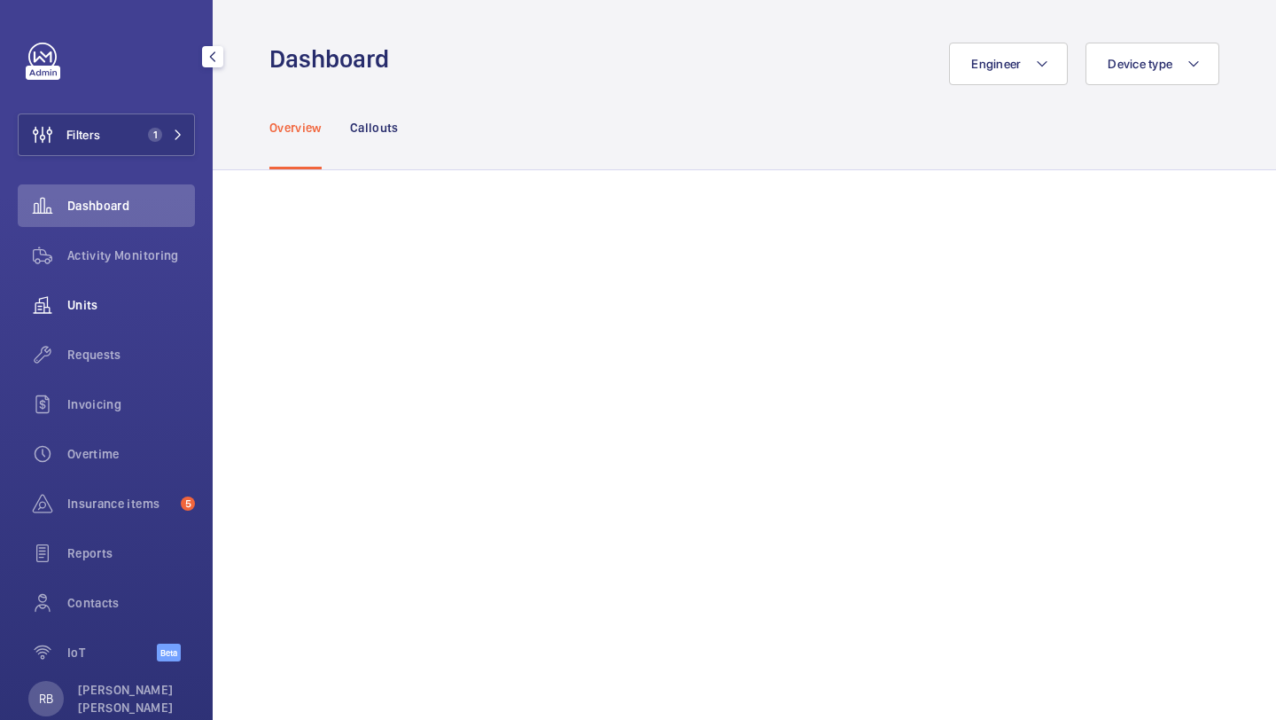
click at [124, 285] on div "Units" at bounding box center [106, 305] width 177 height 43
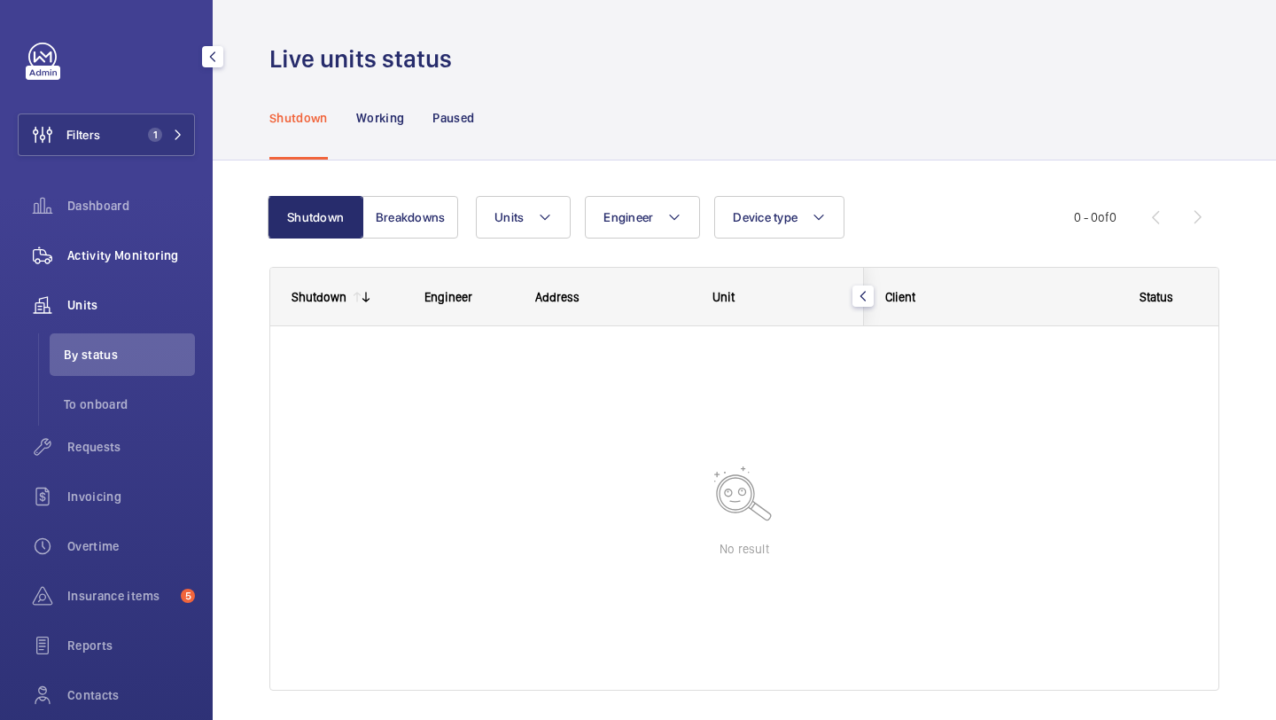
click at [132, 260] on span "Activity Monitoring" at bounding box center [131, 255] width 128 height 18
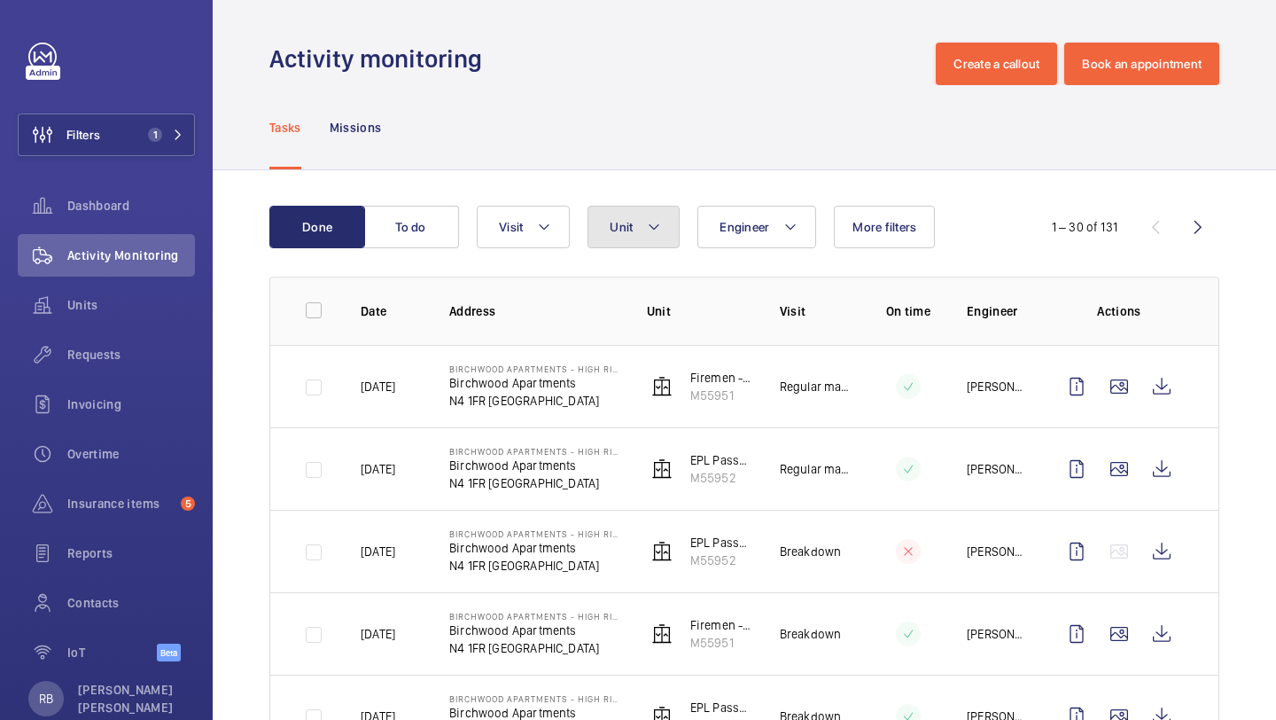
click at [600, 214] on button "Unit" at bounding box center [634, 227] width 92 height 43
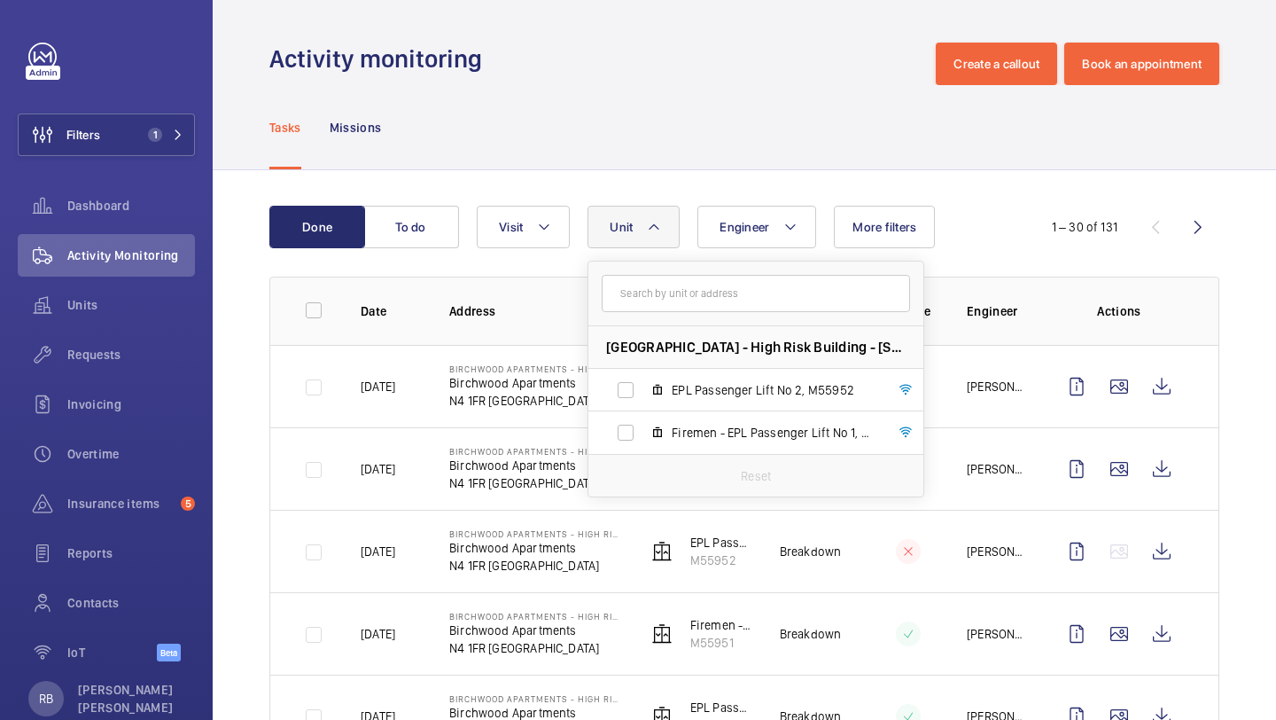
click at [1010, 237] on div "1 – 30 of 131" at bounding box center [1113, 226] width 213 height 21
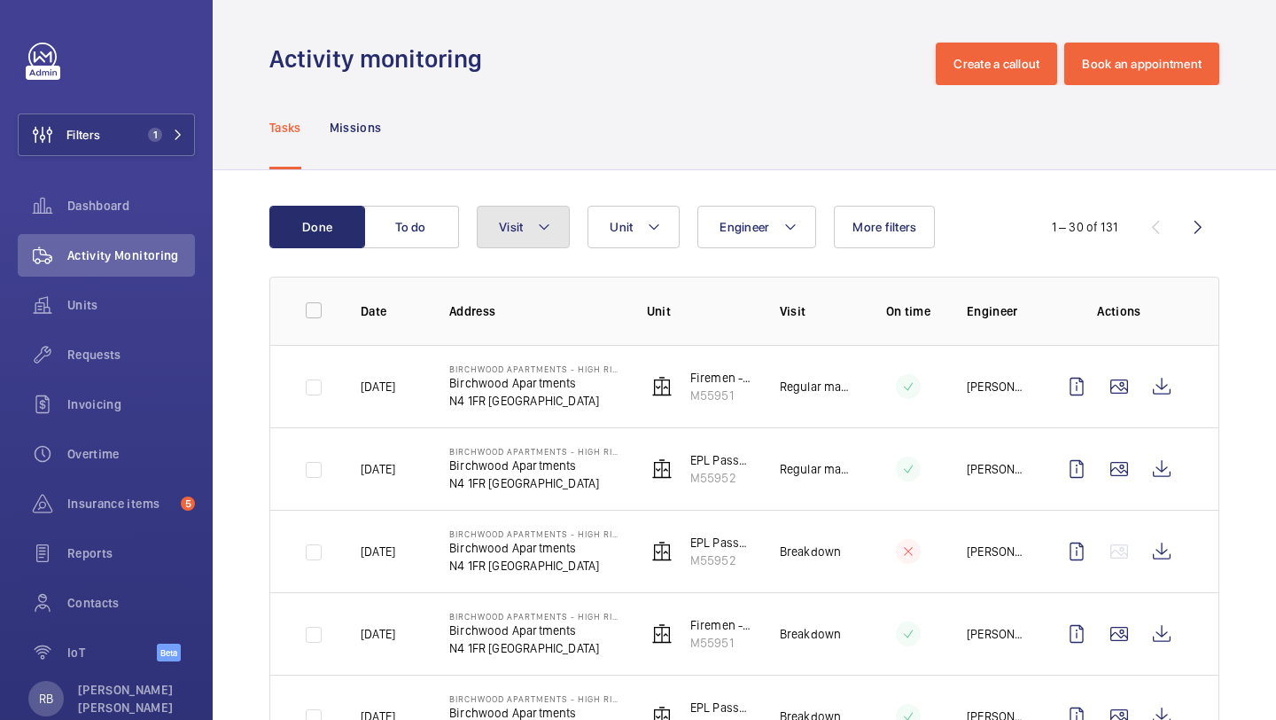
click at [529, 235] on button "Visit" at bounding box center [523, 227] width 93 height 43
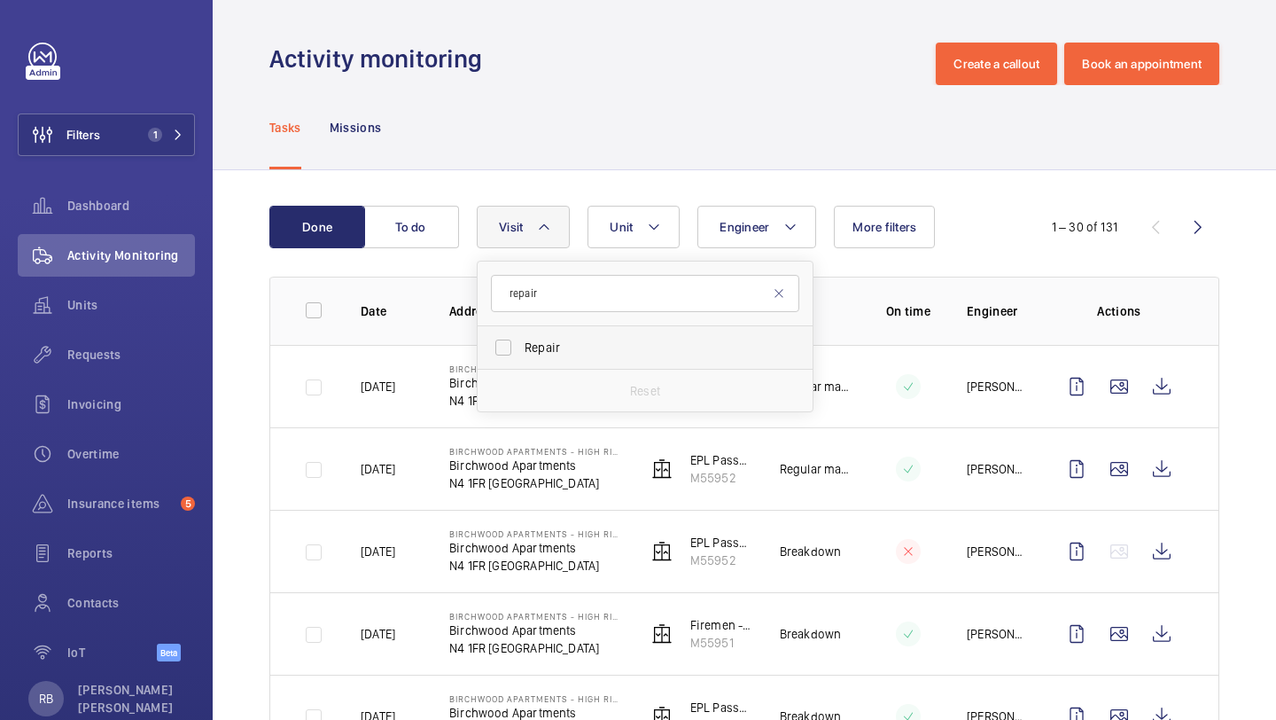
type input "repair"
click at [525, 357] on label "Repair" at bounding box center [632, 347] width 308 height 43
click at [521, 357] on input "Repair" at bounding box center [503, 347] width 35 height 35
checkbox input "true"
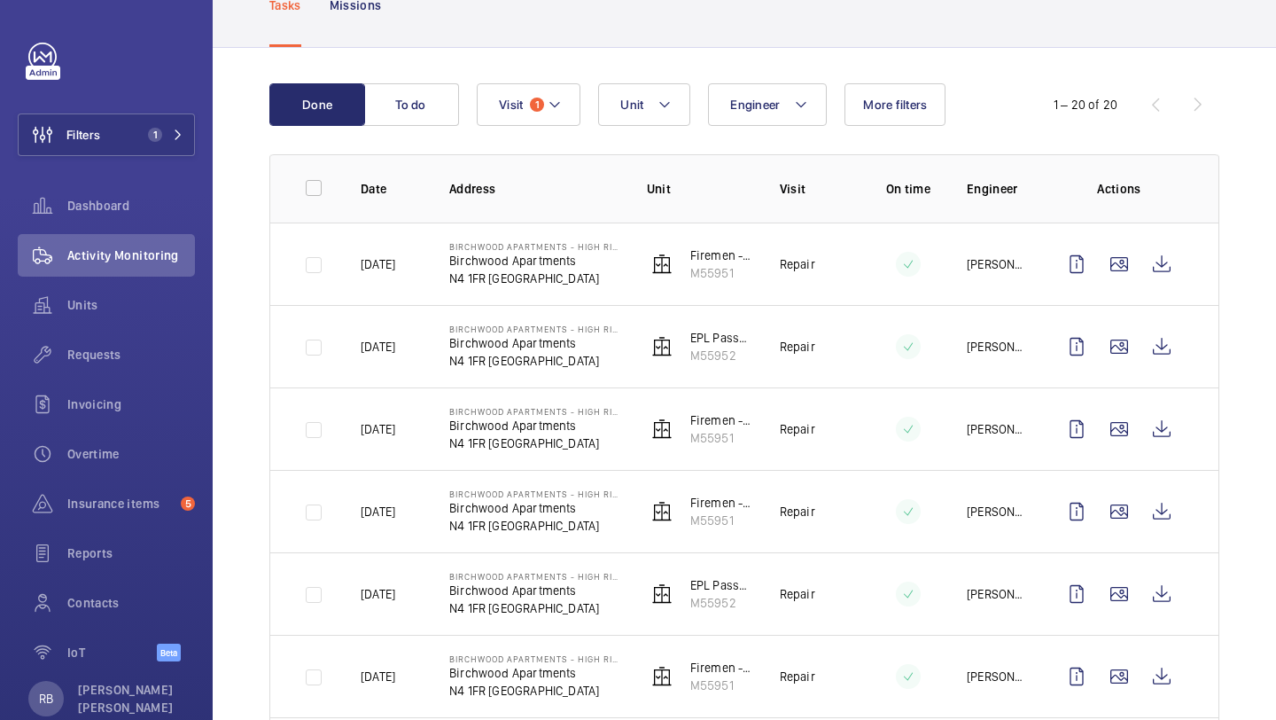
scroll to position [150, 0]
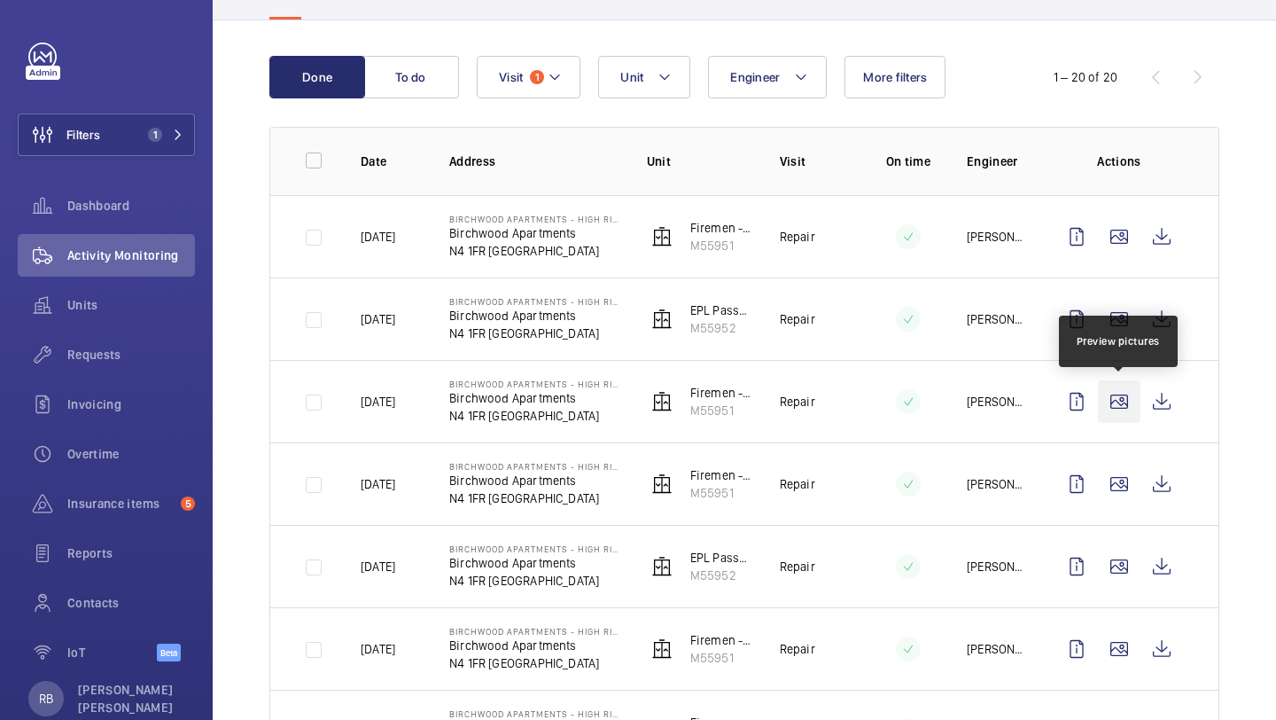
click at [1103, 411] on wm-front-icon-button at bounding box center [1119, 401] width 43 height 43
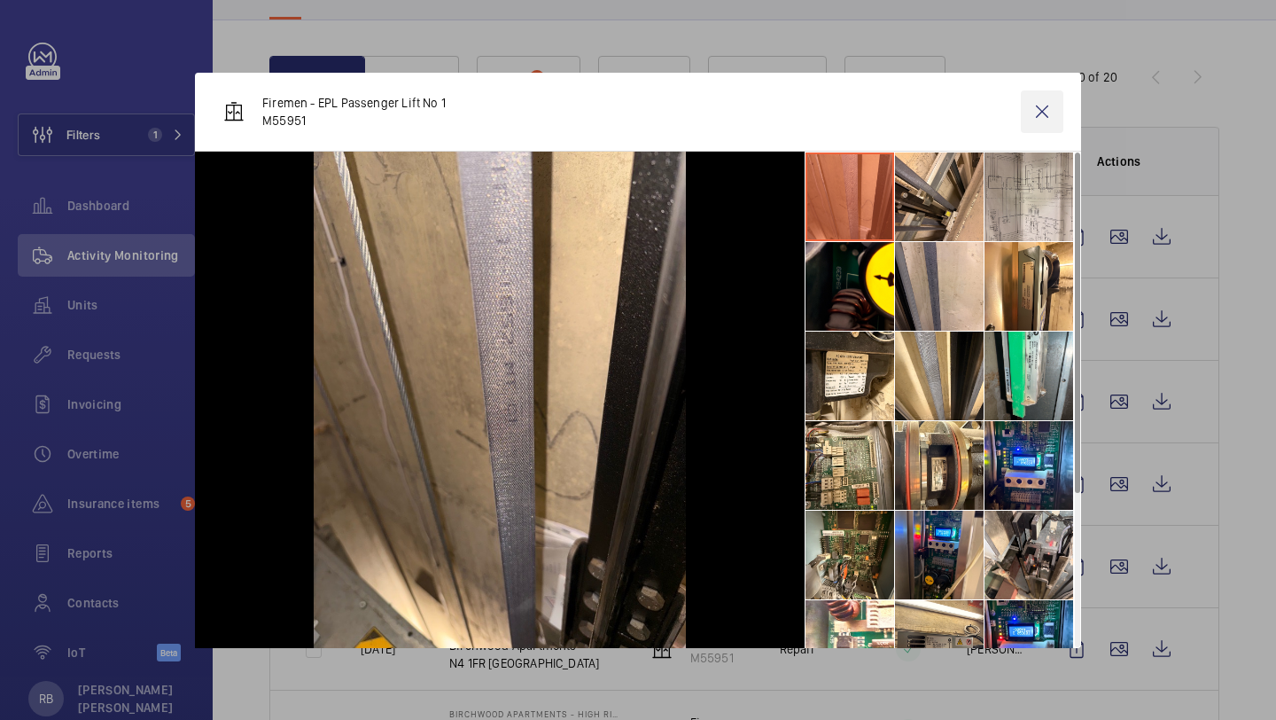
click at [1046, 113] on wm-front-icon-button at bounding box center [1042, 111] width 43 height 43
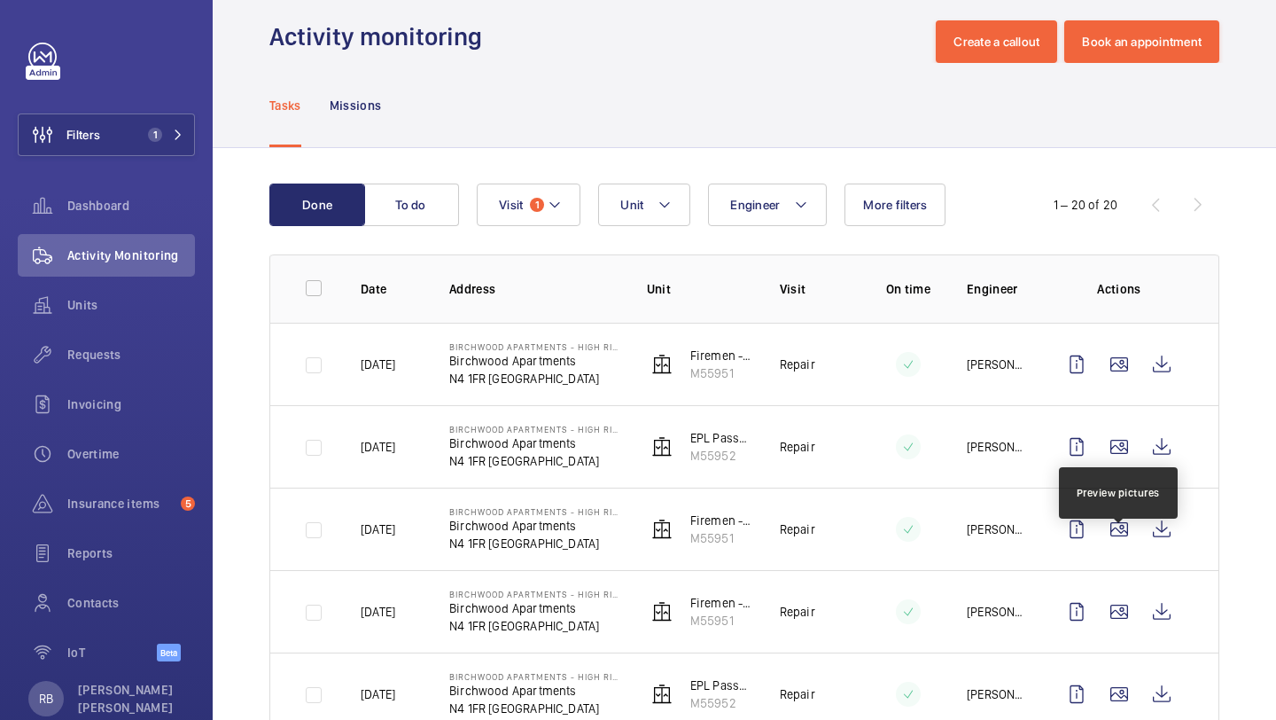
scroll to position [0, 0]
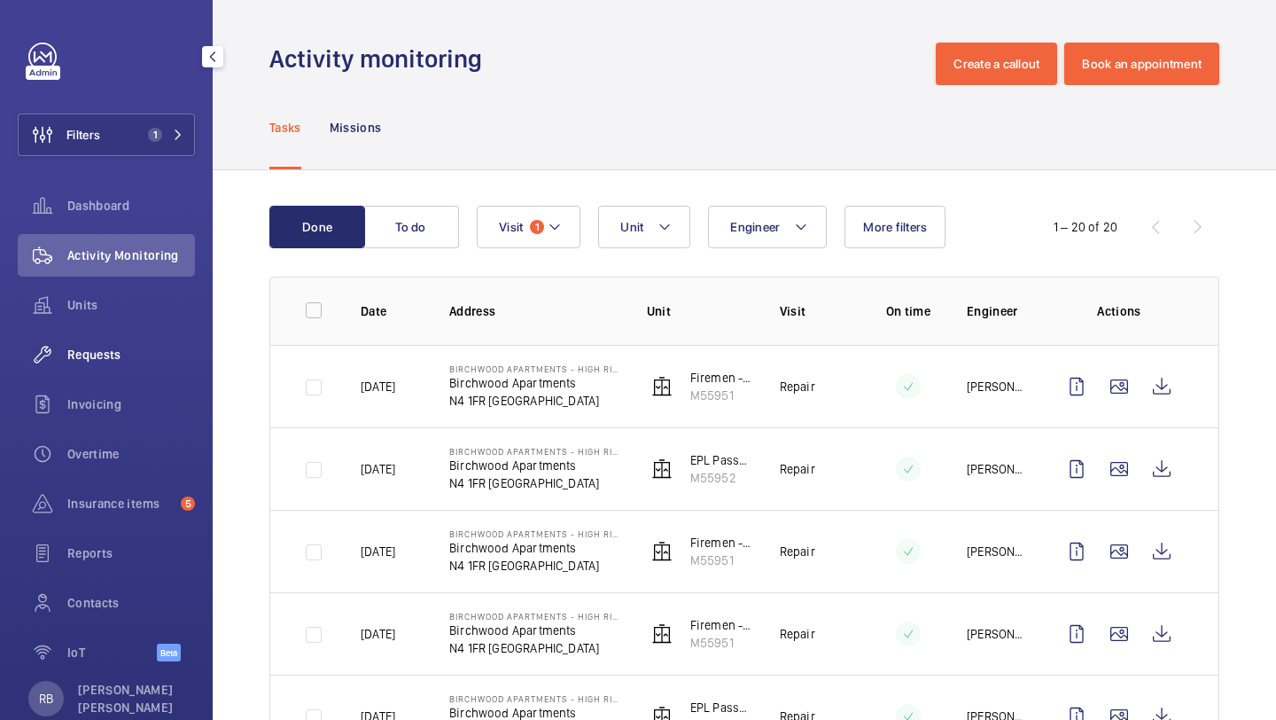
click at [131, 355] on span "Requests" at bounding box center [131, 355] width 128 height 18
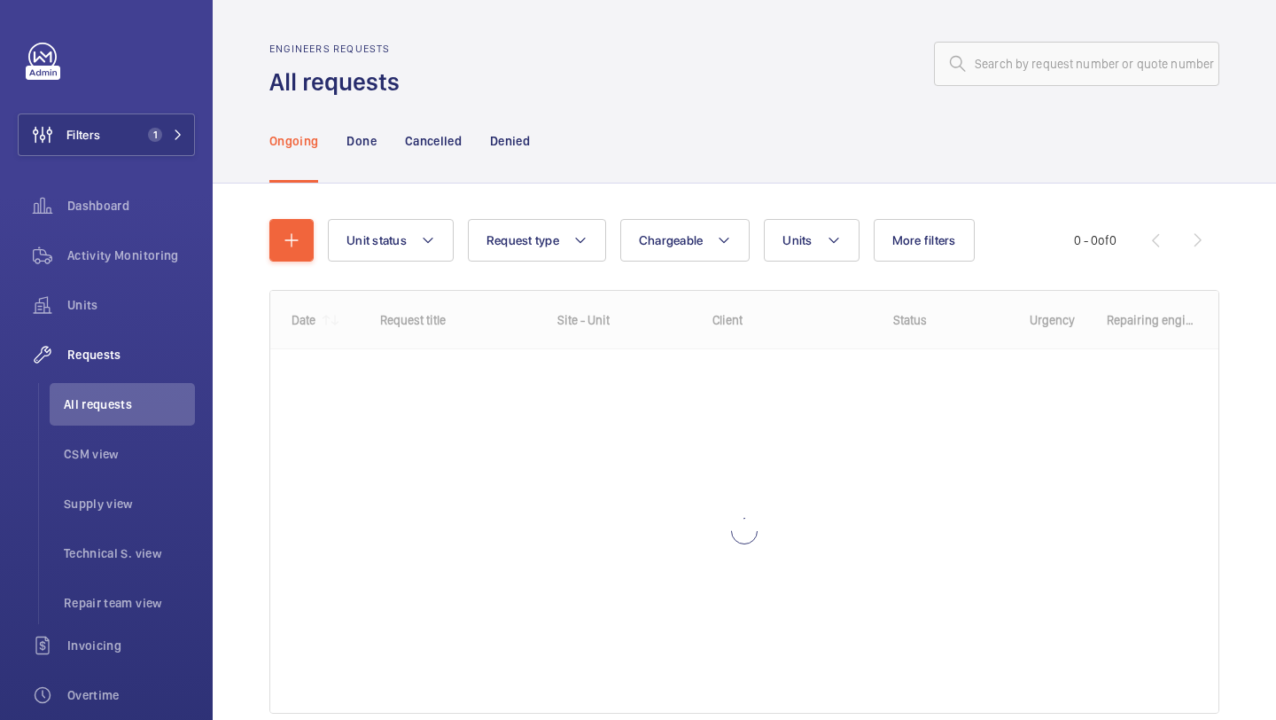
click at [277, 207] on div "Unit status Request type Chargeable Units More filters Request status Urgency R…" at bounding box center [744, 473] width 950 height 565
click at [284, 228] on button "button" at bounding box center [291, 240] width 44 height 43
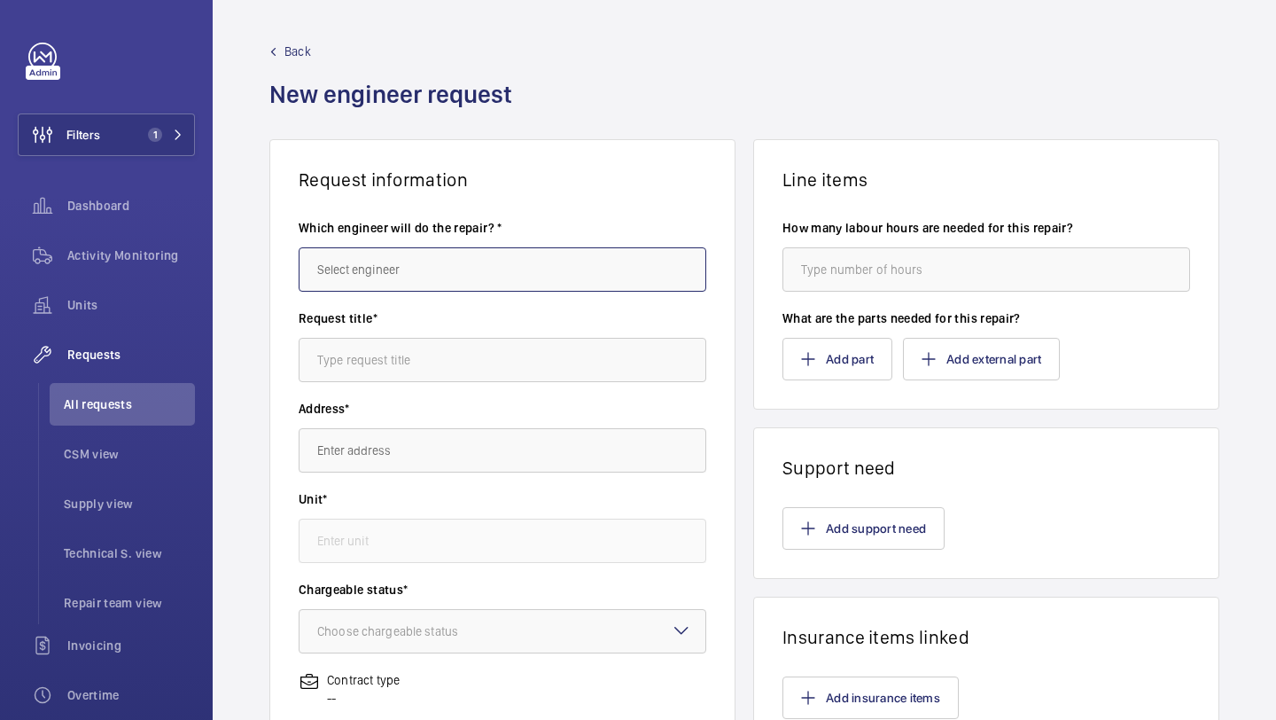
click at [444, 267] on input "text" at bounding box center [503, 269] width 408 height 44
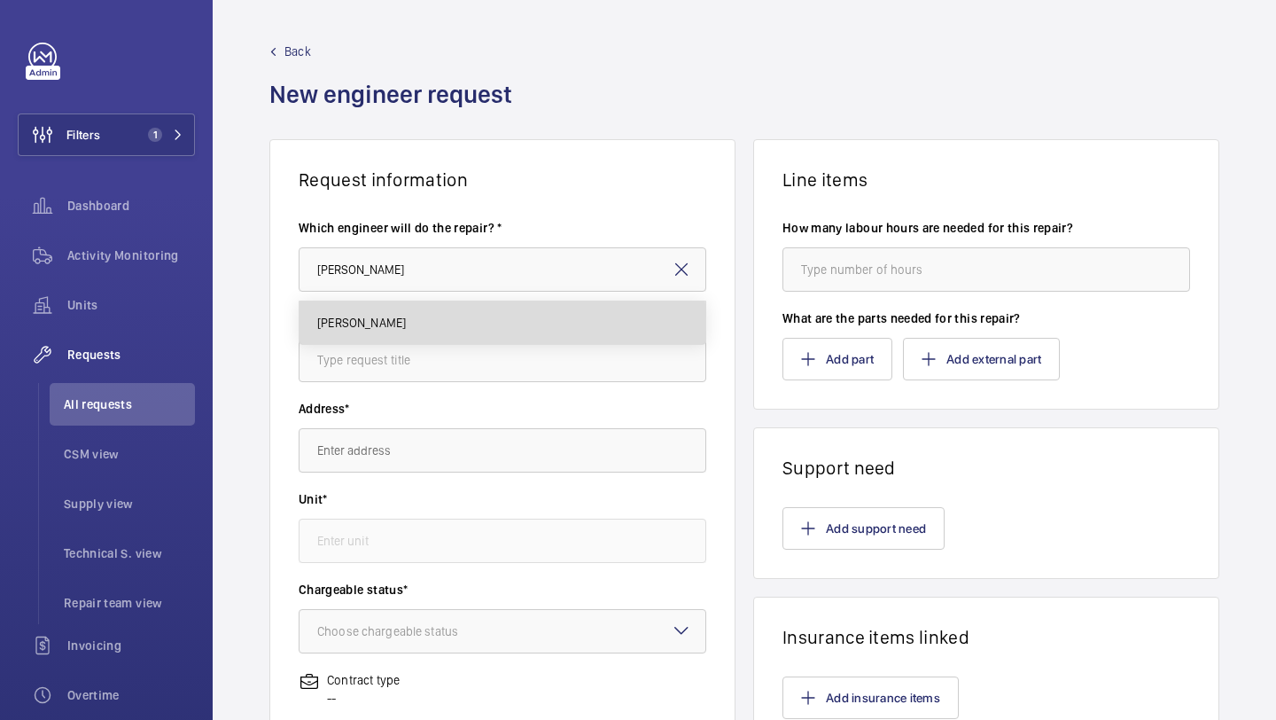
click at [420, 335] on mat-option "[PERSON_NAME]" at bounding box center [503, 322] width 406 height 43
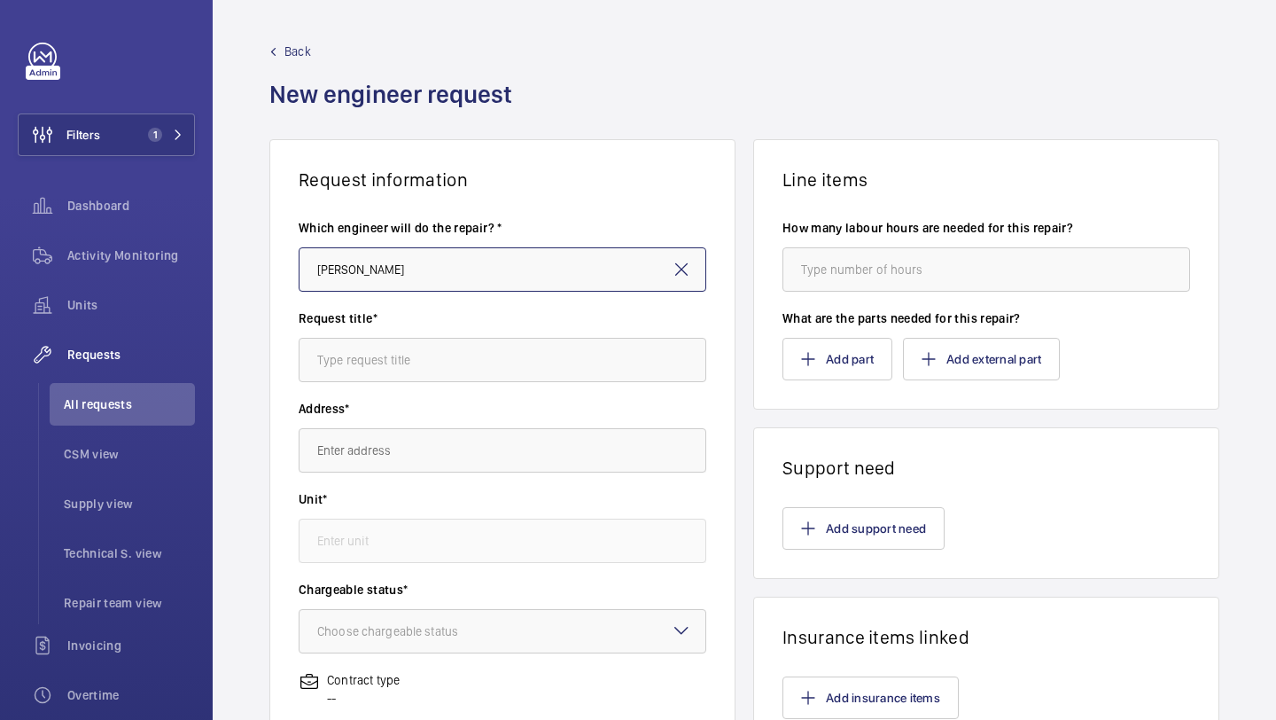
type input "[PERSON_NAME]"
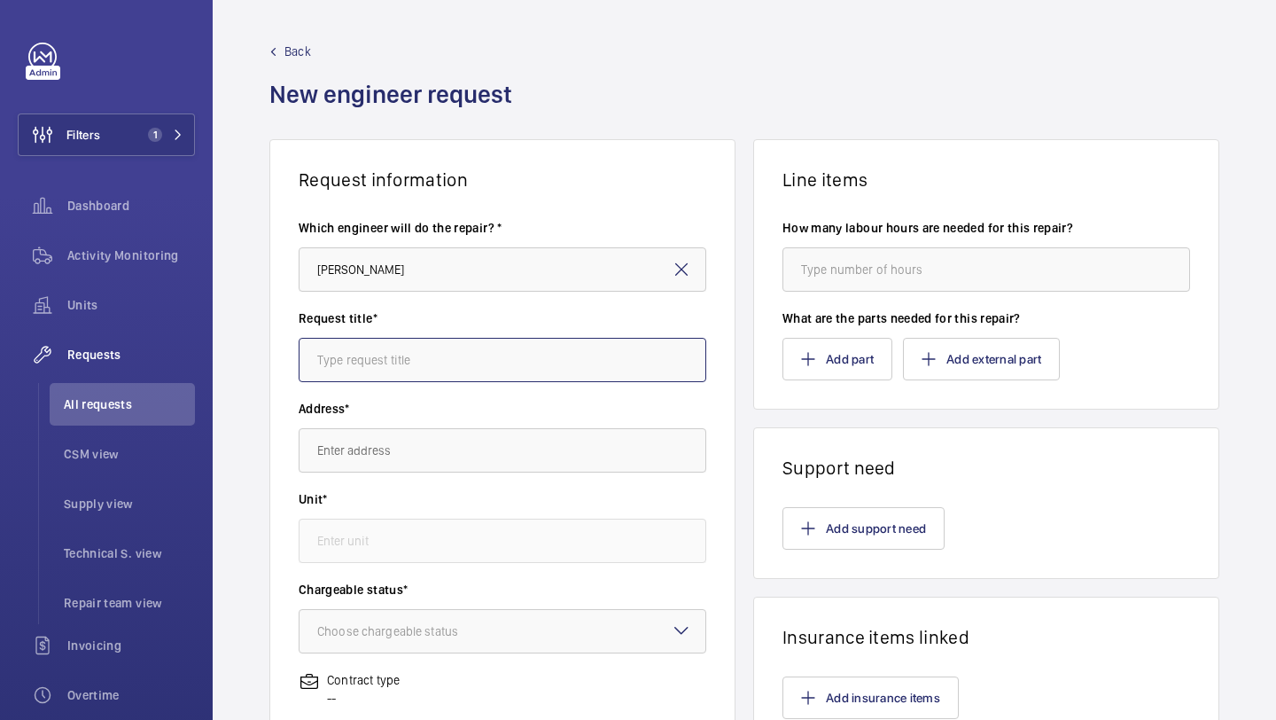
click at [415, 362] on input "text" at bounding box center [503, 360] width 408 height 44
click at [434, 356] on input "S" at bounding box center [503, 360] width 408 height 44
type input "Shaft light upgrade"
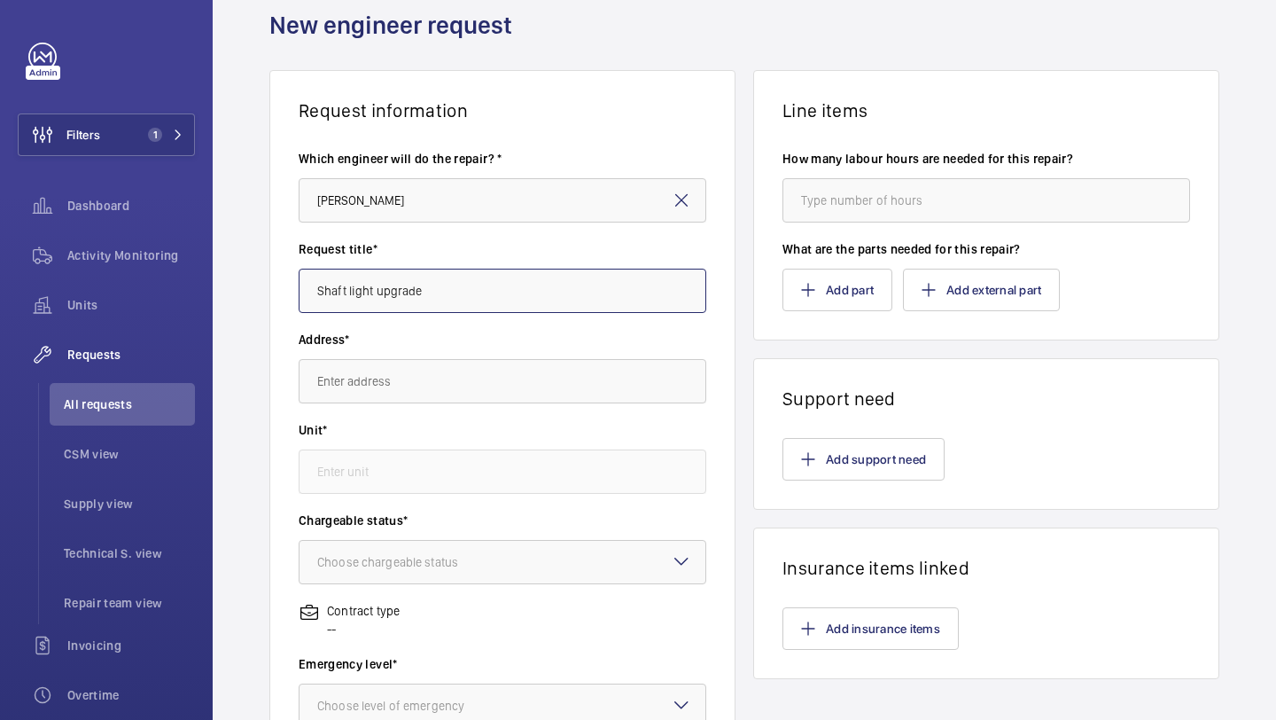
scroll to position [106, 0]
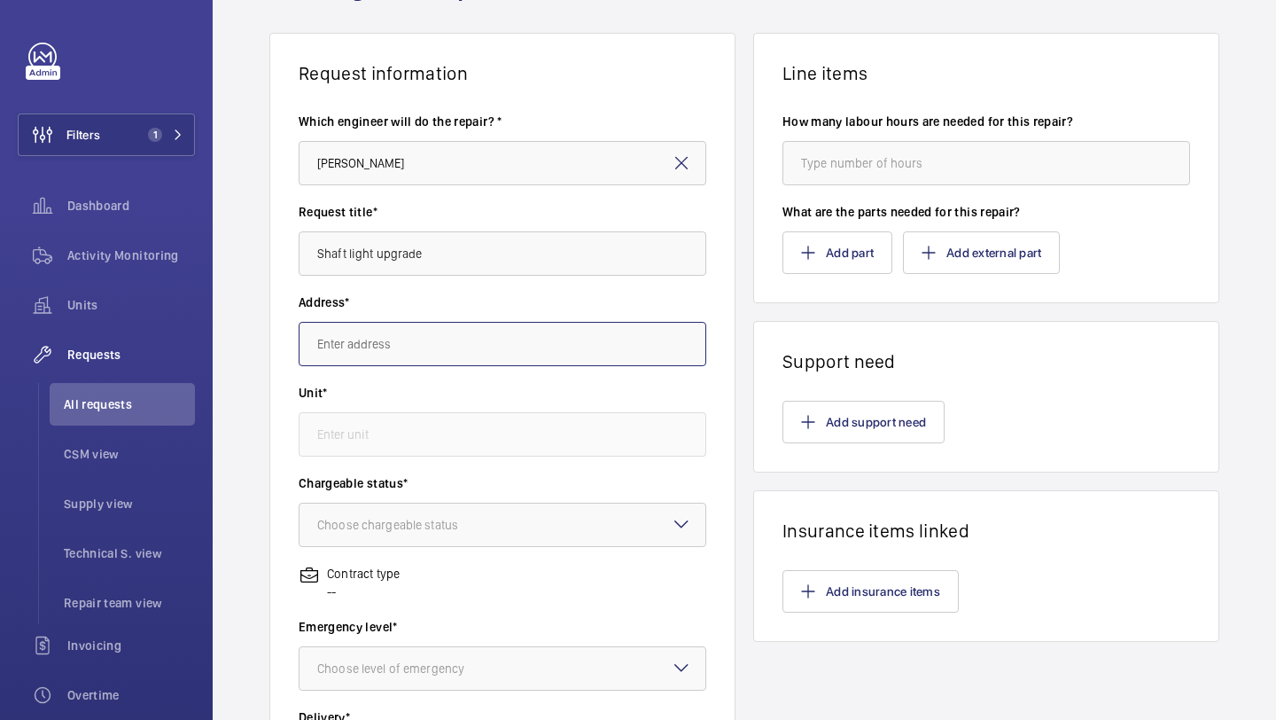
click at [484, 357] on input "text" at bounding box center [503, 344] width 408 height 44
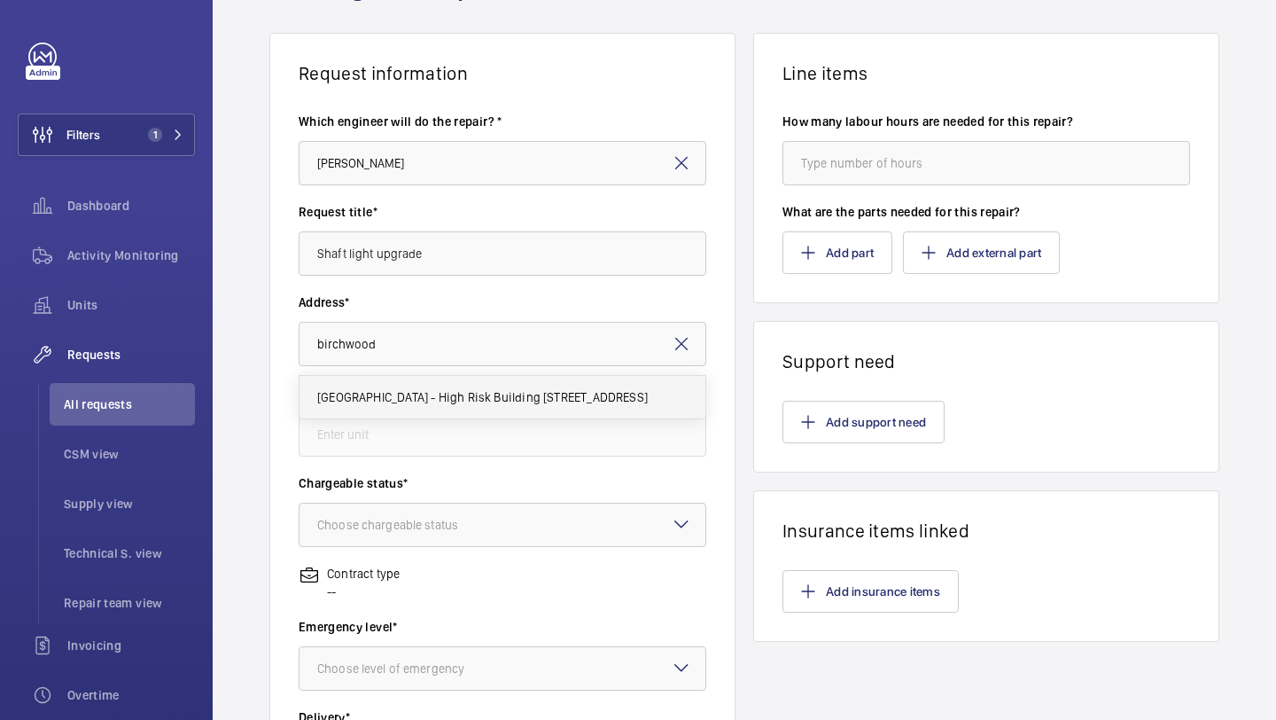
click at [426, 401] on span "Birchwood Apartments - High Risk Building Birchwood Apartments, N4 1FR LONDON" at bounding box center [482, 397] width 331 height 18
type input "Birchwood Apartments - High Risk Building Birchwood Apartments, N4 1FR LONDON"
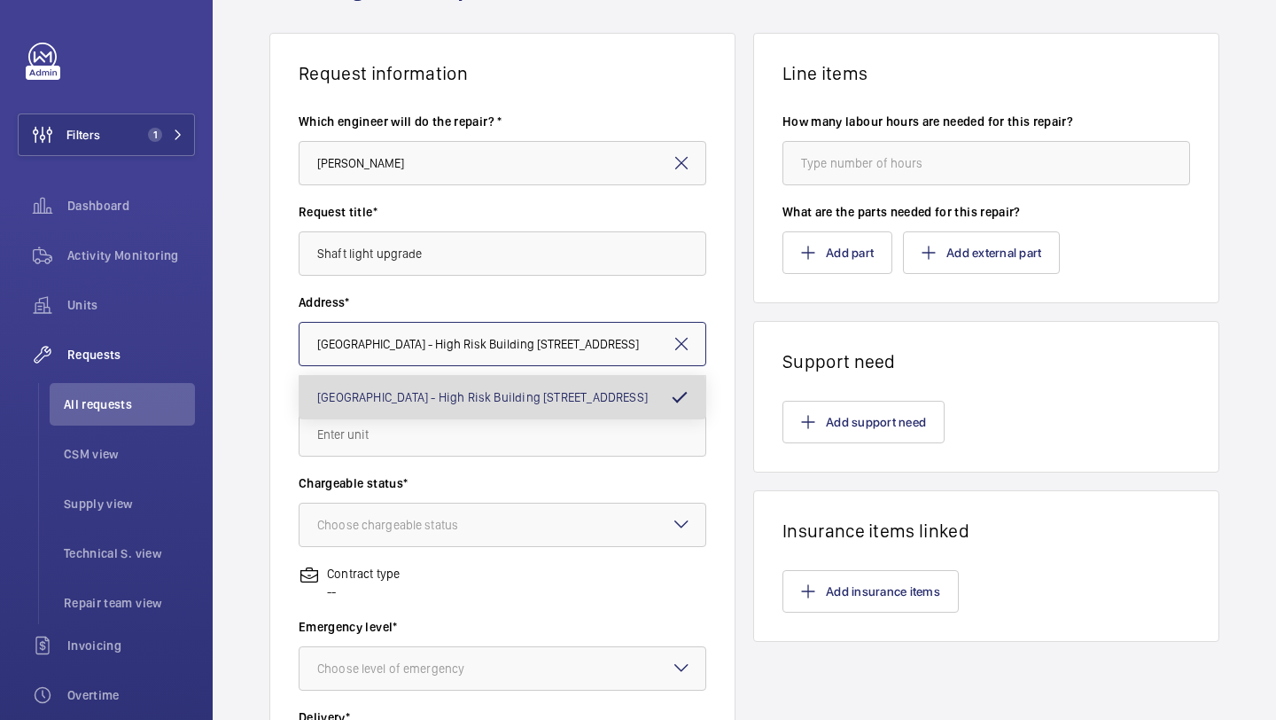
scroll to position [0, 93]
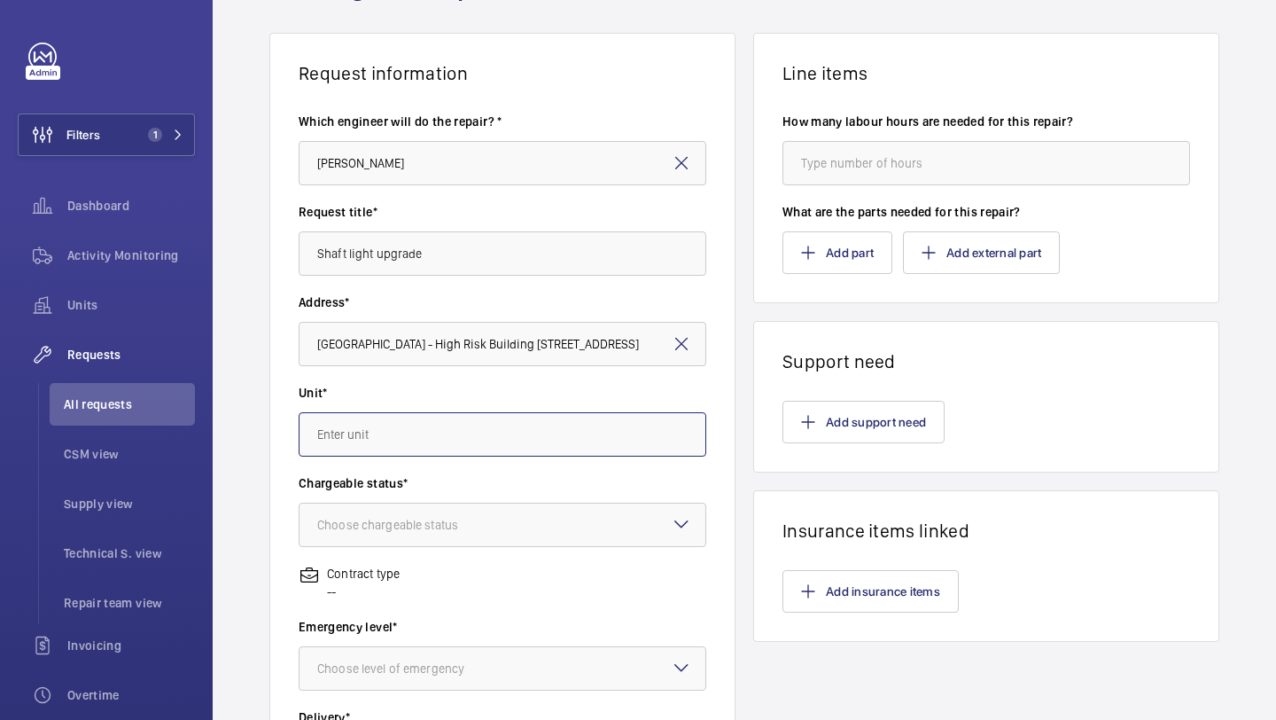
click at [413, 444] on input "text" at bounding box center [503, 434] width 408 height 44
click at [422, 542] on mat-option "M55951 - Firemen - EPL Passenger Lift No 1" at bounding box center [503, 531] width 406 height 43
type input "M55951 - Firemen - EPL Passenger Lift No 1"
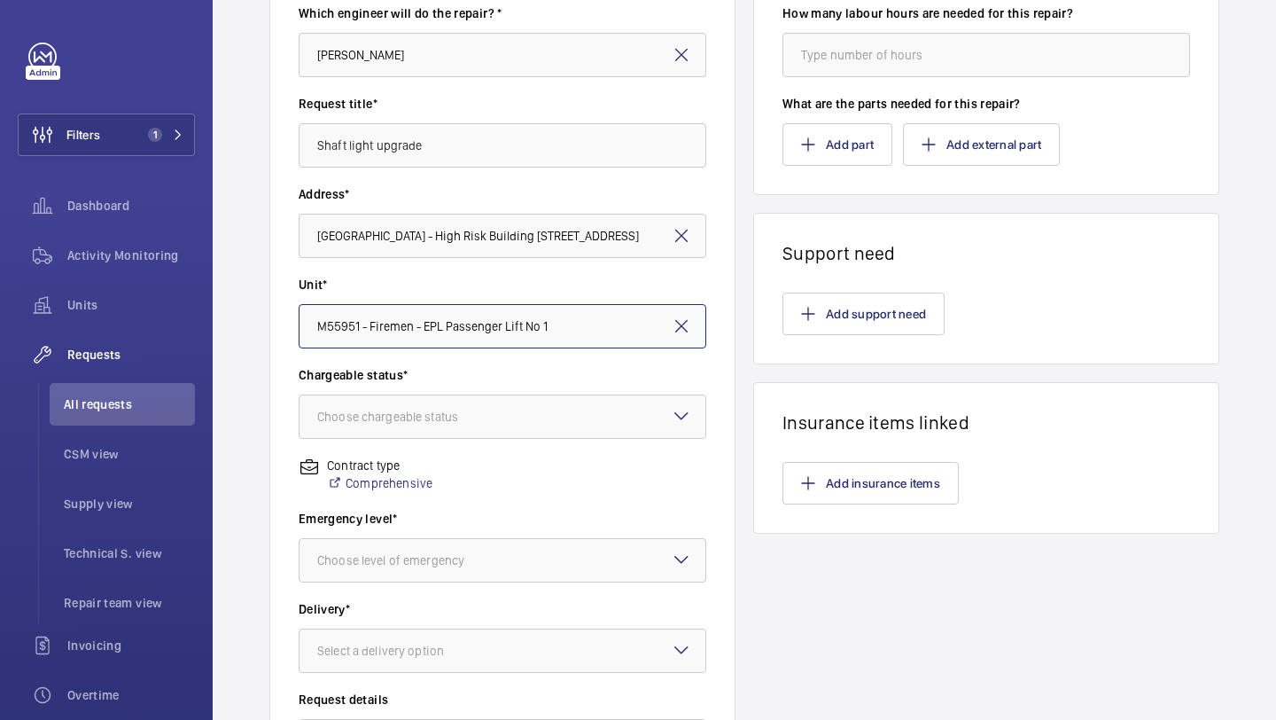
scroll to position [222, 0]
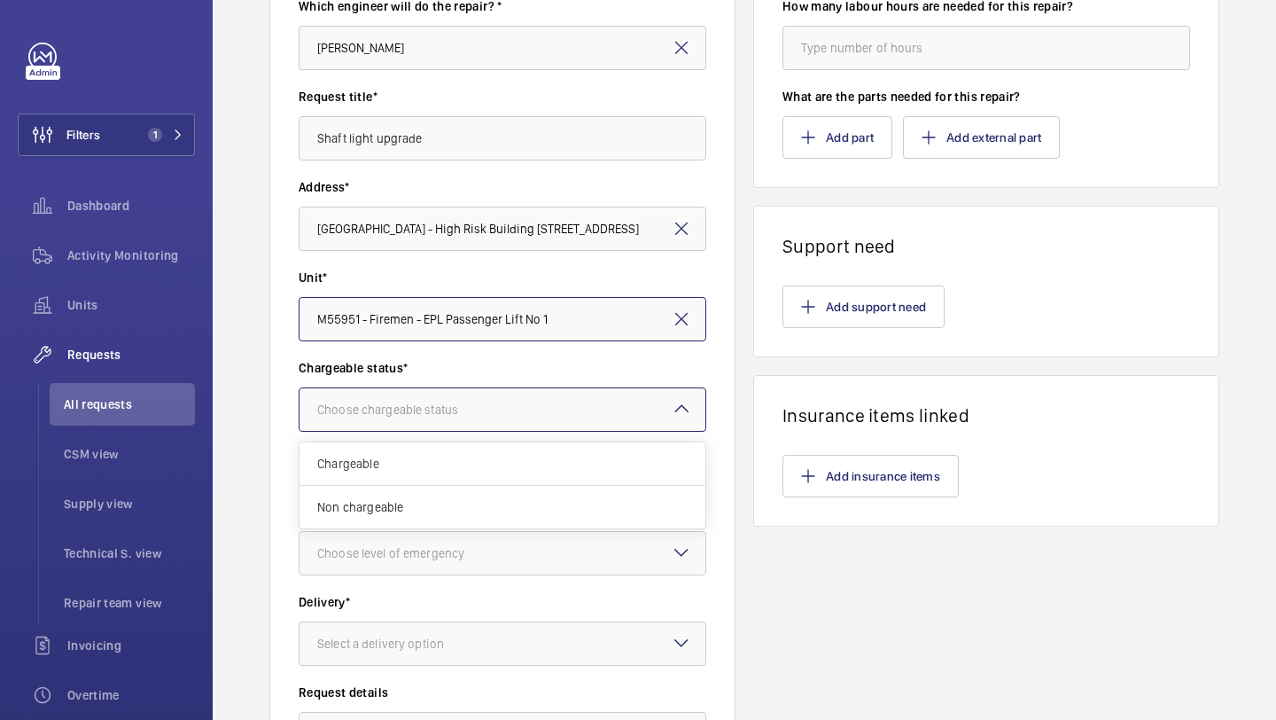
click at [458, 403] on div "Choose chargeable status" at bounding box center [409, 410] width 185 height 18
click at [435, 458] on span "Chargeable" at bounding box center [502, 464] width 370 height 18
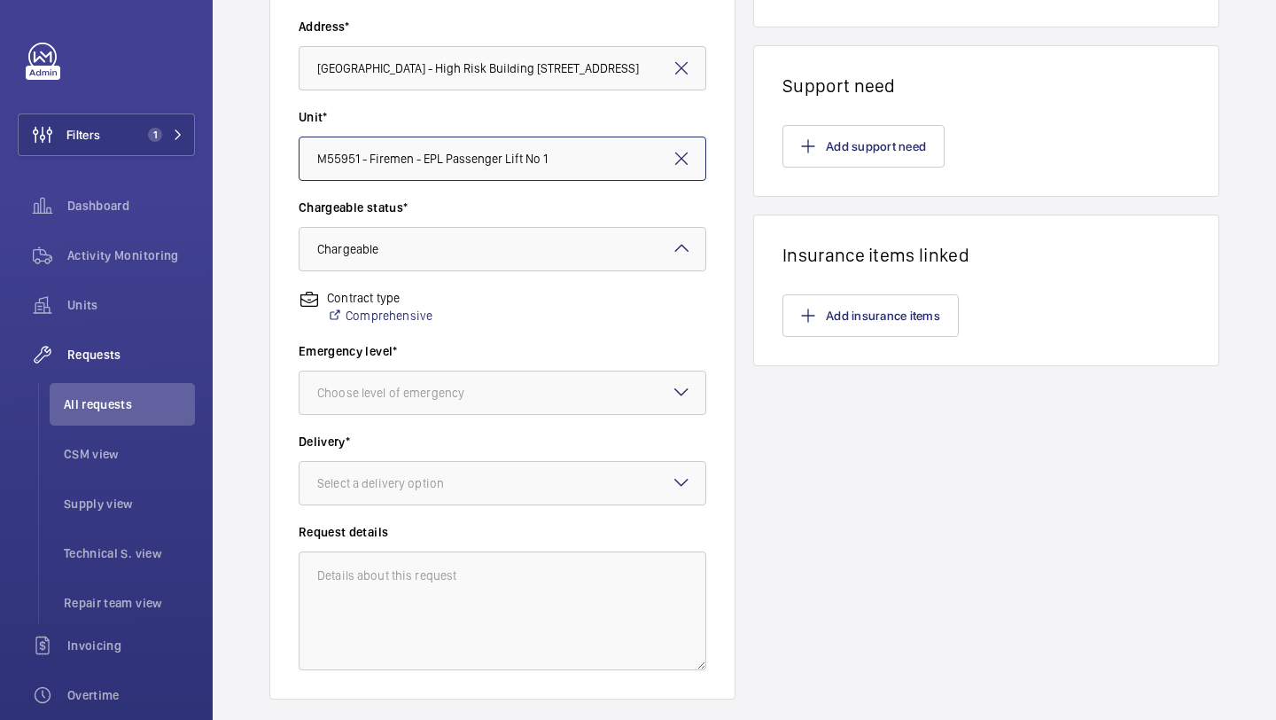
scroll to position [388, 0]
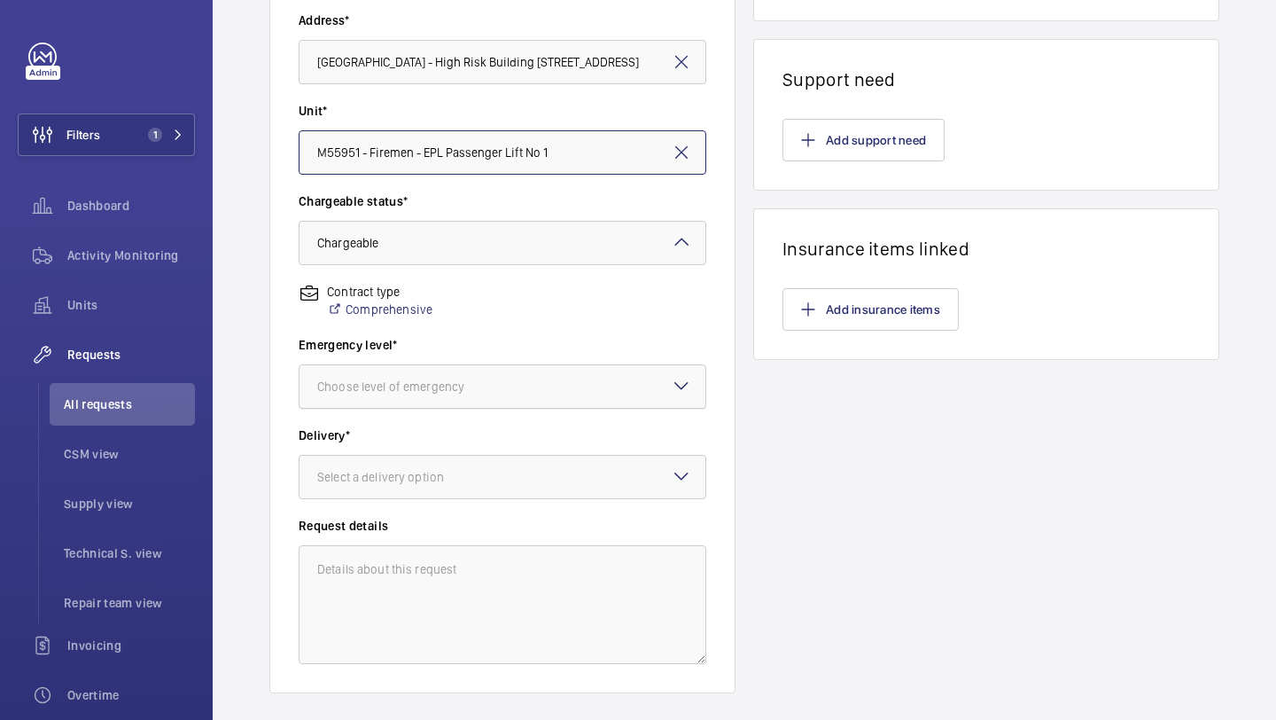
click at [456, 372] on div at bounding box center [503, 386] width 406 height 43
click at [417, 484] on span "This week" at bounding box center [502, 484] width 370 height 18
click at [442, 417] on div "Emergency level* Choose level of emergency × This week ×" at bounding box center [503, 381] width 408 height 90
click at [445, 408] on div "Choose level of emergency × This week ×" at bounding box center [503, 386] width 408 height 44
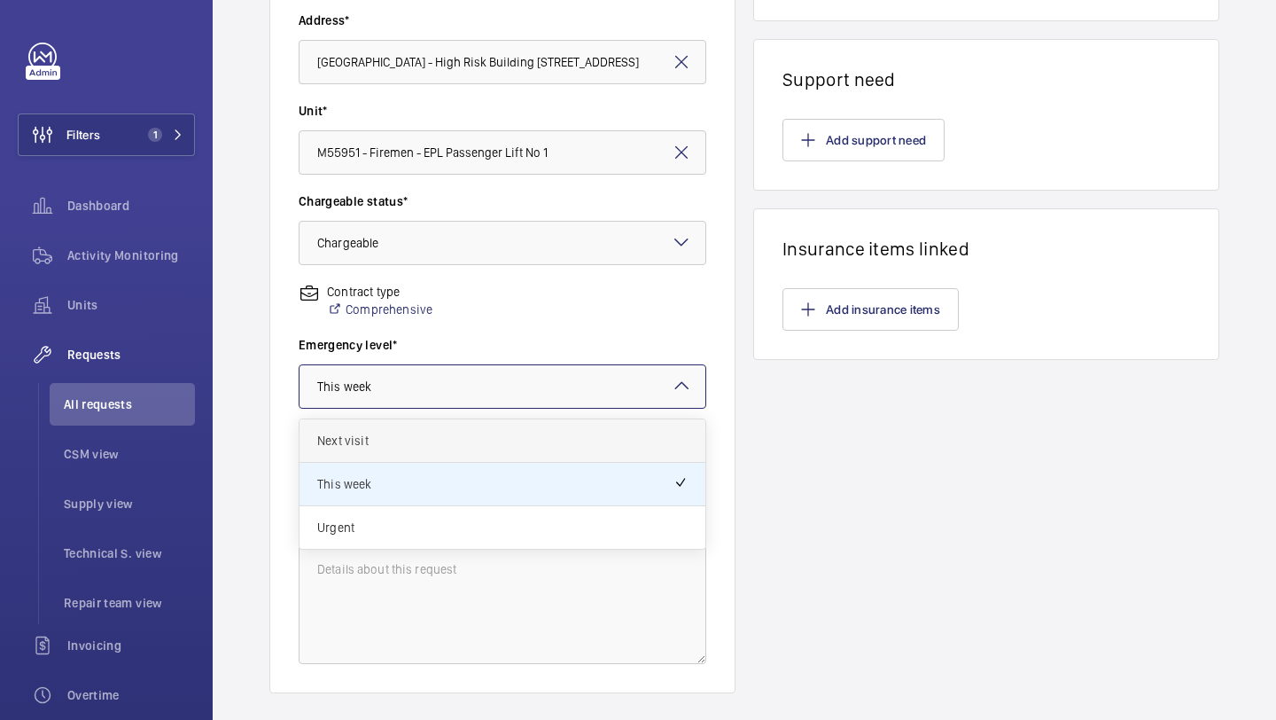
click at [424, 449] on div "Next visit" at bounding box center [503, 440] width 406 height 43
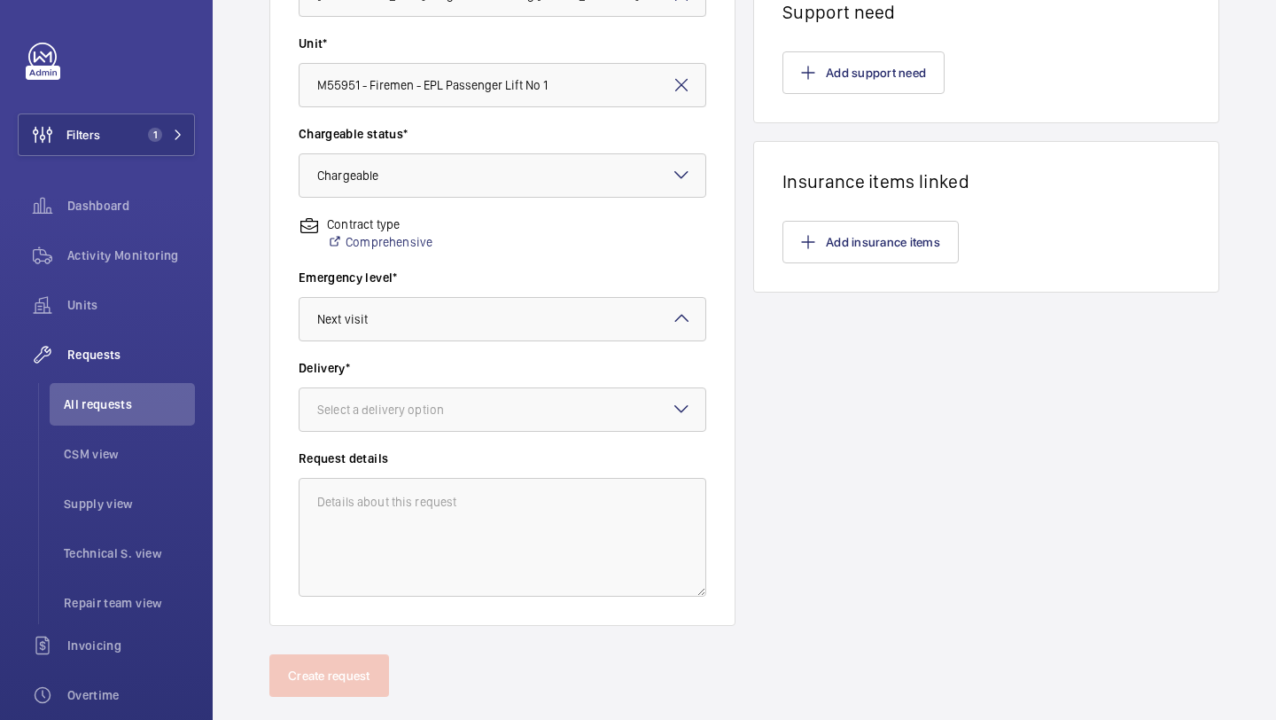
scroll to position [463, 0]
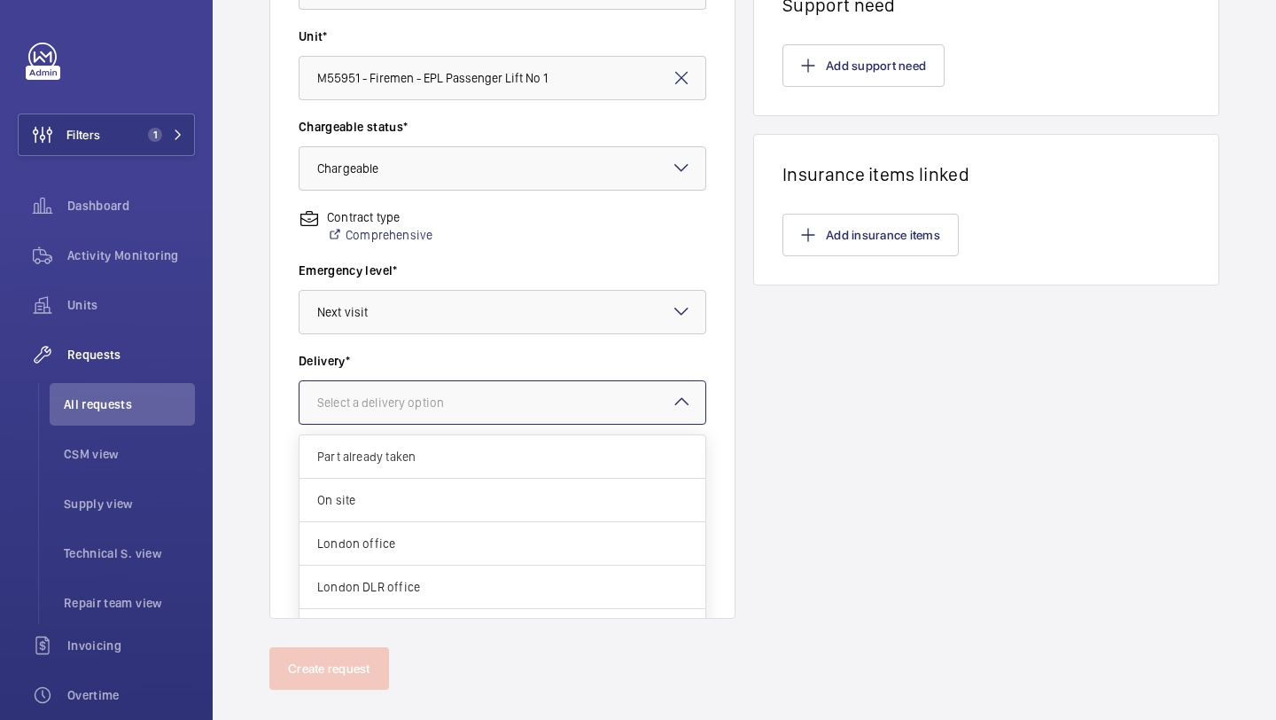
click at [442, 400] on div "Select a delivery option" at bounding box center [402, 402] width 171 height 18
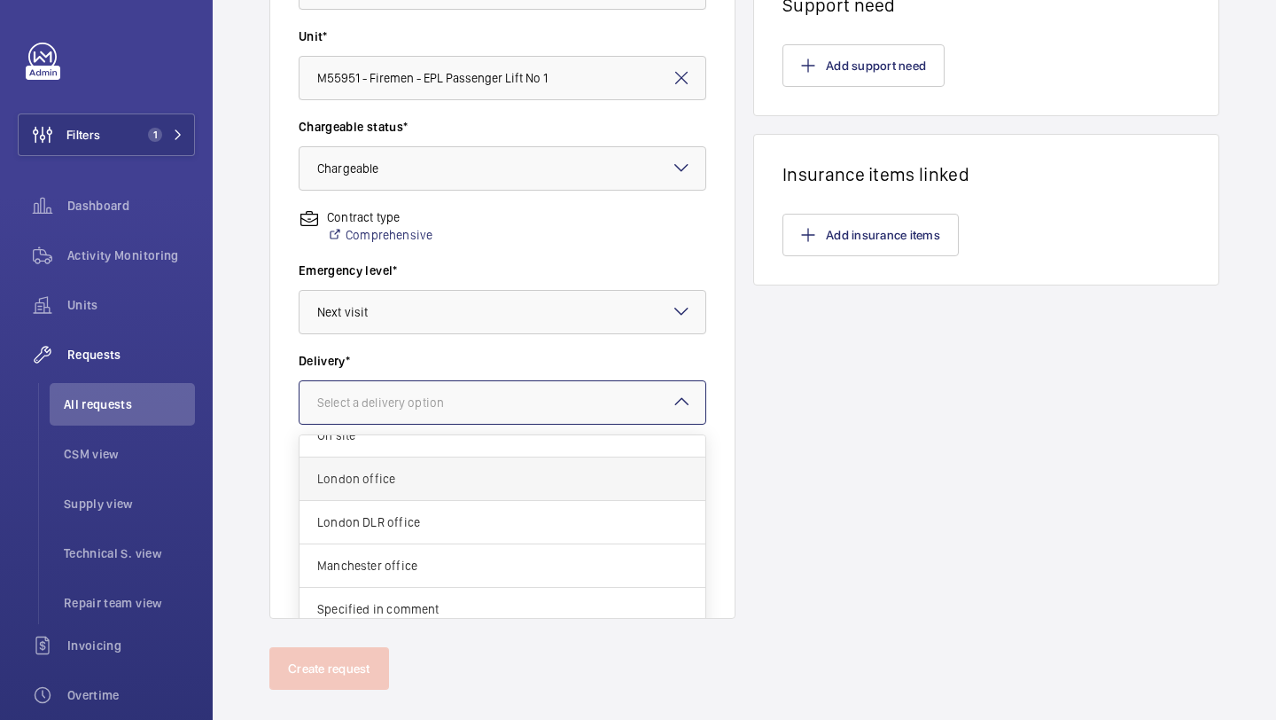
click at [451, 495] on div "London office" at bounding box center [503, 478] width 406 height 43
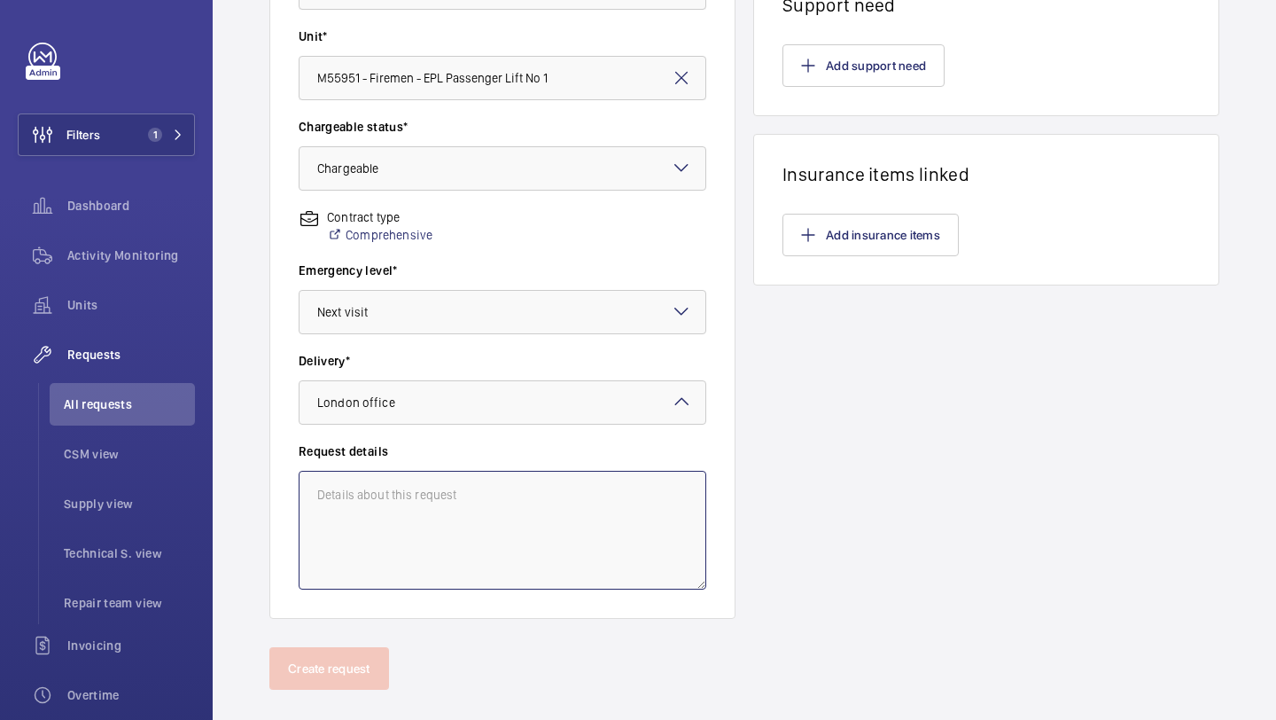
click at [451, 495] on textarea at bounding box center [503, 530] width 408 height 119
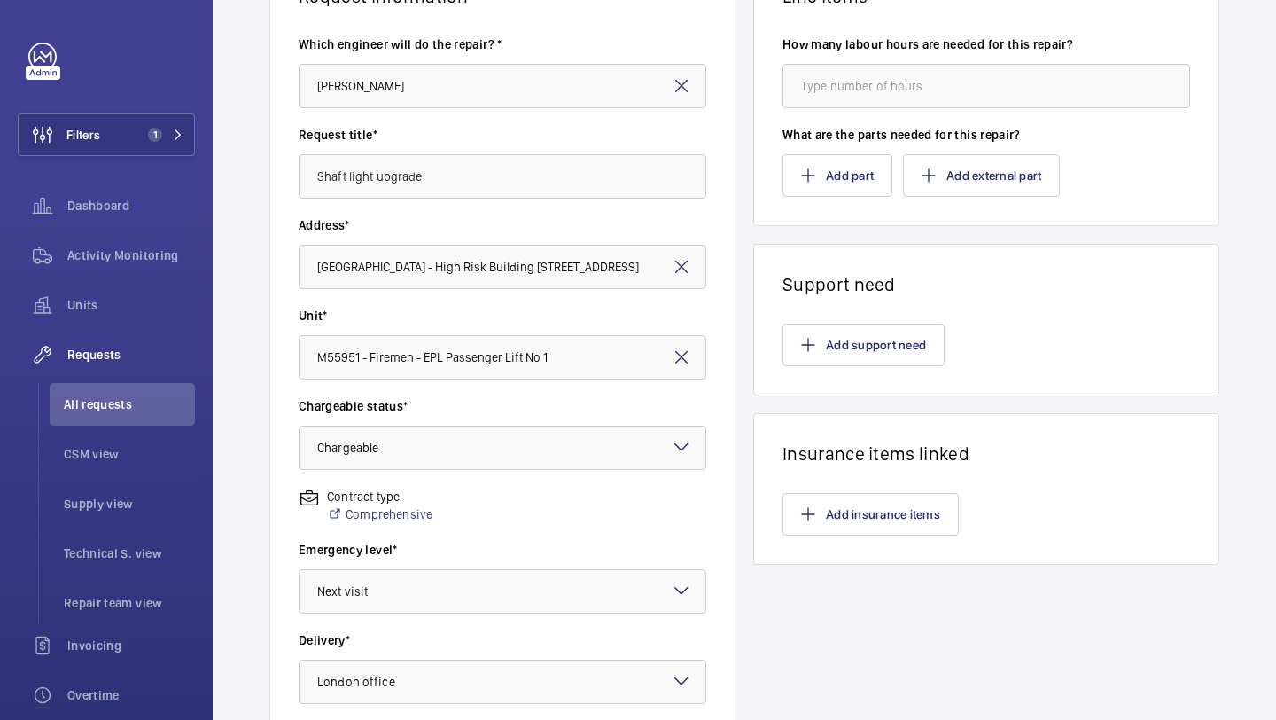
scroll to position [489, 0]
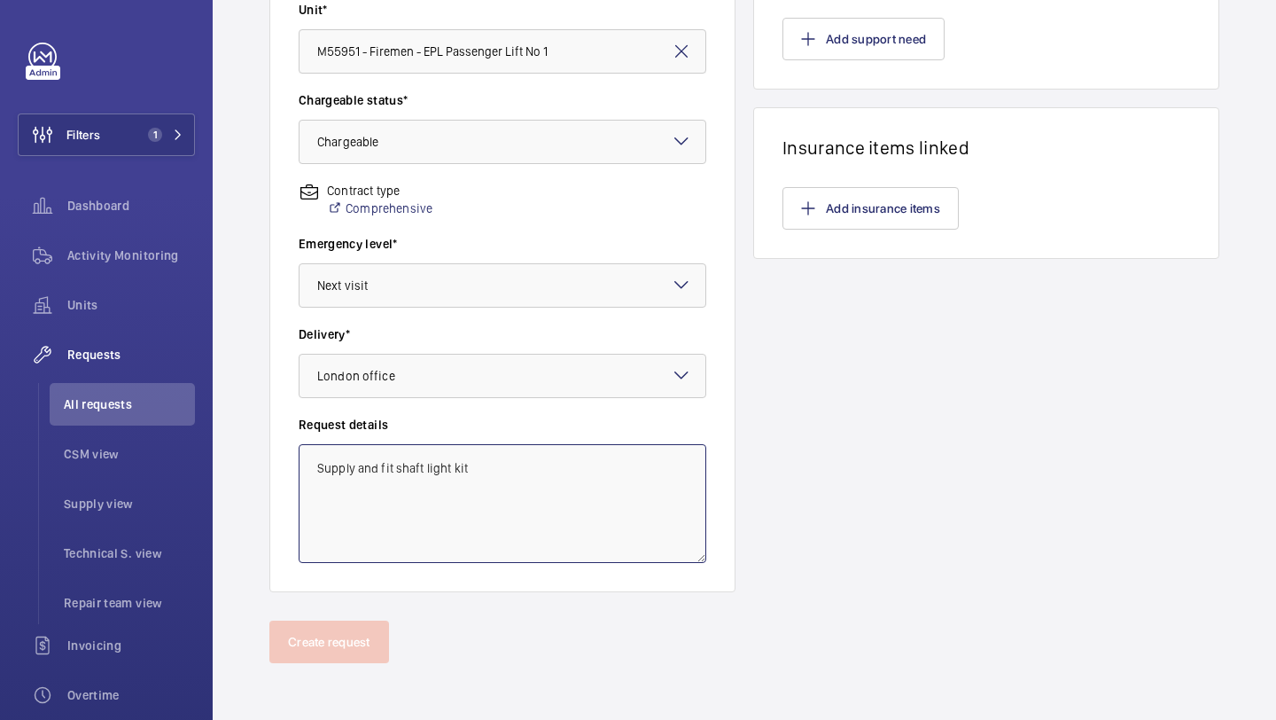
click at [604, 471] on textarea "Supply and fit shaft light kit" at bounding box center [503, 503] width 408 height 119
click at [603, 471] on textarea "Supply and fit shaft light kit" at bounding box center [503, 503] width 408 height 119
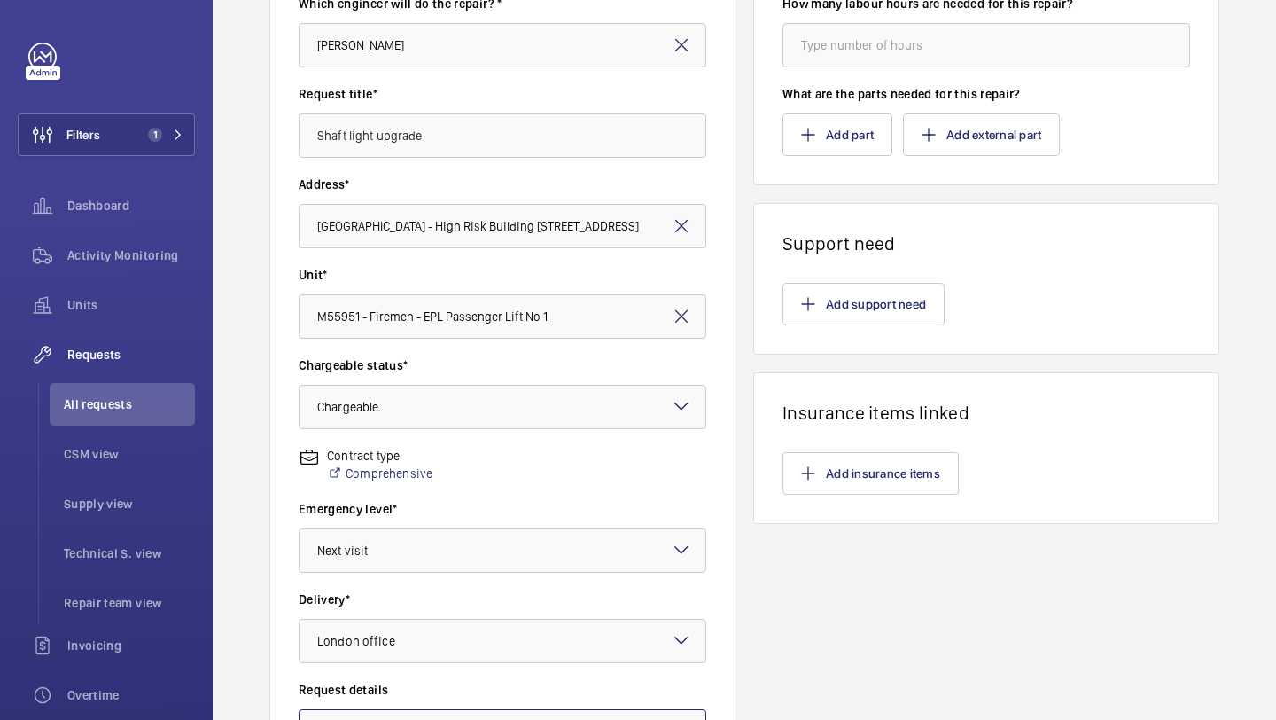
scroll to position [0, 0]
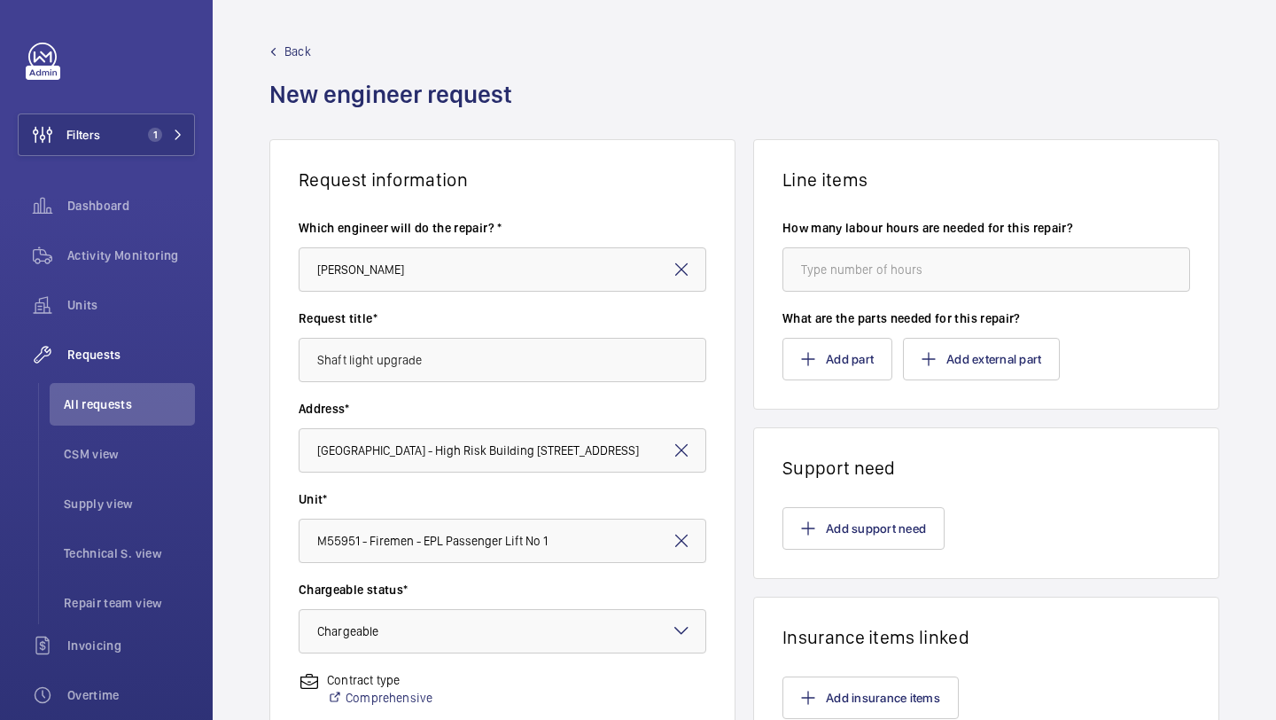
type textarea "Supply and fit shaft light kit"
click at [877, 267] on input "number" at bounding box center [987, 269] width 408 height 44
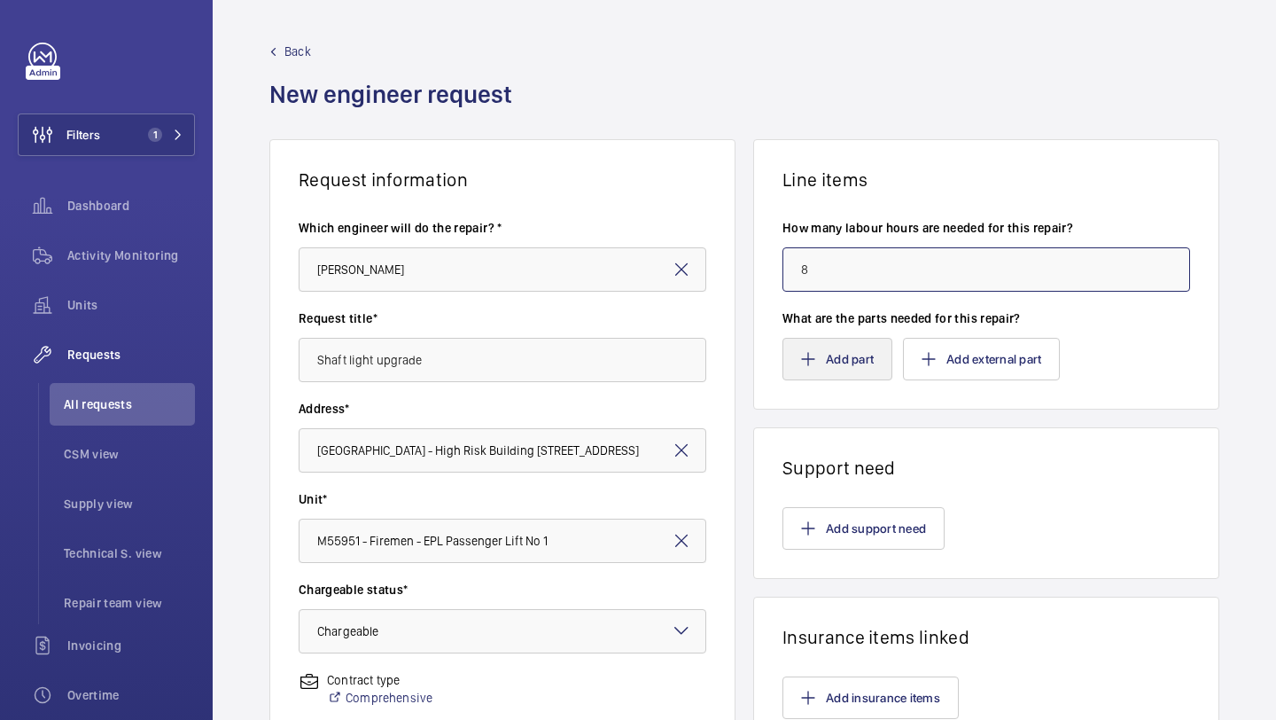
type input "8"
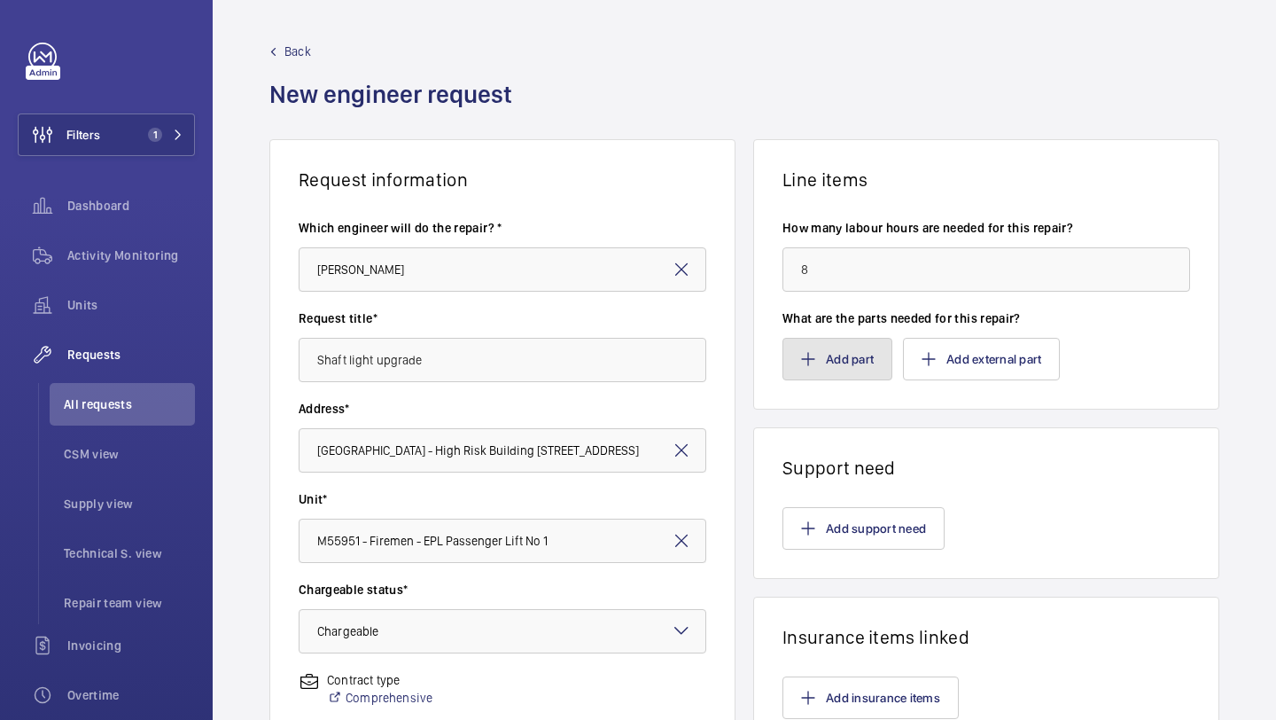
click at [862, 365] on button "Add part" at bounding box center [838, 359] width 110 height 43
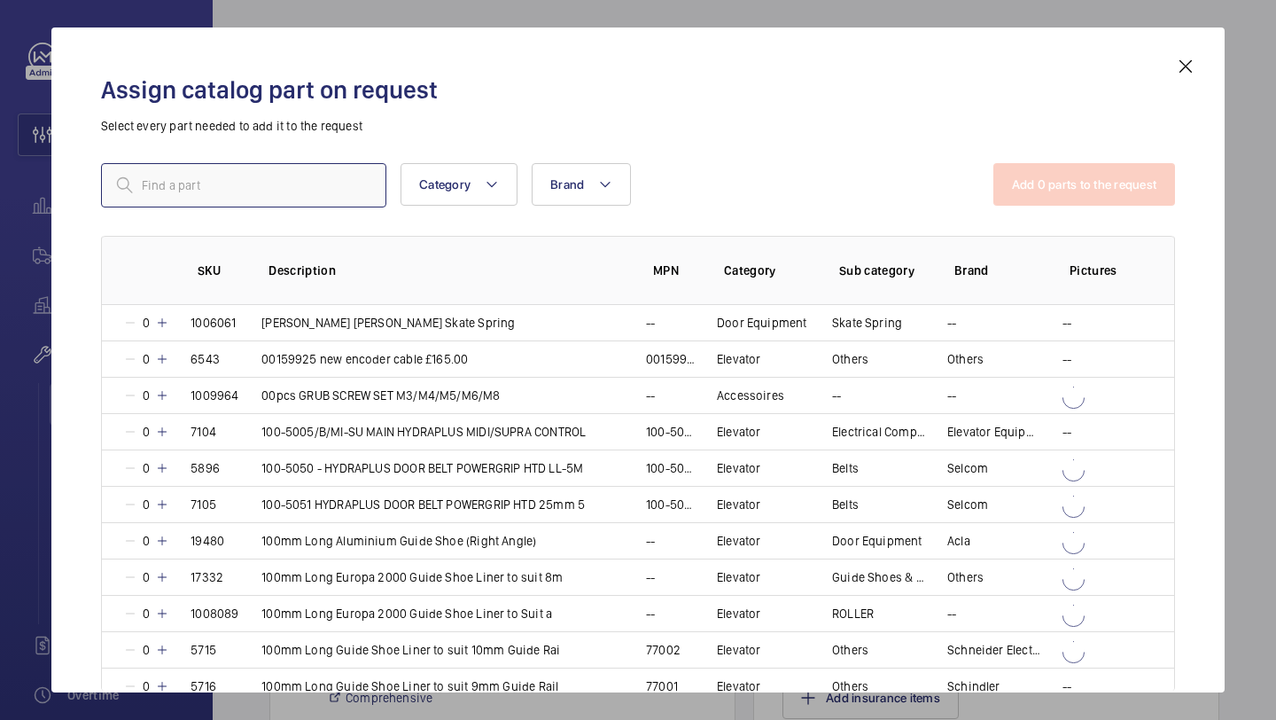
click at [259, 164] on input "text" at bounding box center [243, 185] width 285 height 44
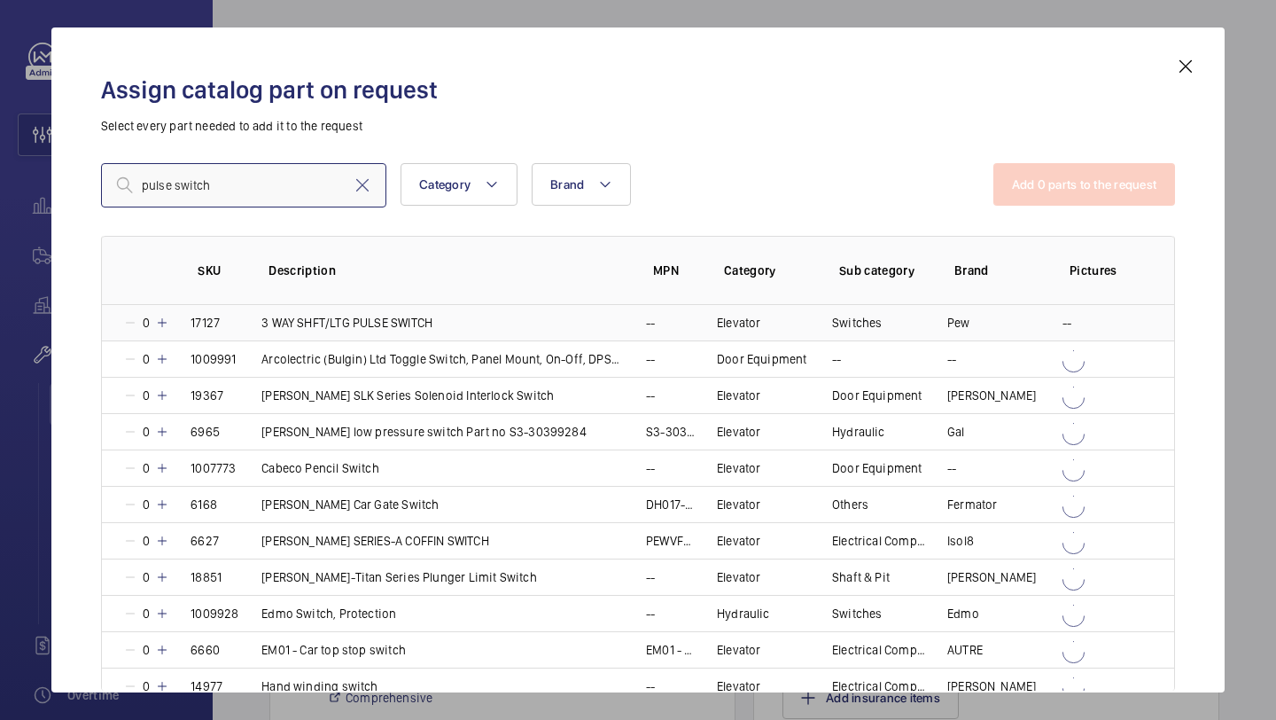
type input "pulse switch"
click at [152, 322] on p "0" at bounding box center [146, 323] width 18 height 18
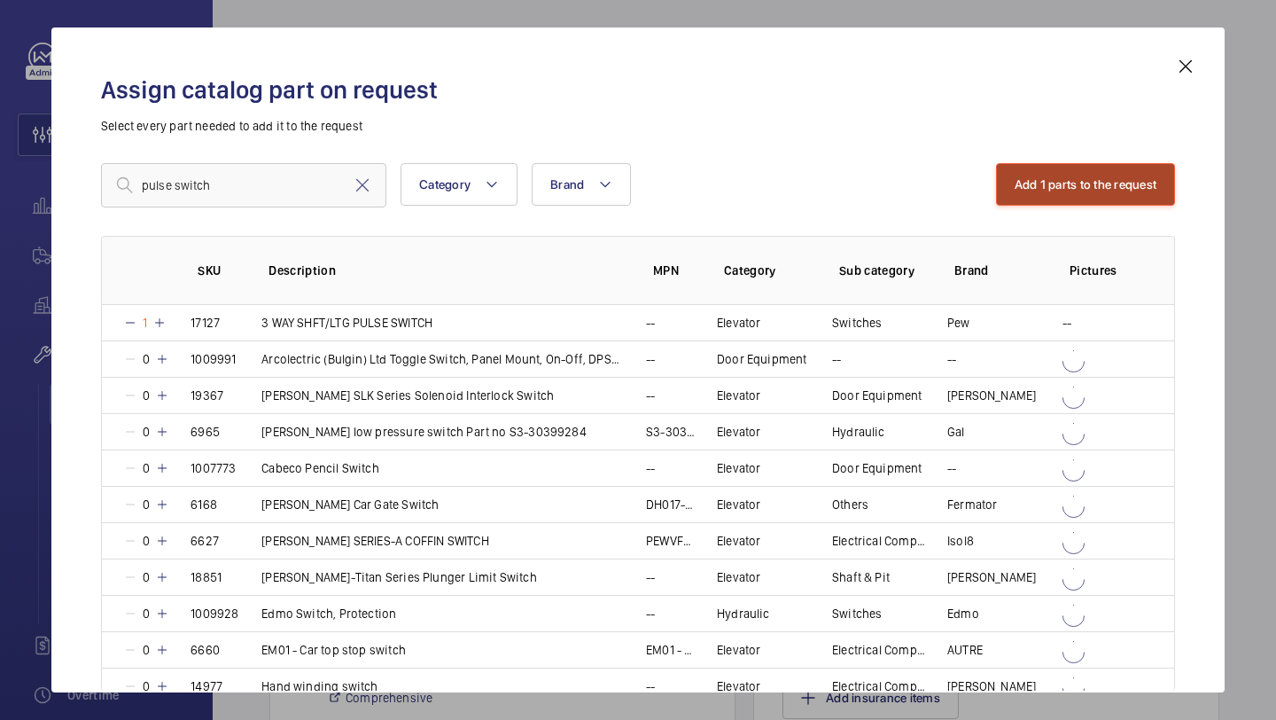
click at [1128, 183] on button "Add 1 parts to the request" at bounding box center [1086, 184] width 180 height 43
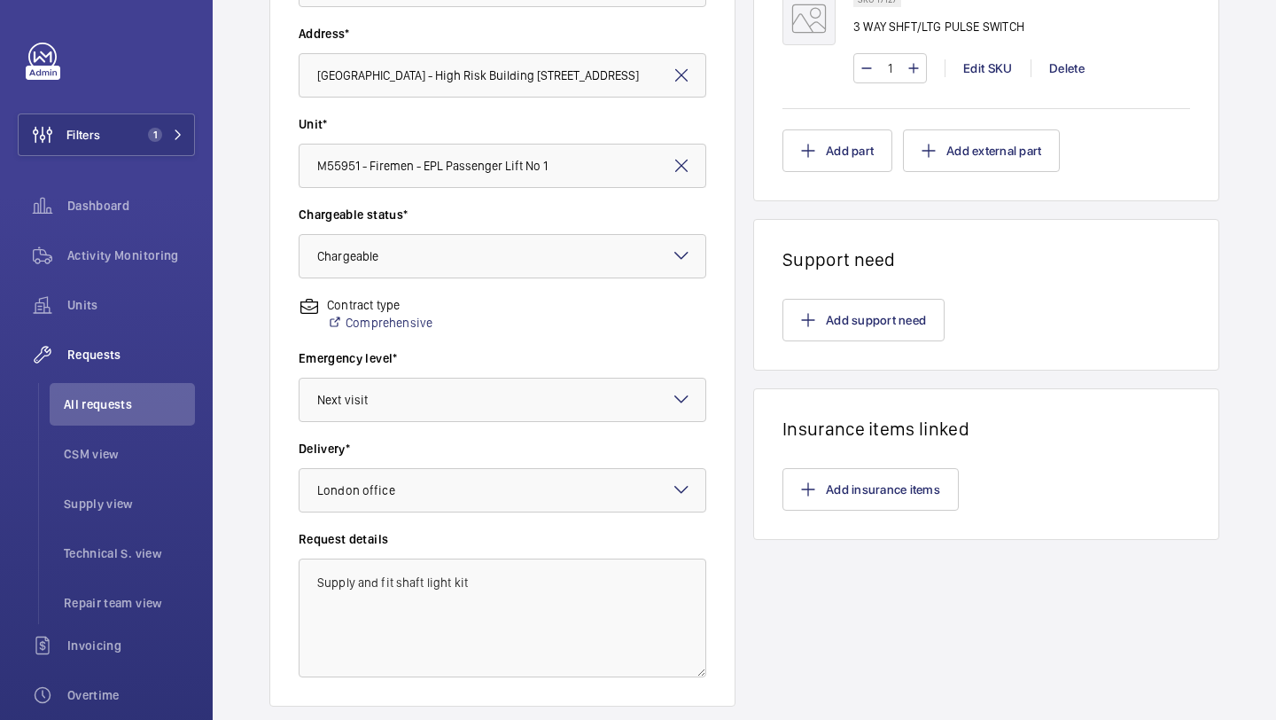
scroll to position [376, 0]
click at [838, 332] on button "Add support need" at bounding box center [864, 319] width 162 height 43
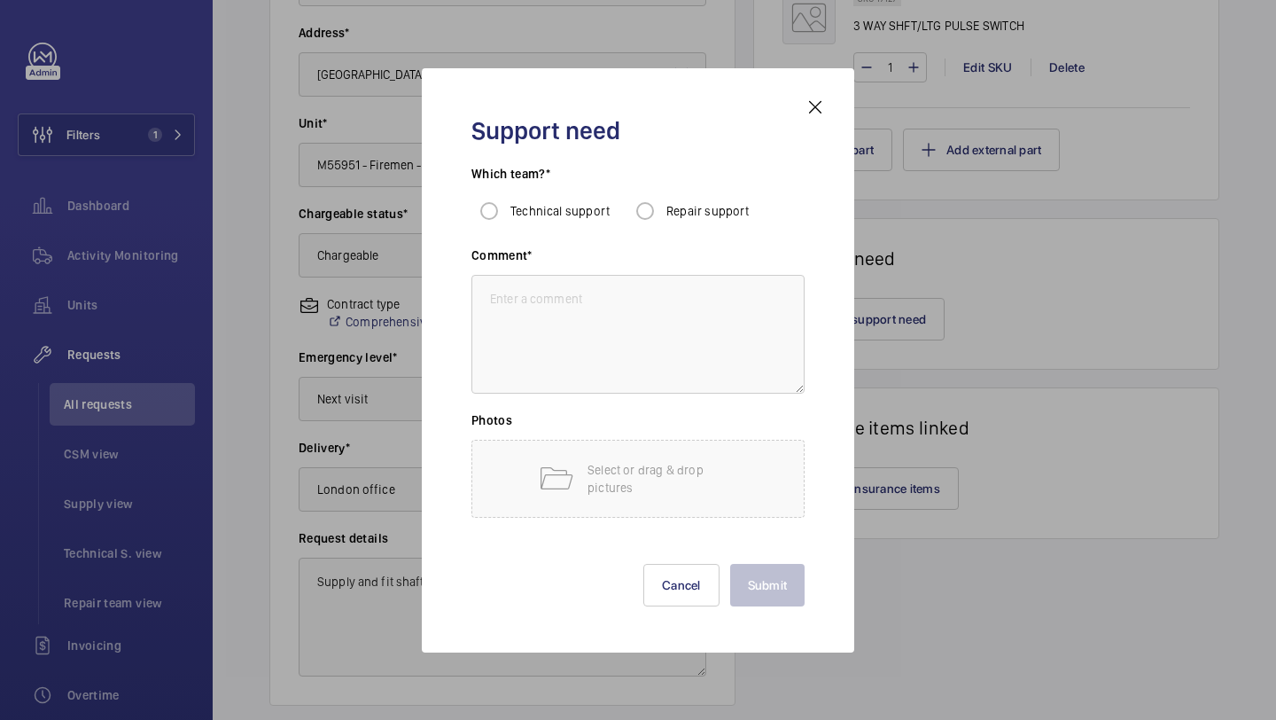
click at [689, 231] on div "Which team?* Technical support Repair support" at bounding box center [637, 206] width 333 height 82
click at [670, 219] on div "Repair support" at bounding box center [688, 210] width 122 height 35
click at [635, 332] on textarea at bounding box center [637, 334] width 333 height 119
click at [653, 207] on input "Repair support" at bounding box center [644, 210] width 35 height 35
radio input "true"
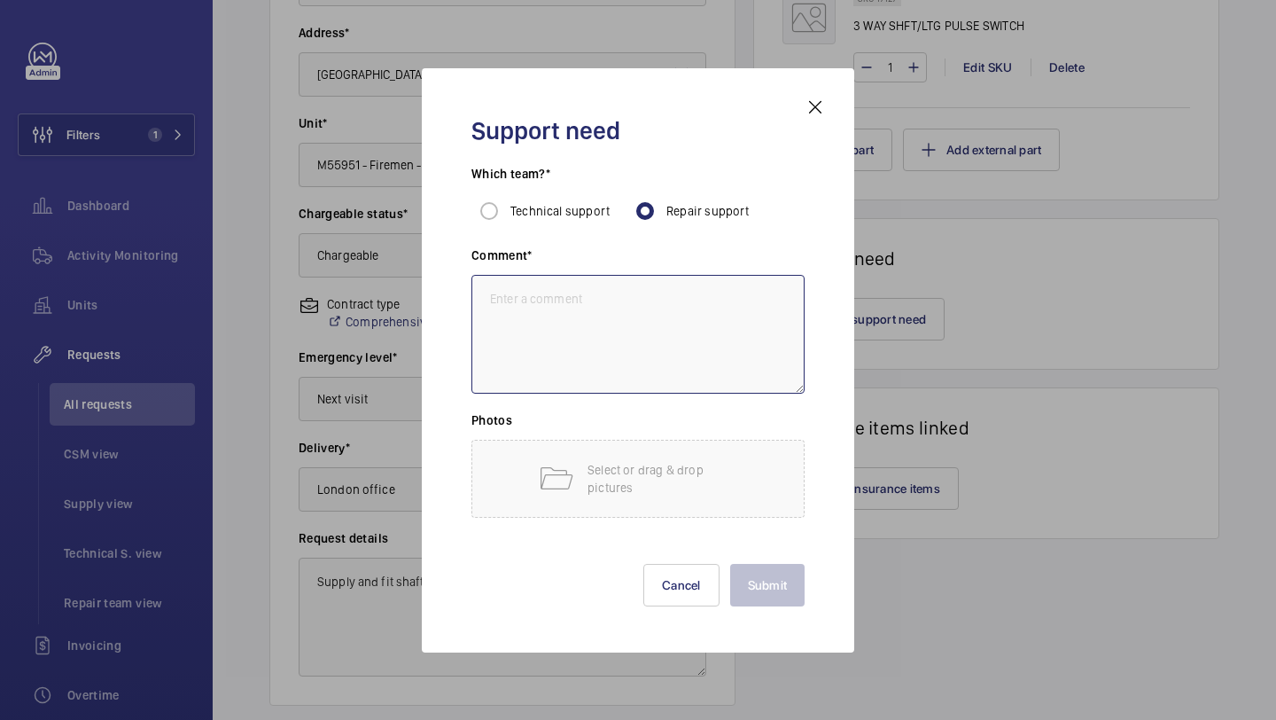
click at [623, 291] on textarea at bounding box center [637, 334] width 333 height 119
paste textarea "Supply and fit shaft light kit"
type textarea "Supply and fit shaft light kit"
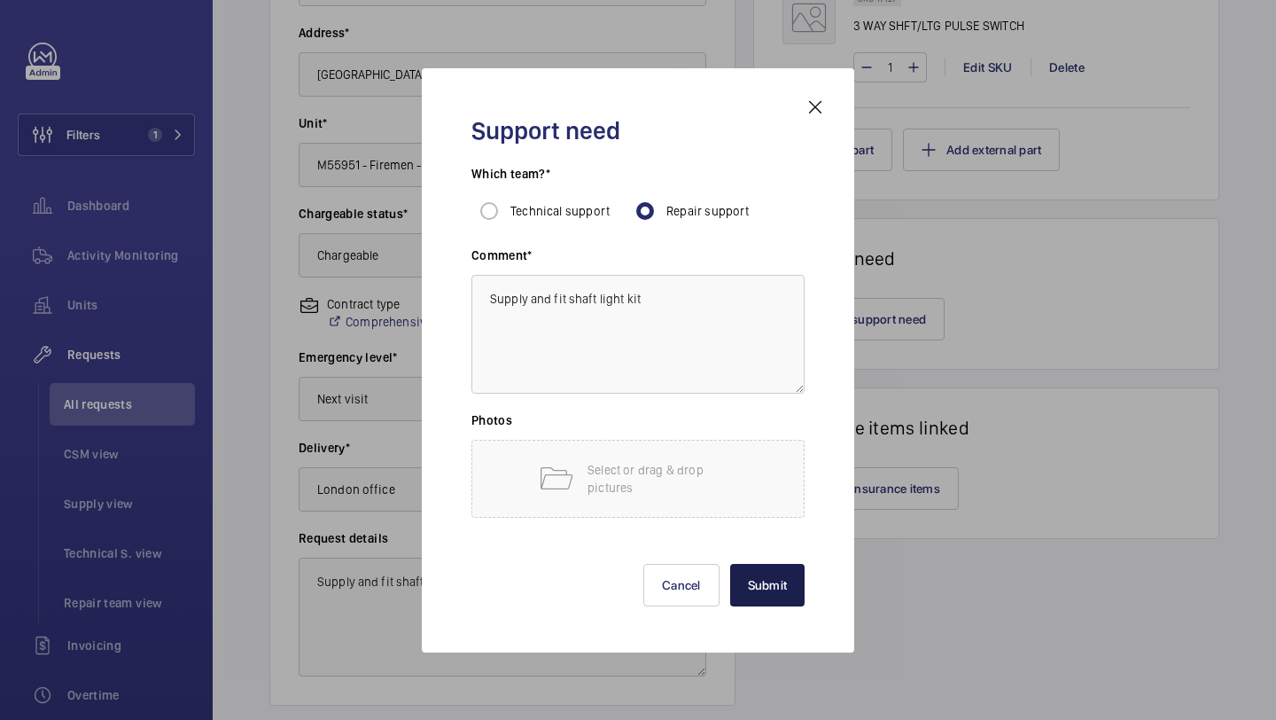
click at [730, 572] on button "Submit" at bounding box center [767, 585] width 75 height 43
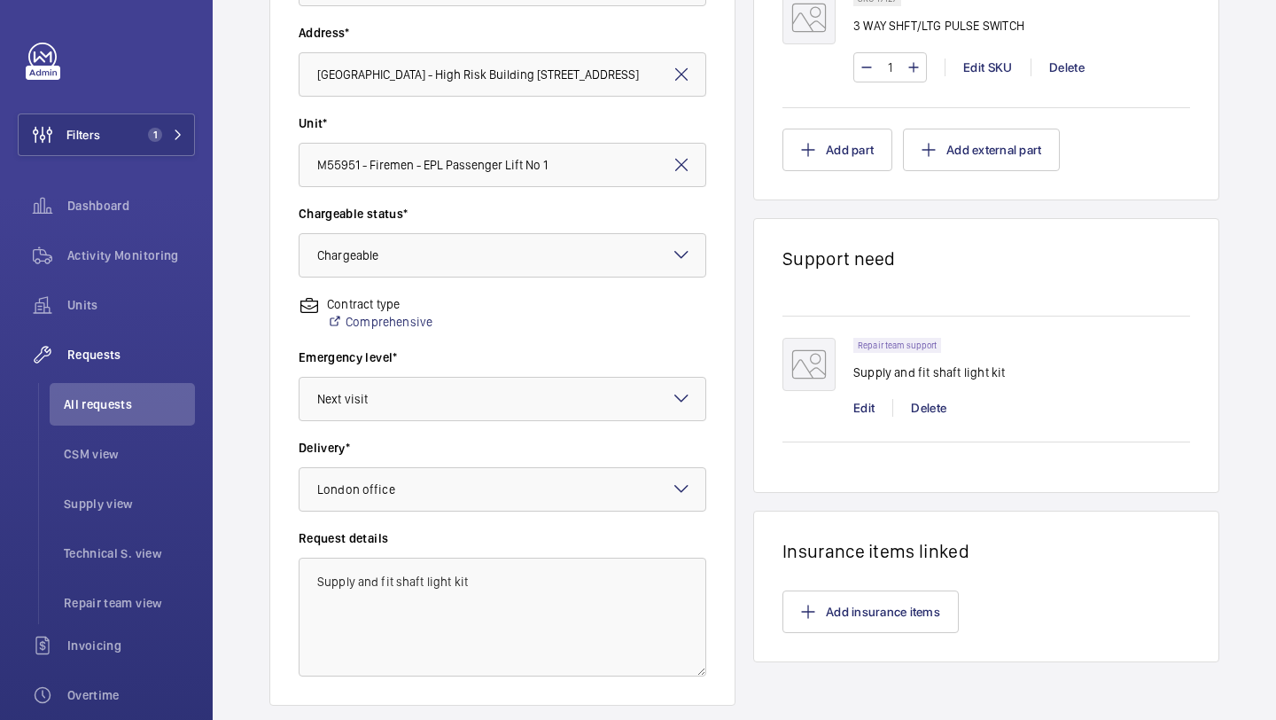
scroll to position [489, 0]
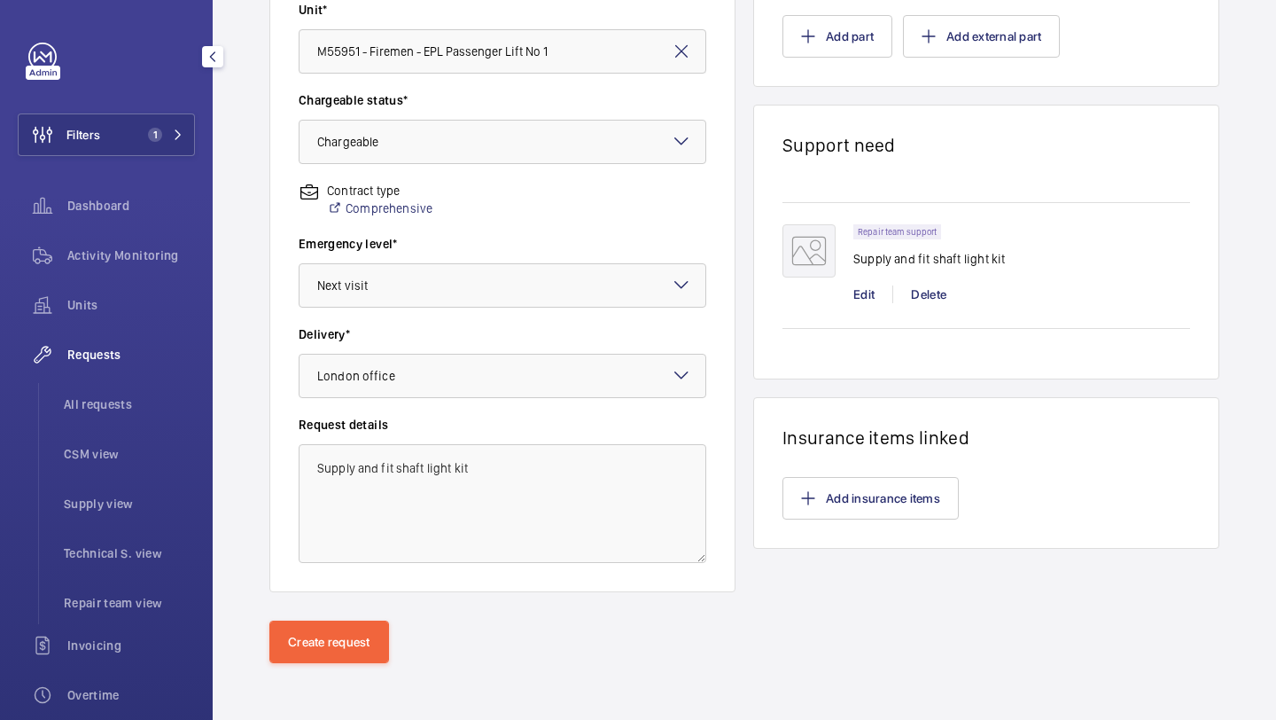
click at [266, 651] on div "Create request" at bounding box center [744, 669] width 1063 height 99
click at [306, 635] on button "Create request" at bounding box center [329, 641] width 120 height 43
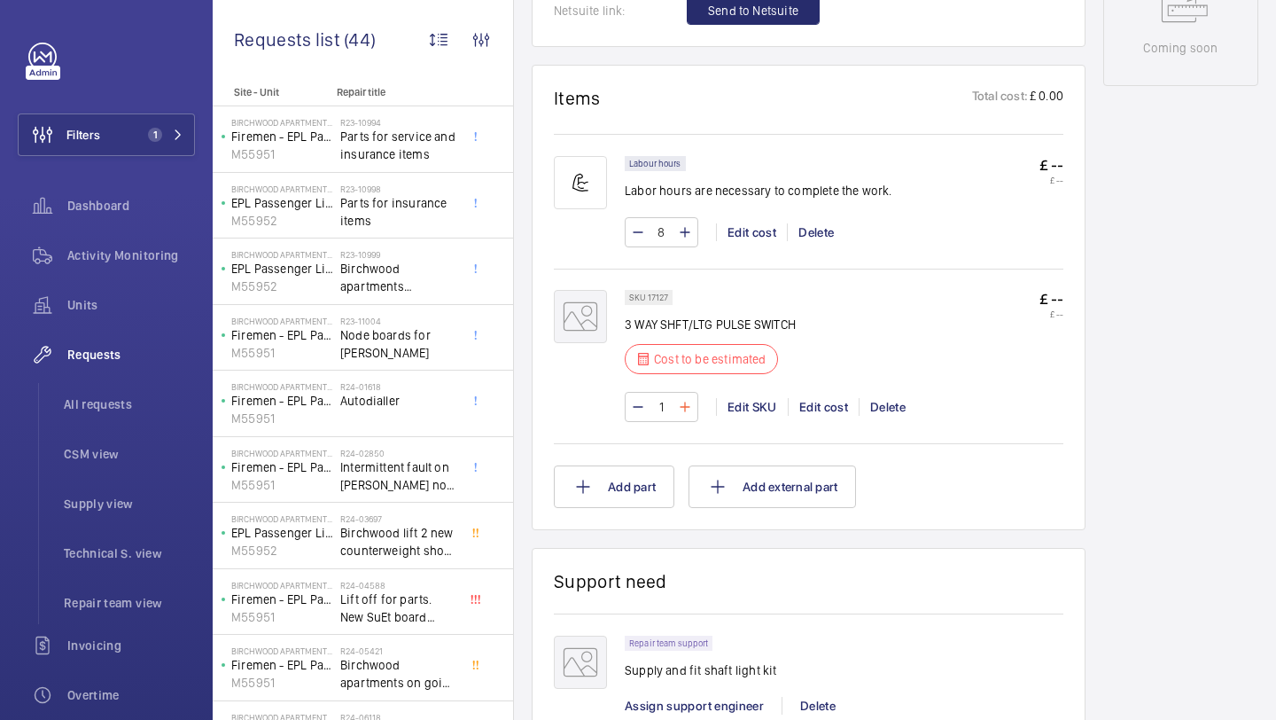
scroll to position [604, 0]
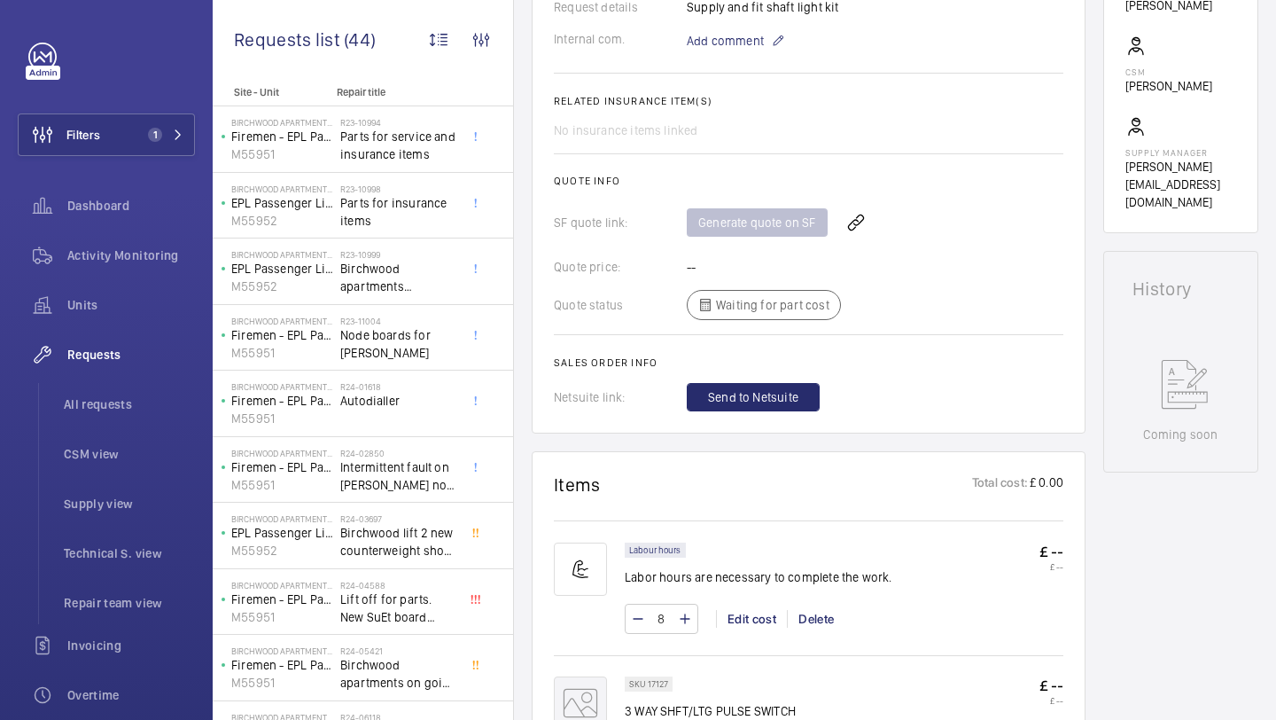
click at [884, 216] on div "Generate quote on SF" at bounding box center [875, 222] width 377 height 43
click at [847, 231] on wm-front-icon-button at bounding box center [856, 222] width 43 height 43
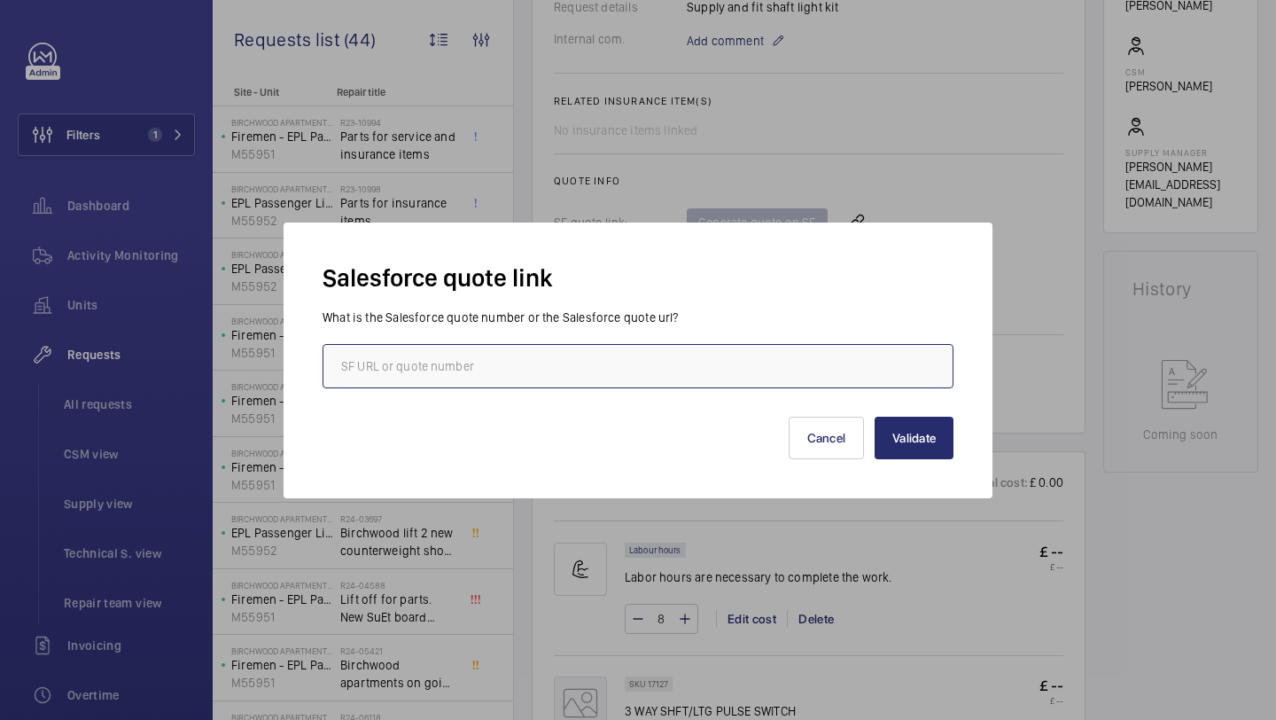
click at [637, 367] on input "text" at bounding box center [638, 366] width 631 height 44
paste input "00021224"
type input "00021224"
click at [927, 423] on button "Validate" at bounding box center [914, 438] width 79 height 43
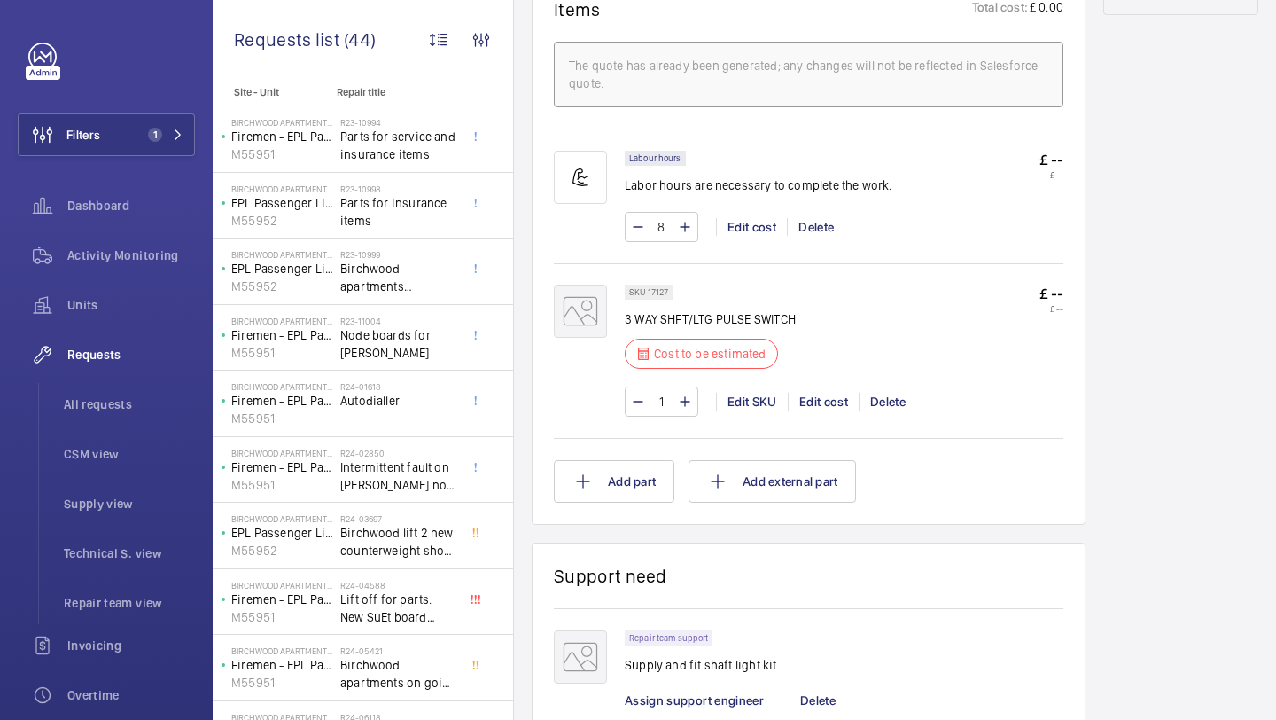
scroll to position [1061, 0]
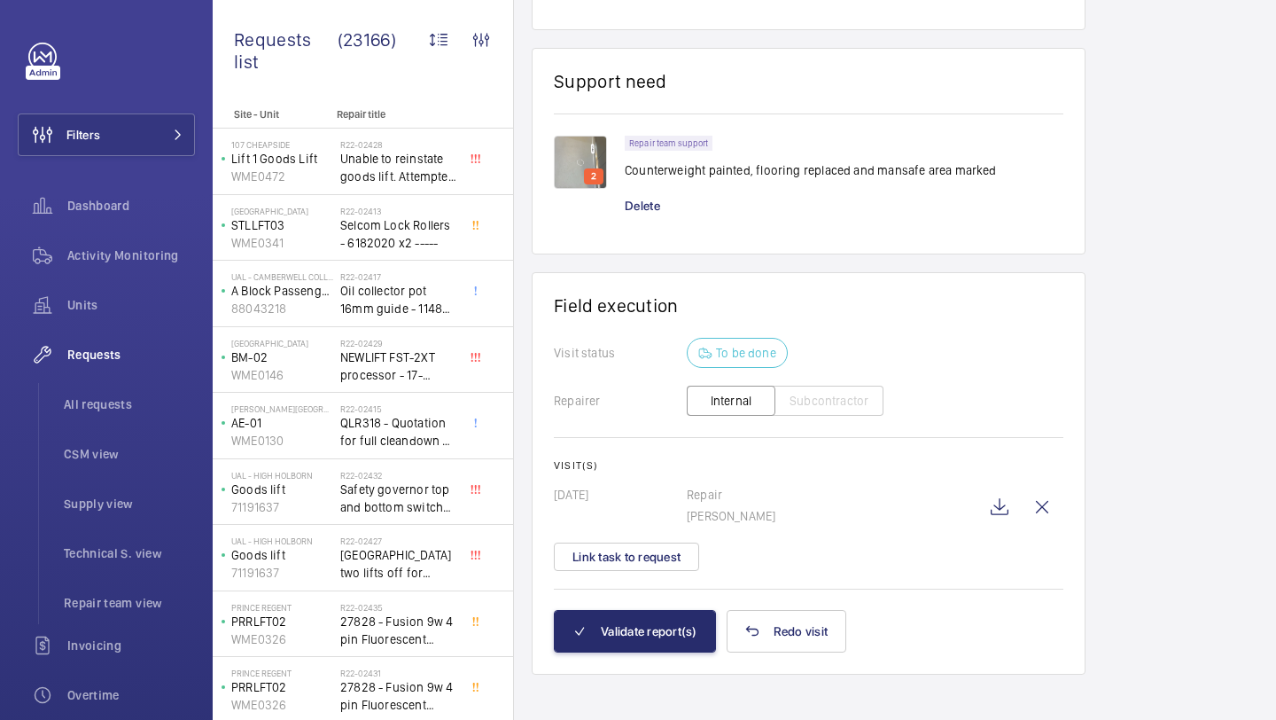
scroll to position [1522, 0]
click at [995, 512] on wm-front-icon-button at bounding box center [999, 506] width 43 height 43
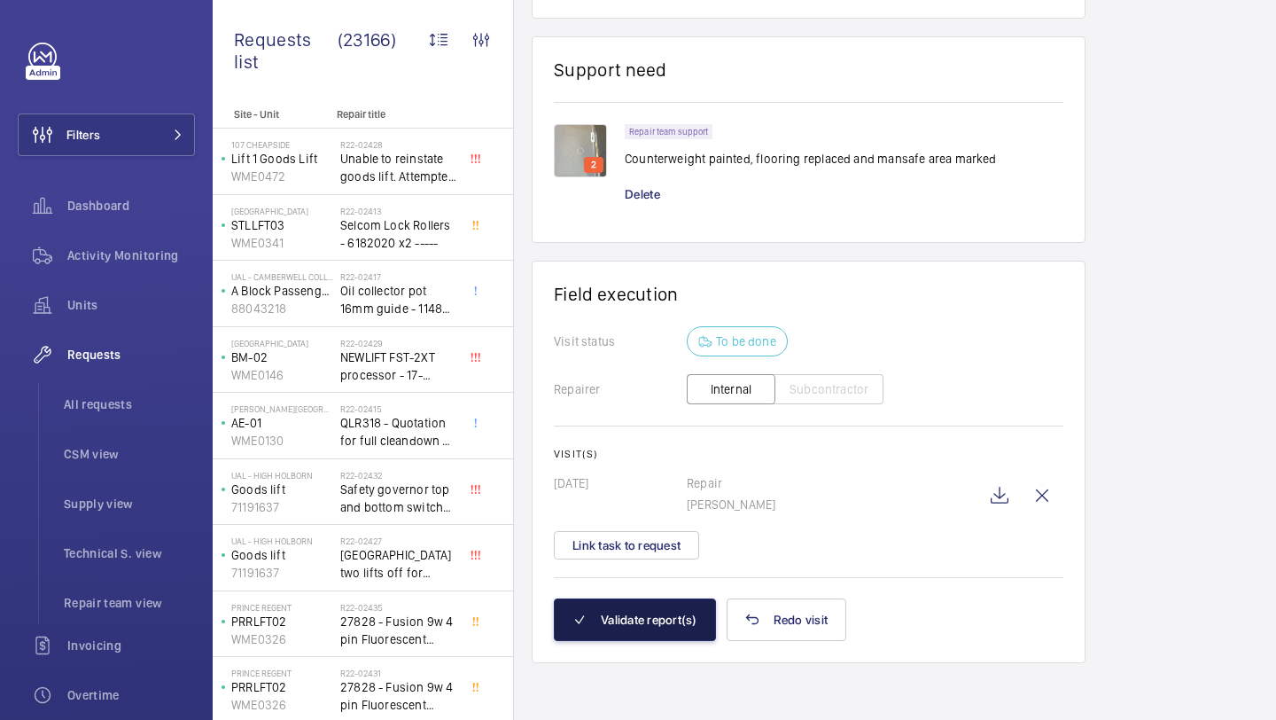
click at [653, 619] on button "Validate report(s)" at bounding box center [635, 619] width 162 height 43
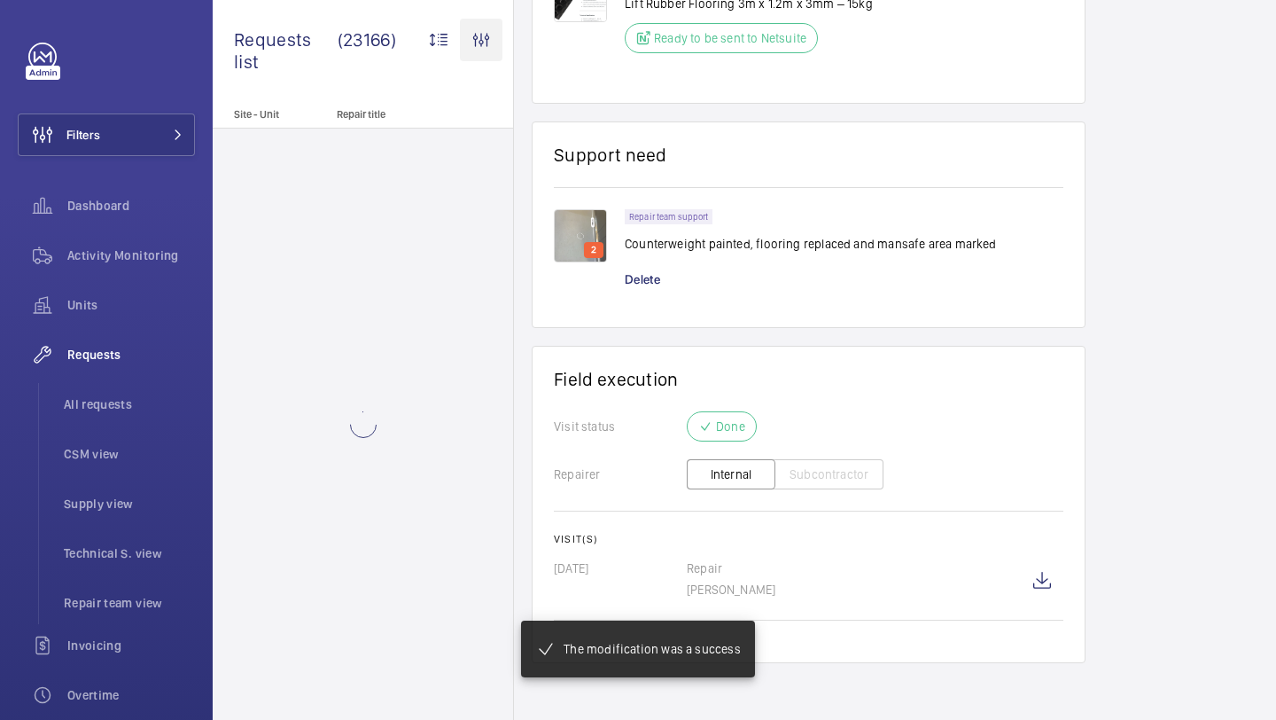
scroll to position [1432, 0]
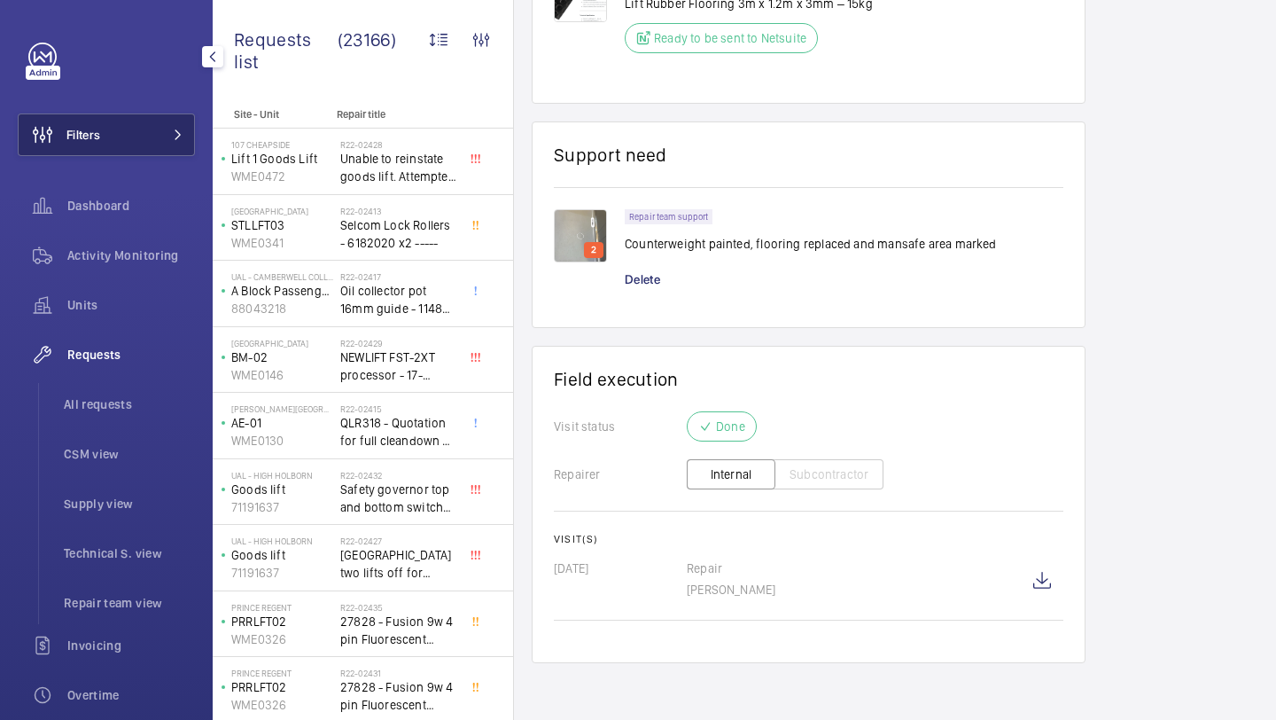
click at [98, 142] on span "Filters" at bounding box center [83, 135] width 34 height 18
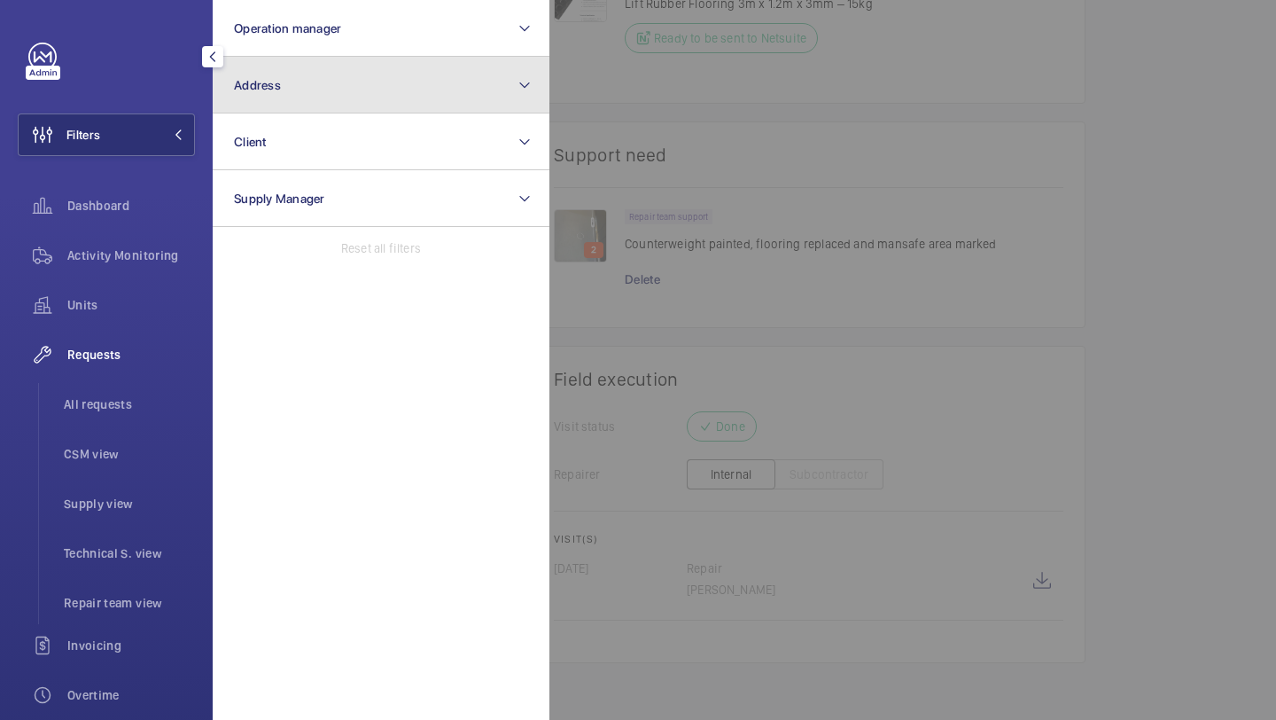
click at [305, 82] on button "Address" at bounding box center [381, 85] width 337 height 57
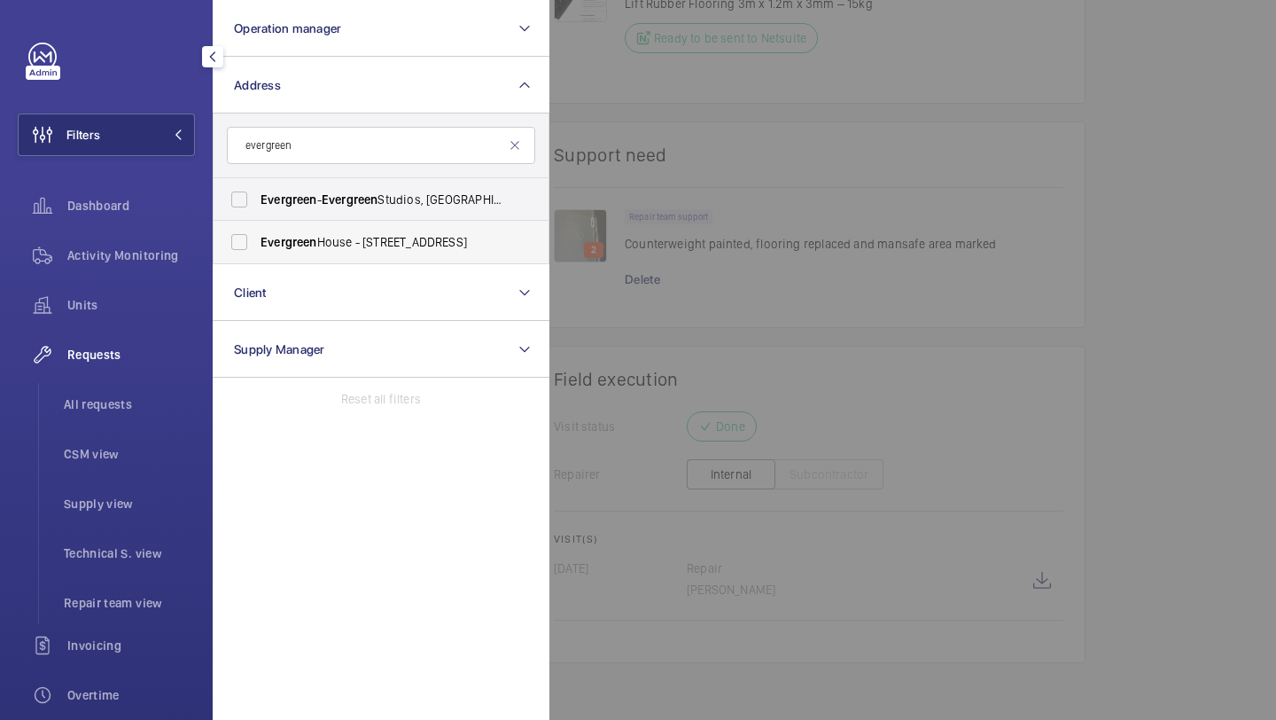
type input "evergreen"
click at [362, 238] on span "[GEOGRAPHIC_DATA] - [STREET_ADDRESS]" at bounding box center [383, 242] width 244 height 18
click at [257, 238] on input "[GEOGRAPHIC_DATA] - [STREET_ADDRESS]" at bounding box center [239, 241] width 35 height 35
checkbox input "true"
click at [441, 207] on span "Evergreen - Evergreen Studios, RICHMOND TW9 1QH" at bounding box center [383, 200] width 244 height 18
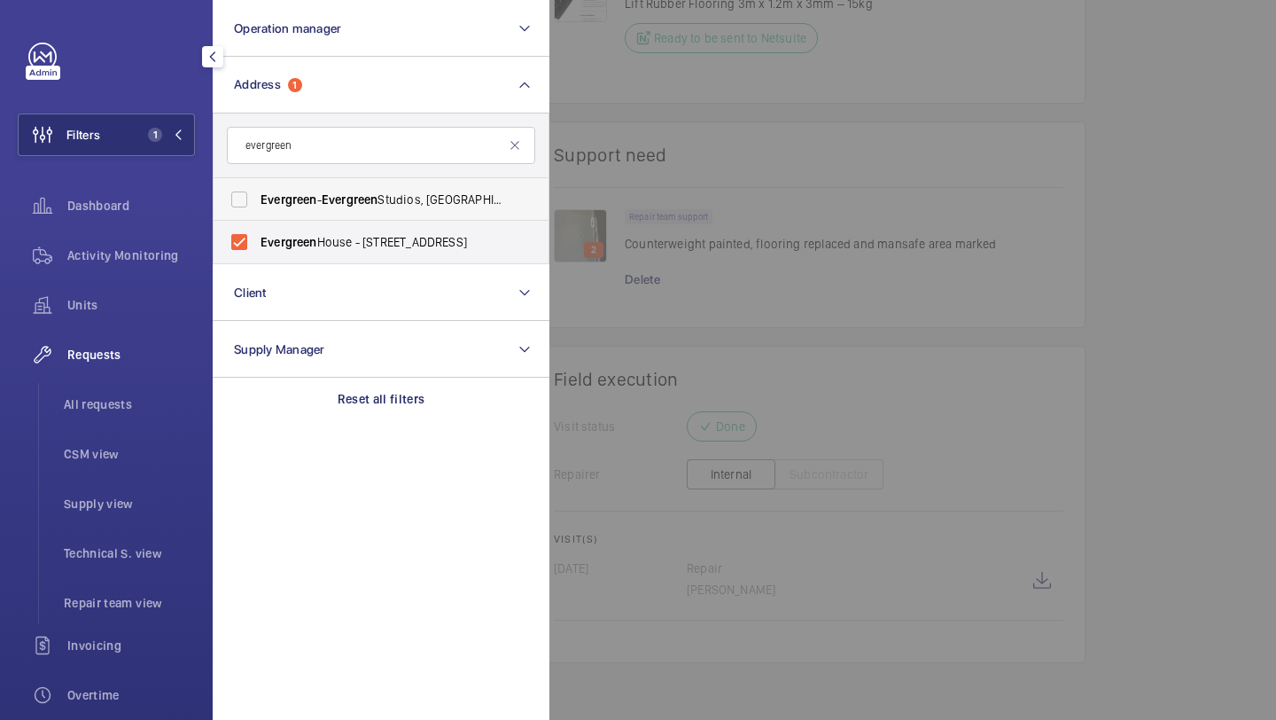
click at [257, 207] on input "Evergreen - Evergreen Studios, RICHMOND TW9 1QH" at bounding box center [239, 199] width 35 height 35
checkbox input "true"
click at [621, 96] on div at bounding box center [1187, 360] width 1276 height 720
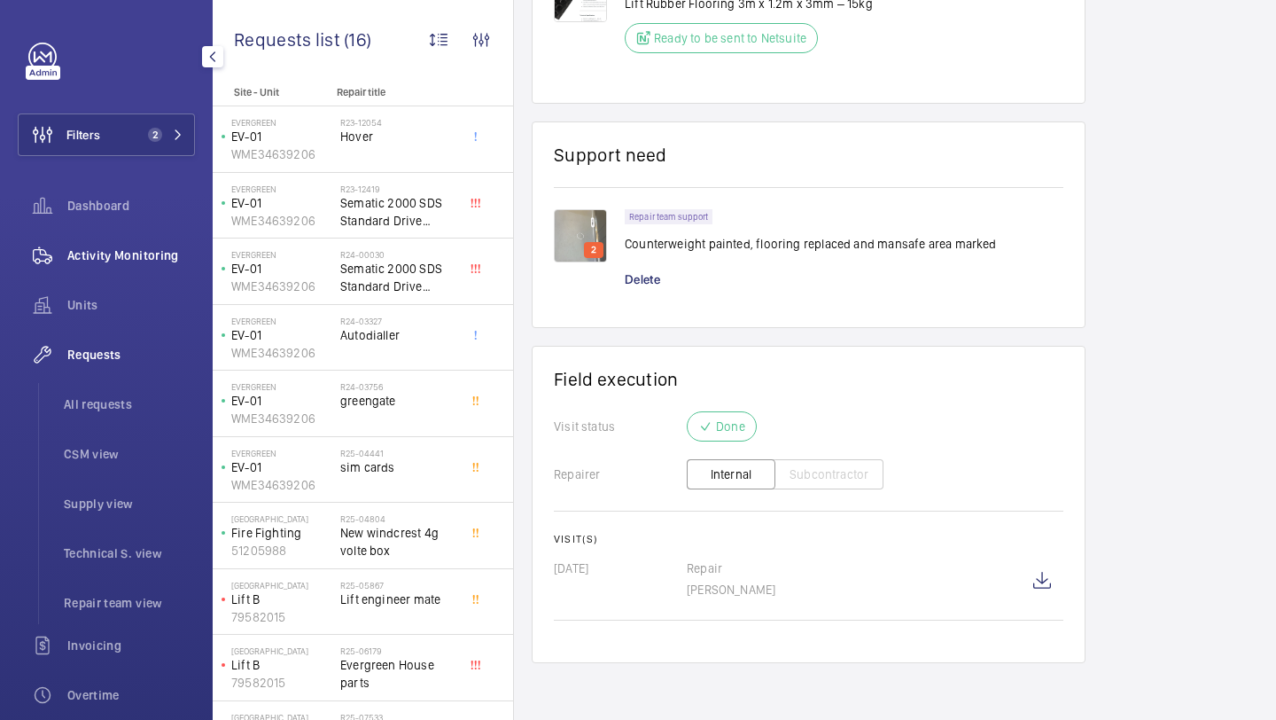
click at [163, 238] on div "Activity Monitoring" at bounding box center [106, 255] width 177 height 43
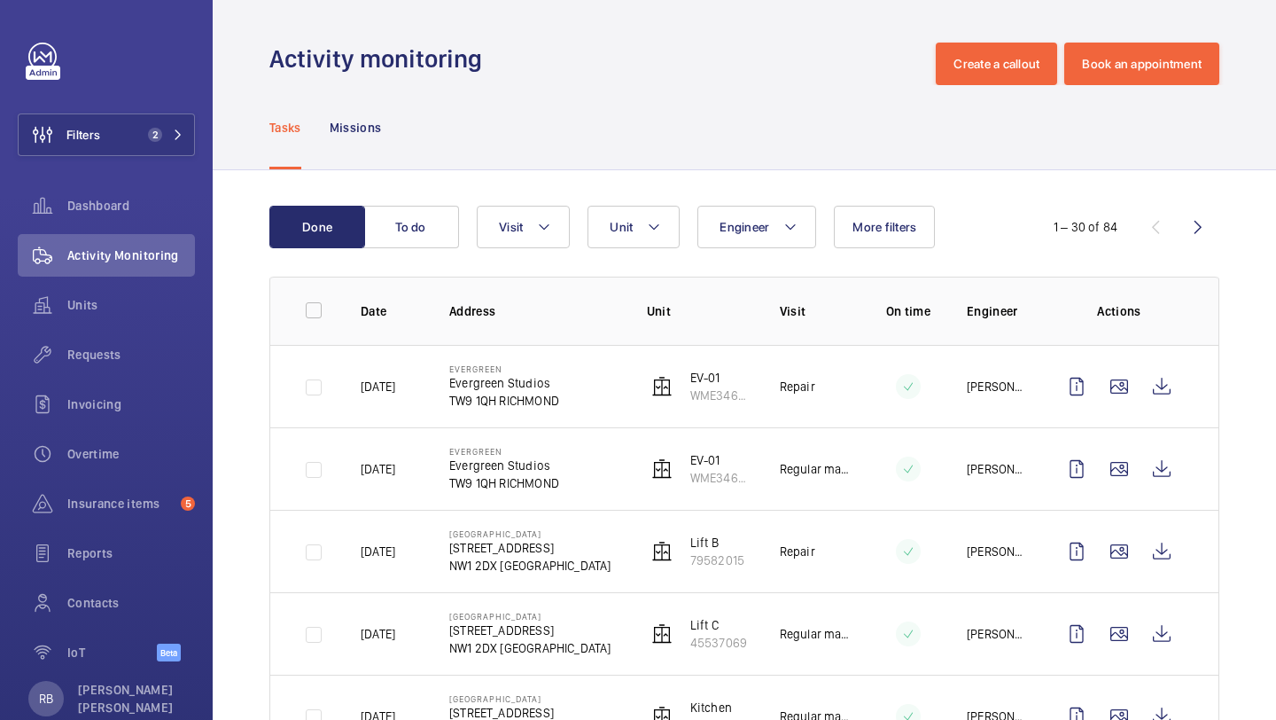
click at [1119, 362] on td at bounding box center [1122, 386] width 191 height 82
click at [1119, 386] on wm-front-icon-button at bounding box center [1119, 386] width 43 height 43
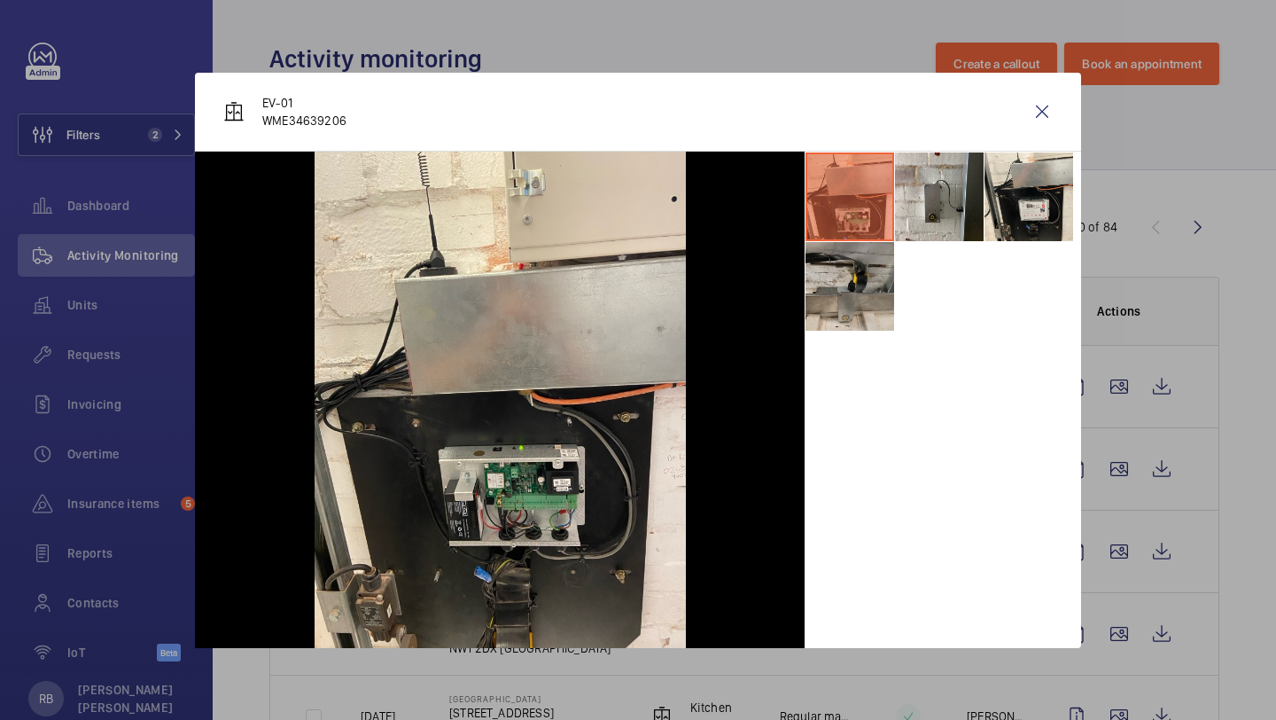
click at [880, 268] on li at bounding box center [850, 286] width 89 height 89
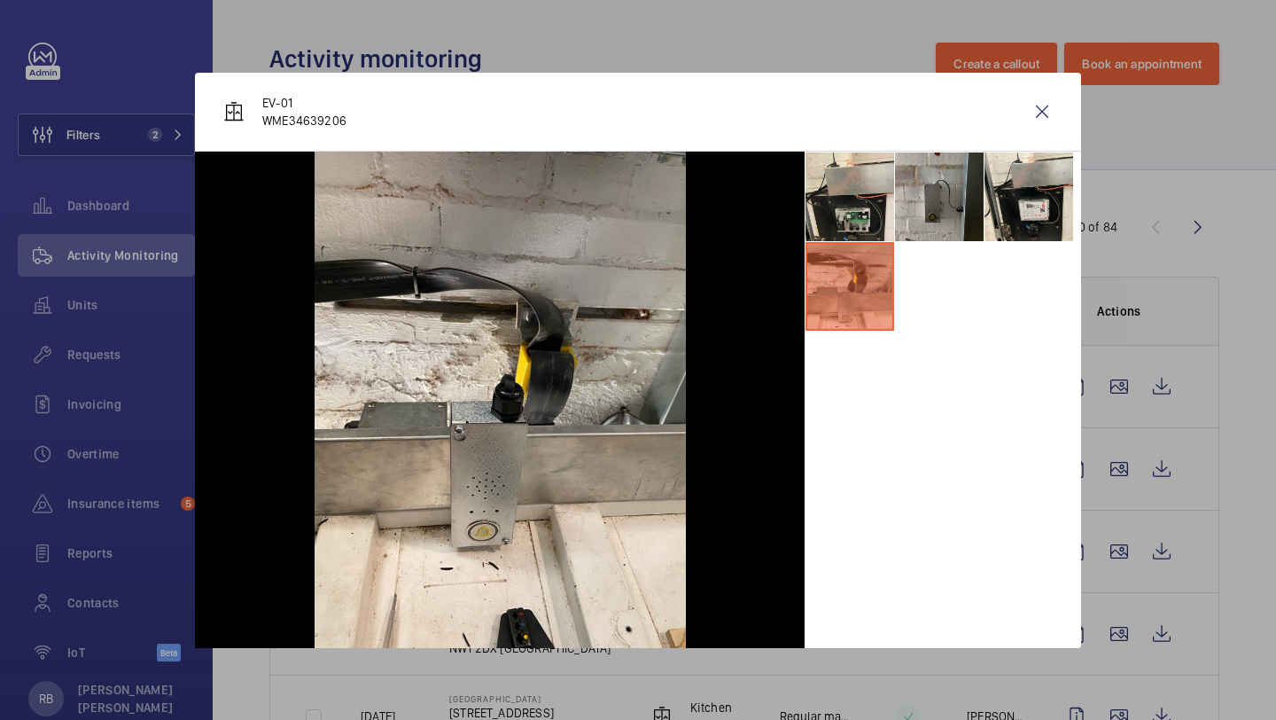
click at [941, 181] on li at bounding box center [939, 196] width 89 height 89
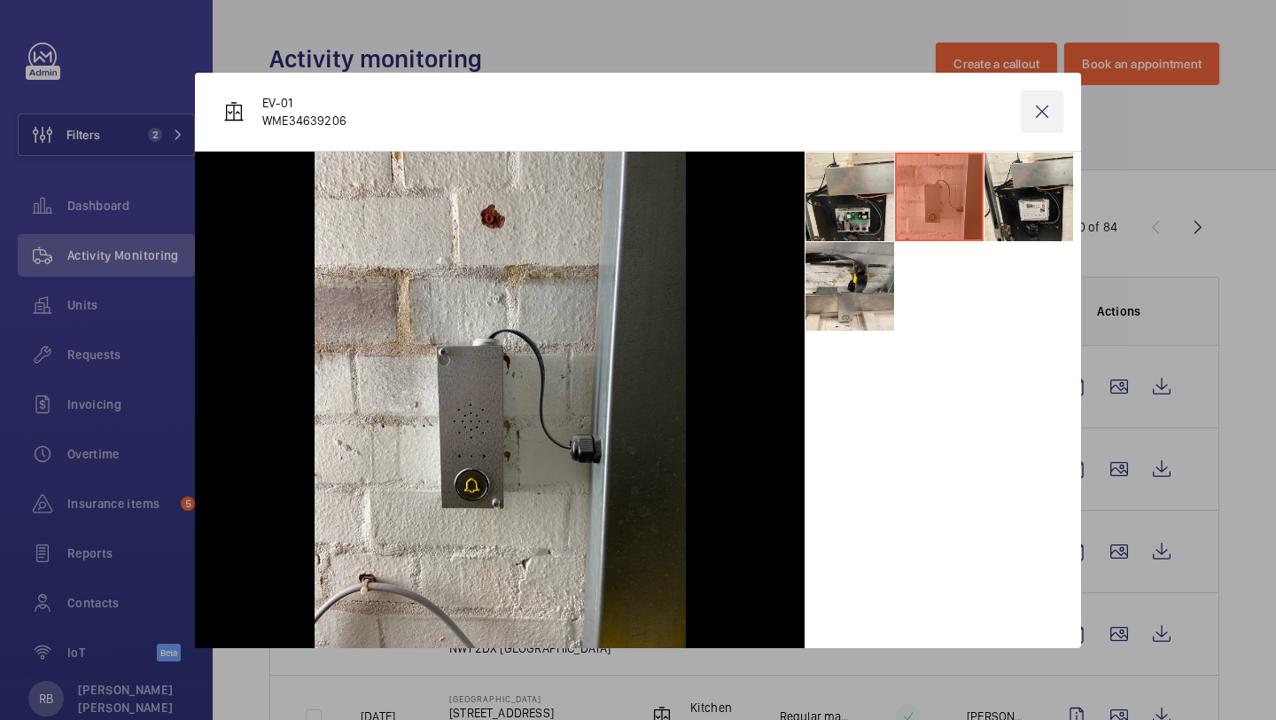
click at [1038, 130] on wm-front-icon-button at bounding box center [1042, 111] width 43 height 43
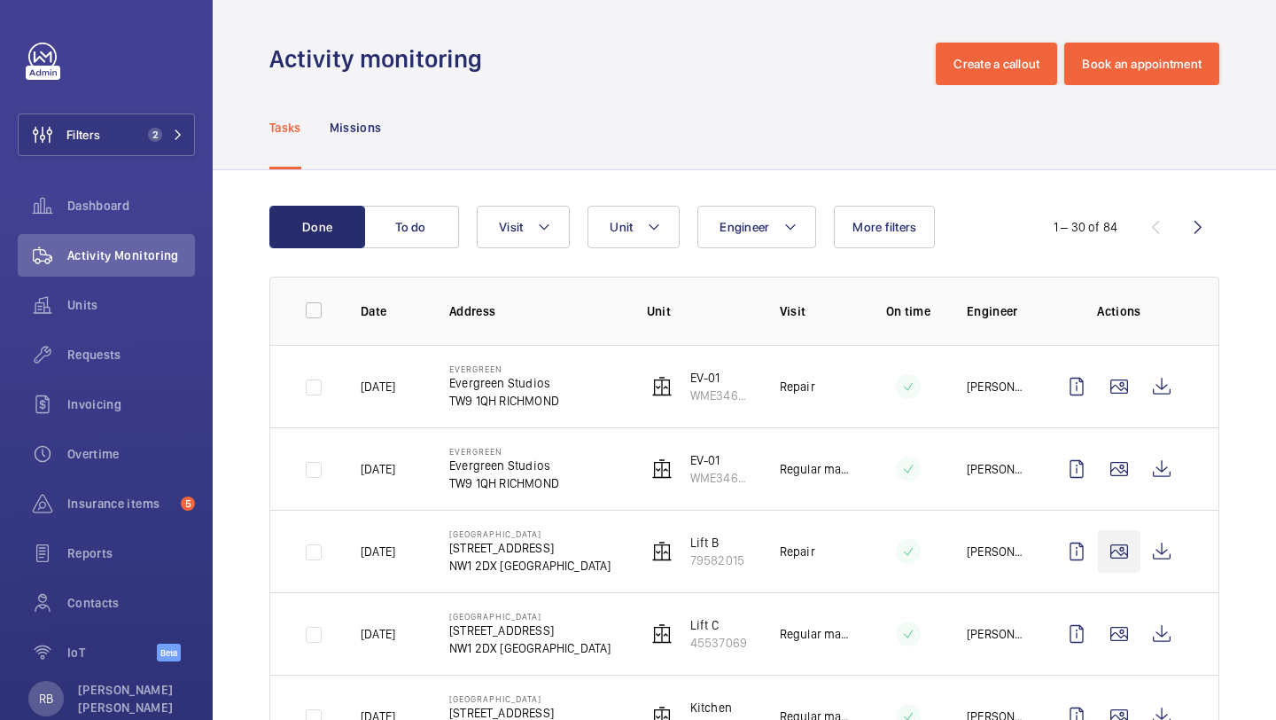
click at [1118, 539] on wm-front-icon-button at bounding box center [1119, 551] width 43 height 43
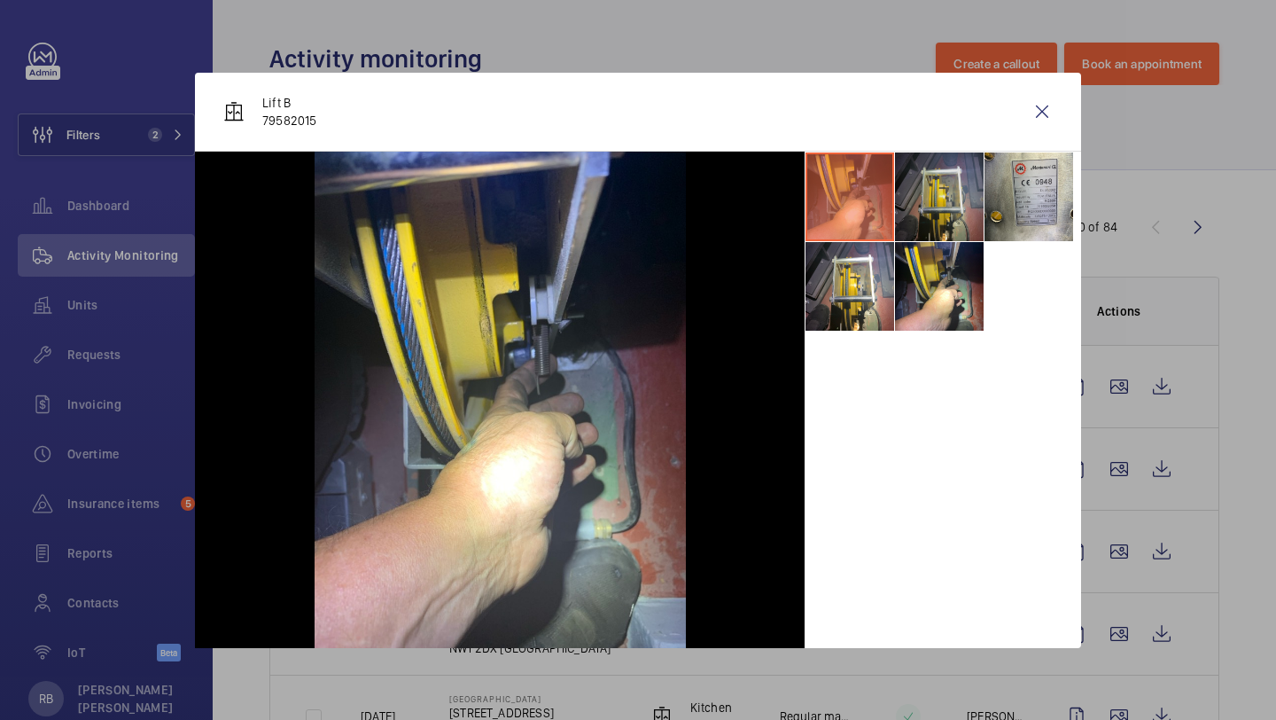
click at [955, 198] on li at bounding box center [939, 196] width 89 height 89
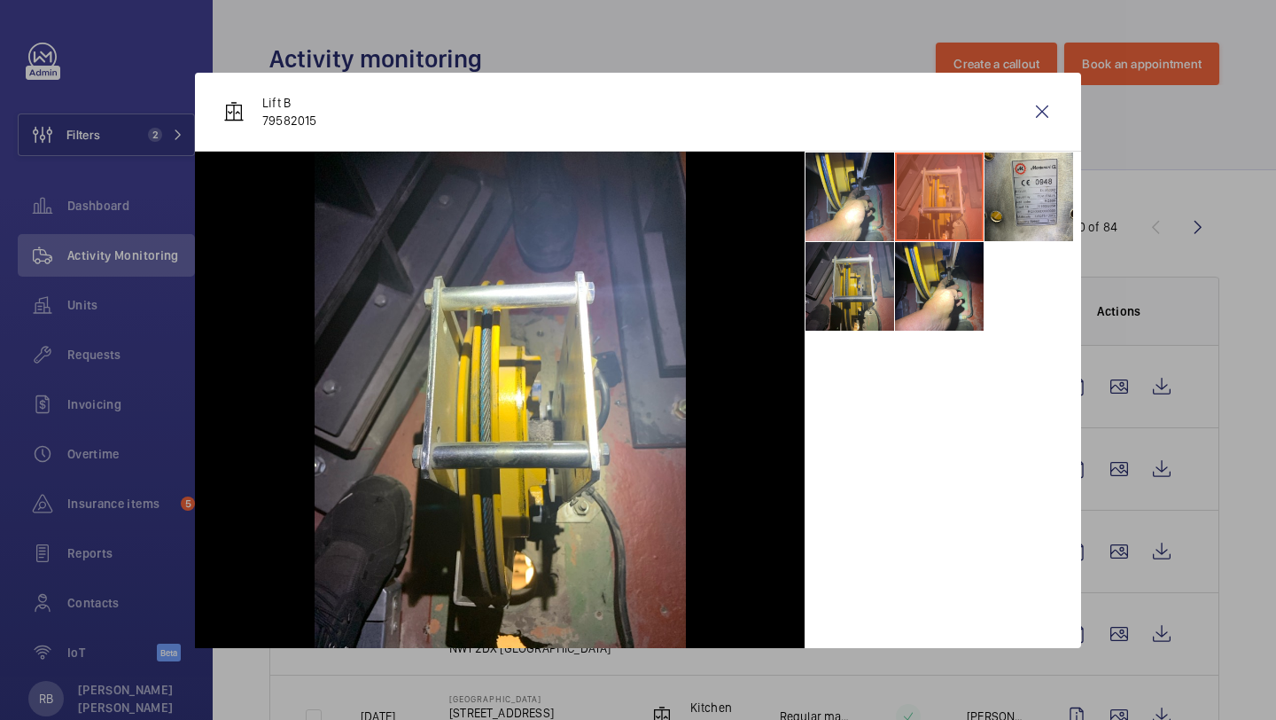
click at [887, 245] on li at bounding box center [850, 286] width 89 height 89
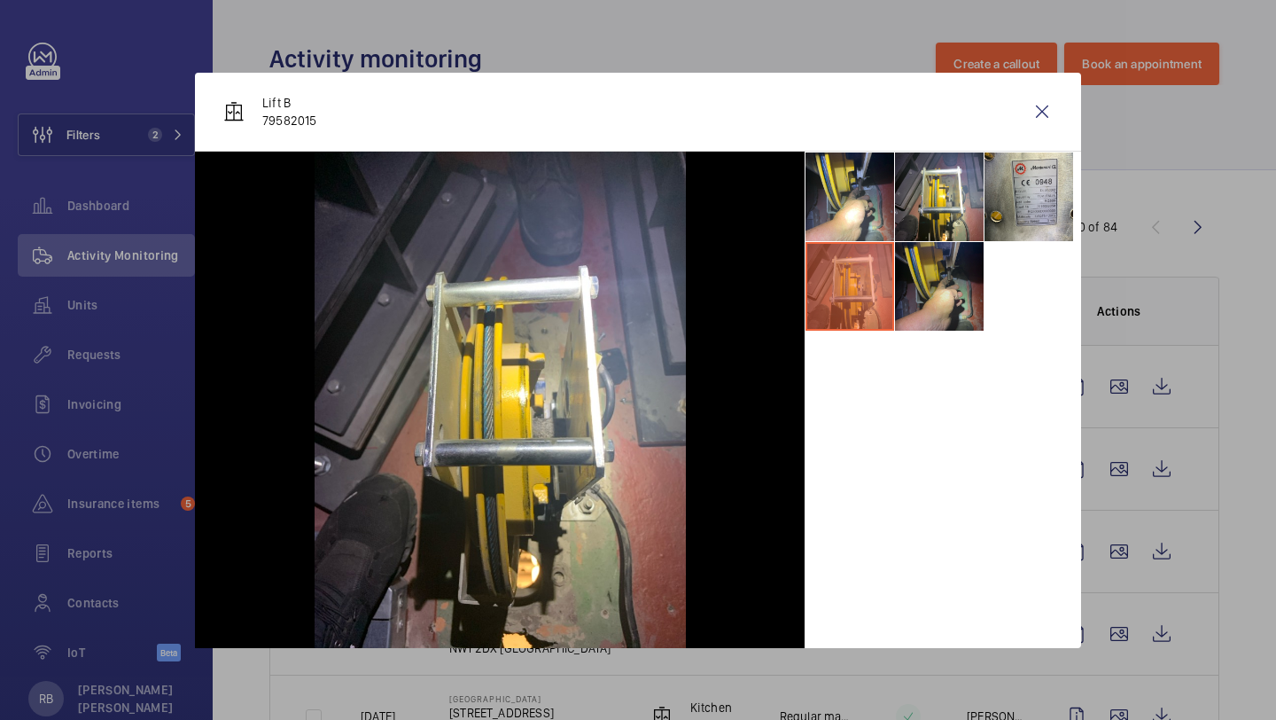
click at [929, 245] on li at bounding box center [939, 286] width 89 height 89
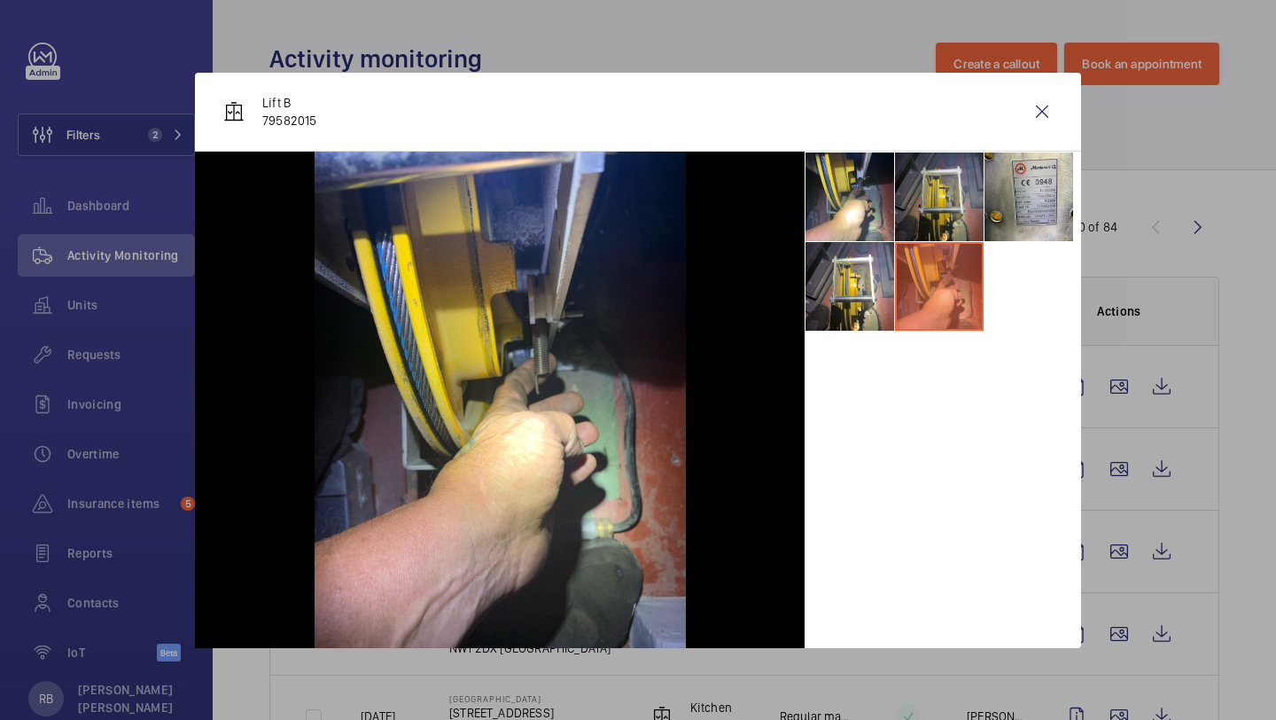
click at [978, 202] on li at bounding box center [939, 196] width 89 height 89
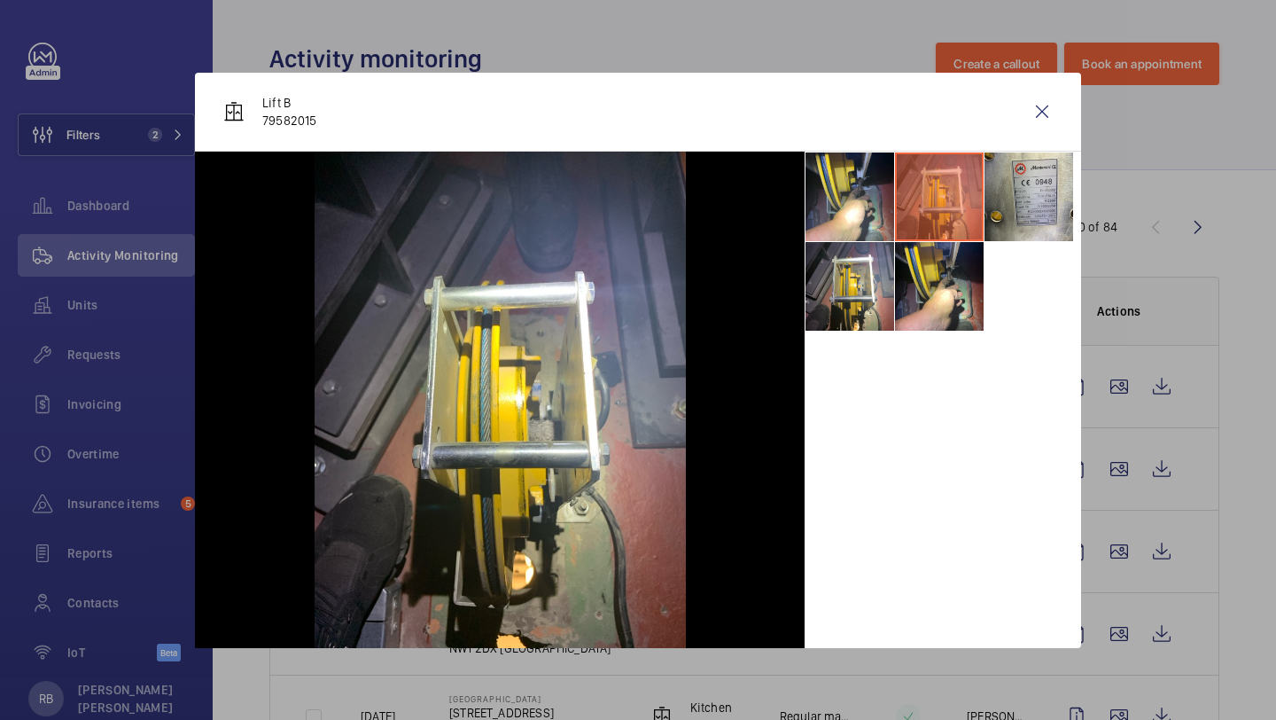
click at [1018, 119] on div "Lift B 79582015" at bounding box center [638, 112] width 886 height 79
click at [1034, 120] on wm-front-icon-button at bounding box center [1042, 111] width 43 height 43
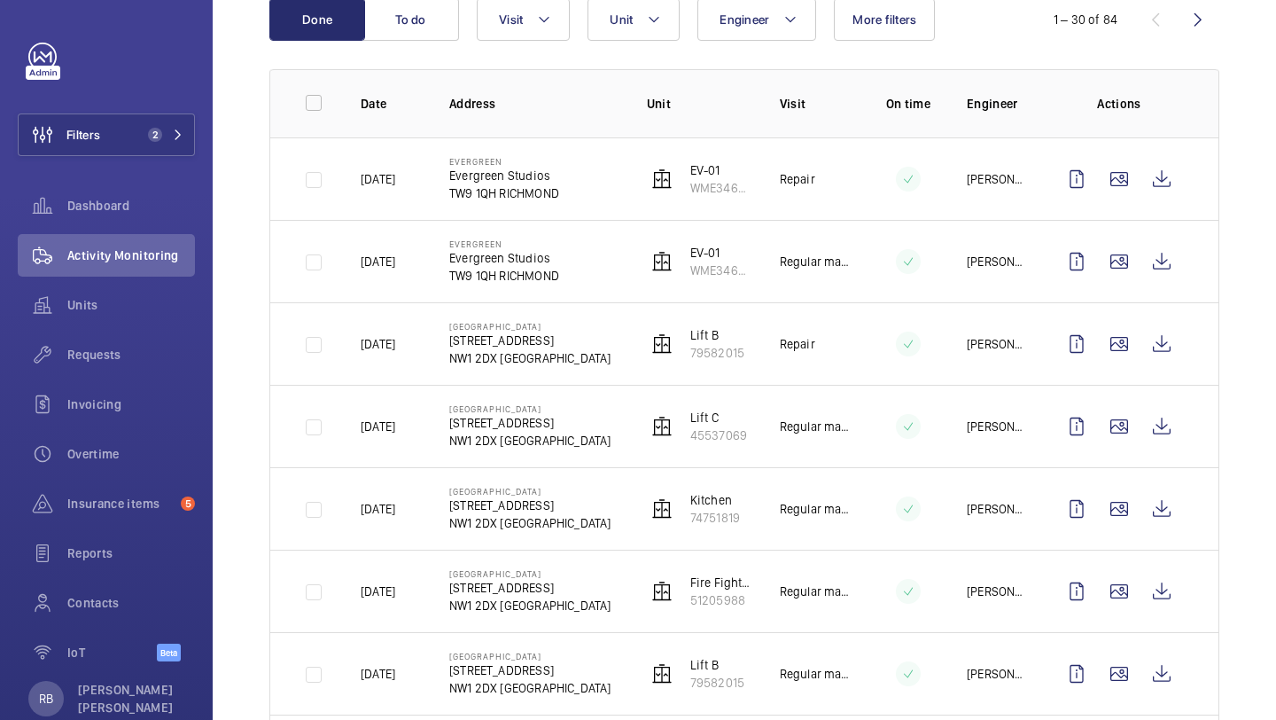
scroll to position [234, 0]
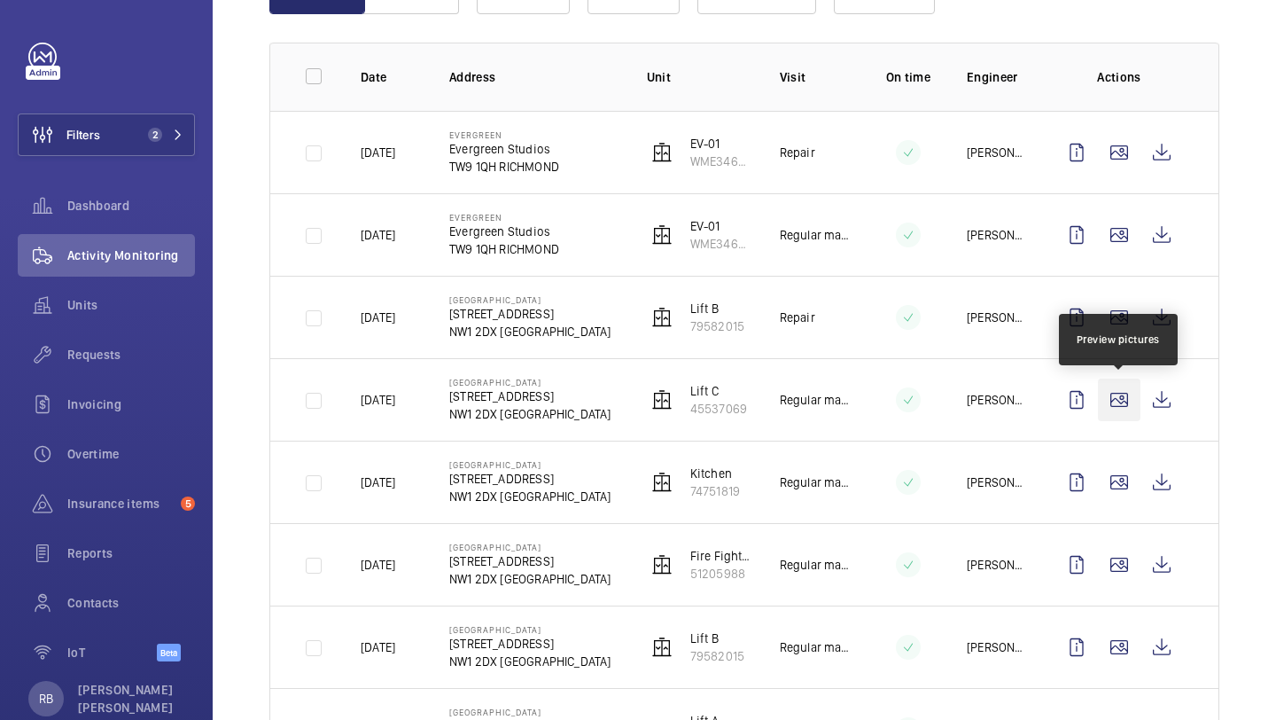
click at [1107, 392] on wm-front-icon-button at bounding box center [1119, 399] width 43 height 43
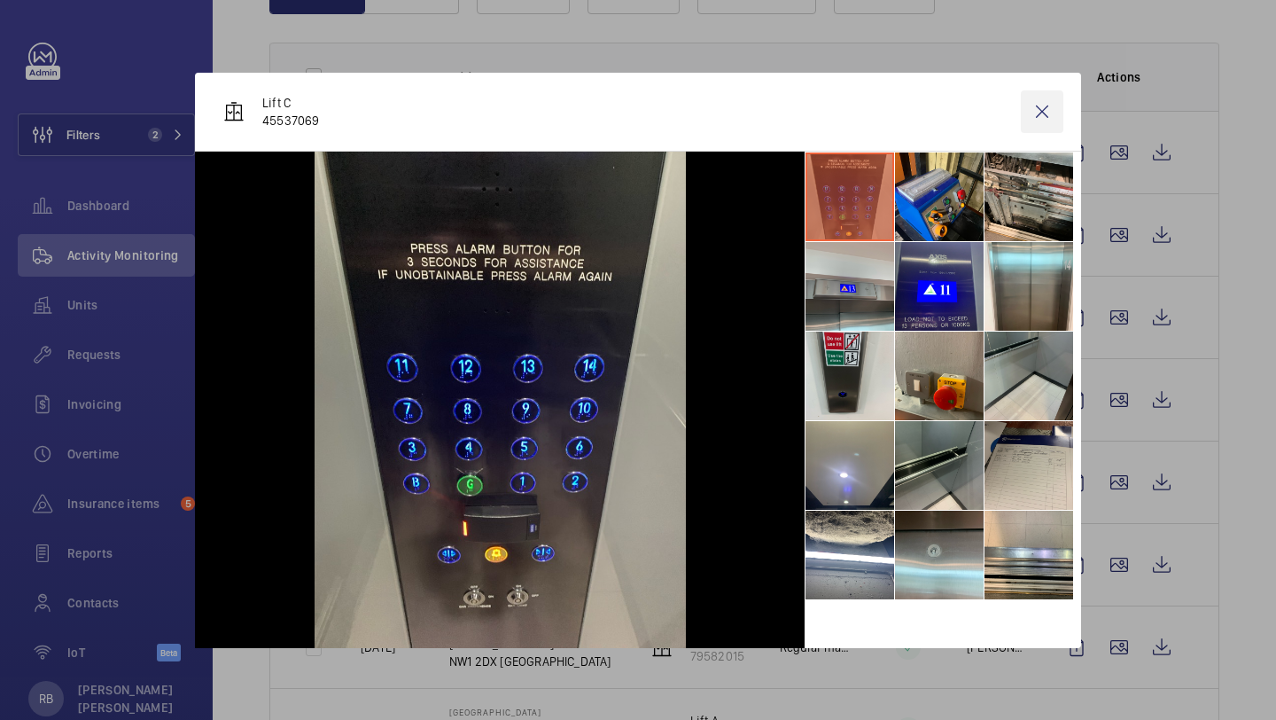
click at [1033, 101] on wm-front-icon-button at bounding box center [1042, 111] width 43 height 43
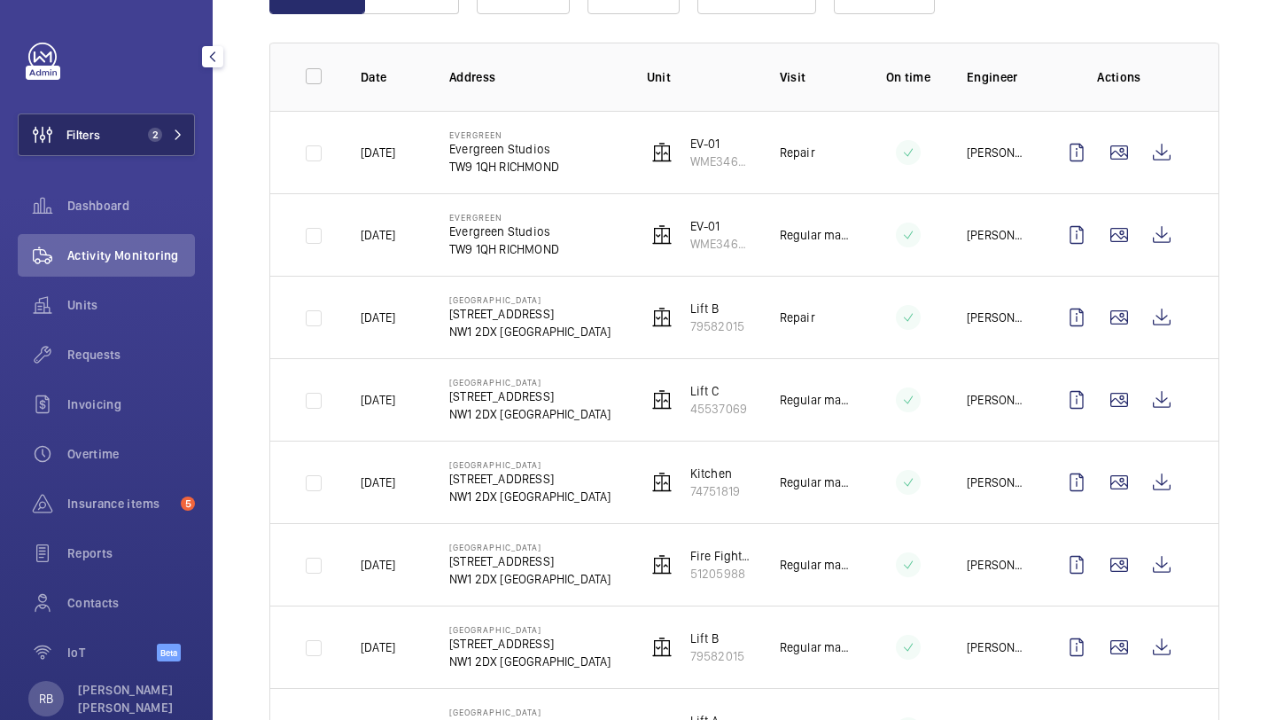
click at [173, 123] on button "Filters 2" at bounding box center [106, 134] width 177 height 43
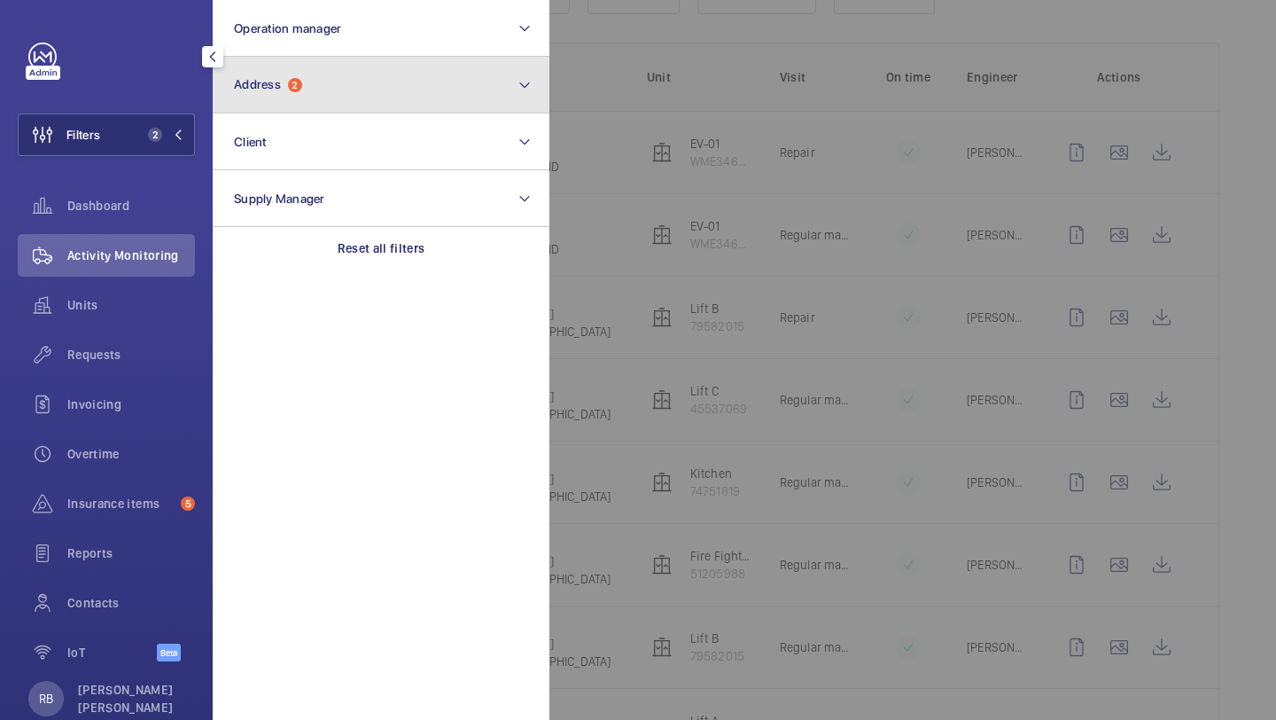
click at [349, 101] on button "Address 2" at bounding box center [381, 85] width 337 height 57
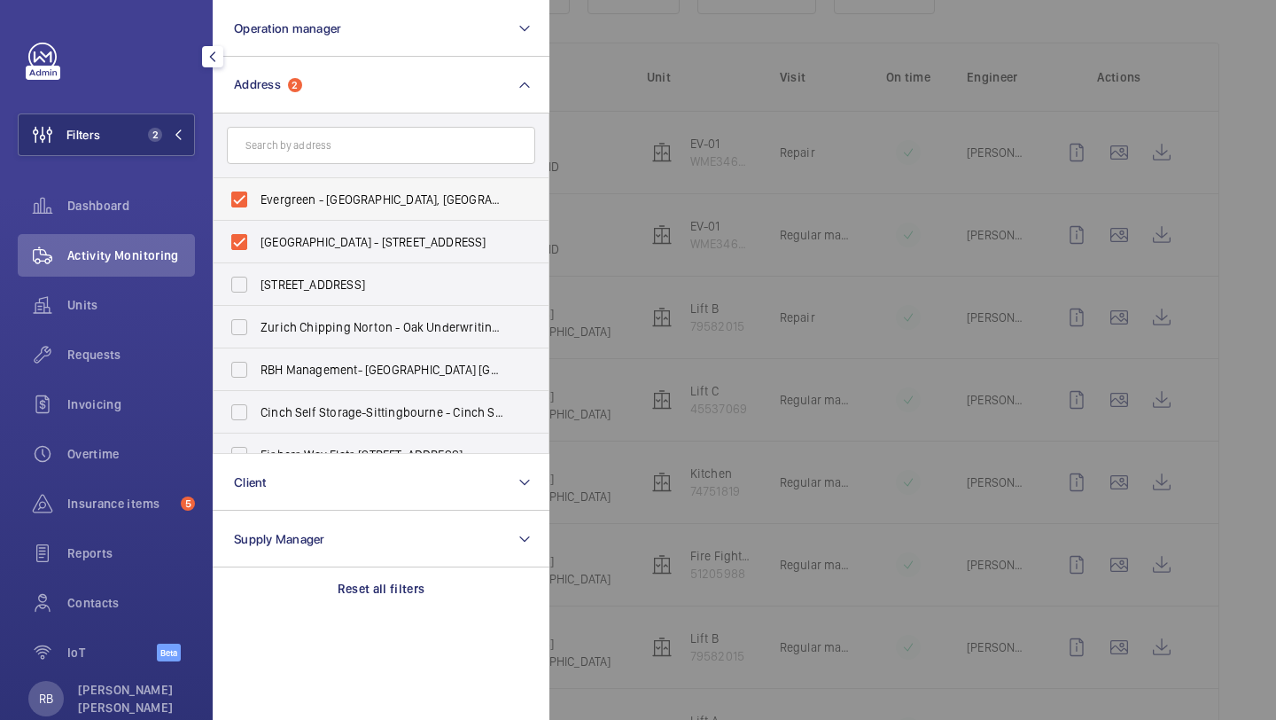
click at [370, 206] on span "Evergreen - Evergreen Studios, RICHMOND TW9 1QH" at bounding box center [383, 200] width 244 height 18
click at [257, 206] on input "Evergreen - Evergreen Studios, RICHMOND TW9 1QH" at bounding box center [239, 199] width 35 height 35
checkbox input "false"
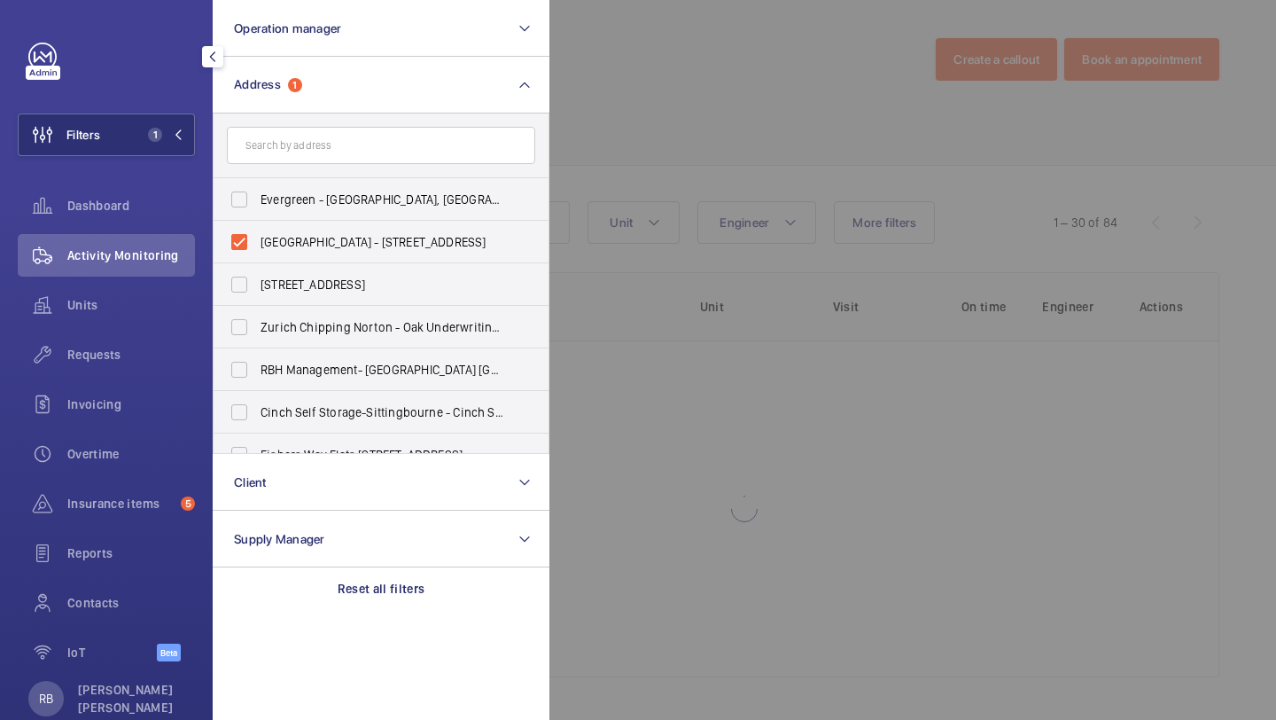
click at [622, 136] on div at bounding box center [1187, 360] width 1276 height 720
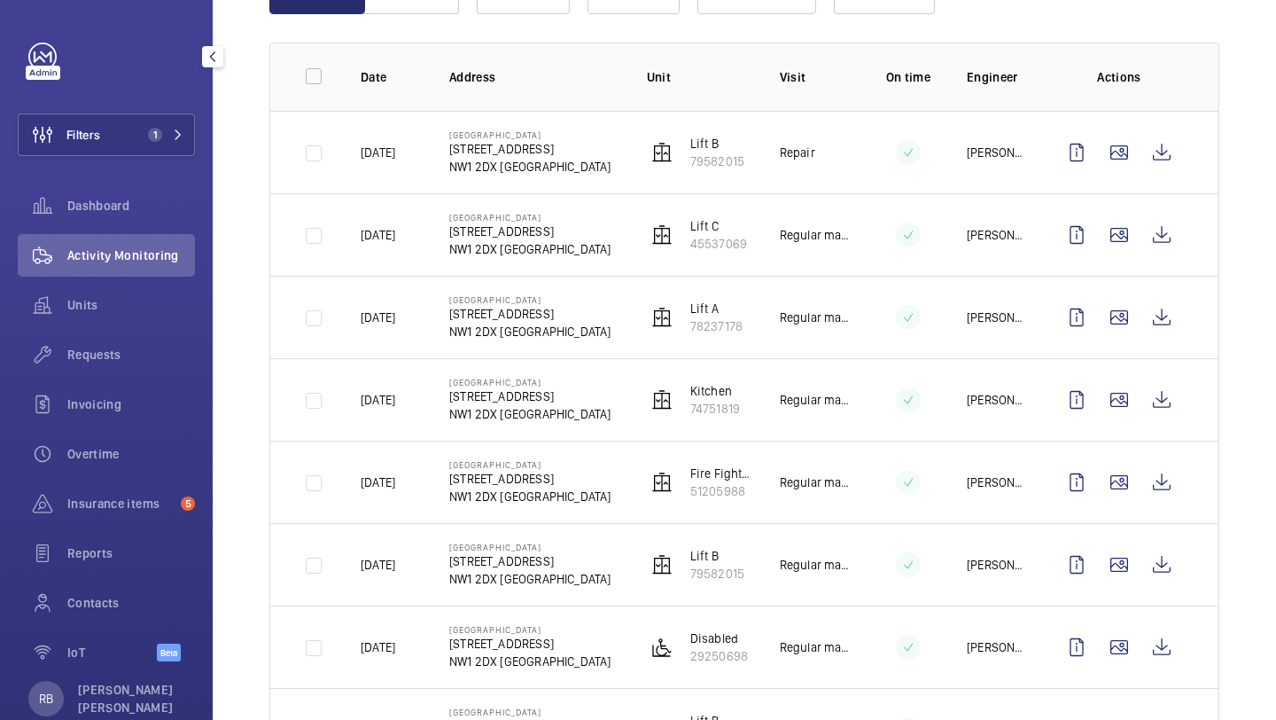
click at [636, 214] on td "Lift C 45537069" at bounding box center [685, 234] width 133 height 82
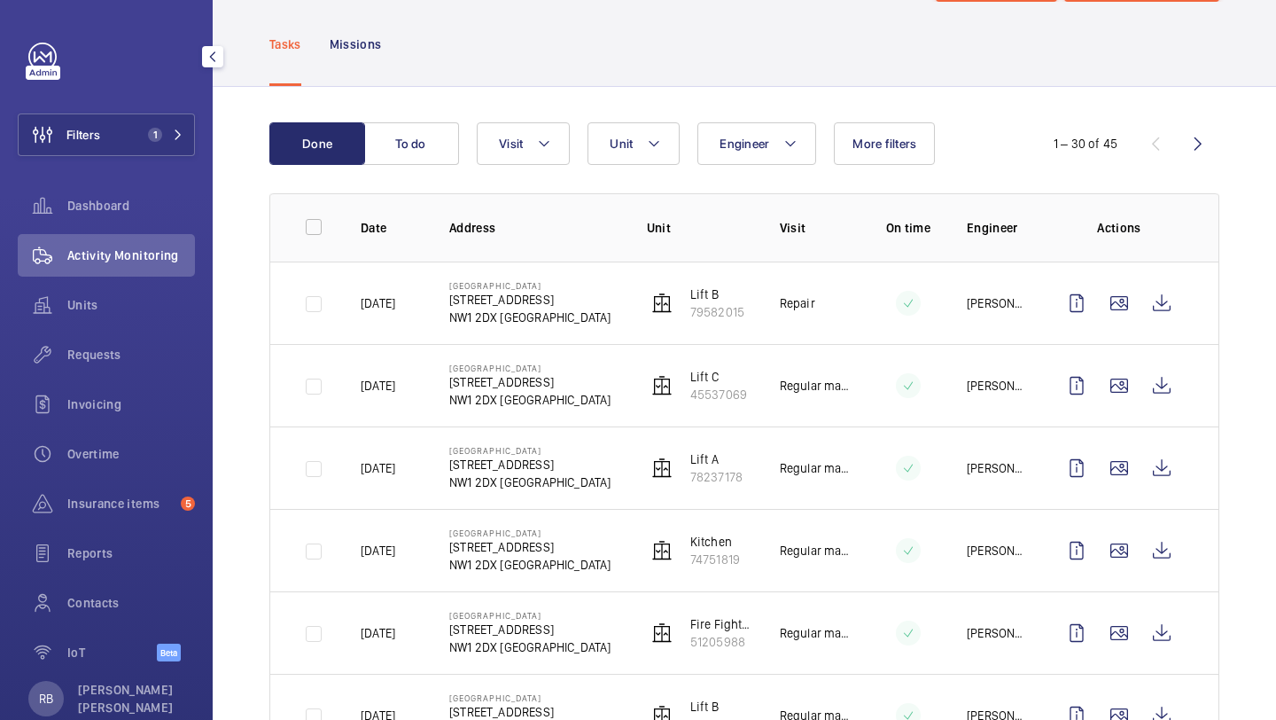
scroll to position [2, 0]
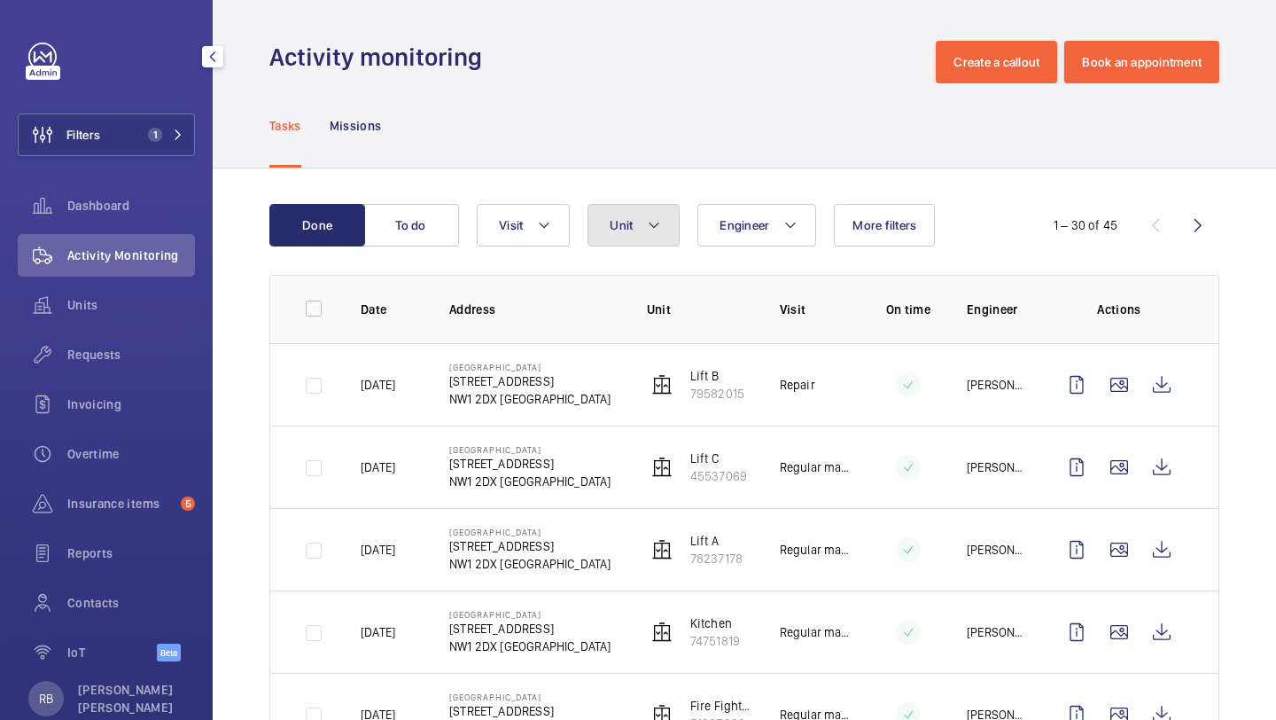
click at [635, 214] on button "Unit" at bounding box center [634, 225] width 92 height 43
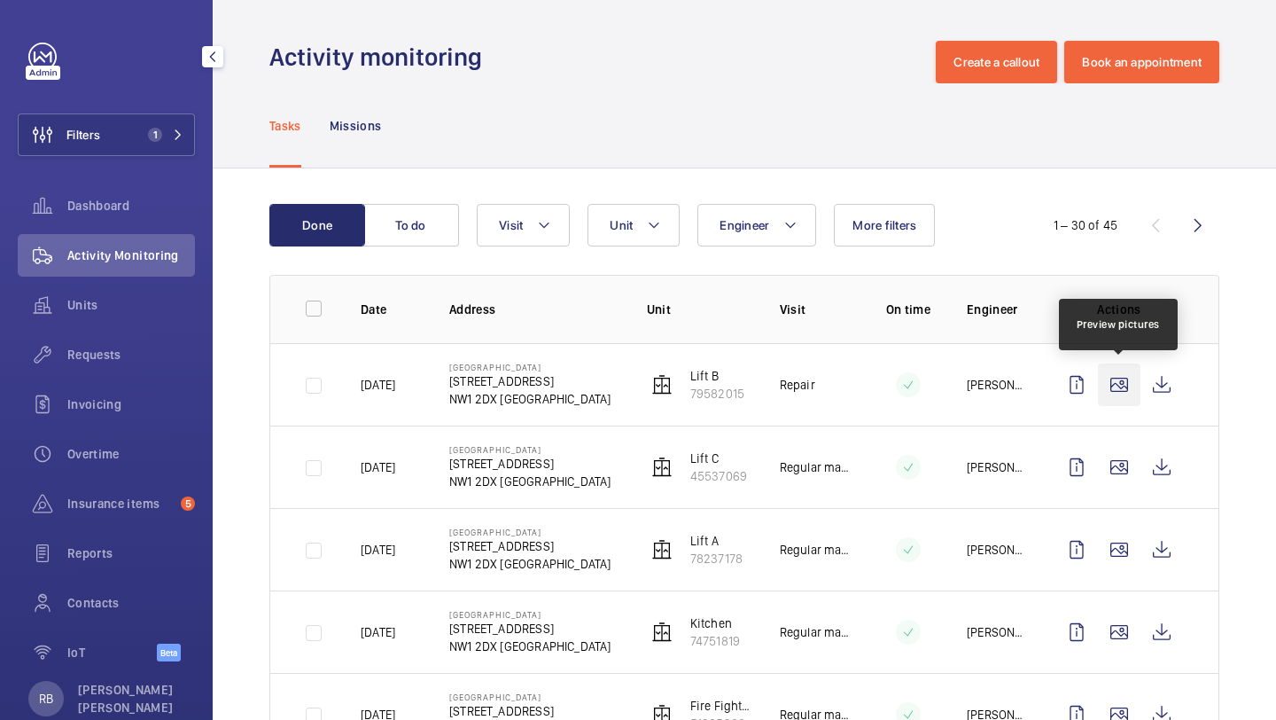
click at [1118, 379] on wm-front-icon-button at bounding box center [1119, 384] width 43 height 43
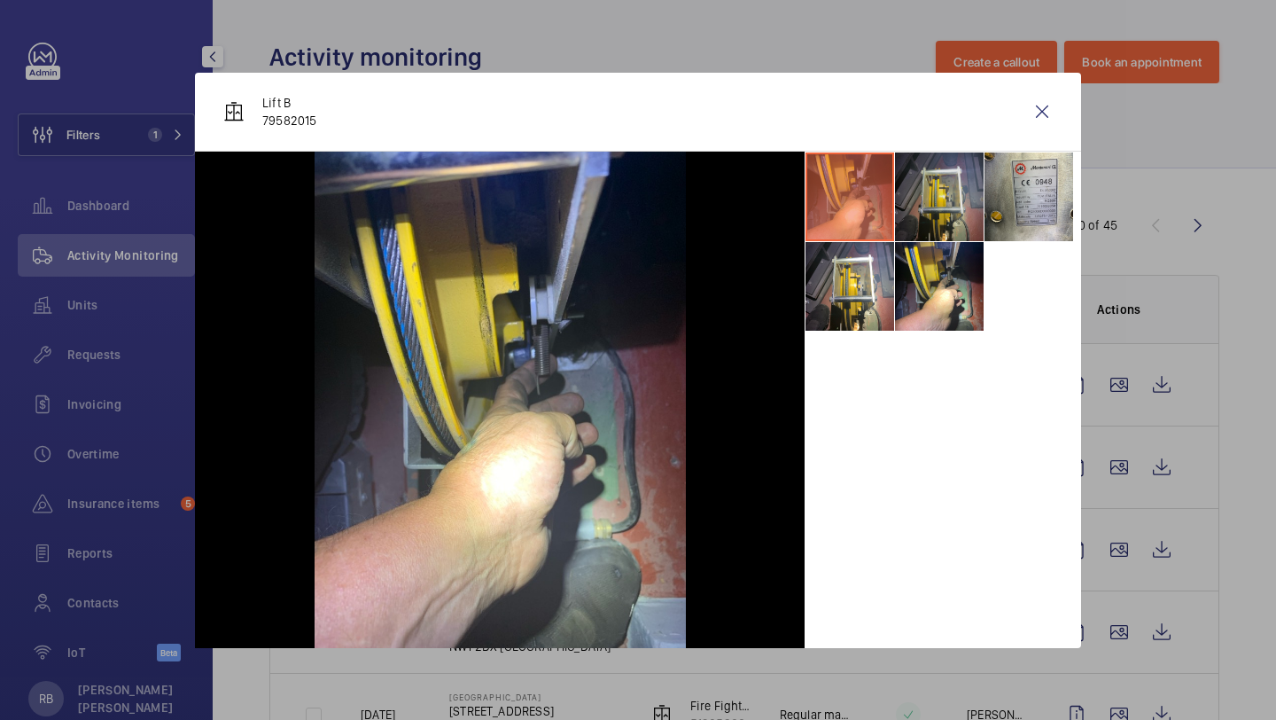
click at [931, 193] on li at bounding box center [939, 196] width 89 height 89
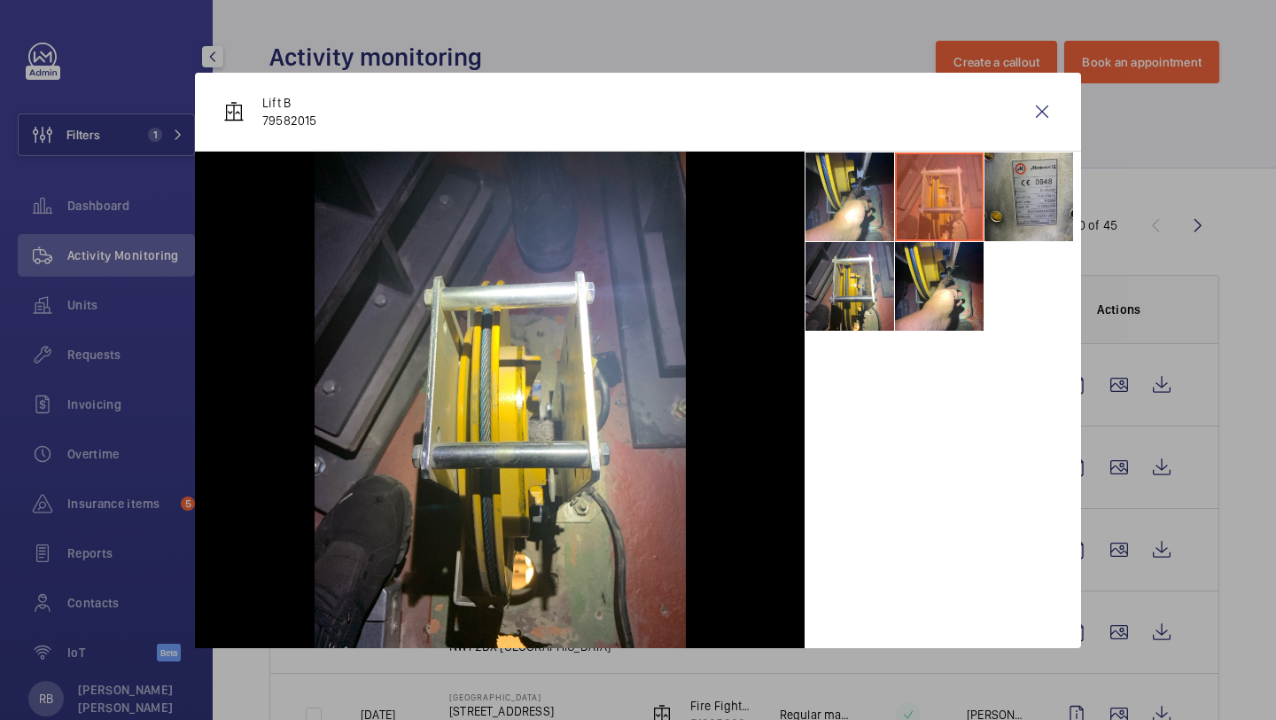
click at [1032, 180] on li at bounding box center [1029, 196] width 89 height 89
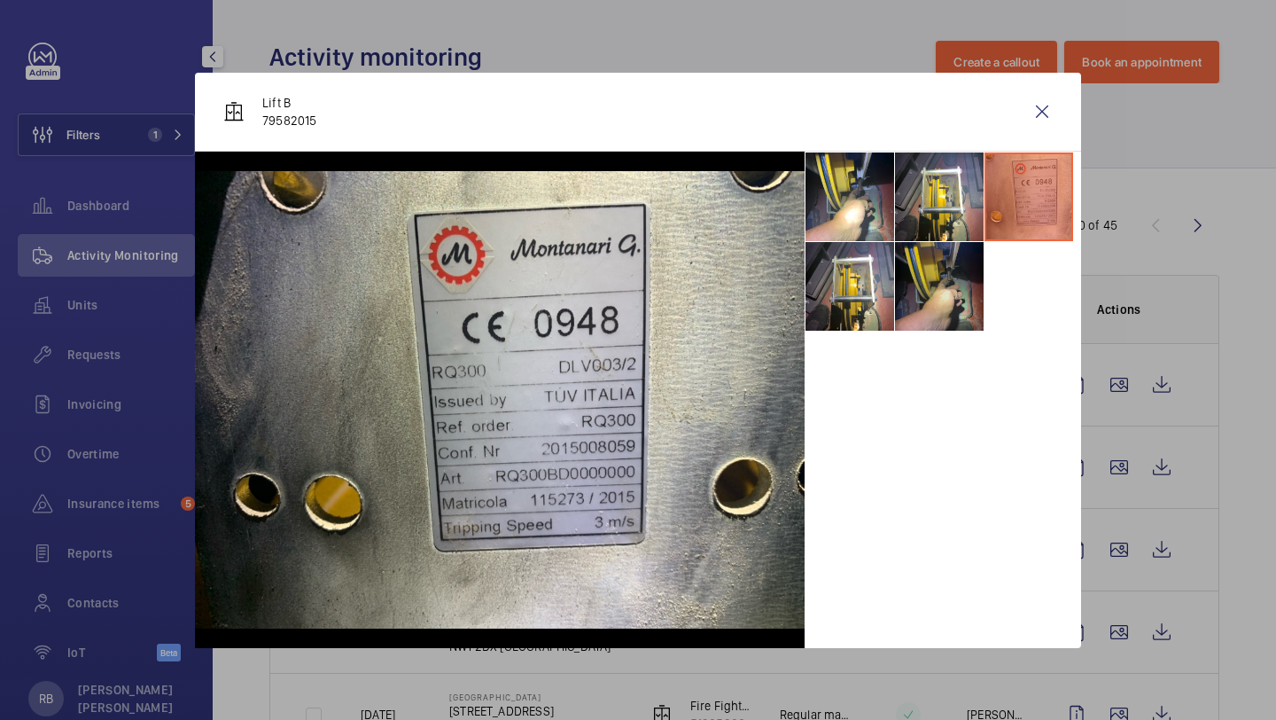
click at [906, 285] on li at bounding box center [939, 286] width 89 height 89
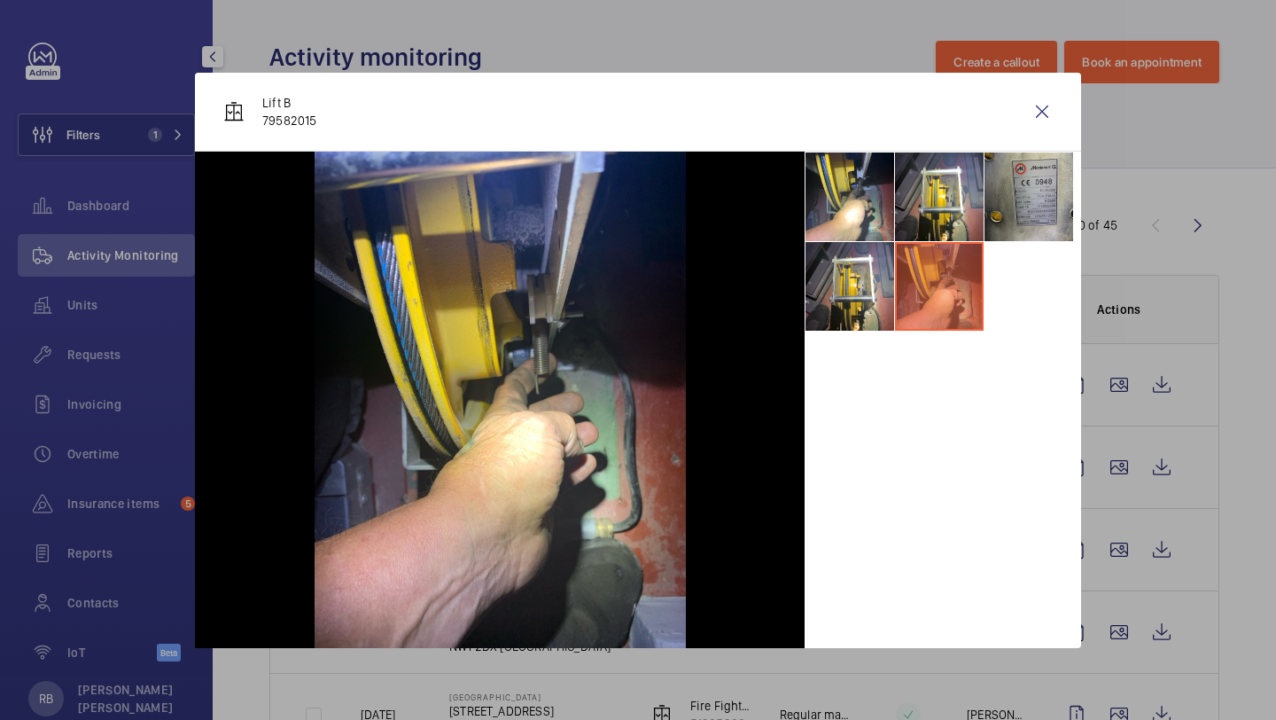
click at [1040, 183] on li at bounding box center [1029, 196] width 89 height 89
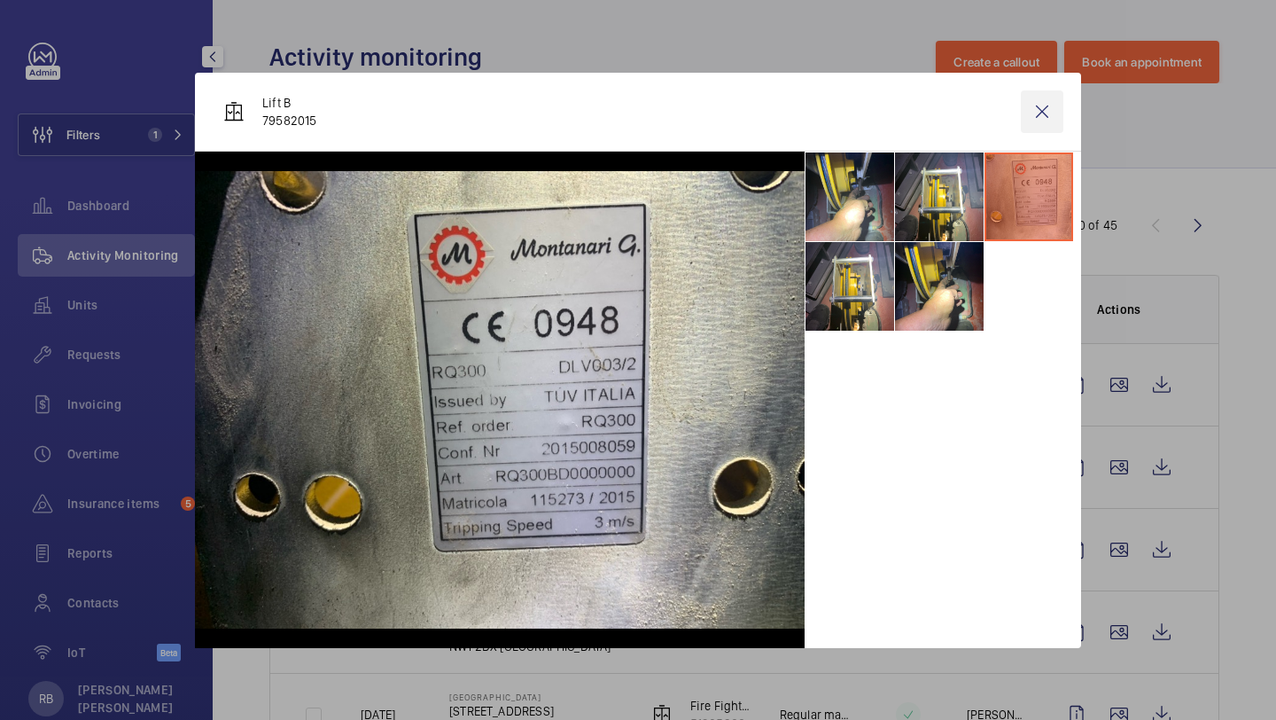
click at [1048, 116] on wm-front-icon-button at bounding box center [1042, 111] width 43 height 43
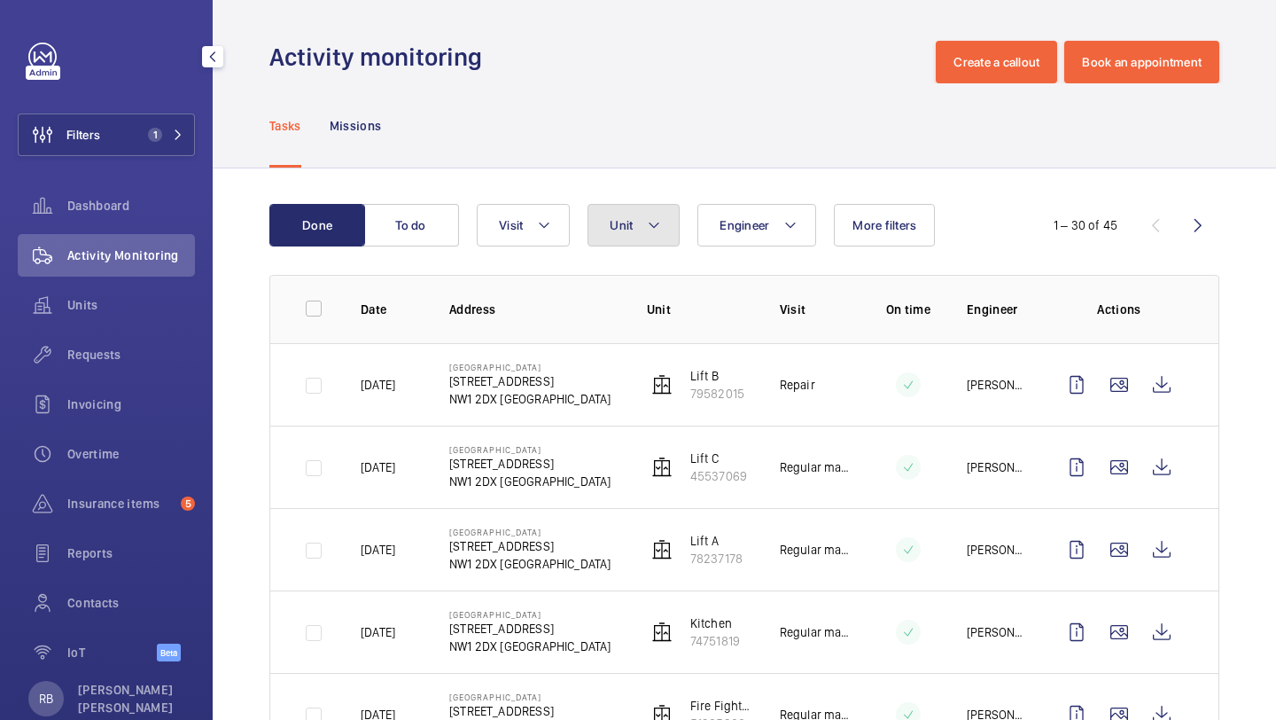
click at [655, 230] on mat-icon at bounding box center [654, 224] width 14 height 21
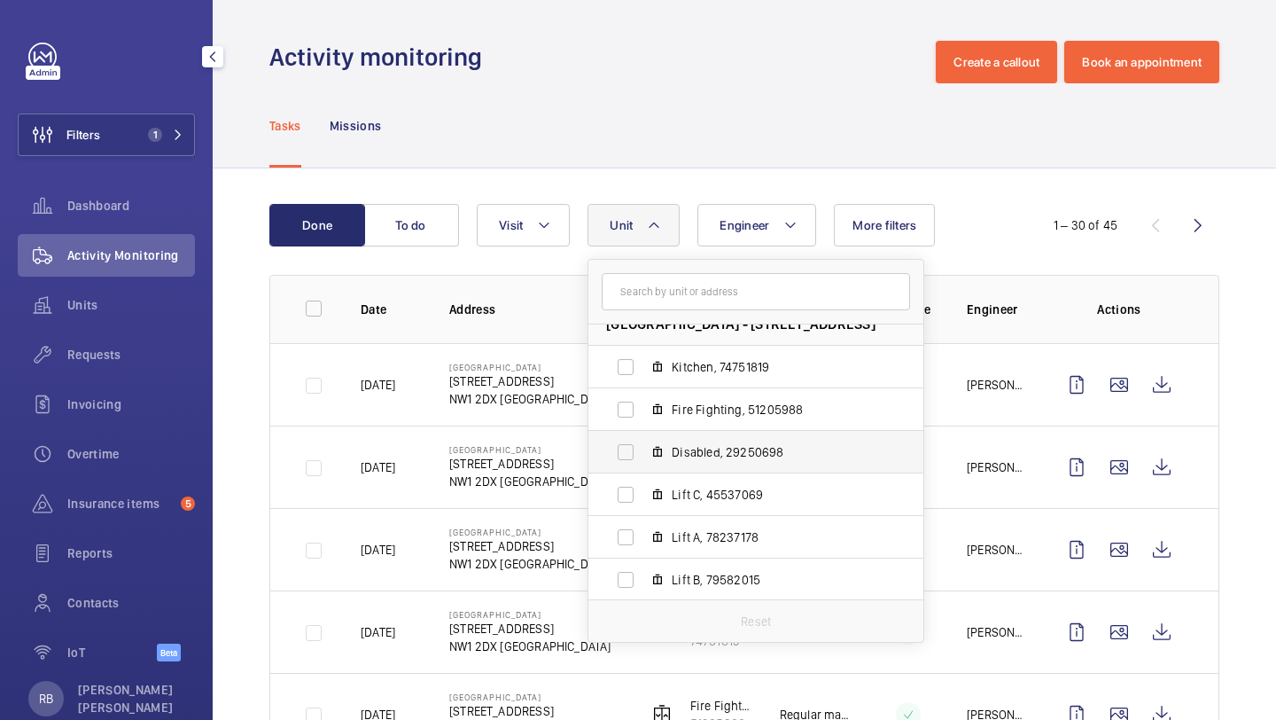
scroll to position [23, 0]
click at [665, 530] on label "Lift A, 78237178" at bounding box center [741, 535] width 307 height 43
click at [643, 530] on input "Lift A, 78237178" at bounding box center [625, 535] width 35 height 35
checkbox input "true"
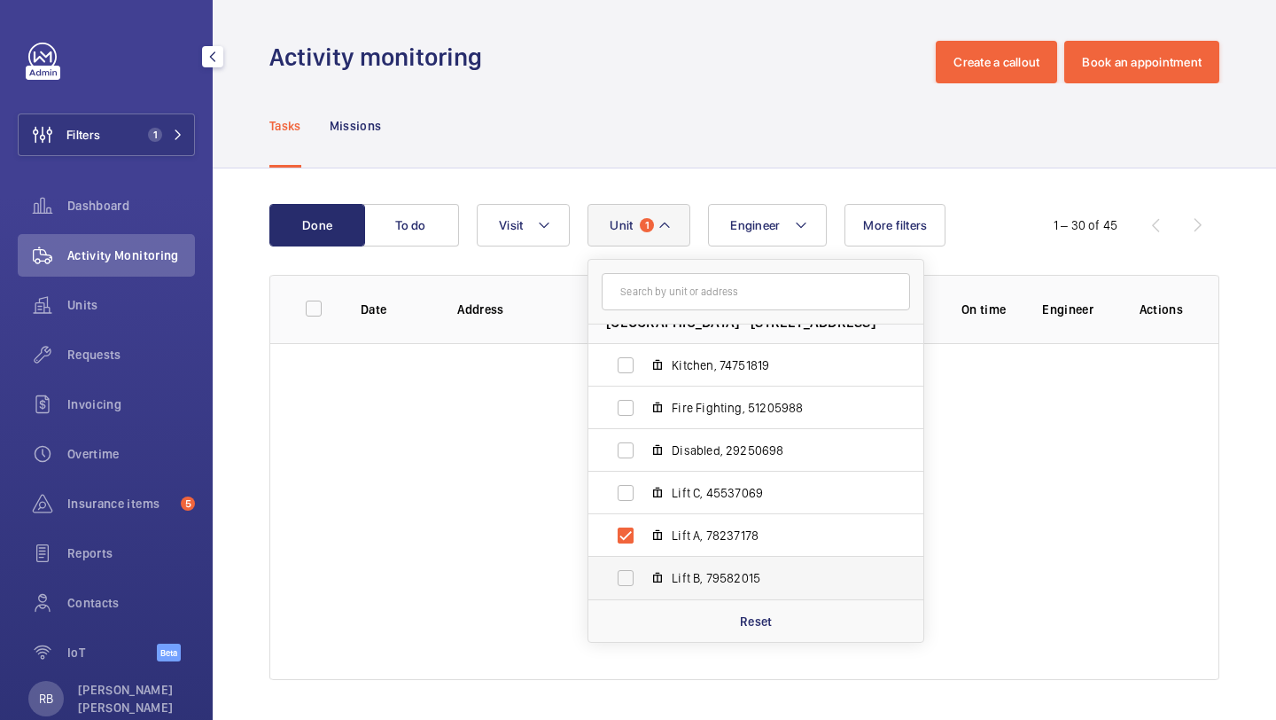
click at [658, 568] on label "Lift B, 79582015" at bounding box center [741, 578] width 307 height 43
click at [643, 568] on input "Lift B, 79582015" at bounding box center [625, 577] width 35 height 35
checkbox input "true"
click at [669, 503] on label "Lift C, 45537069" at bounding box center [741, 492] width 307 height 43
click at [643, 503] on input "Lift C, 45537069" at bounding box center [625, 492] width 35 height 35
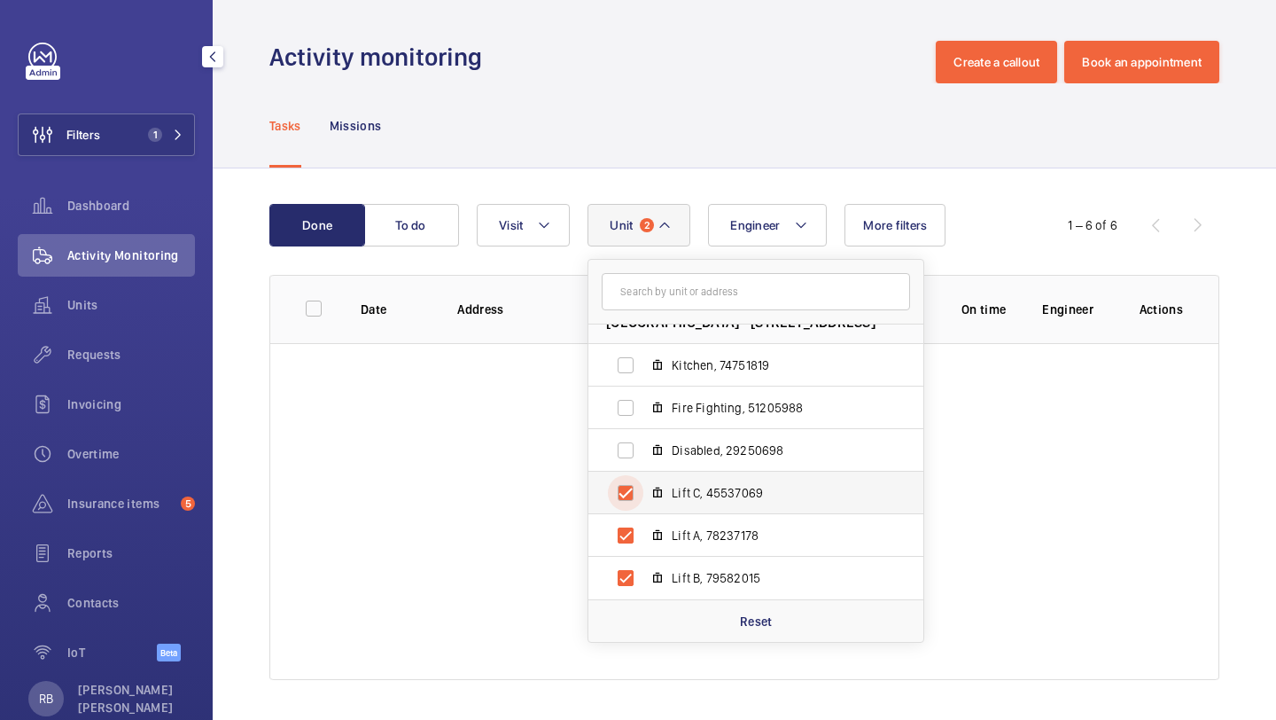
checkbox input "true"
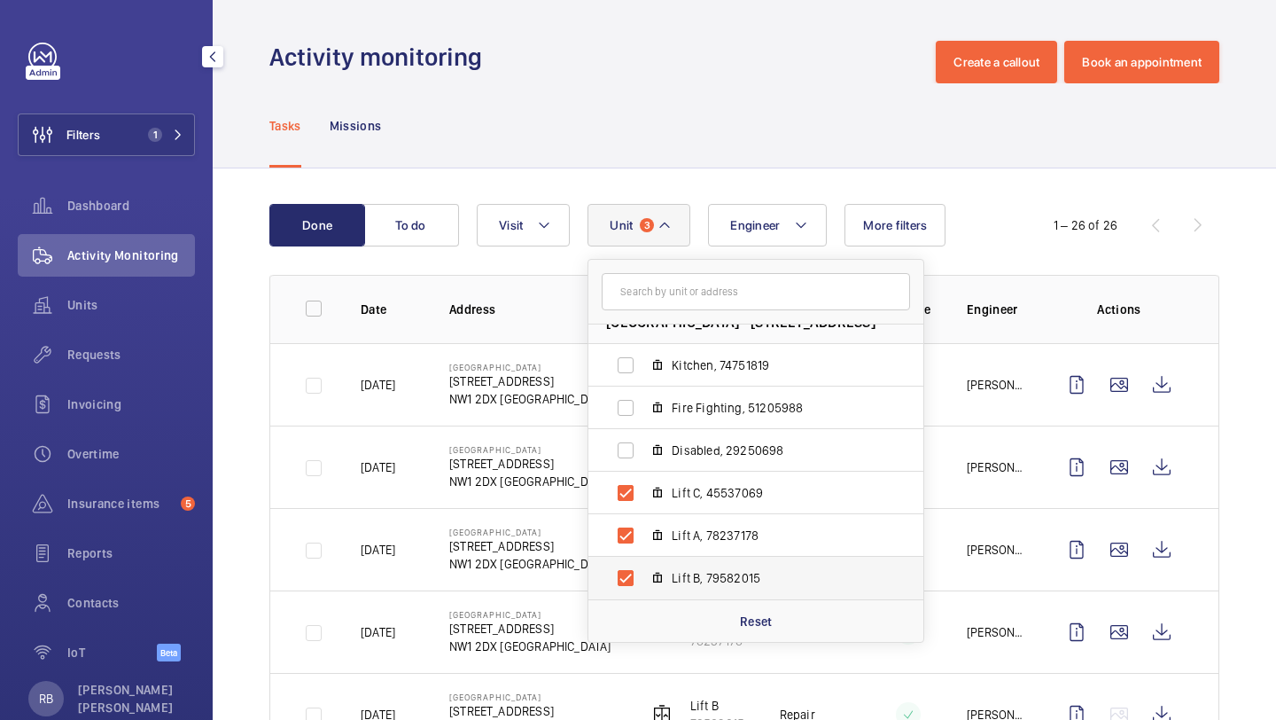
click at [649, 578] on label "Lift B, 79582015" at bounding box center [741, 578] width 307 height 43
click at [643, 578] on input "Lift B, 79582015" at bounding box center [625, 577] width 35 height 35
checkbox input "false"
click at [664, 501] on label "Lift C, 45537069" at bounding box center [741, 492] width 307 height 43
click at [643, 501] on input "Lift C, 45537069" at bounding box center [625, 492] width 35 height 35
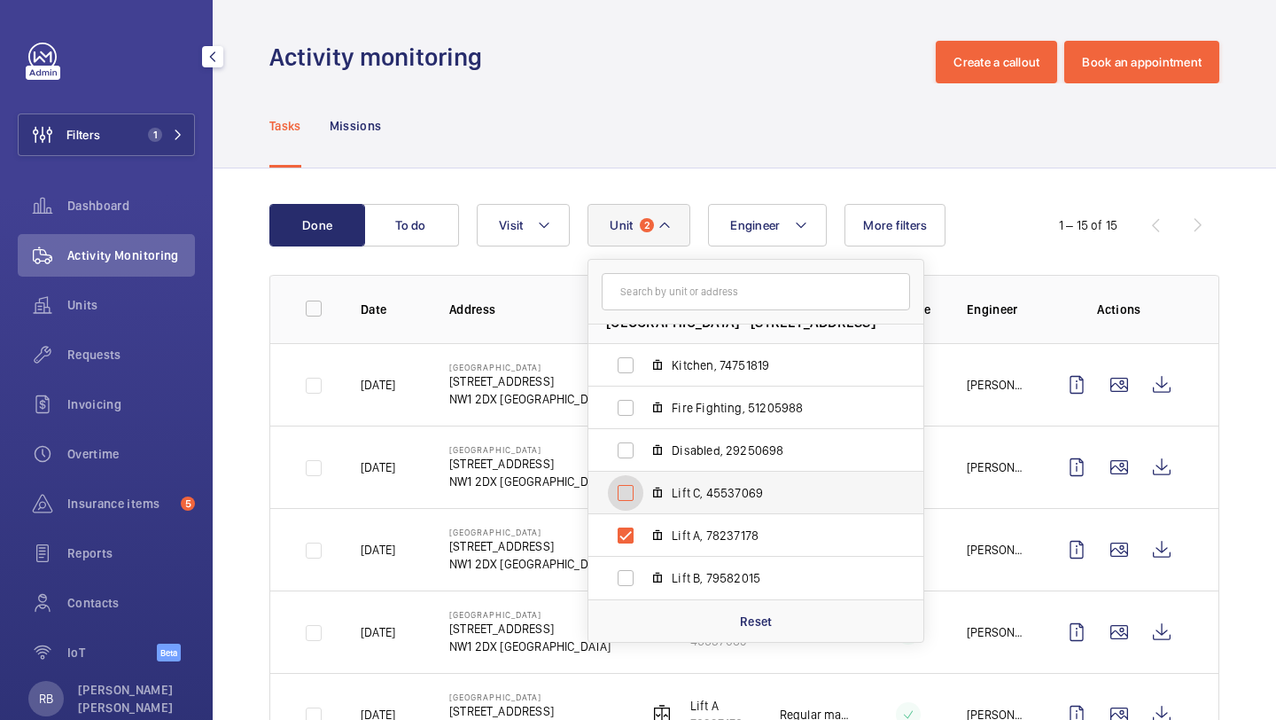
checkbox input "false"
click at [1275, 319] on div "Done To do Engineer Unit 1 Evergreen House - 160 Euston Rd, NW1 2DX LONDON Kitc…" at bounding box center [744, 524] width 1063 height 713
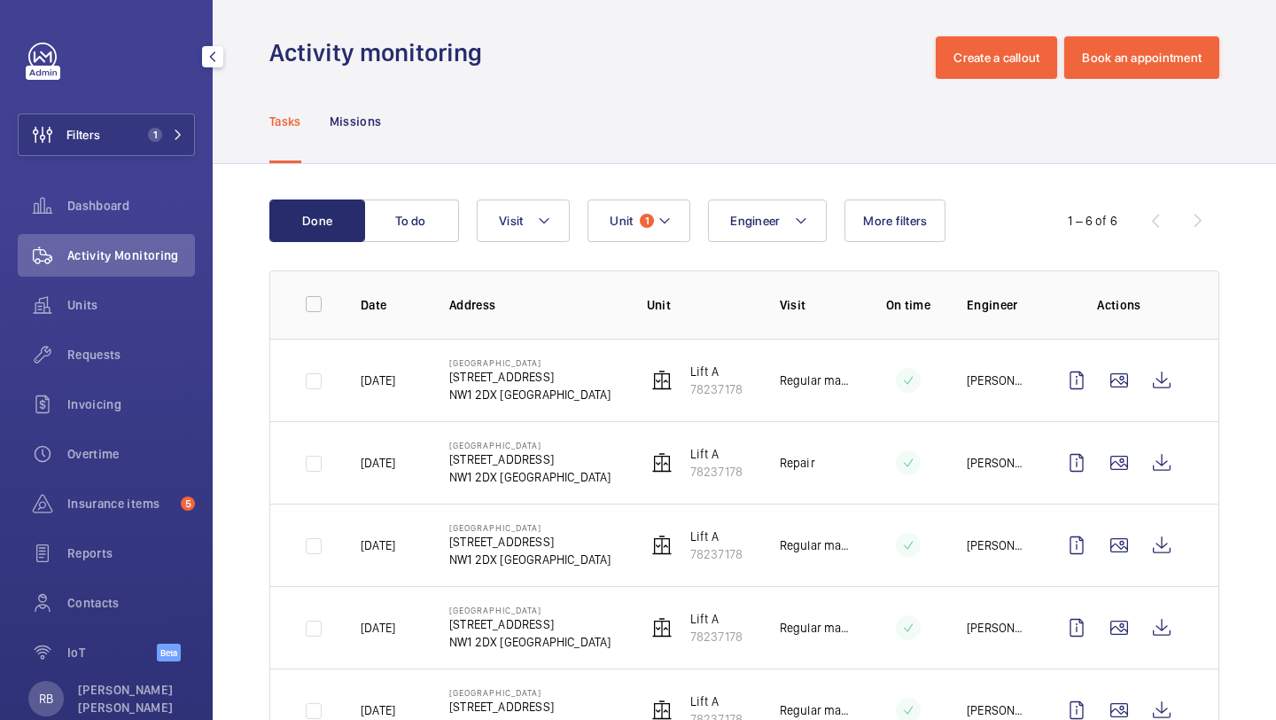
scroll to position [9, 0]
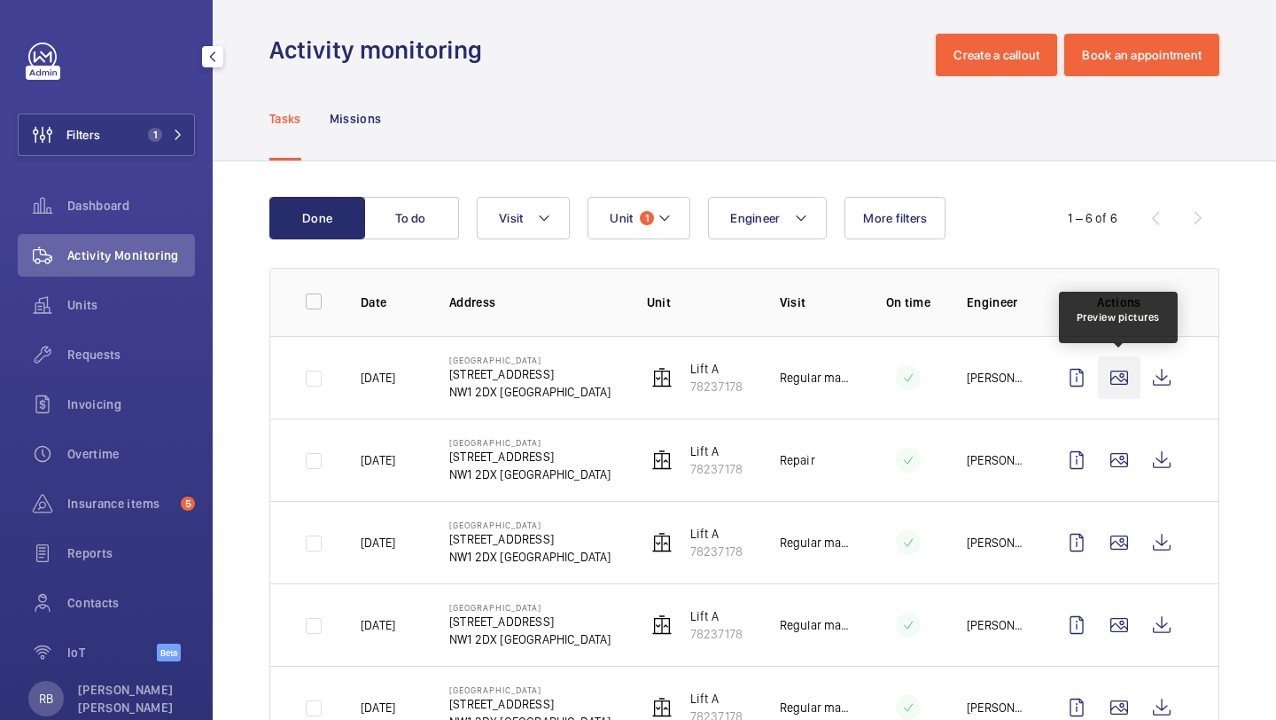
click at [1121, 379] on wm-front-icon-button at bounding box center [1119, 377] width 43 height 43
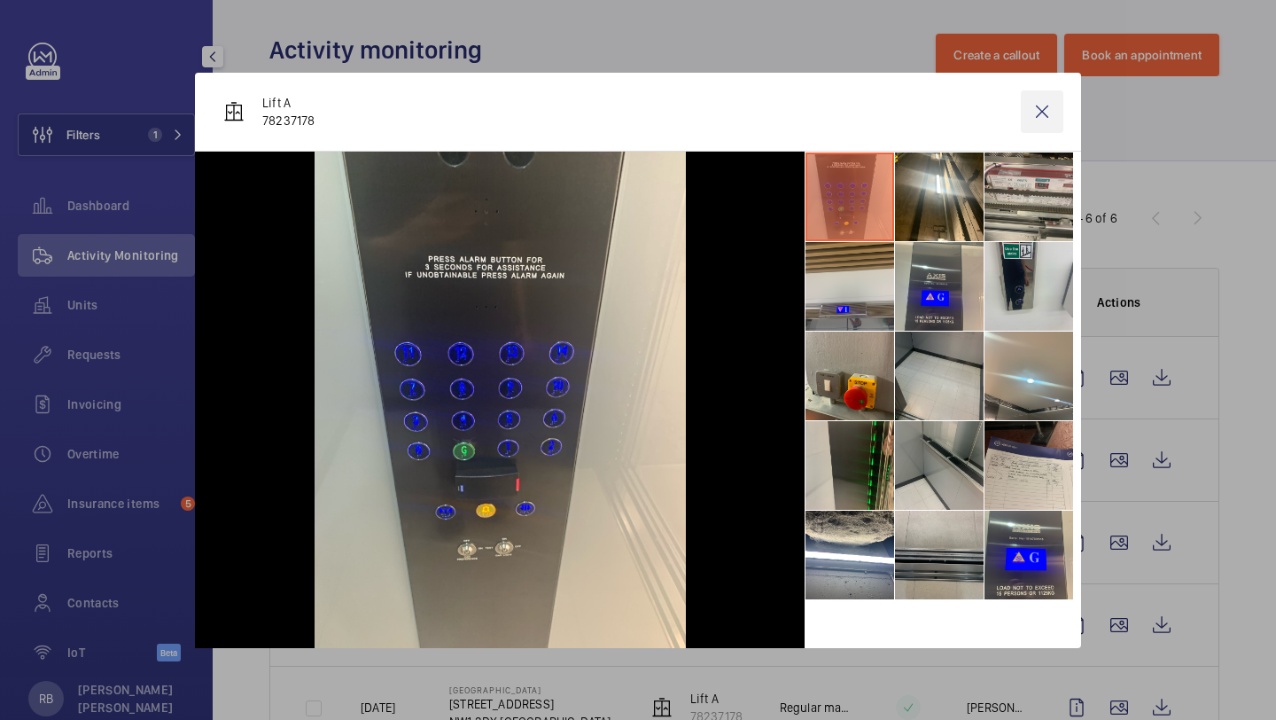
click at [1042, 116] on wm-front-icon-button at bounding box center [1042, 111] width 43 height 43
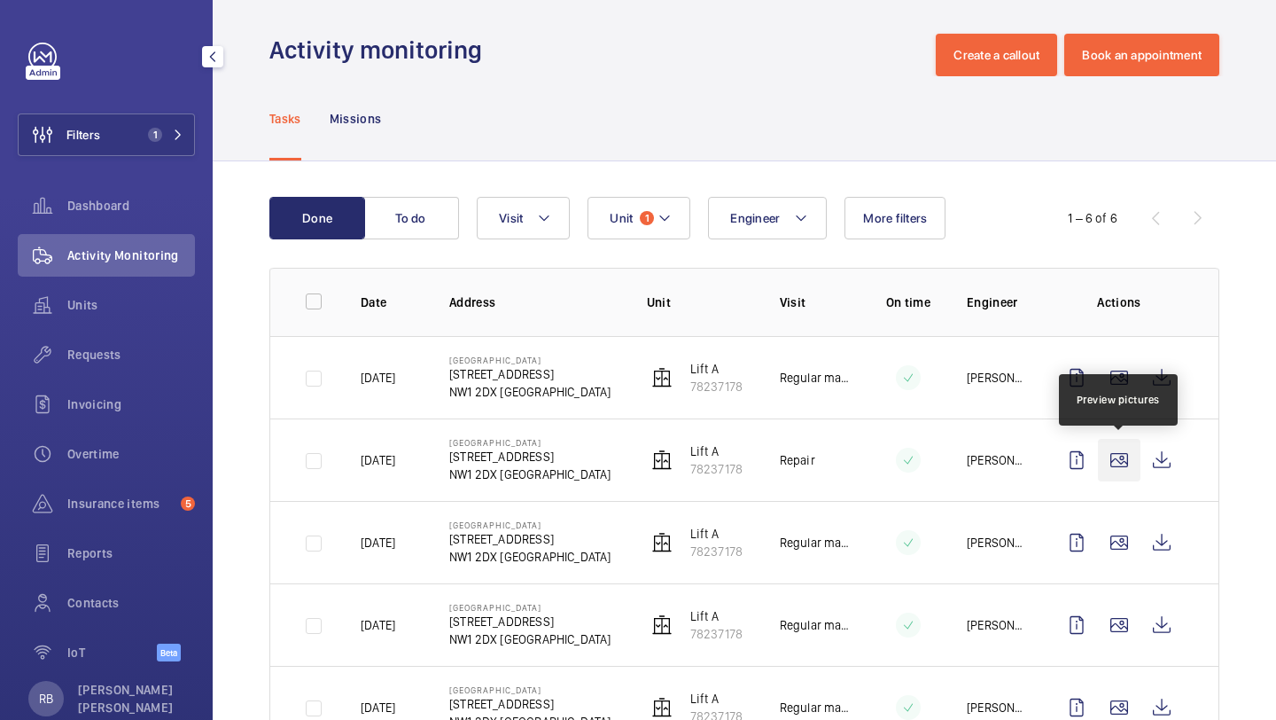
click at [1122, 456] on wm-front-icon-button at bounding box center [1119, 460] width 43 height 43
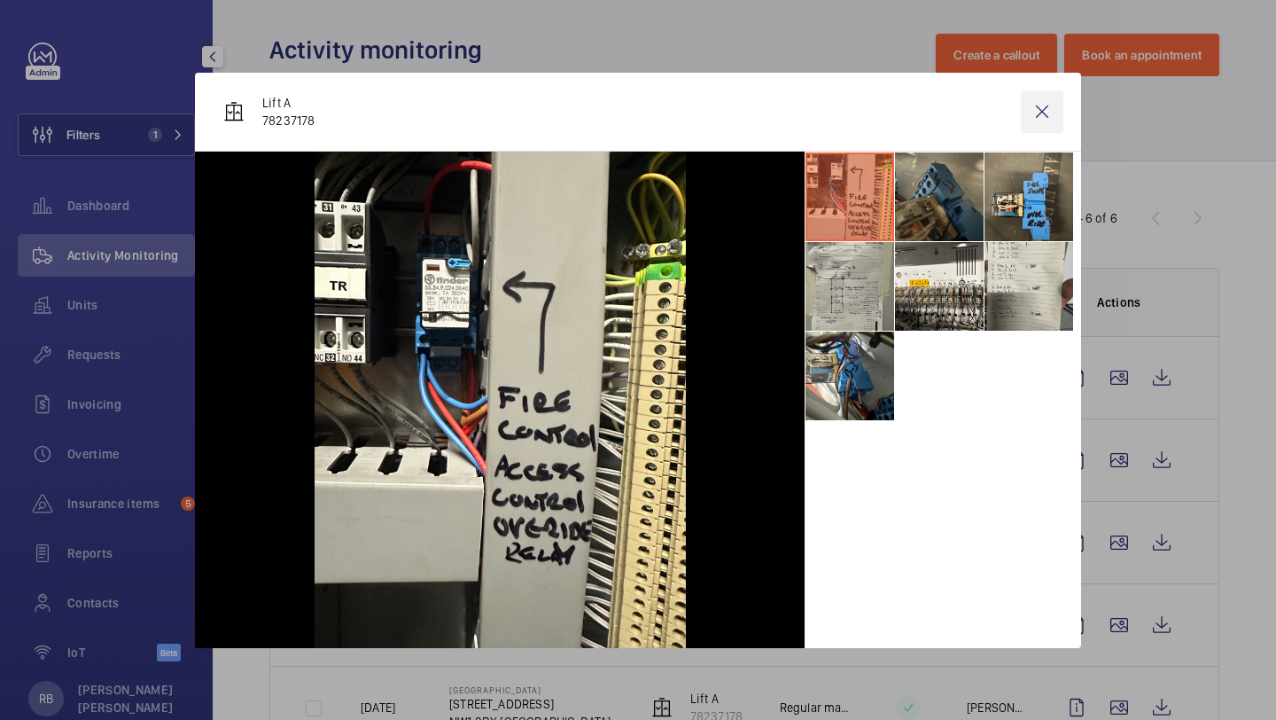
click at [1039, 121] on wm-front-icon-button at bounding box center [1042, 111] width 43 height 43
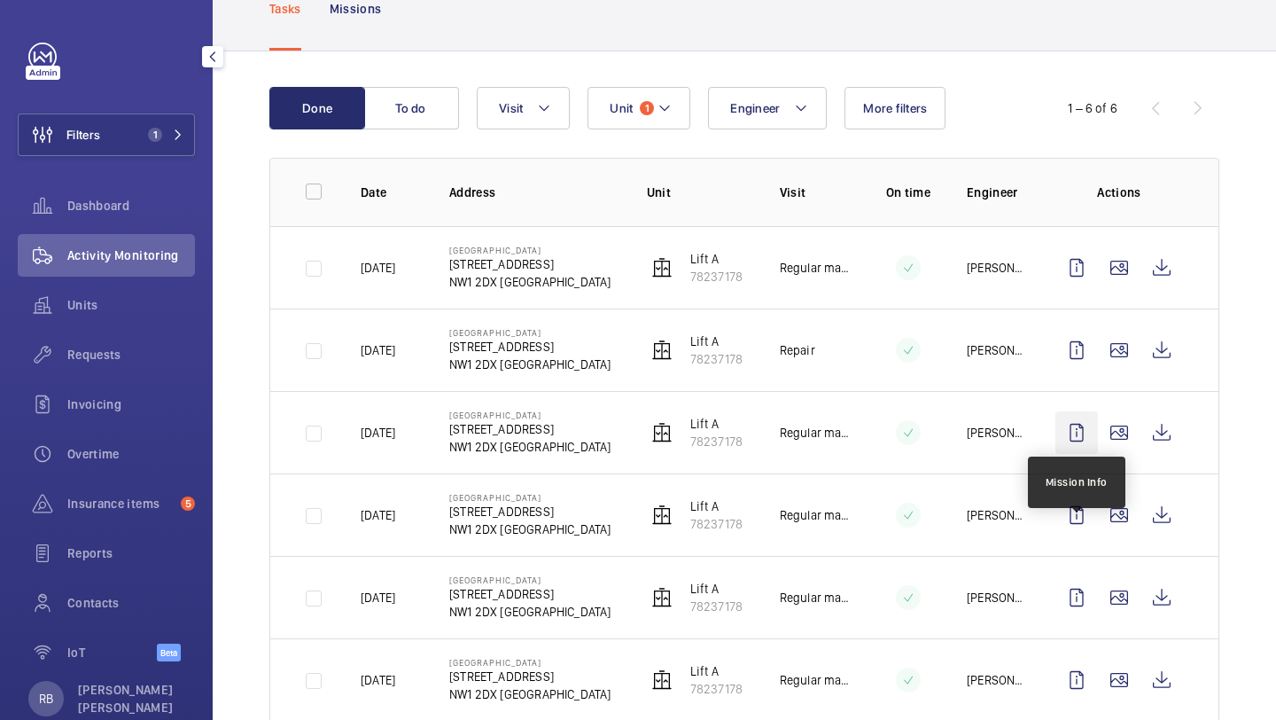
scroll to position [120, 0]
click at [1122, 431] on wm-front-icon-button at bounding box center [1119, 431] width 43 height 43
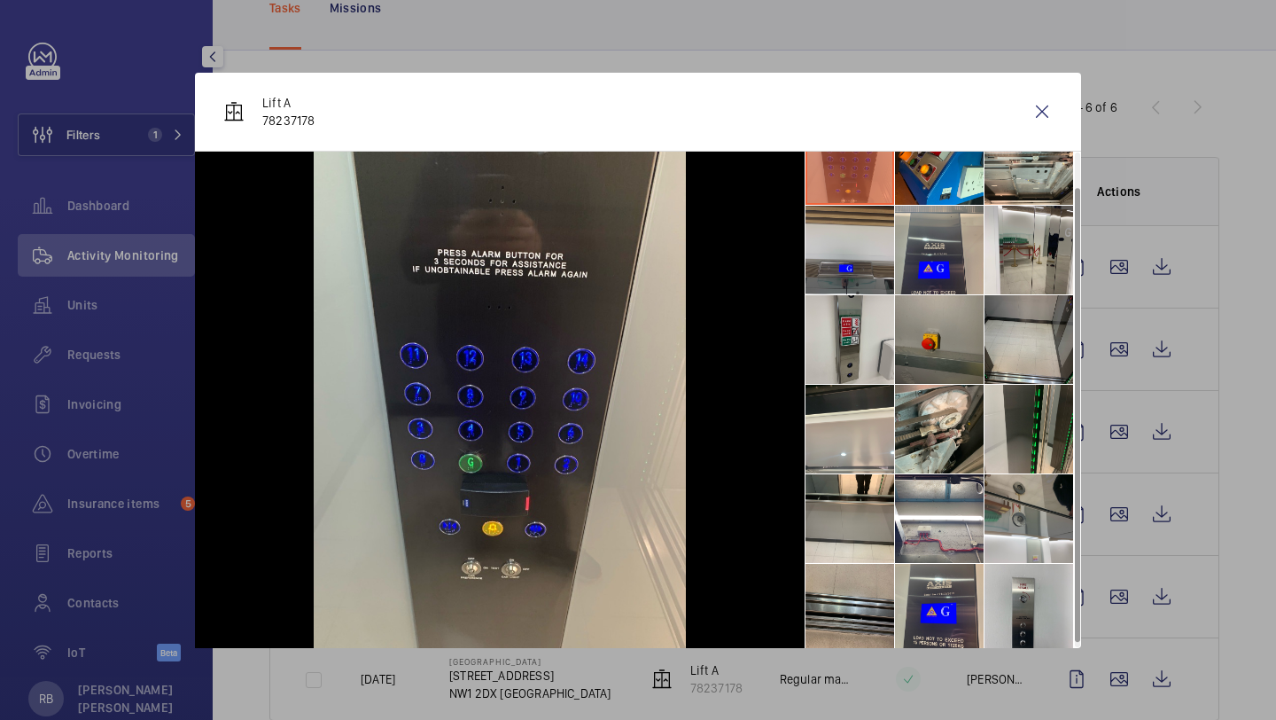
scroll to position [42, 0]
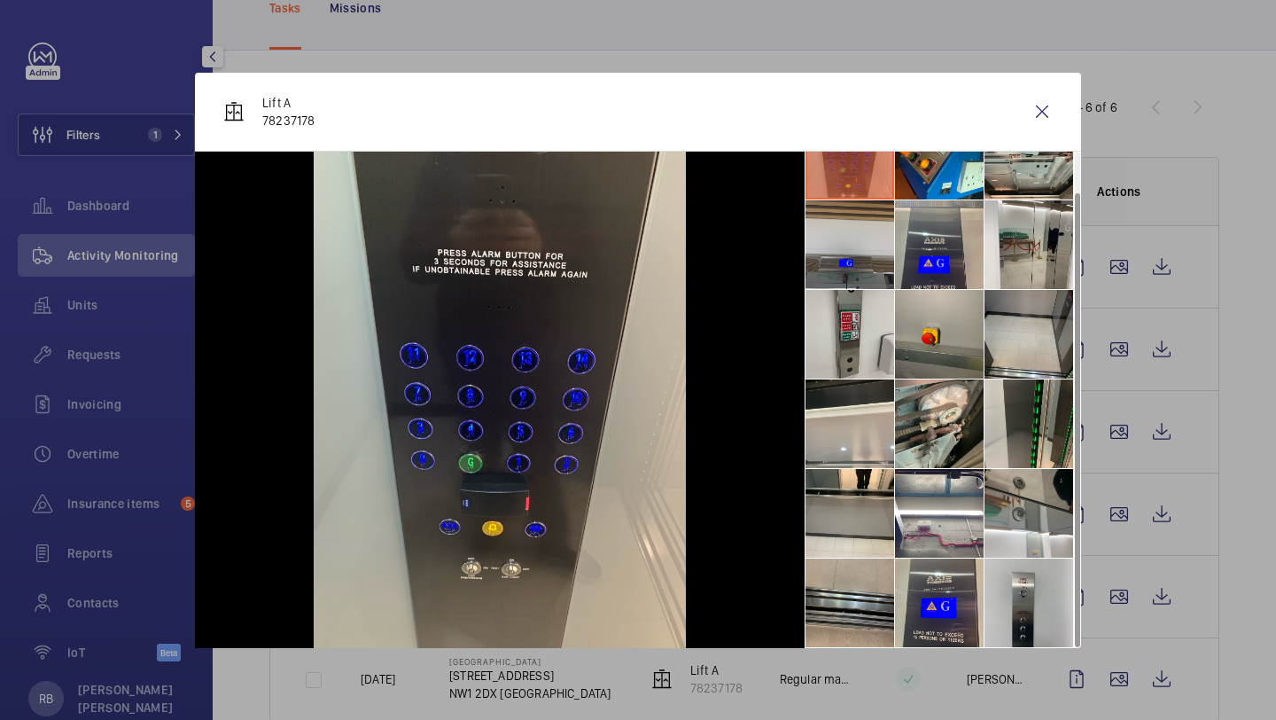
click at [1046, 84] on div "Lift A 78237178" at bounding box center [638, 112] width 886 height 79
click at [1040, 113] on wm-front-icon-button at bounding box center [1042, 111] width 43 height 43
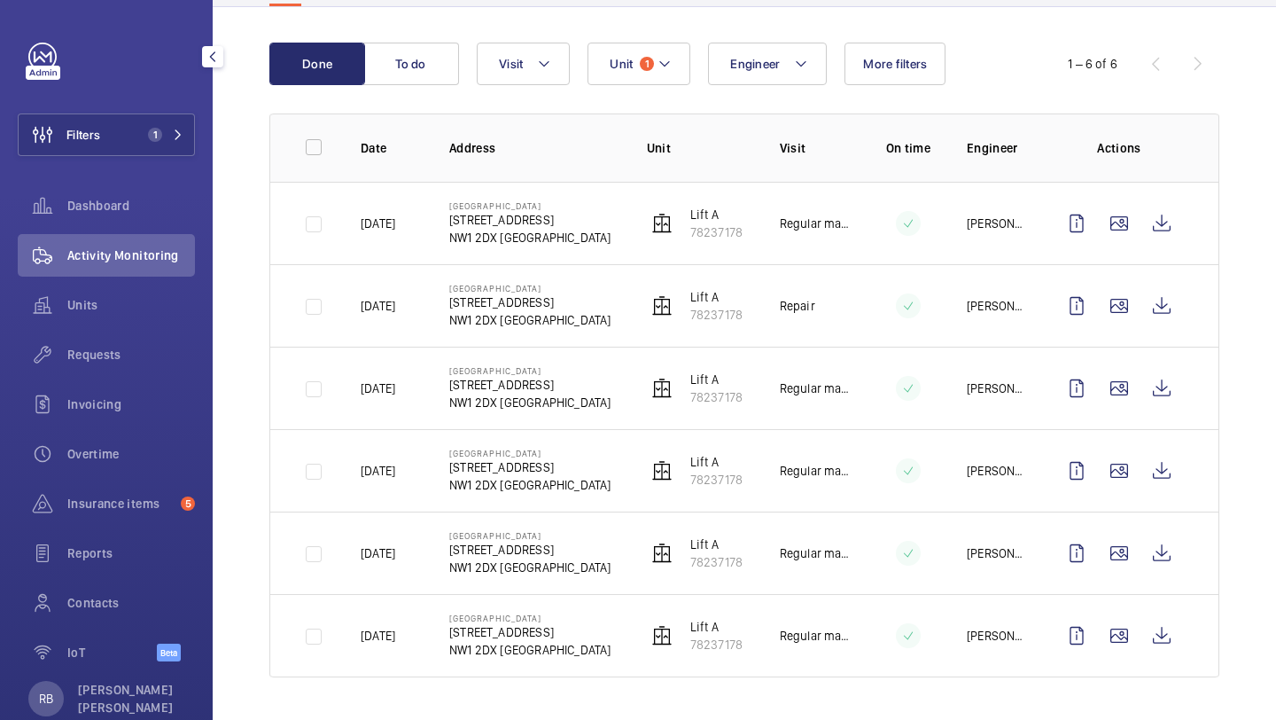
scroll to position [162, 0]
click at [1122, 485] on wm-front-icon-button at bounding box center [1119, 471] width 43 height 43
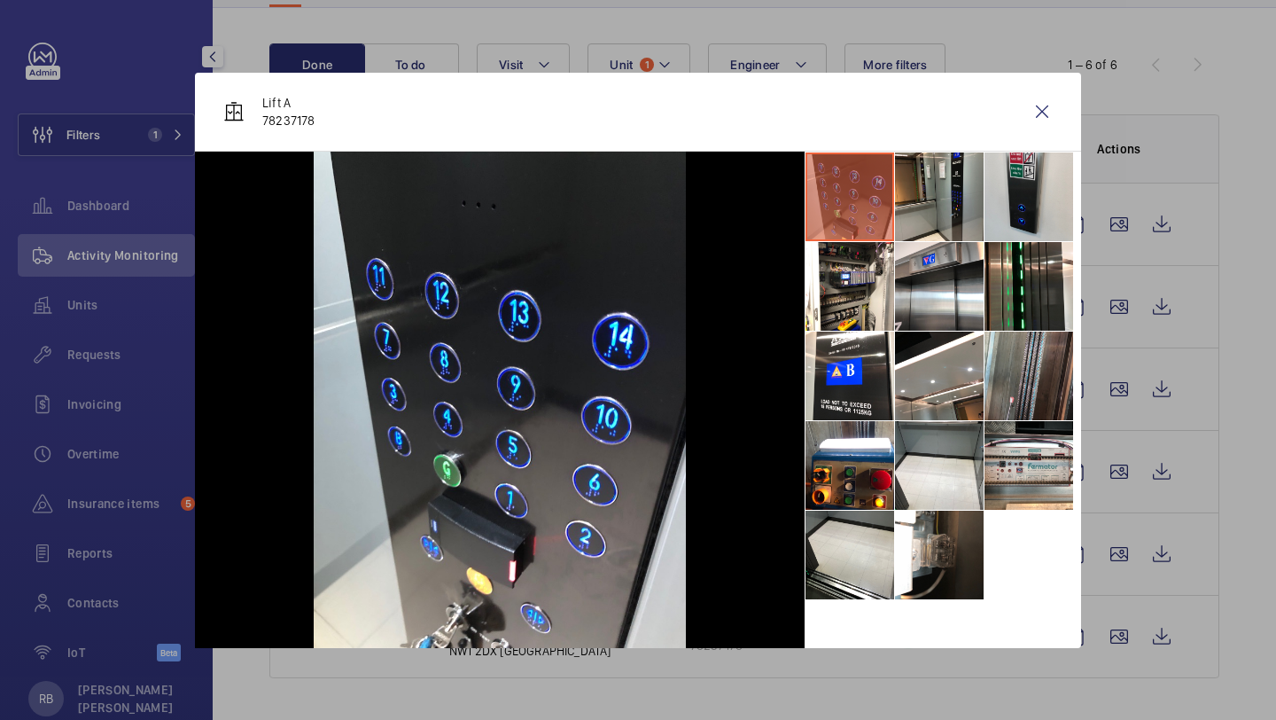
click at [1015, 348] on li at bounding box center [1029, 375] width 89 height 89
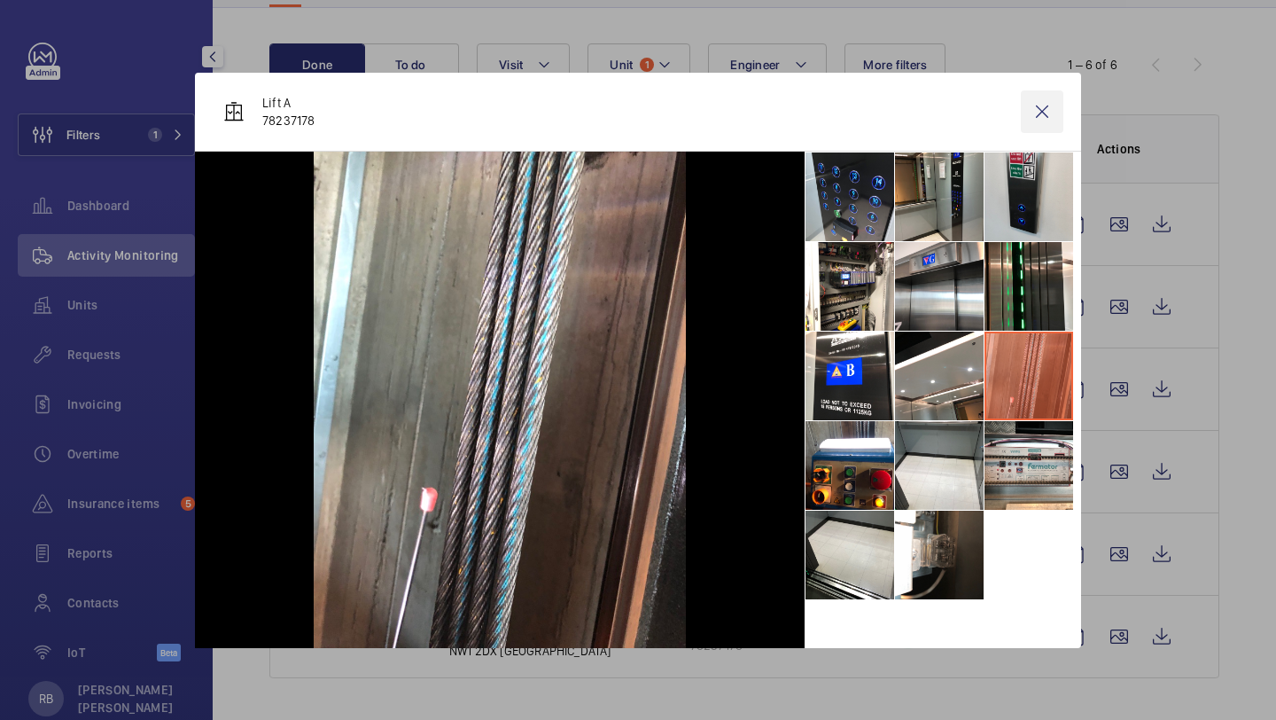
click at [1054, 118] on wm-front-icon-button at bounding box center [1042, 111] width 43 height 43
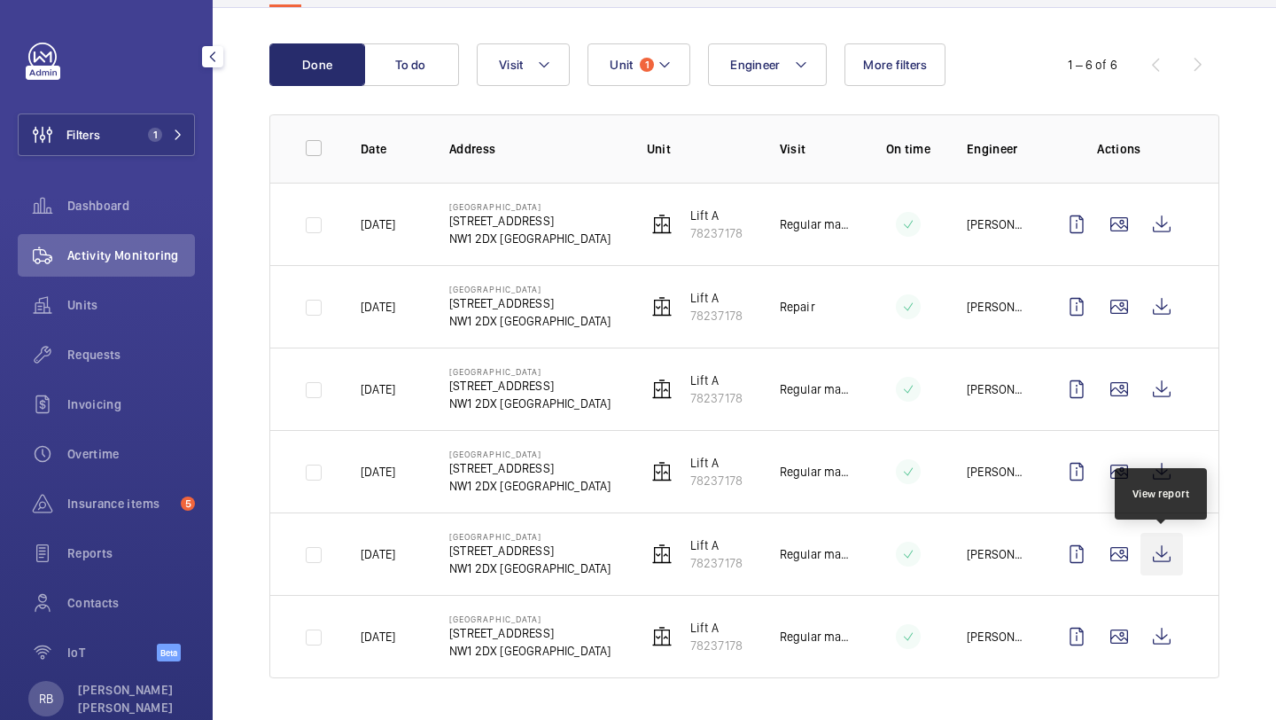
scroll to position [163, 0]
click at [1134, 630] on wm-front-icon-button at bounding box center [1119, 635] width 43 height 43
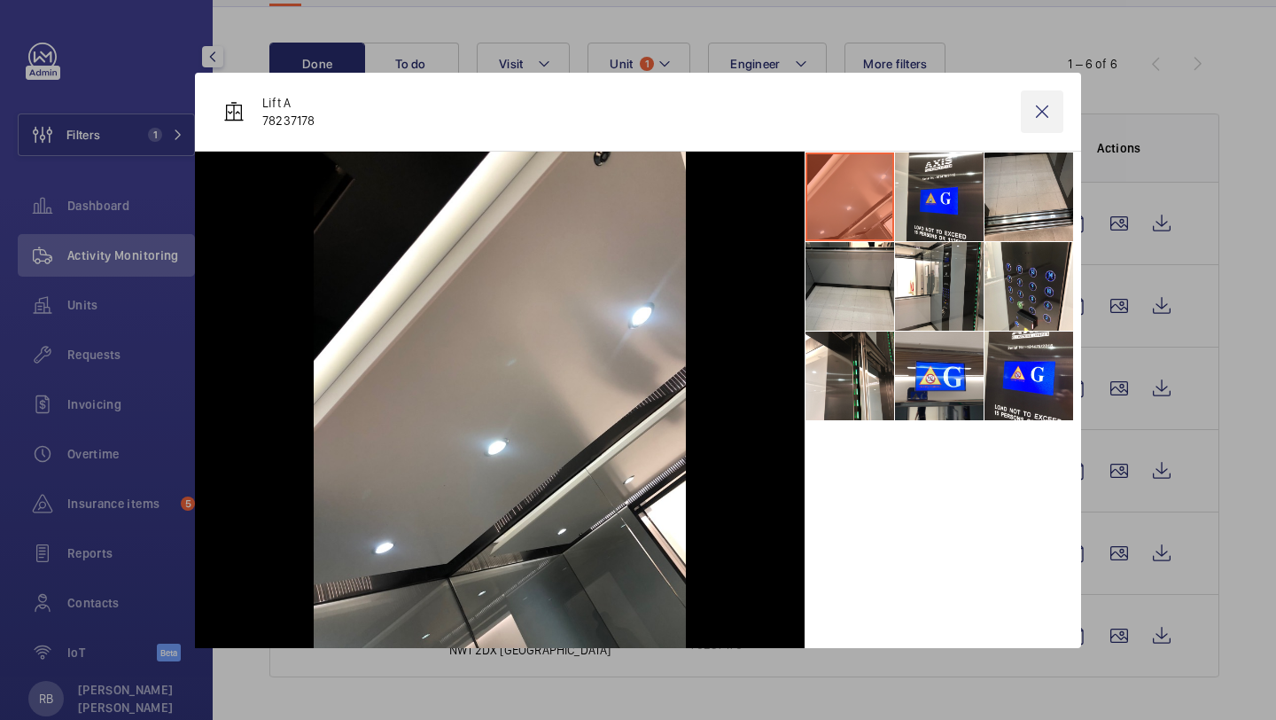
click at [1049, 117] on wm-front-icon-button at bounding box center [1042, 111] width 43 height 43
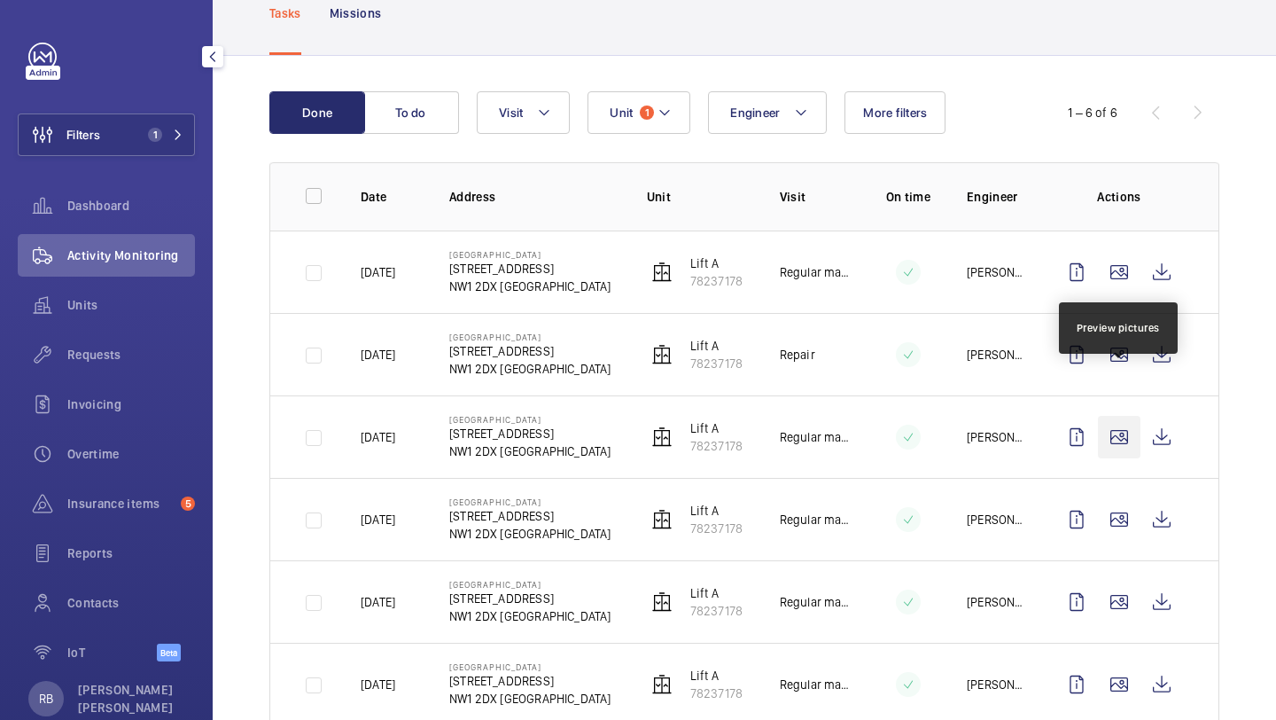
scroll to position [113, 0]
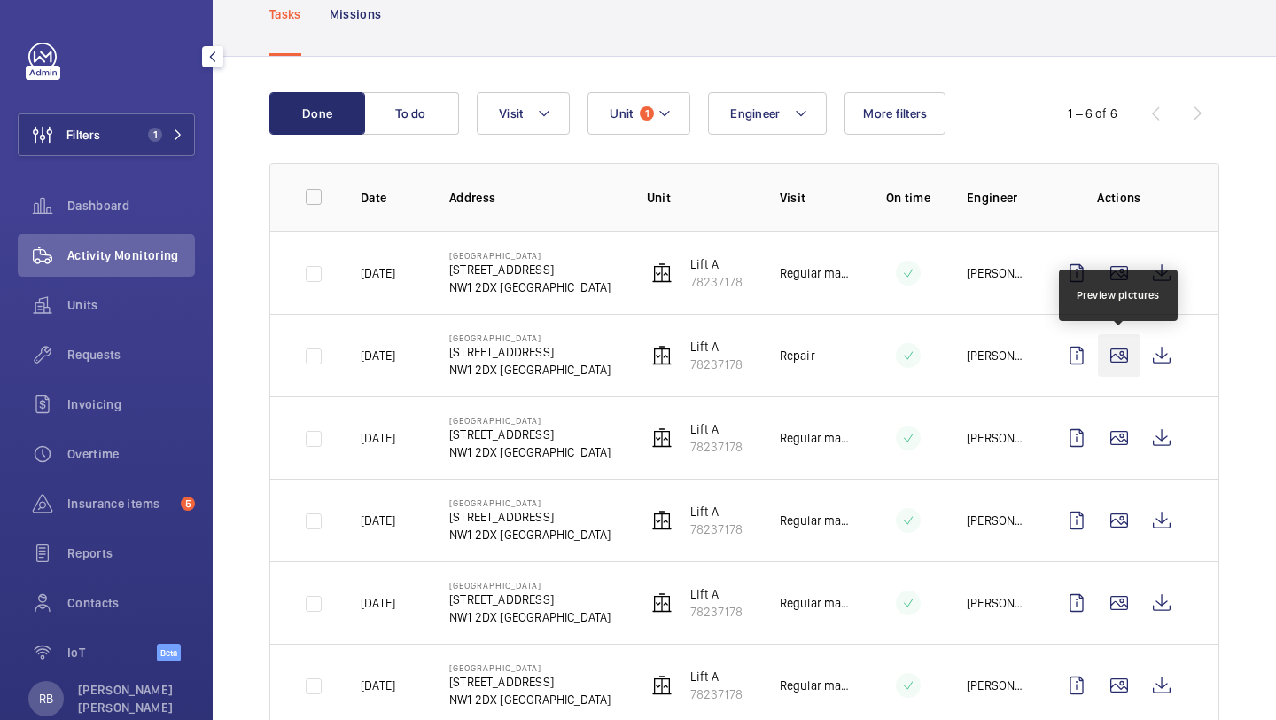
click at [1119, 345] on wm-front-icon-button at bounding box center [1119, 355] width 43 height 43
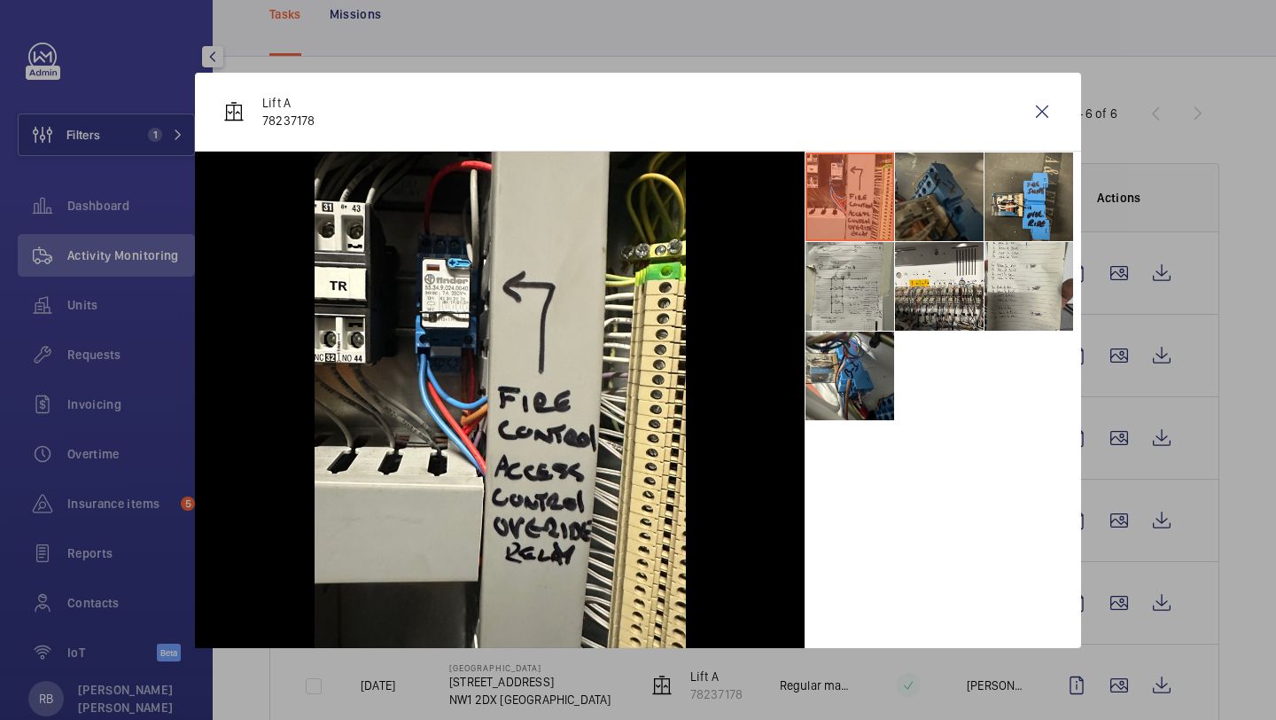
click at [953, 176] on li at bounding box center [939, 196] width 89 height 89
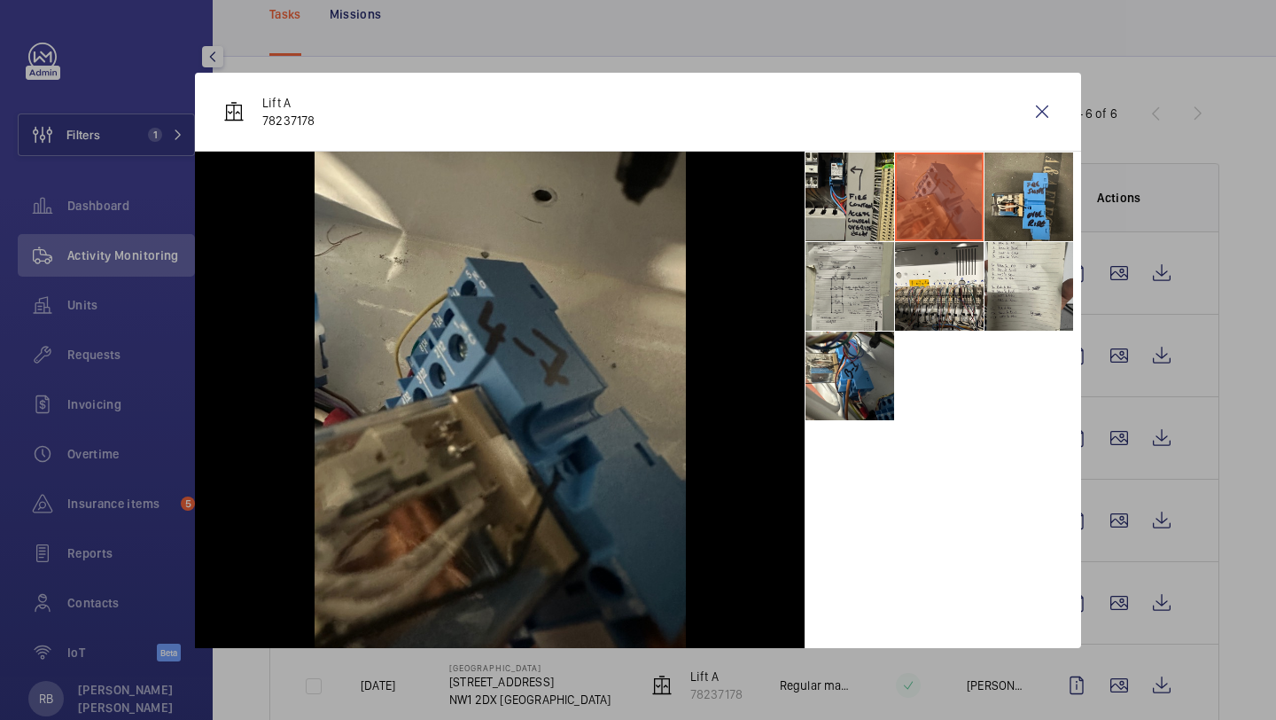
click at [879, 233] on li at bounding box center [850, 196] width 89 height 89
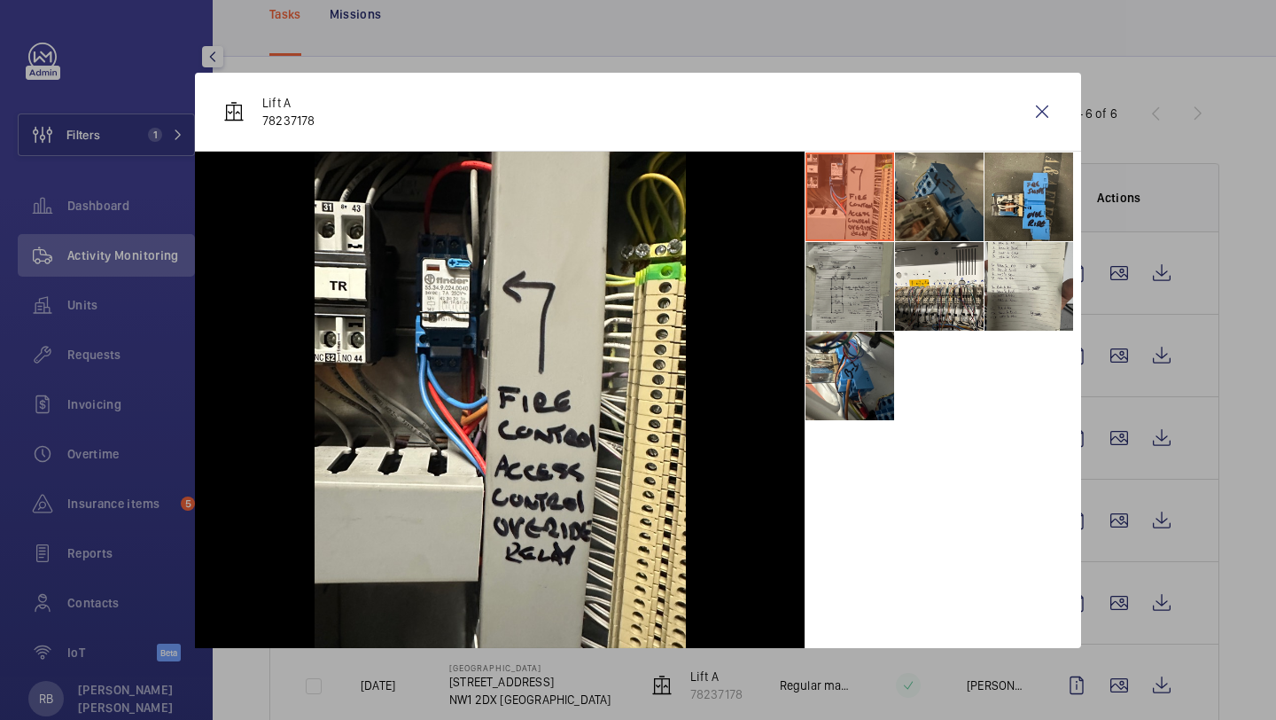
click at [869, 286] on li at bounding box center [850, 286] width 89 height 89
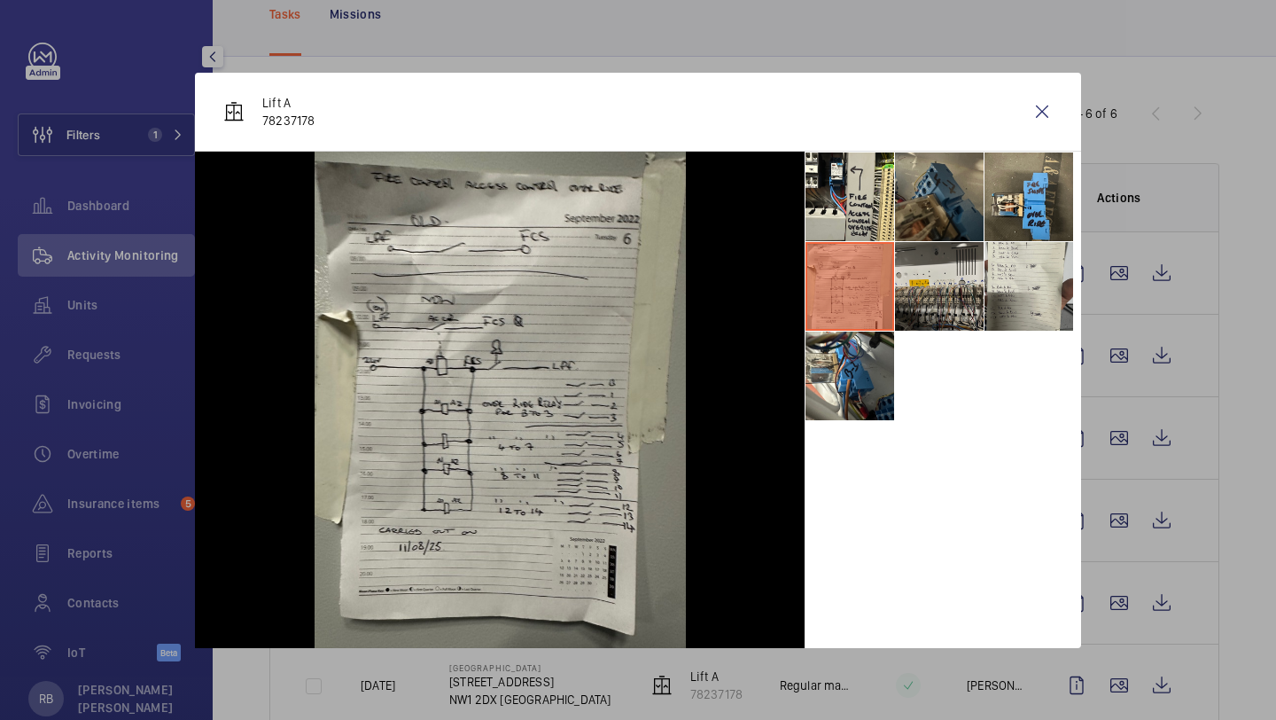
click at [949, 287] on li at bounding box center [939, 286] width 89 height 89
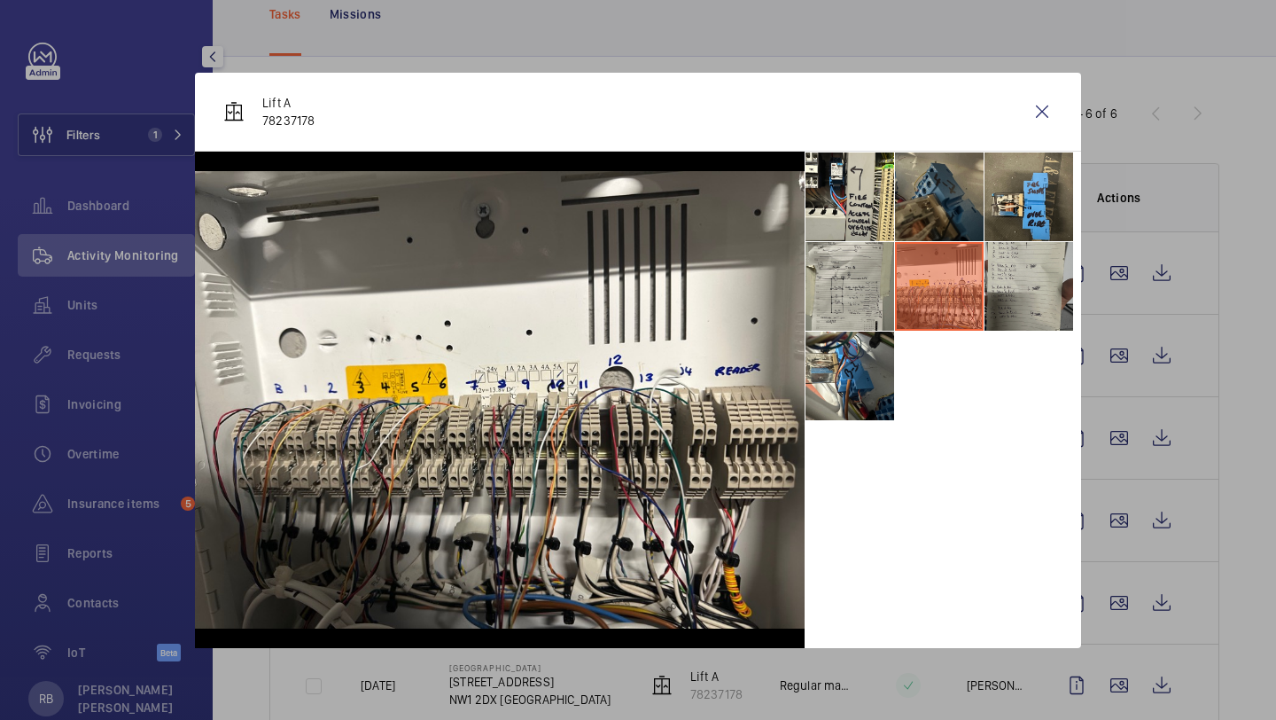
click at [1004, 278] on li at bounding box center [1029, 286] width 89 height 89
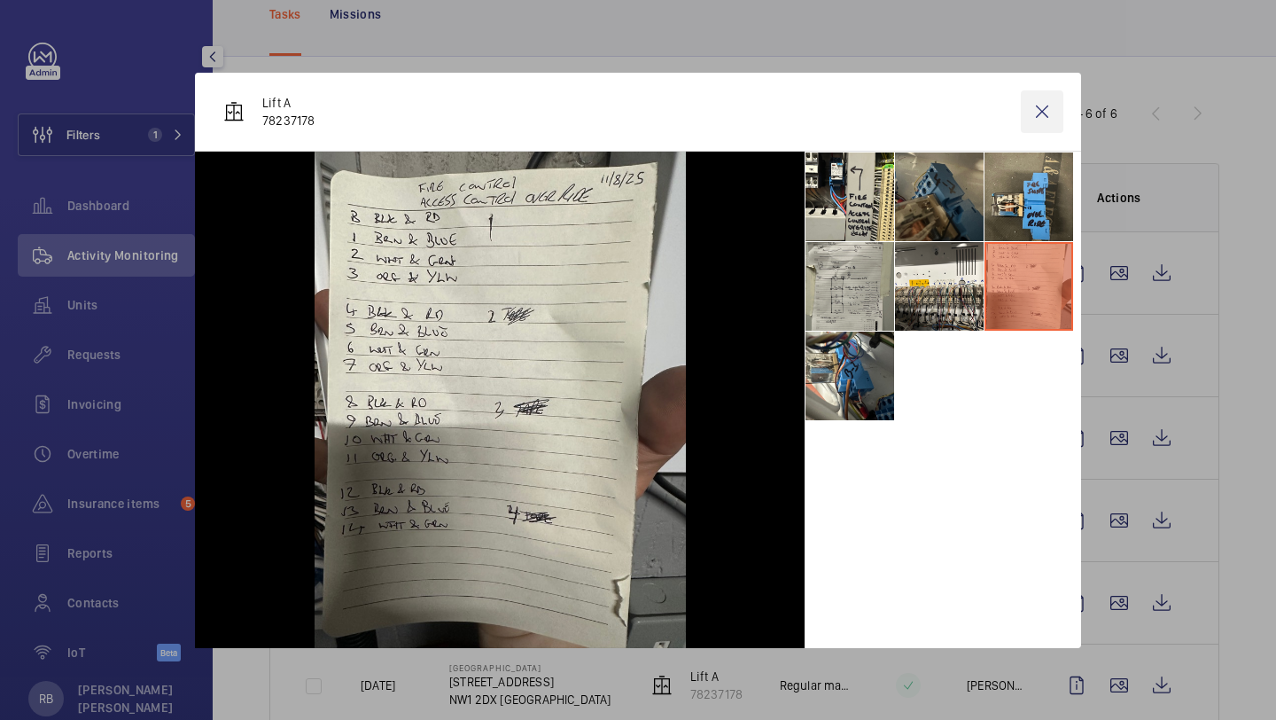
click at [1029, 112] on wm-front-icon-button at bounding box center [1042, 111] width 43 height 43
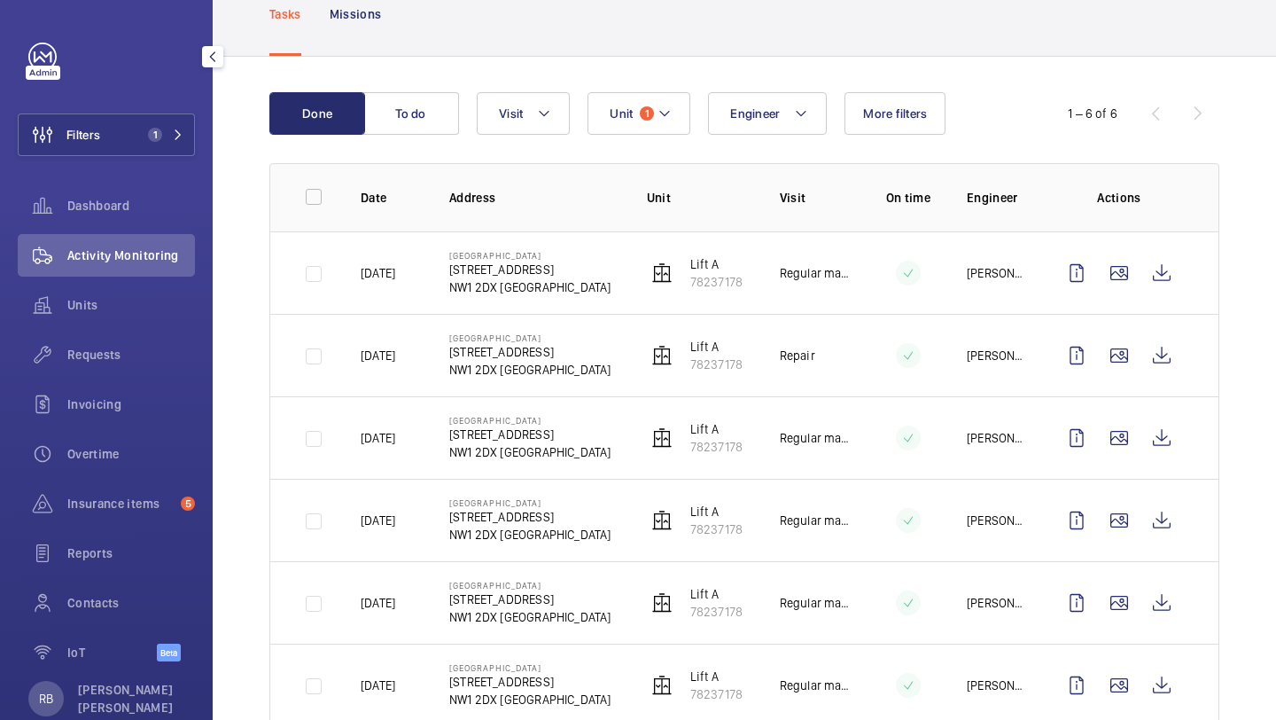
scroll to position [84, 0]
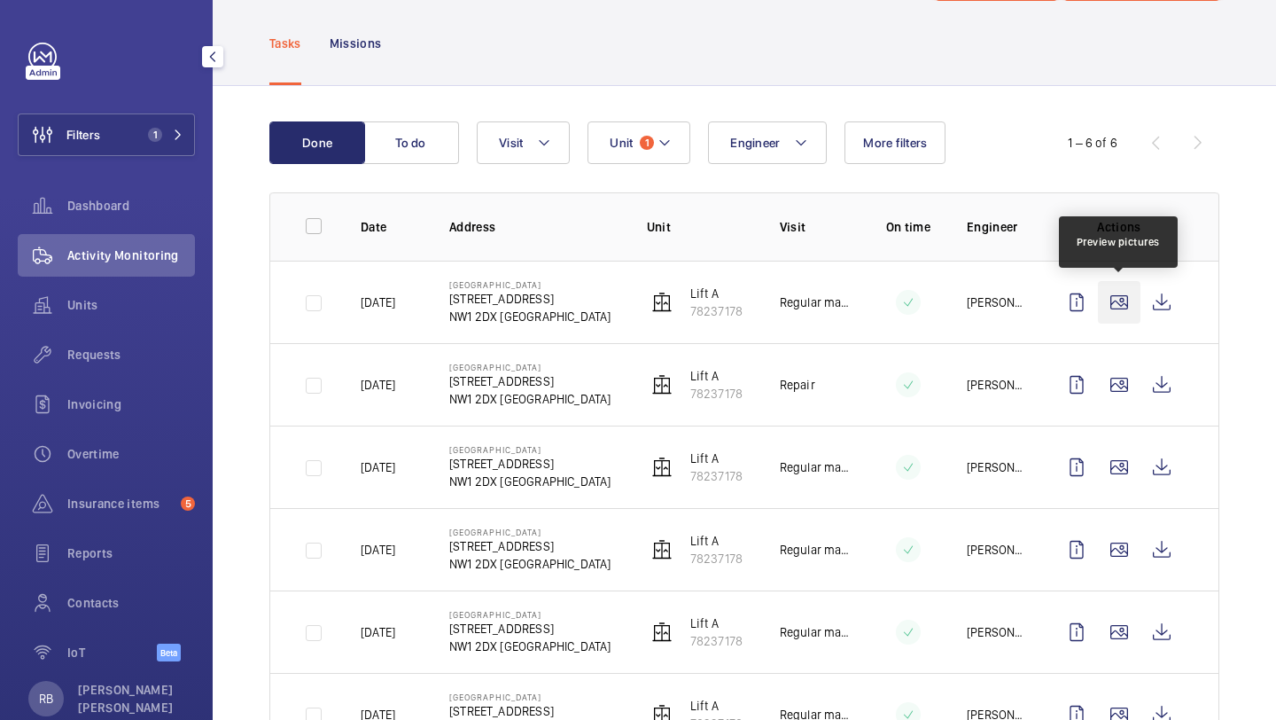
click at [1125, 314] on wm-front-icon-button at bounding box center [1119, 302] width 43 height 43
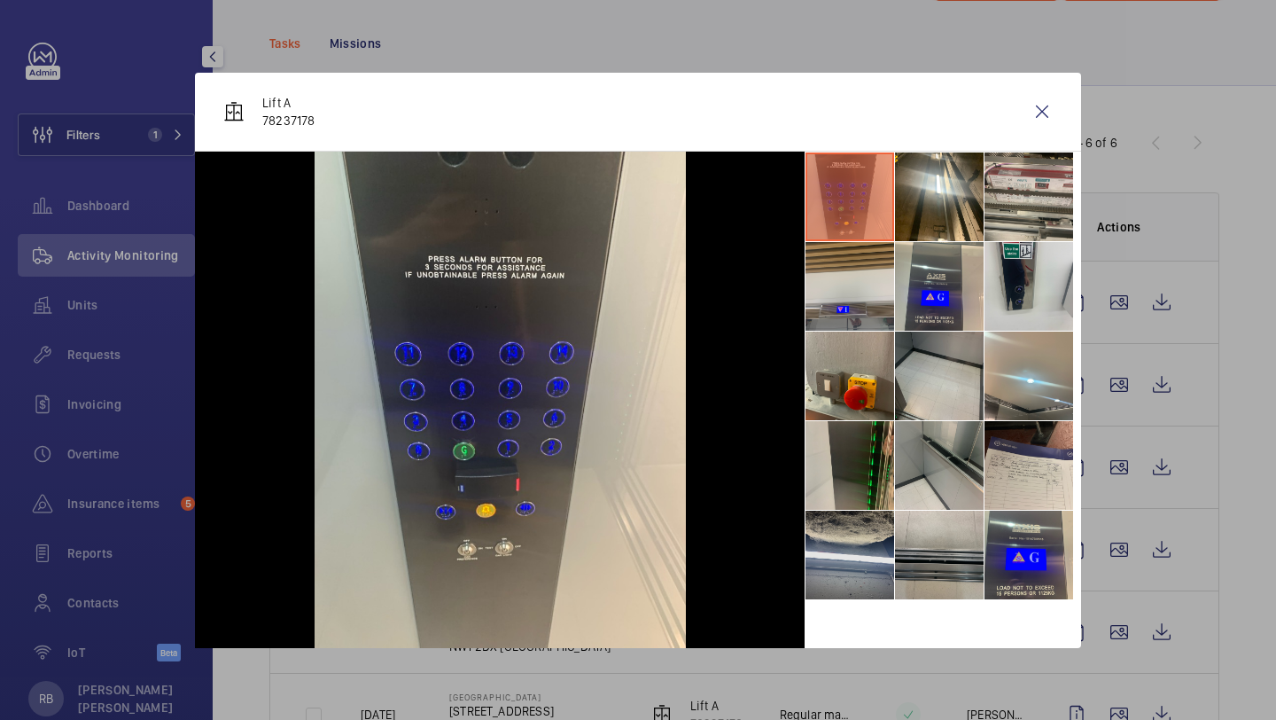
click at [848, 586] on li at bounding box center [850, 554] width 89 height 89
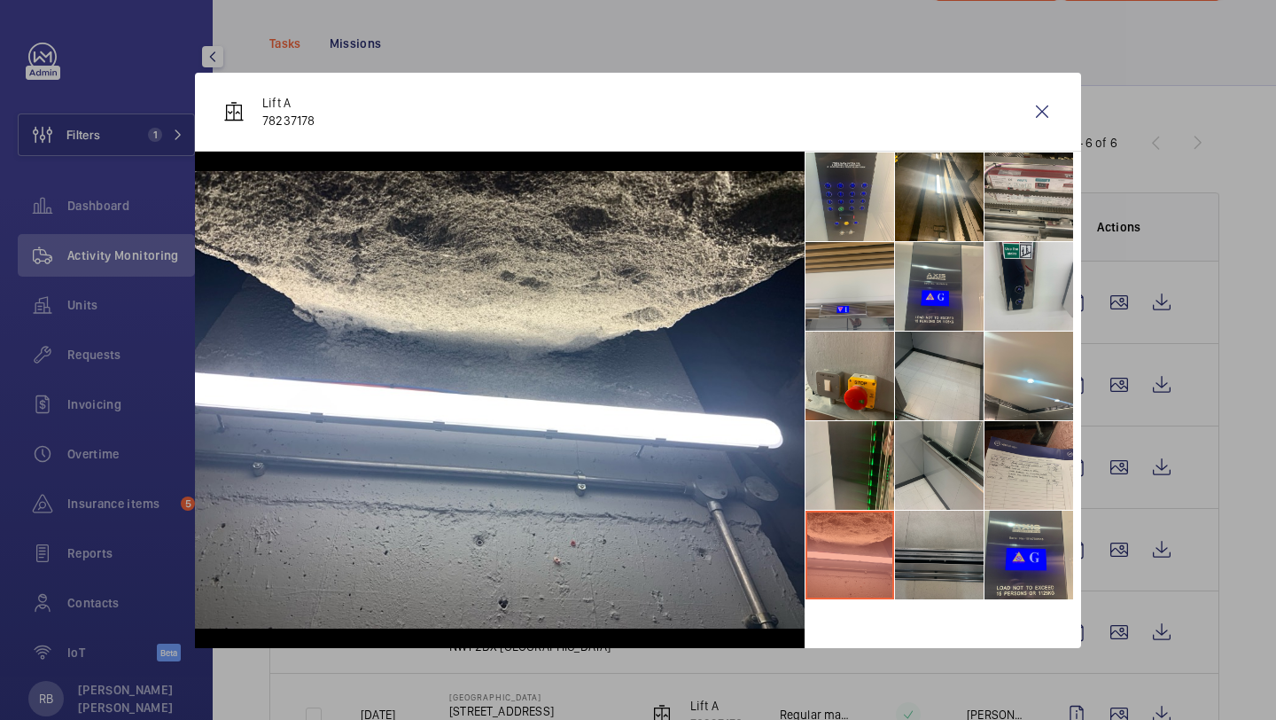
click at [970, 558] on li at bounding box center [939, 554] width 89 height 89
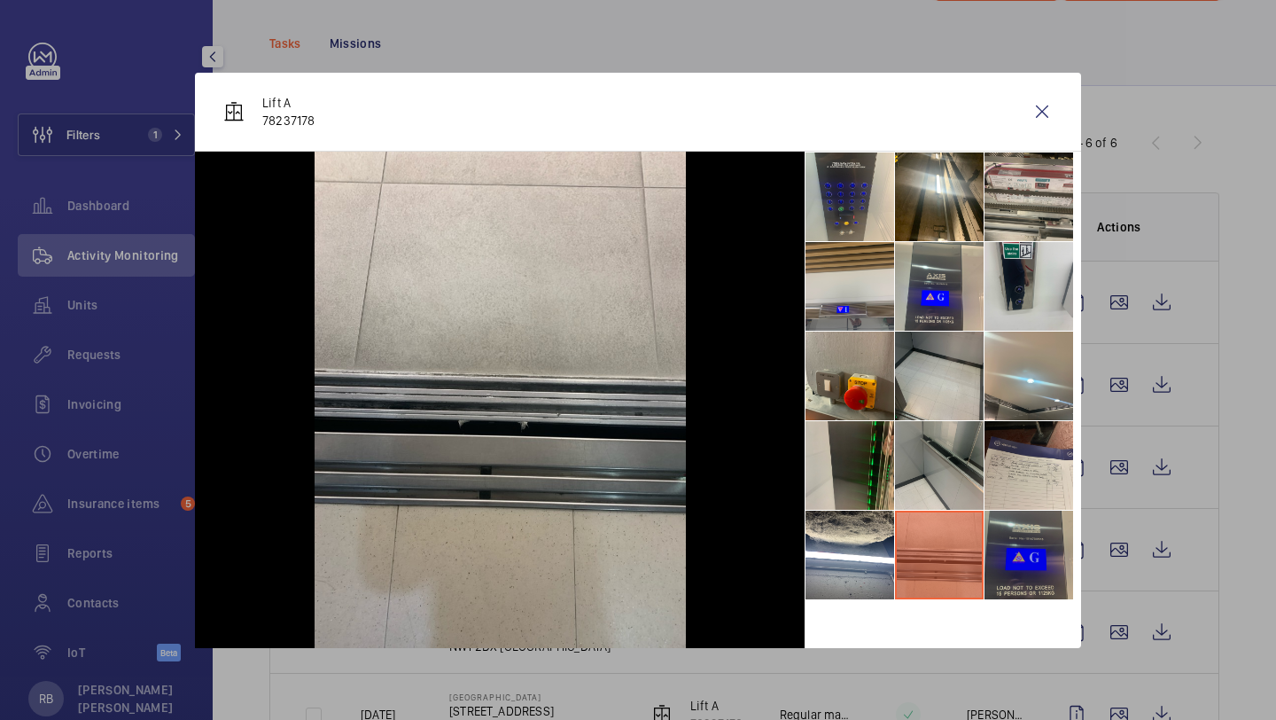
click at [1038, 548] on li at bounding box center [1029, 554] width 89 height 89
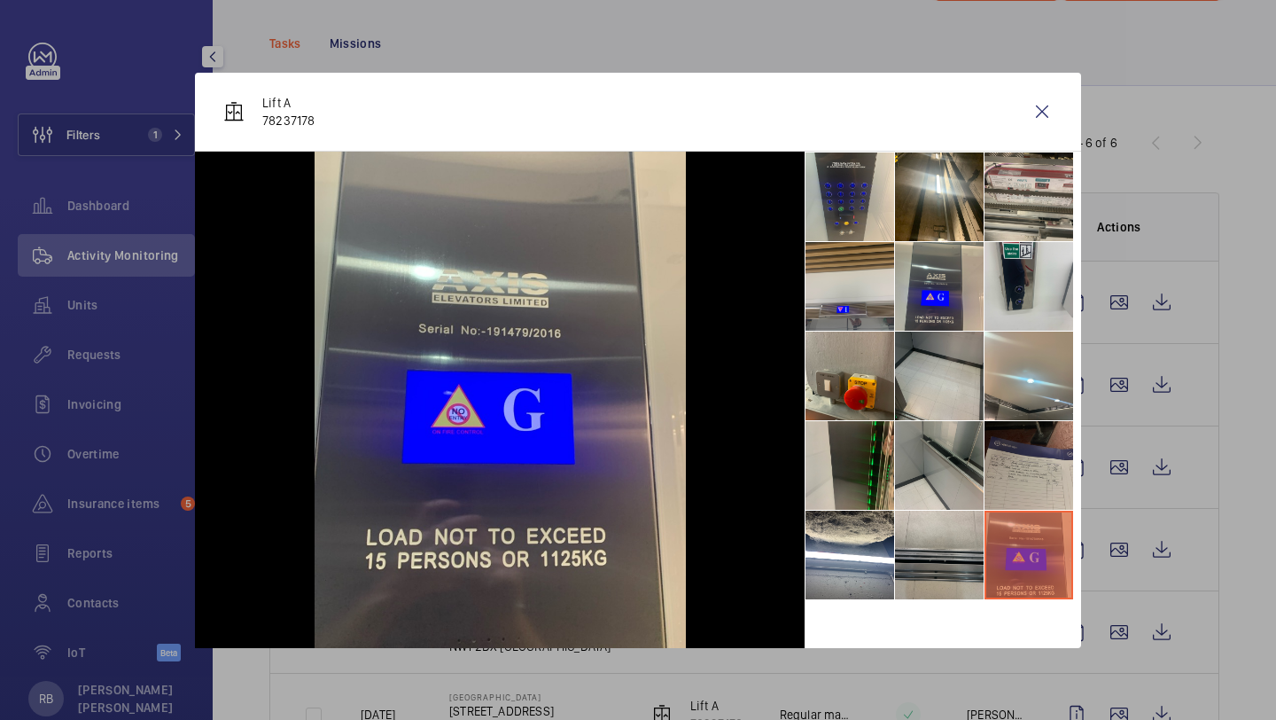
click at [1041, 440] on li at bounding box center [1029, 465] width 89 height 89
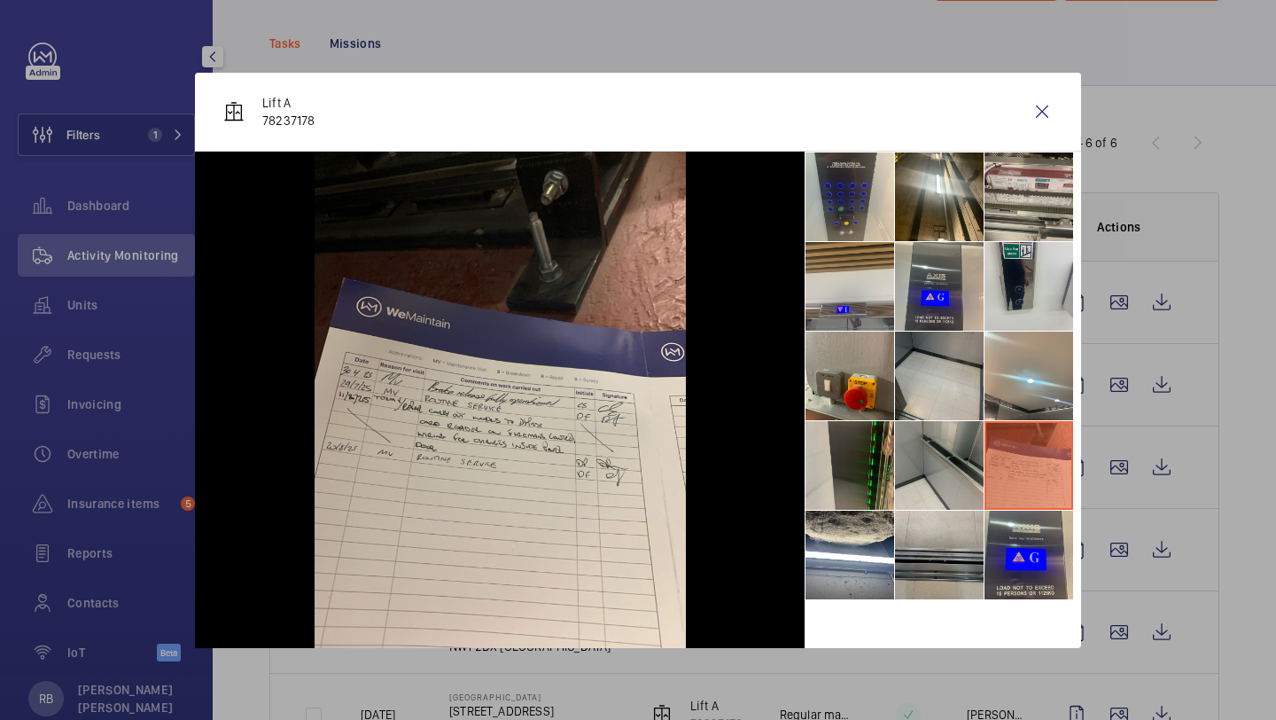
click at [894, 435] on ul at bounding box center [943, 376] width 276 height 448
click at [1037, 166] on li at bounding box center [1029, 196] width 89 height 89
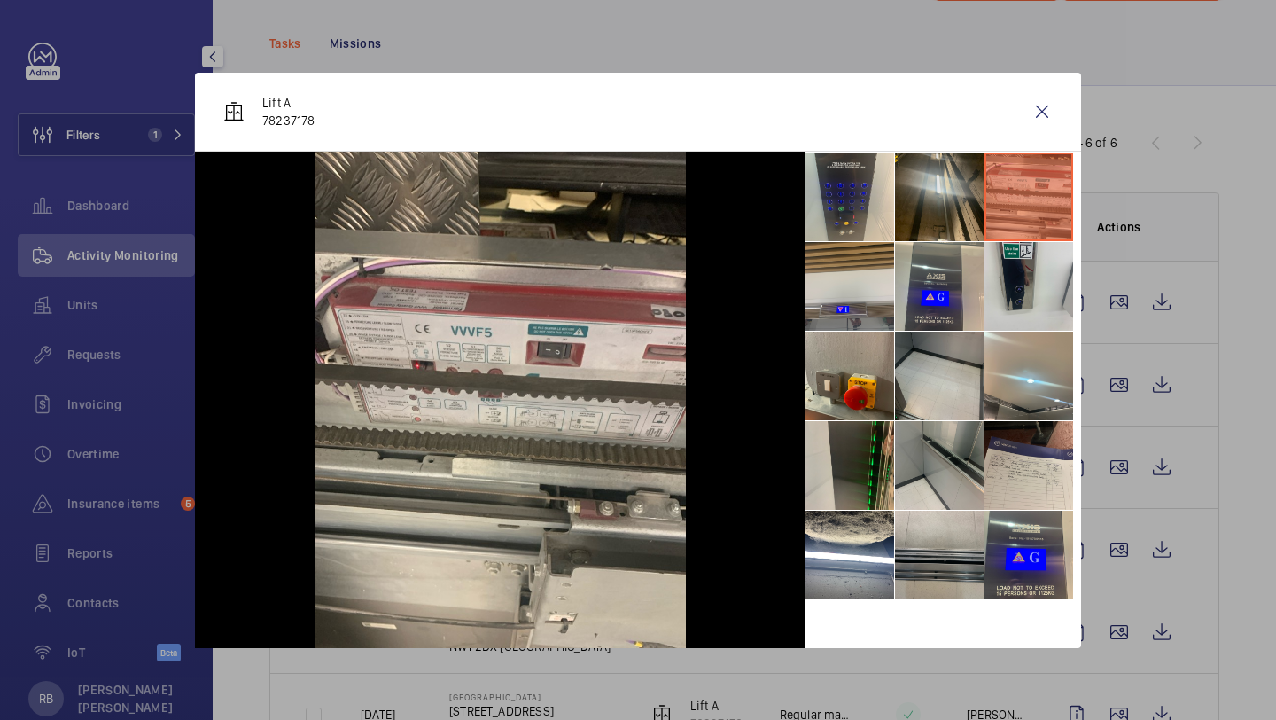
click at [963, 175] on li at bounding box center [939, 196] width 89 height 89
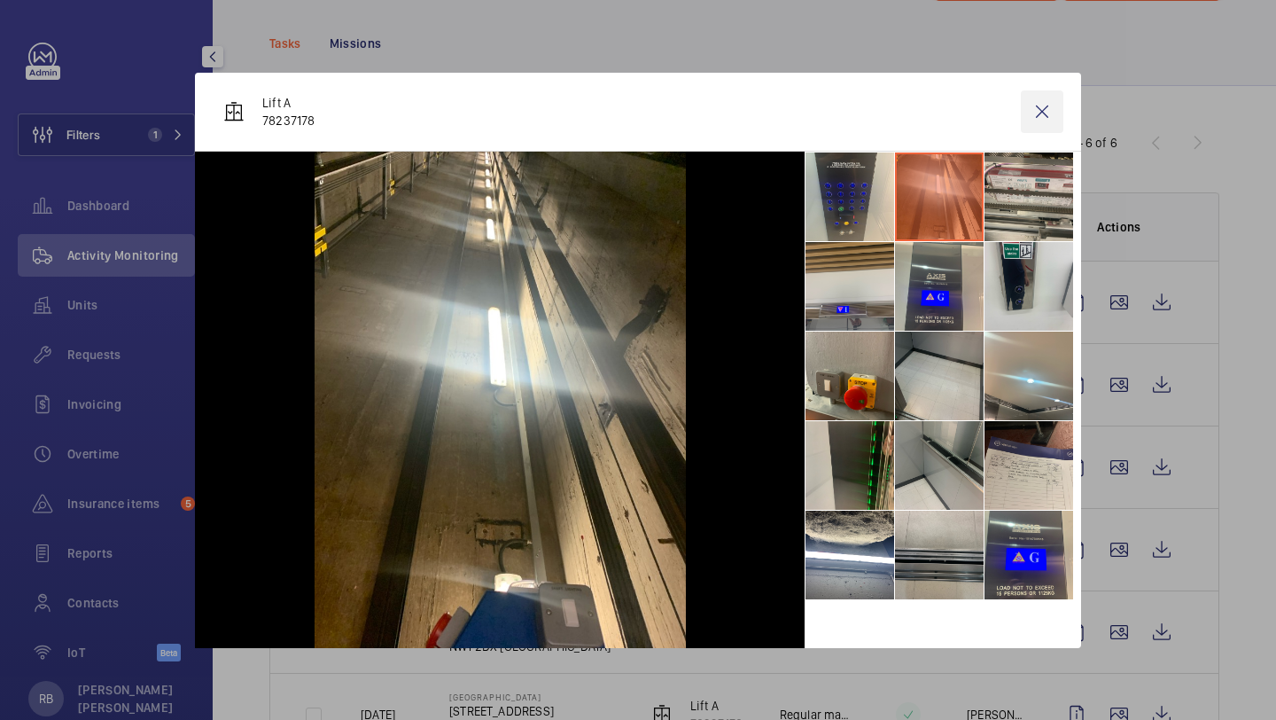
click at [1027, 119] on wm-front-icon-button at bounding box center [1042, 111] width 43 height 43
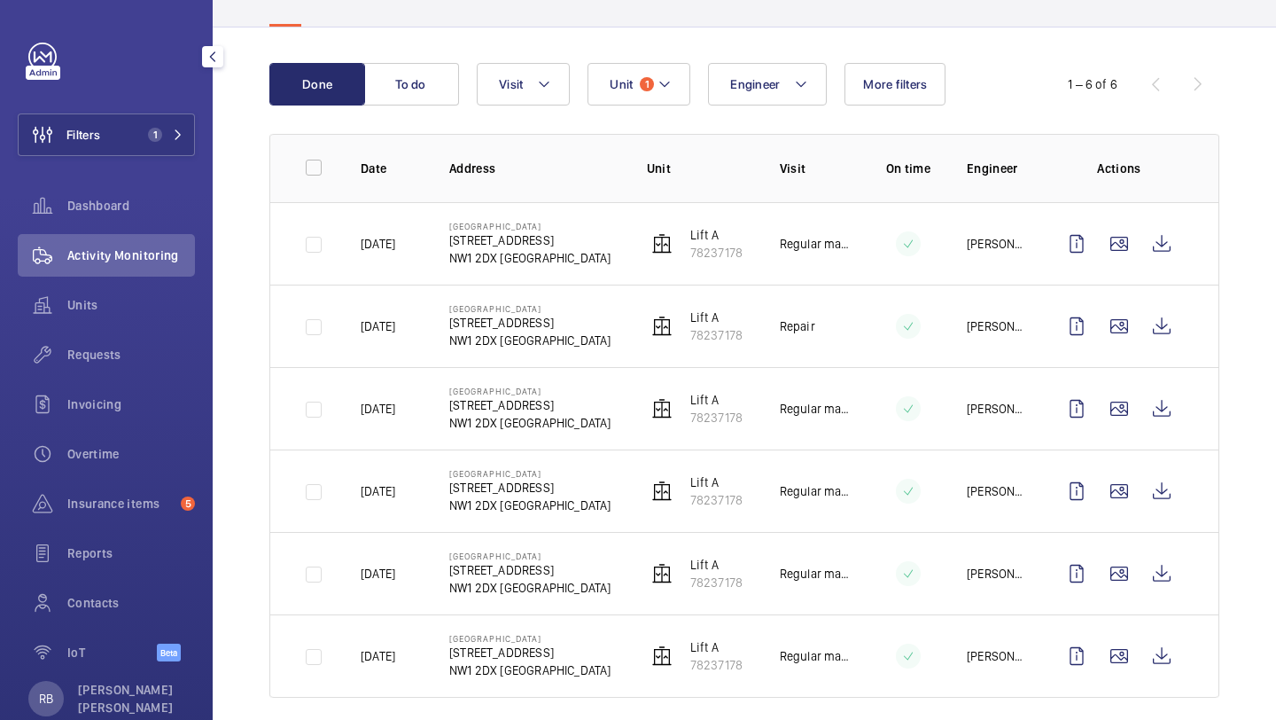
scroll to position [138, 0]
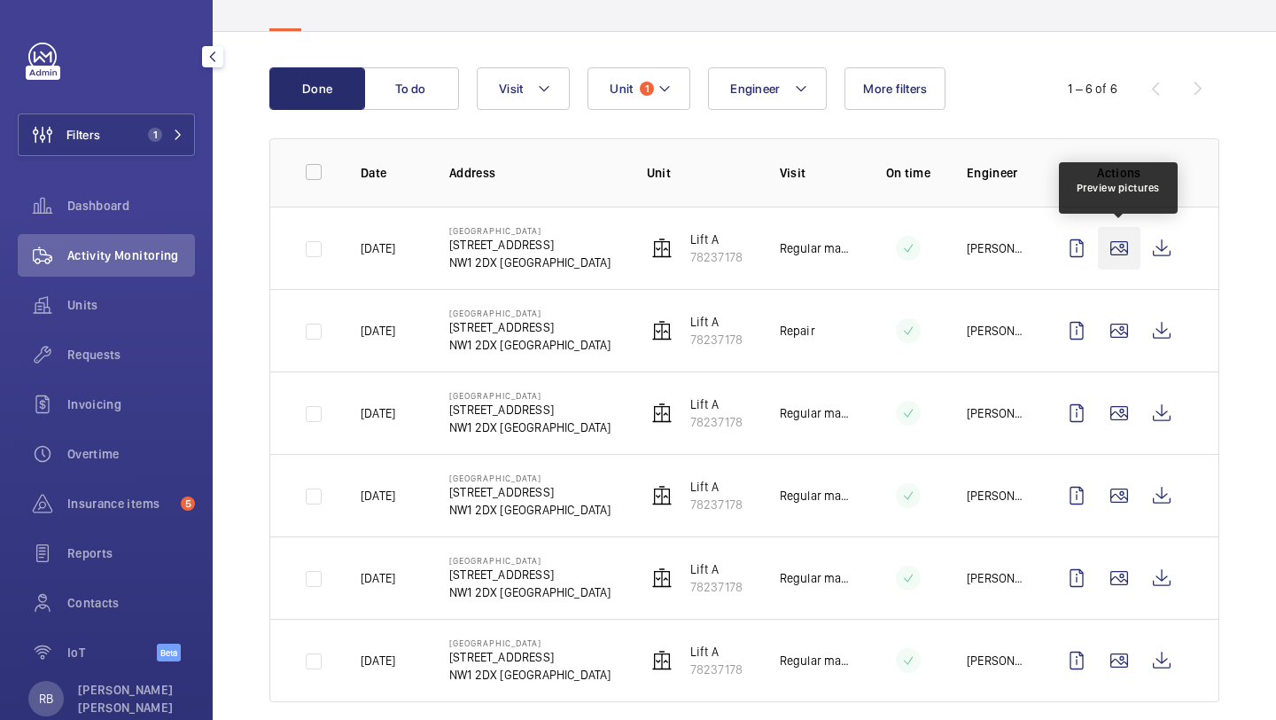
click at [1118, 253] on wm-front-icon-button at bounding box center [1119, 248] width 43 height 43
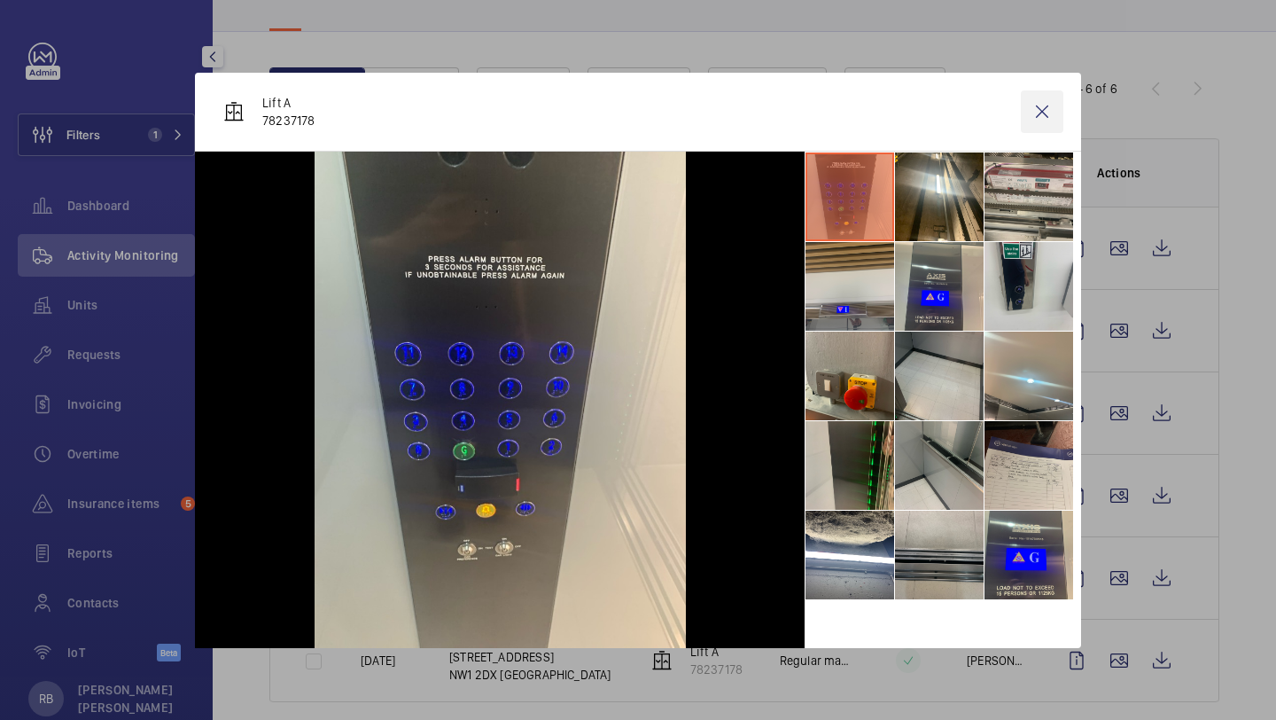
click at [1053, 93] on wm-front-icon-button at bounding box center [1042, 111] width 43 height 43
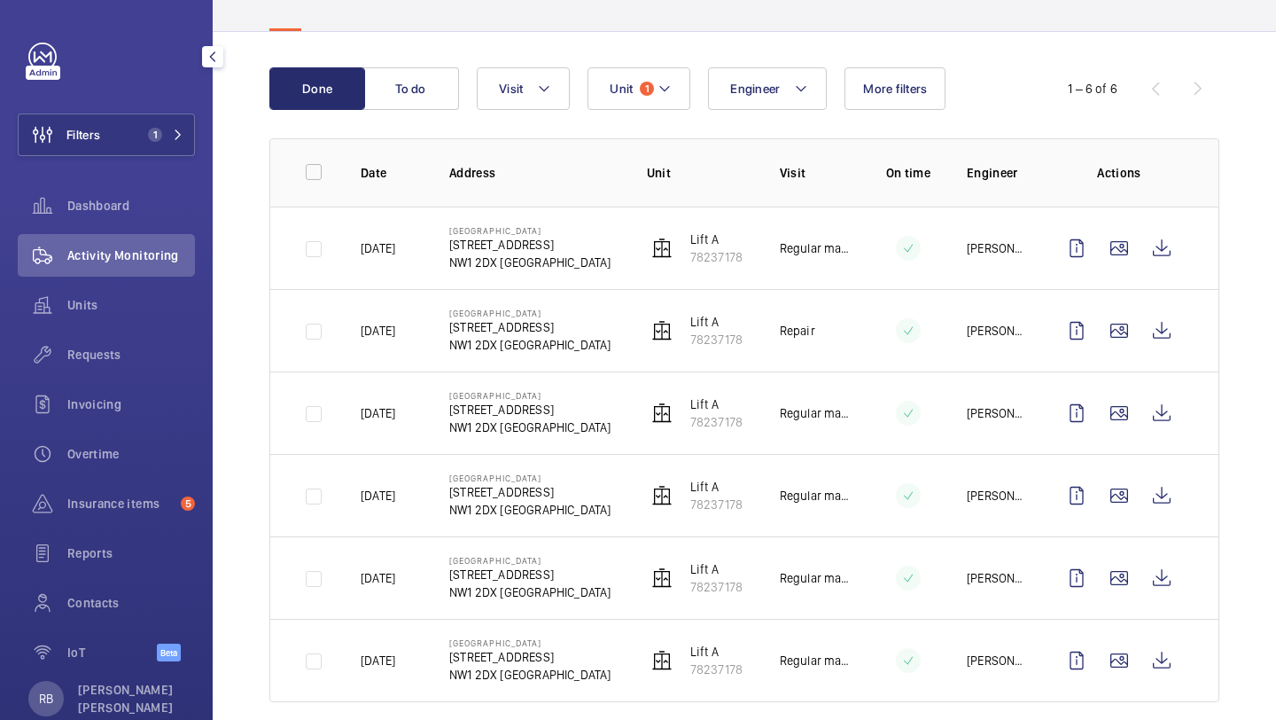
click at [861, 385] on td at bounding box center [894, 412] width 89 height 82
click at [1131, 319] on wm-front-icon-button at bounding box center [1119, 330] width 43 height 43
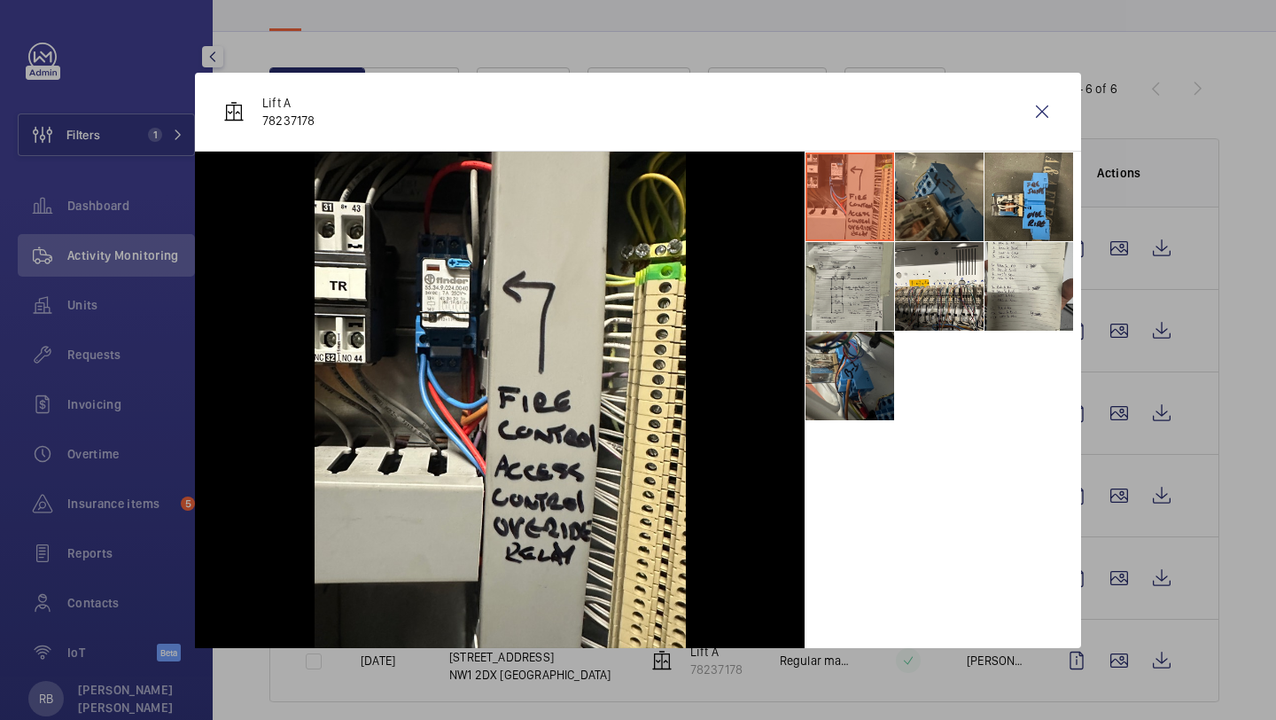
click at [892, 359] on li at bounding box center [850, 375] width 89 height 89
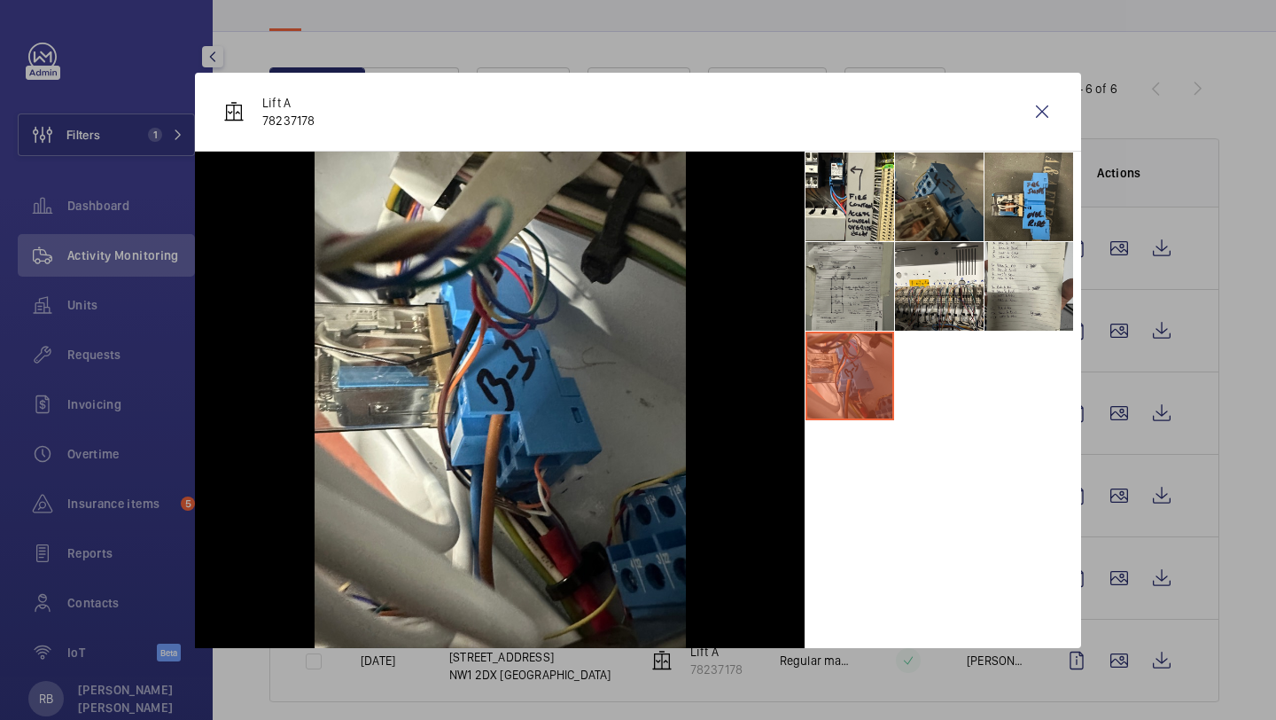
click at [887, 309] on li at bounding box center [850, 286] width 89 height 89
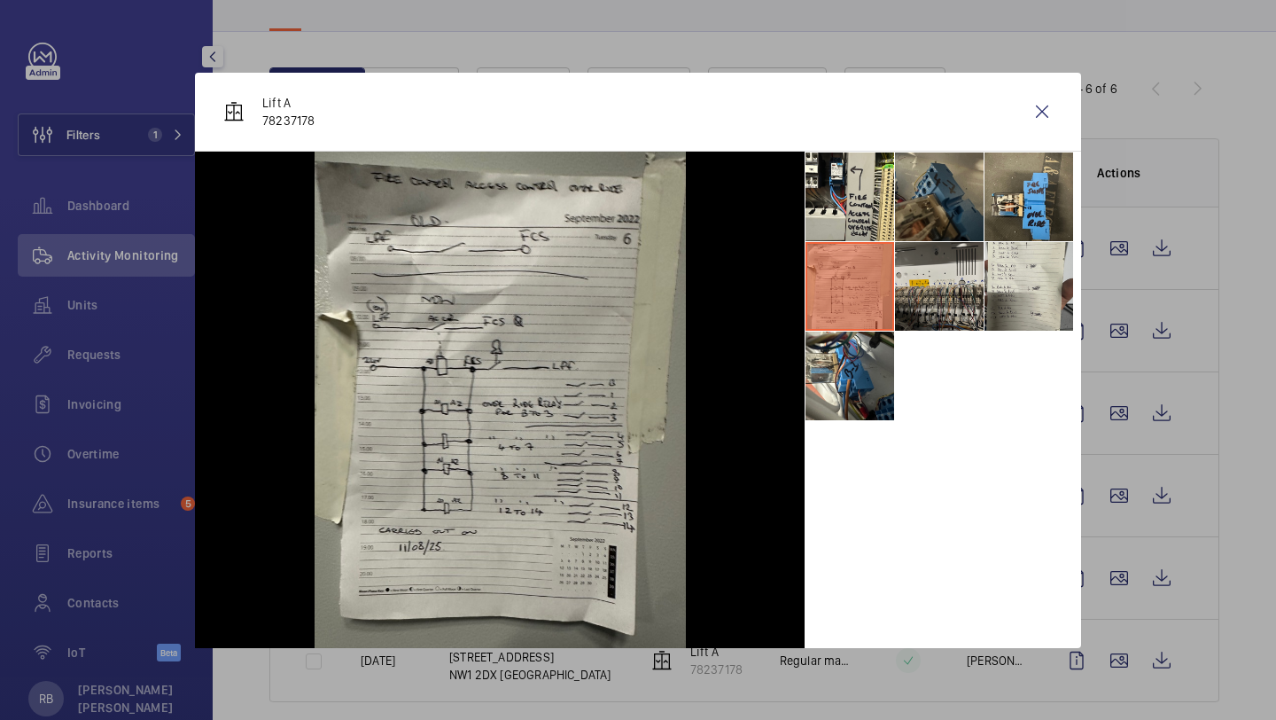
click at [943, 303] on li at bounding box center [939, 286] width 89 height 89
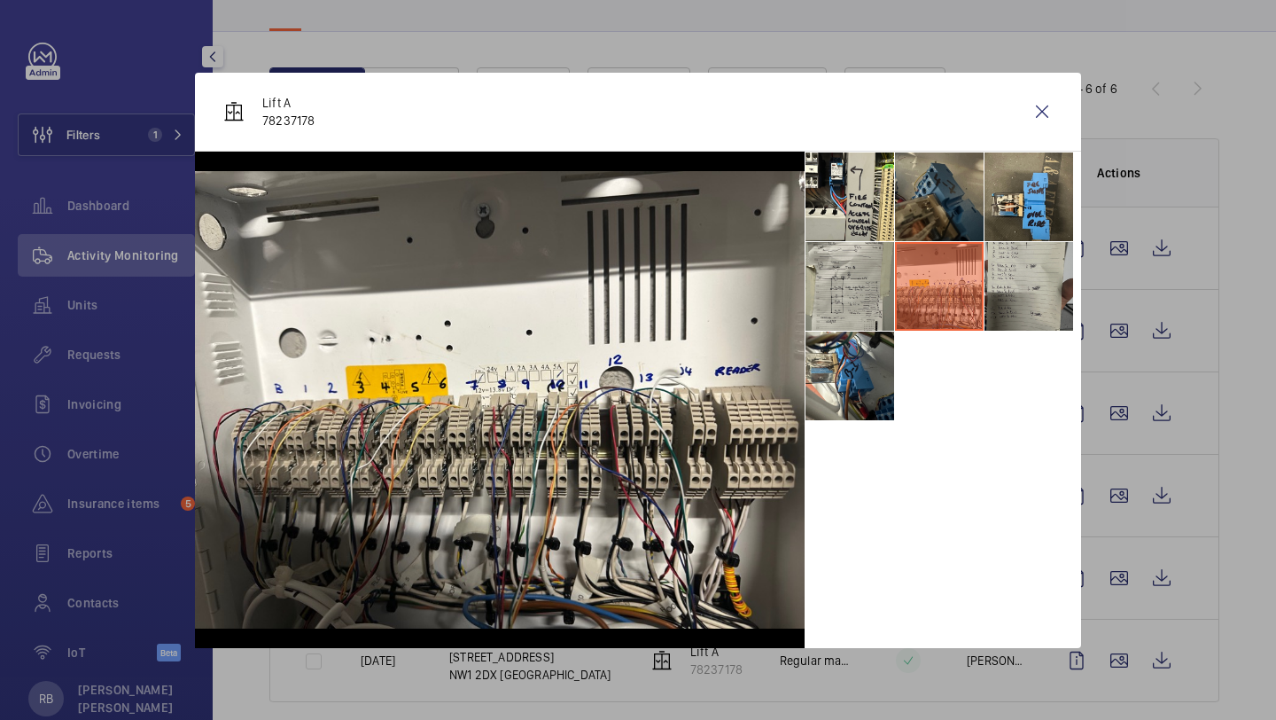
click at [1030, 295] on li at bounding box center [1029, 286] width 89 height 89
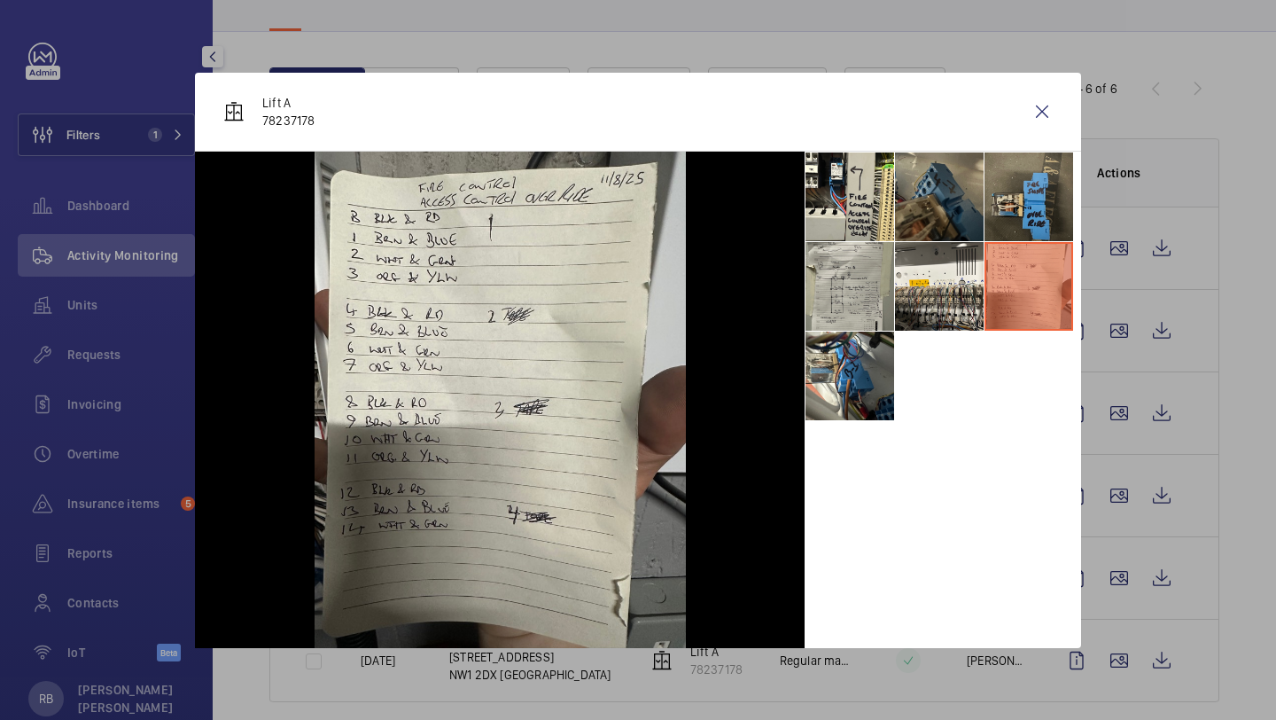
click at [1027, 228] on li at bounding box center [1029, 196] width 89 height 89
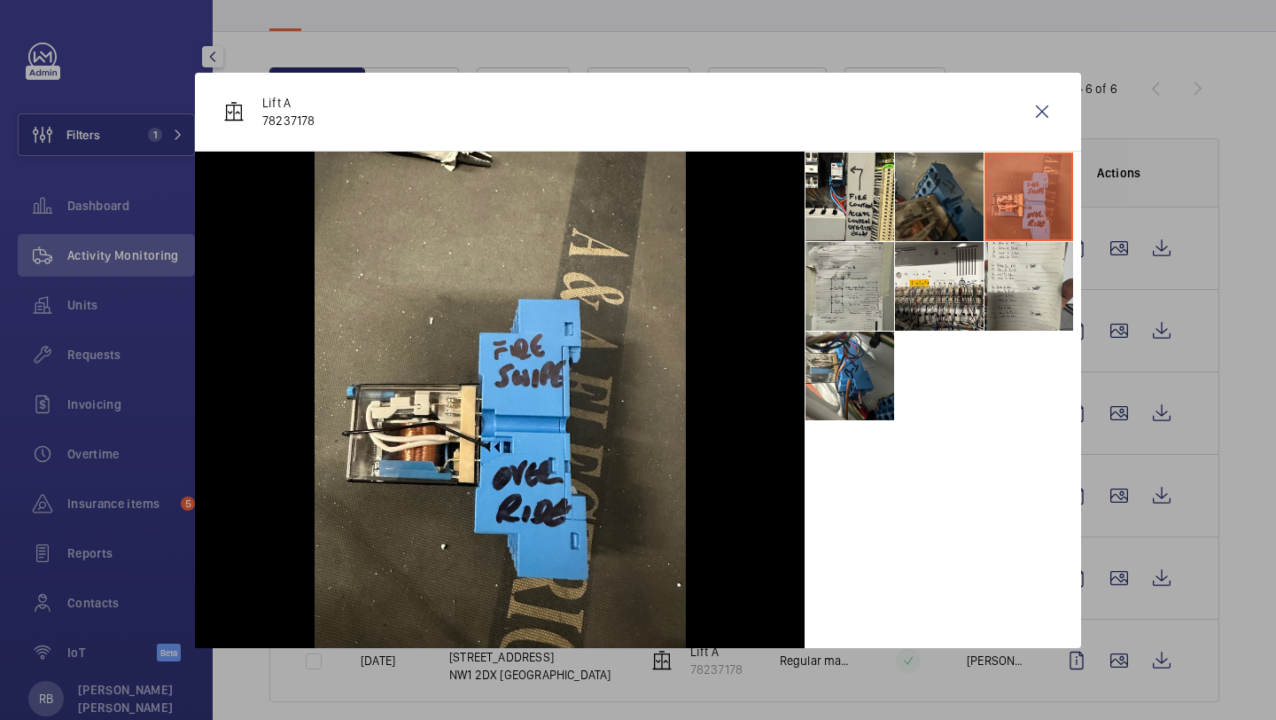
click at [931, 208] on li at bounding box center [939, 196] width 89 height 89
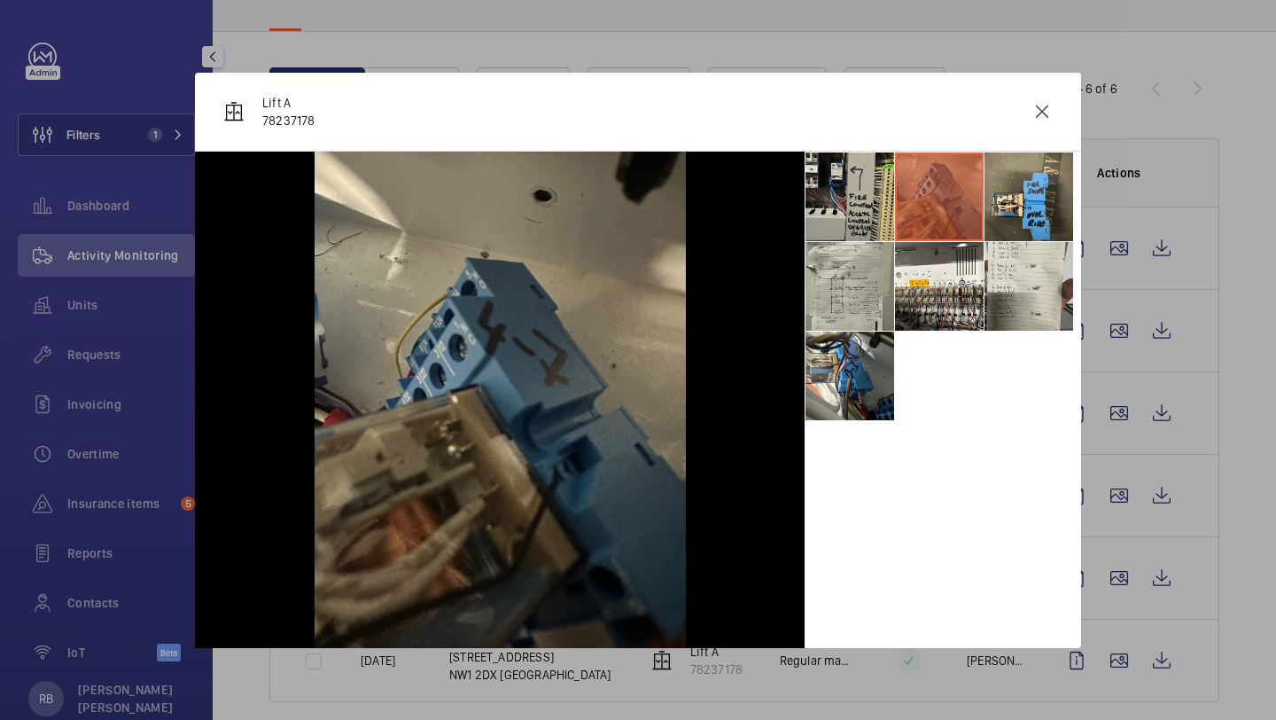
click at [847, 213] on li at bounding box center [850, 196] width 89 height 89
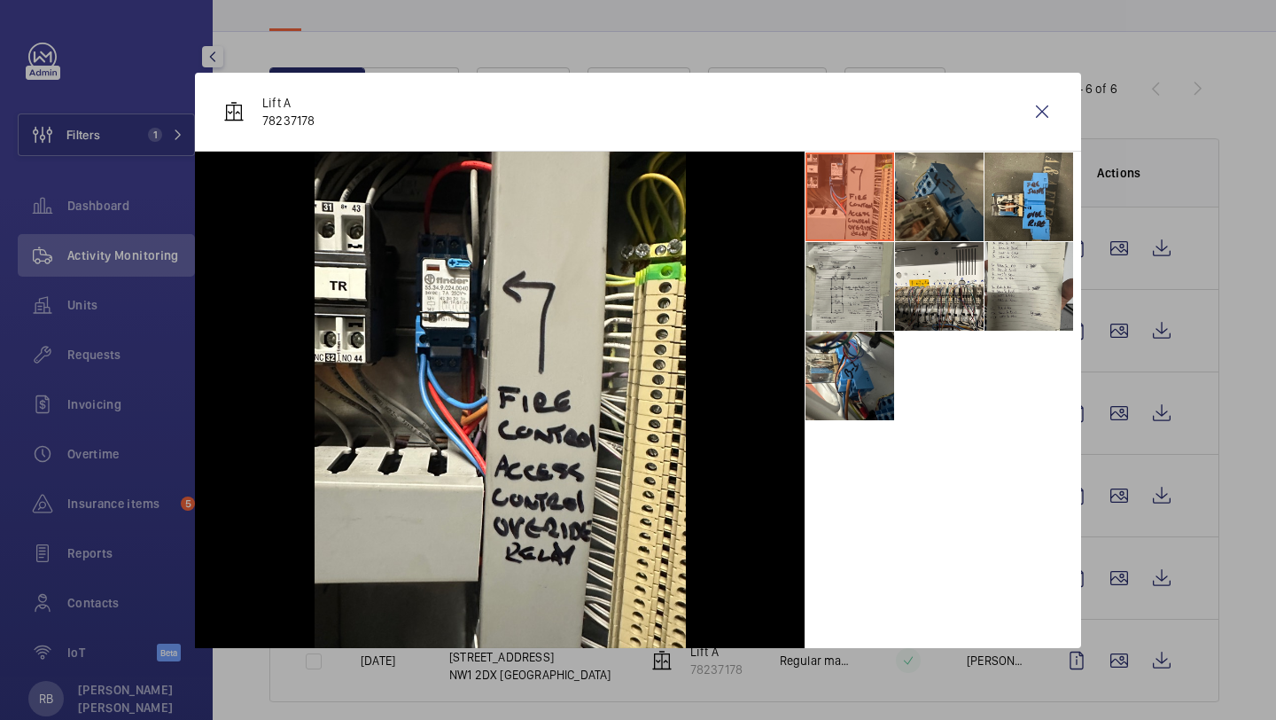
click at [1065, 113] on div "Lift A 78237178" at bounding box center [638, 112] width 886 height 79
click at [1038, 92] on wm-front-icon-button at bounding box center [1042, 111] width 43 height 43
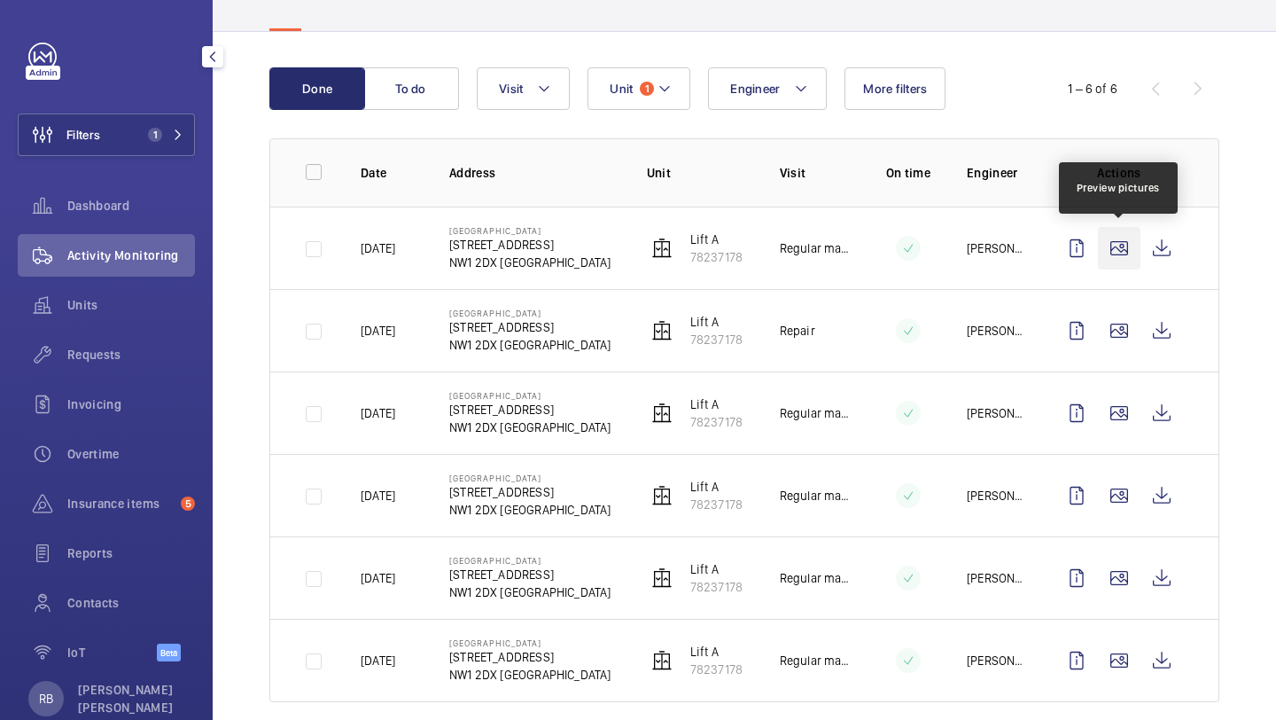
click at [1117, 246] on wm-front-icon-button at bounding box center [1119, 248] width 43 height 43
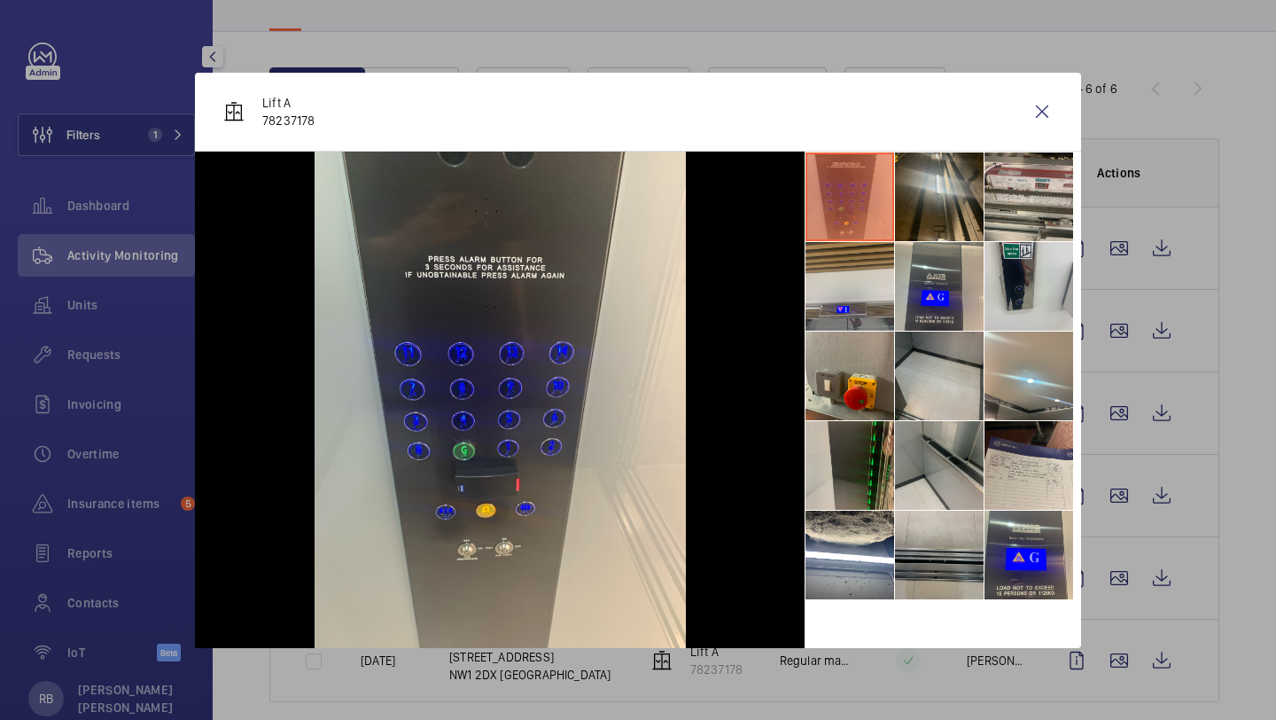
click at [952, 212] on li at bounding box center [939, 196] width 89 height 89
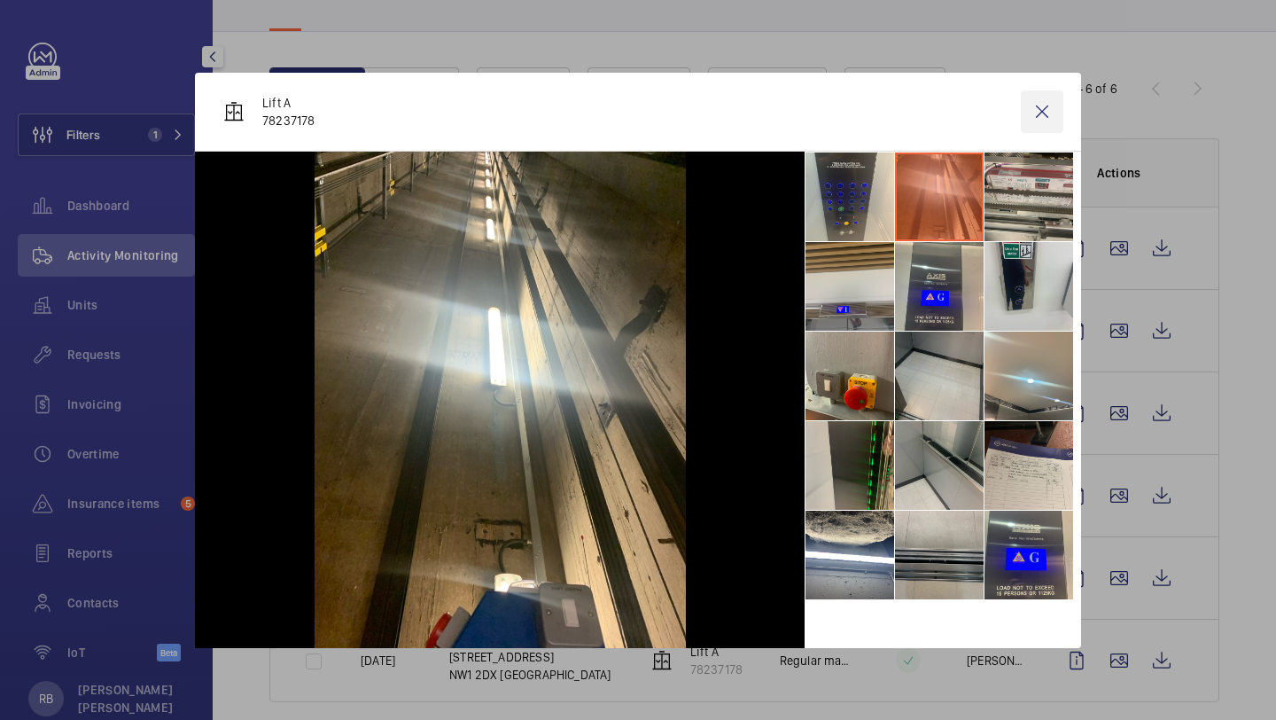
click at [1055, 103] on wm-front-icon-button at bounding box center [1042, 111] width 43 height 43
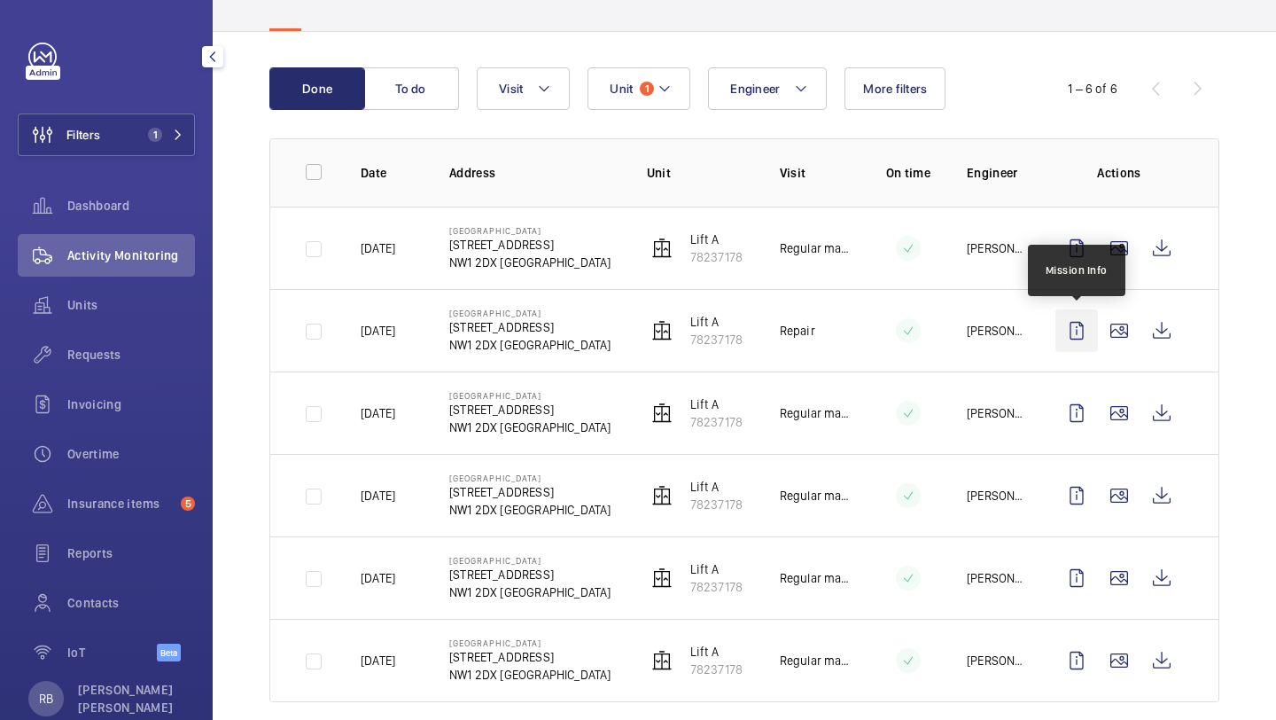
scroll to position [163, 0]
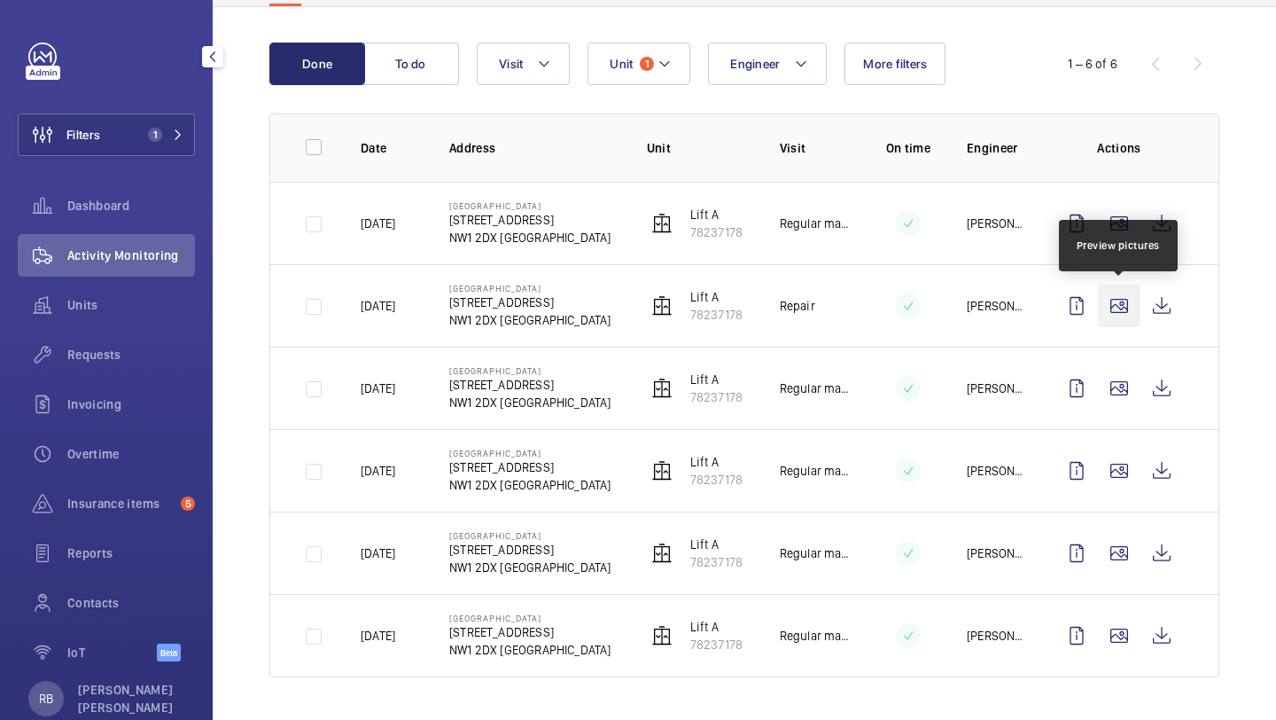
click at [1130, 319] on wm-front-icon-button at bounding box center [1119, 305] width 43 height 43
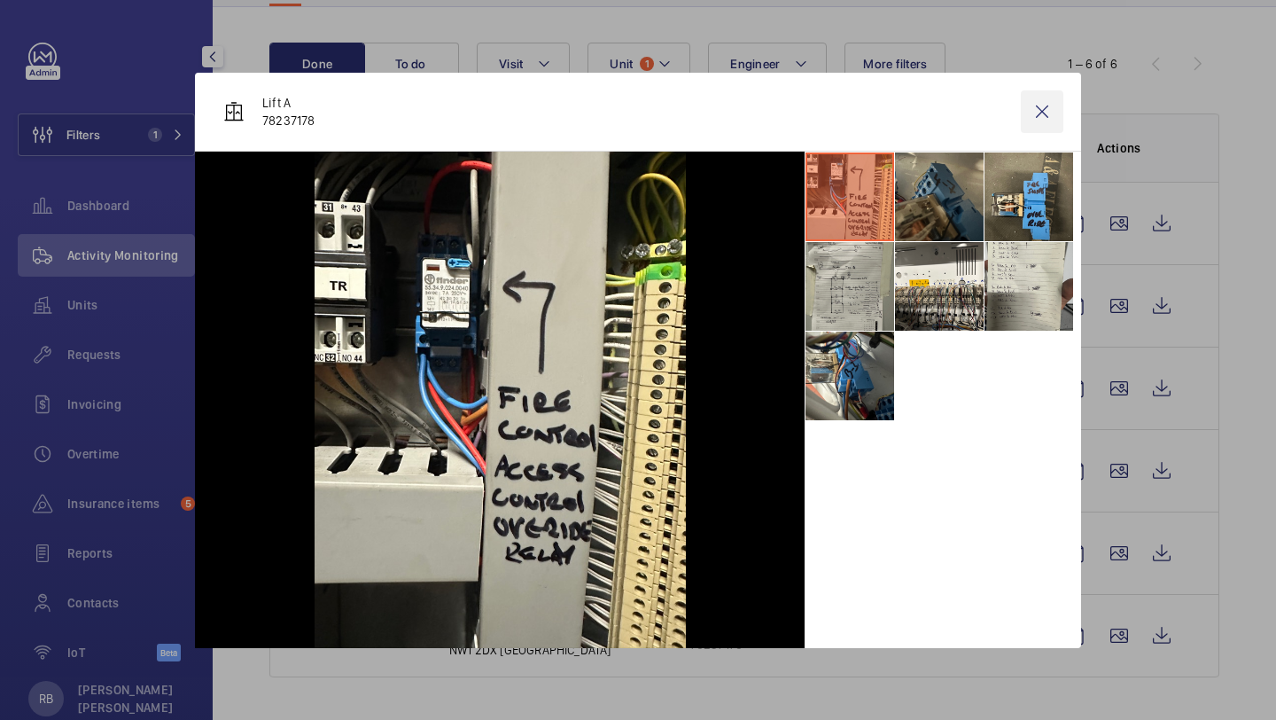
click at [1040, 116] on wm-front-icon-button at bounding box center [1042, 111] width 43 height 43
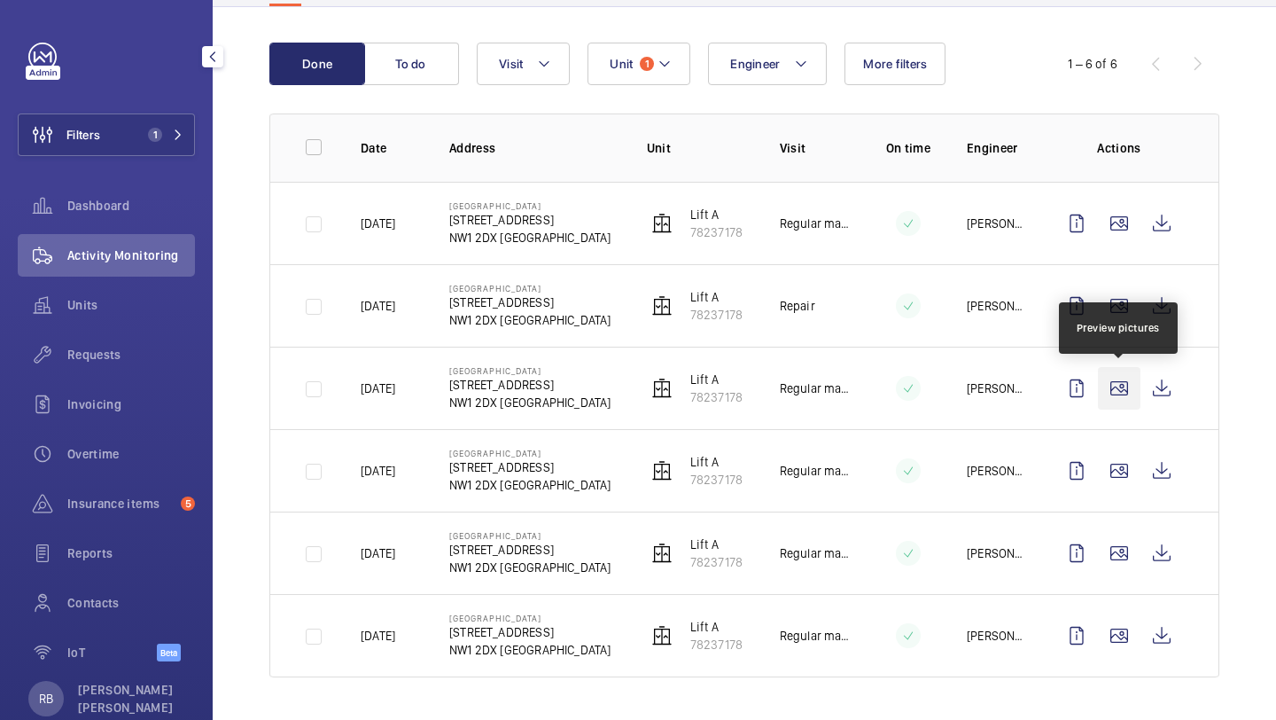
click at [1128, 396] on wm-front-icon-button at bounding box center [1119, 388] width 43 height 43
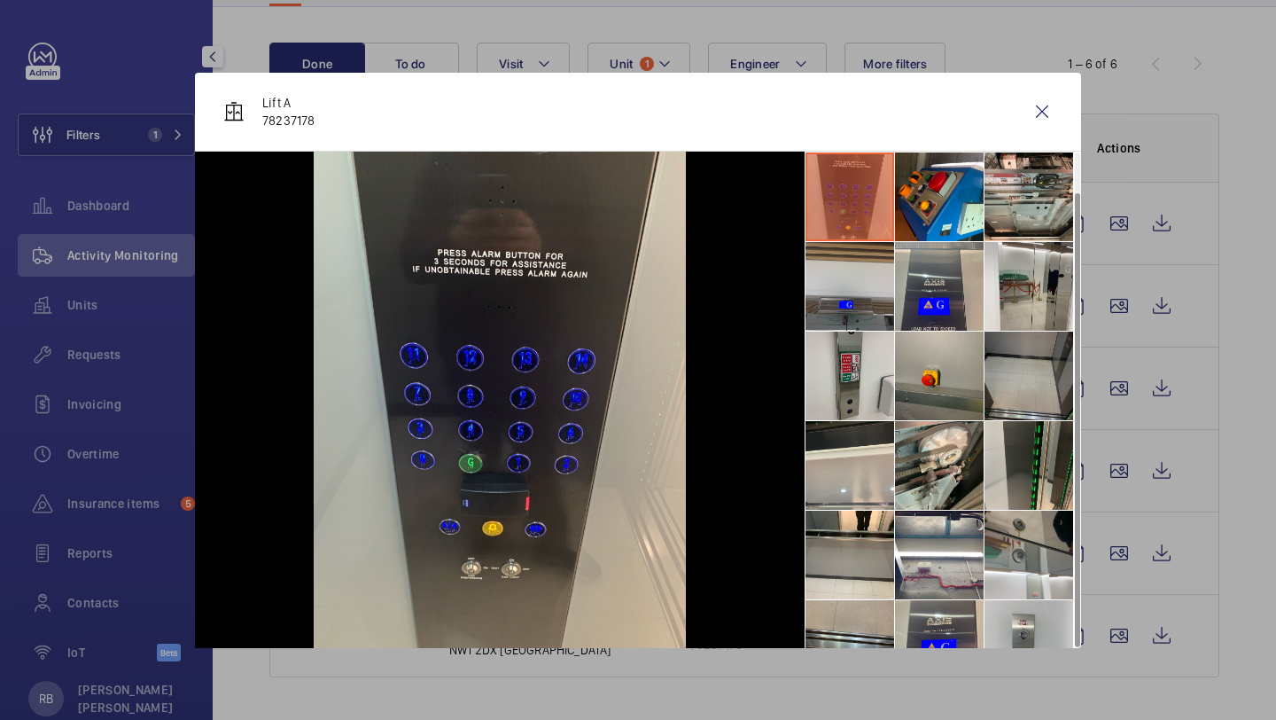
scroll to position [42, 0]
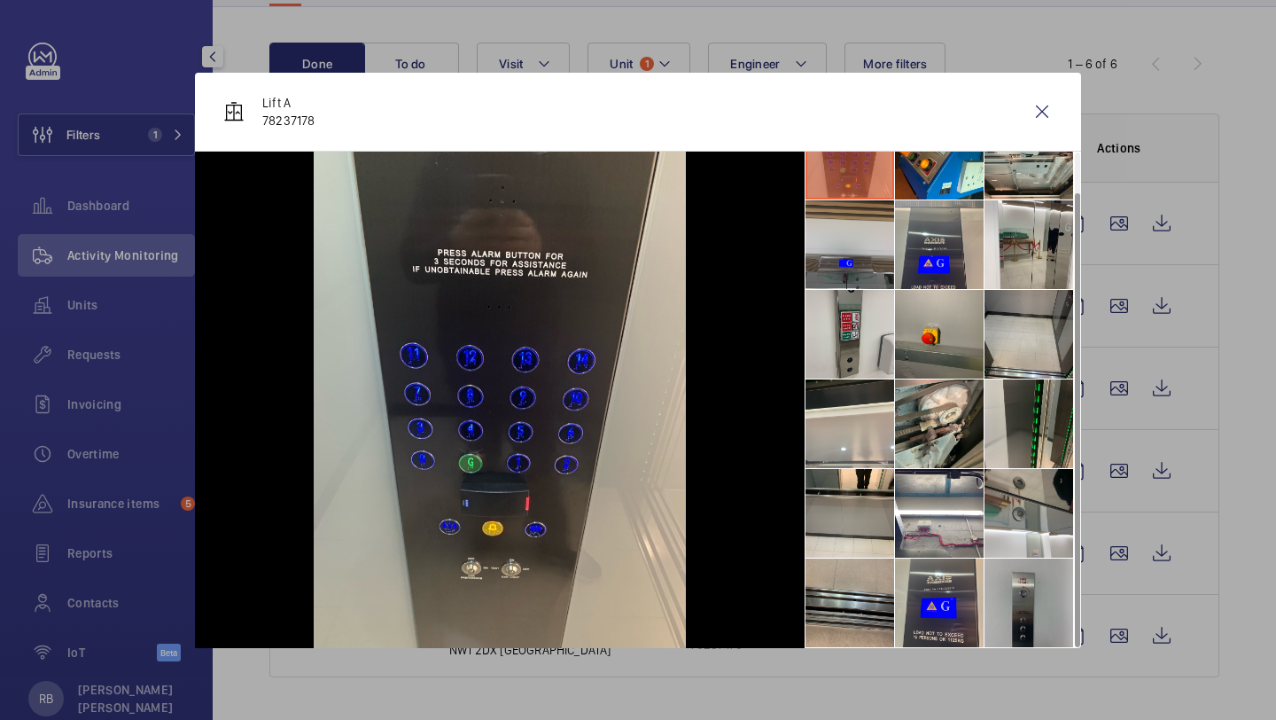
click at [1045, 583] on li at bounding box center [1029, 602] width 89 height 89
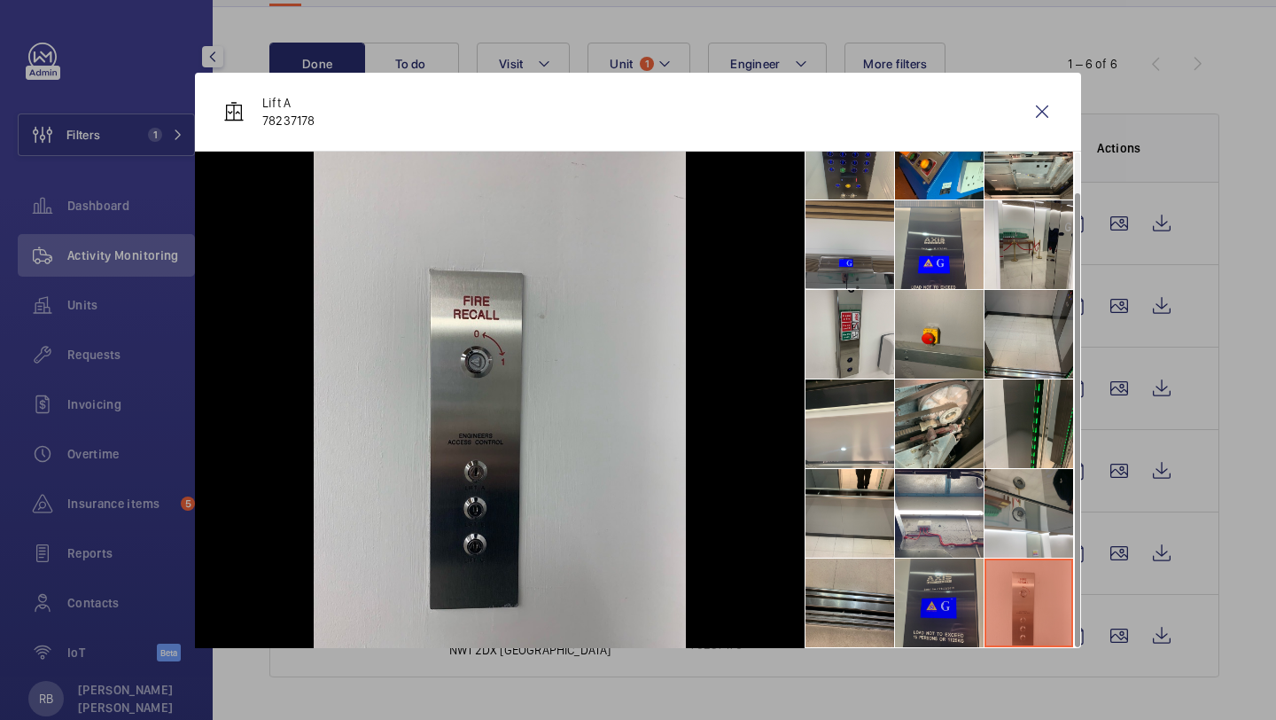
click at [942, 591] on li at bounding box center [939, 602] width 89 height 89
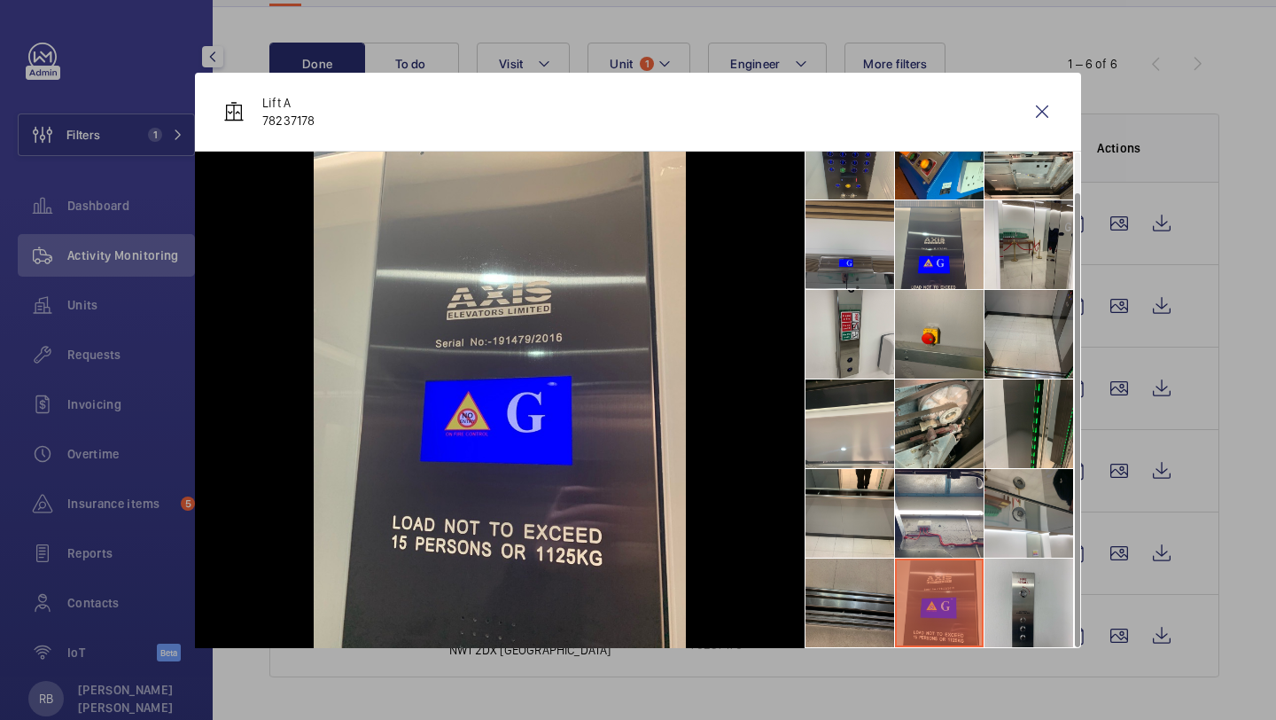
click at [854, 586] on li at bounding box center [850, 602] width 89 height 89
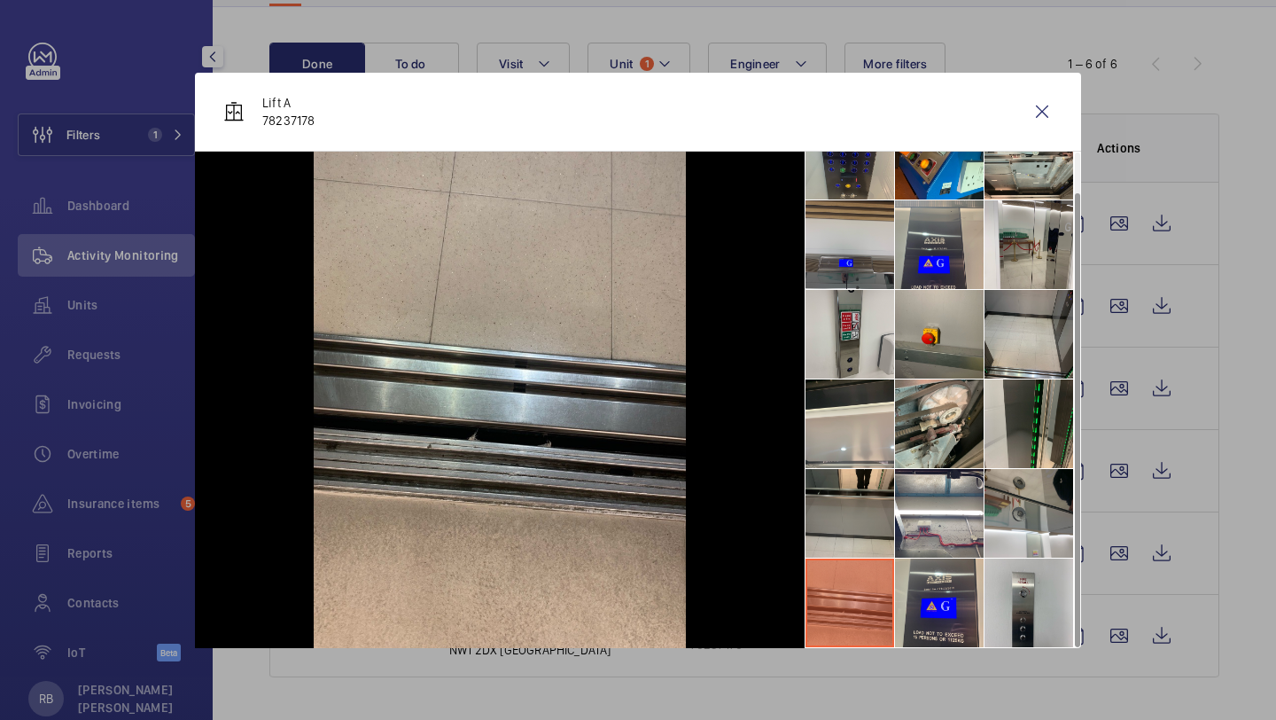
click at [868, 497] on li at bounding box center [850, 513] width 89 height 89
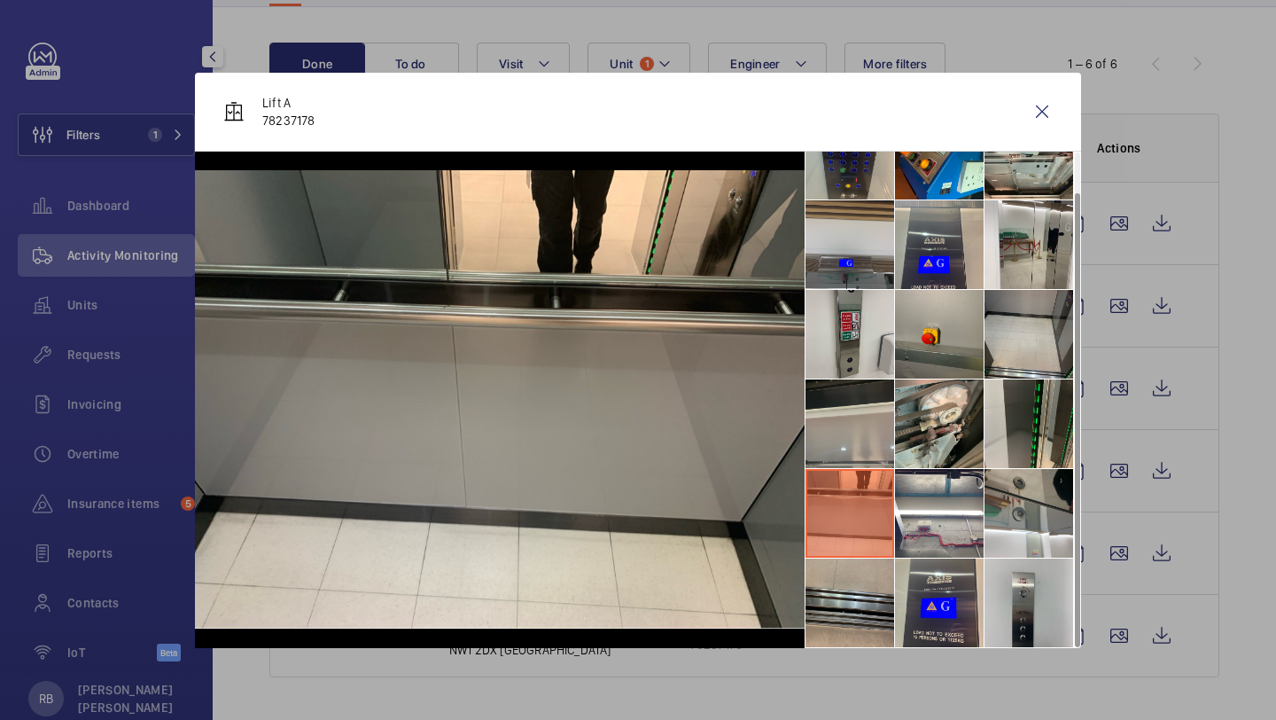
click at [879, 423] on li at bounding box center [850, 423] width 89 height 89
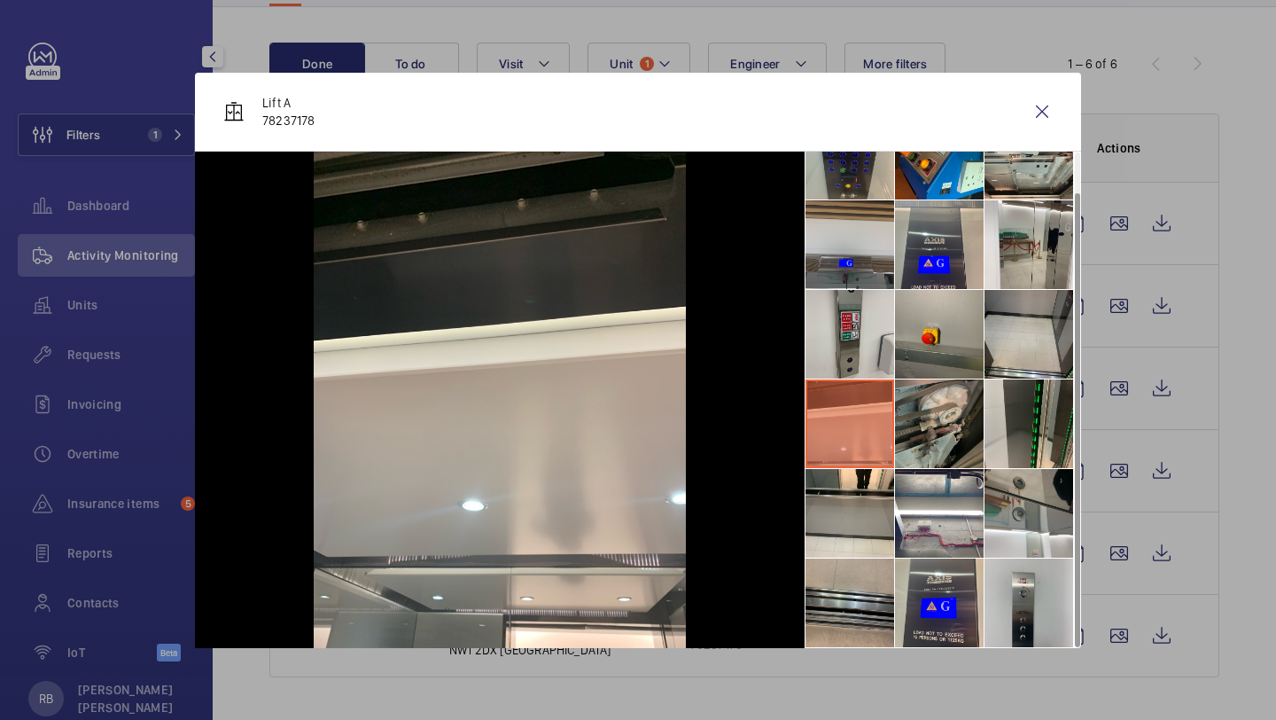
click at [925, 422] on li at bounding box center [939, 423] width 89 height 89
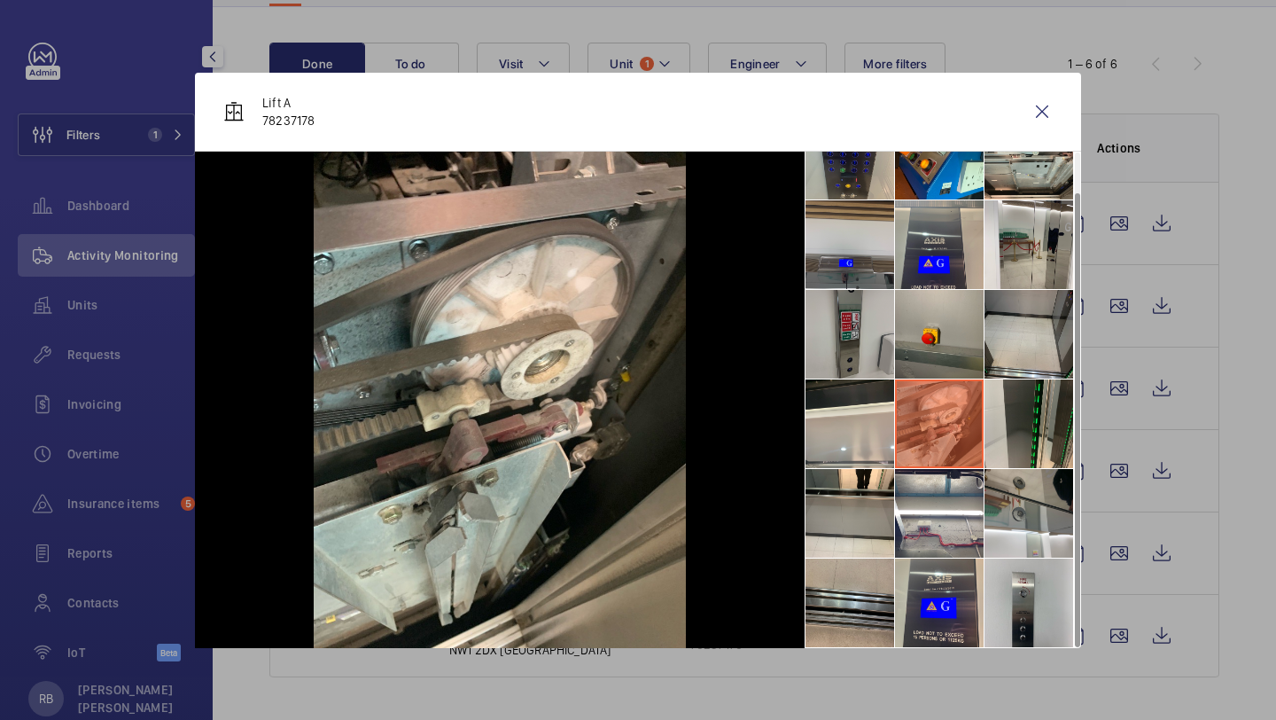
click at [856, 331] on li at bounding box center [850, 334] width 89 height 89
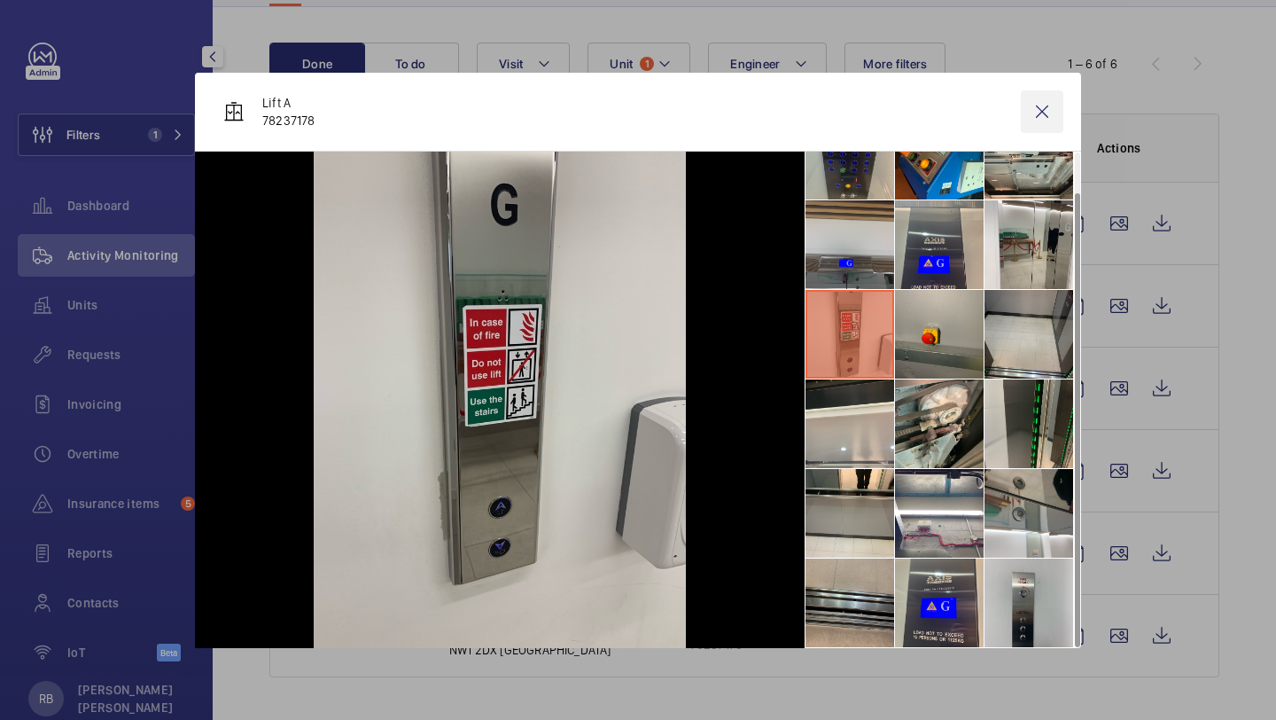
click at [1057, 113] on wm-front-icon-button at bounding box center [1042, 111] width 43 height 43
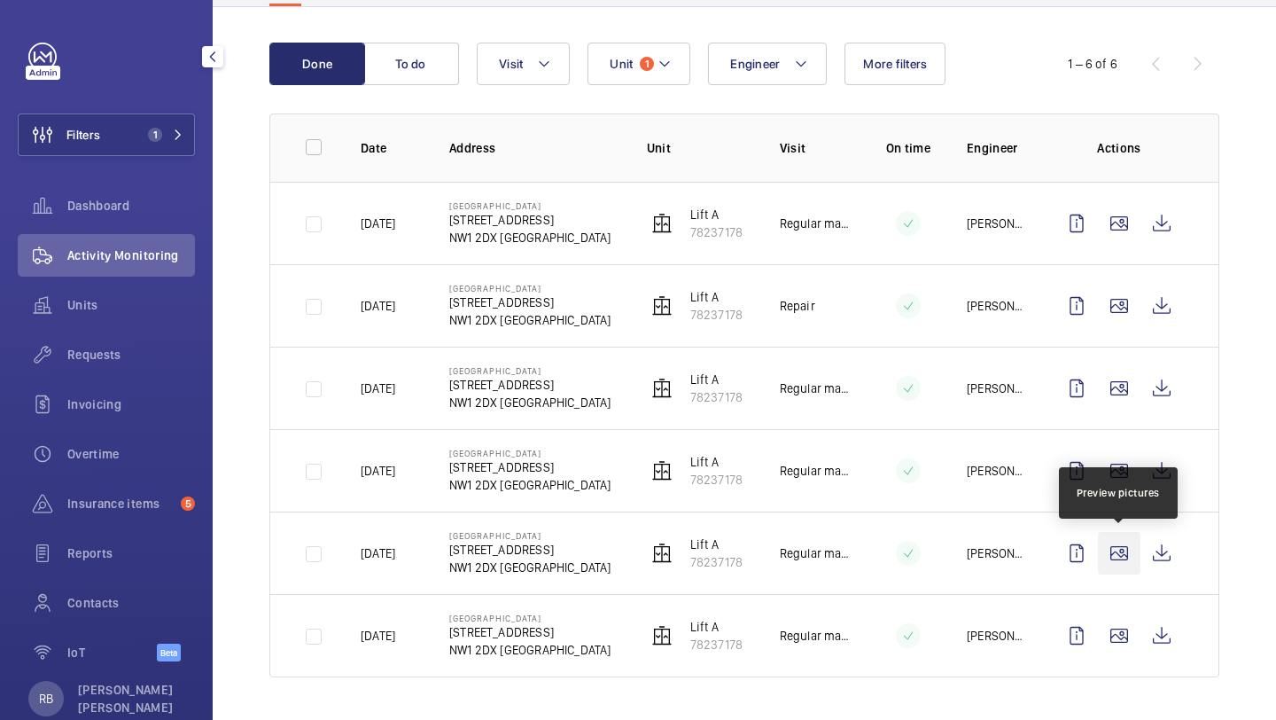
click at [1111, 534] on wm-front-icon-button at bounding box center [1119, 553] width 43 height 43
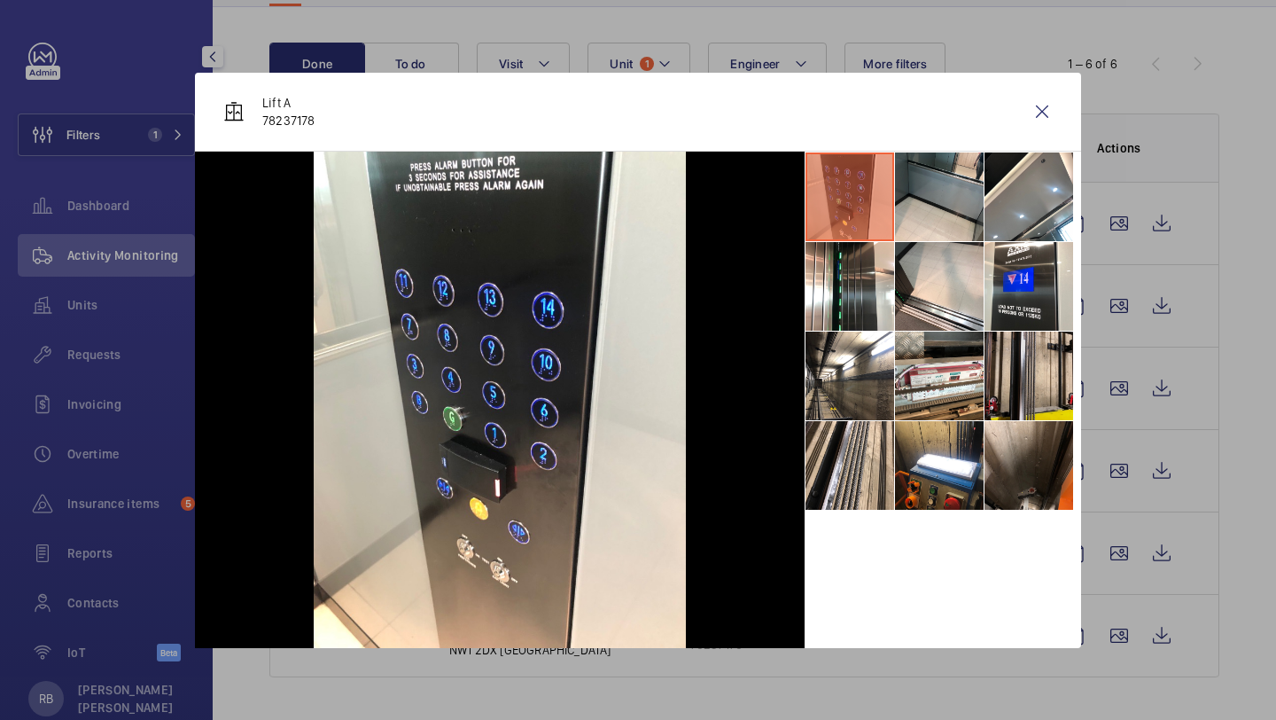
click at [1009, 384] on li at bounding box center [1029, 375] width 89 height 89
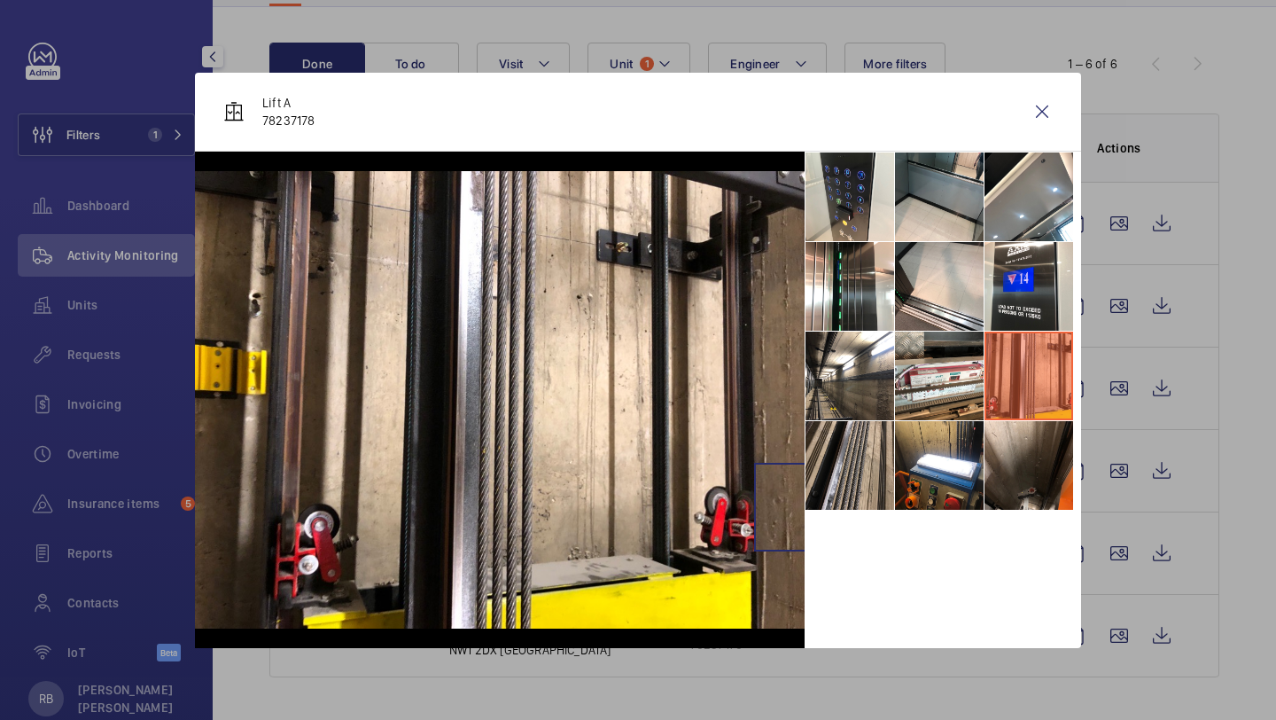
click at [866, 487] on li at bounding box center [850, 465] width 89 height 89
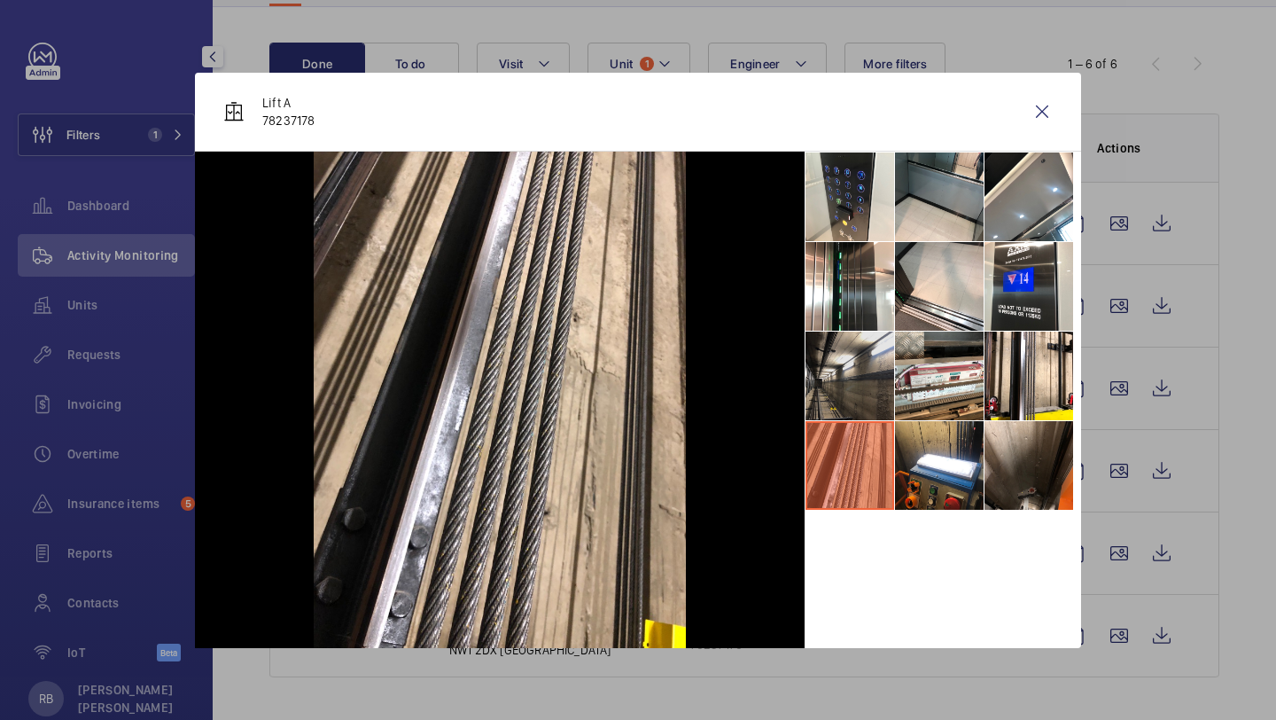
click at [884, 387] on li at bounding box center [850, 375] width 89 height 89
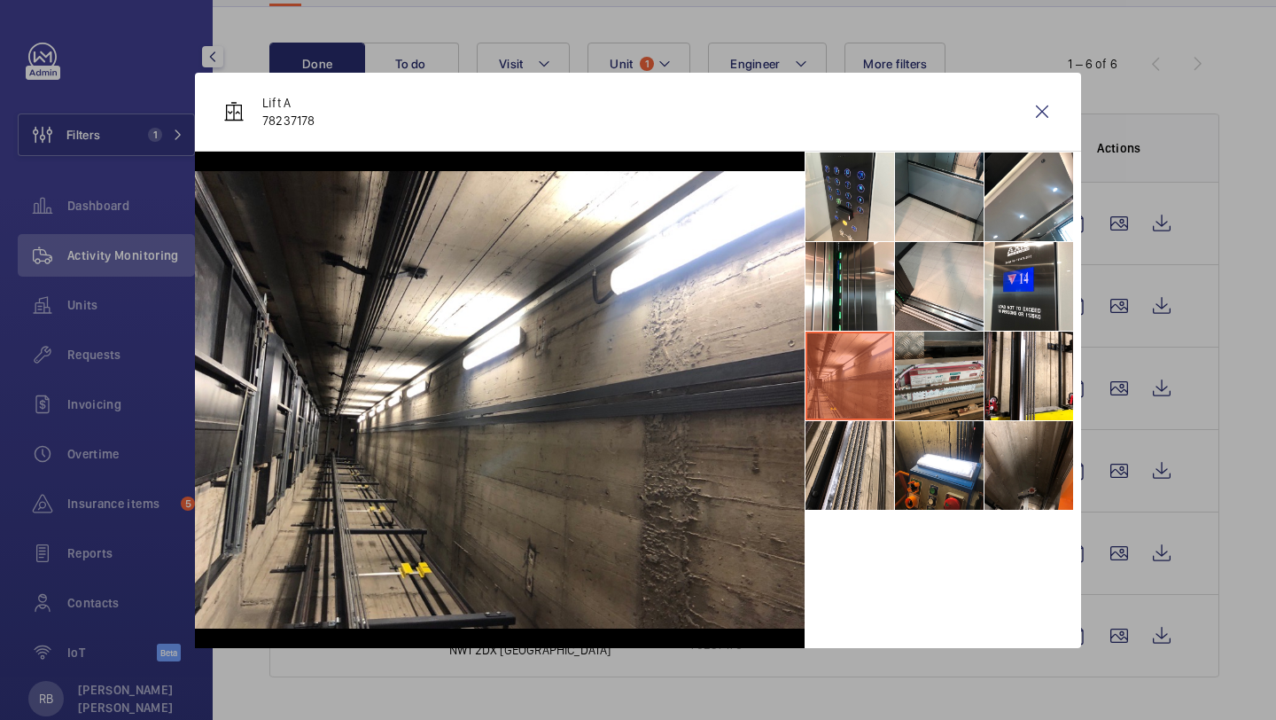
click at [940, 382] on li at bounding box center [939, 375] width 89 height 89
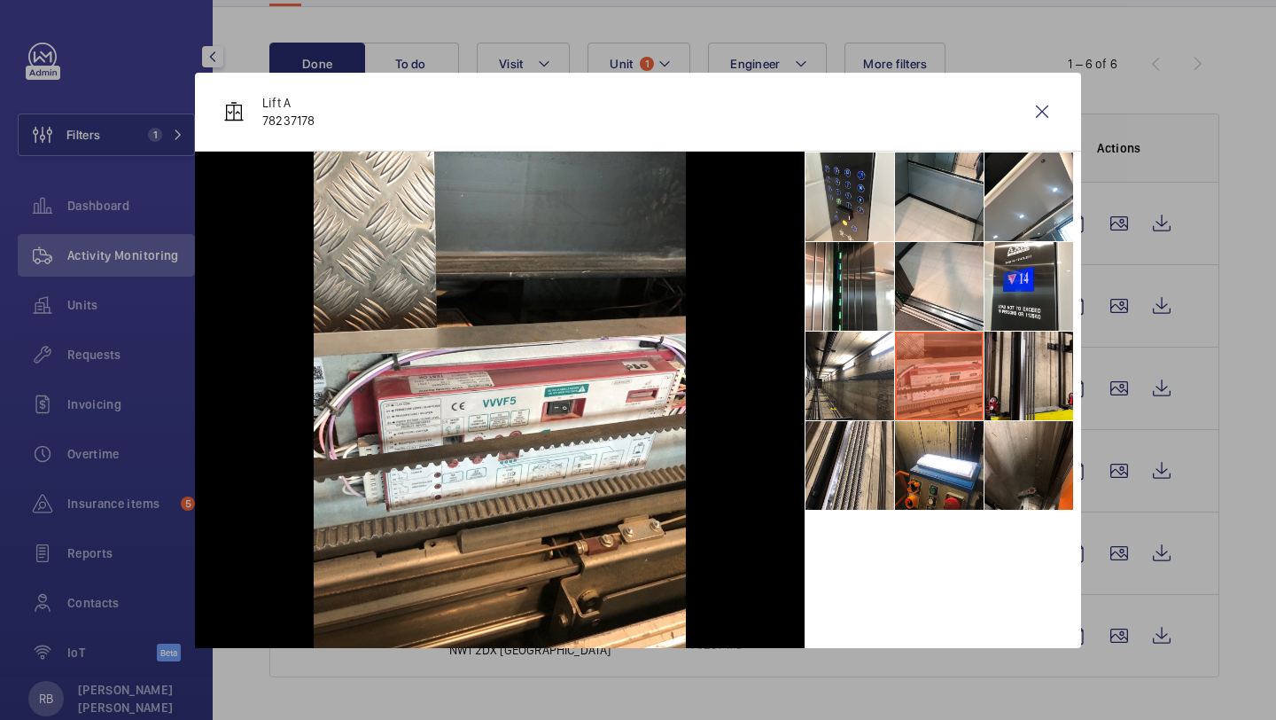
click at [1017, 376] on li at bounding box center [1029, 375] width 89 height 89
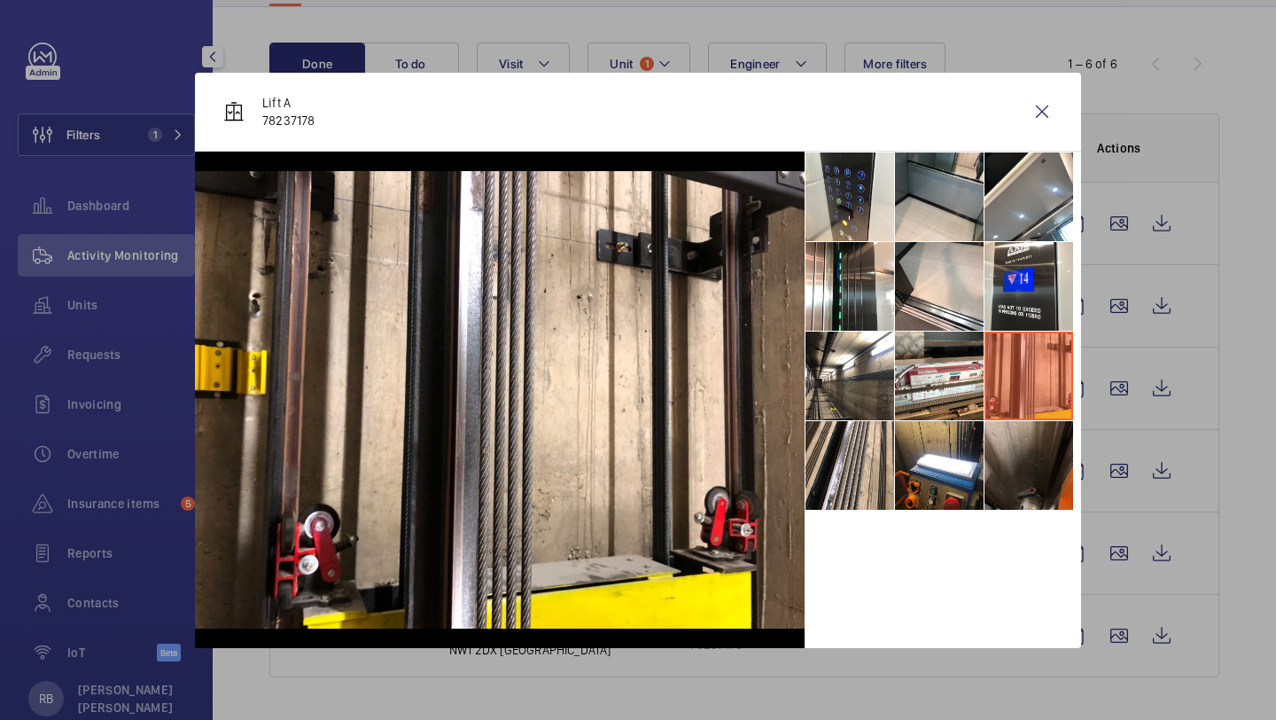
click at [997, 448] on li at bounding box center [1029, 465] width 89 height 89
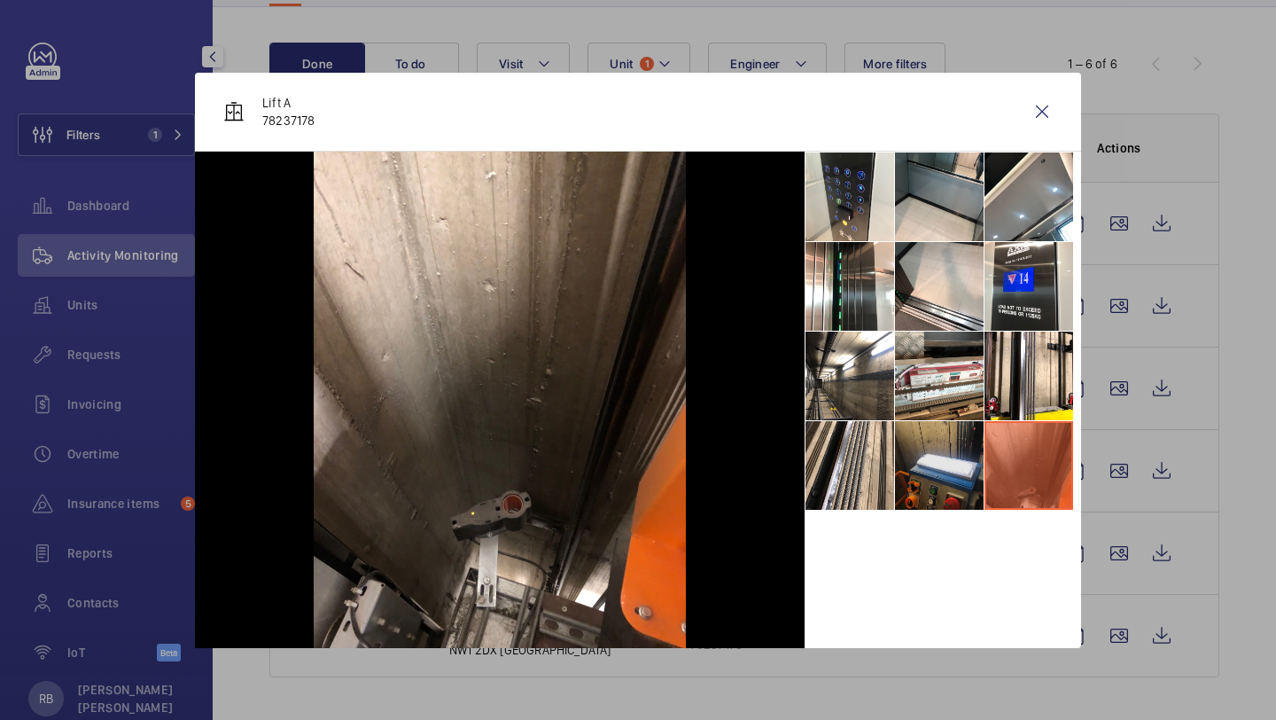
click at [972, 449] on li at bounding box center [939, 465] width 89 height 89
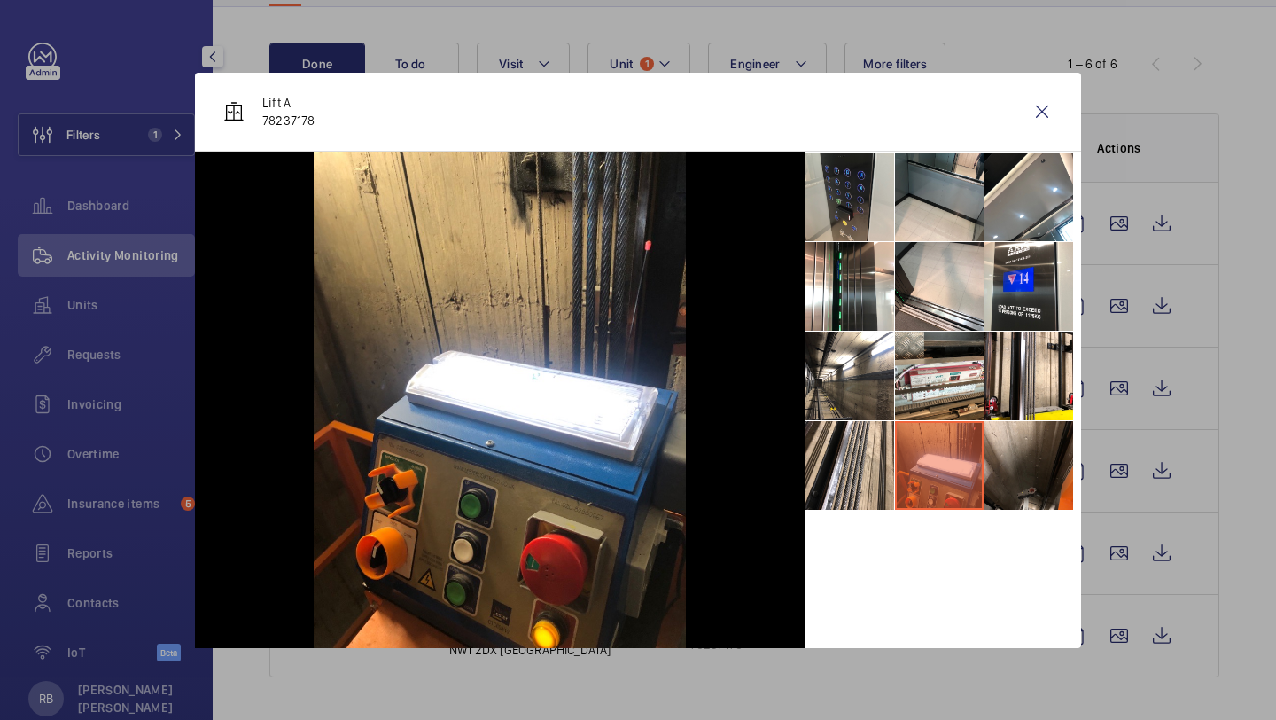
click at [864, 216] on li at bounding box center [850, 196] width 89 height 89
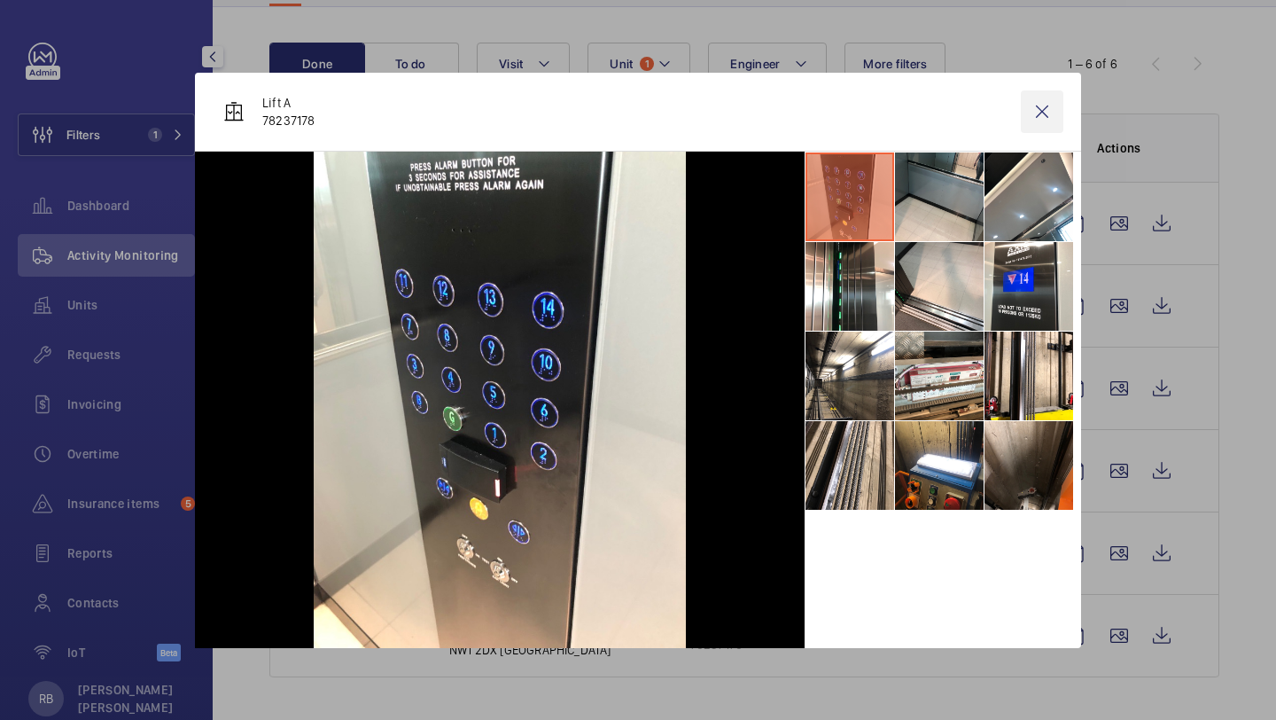
click at [1059, 97] on wm-front-icon-button at bounding box center [1042, 111] width 43 height 43
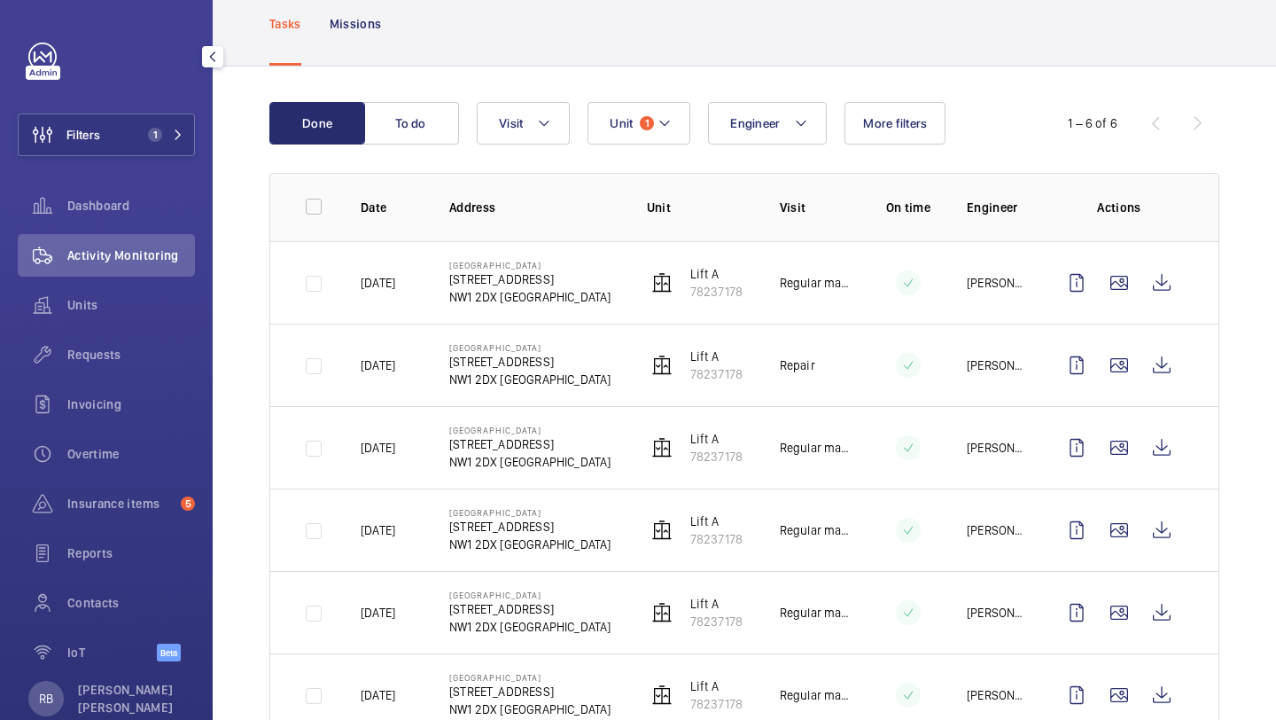
scroll to position [163, 0]
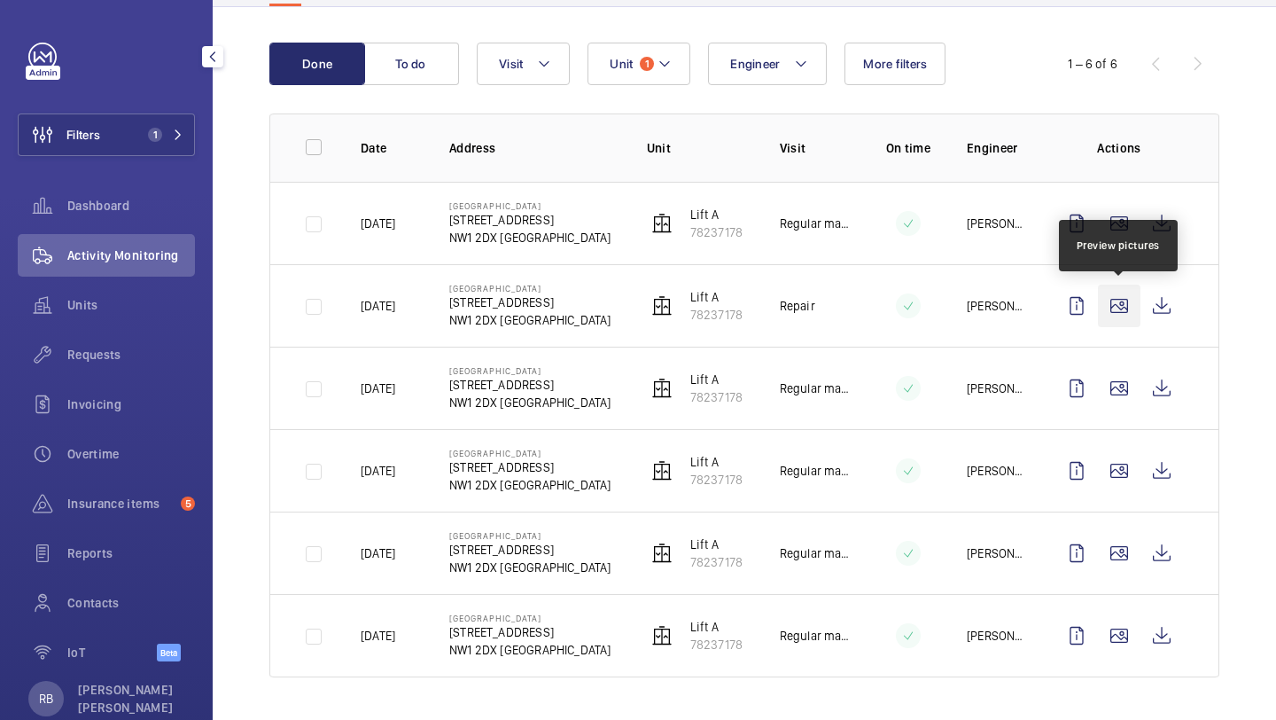
click at [1115, 306] on wm-front-icon-button at bounding box center [1119, 305] width 43 height 43
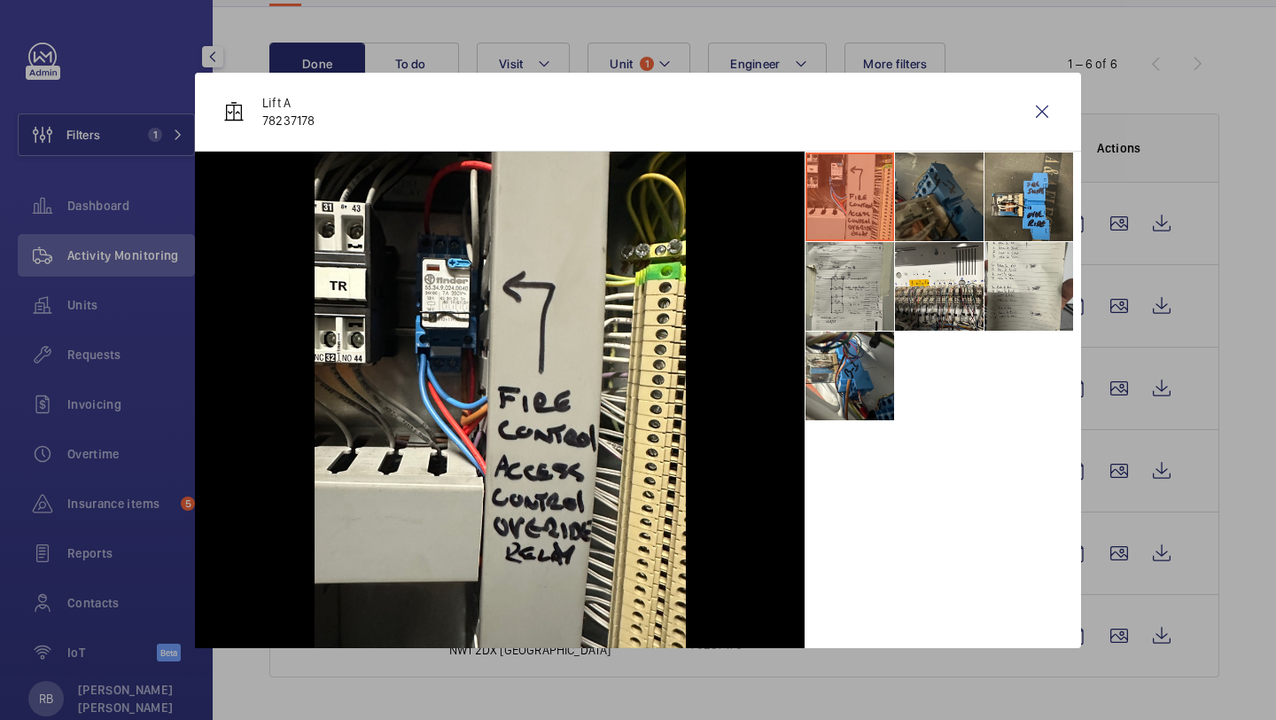
click at [955, 203] on li at bounding box center [939, 196] width 89 height 89
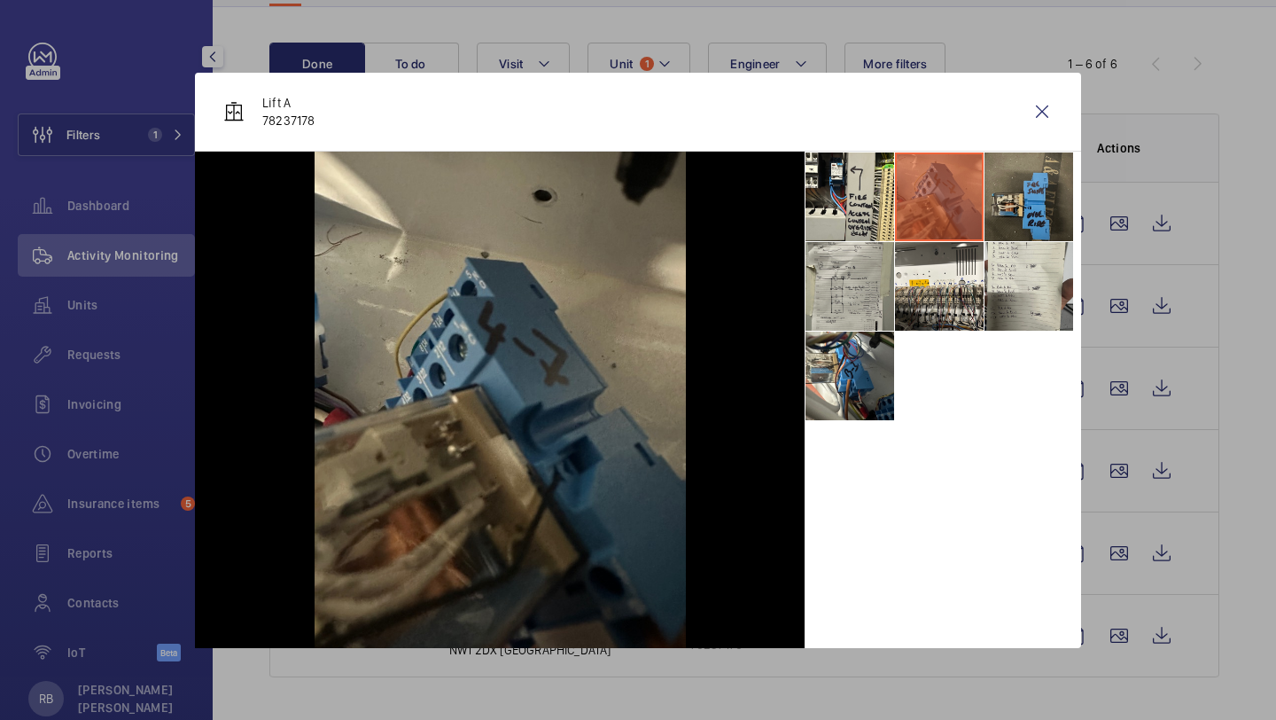
click at [1008, 220] on li at bounding box center [1029, 196] width 89 height 89
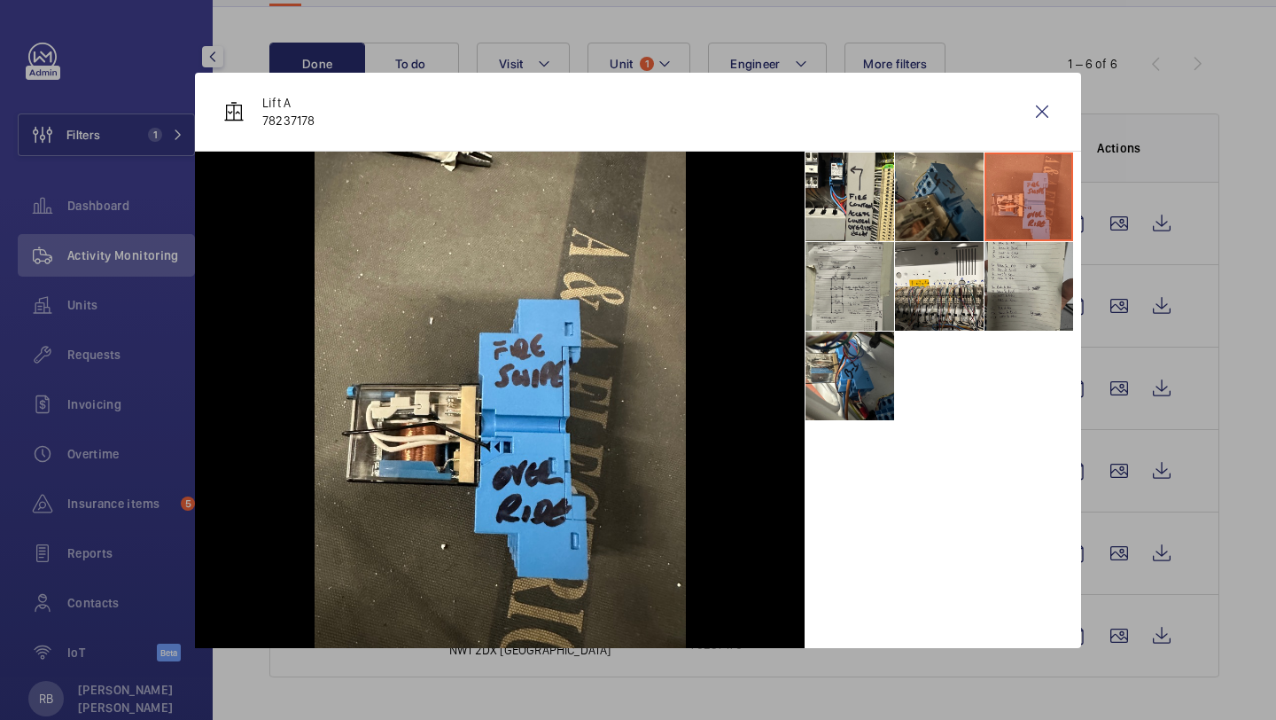
click at [1009, 245] on li at bounding box center [1029, 286] width 89 height 89
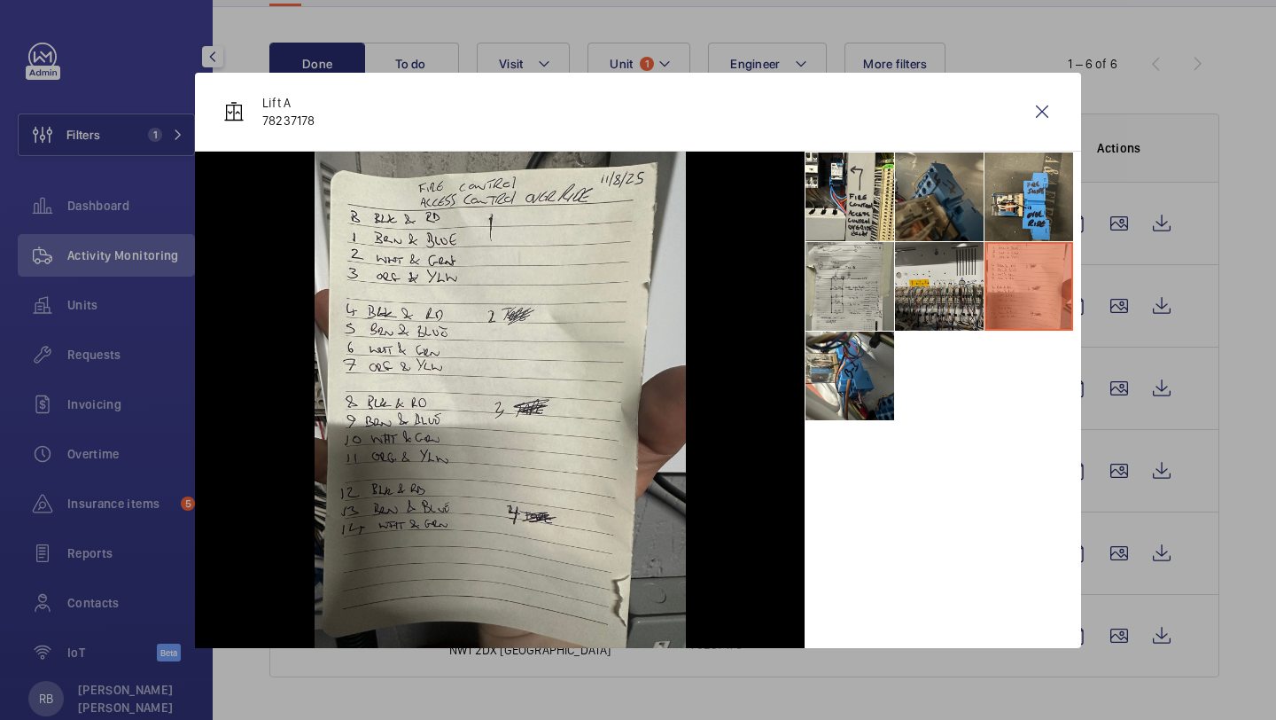
click at [923, 274] on li at bounding box center [939, 286] width 89 height 89
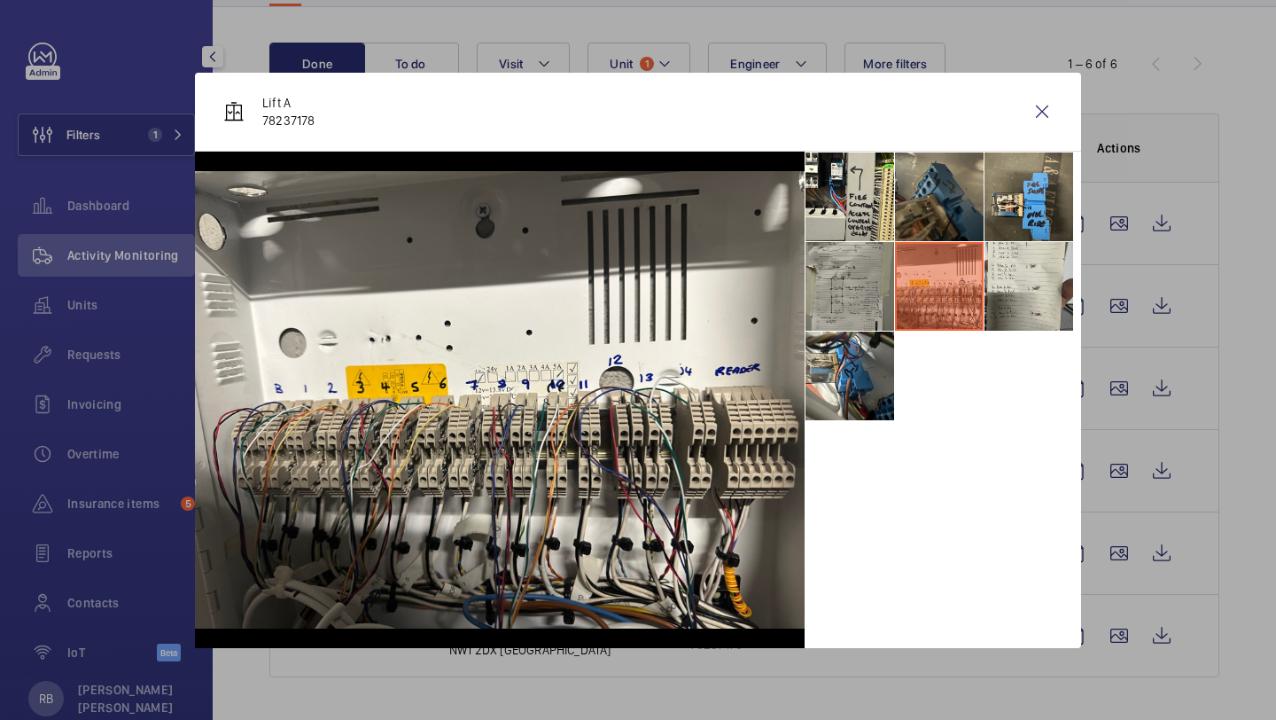
click at [831, 305] on li at bounding box center [850, 286] width 89 height 89
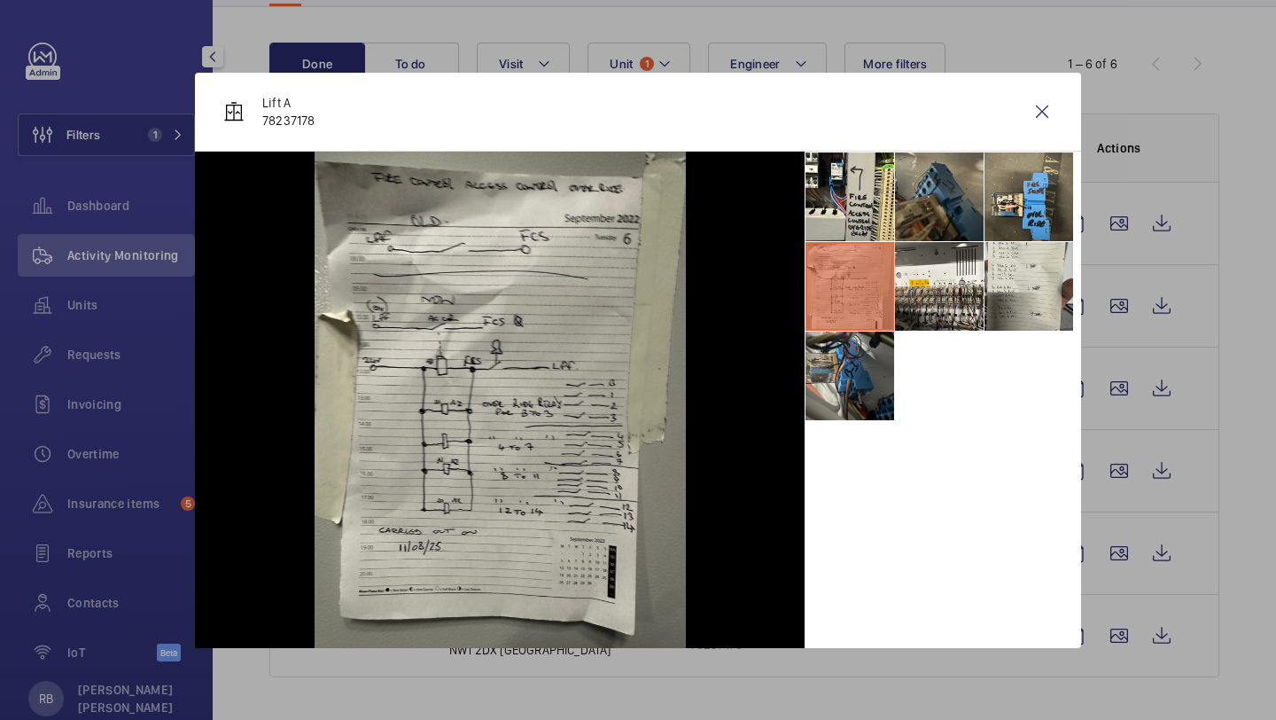
click at [819, 404] on li at bounding box center [850, 375] width 89 height 89
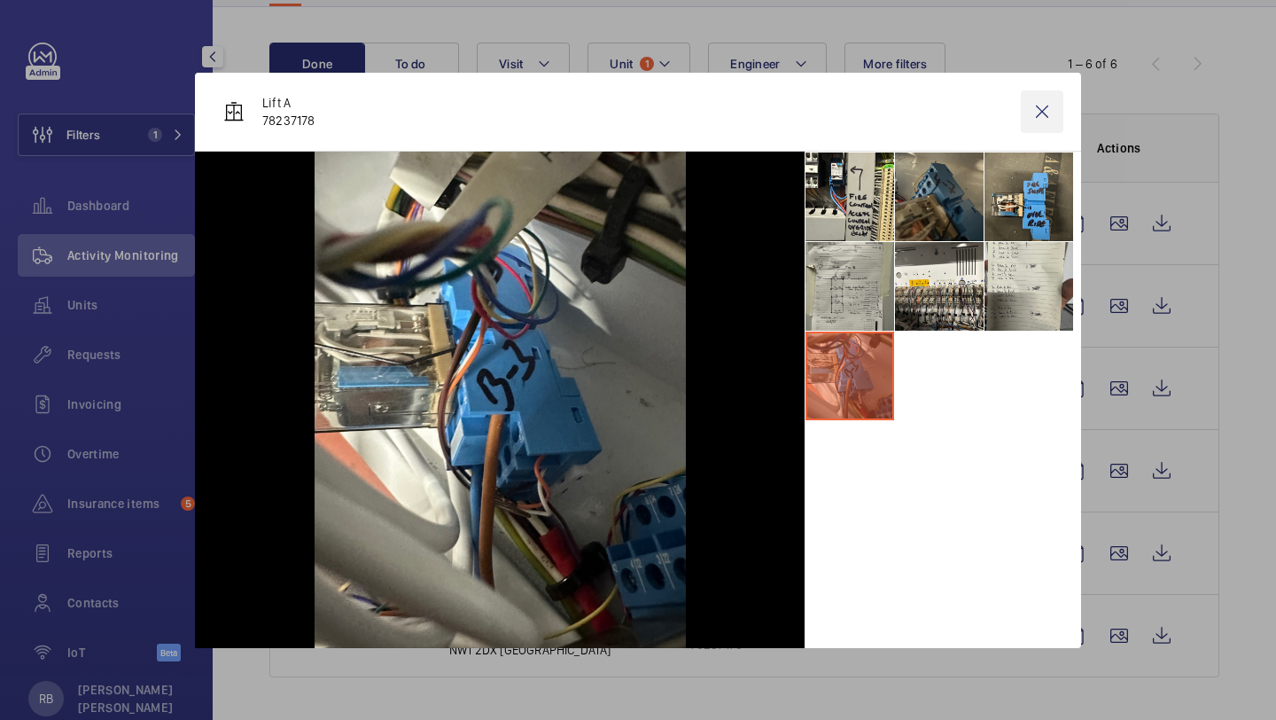
click at [1041, 111] on wm-front-icon-button at bounding box center [1042, 111] width 43 height 43
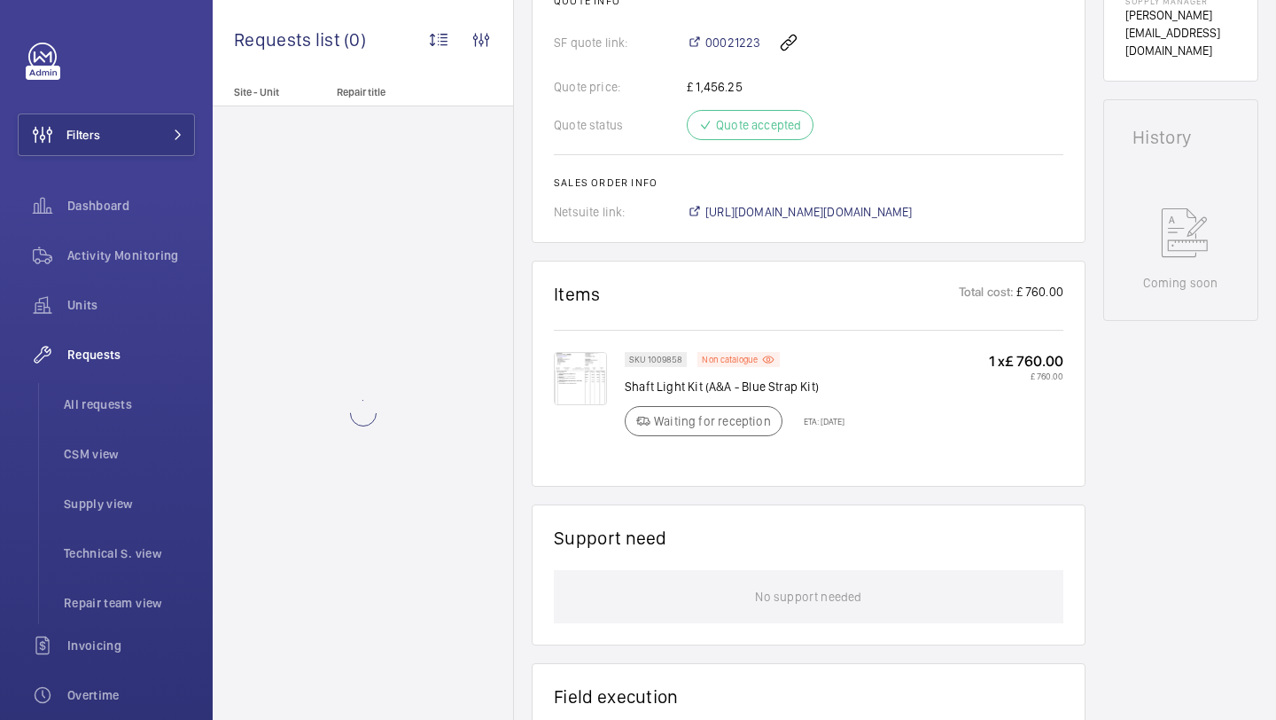
scroll to position [754, 0]
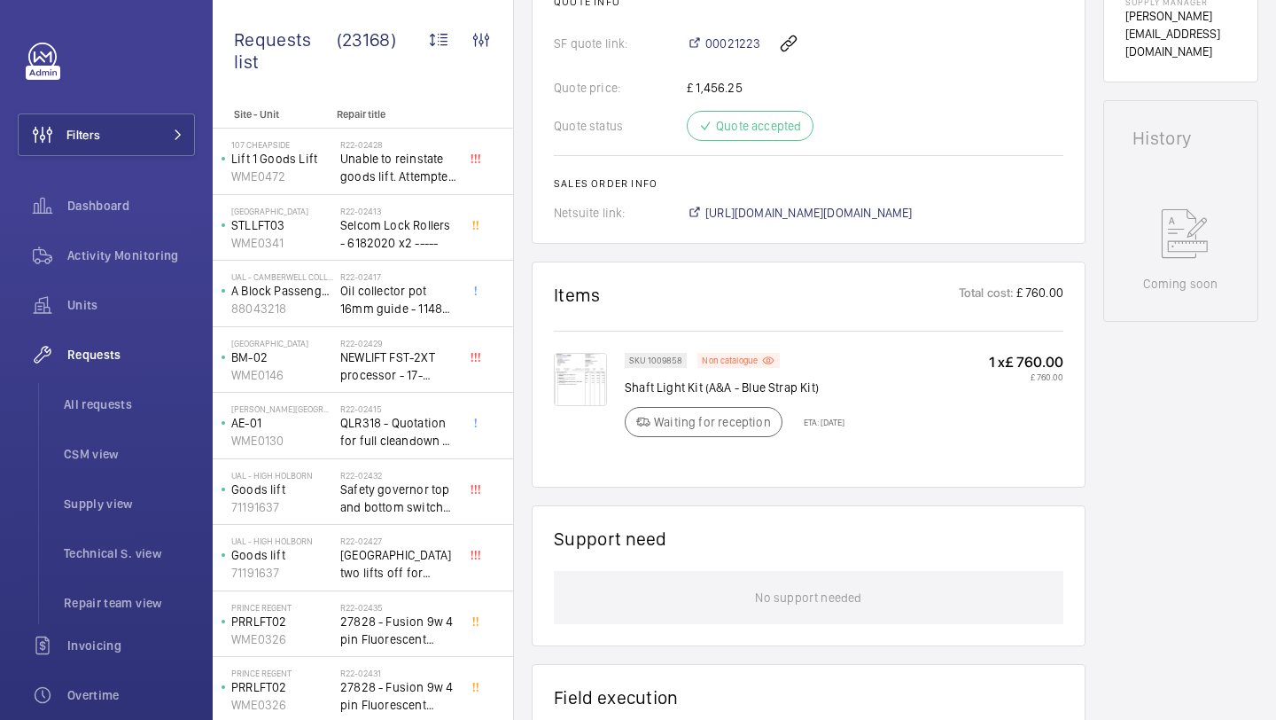
click at [593, 374] on img at bounding box center [580, 379] width 53 height 53
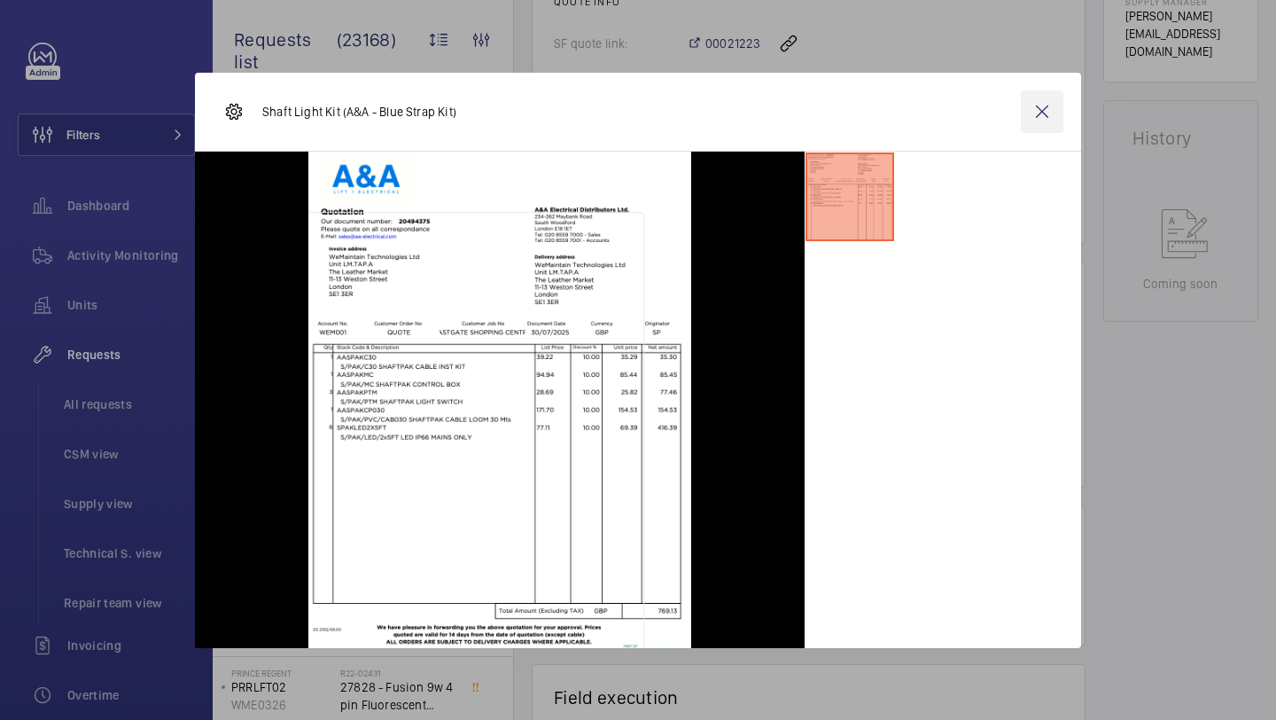
click at [1042, 113] on wm-front-icon-button at bounding box center [1042, 111] width 43 height 43
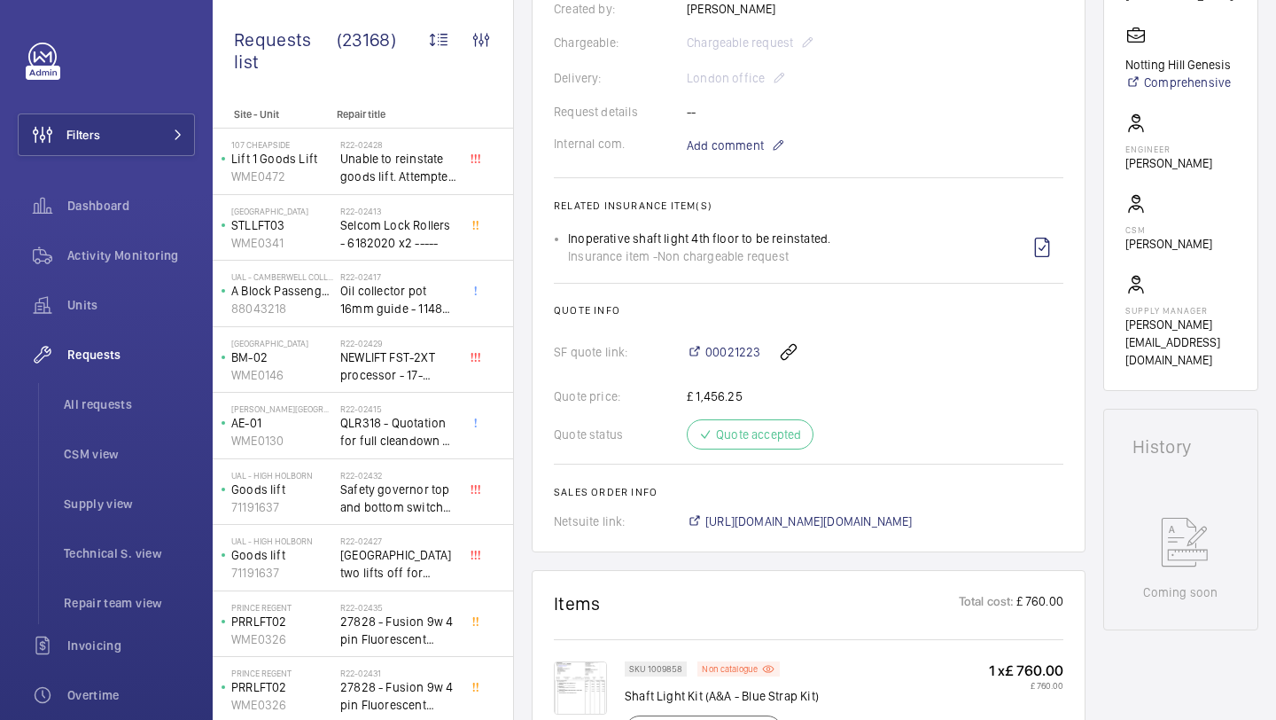
scroll to position [403, 0]
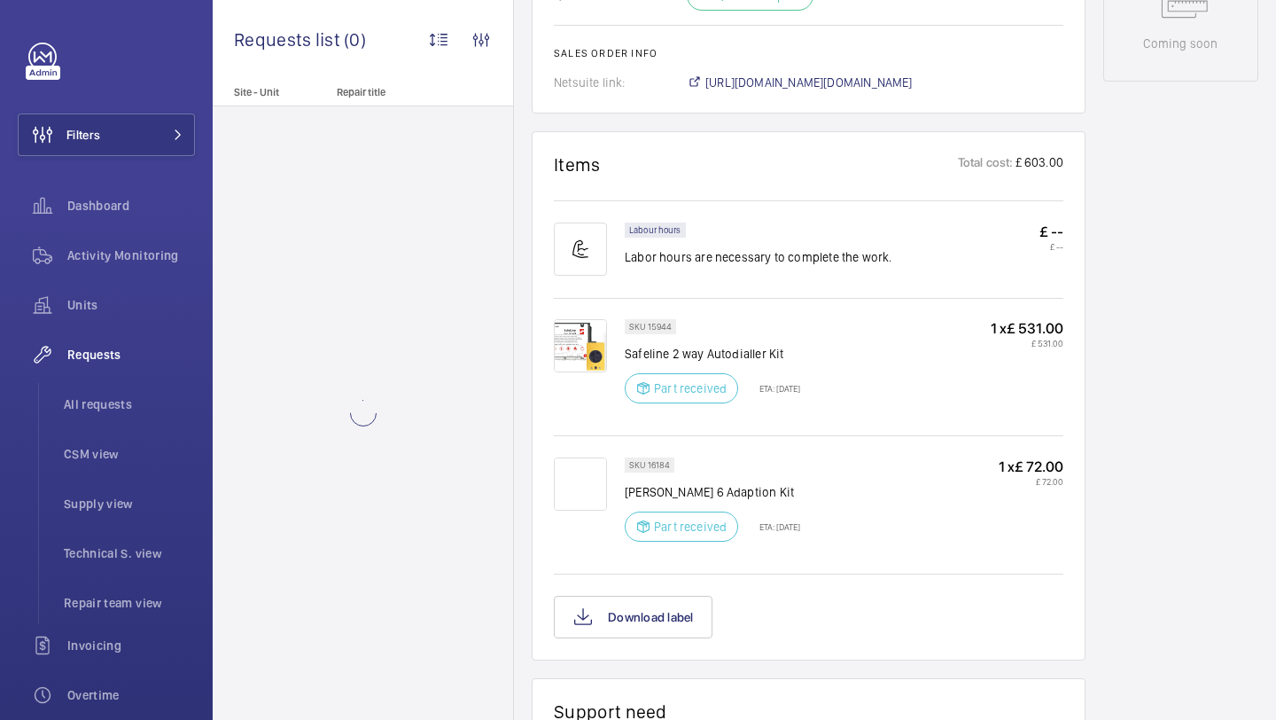
scroll to position [1219, 0]
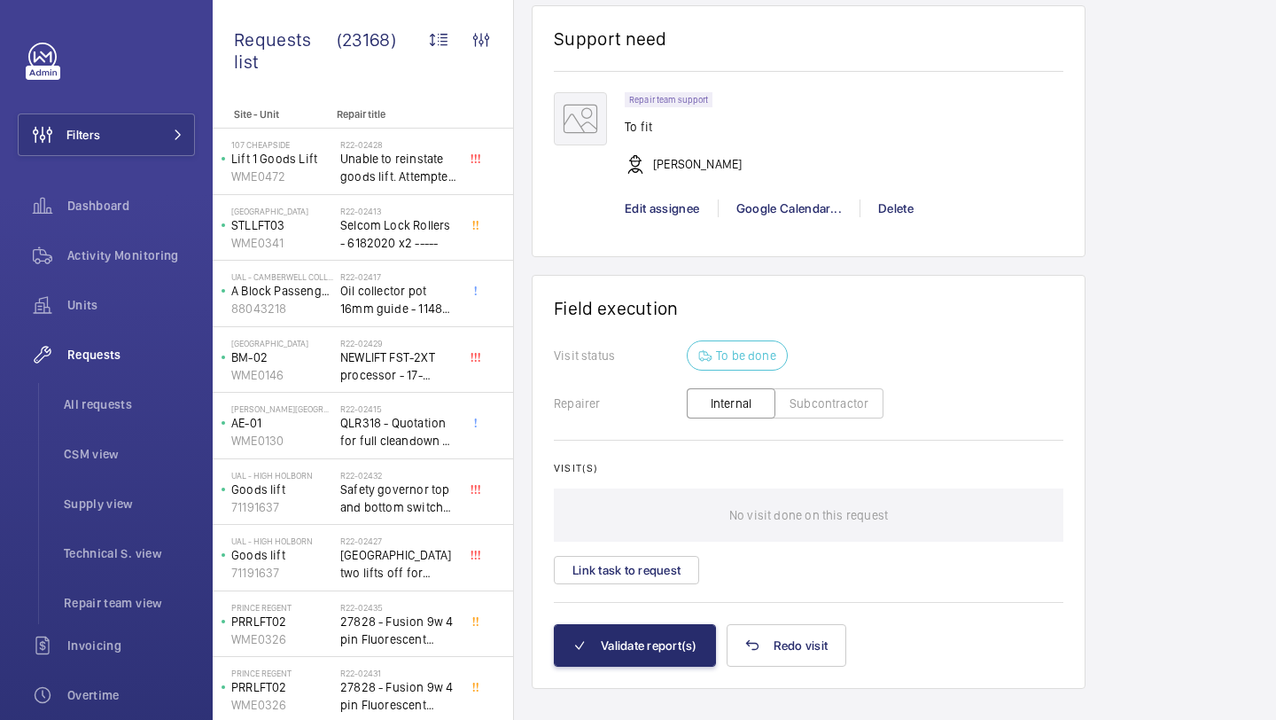
scroll to position [1663, 0]
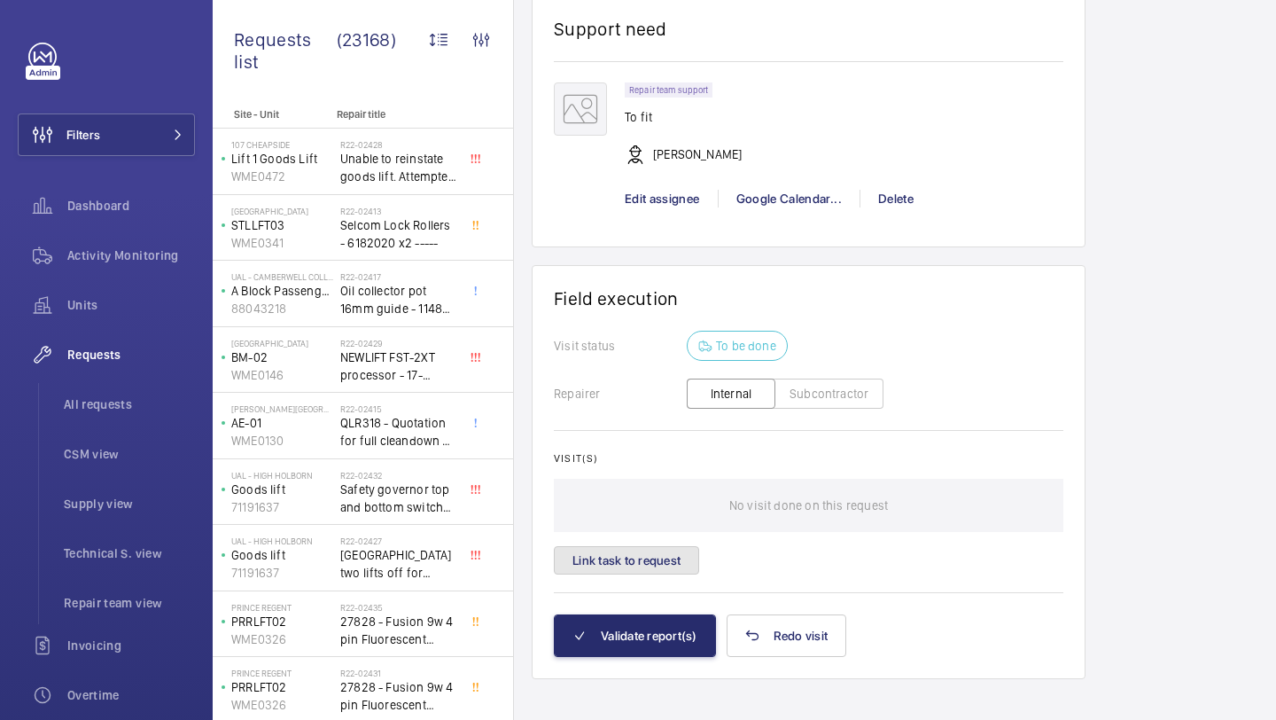
click at [666, 546] on button "Link task to request" at bounding box center [626, 560] width 145 height 28
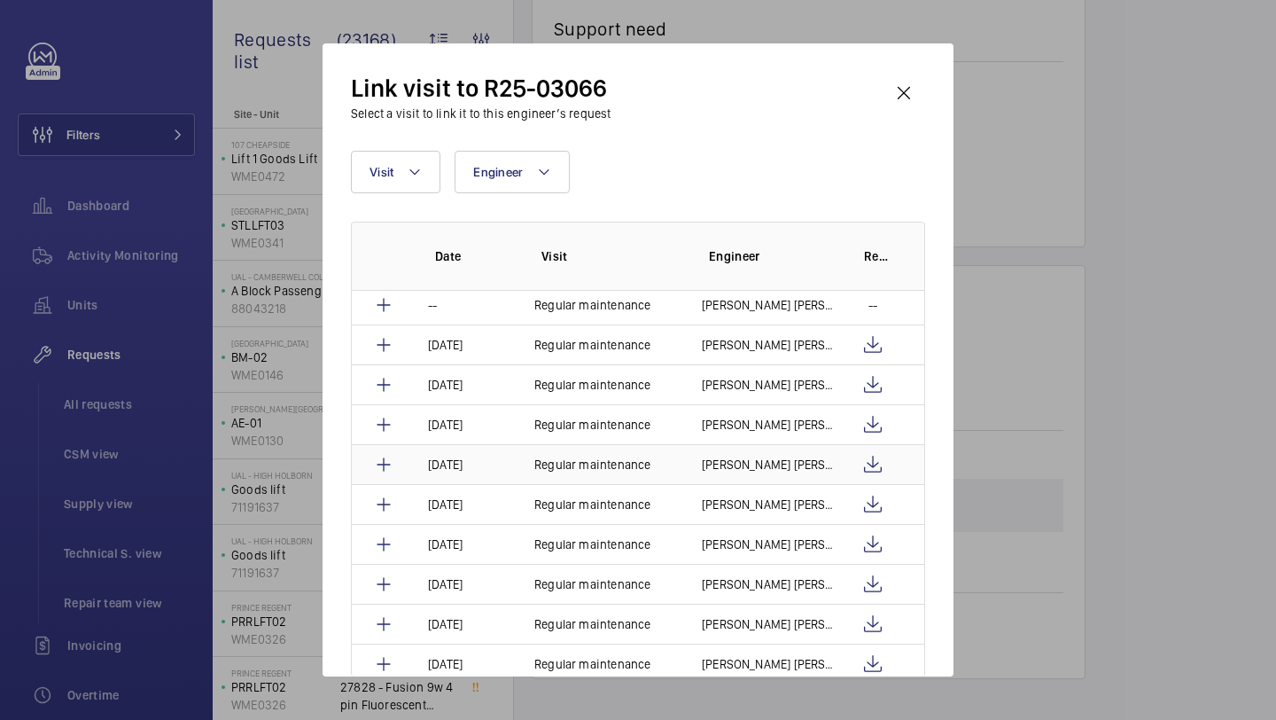
scroll to position [1734, 0]
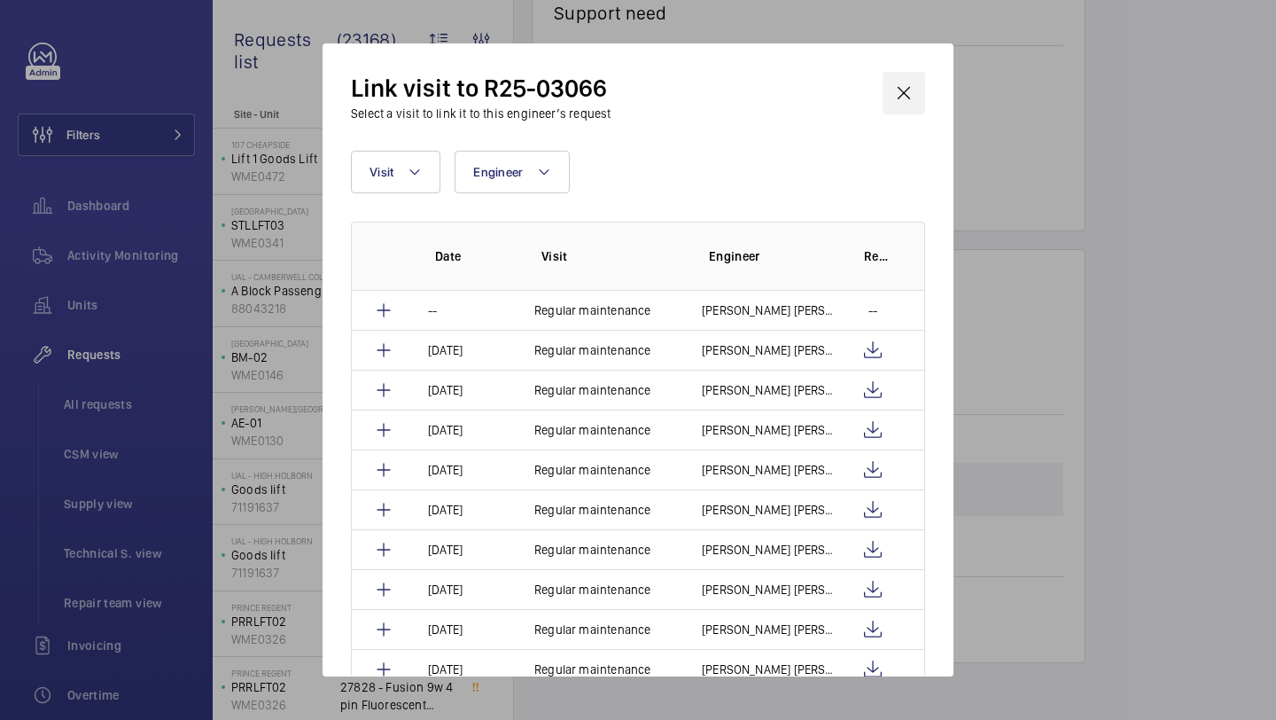
click at [891, 98] on wm-front-icon-button at bounding box center [904, 93] width 43 height 43
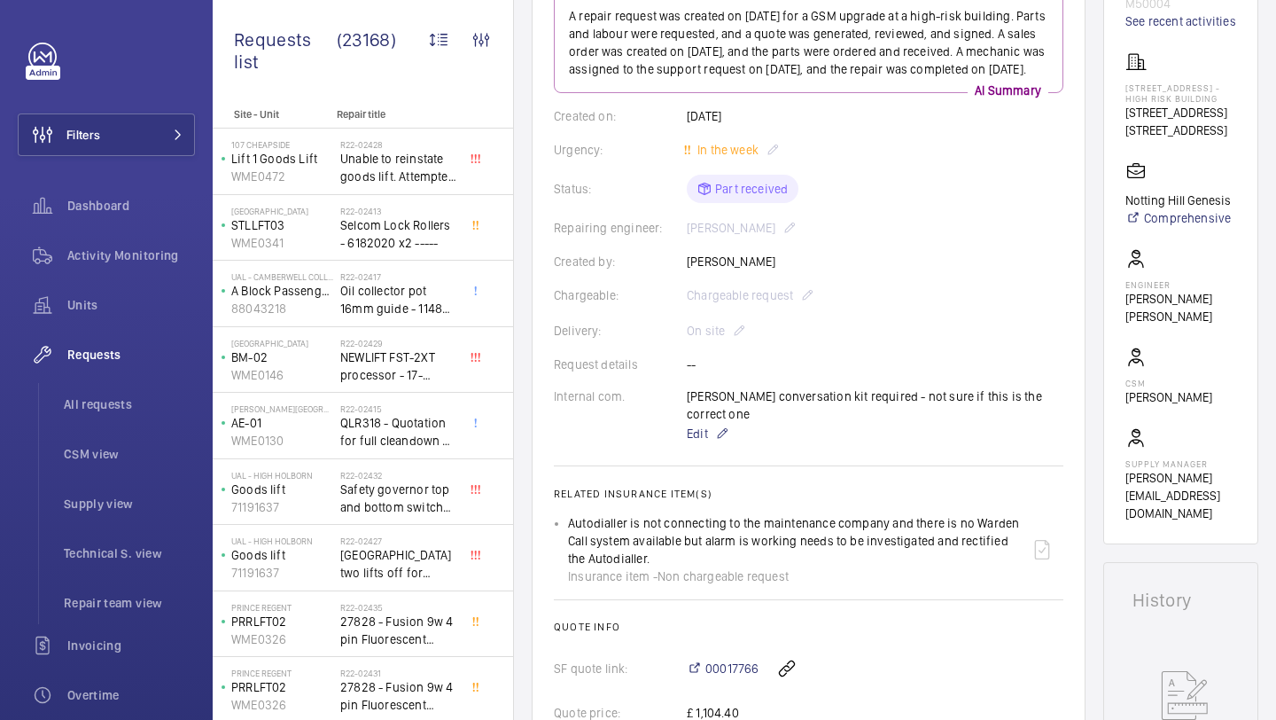
scroll to position [260, 0]
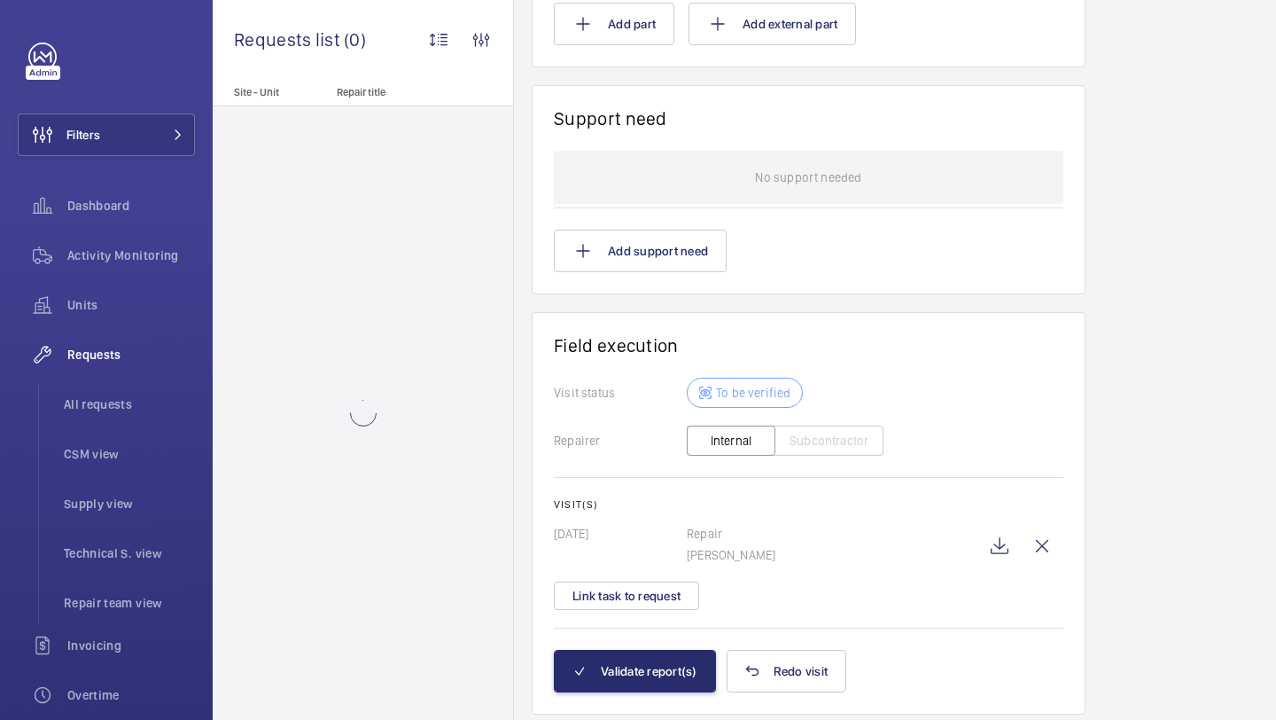
scroll to position [1596, 0]
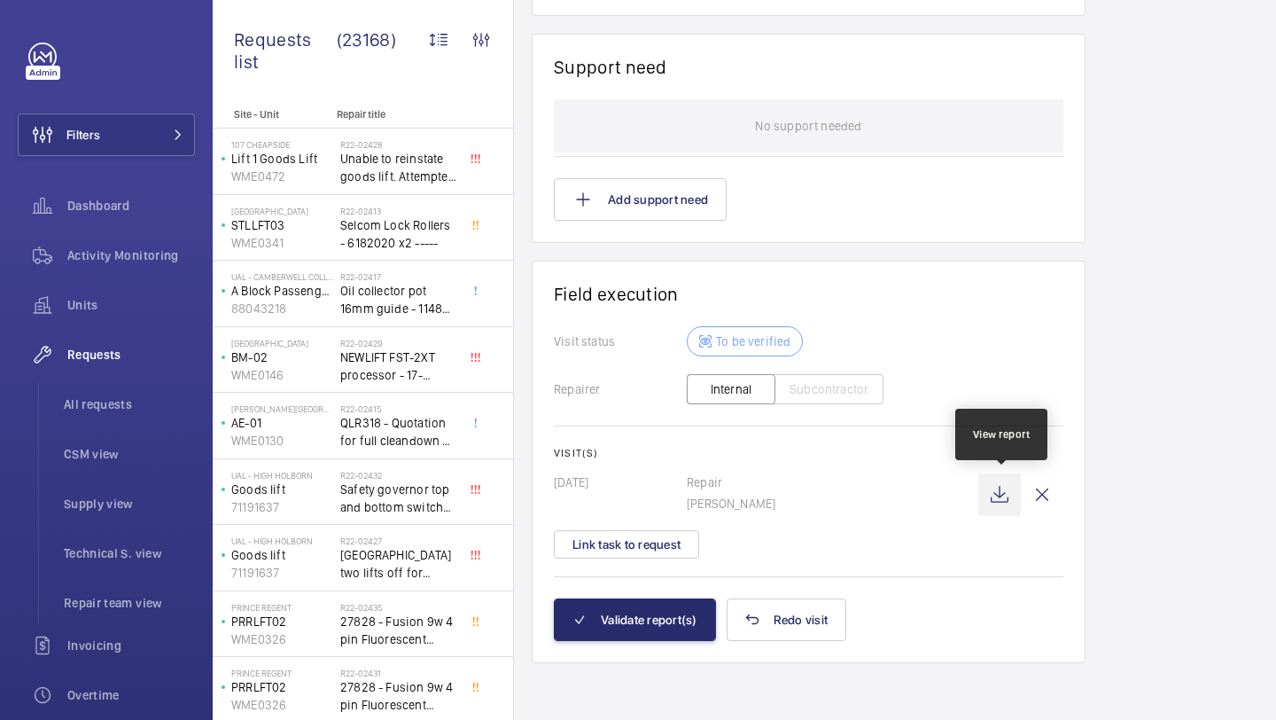
click at [999, 497] on wm-front-icon-button at bounding box center [999, 494] width 43 height 43
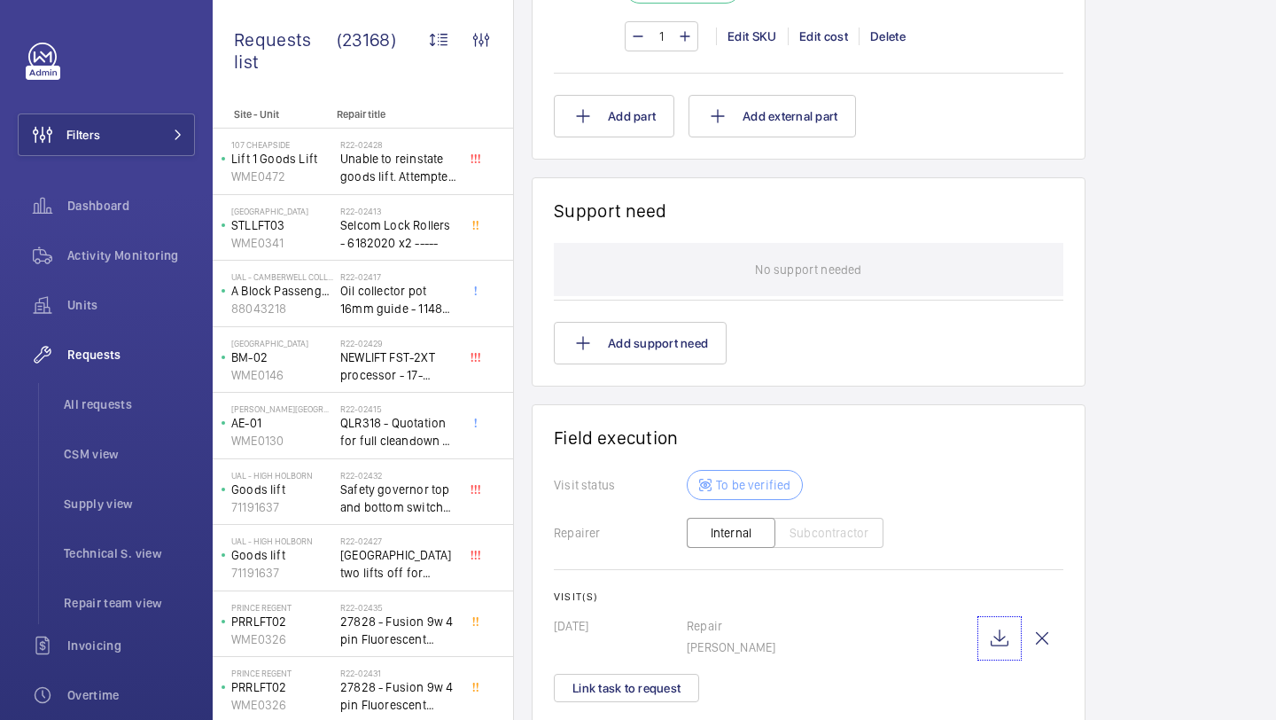
scroll to position [1596, 0]
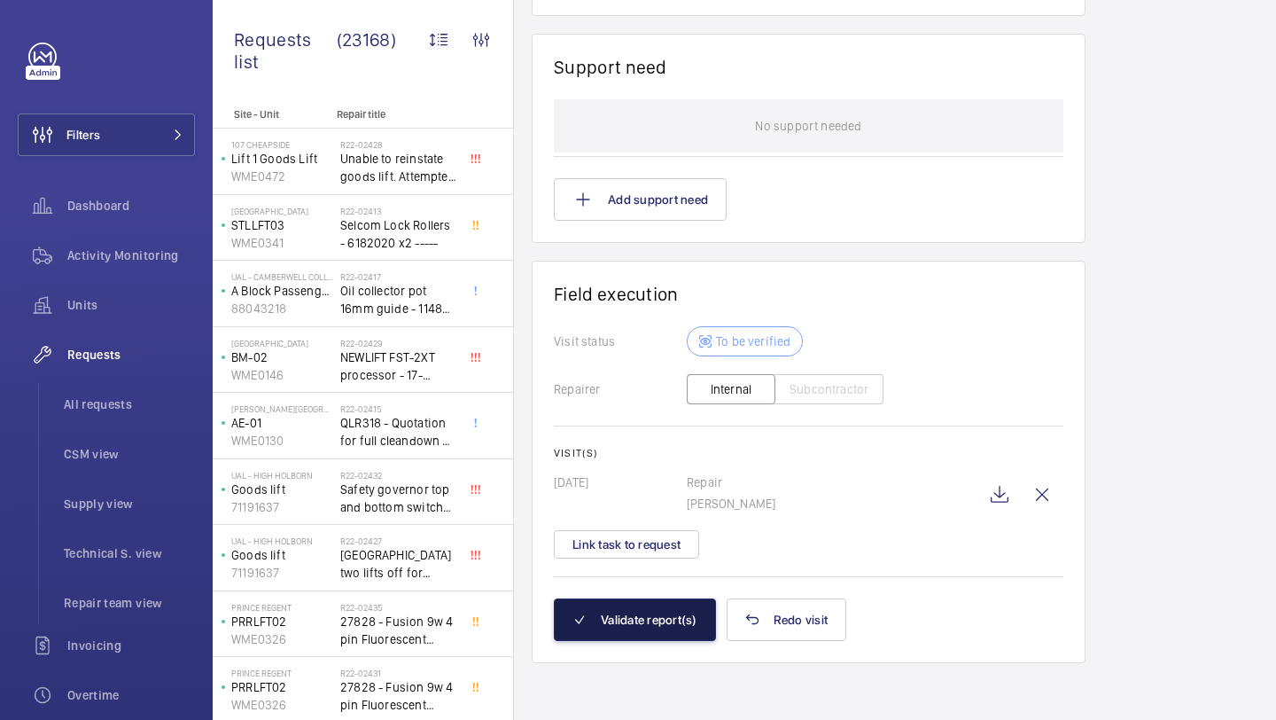
click at [611, 625] on button "Validate report(s)" at bounding box center [635, 619] width 162 height 43
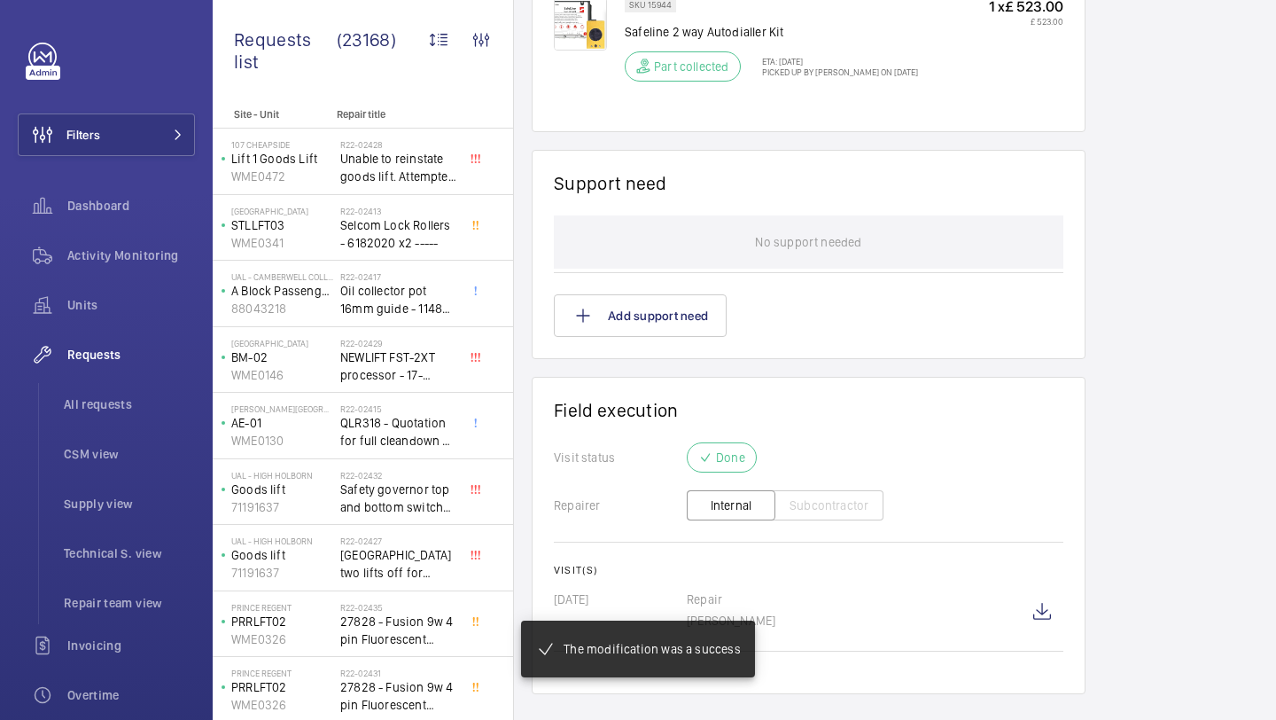
scroll to position [1235, 0]
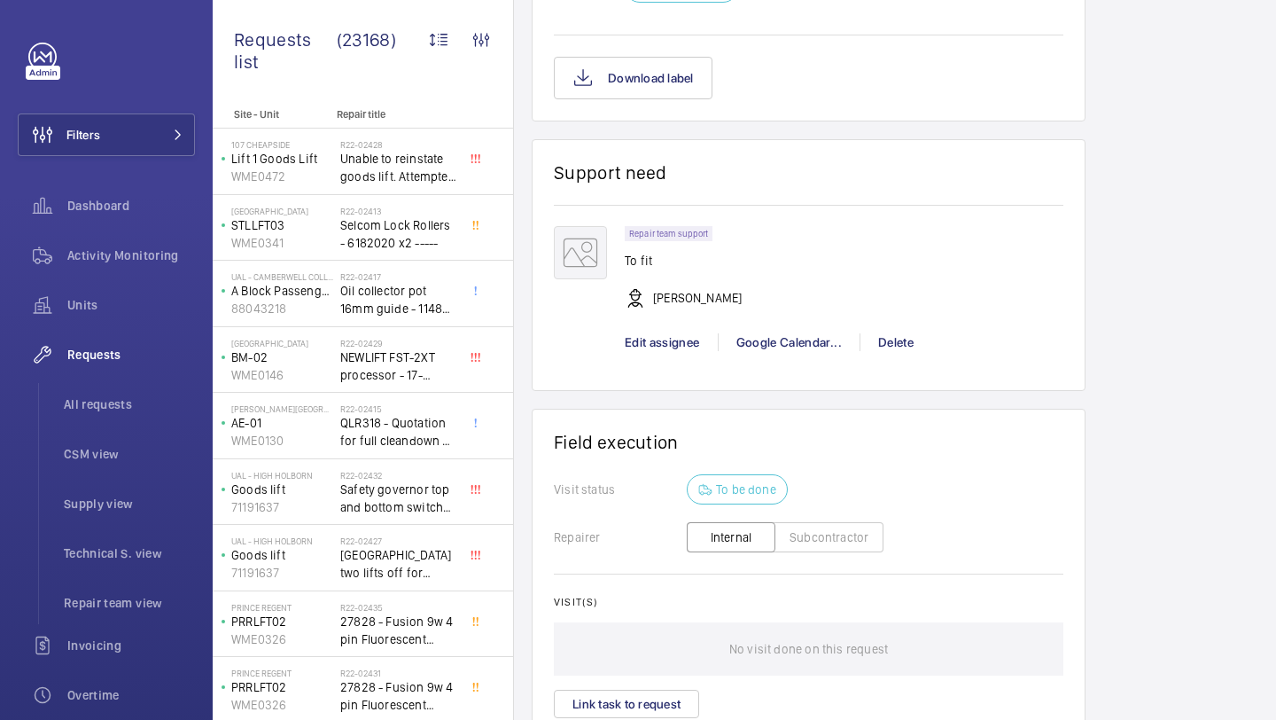
scroll to position [1734, 0]
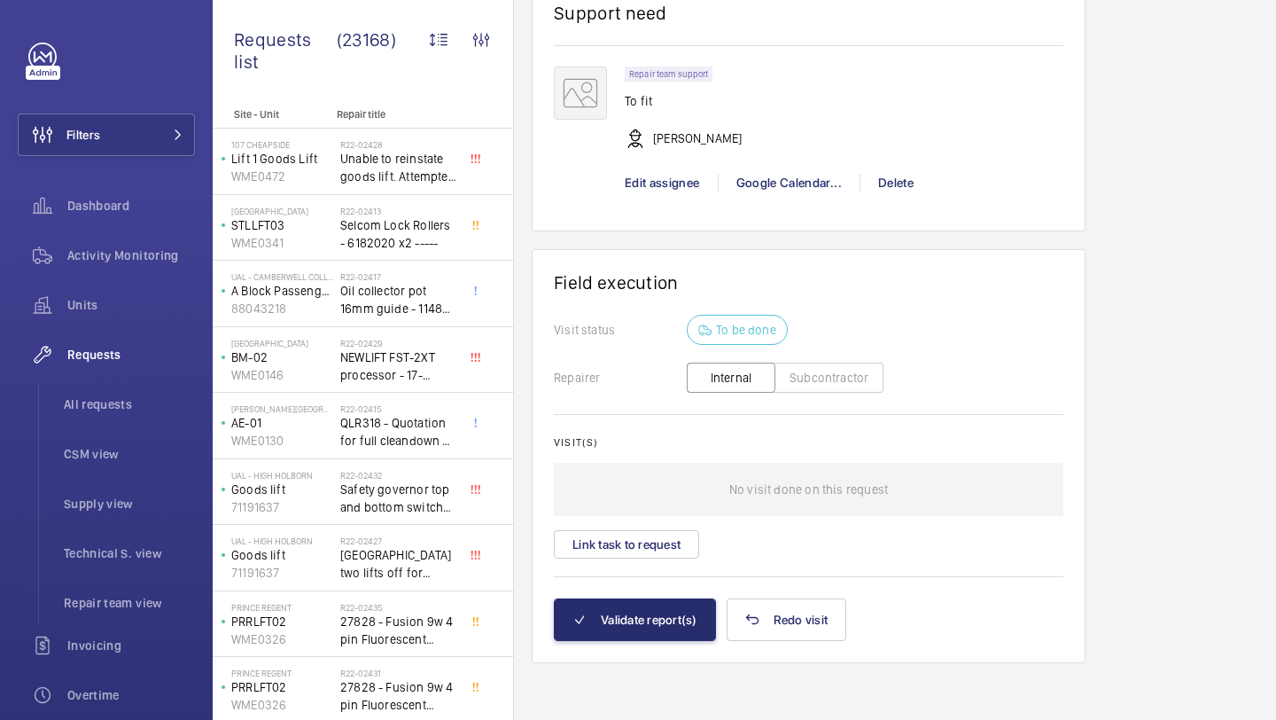
click at [660, 529] on div "Visit(s) No visit done on this request Link task to request" at bounding box center [809, 497] width 510 height 122
click at [657, 547] on button "Link task to request" at bounding box center [626, 544] width 145 height 28
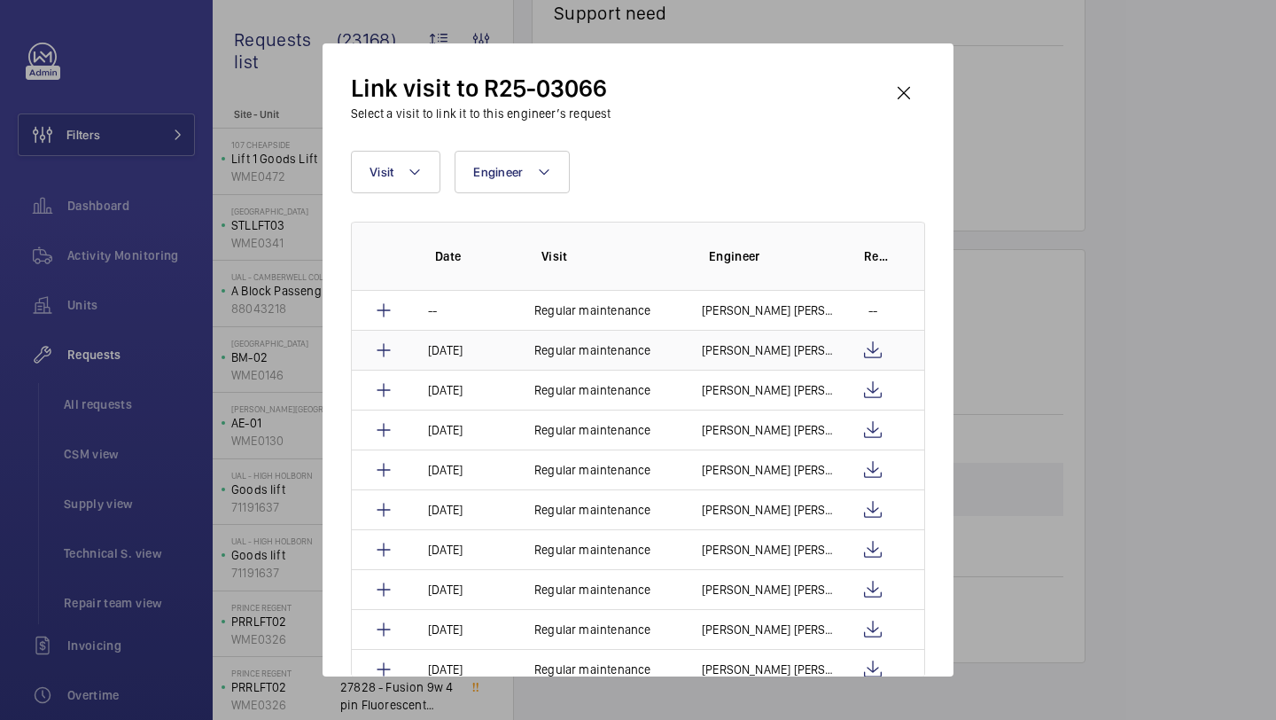
scroll to position [16, 0]
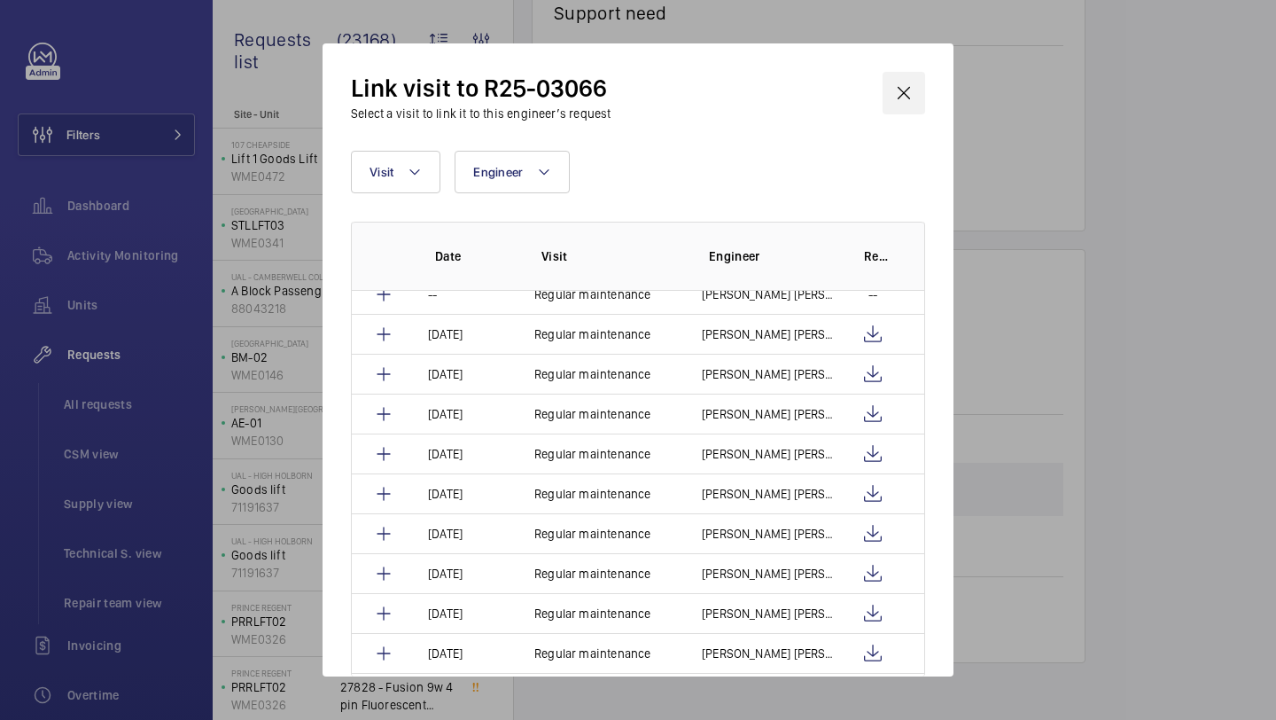
click at [901, 82] on wm-front-icon-button at bounding box center [904, 93] width 43 height 43
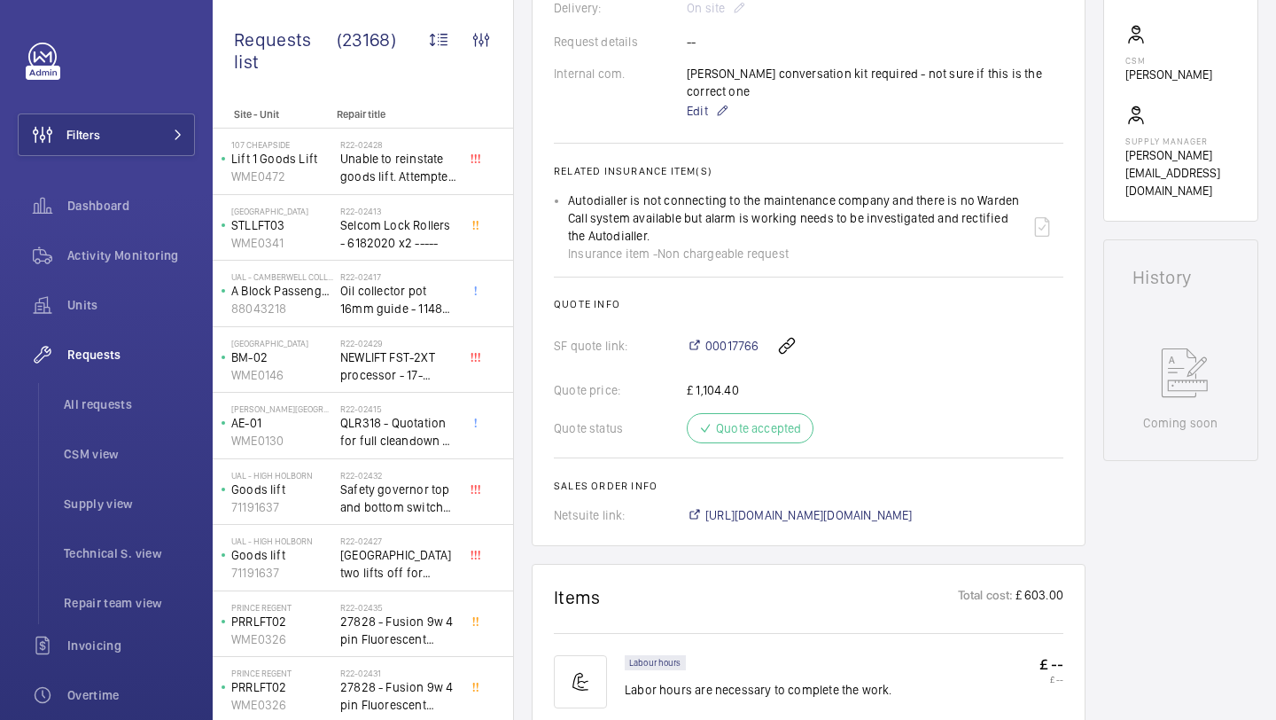
scroll to position [596, 0]
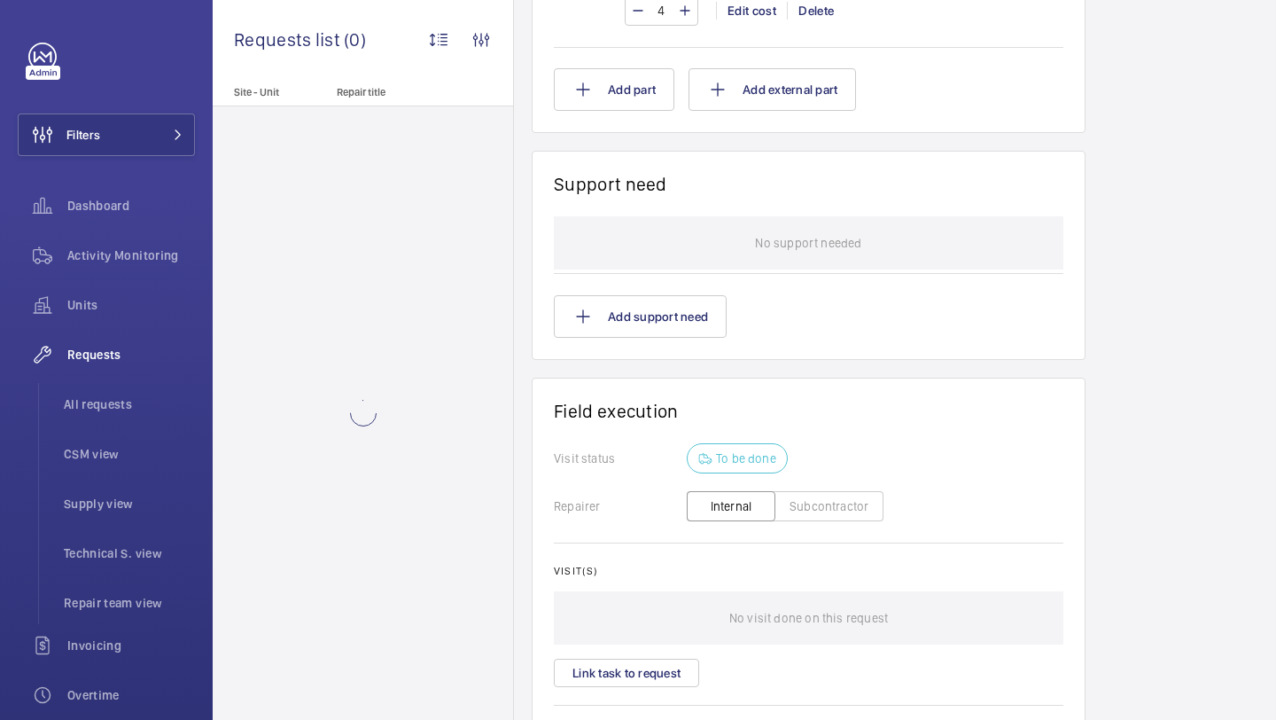
scroll to position [1397, 0]
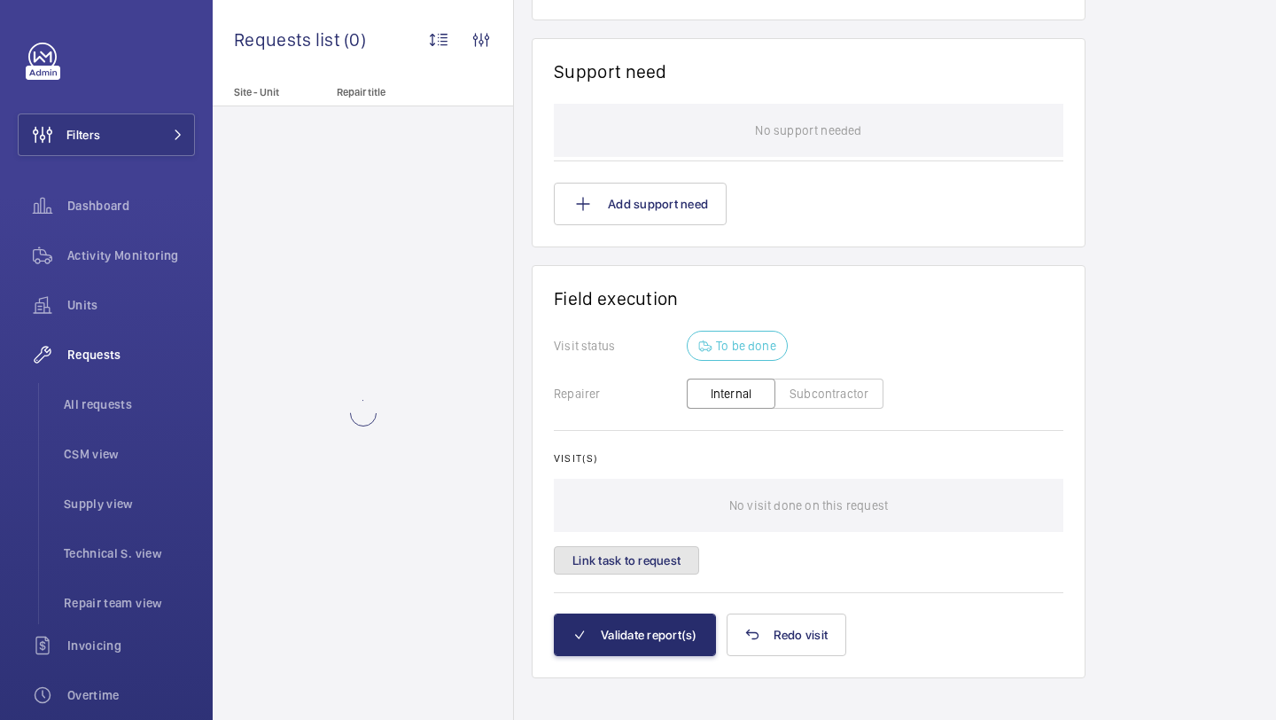
click at [650, 546] on button "Link task to request" at bounding box center [626, 560] width 145 height 28
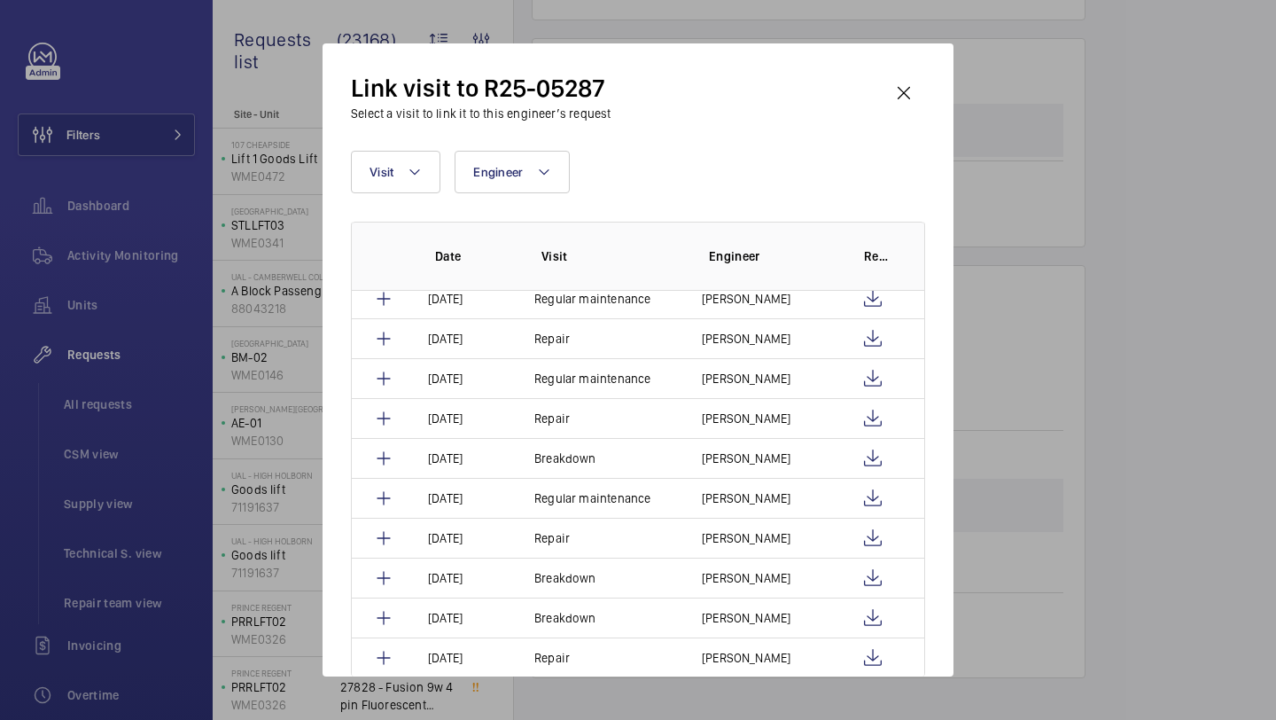
scroll to position [407, 0]
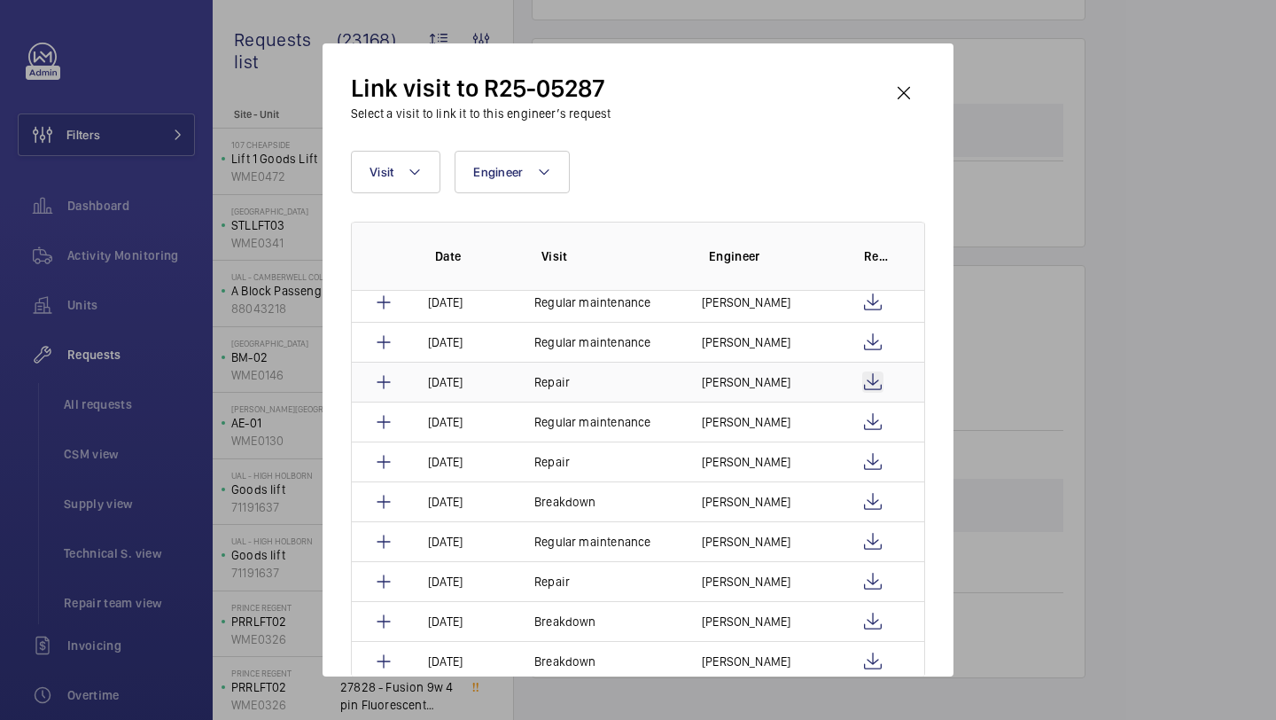
click at [867, 386] on wm-front-icon-button at bounding box center [872, 381] width 21 height 21
click at [908, 88] on wm-front-icon-button at bounding box center [904, 93] width 43 height 43
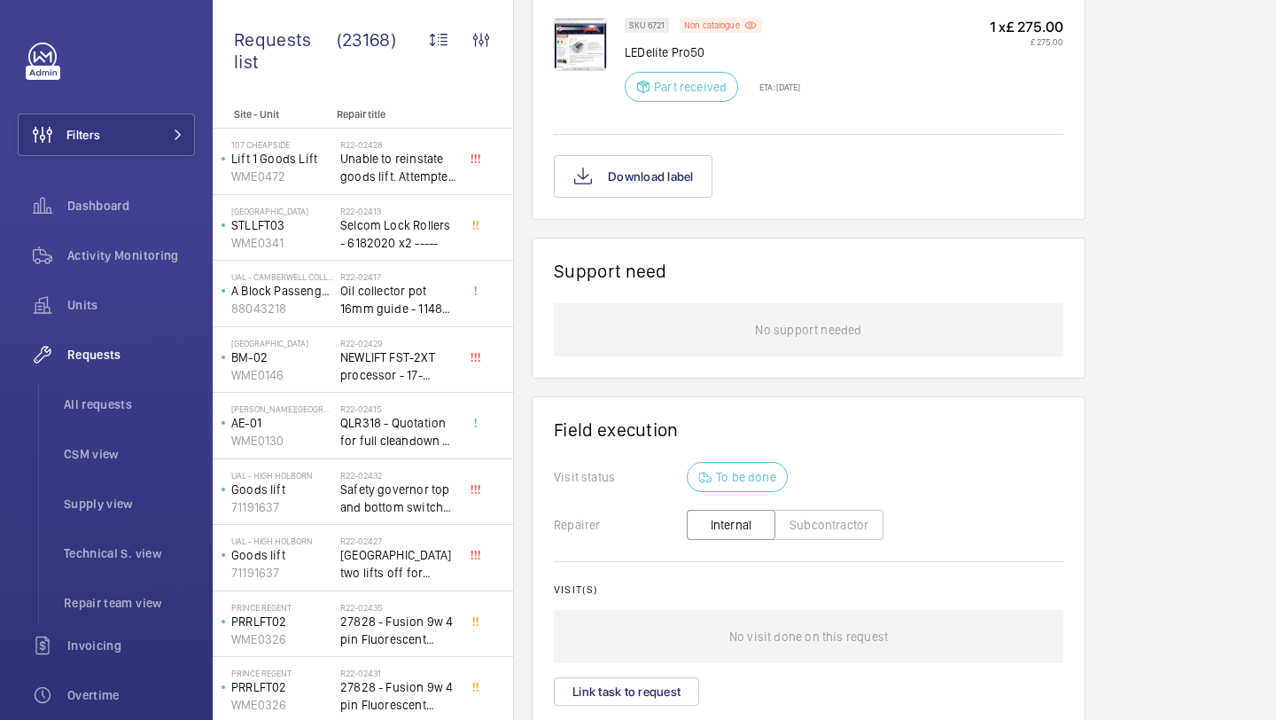
scroll to position [1309, 0]
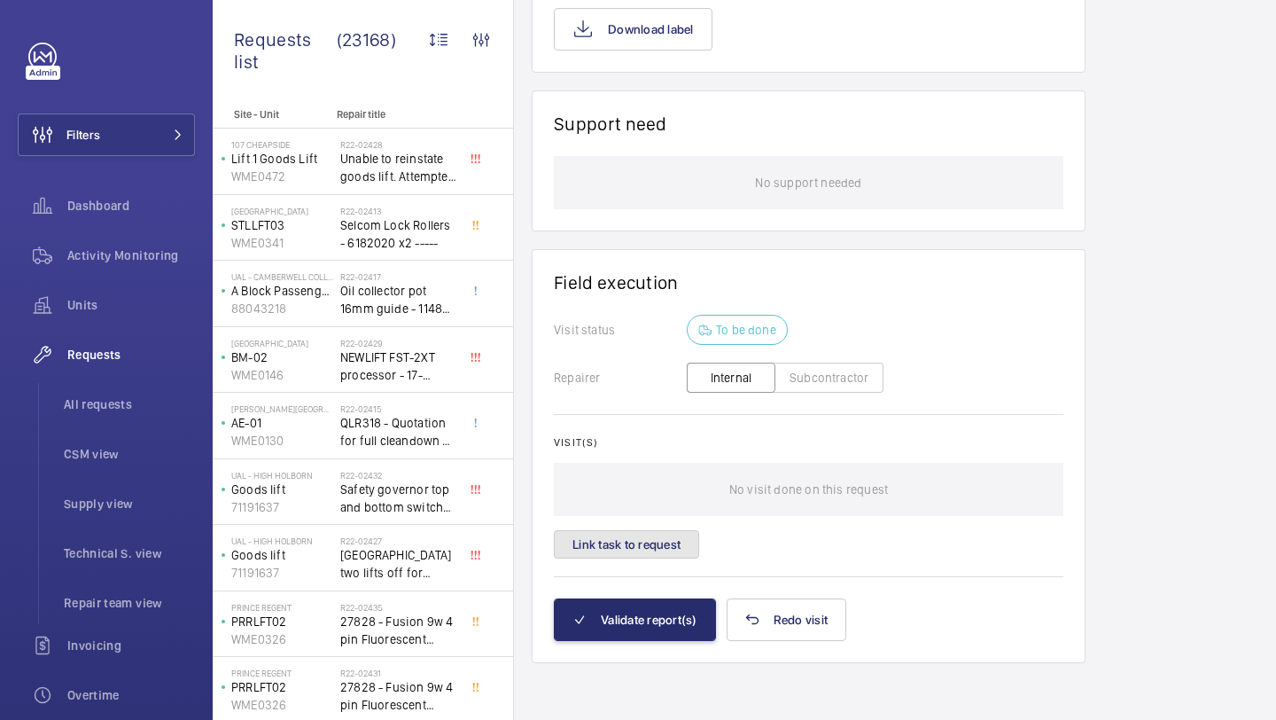
click at [646, 556] on button "Link task to request" at bounding box center [626, 544] width 145 height 28
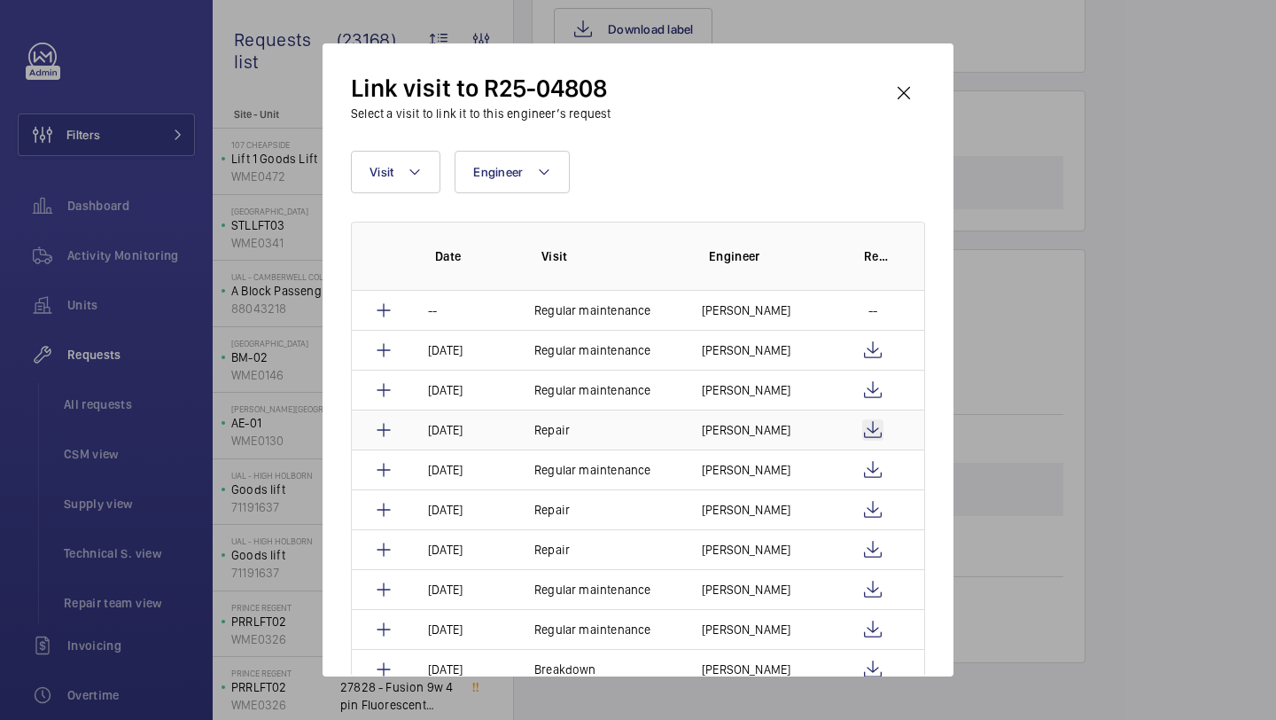
click at [866, 424] on wm-front-icon-button at bounding box center [872, 429] width 21 height 21
click at [755, 420] on td "[PERSON_NAME]" at bounding box center [758, 429] width 155 height 40
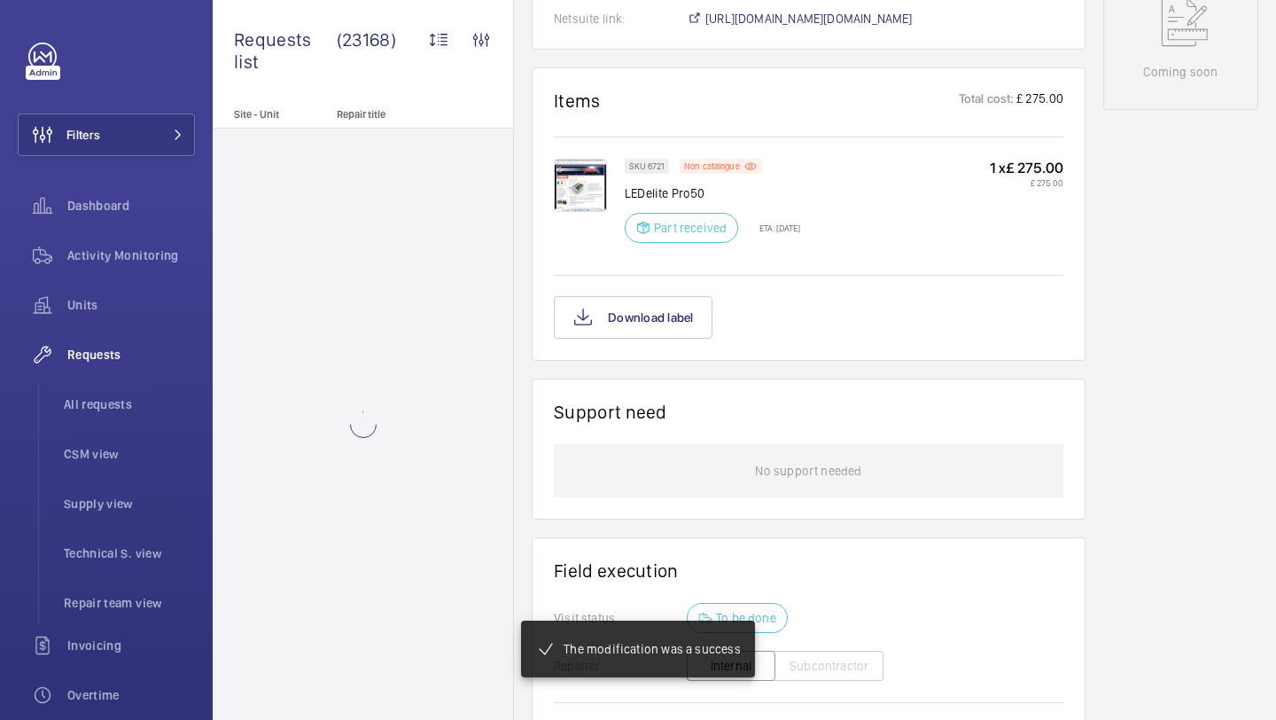
scroll to position [107, 0]
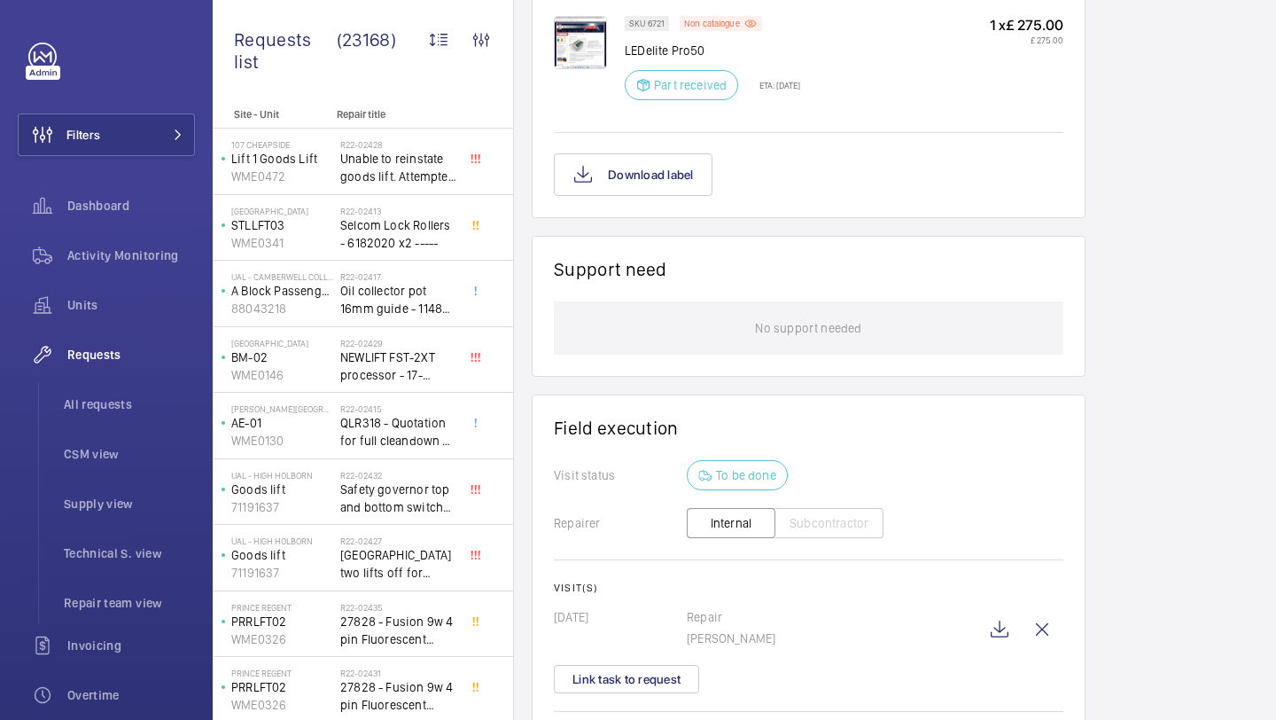
scroll to position [1298, 0]
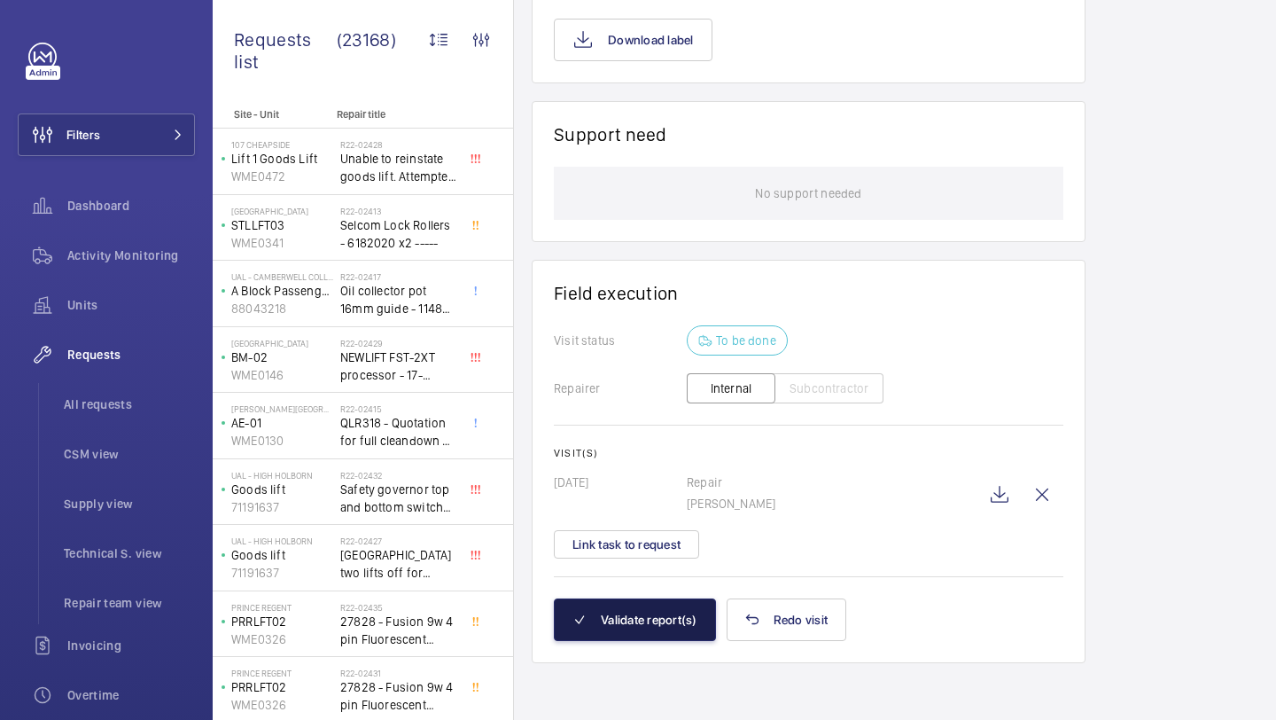
click at [621, 630] on button "Validate report(s)" at bounding box center [635, 619] width 162 height 43
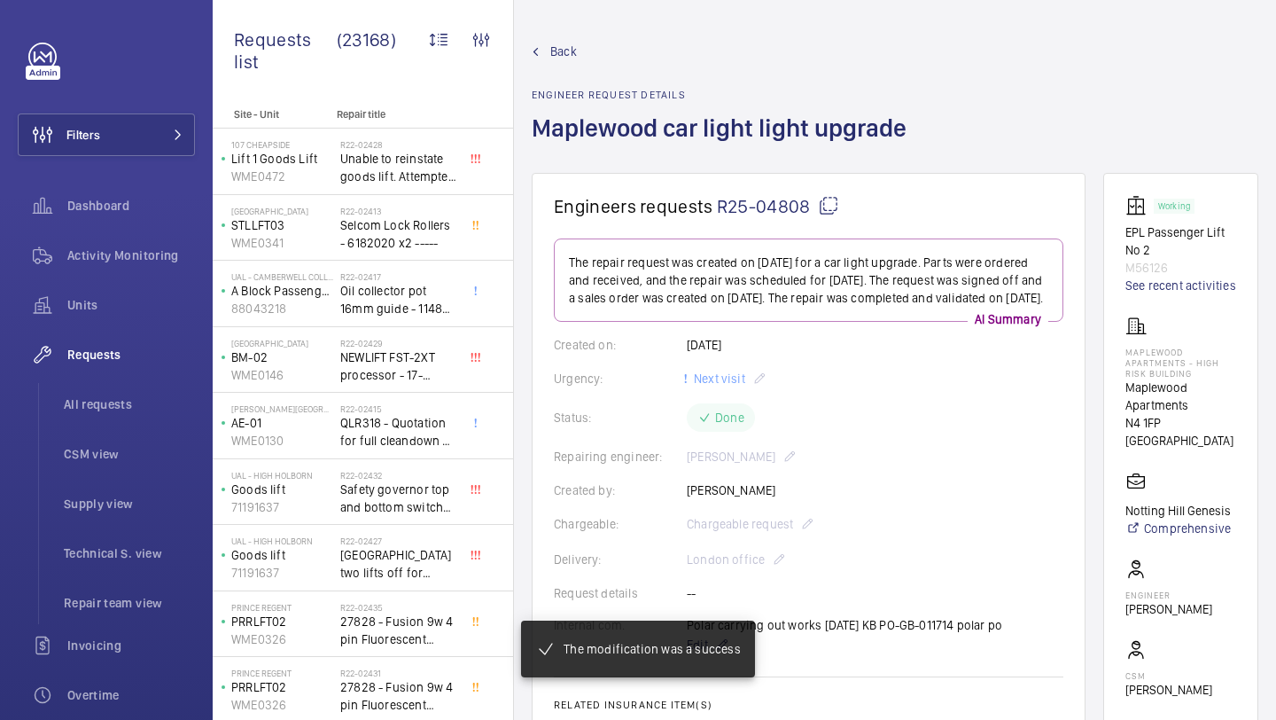
scroll to position [1213, 0]
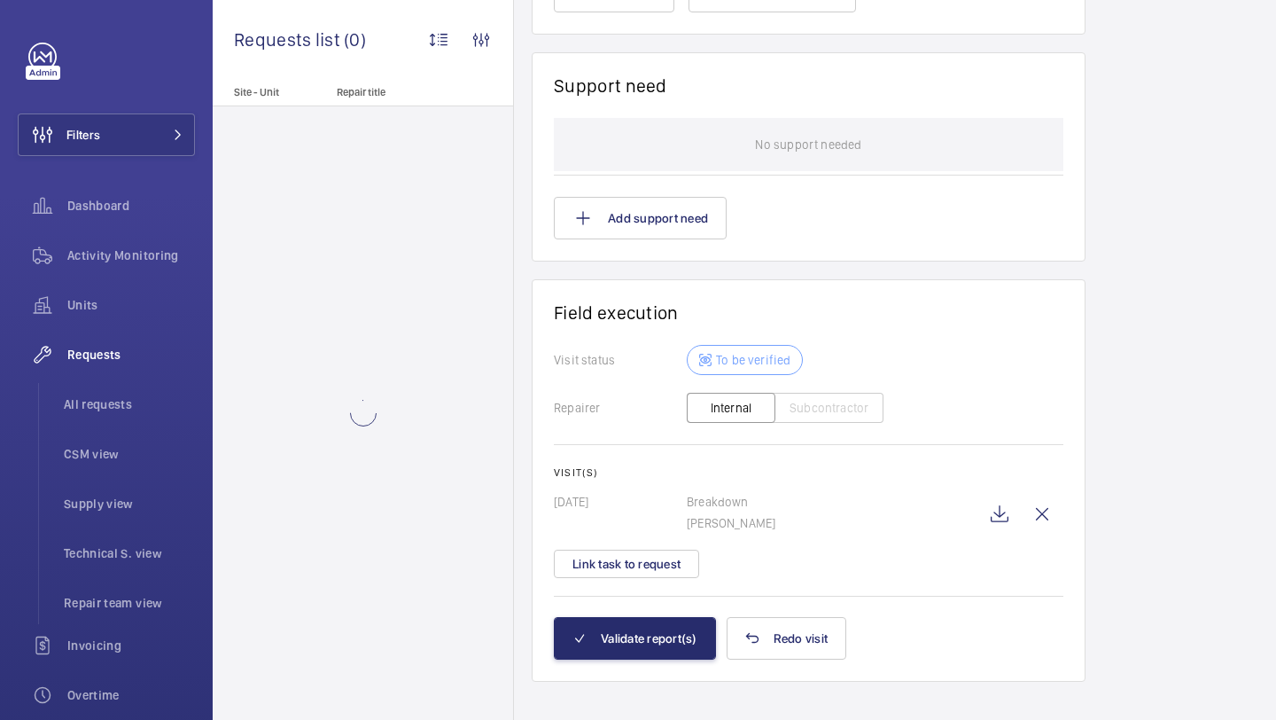
scroll to position [1404, 0]
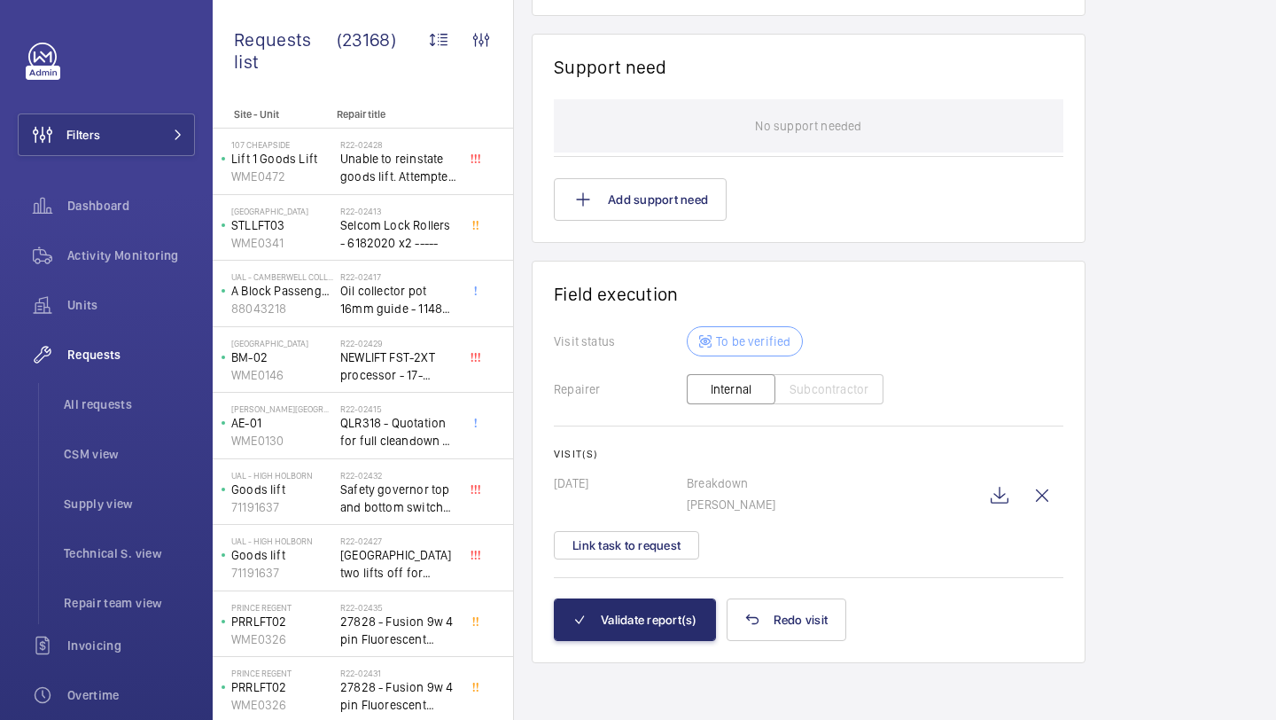
click at [705, 540] on div "Visit(s) [DATE] Breakdown [PERSON_NAME] Link task to request" at bounding box center [809, 504] width 510 height 112
click at [668, 542] on button "Link task to request" at bounding box center [626, 545] width 145 height 28
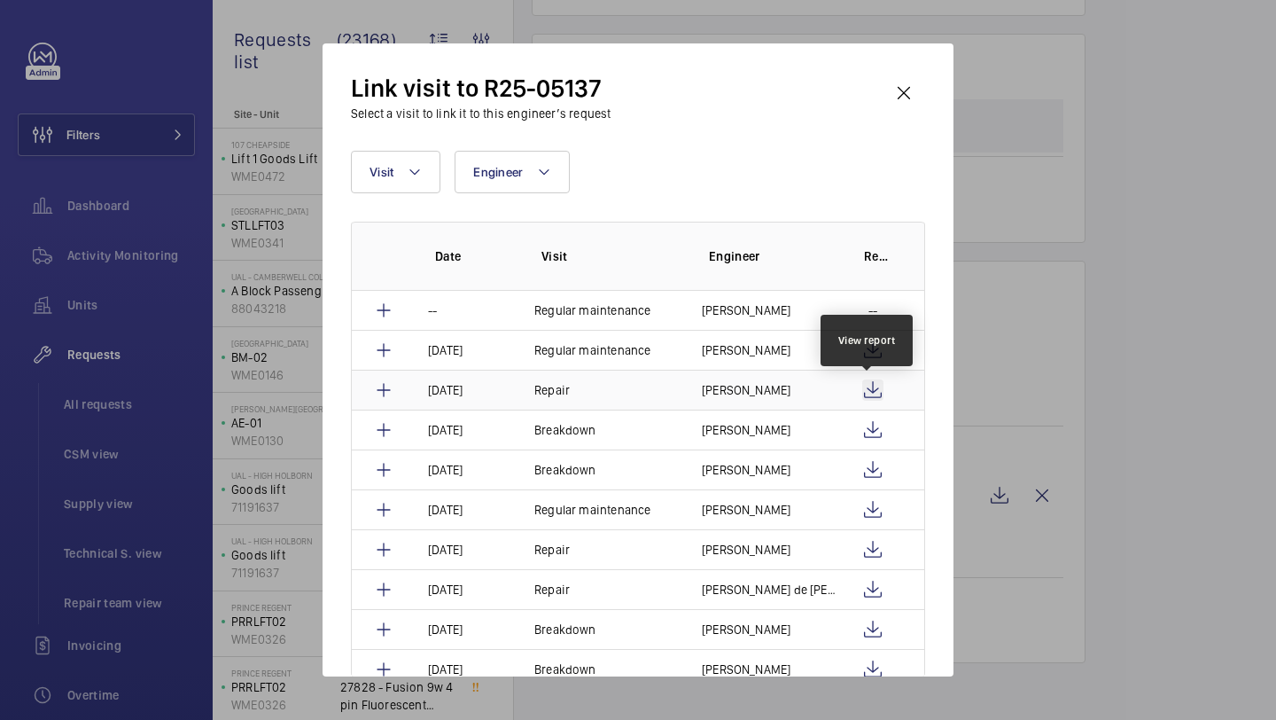
click at [870, 391] on wm-front-icon-button at bounding box center [872, 389] width 21 height 21
click at [903, 93] on wm-front-icon-button at bounding box center [904, 93] width 43 height 43
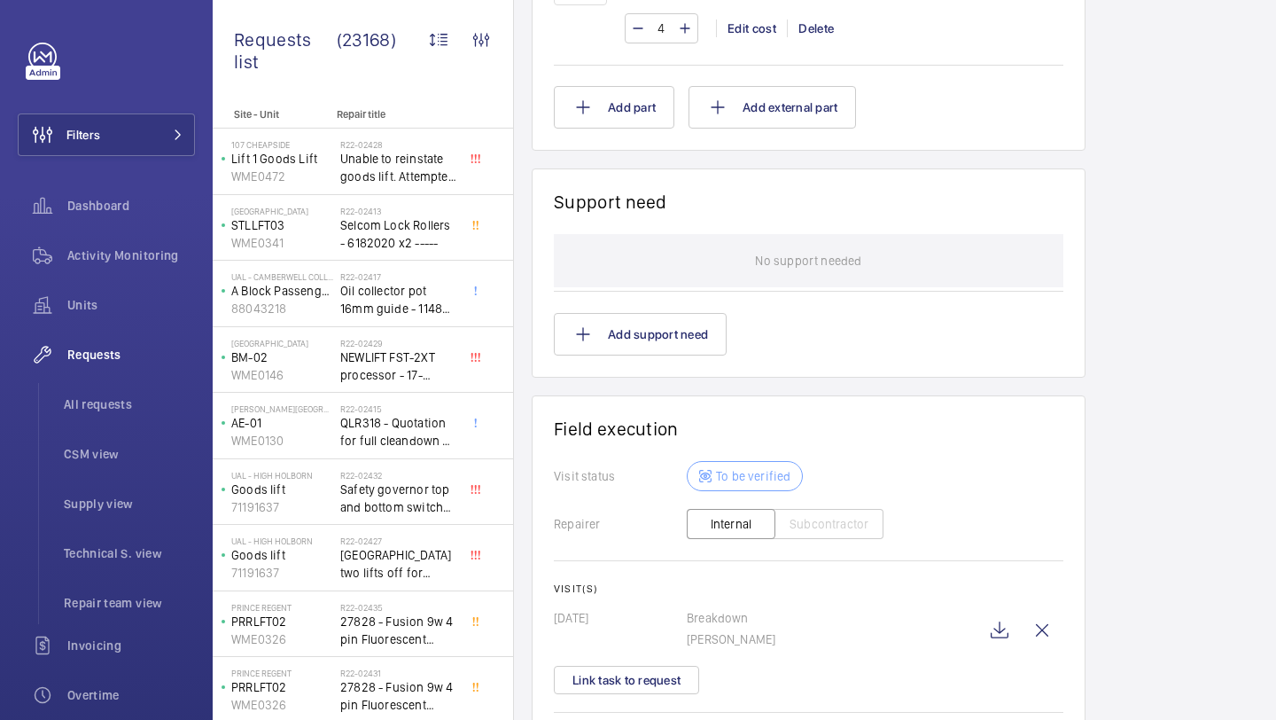
scroll to position [1404, 0]
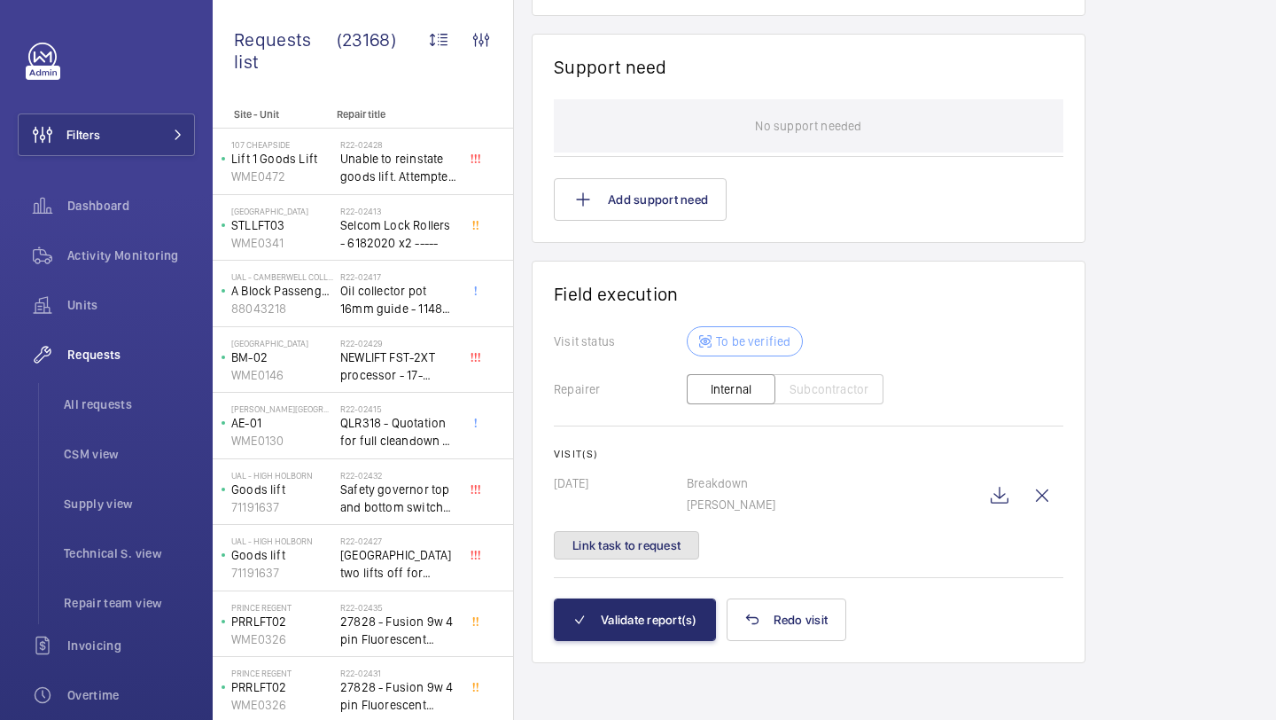
click at [642, 555] on button "Link task to request" at bounding box center [626, 545] width 145 height 28
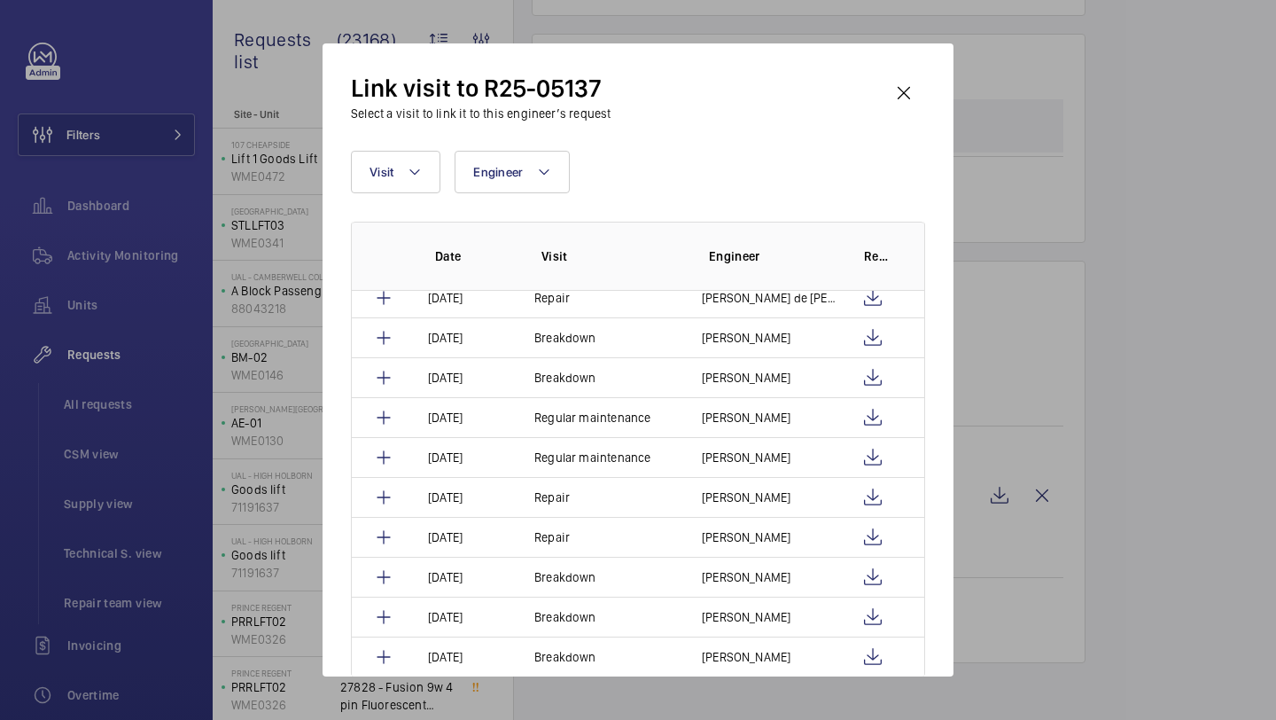
scroll to position [292, 0]
click at [868, 498] on wm-front-icon-button at bounding box center [872, 496] width 21 height 21
click at [895, 86] on wm-front-icon-button at bounding box center [904, 93] width 43 height 43
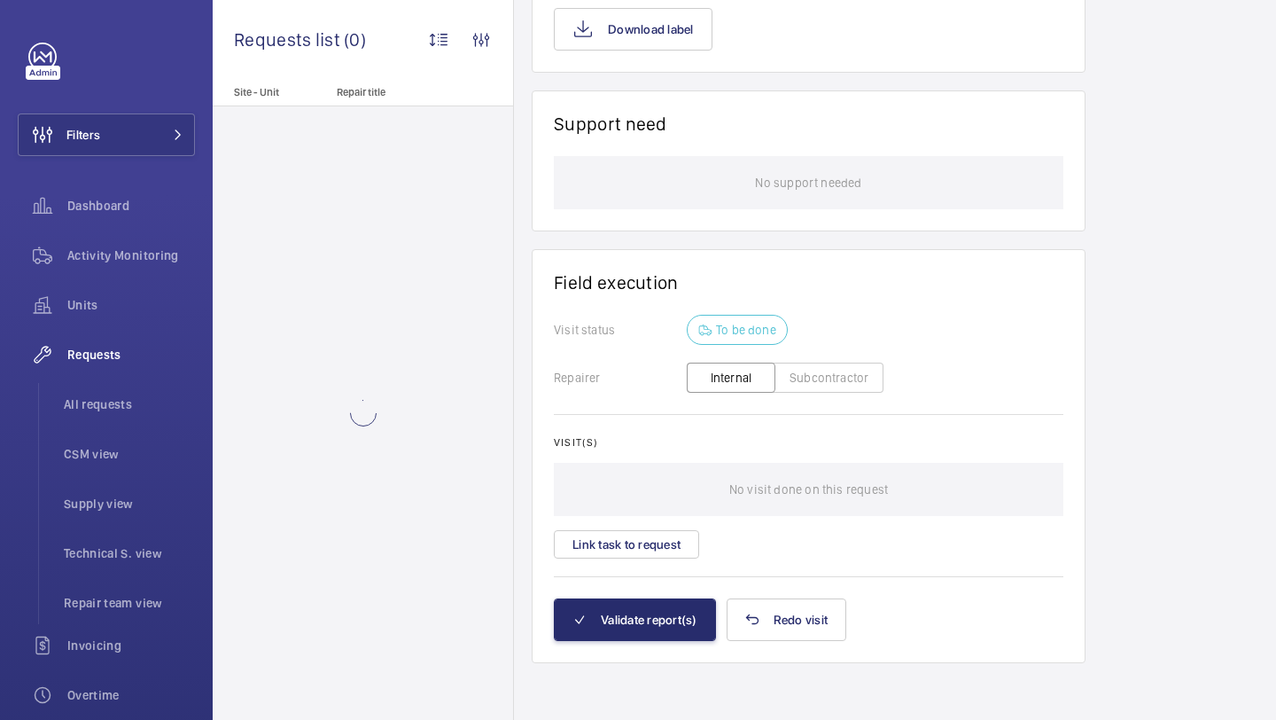
scroll to position [1266, 0]
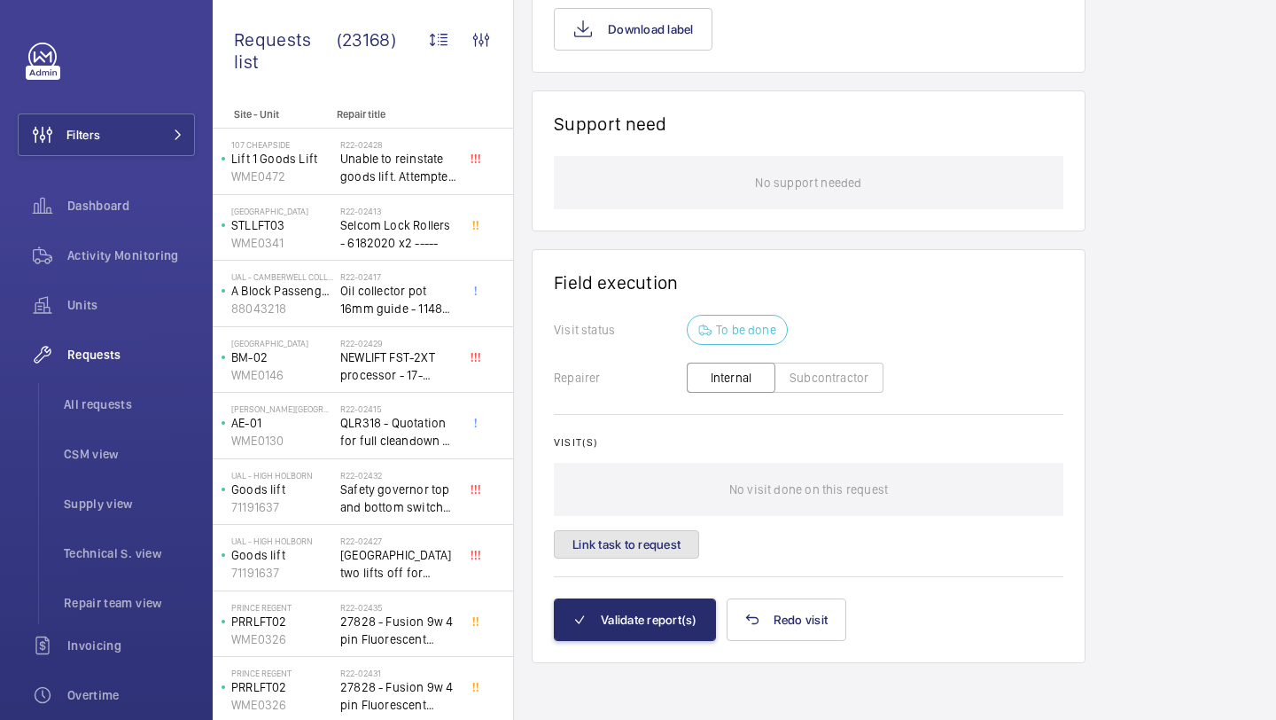
click at [657, 542] on button "Link task to request" at bounding box center [626, 544] width 145 height 28
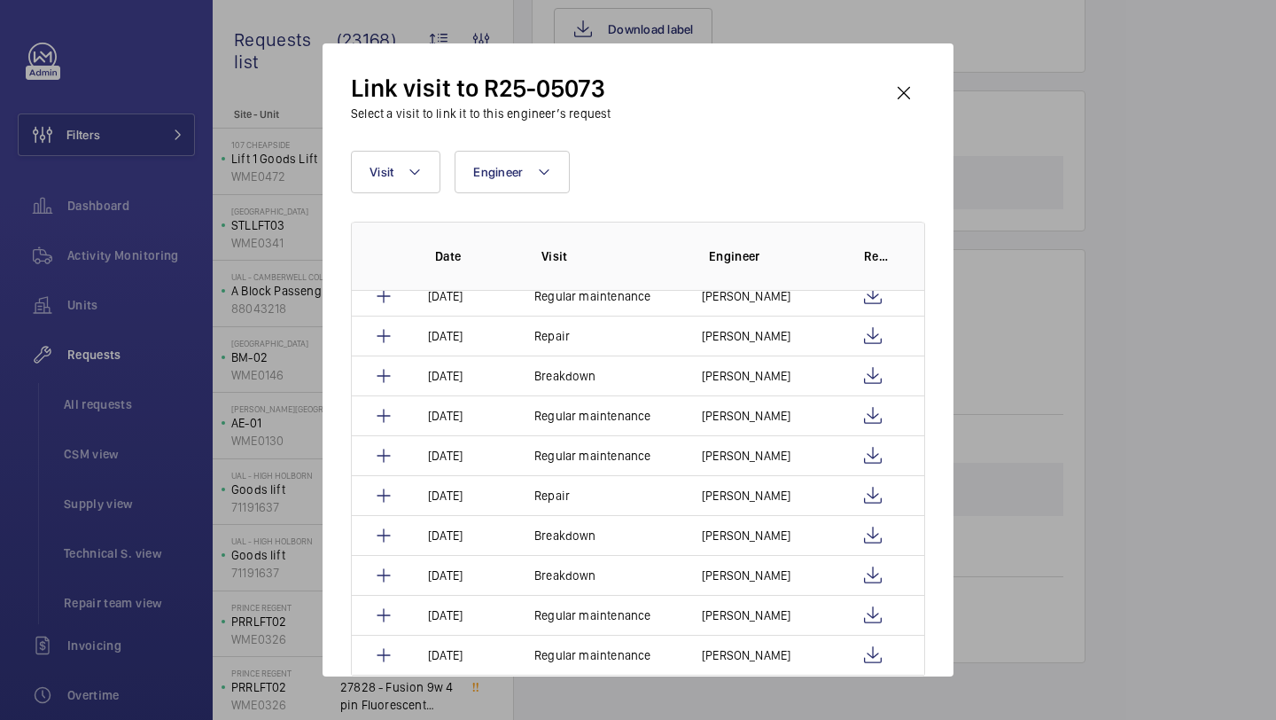
scroll to position [329, 0]
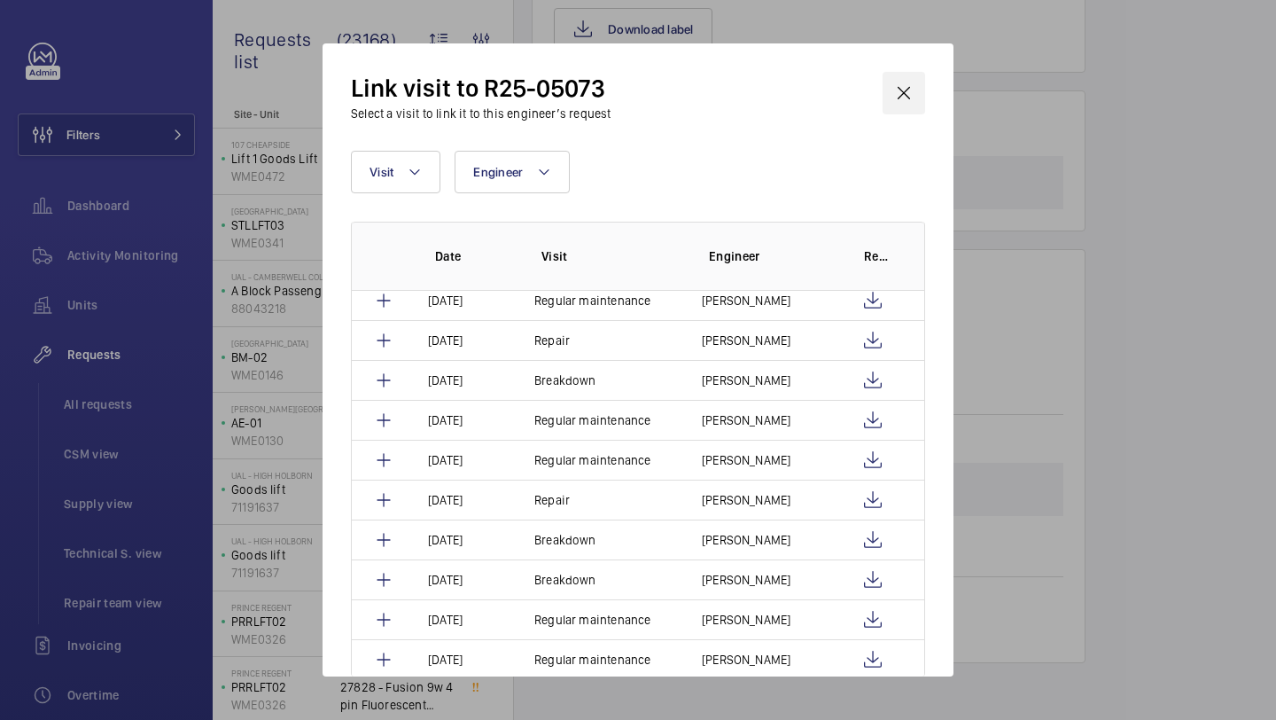
click at [913, 74] on wm-front-icon-button at bounding box center [904, 93] width 43 height 43
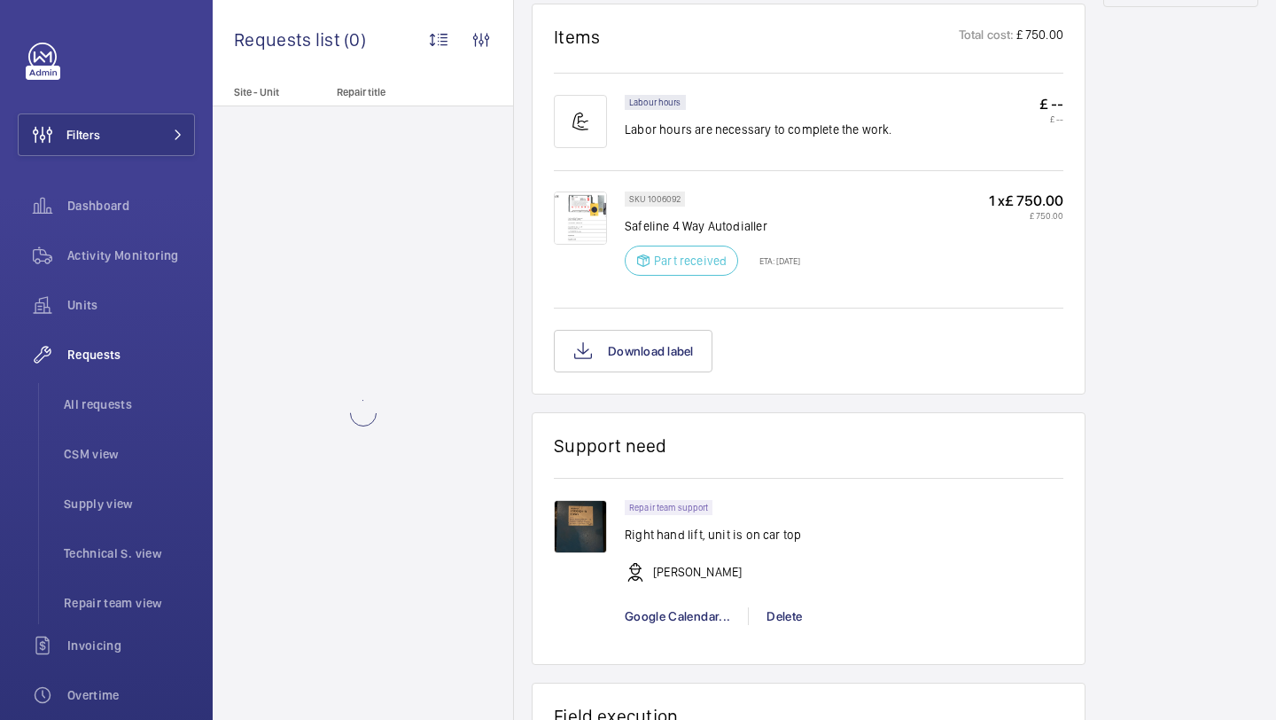
scroll to position [1102, 0]
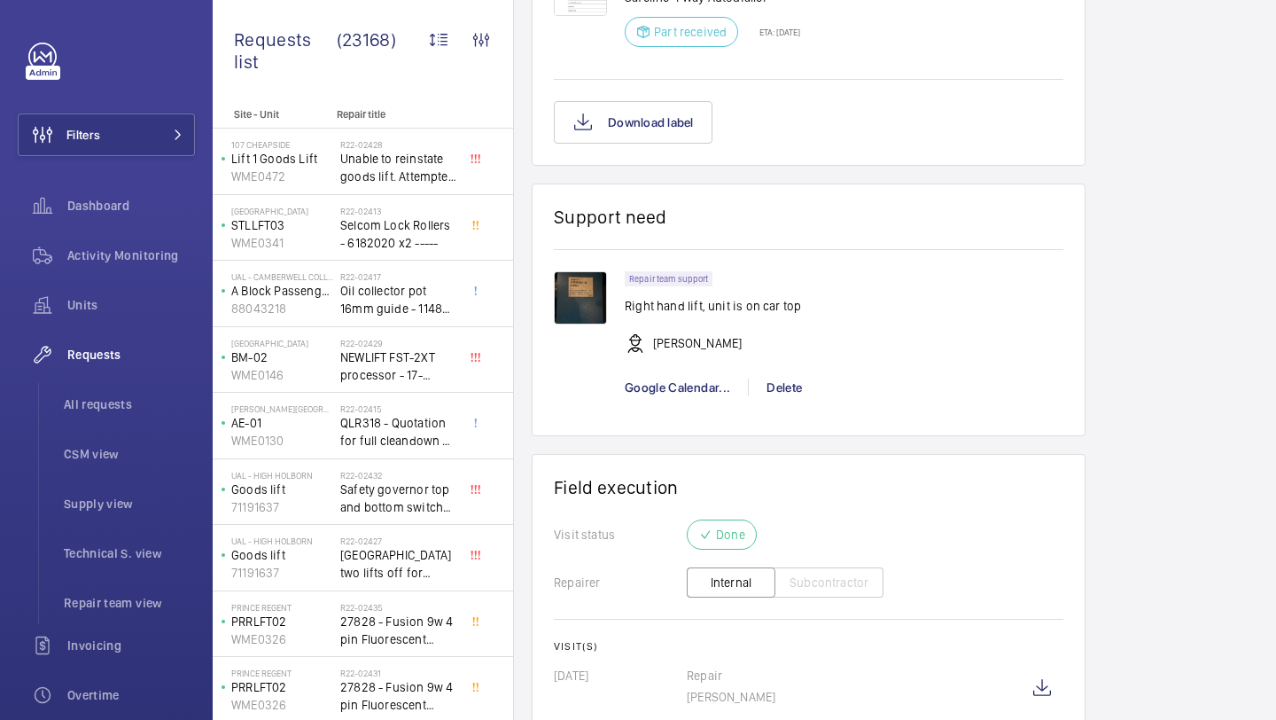
scroll to position [1432, 0]
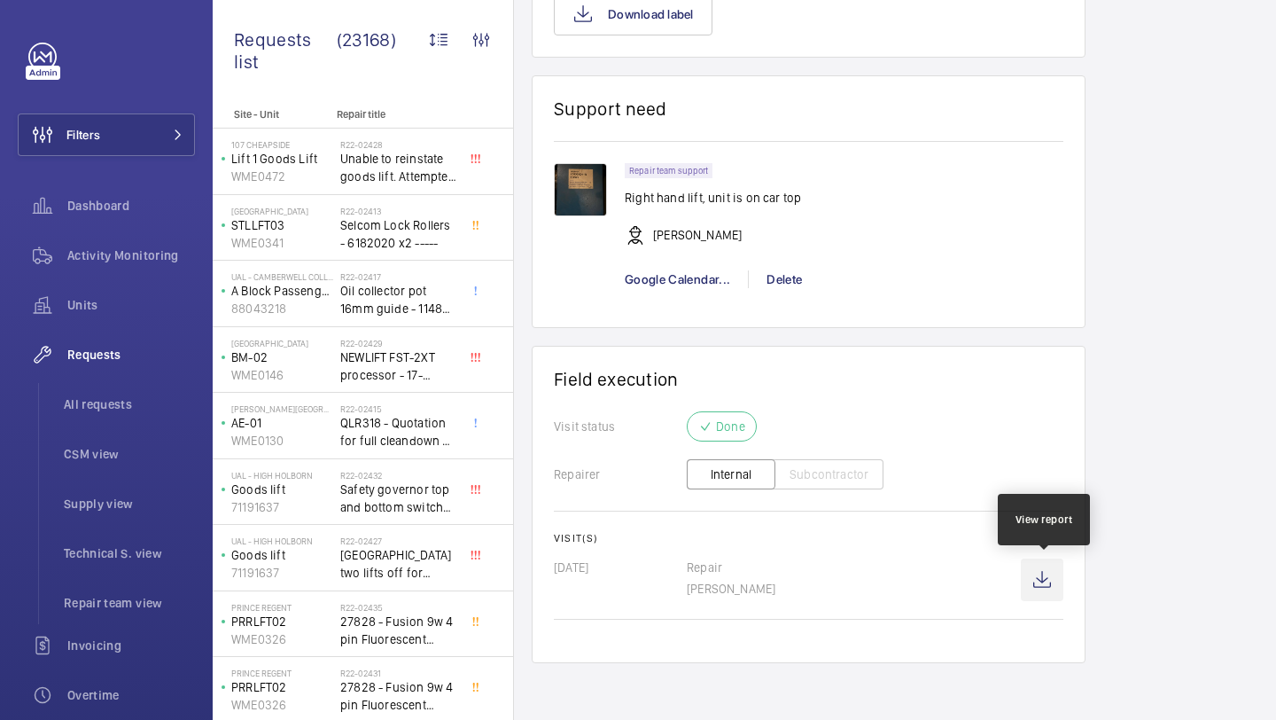
click at [1040, 575] on wm-front-icon-button at bounding box center [1042, 579] width 43 height 43
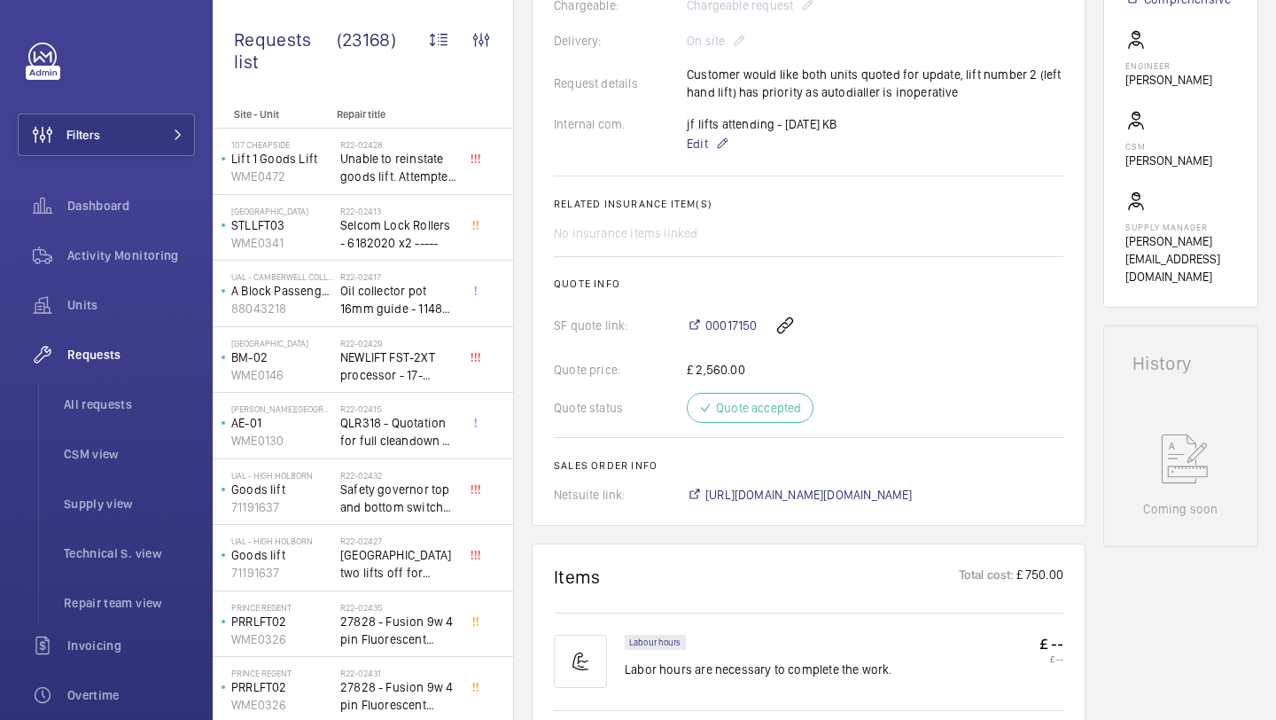
scroll to position [537, 0]
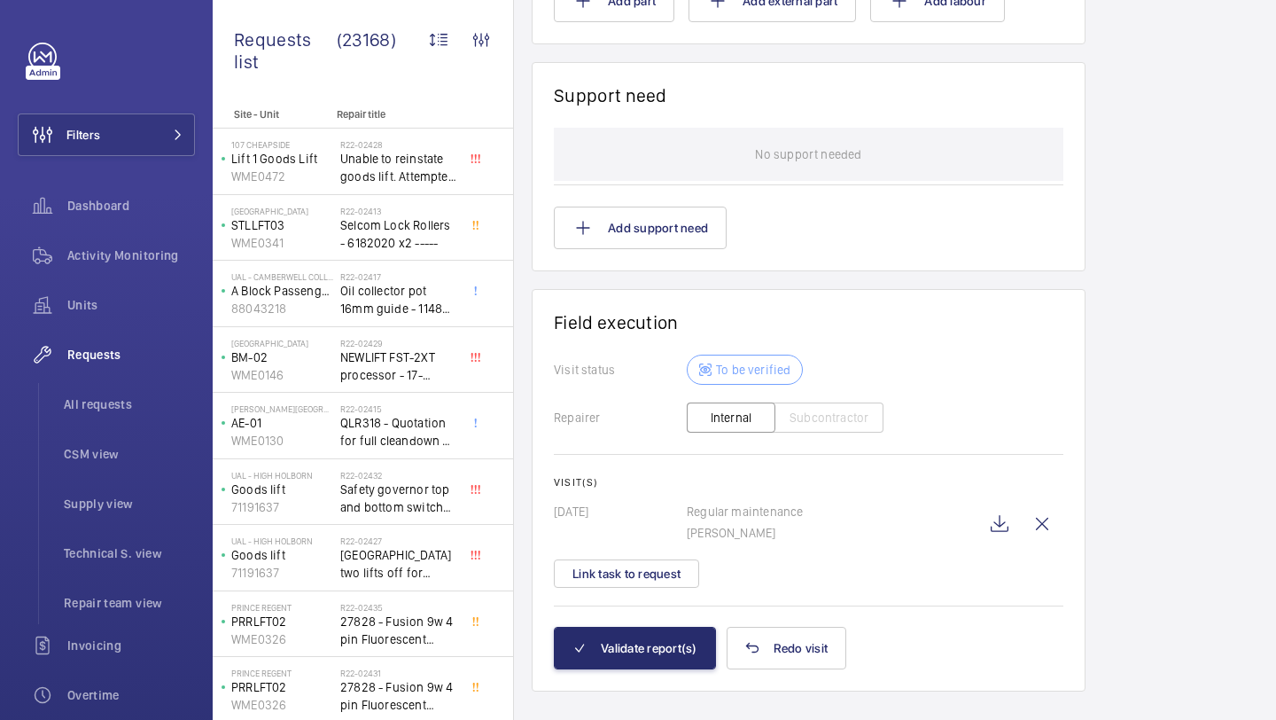
scroll to position [1417, 0]
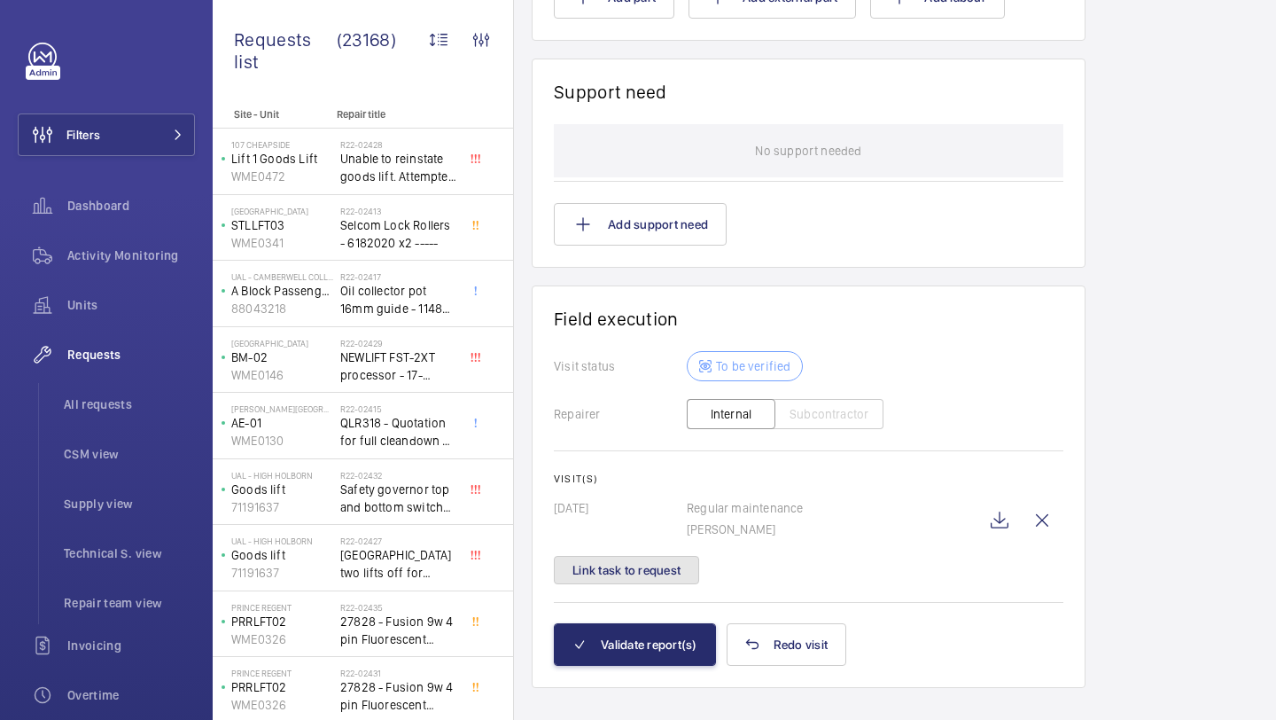
click at [650, 572] on button "Link task to request" at bounding box center [626, 570] width 145 height 28
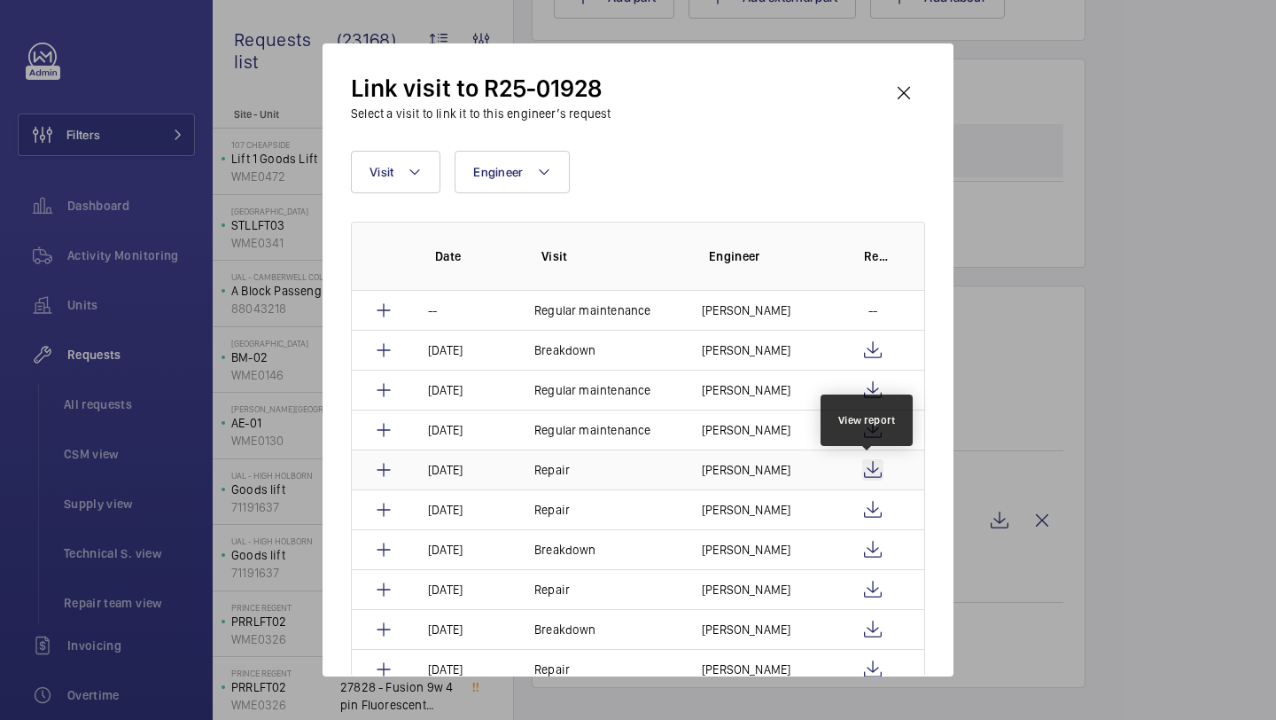
click at [864, 471] on wm-front-icon-button at bounding box center [872, 469] width 21 height 21
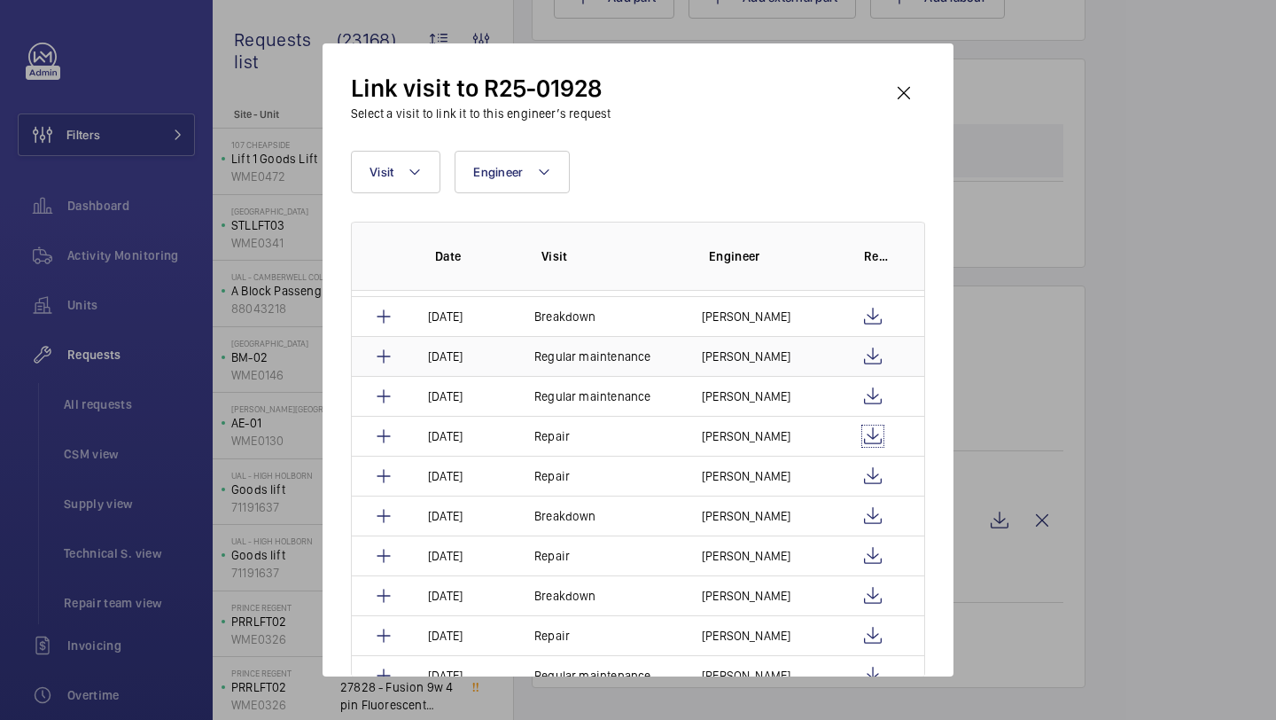
scroll to position [48, 0]
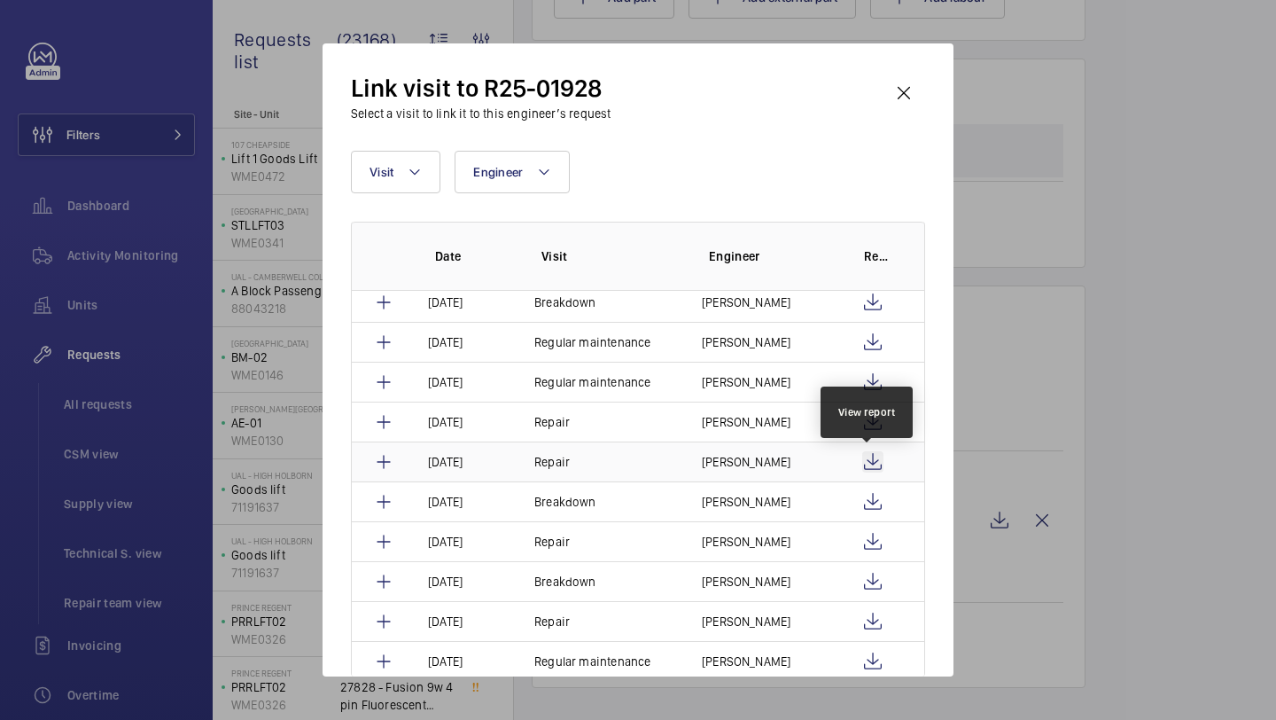
click at [869, 458] on wm-front-icon-button at bounding box center [872, 461] width 21 height 21
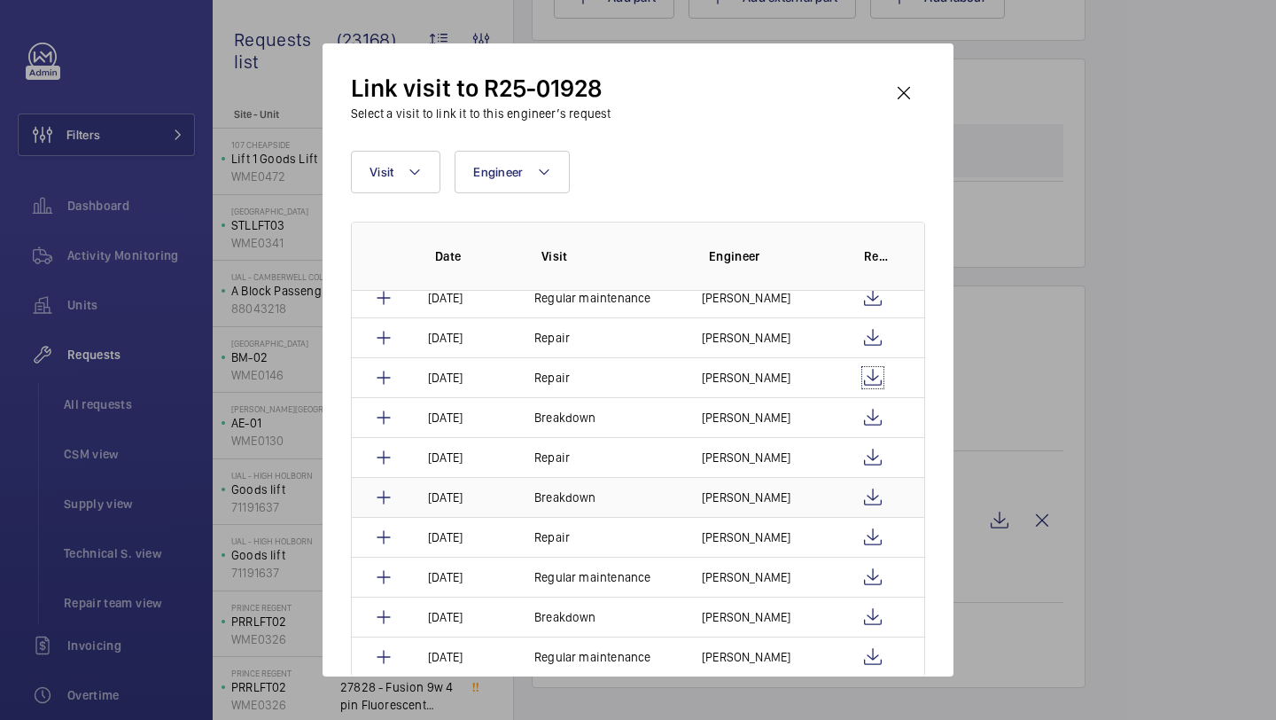
scroll to position [136, 0]
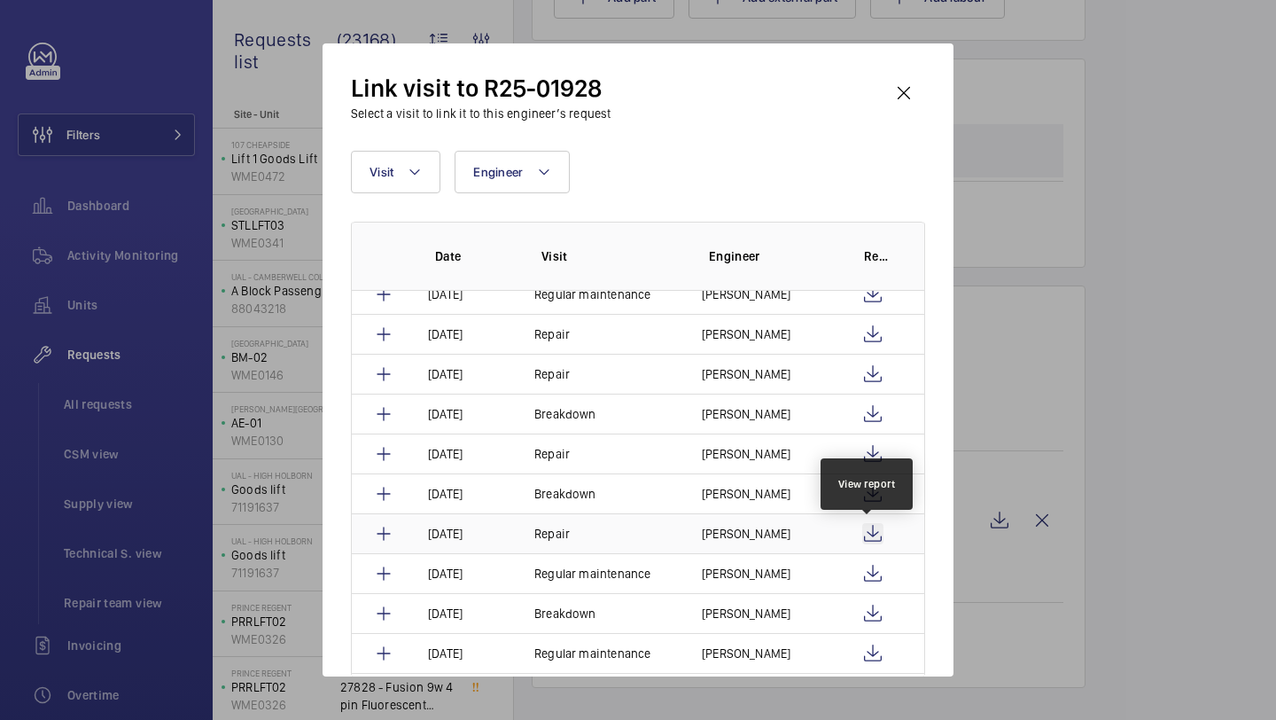
click at [871, 533] on wm-front-icon-button at bounding box center [872, 533] width 21 height 21
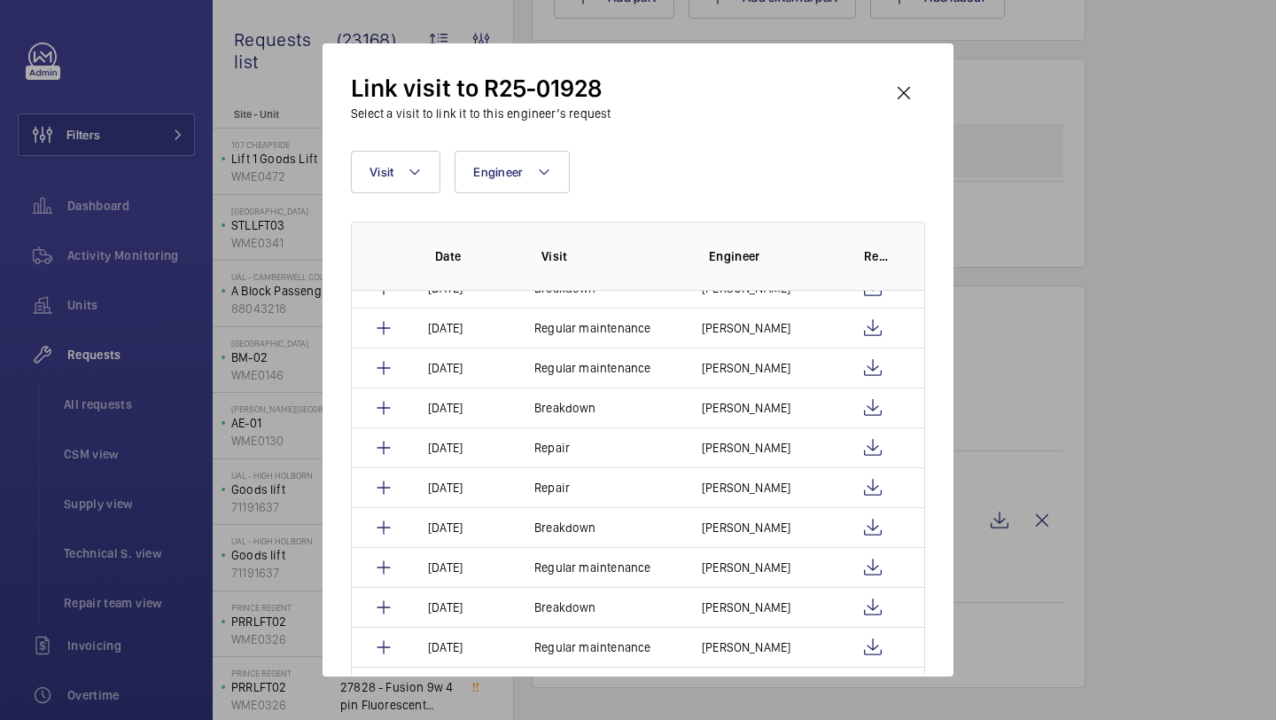
scroll to position [0, 0]
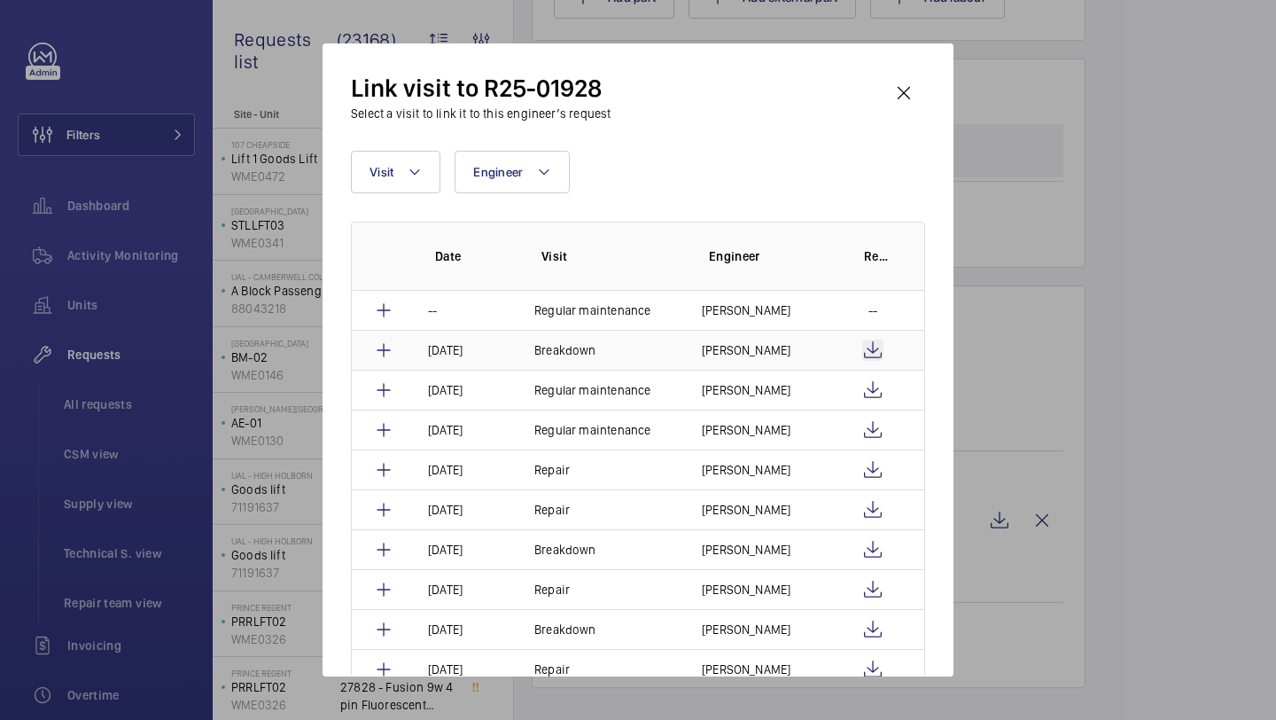
click at [867, 343] on wm-front-icon-button at bounding box center [872, 349] width 21 height 21
click at [864, 386] on wm-front-icon-button at bounding box center [872, 389] width 21 height 21
click at [867, 393] on wm-front-icon-button at bounding box center [872, 389] width 21 height 21
click at [907, 97] on wm-front-icon-button at bounding box center [904, 93] width 43 height 43
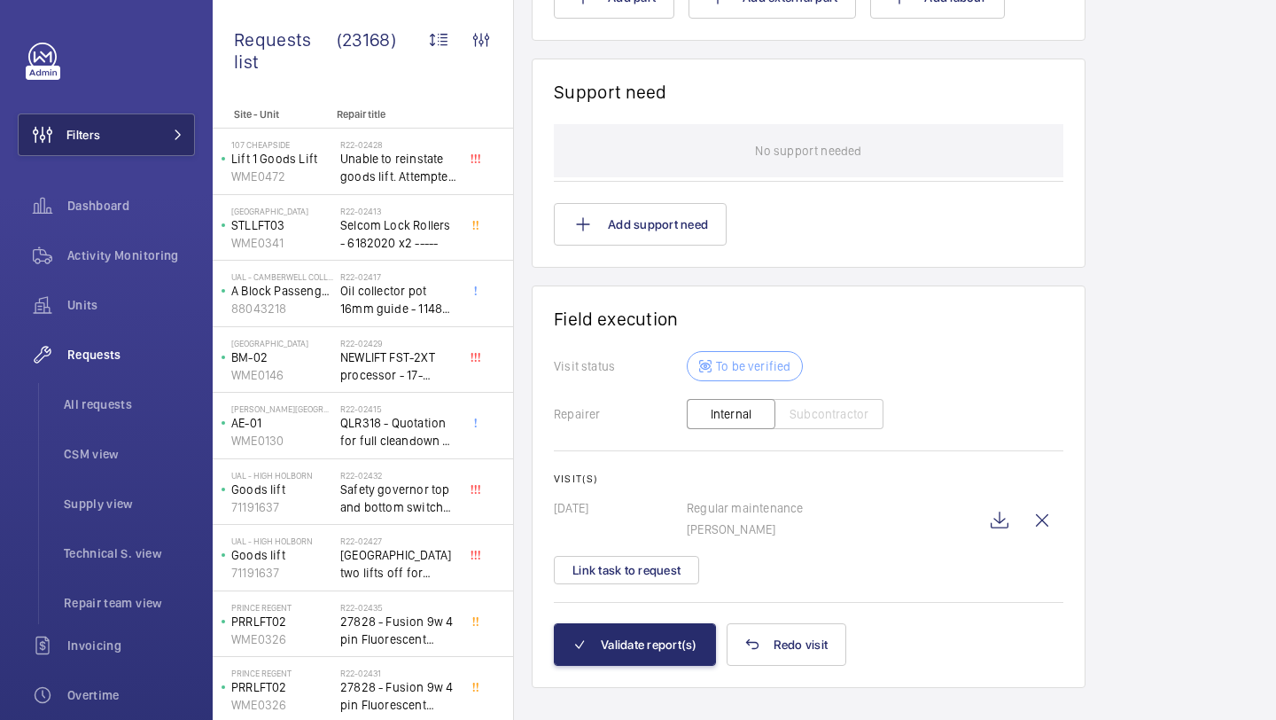
click at [156, 133] on button "Filters" at bounding box center [106, 134] width 177 height 43
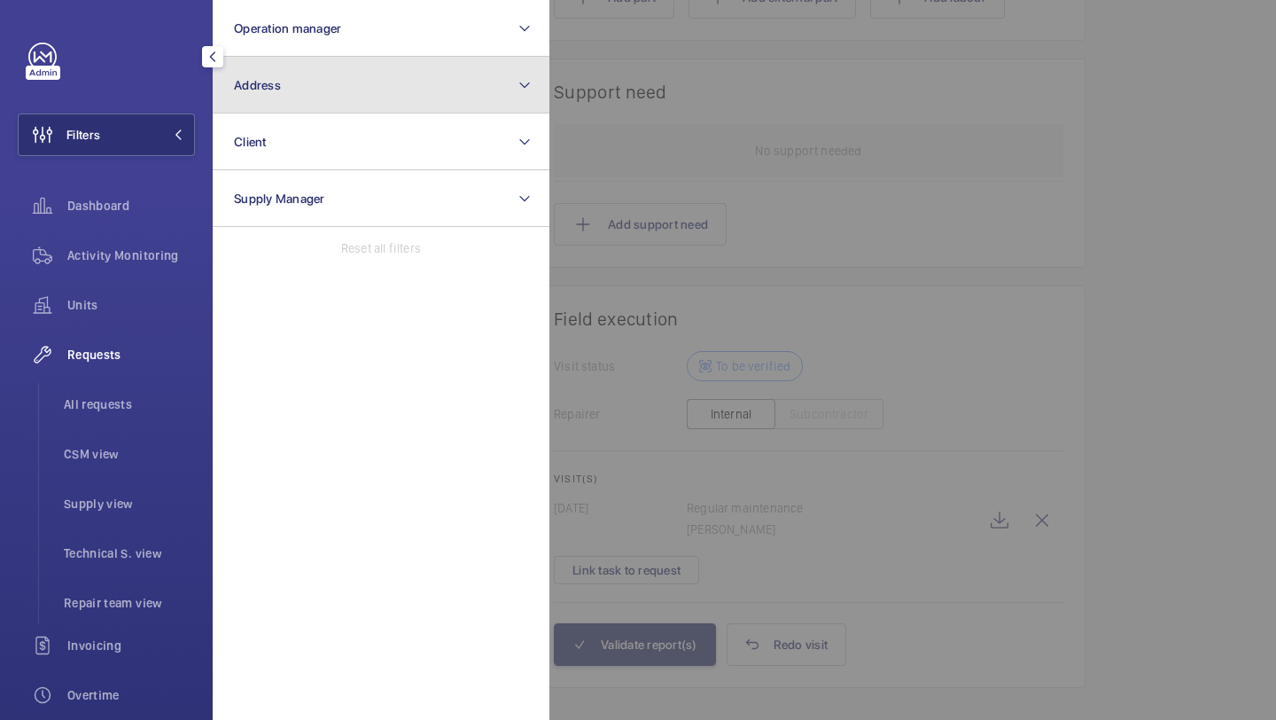
click at [353, 93] on button "Address" at bounding box center [381, 85] width 337 height 57
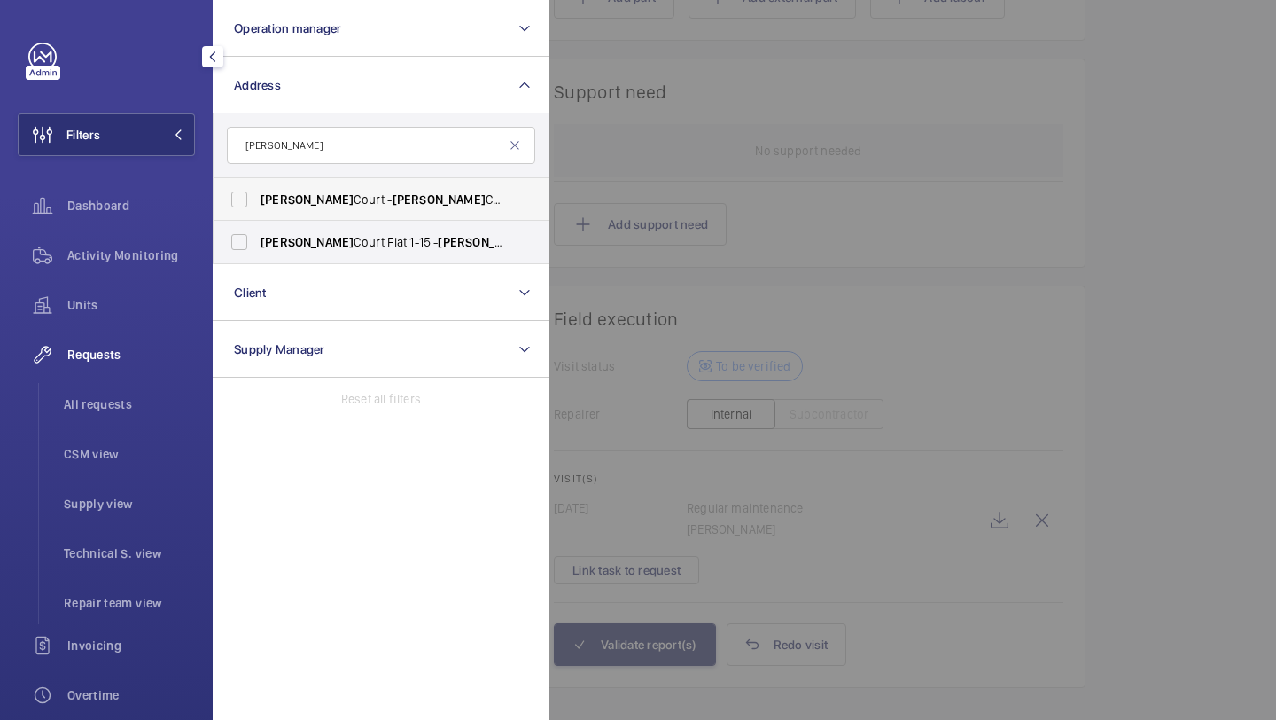
type input "baxter"
click at [312, 202] on span "Baxter Court - Baxter Court, LONDON E8 1FE" at bounding box center [383, 200] width 244 height 18
click at [257, 202] on input "Baxter Court - Baxter Court, LONDON E8 1FE" at bounding box center [239, 199] width 35 height 35
checkbox input "true"
click at [307, 246] on span "Baxter Court Flat 1-15 - Baxter Court Flat 1-15, LONDON E8 1FE" at bounding box center [383, 242] width 244 height 18
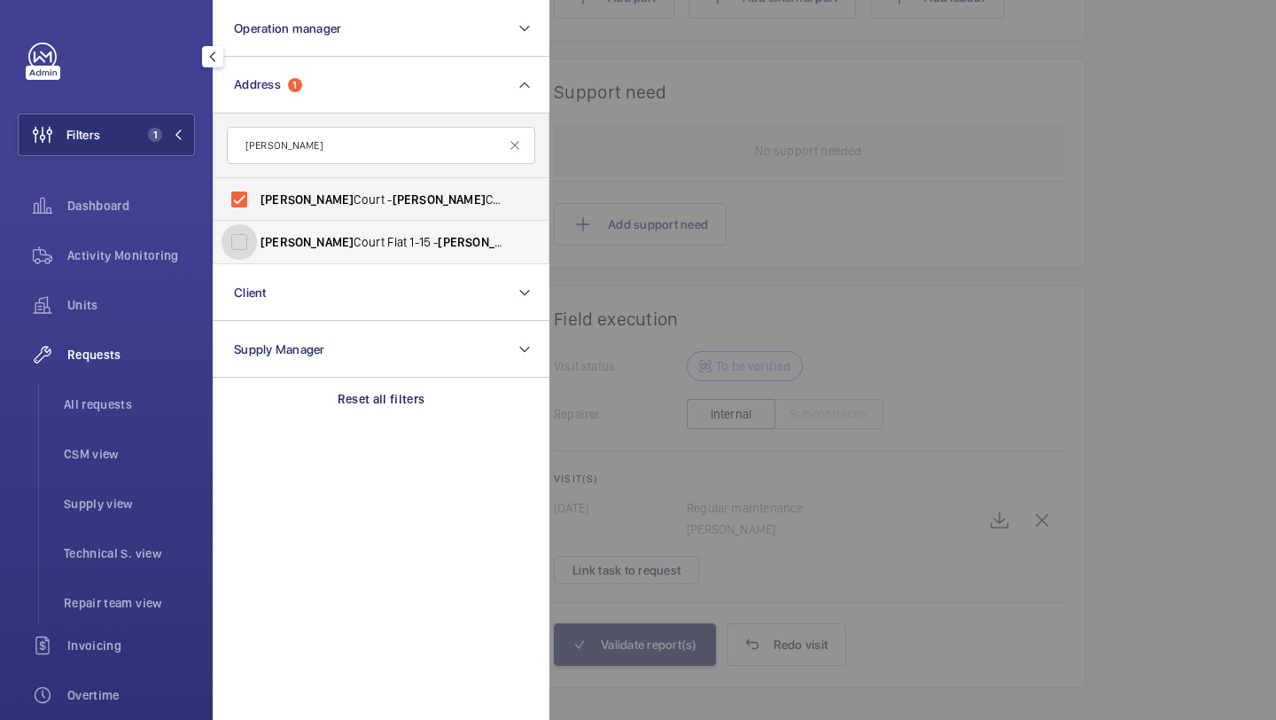
click at [257, 246] on input "Baxter Court Flat 1-15 - Baxter Court Flat 1-15, LONDON E8 1FE" at bounding box center [239, 241] width 35 height 35
checkbox input "true"
click at [583, 129] on div at bounding box center [1187, 360] width 1276 height 720
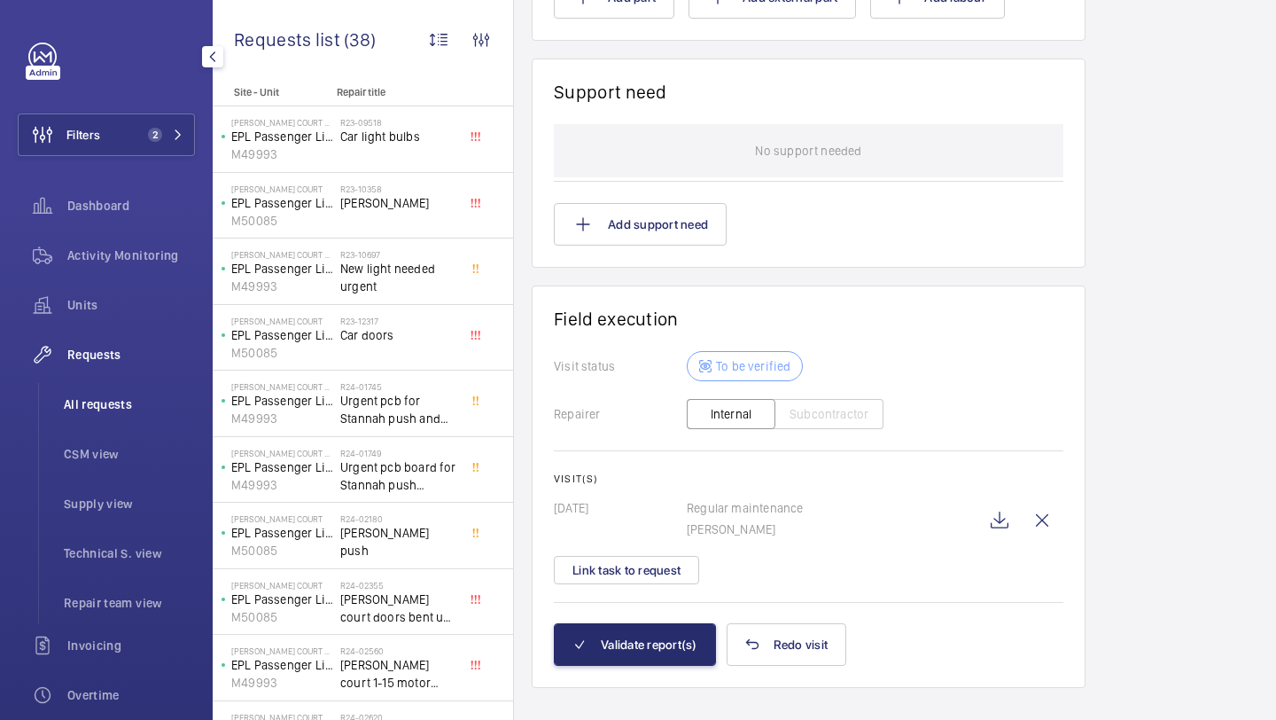
click at [121, 413] on li "All requests" at bounding box center [122, 404] width 145 height 43
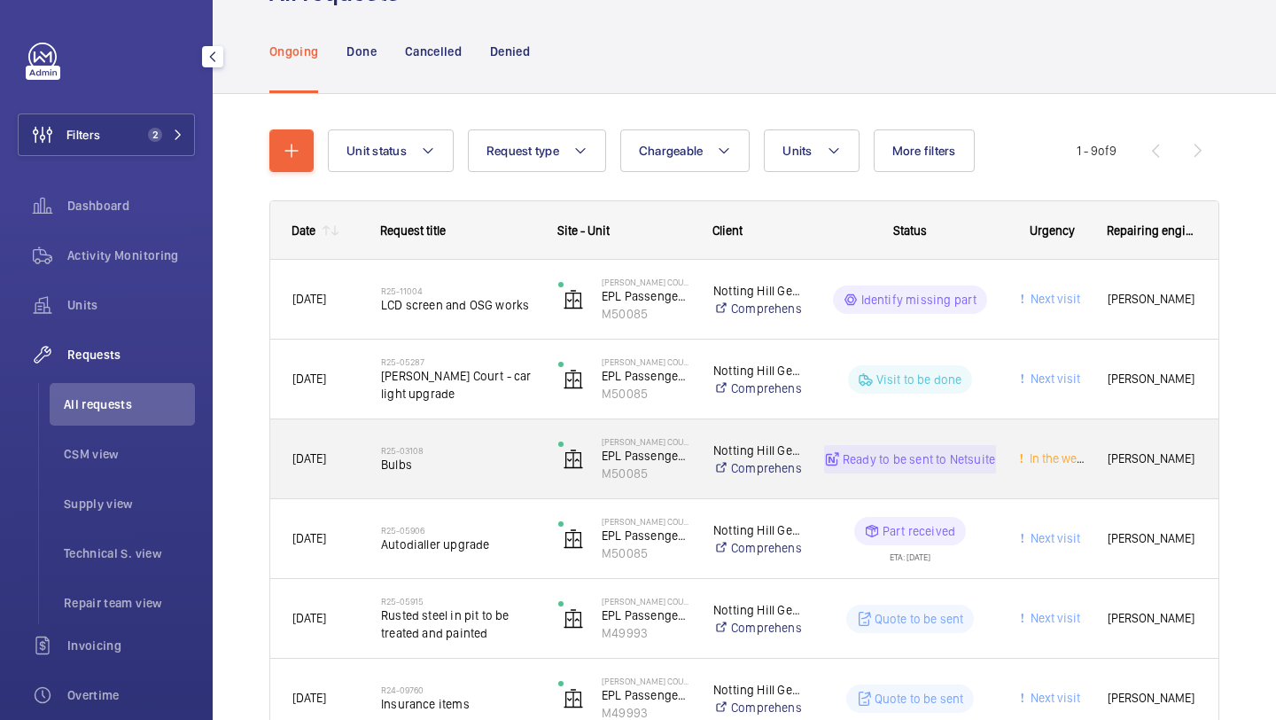
scroll to position [122, 0]
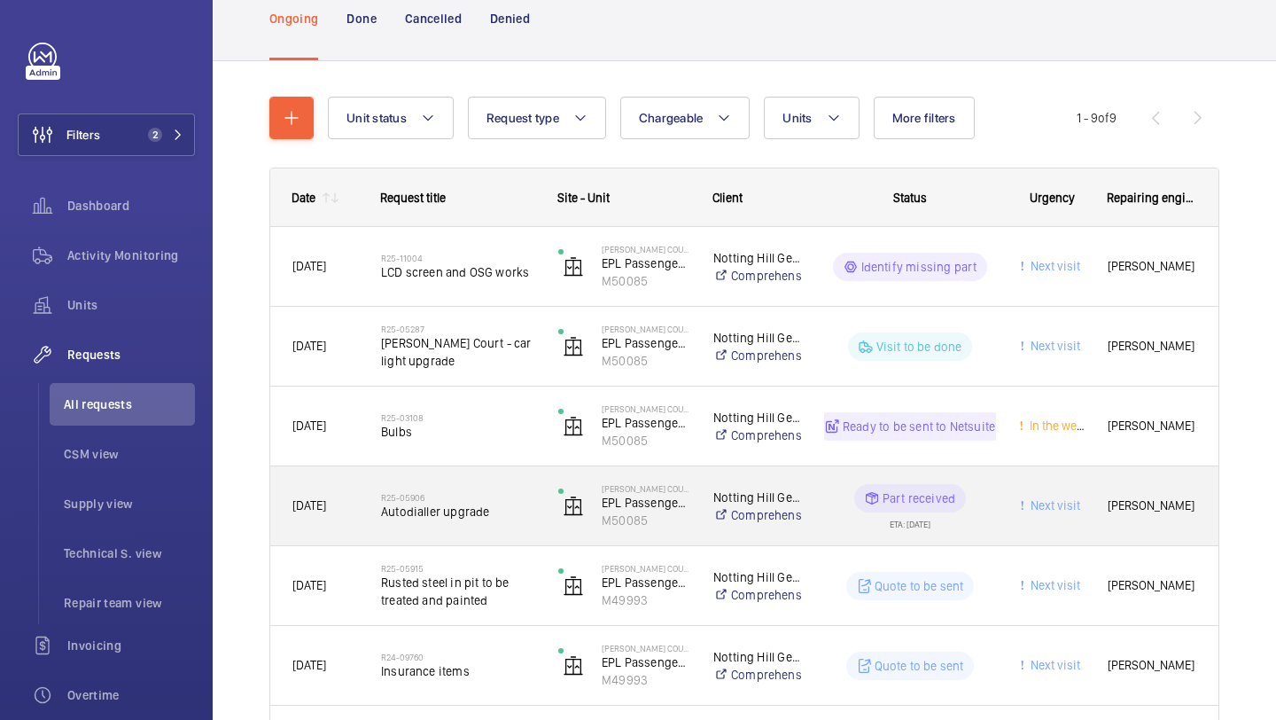
click at [503, 494] on h2 "R25-05906" at bounding box center [458, 497] width 154 height 11
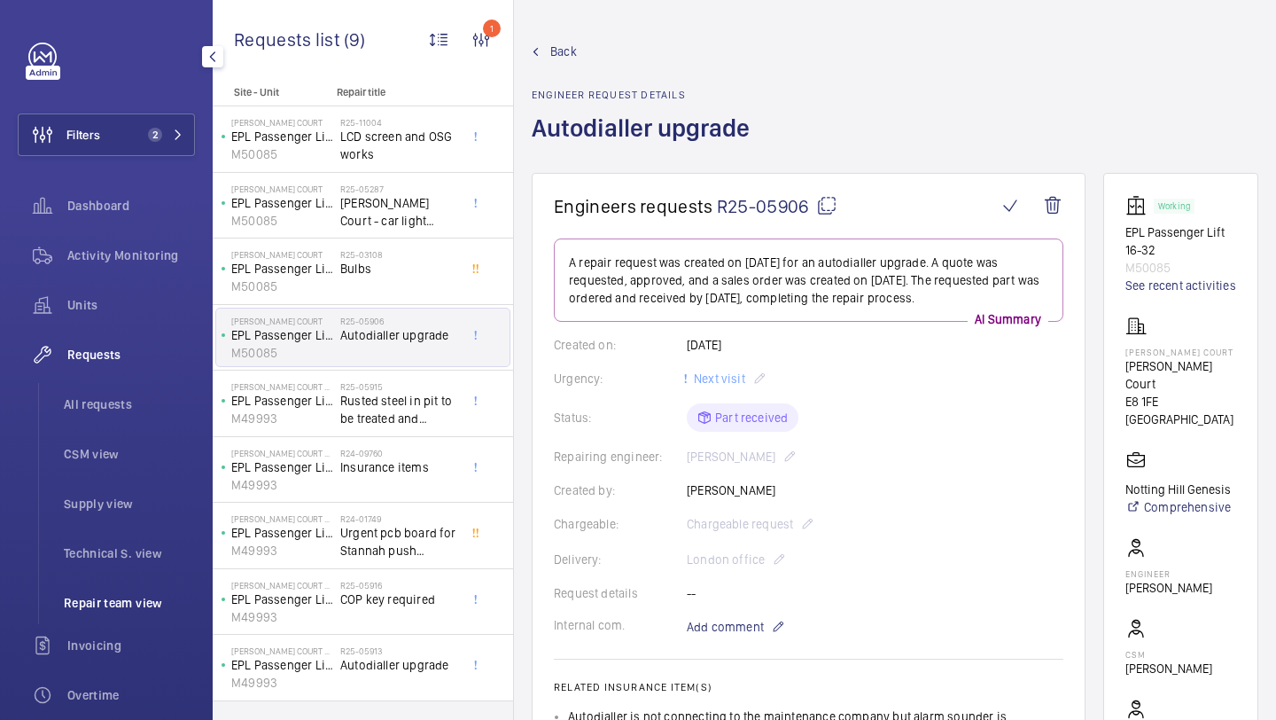
click at [105, 606] on span "Repair team view" at bounding box center [129, 603] width 131 height 18
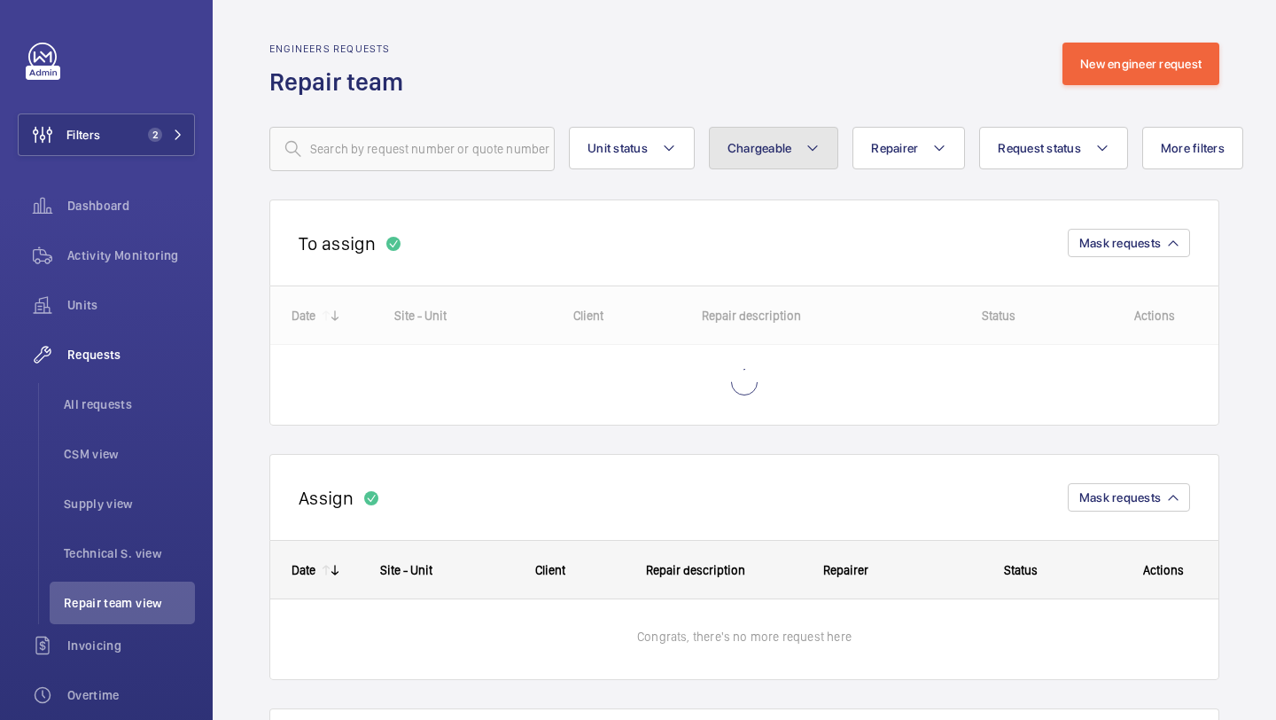
click at [772, 162] on button "Chargeable" at bounding box center [774, 148] width 130 height 43
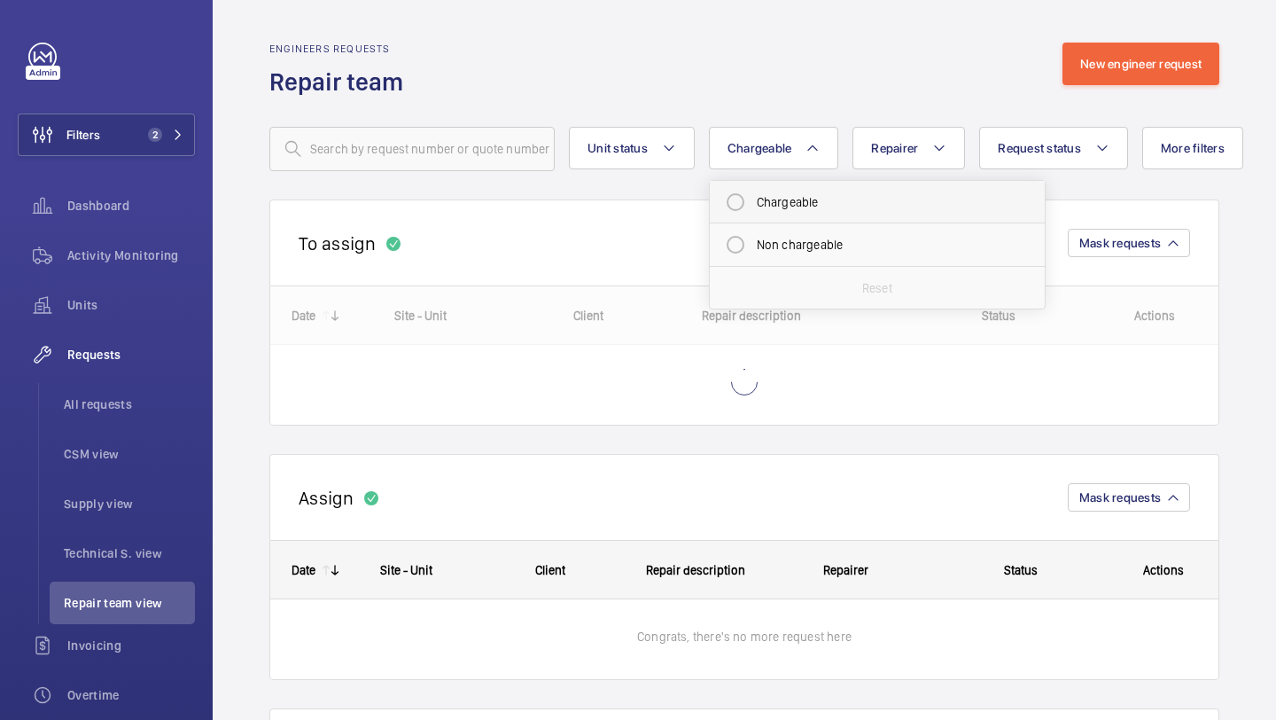
click at [760, 190] on mat-radio-button "Chargeable" at bounding box center [877, 201] width 319 height 35
radio input "true"
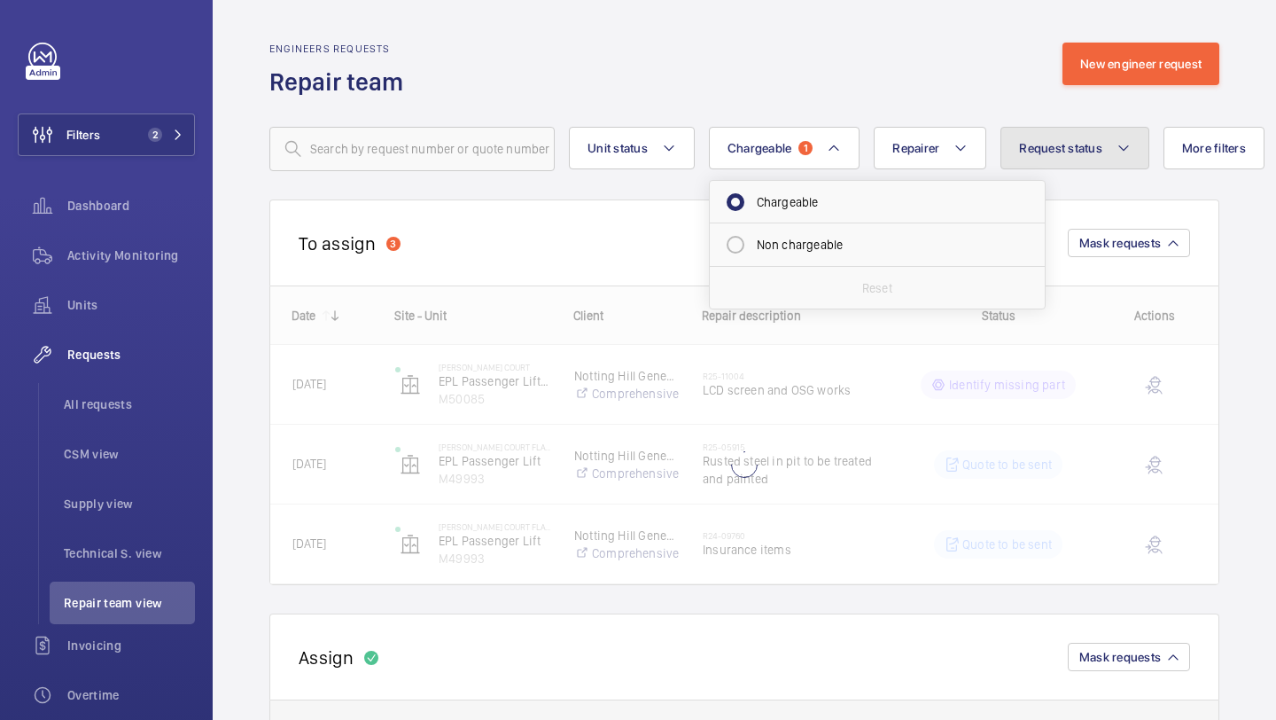
click at [1086, 144] on span "Request status" at bounding box center [1060, 148] width 83 height 14
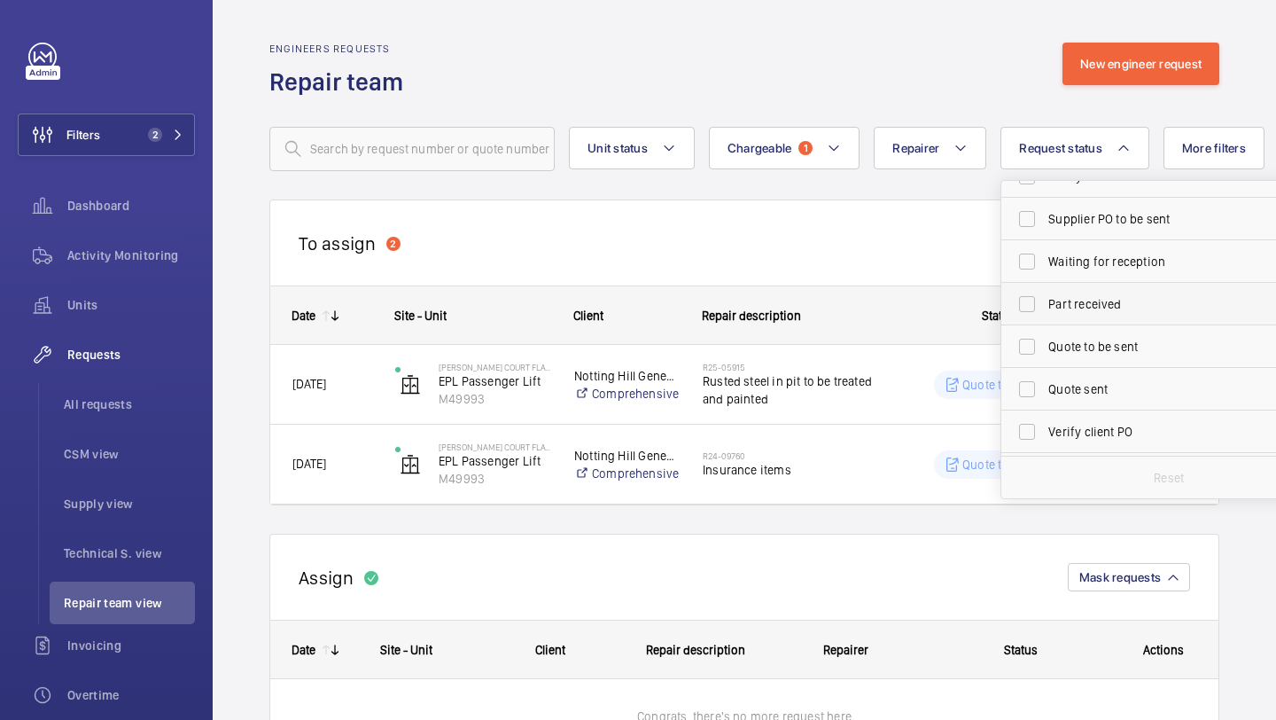
click at [1063, 294] on label "Part received" at bounding box center [1155, 304] width 308 height 43
click at [1045, 294] on input "Part received" at bounding box center [1026, 303] width 35 height 35
checkbox input "true"
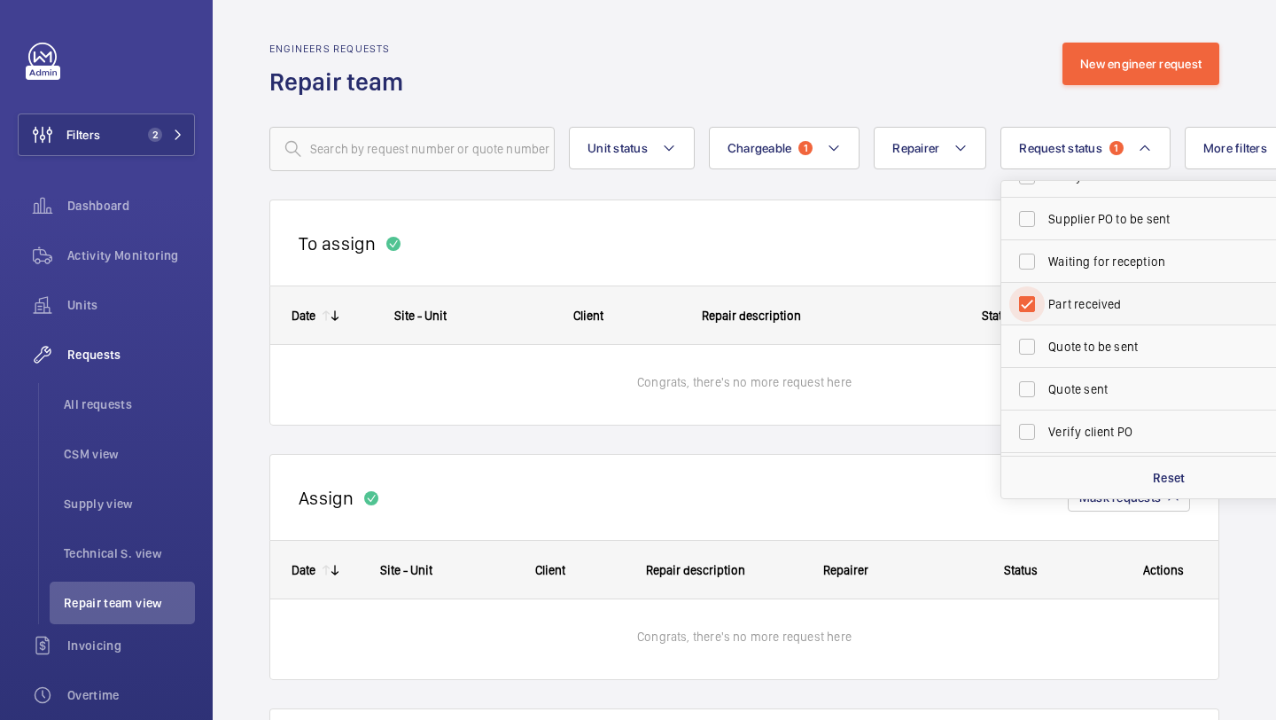
scroll to position [236, 0]
click at [1053, 428] on span "Visit to be verified" at bounding box center [1170, 434] width 244 height 18
click at [1045, 428] on input "Visit to be verified" at bounding box center [1026, 434] width 35 height 35
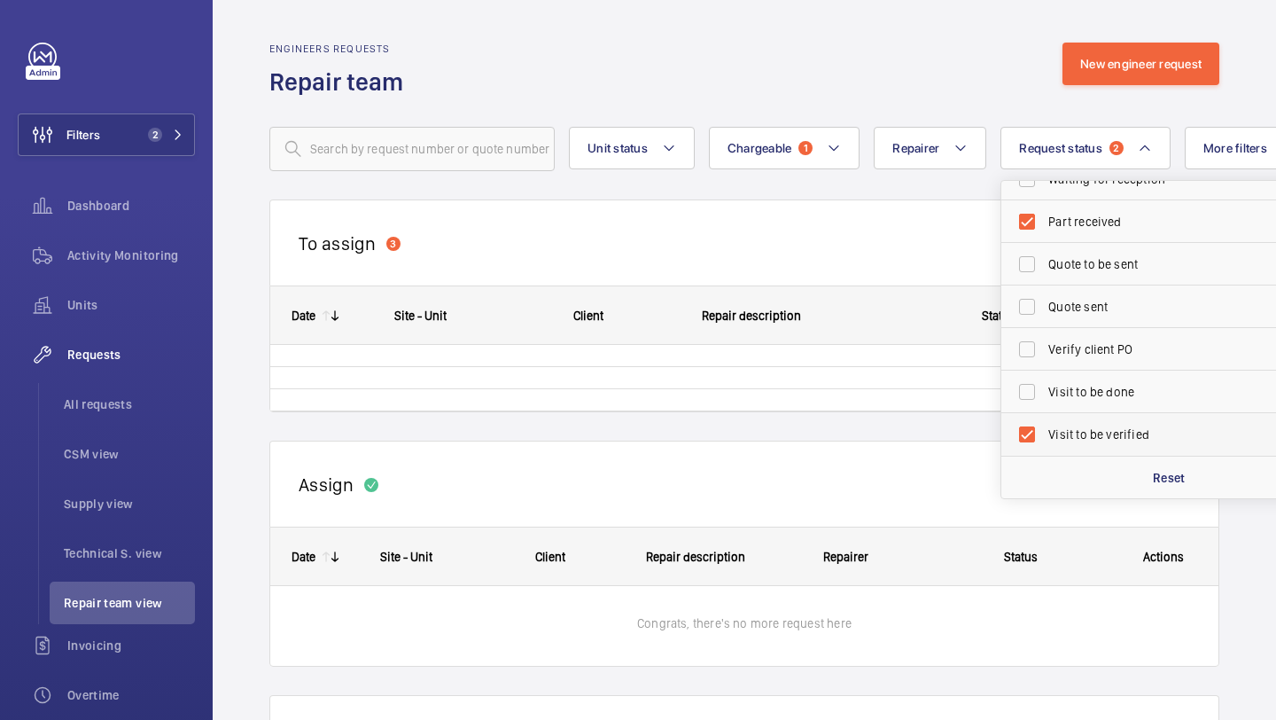
click at [1053, 429] on span "Visit to be verified" at bounding box center [1170, 434] width 244 height 18
click at [1045, 429] on input "Visit to be verified" at bounding box center [1026, 434] width 35 height 35
checkbox input "false"
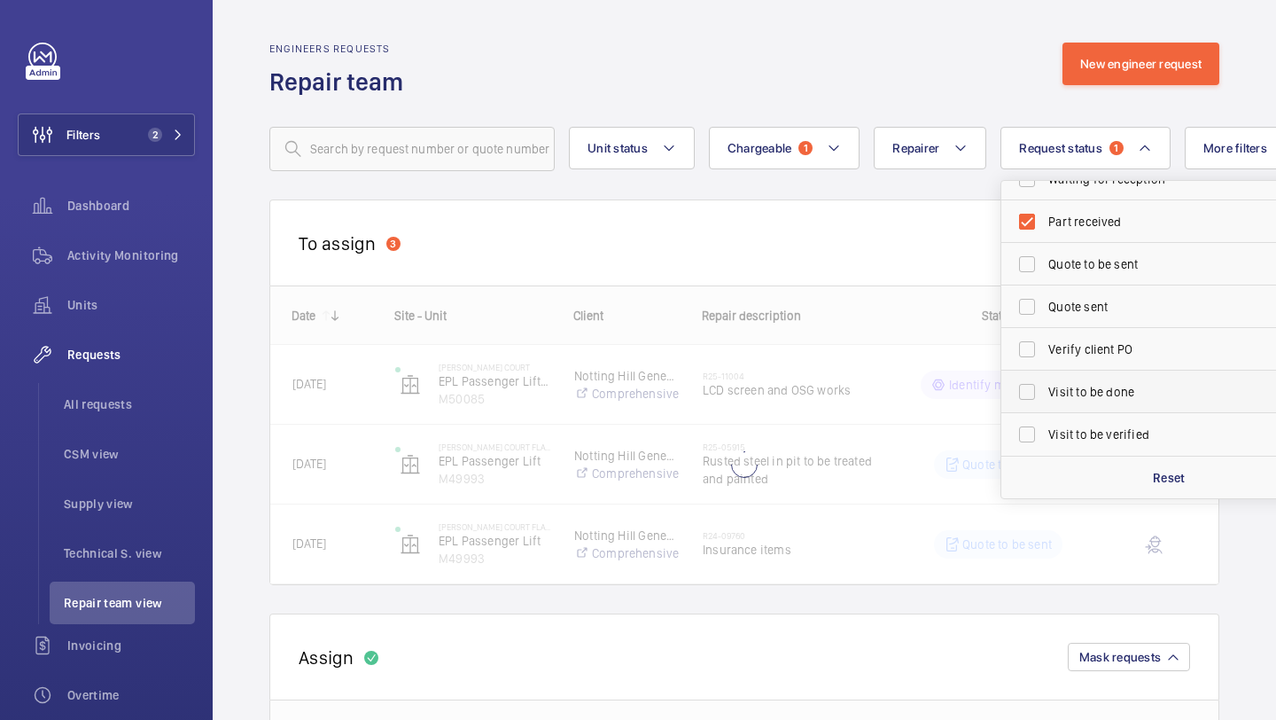
click at [1056, 397] on span "Visit to be done" at bounding box center [1170, 392] width 244 height 18
click at [1045, 397] on input "Visit to be done" at bounding box center [1026, 391] width 35 height 35
checkbox input "true"
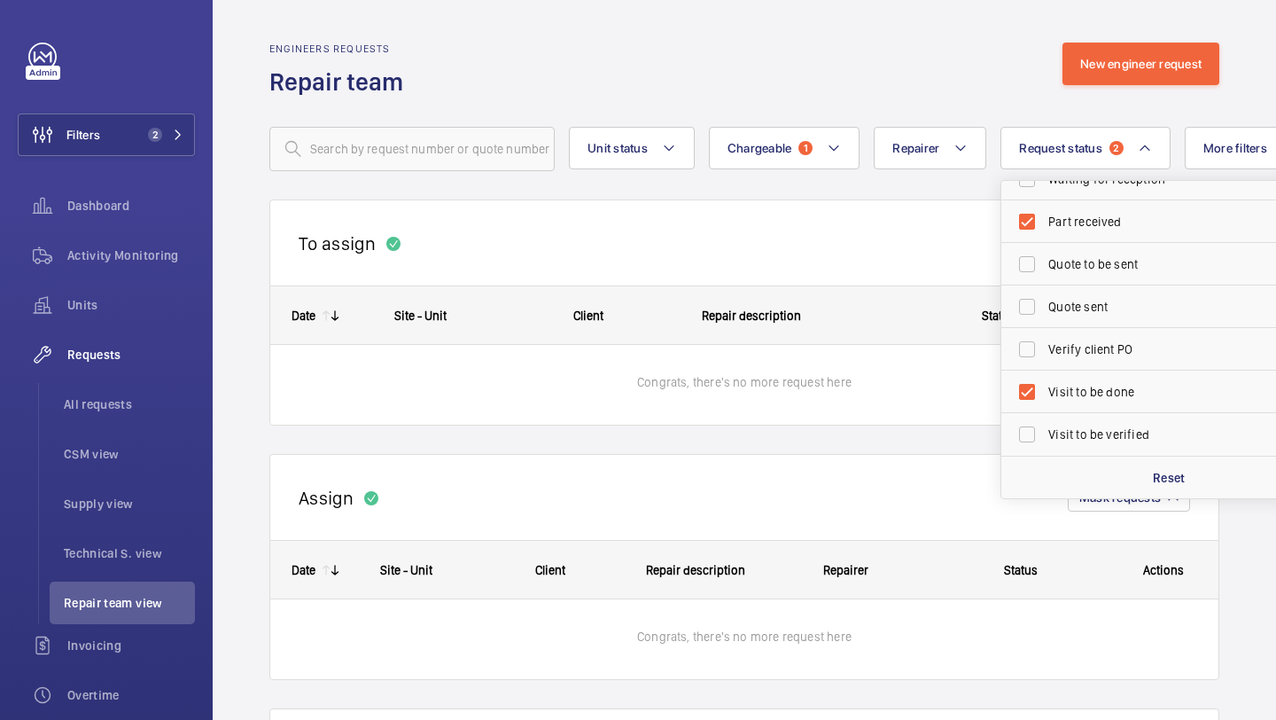
click at [853, 201] on div "To assign Mask requests" at bounding box center [744, 242] width 950 height 86
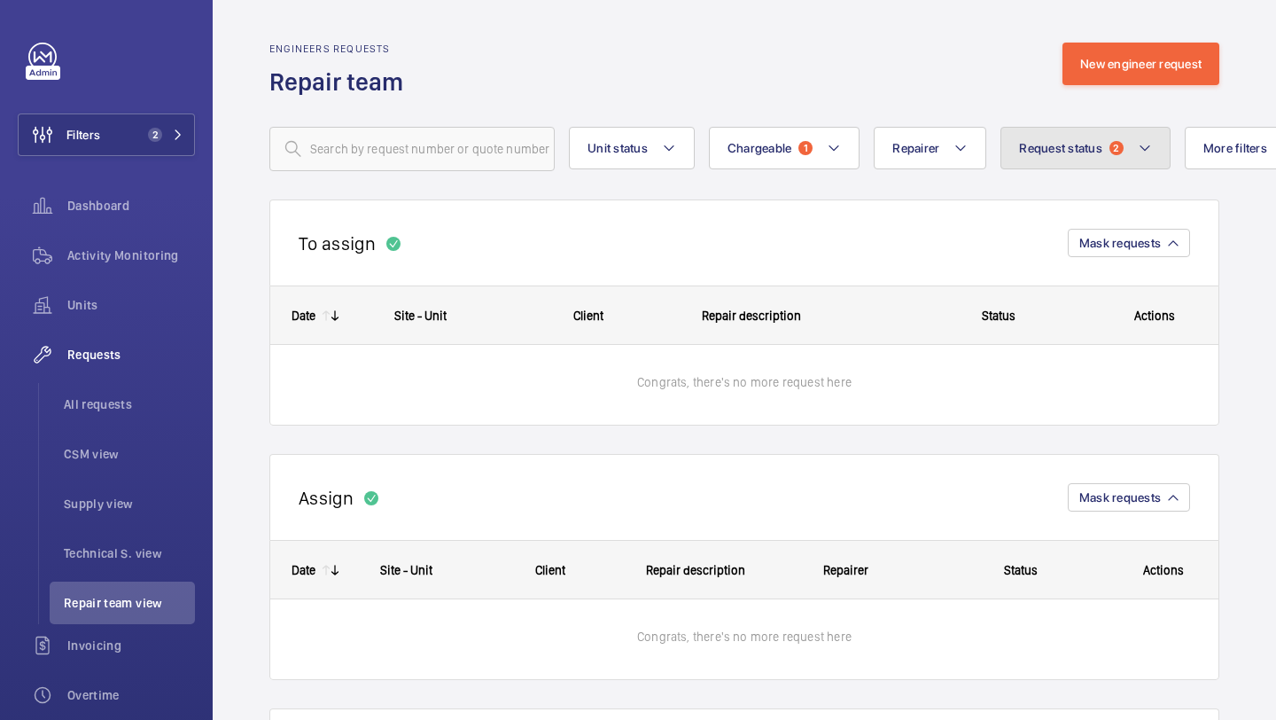
click at [1056, 141] on span "Request status" at bounding box center [1060, 148] width 83 height 14
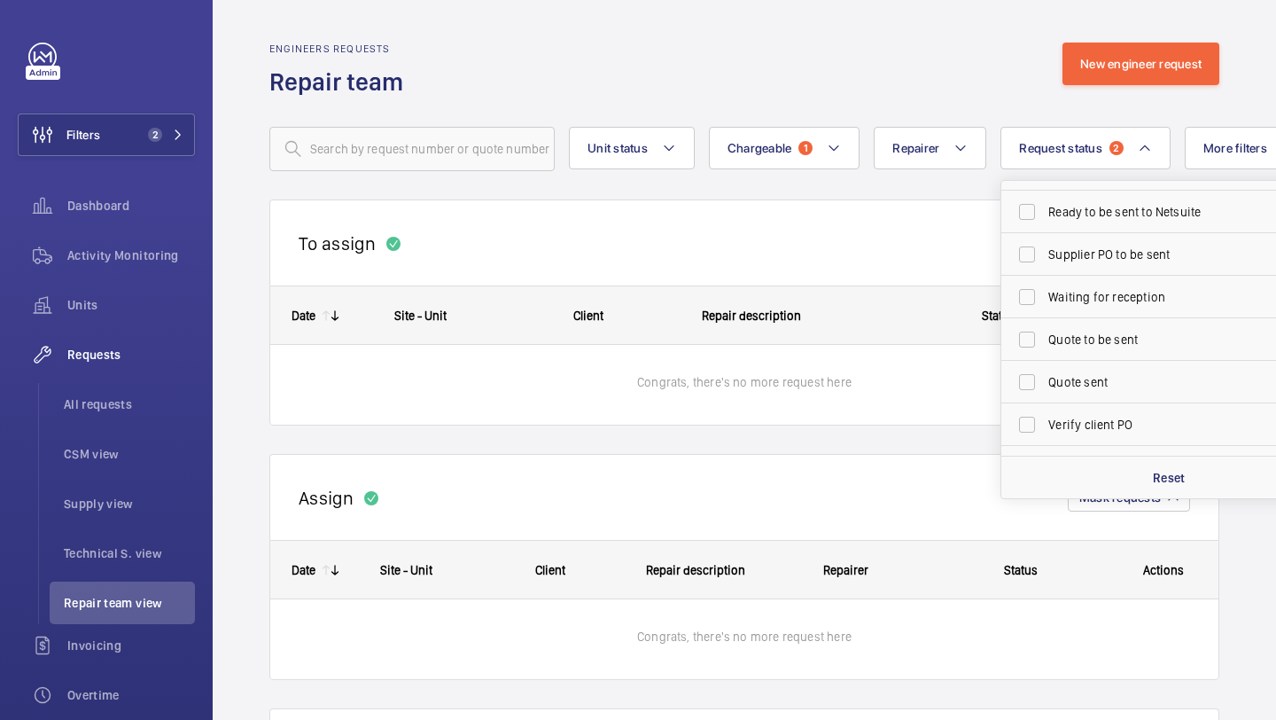
scroll to position [236, 0]
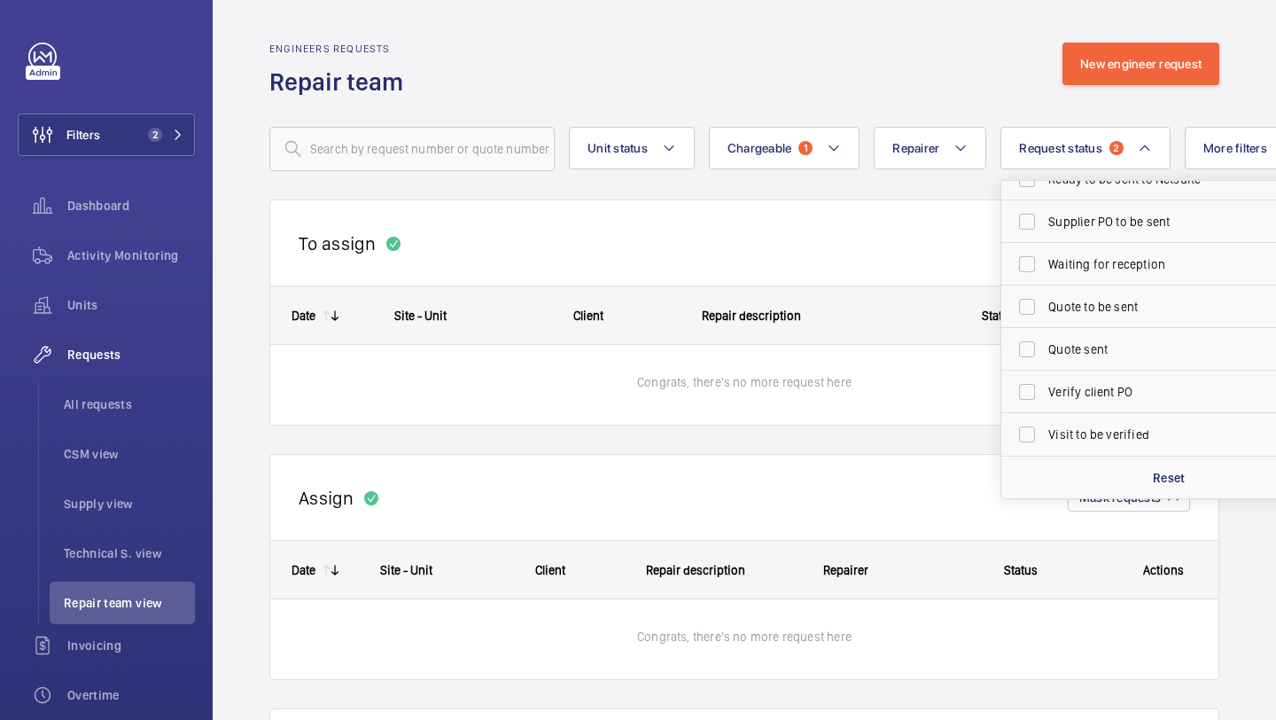
click at [815, 11] on wm-front-repair-requests-repair-team-view "Engineers requests Repair team New engineer request Unit status Chargeable 1 Re…" at bounding box center [744, 488] width 1063 height 977
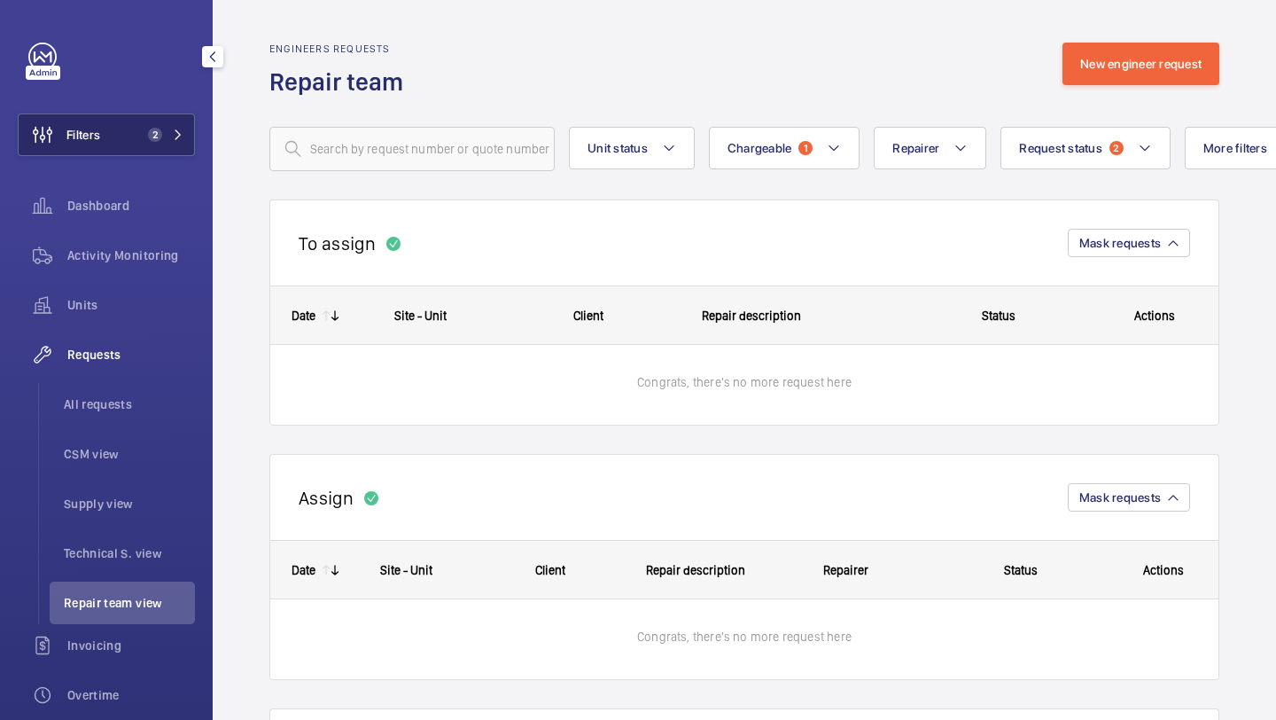
click at [144, 142] on button "Filters 2" at bounding box center [106, 134] width 177 height 43
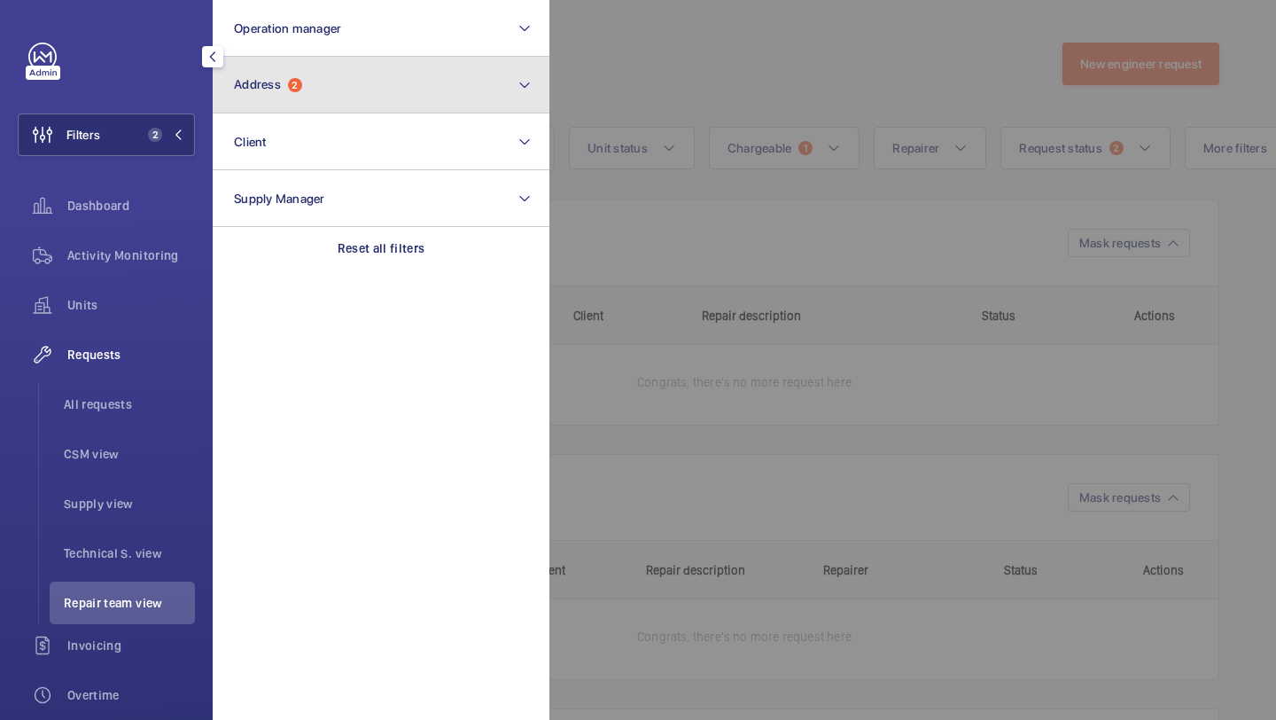
click at [300, 97] on button "Address 2" at bounding box center [381, 85] width 337 height 57
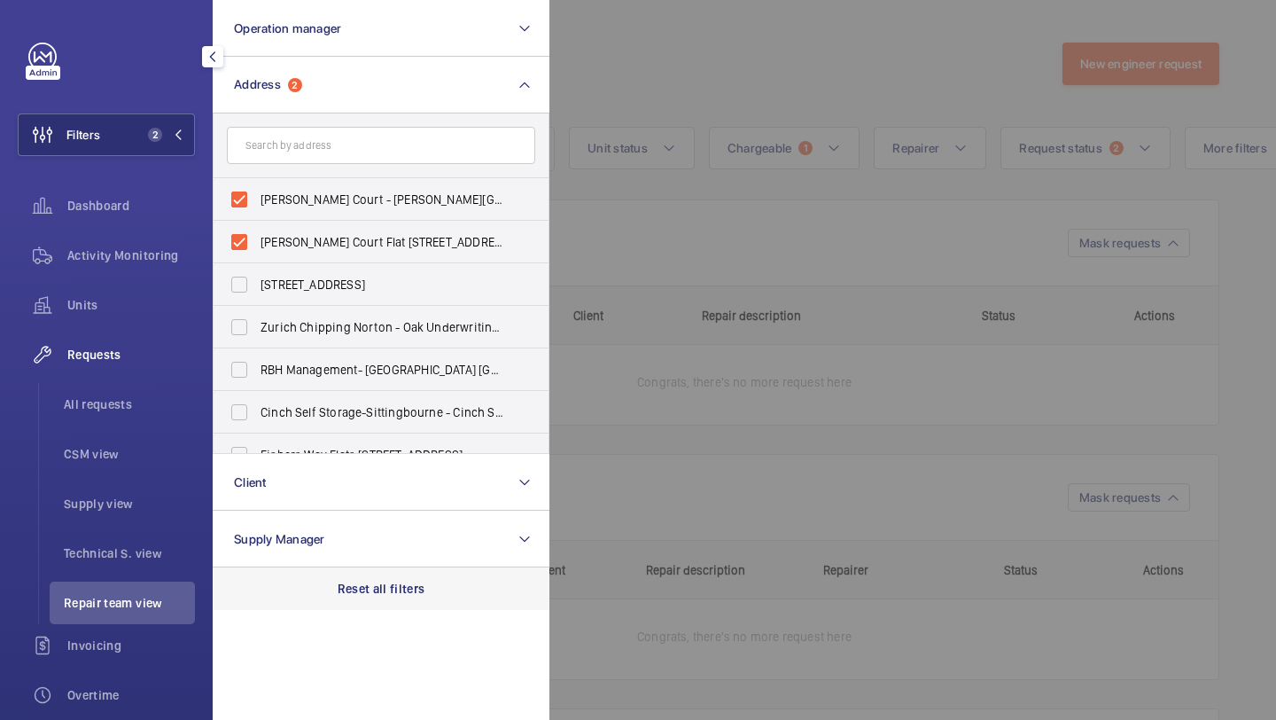
click at [366, 586] on p "Reset all filters" at bounding box center [382, 589] width 88 height 18
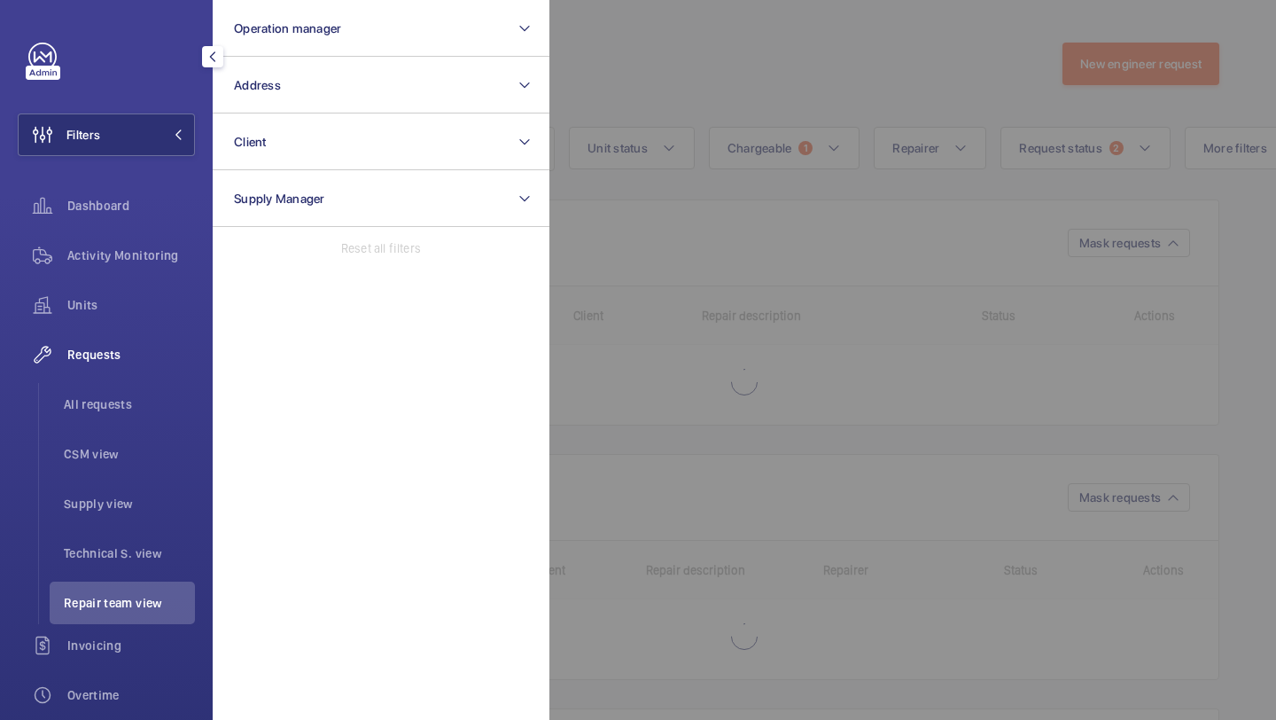
click at [705, 82] on div at bounding box center [1187, 360] width 1276 height 720
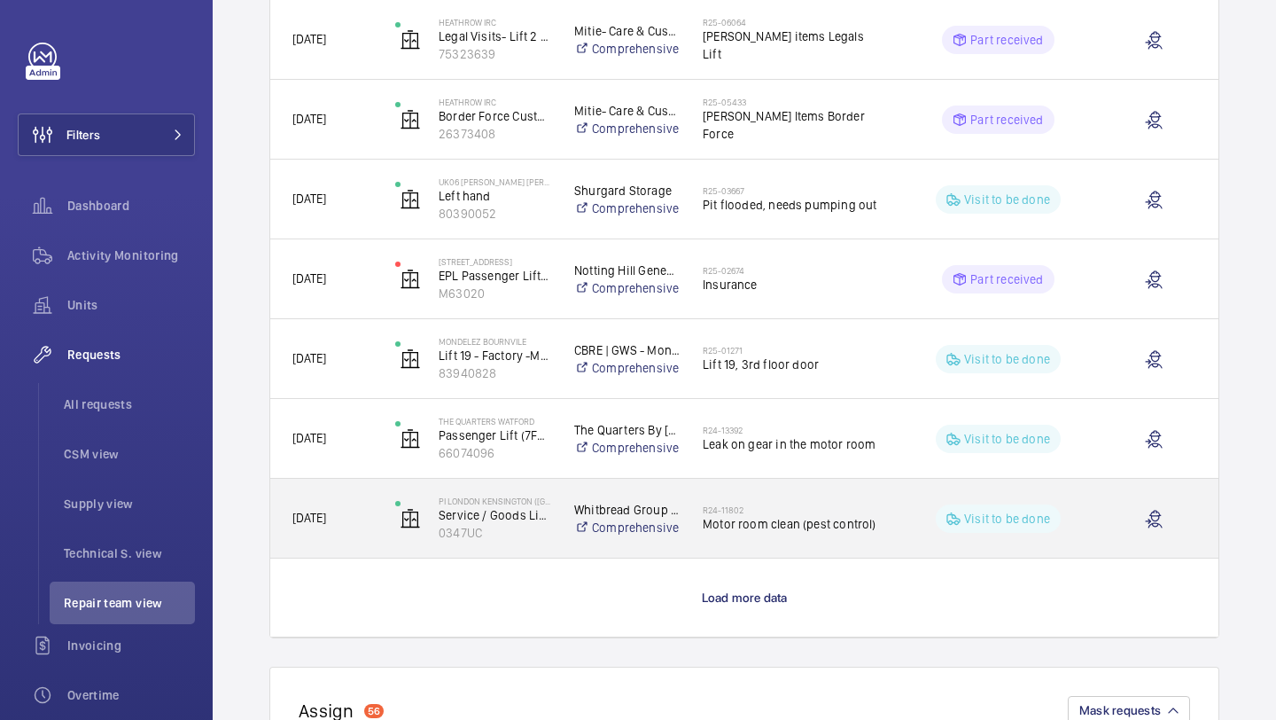
scroll to position [1415, 0]
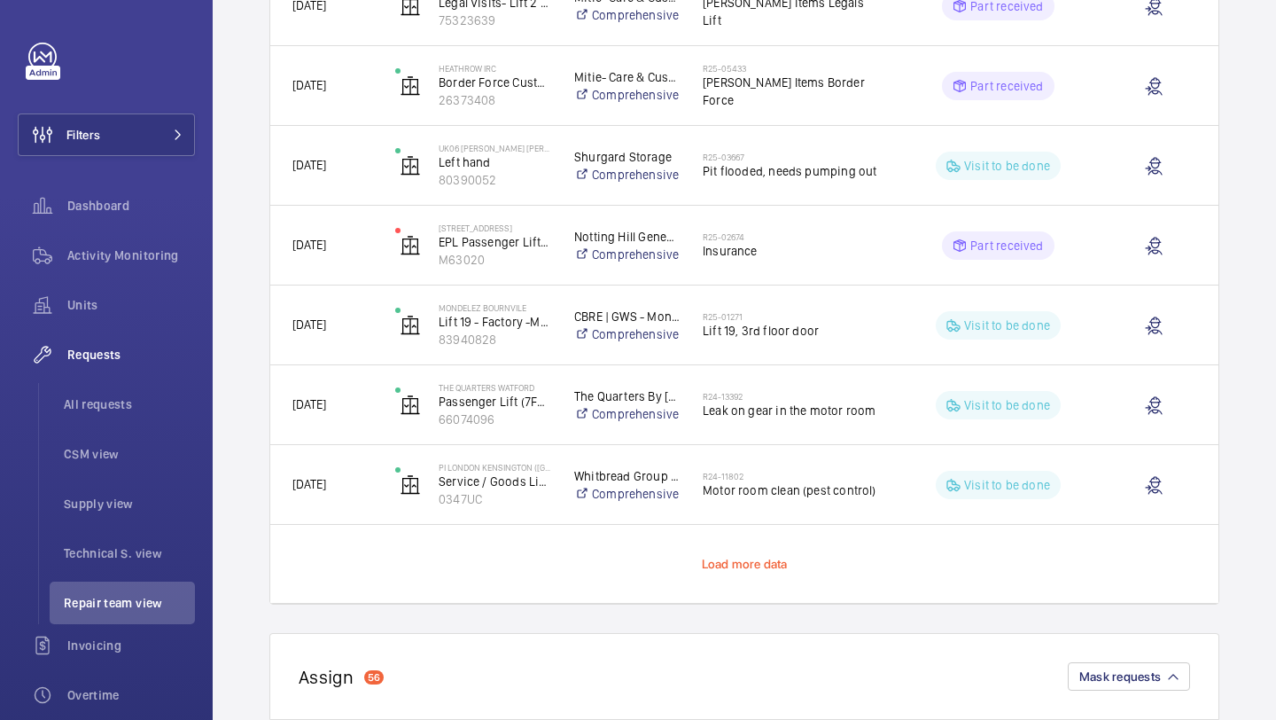
click at [736, 564] on span "Load more data" at bounding box center [745, 564] width 86 height 14
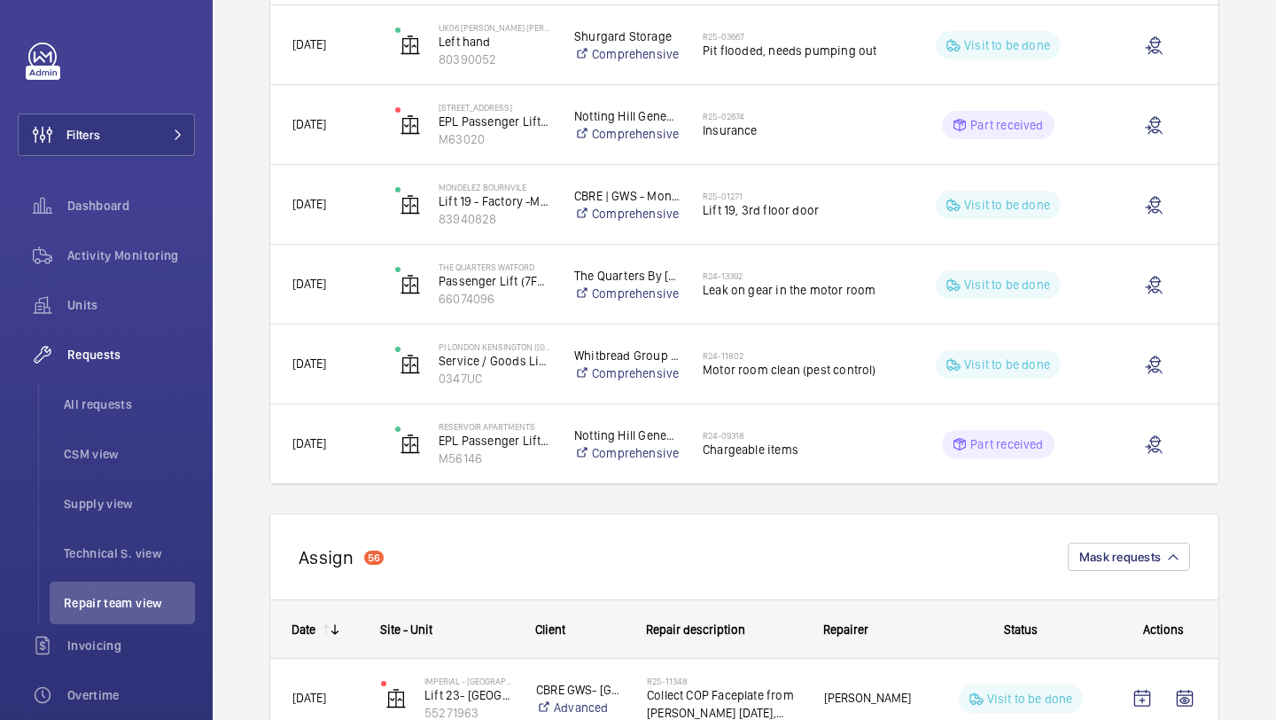
scroll to position [1549, 0]
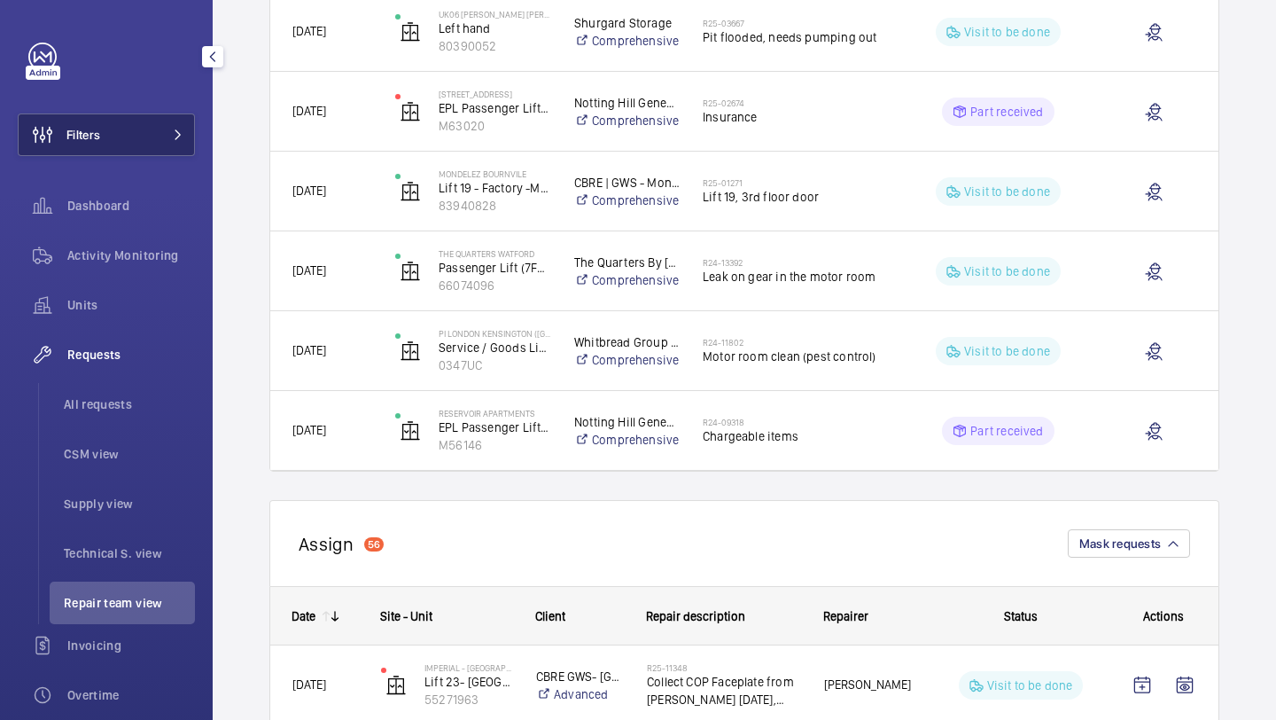
click at [181, 123] on button "Filters" at bounding box center [106, 134] width 177 height 43
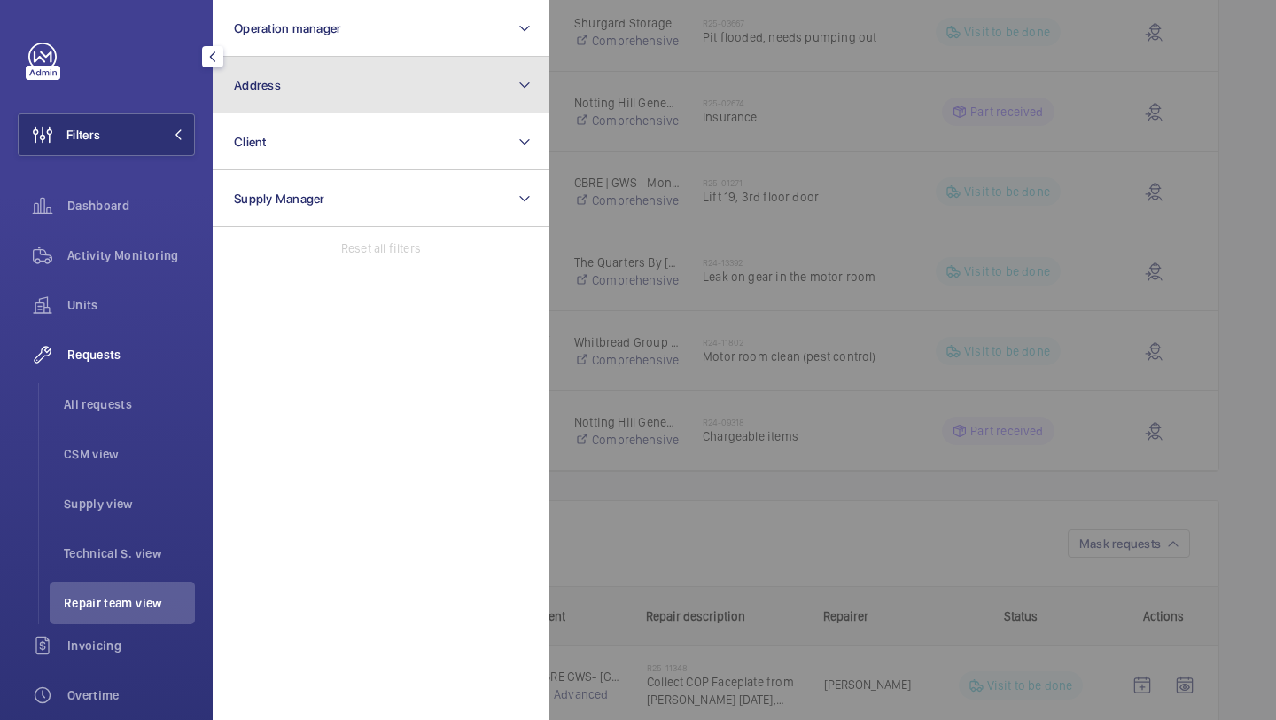
click at [245, 82] on span "Address" at bounding box center [257, 85] width 47 height 14
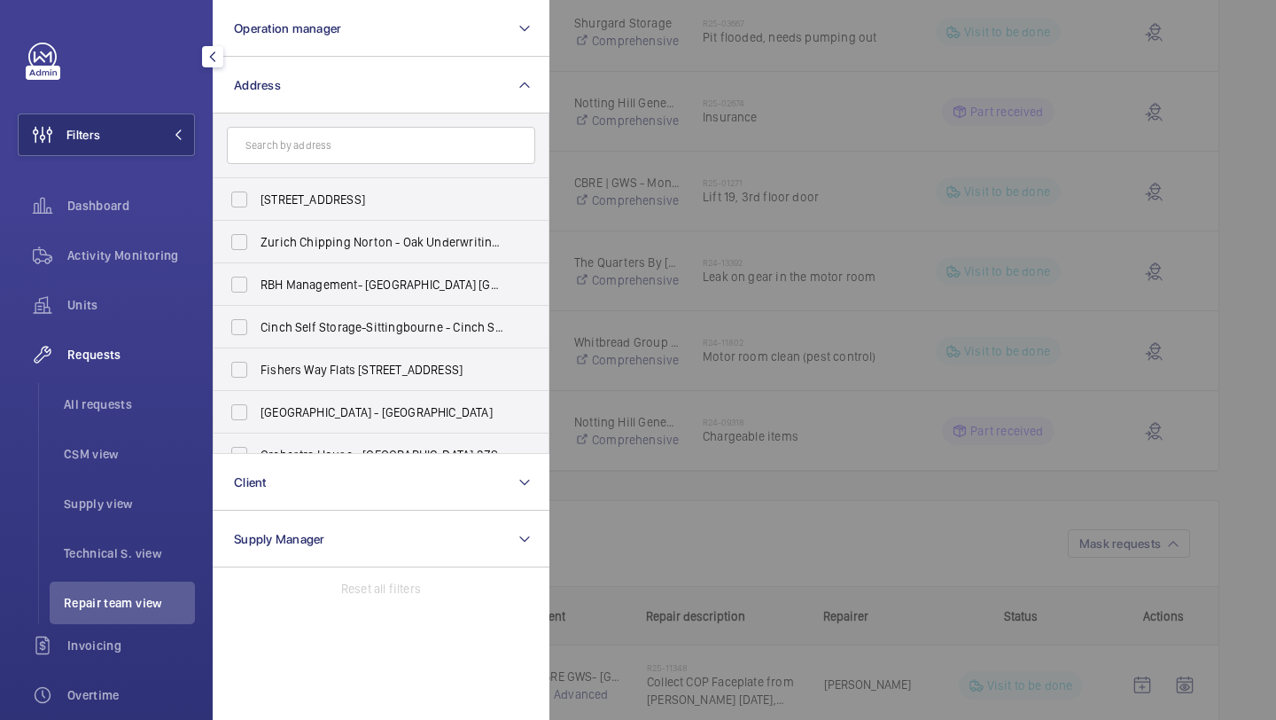
click at [467, 147] on input "text" at bounding box center [381, 145] width 308 height 37
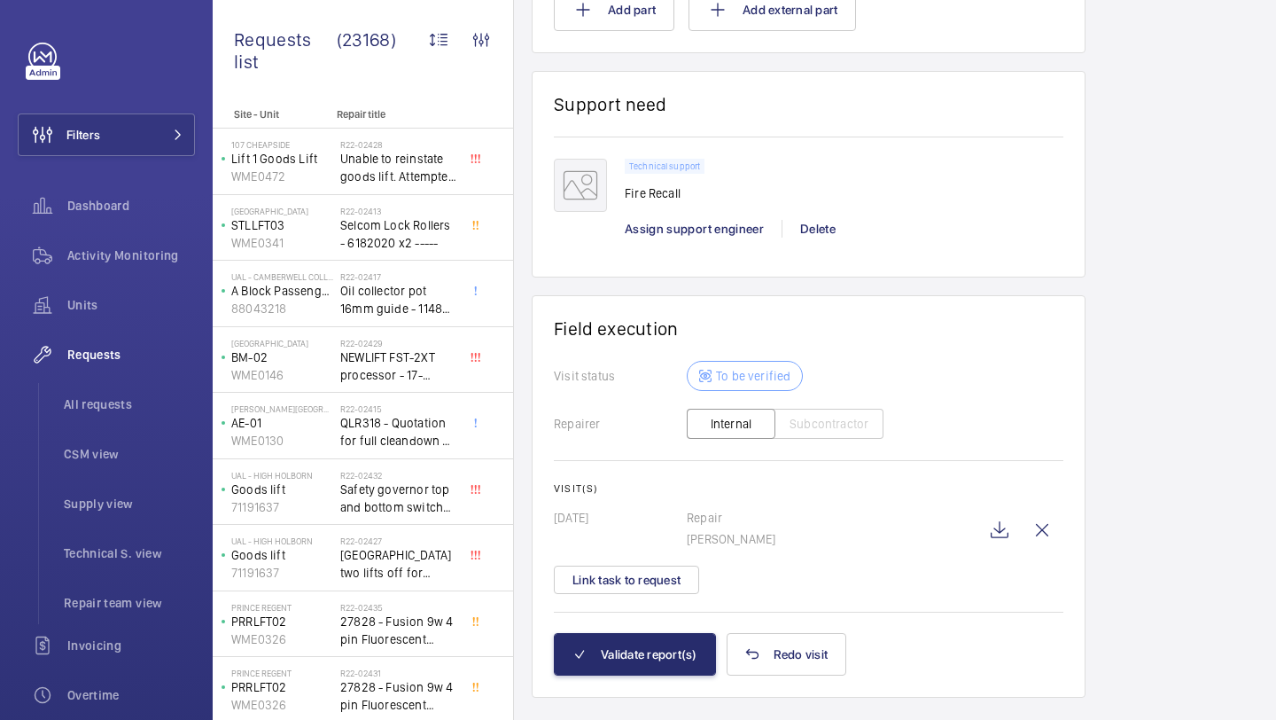
scroll to position [1346, 0]
click at [982, 539] on wm-front-icon-button at bounding box center [999, 530] width 43 height 43
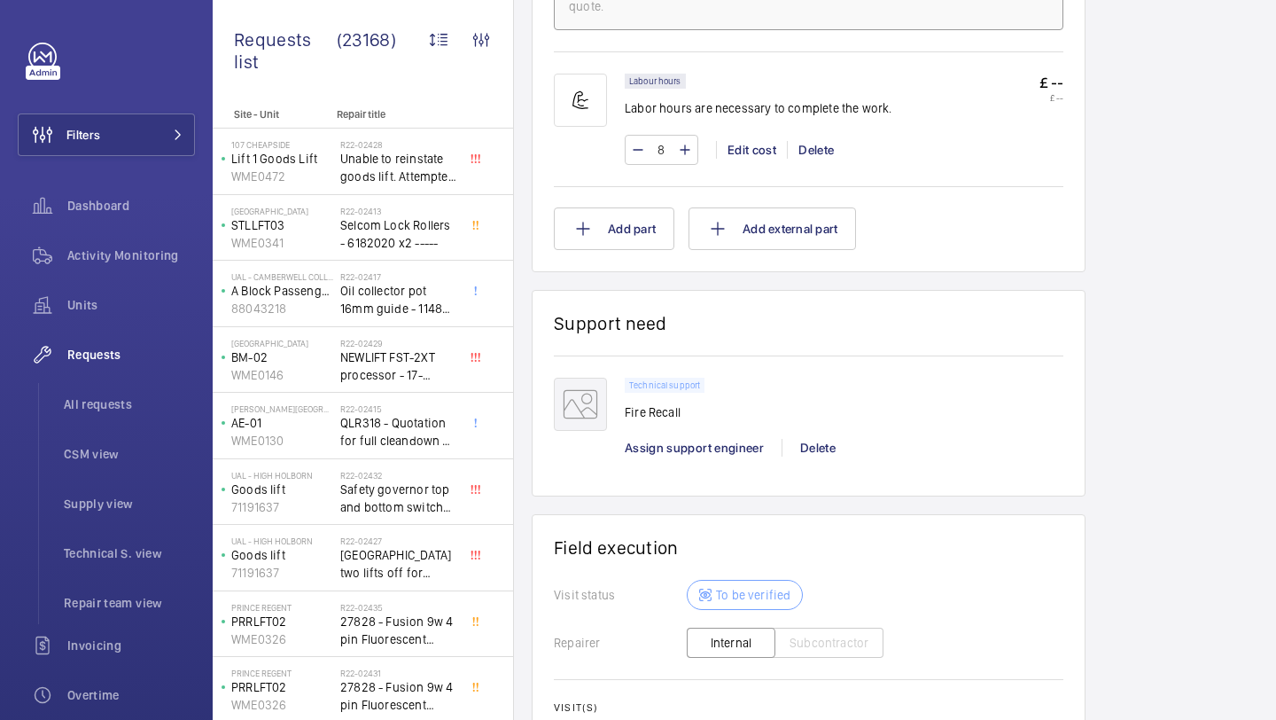
scroll to position [1383, 0]
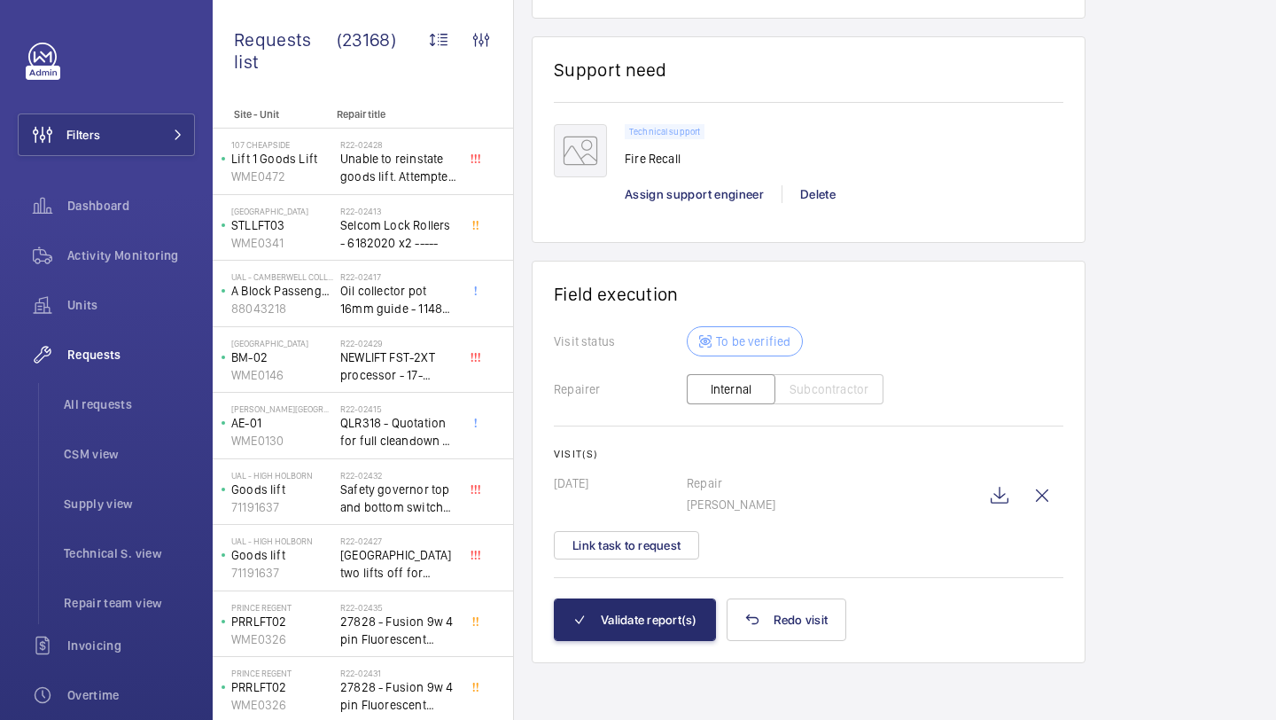
click at [991, 469] on div "Visit(s) [DATE] Repair [PERSON_NAME] Link task to request" at bounding box center [809, 504] width 510 height 112
click at [994, 481] on wm-front-icon-button at bounding box center [999, 495] width 43 height 43
click at [614, 632] on button "Validate report(s)" at bounding box center [635, 619] width 162 height 43
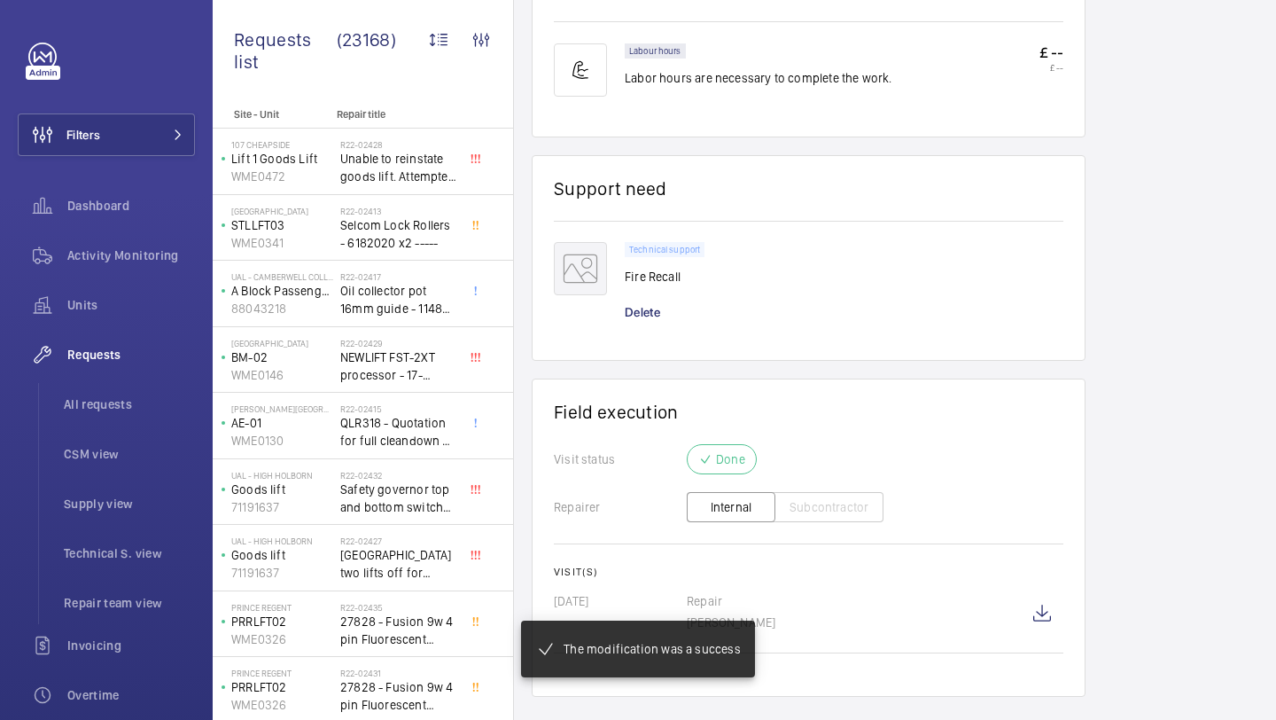
scroll to position [1110, 0]
